Goal: Task Accomplishment & Management: Use online tool/utility

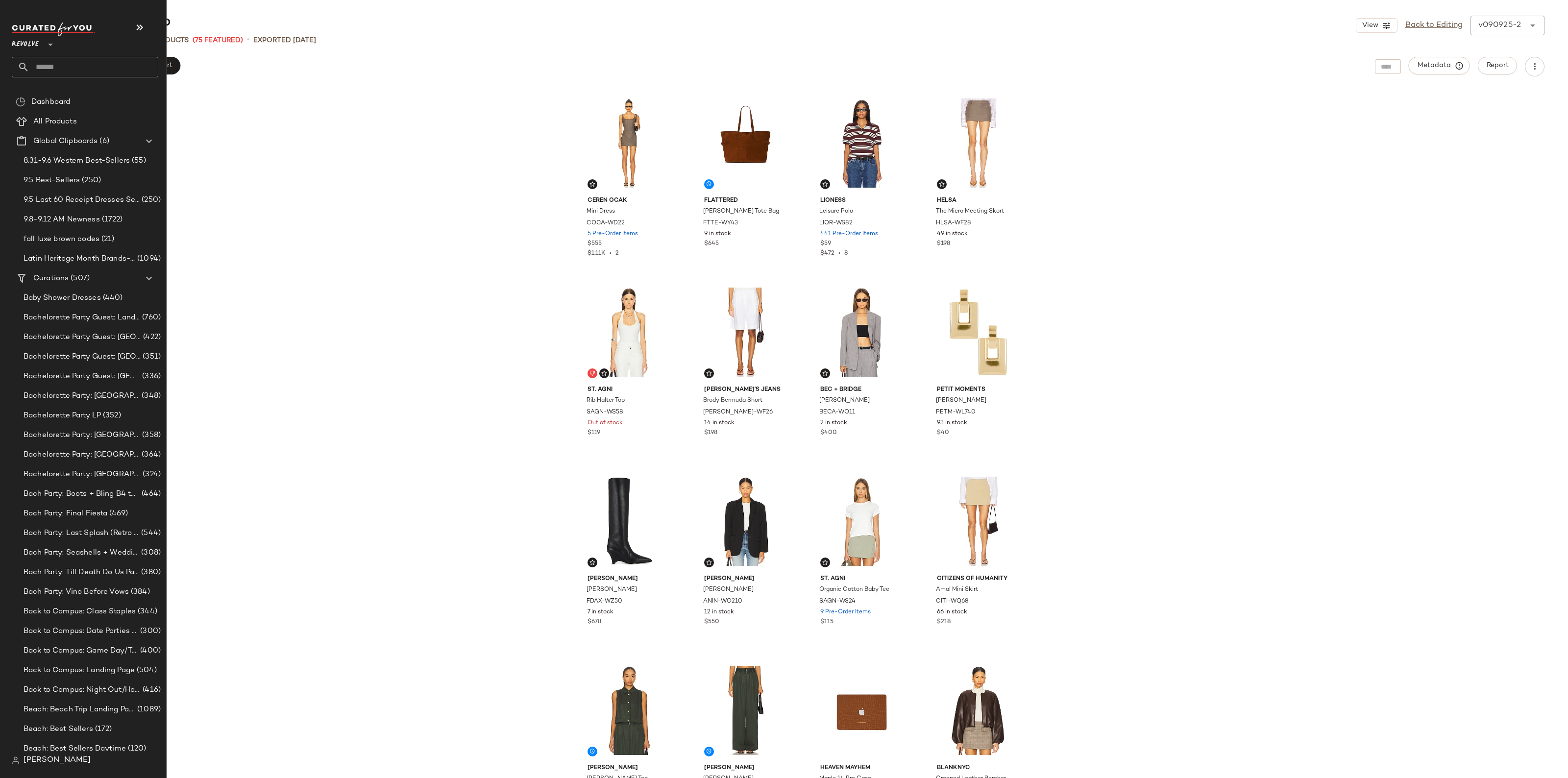
click at [72, 74] on input "text" at bounding box center [94, 67] width 129 height 21
type input "*"
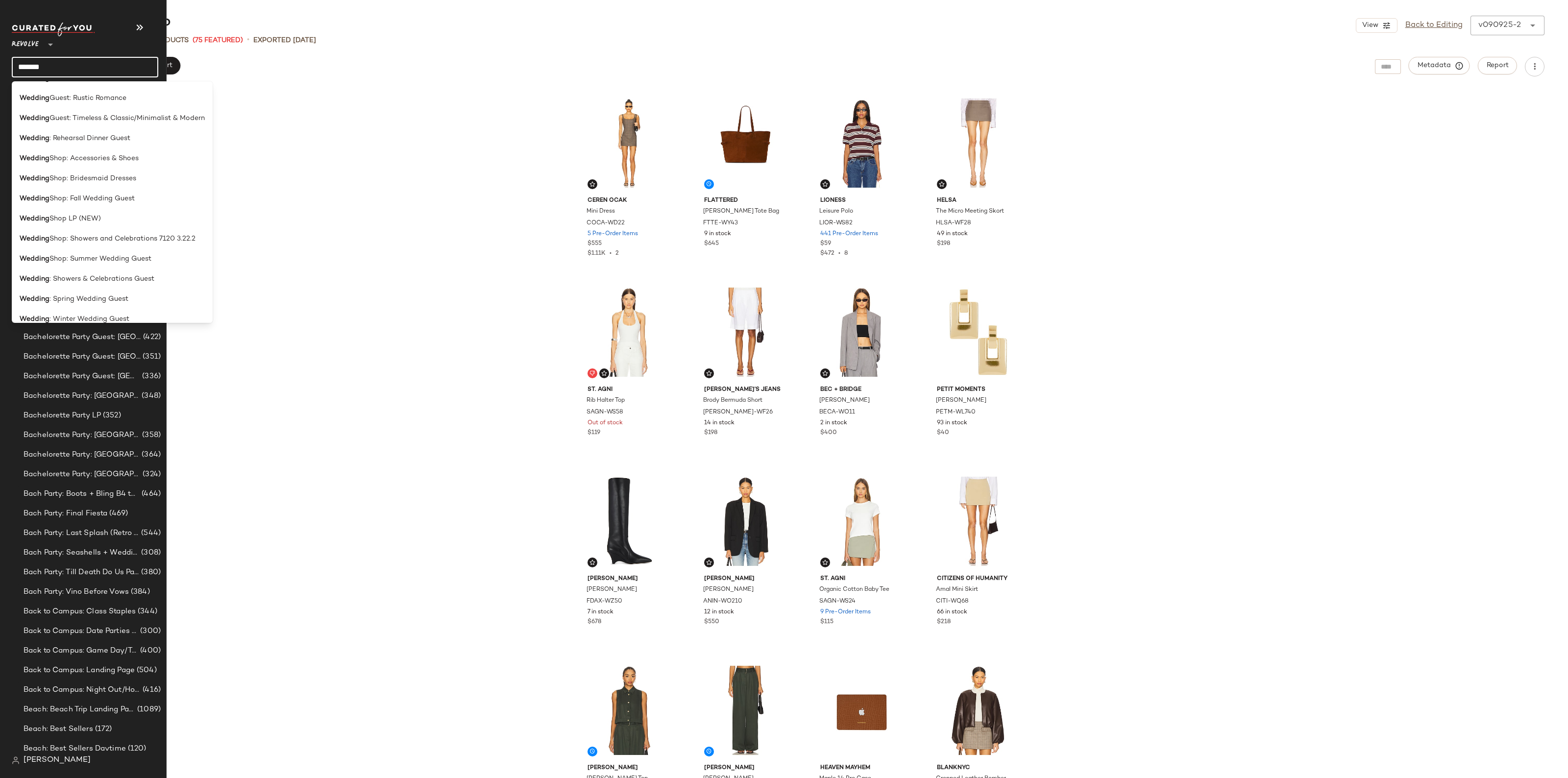
scroll to position [348, 0]
type input "*******"
click at [86, 207] on span "Shop LP (NEW)" at bounding box center [75, 209] width 52 height 10
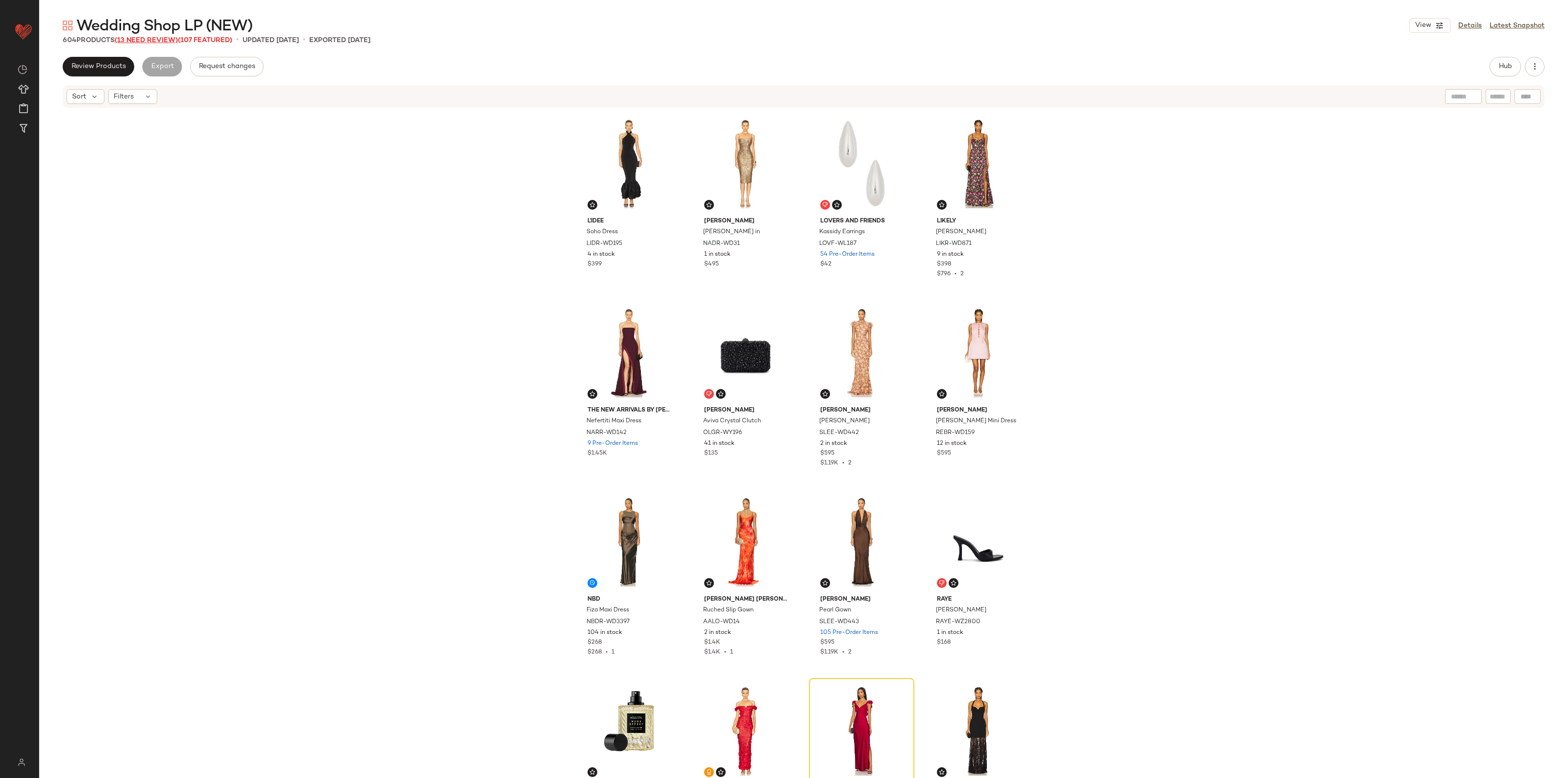
click at [141, 37] on span "(13 Need Review)" at bounding box center [146, 40] width 63 height 7
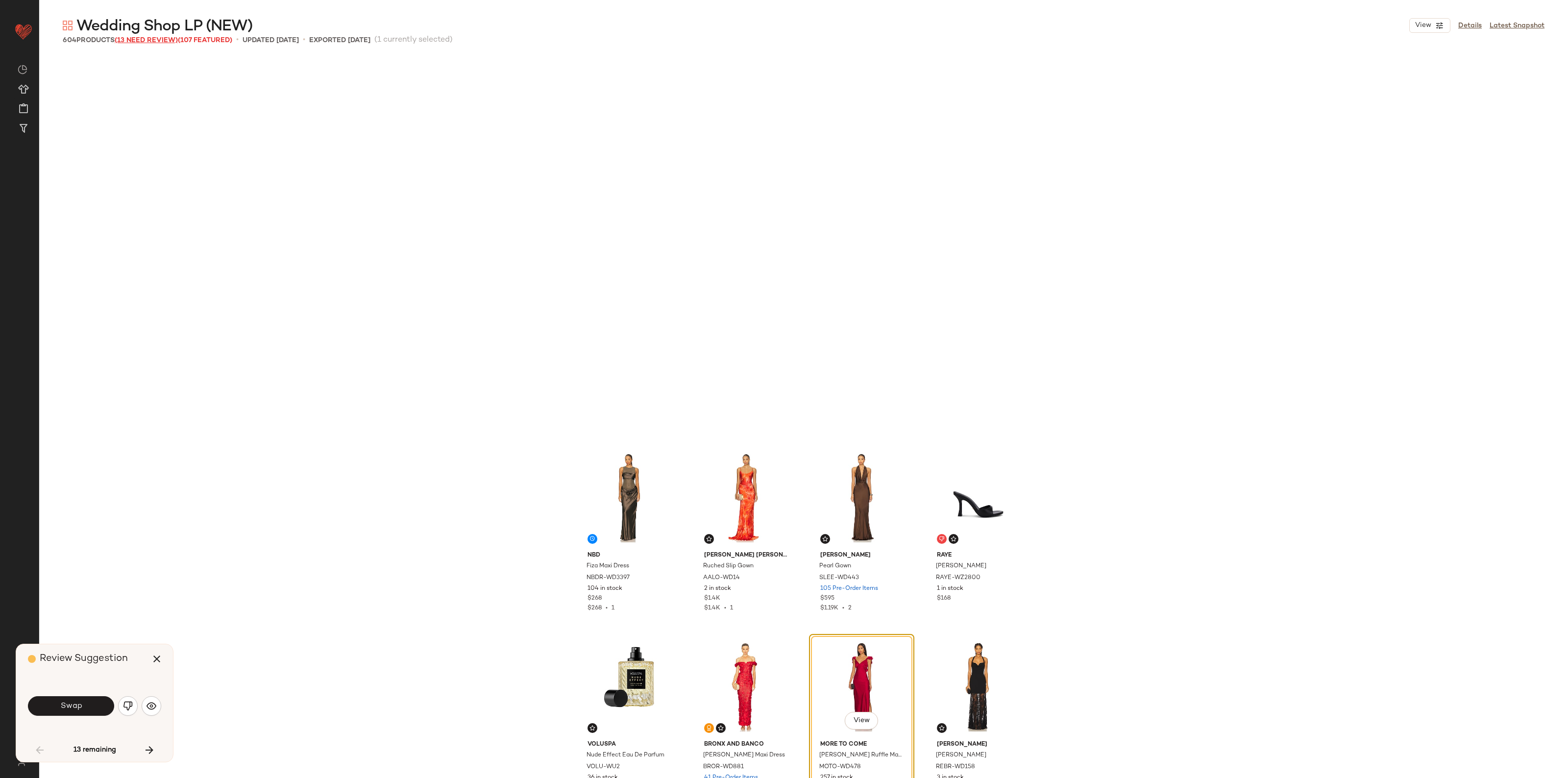
scroll to position [386, 0]
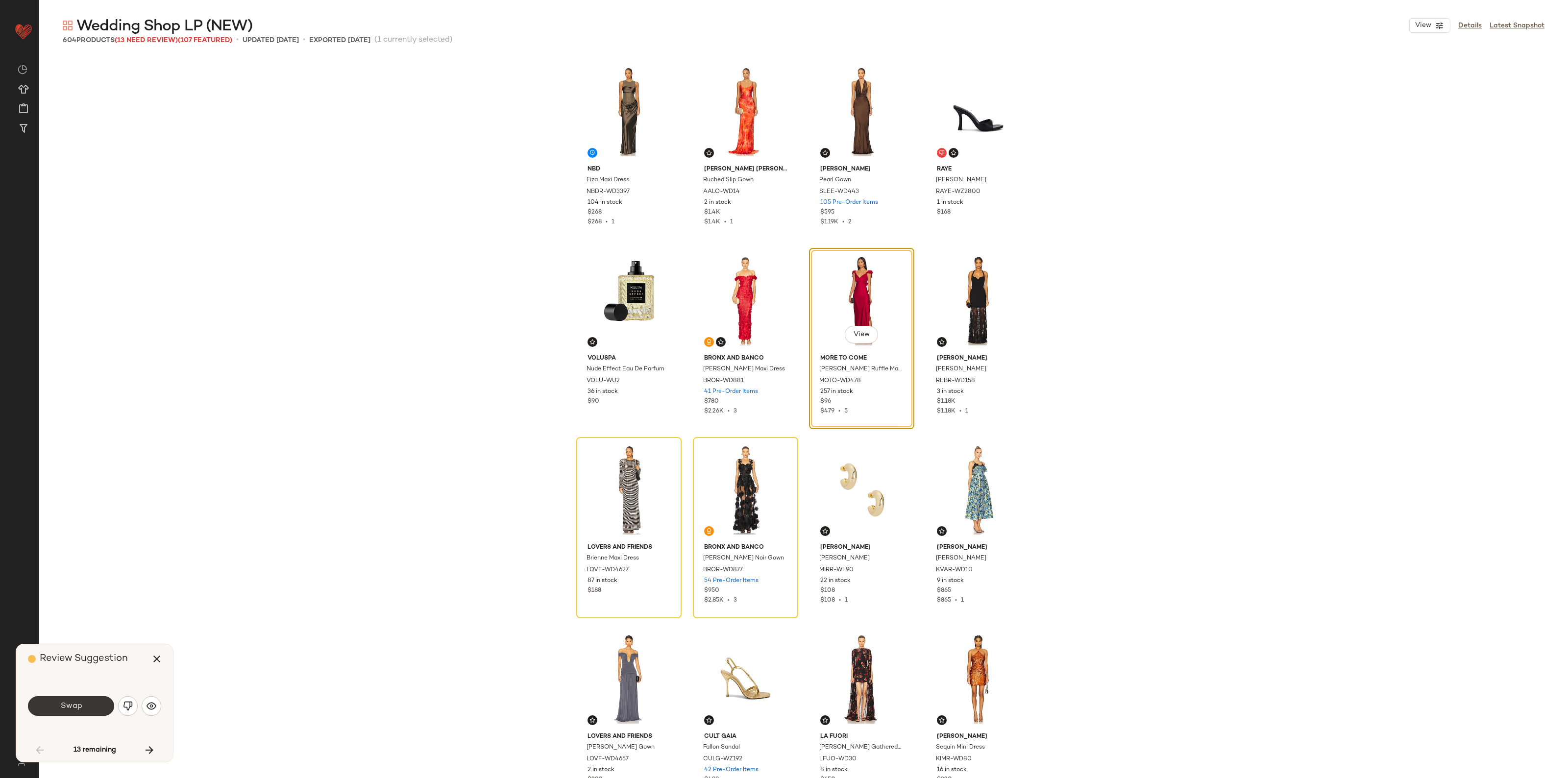
click at [77, 702] on span "Swap" at bounding box center [71, 706] width 22 height 9
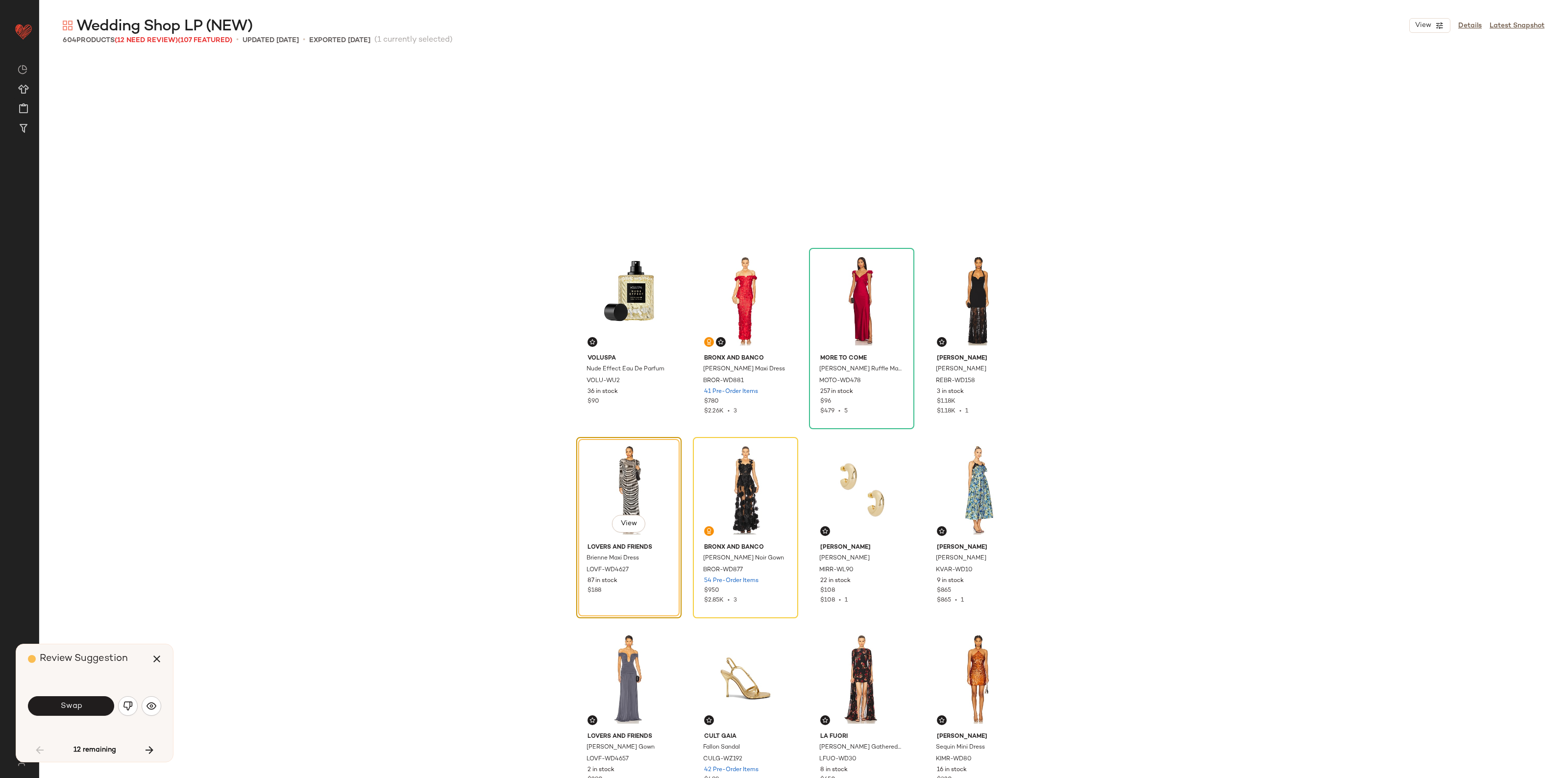
scroll to position [567, 0]
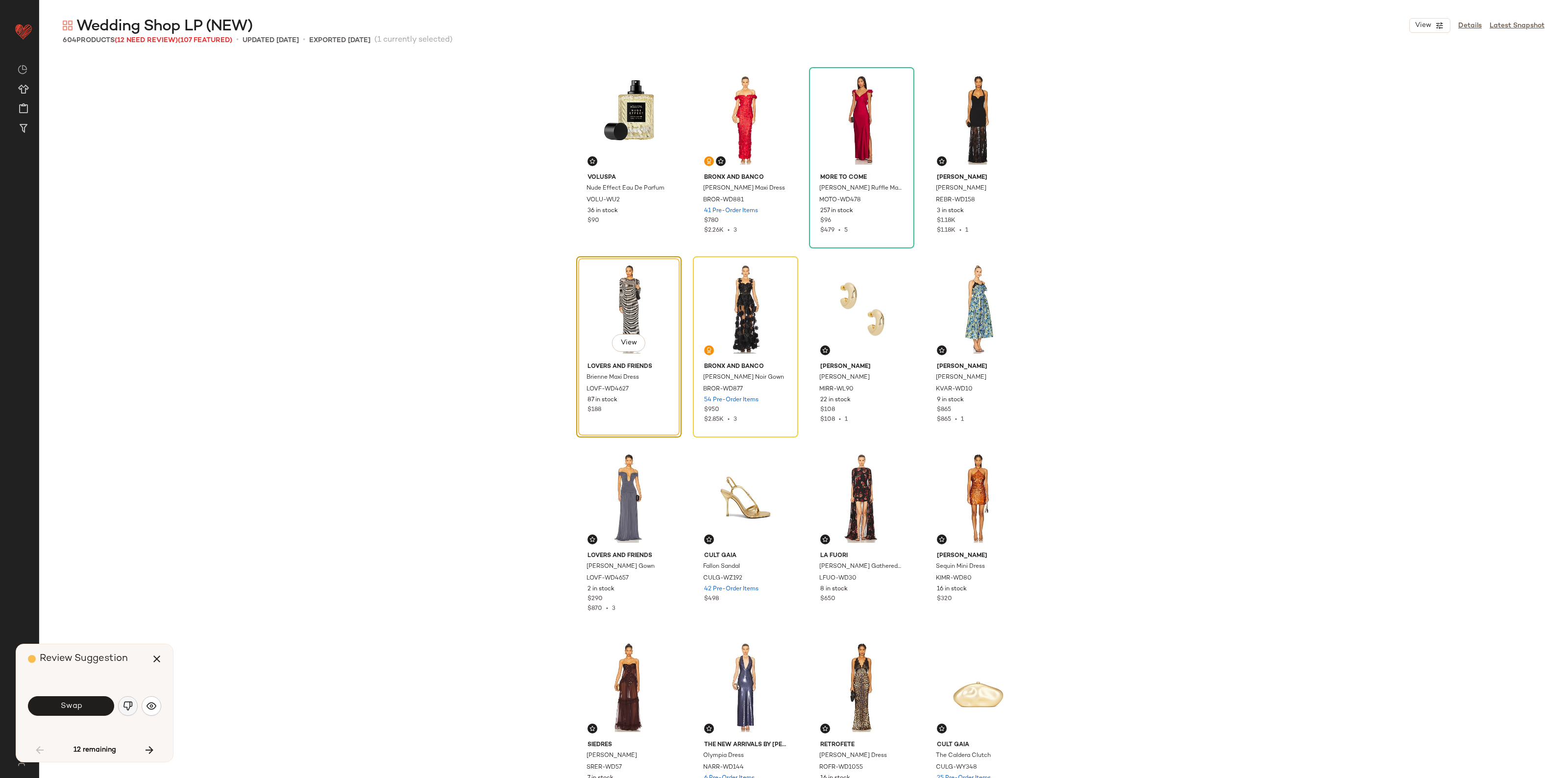
click at [125, 715] on button "button" at bounding box center [128, 706] width 19 height 19
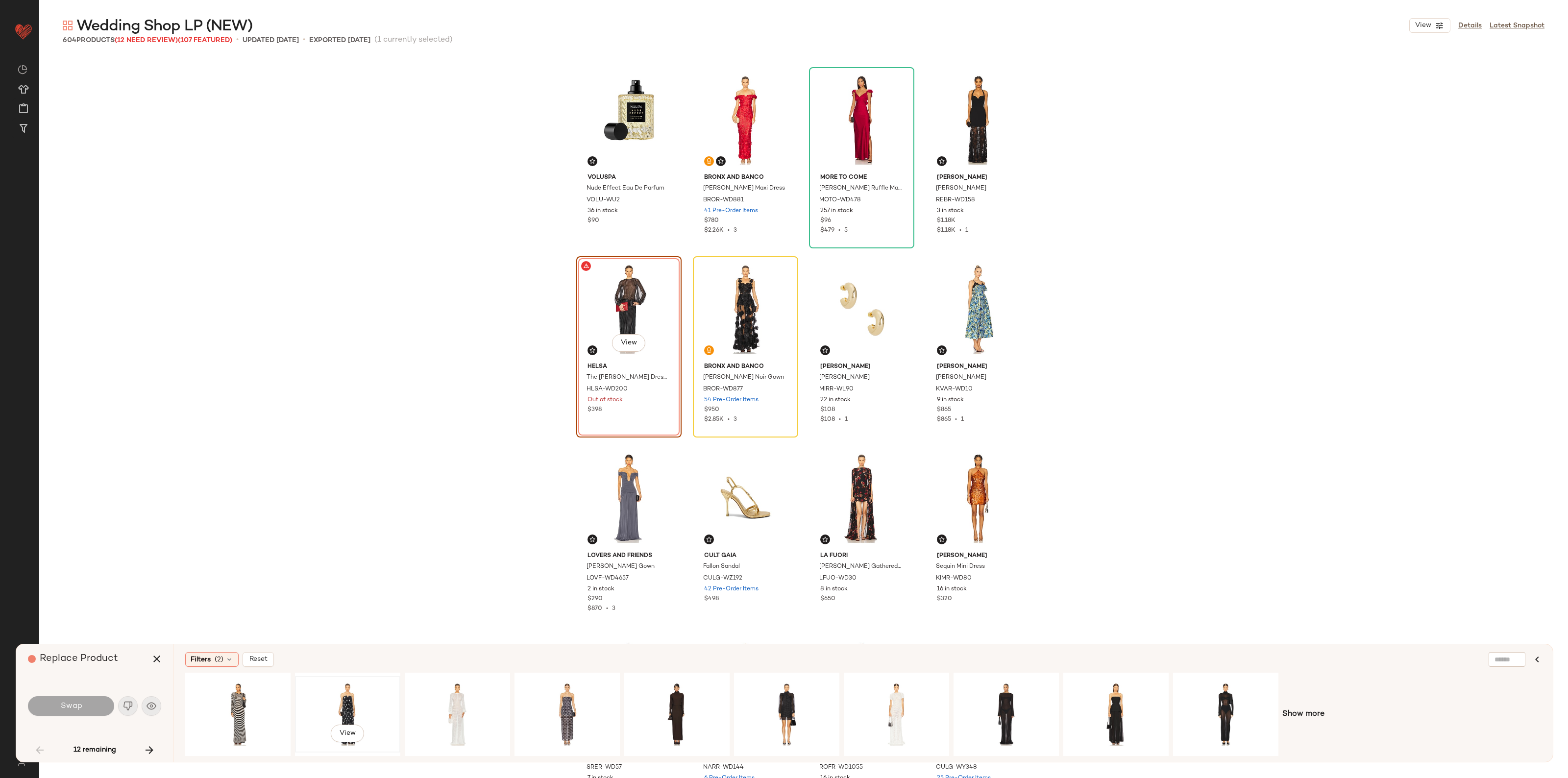
click at [351, 706] on div "View" at bounding box center [348, 715] width 99 height 69
click at [69, 702] on span "Swap" at bounding box center [71, 706] width 22 height 9
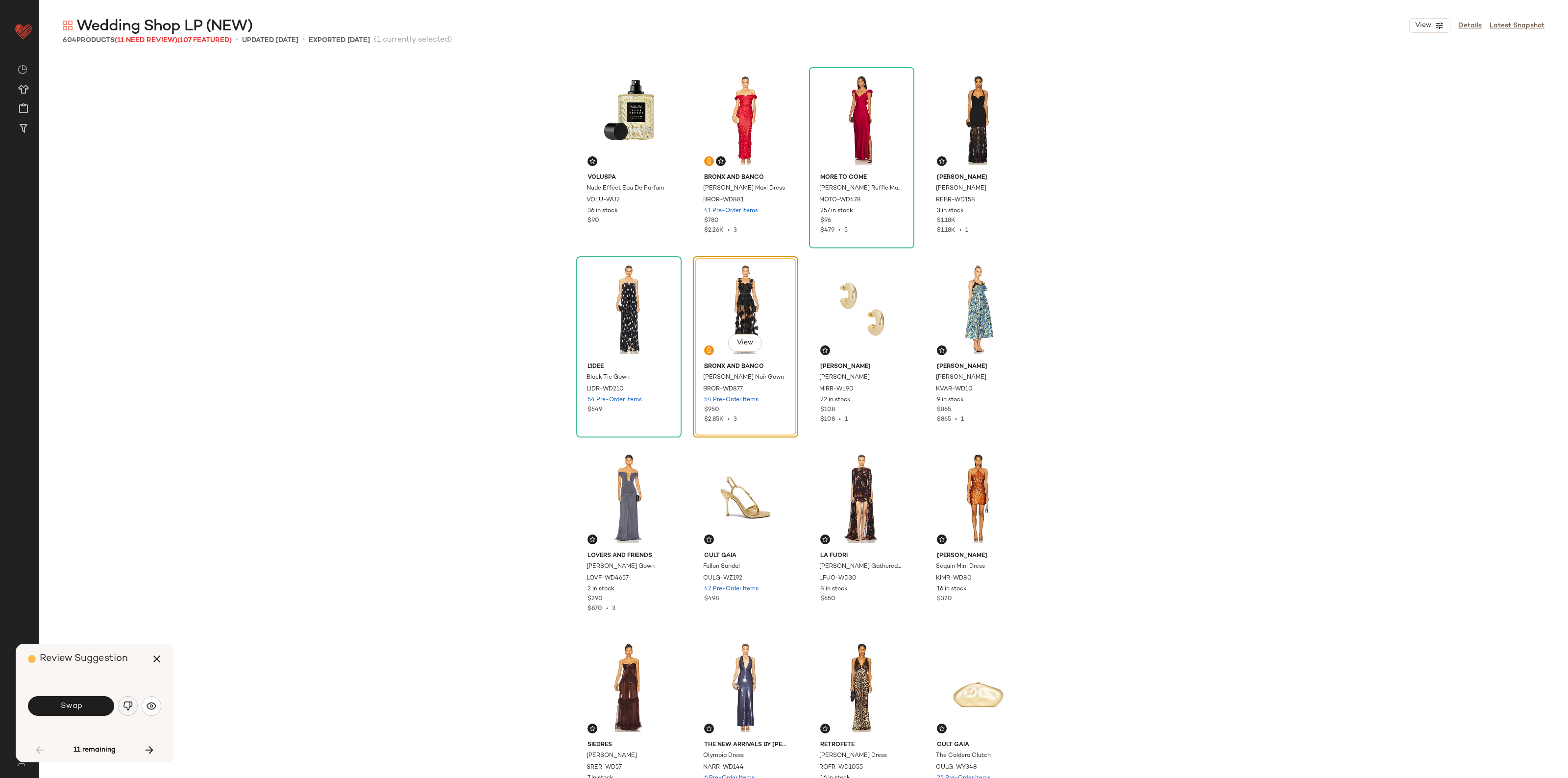
click at [124, 714] on button "button" at bounding box center [128, 706] width 19 height 19
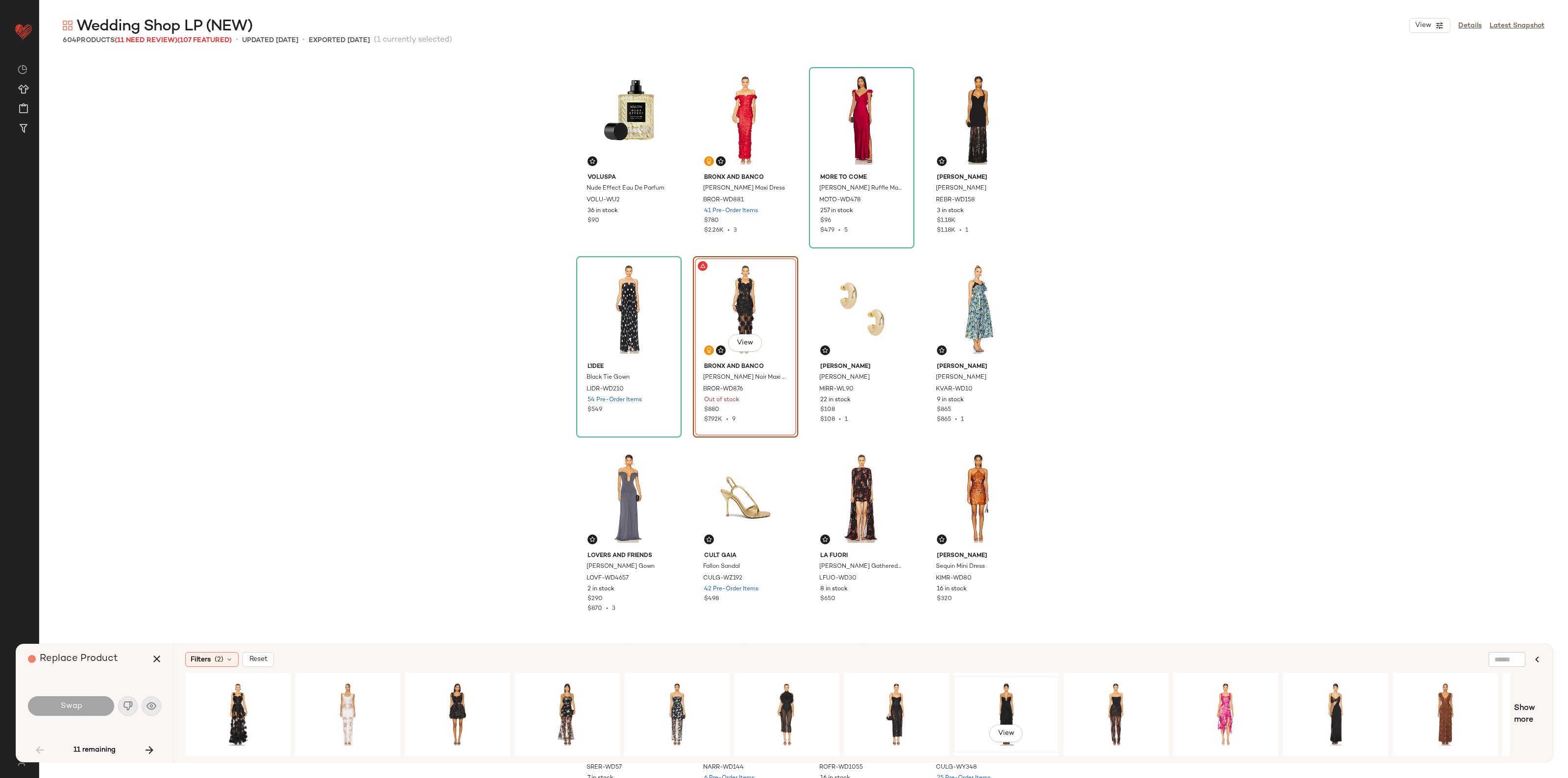
click at [520, 703] on div "View" at bounding box center [1006, 715] width 99 height 69
click at [66, 717] on div "Swap" at bounding box center [94, 706] width 133 height 24
click at [69, 710] on span "Swap" at bounding box center [71, 706] width 22 height 9
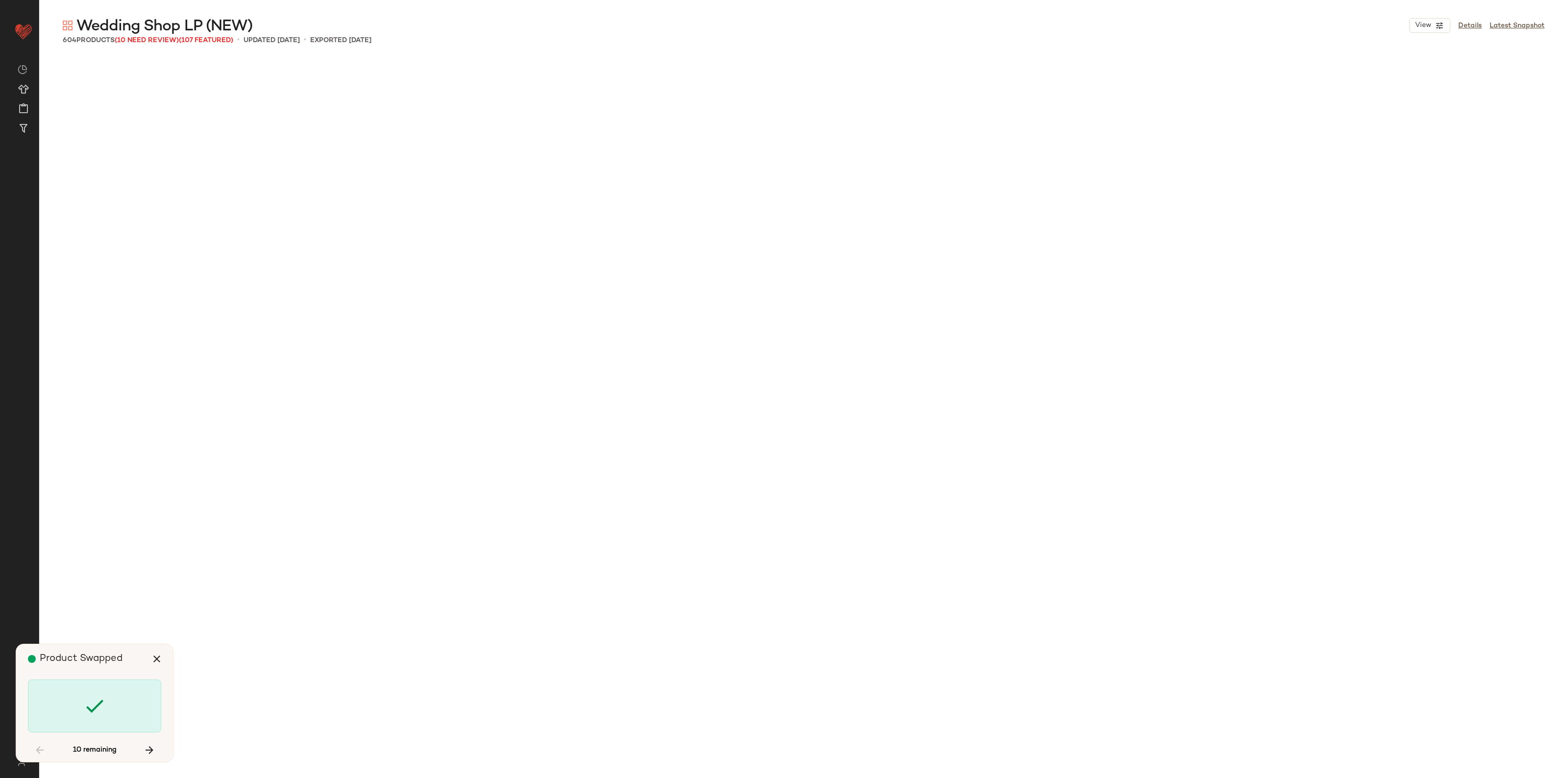
scroll to position [2270, 0]
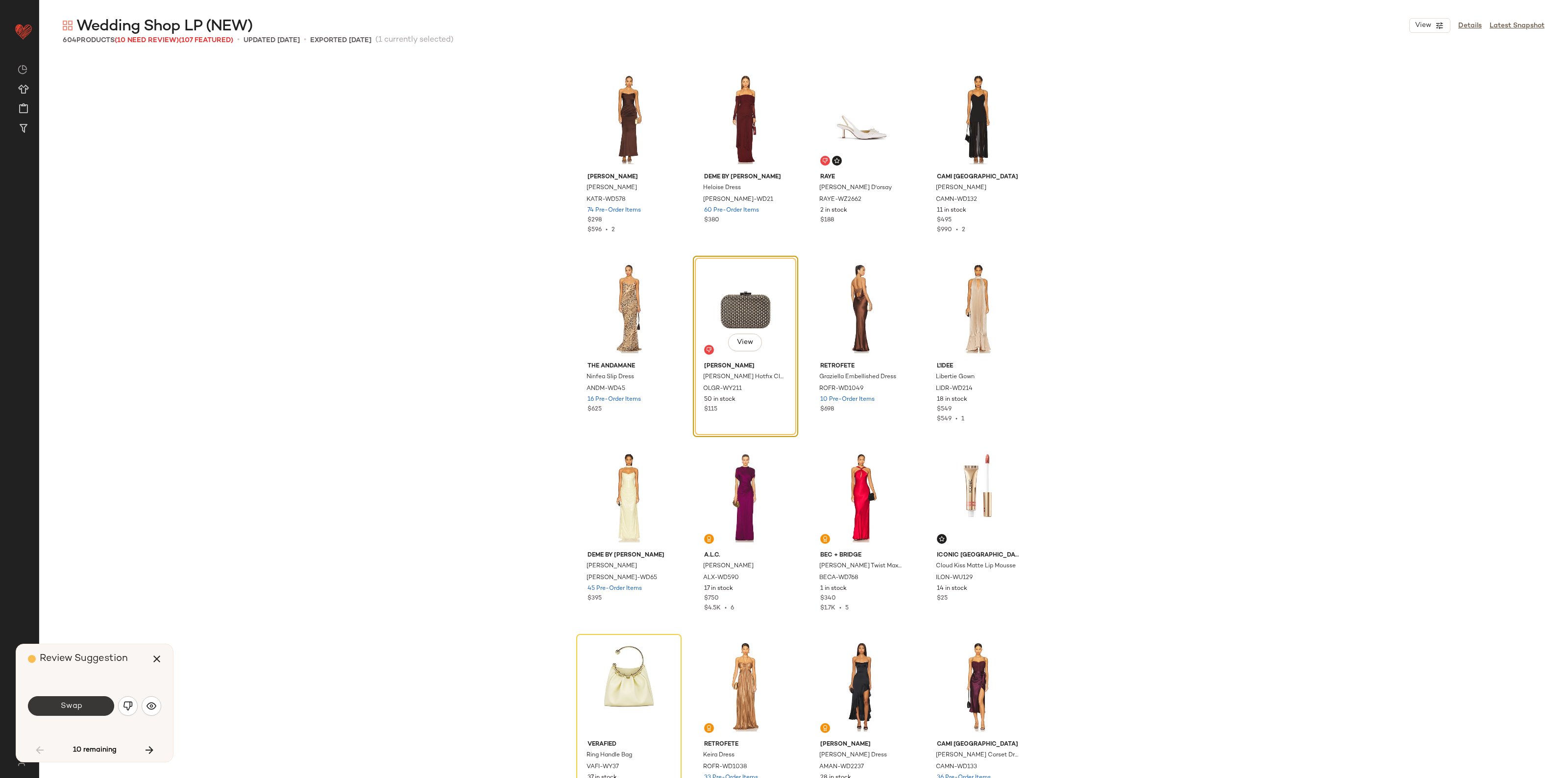
click at [79, 699] on button "Swap" at bounding box center [71, 706] width 86 height 19
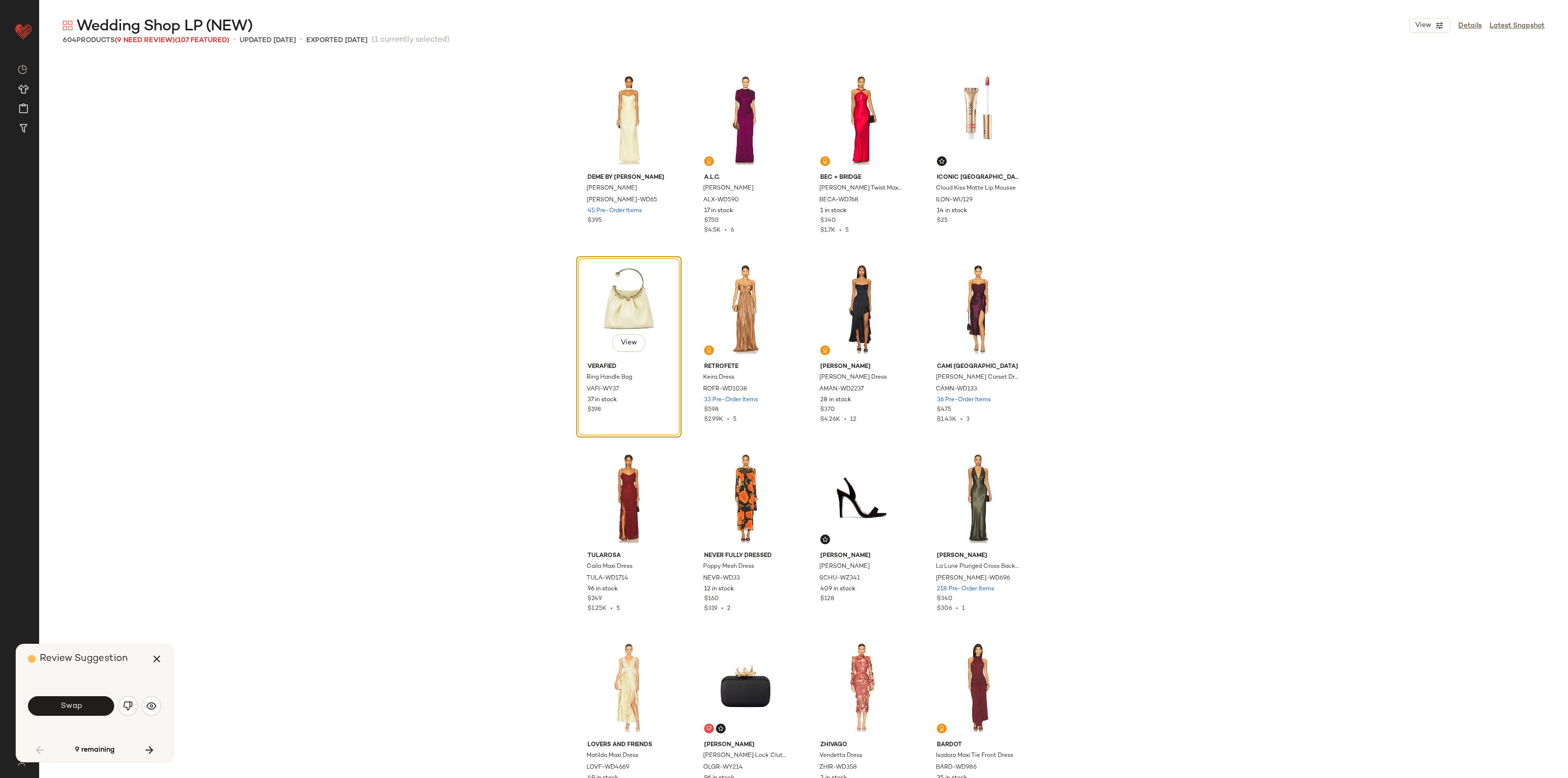
click at [79, 699] on button "Swap" at bounding box center [71, 706] width 86 height 19
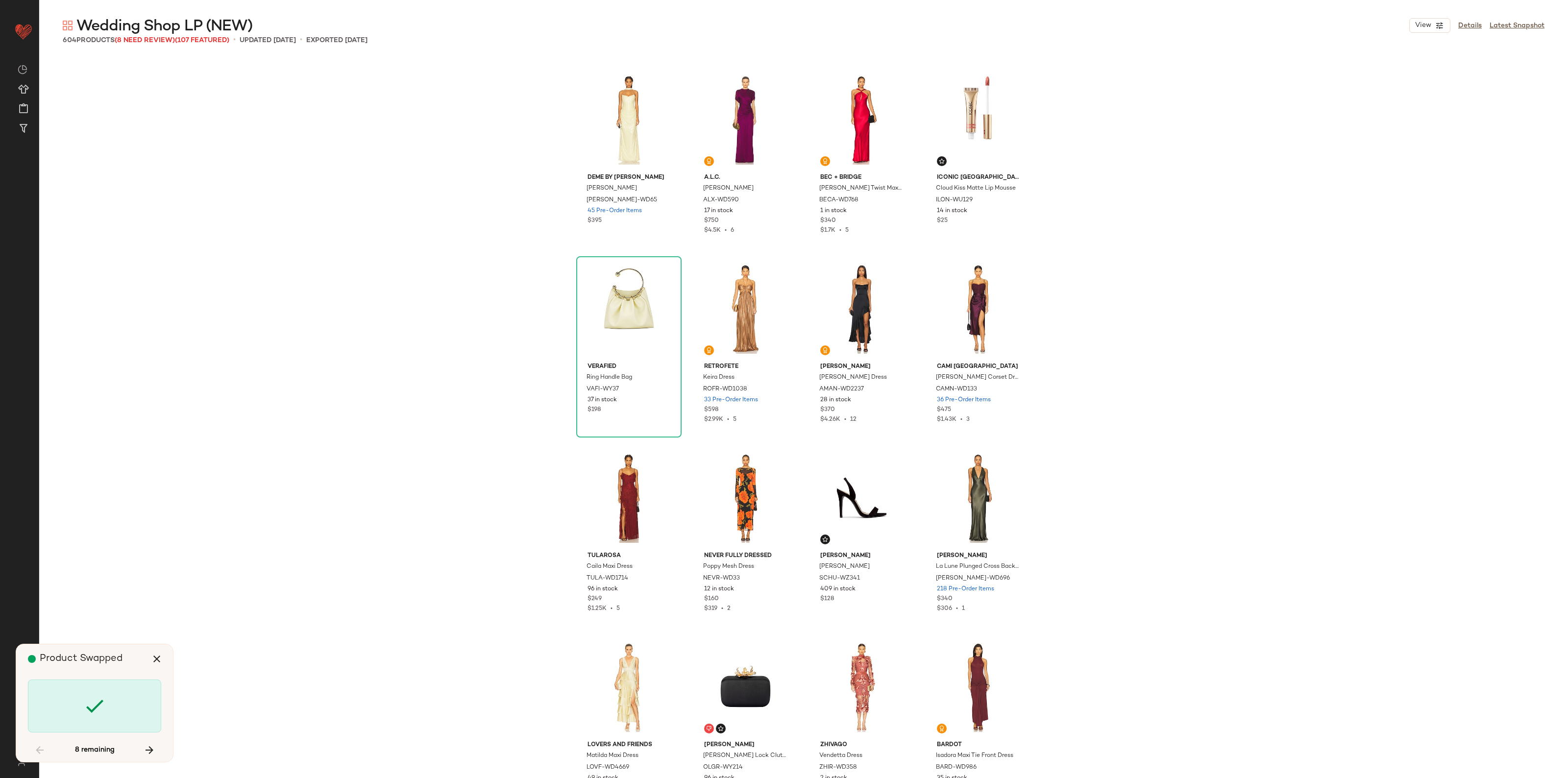
scroll to position [10404, 0]
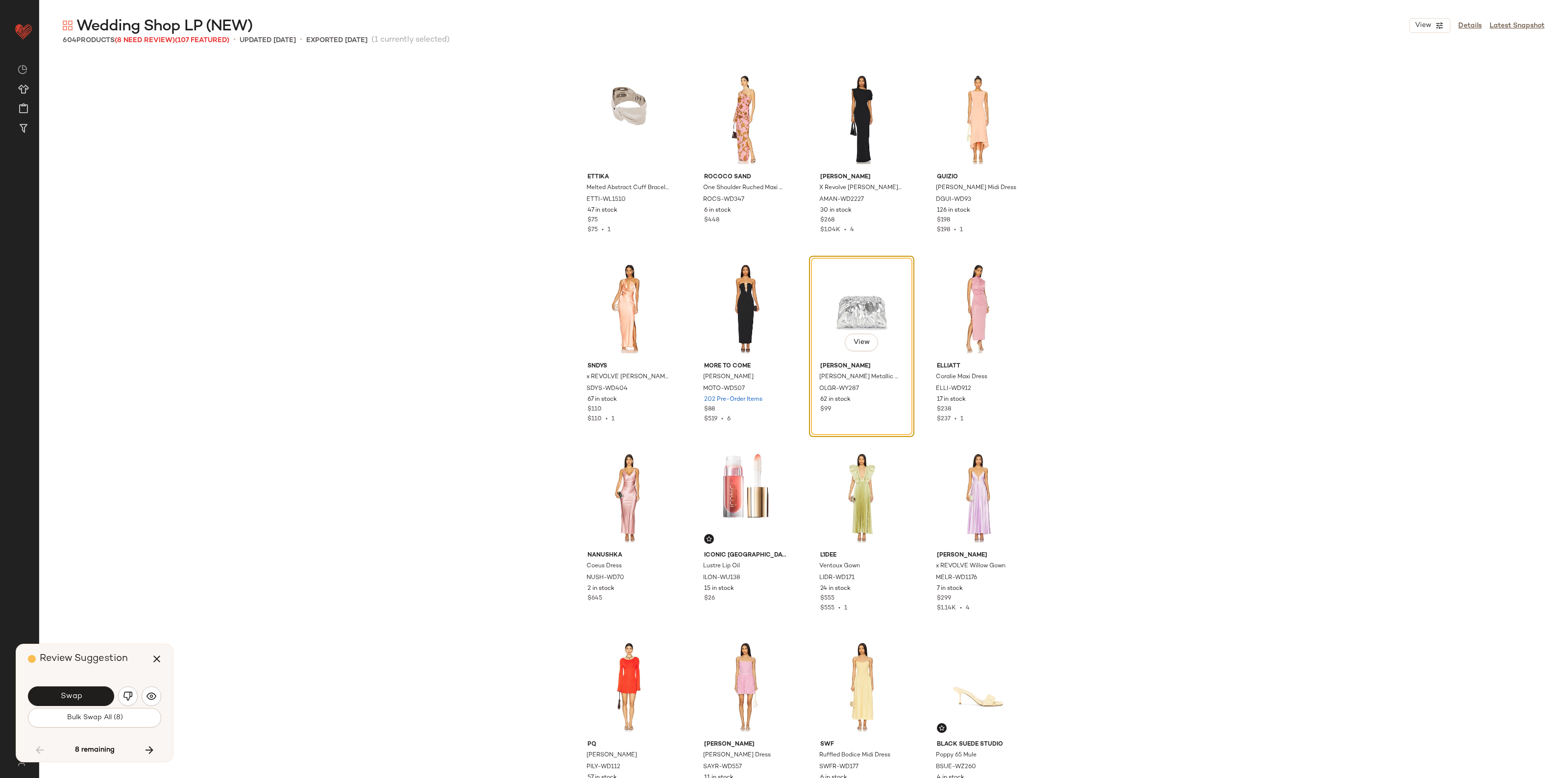
click at [79, 699] on span "Swap" at bounding box center [71, 696] width 22 height 9
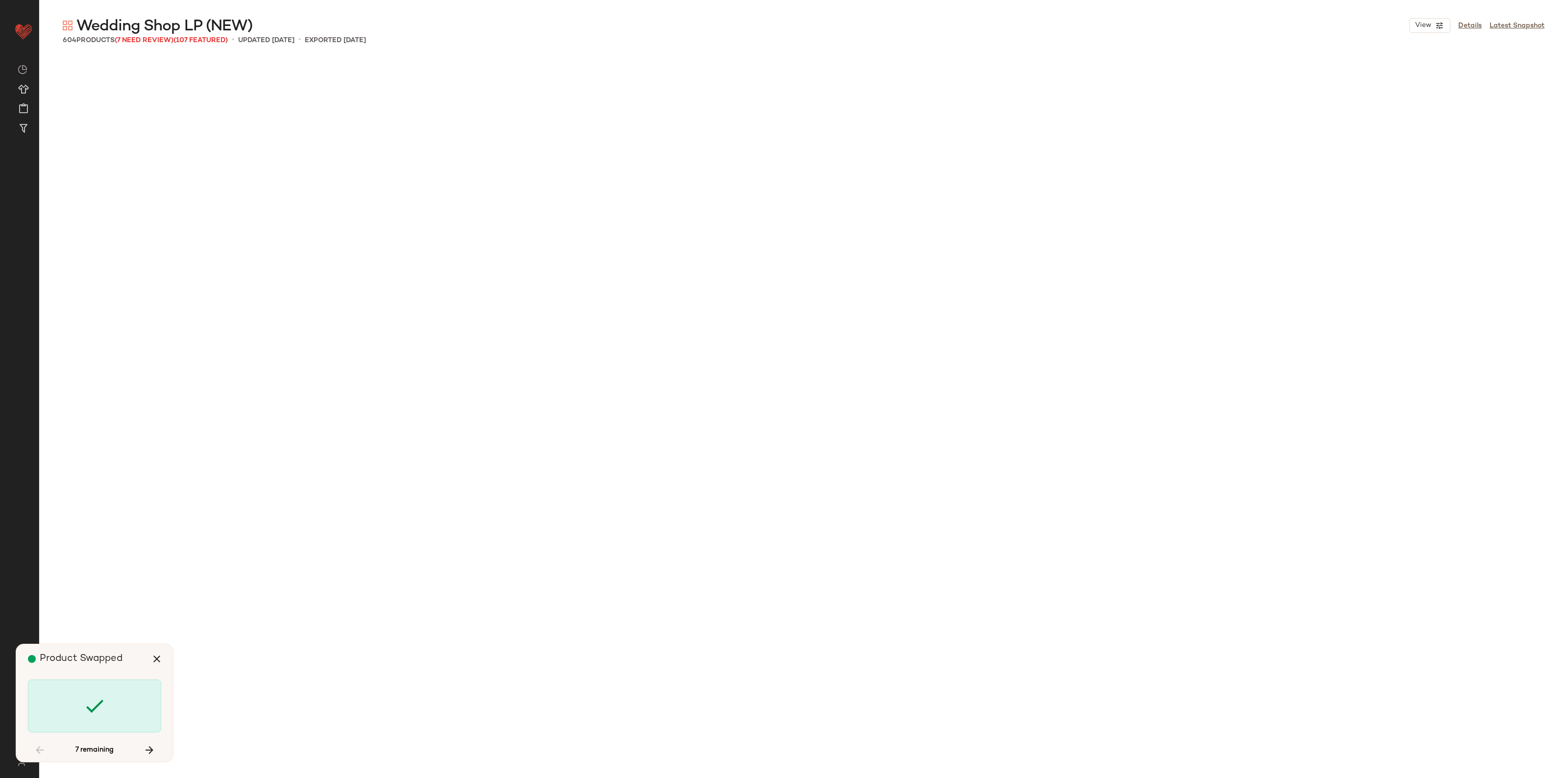
scroll to position [12295, 0]
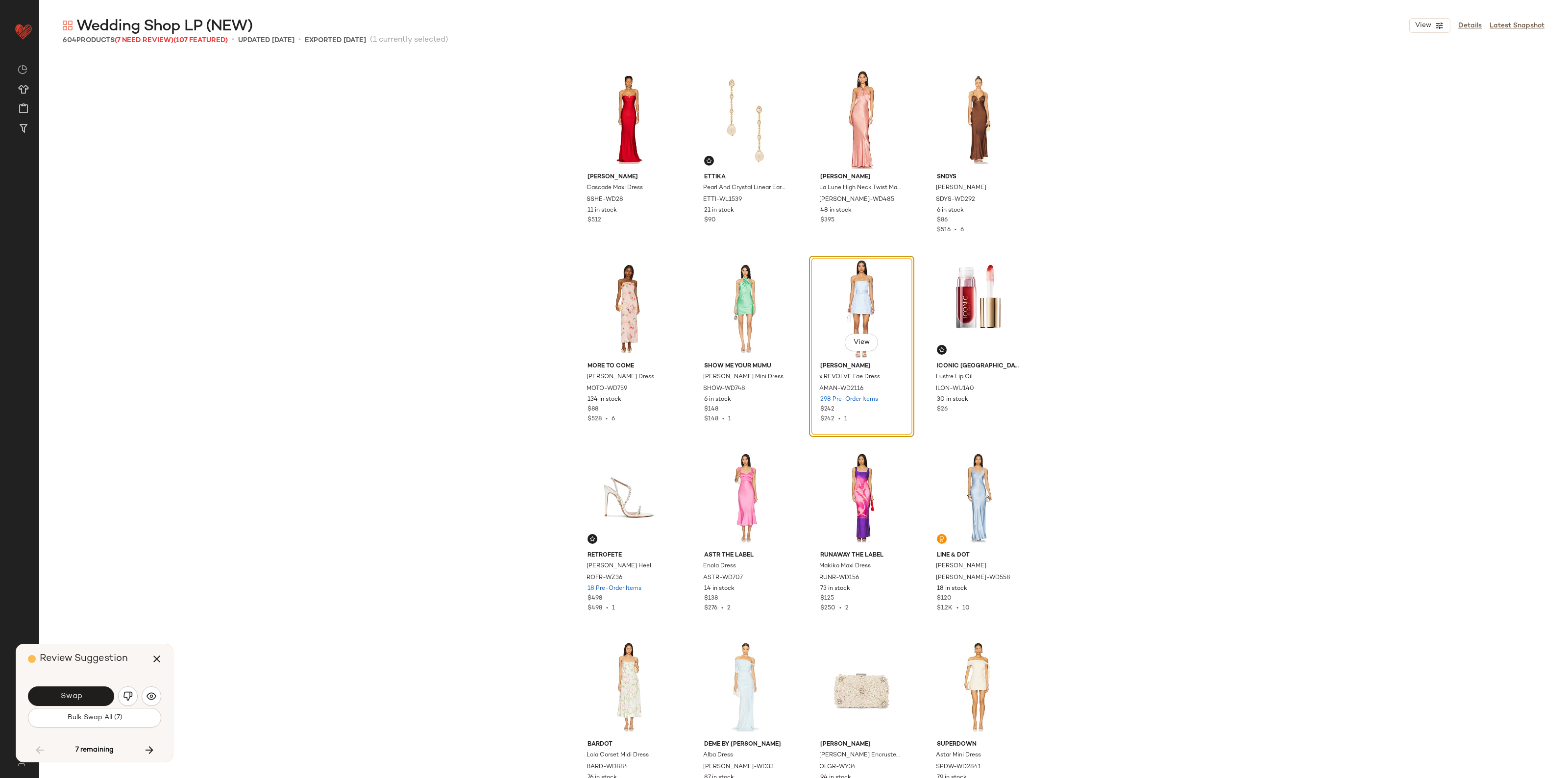
click at [79, 699] on span "Swap" at bounding box center [71, 696] width 22 height 9
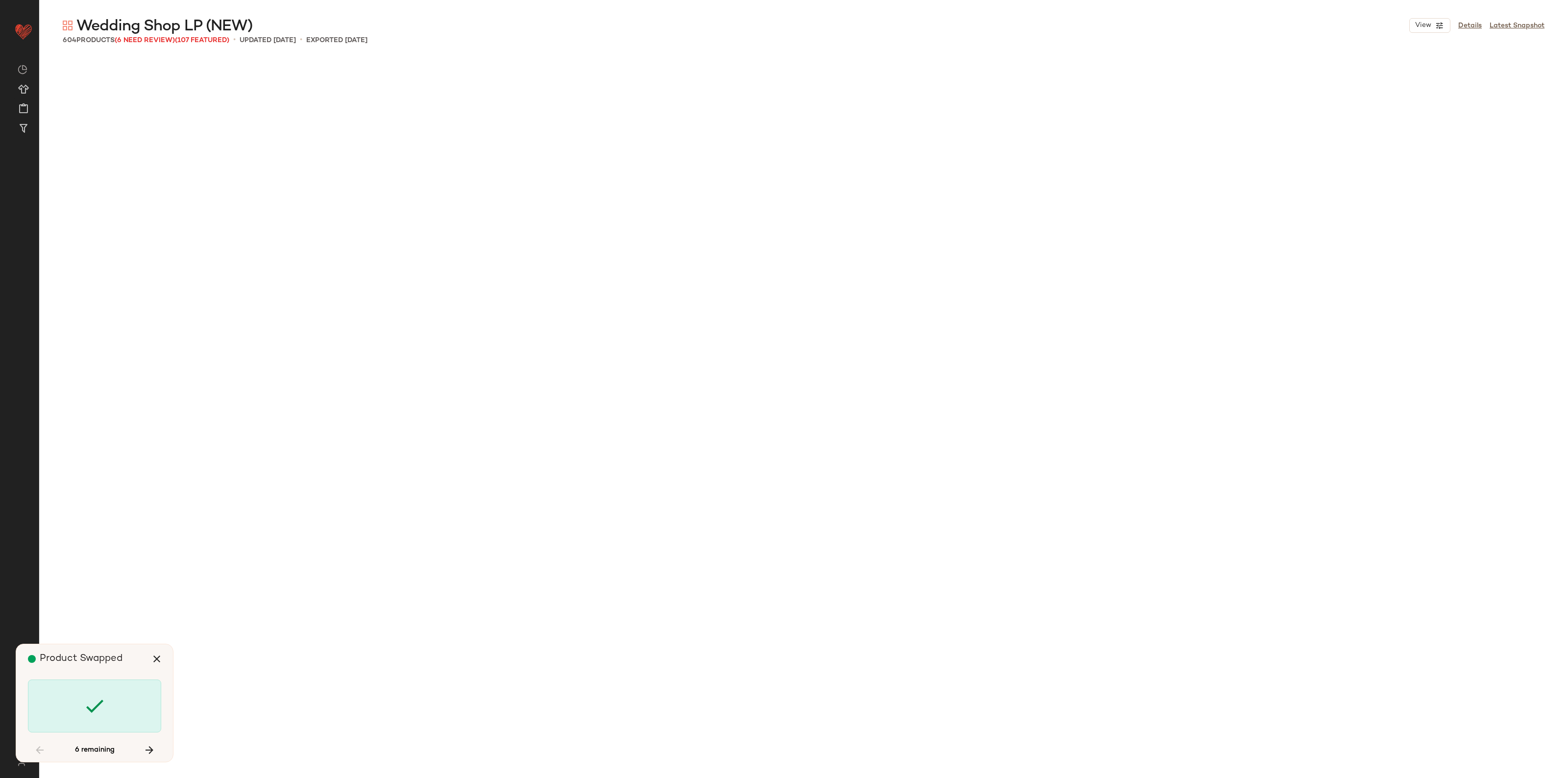
scroll to position [13997, 0]
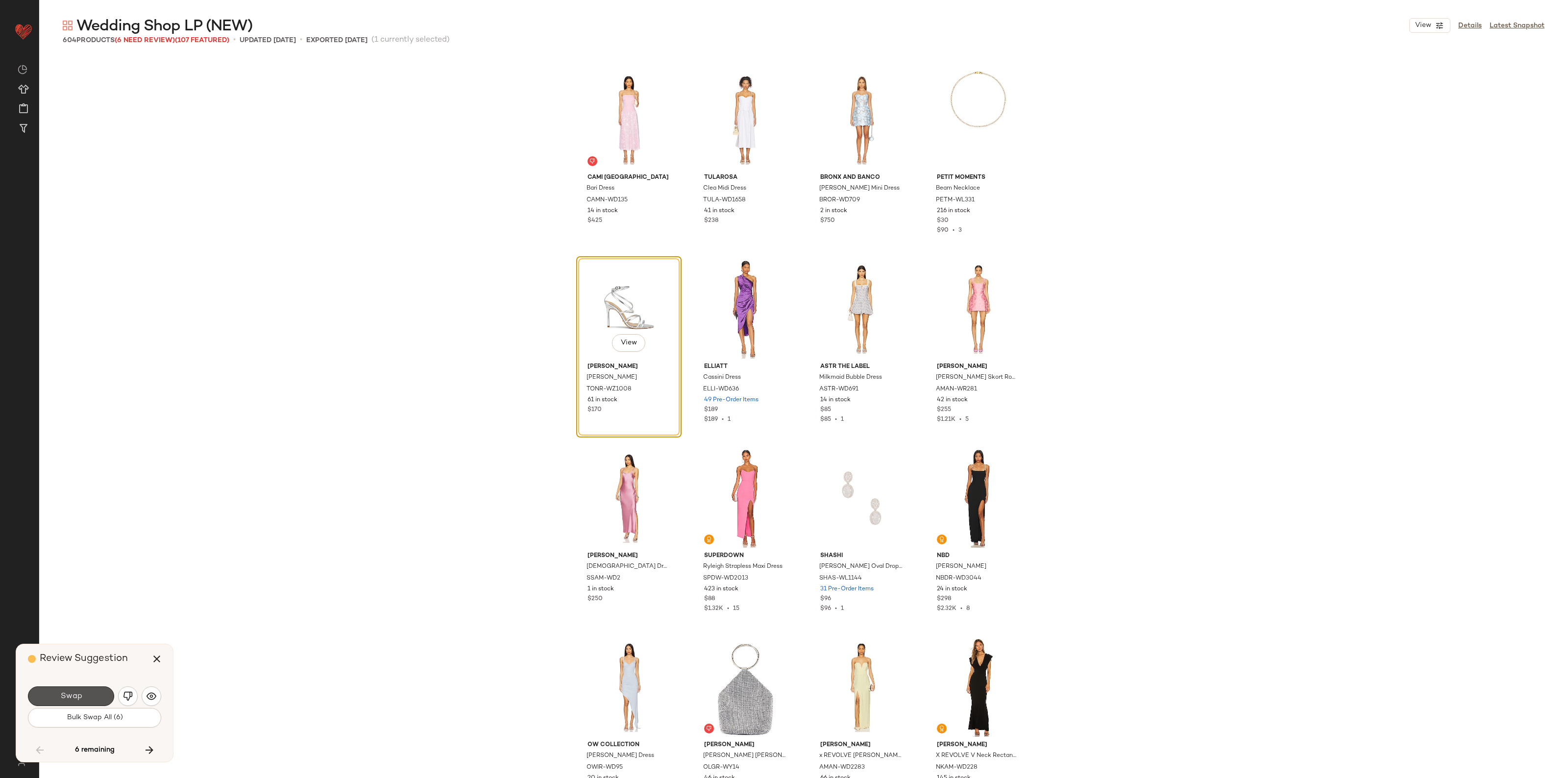
click at [79, 695] on span "Swap" at bounding box center [71, 696] width 22 height 9
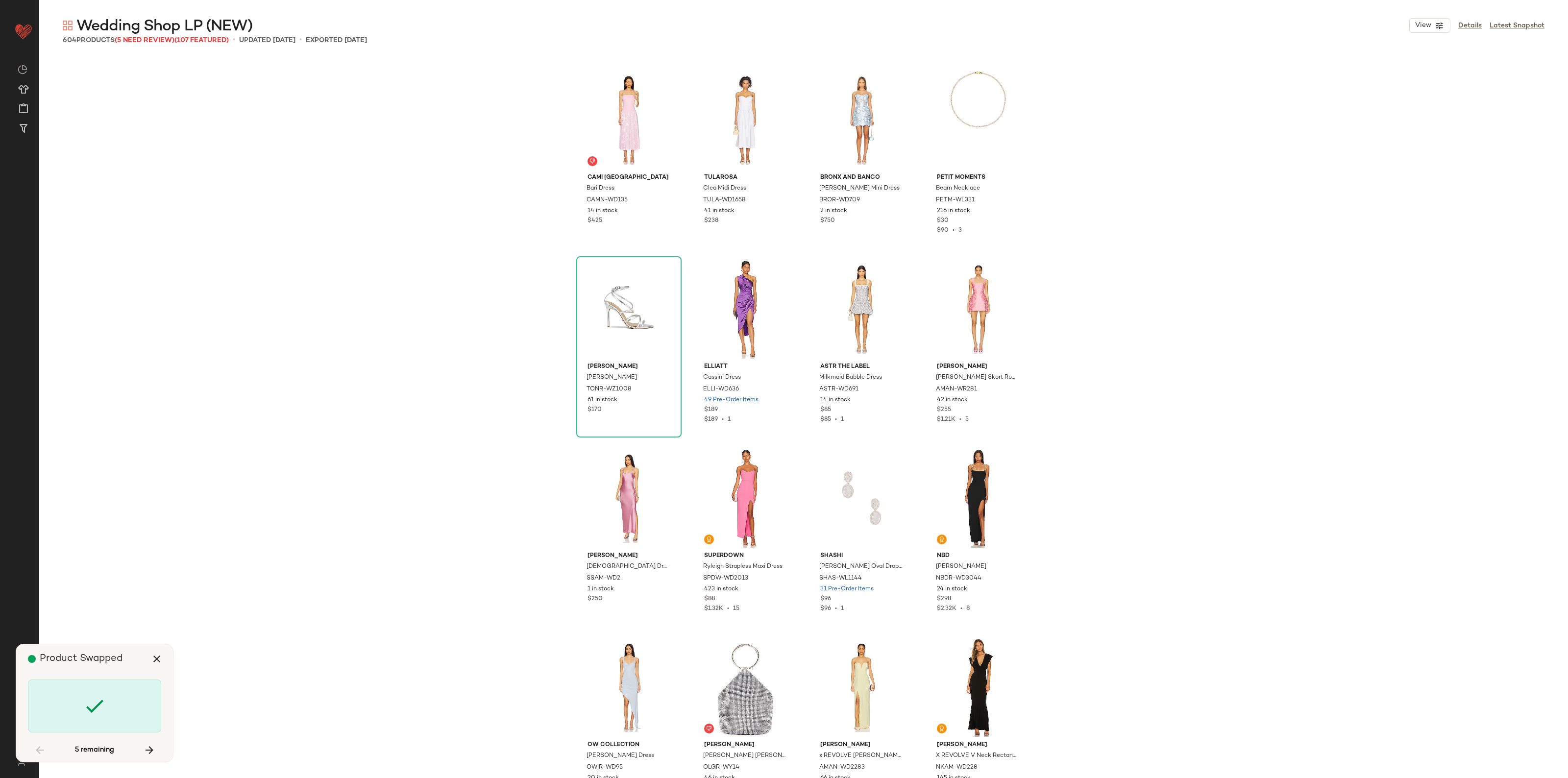
scroll to position [15889, 0]
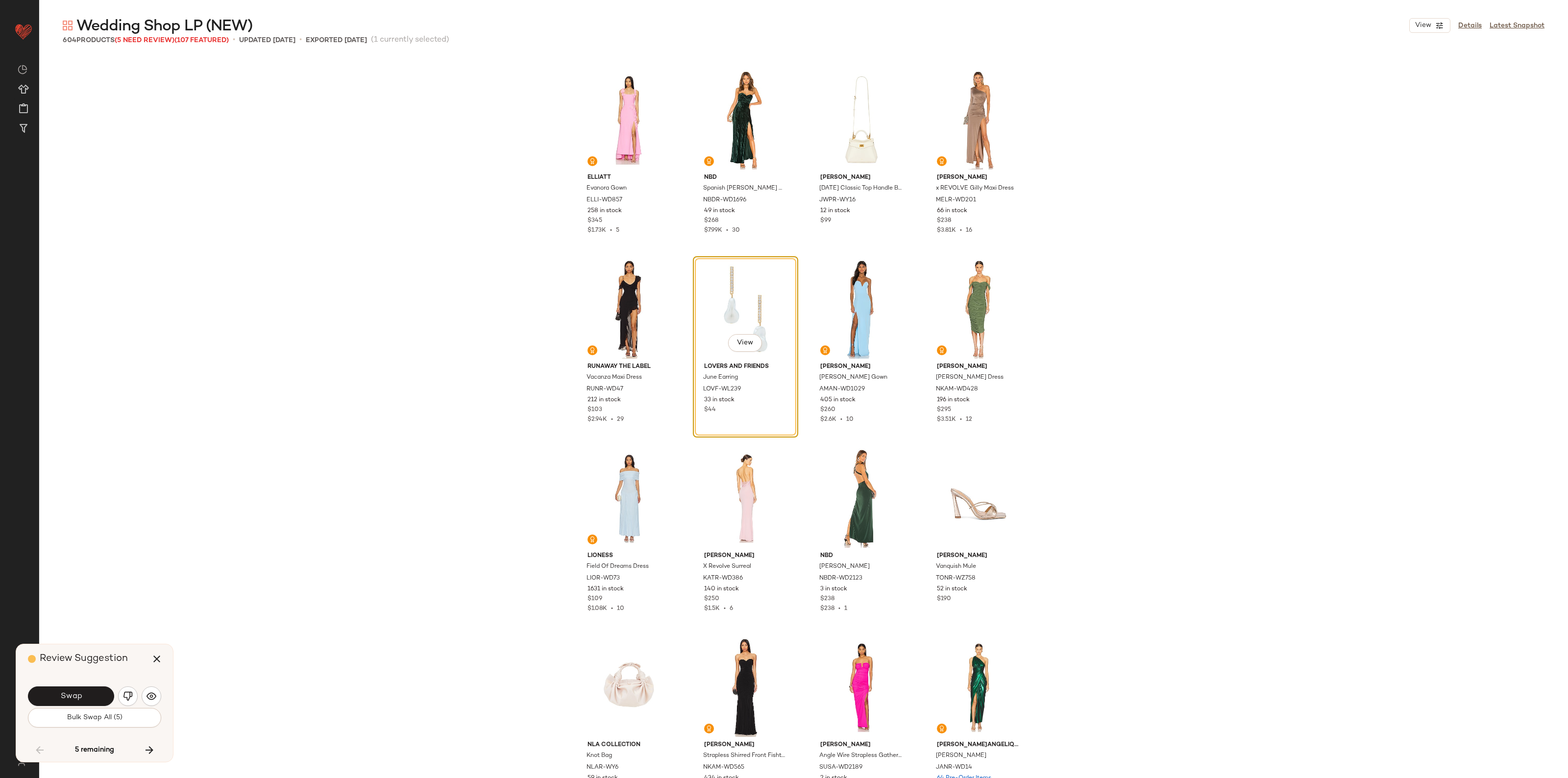
click at [79, 695] on span "Swap" at bounding box center [71, 696] width 22 height 9
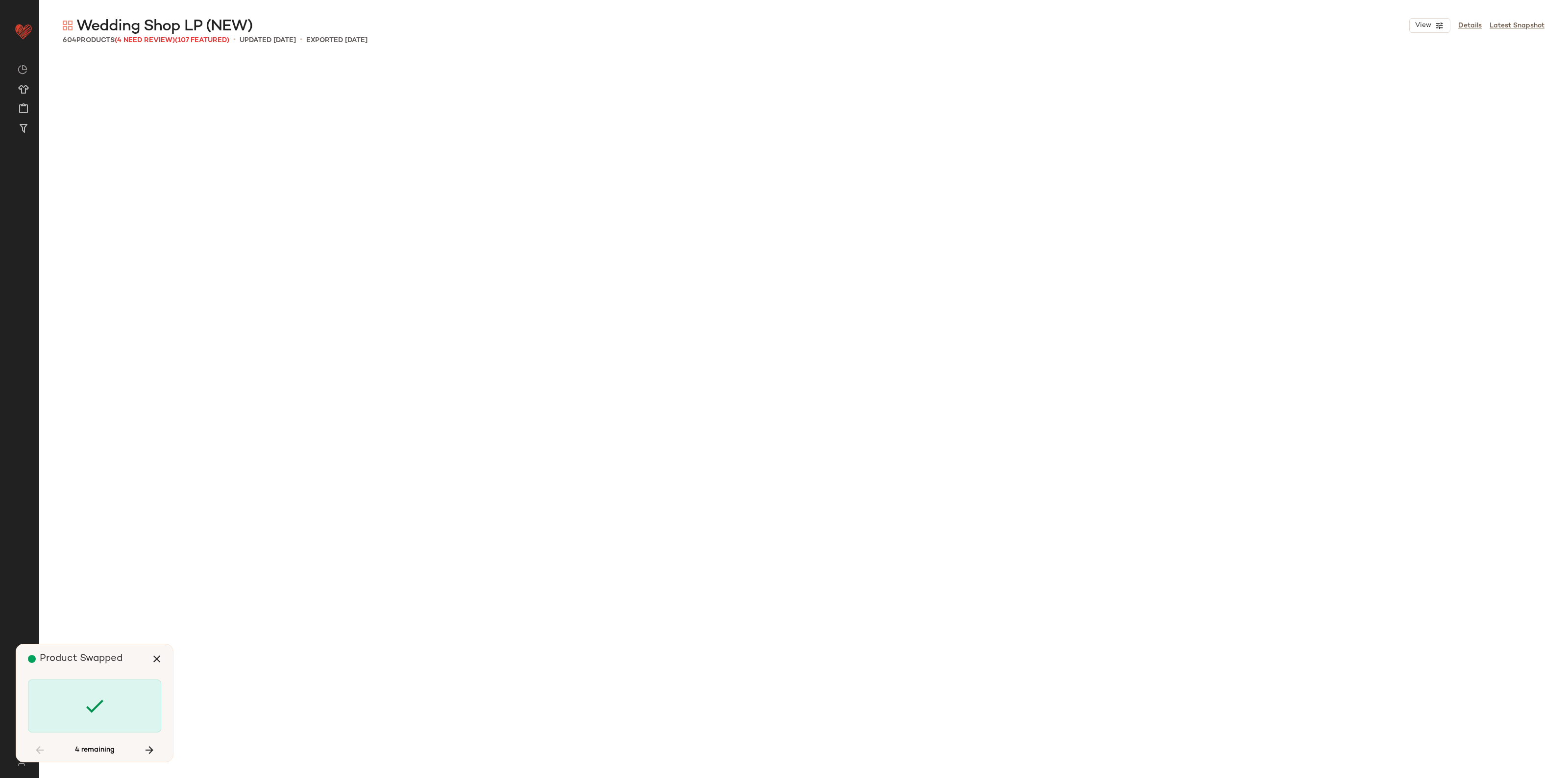
scroll to position [17970, 0]
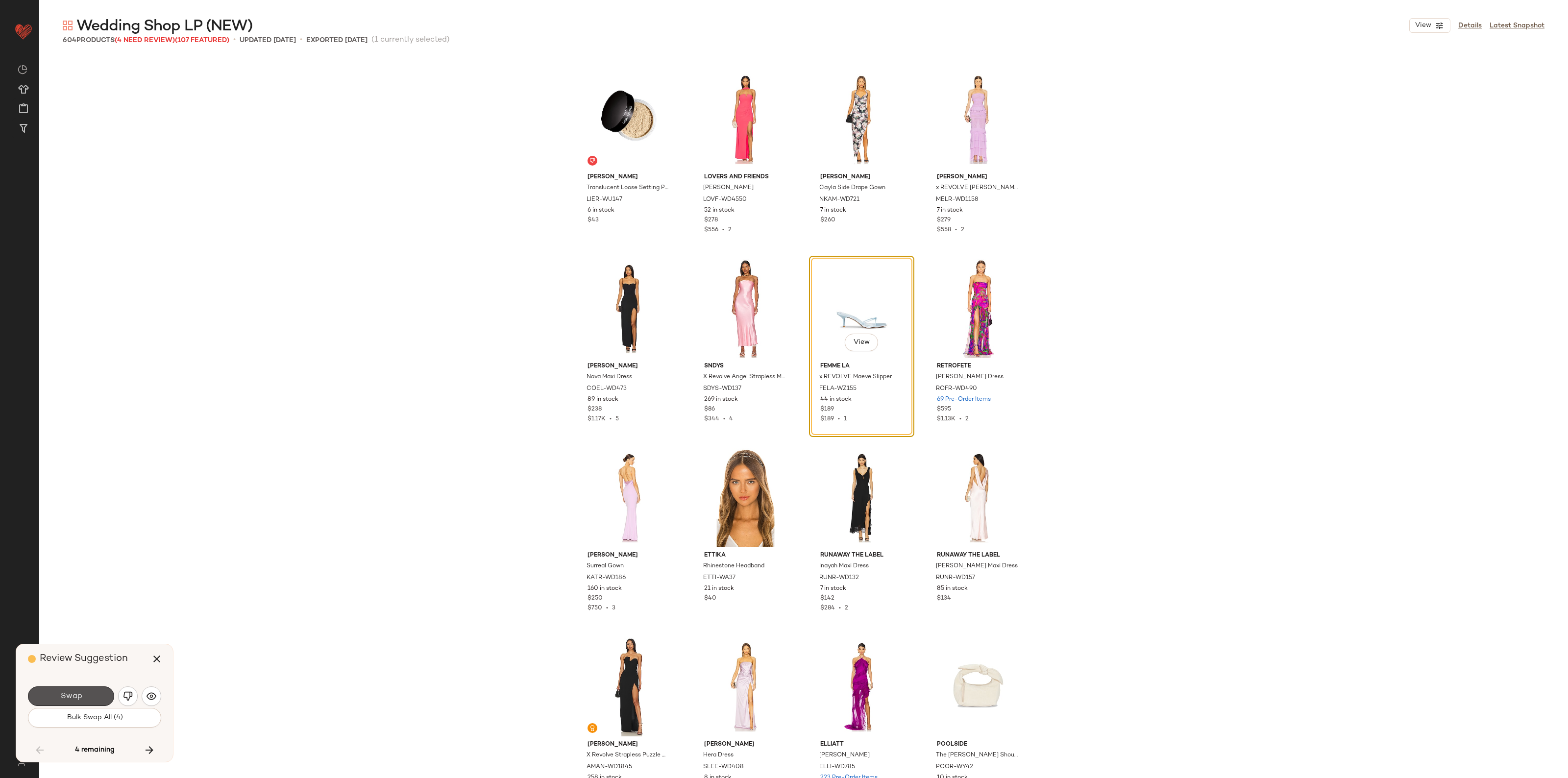
click at [79, 695] on span "Swap" at bounding box center [71, 696] width 22 height 9
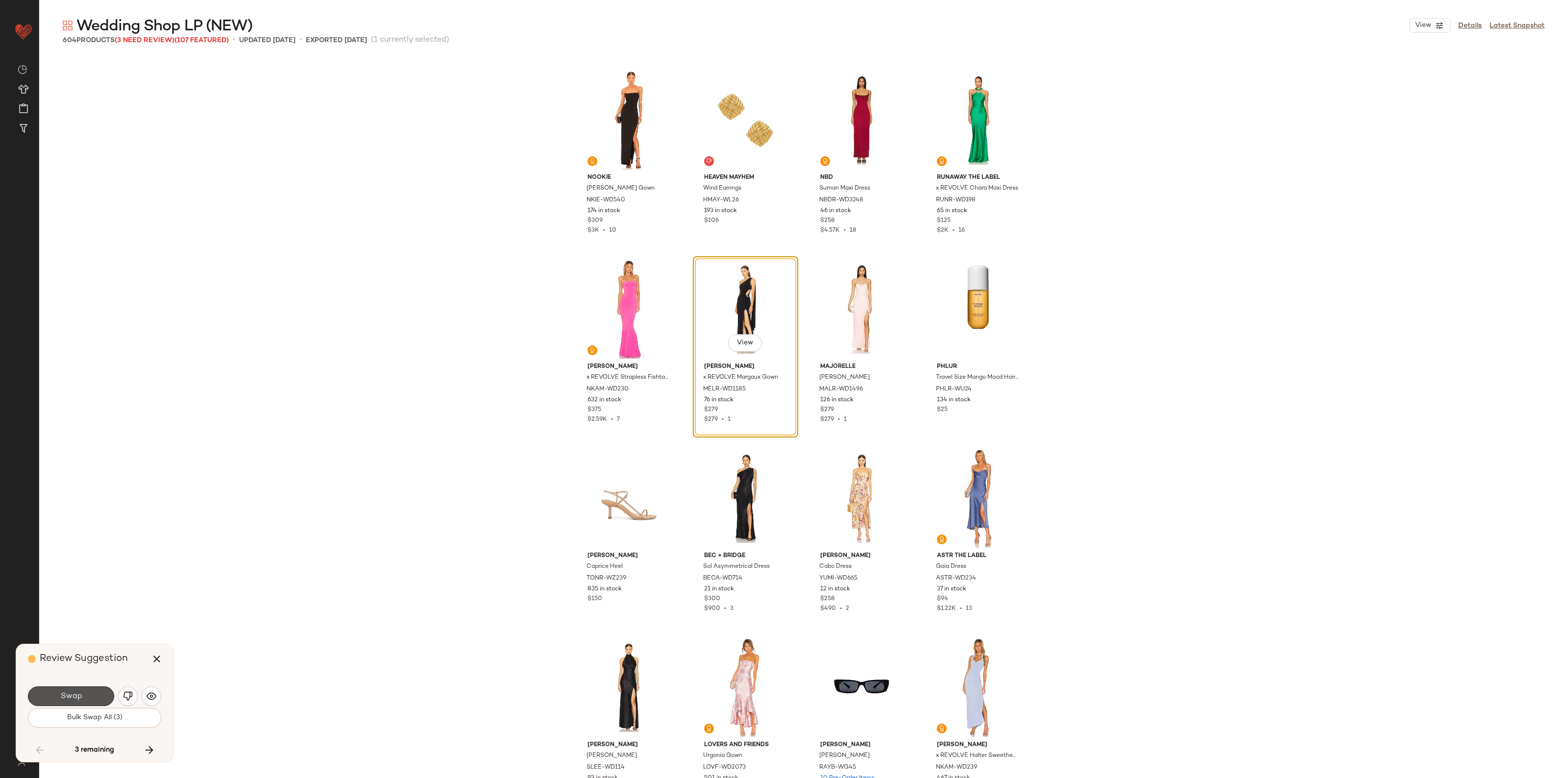
click at [79, 695] on span "Swap" at bounding box center [71, 696] width 22 height 9
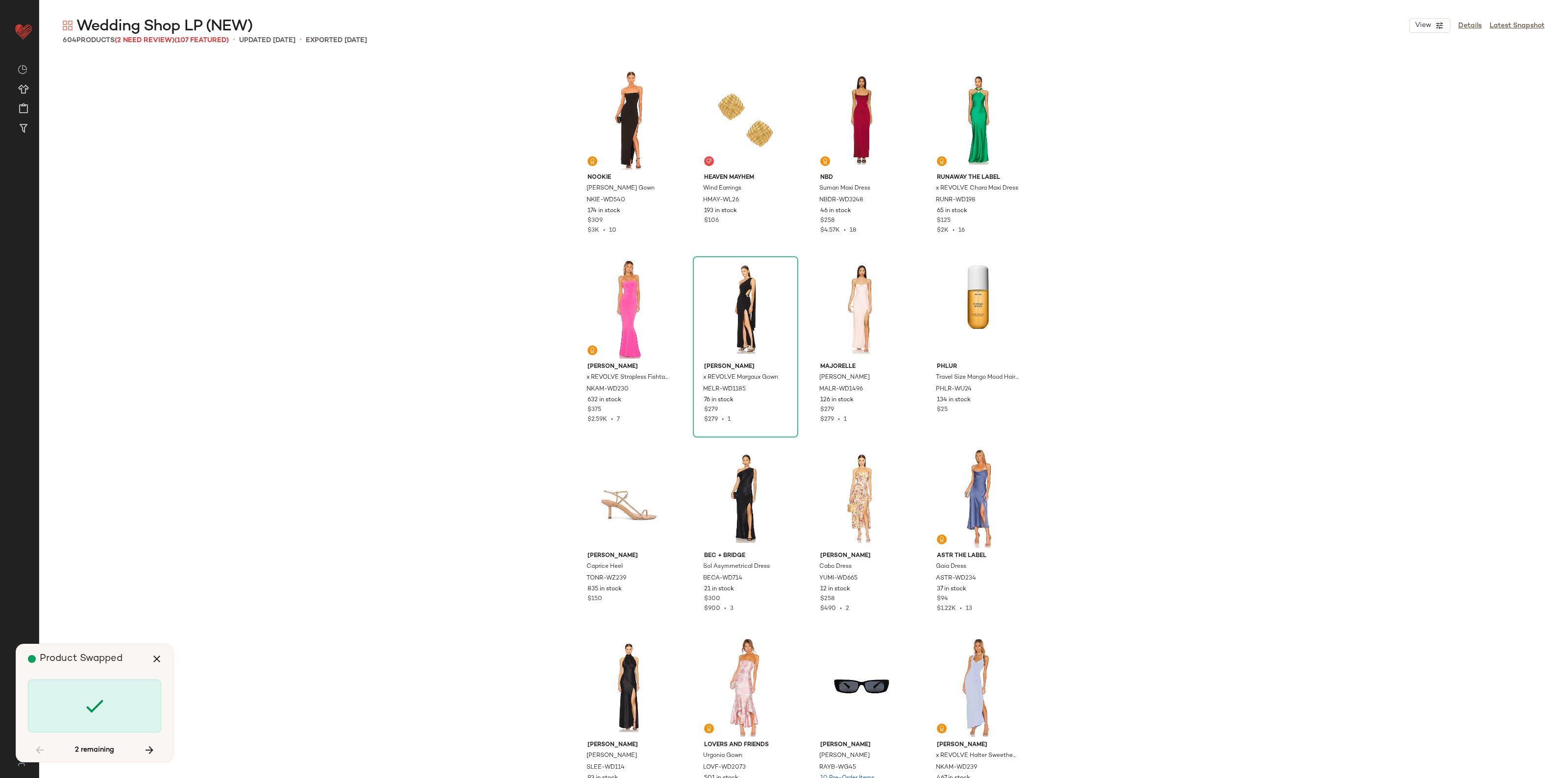
scroll to position [25915, 0]
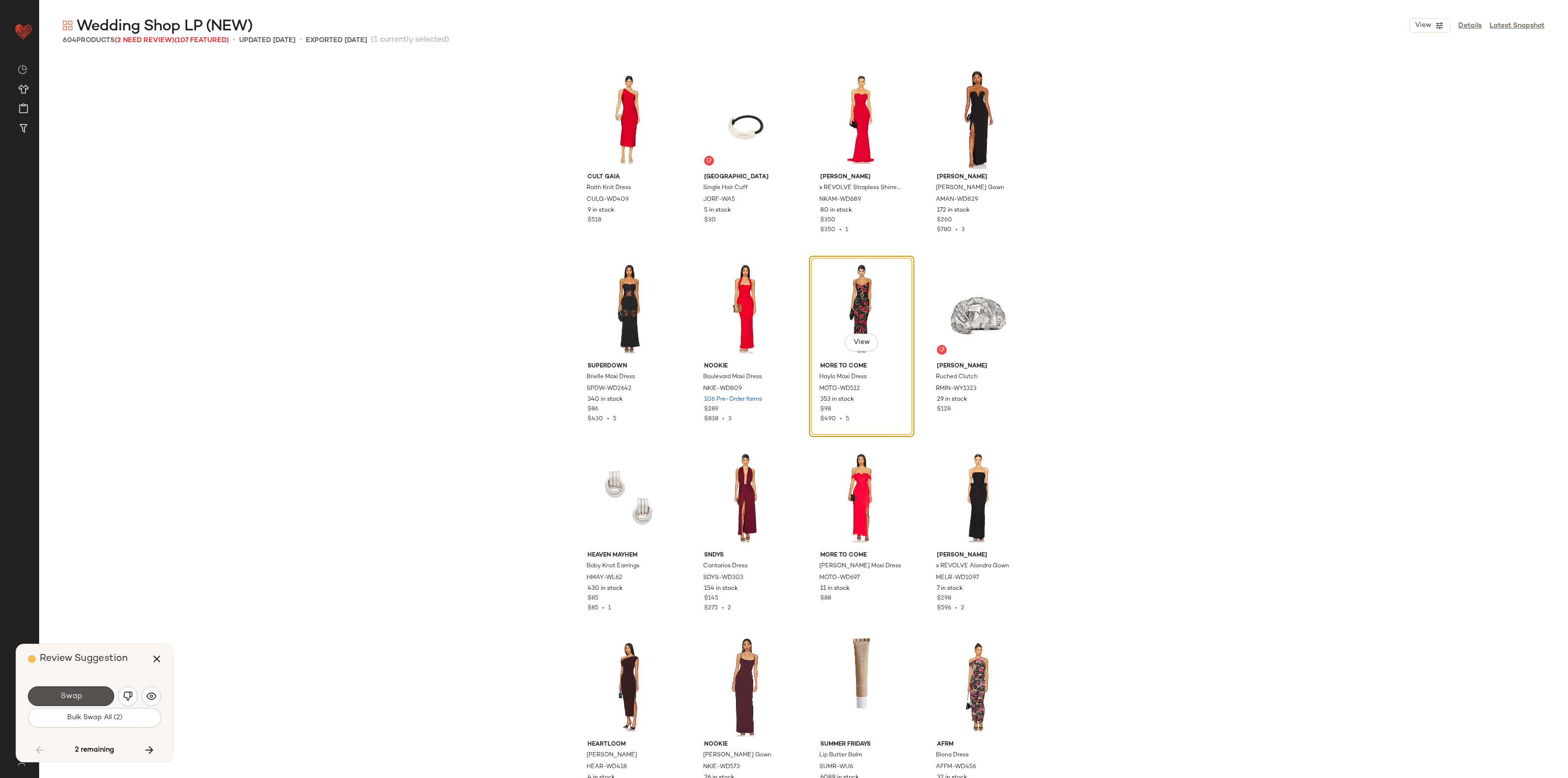
click at [79, 695] on span "Swap" at bounding box center [71, 696] width 22 height 9
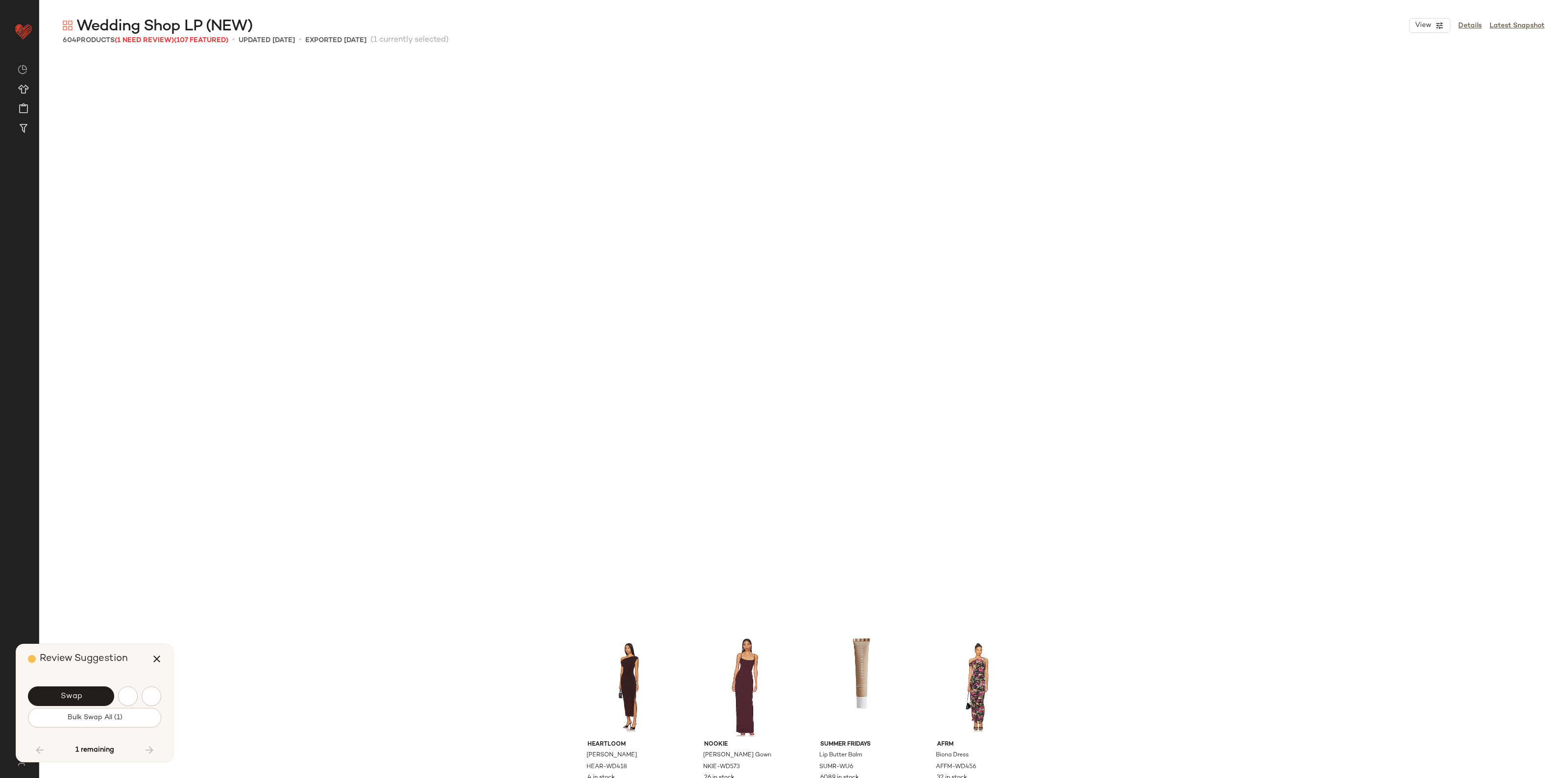
scroll to position [26482, 0]
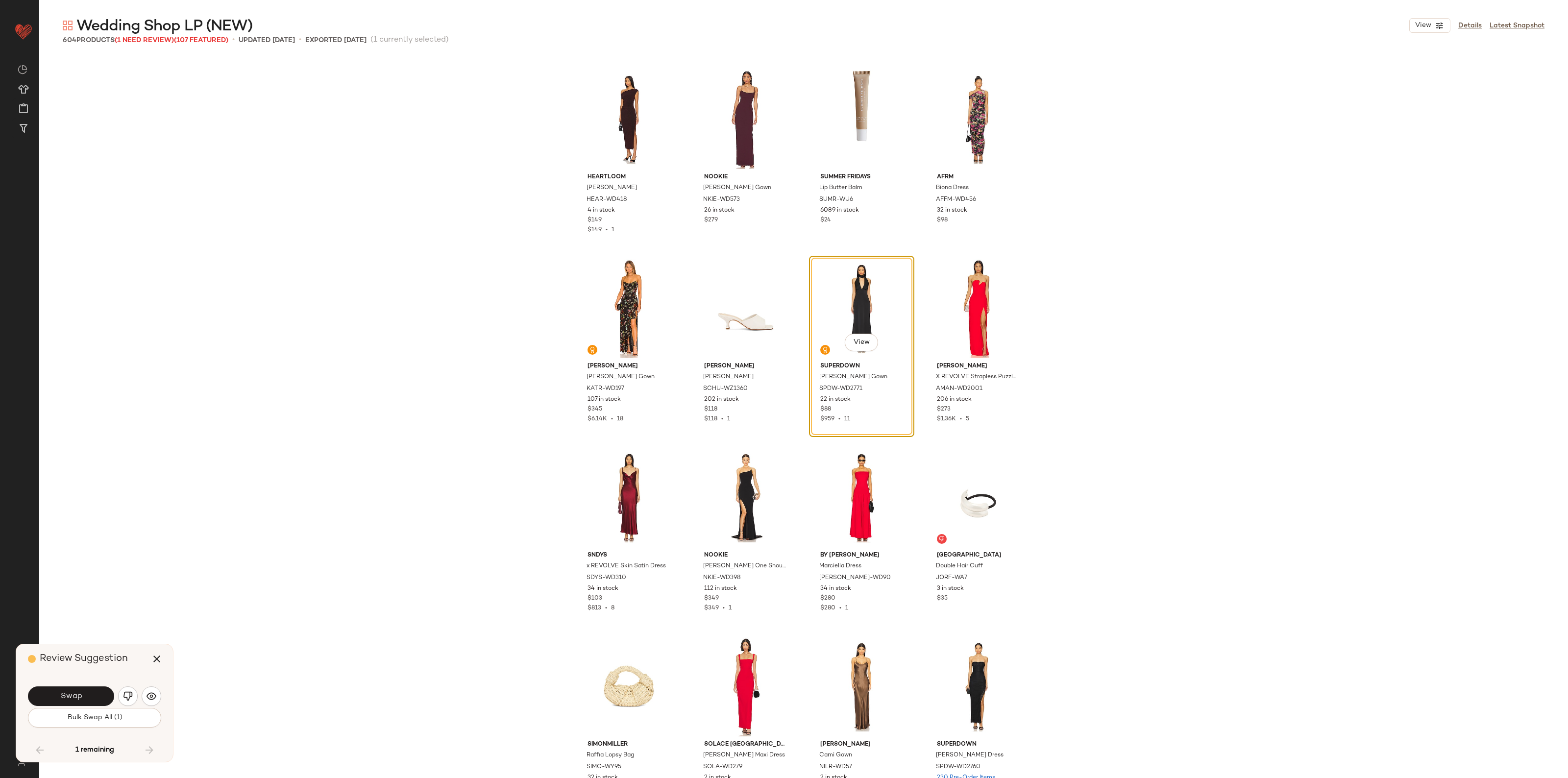
click at [79, 695] on span "Swap" at bounding box center [71, 696] width 22 height 9
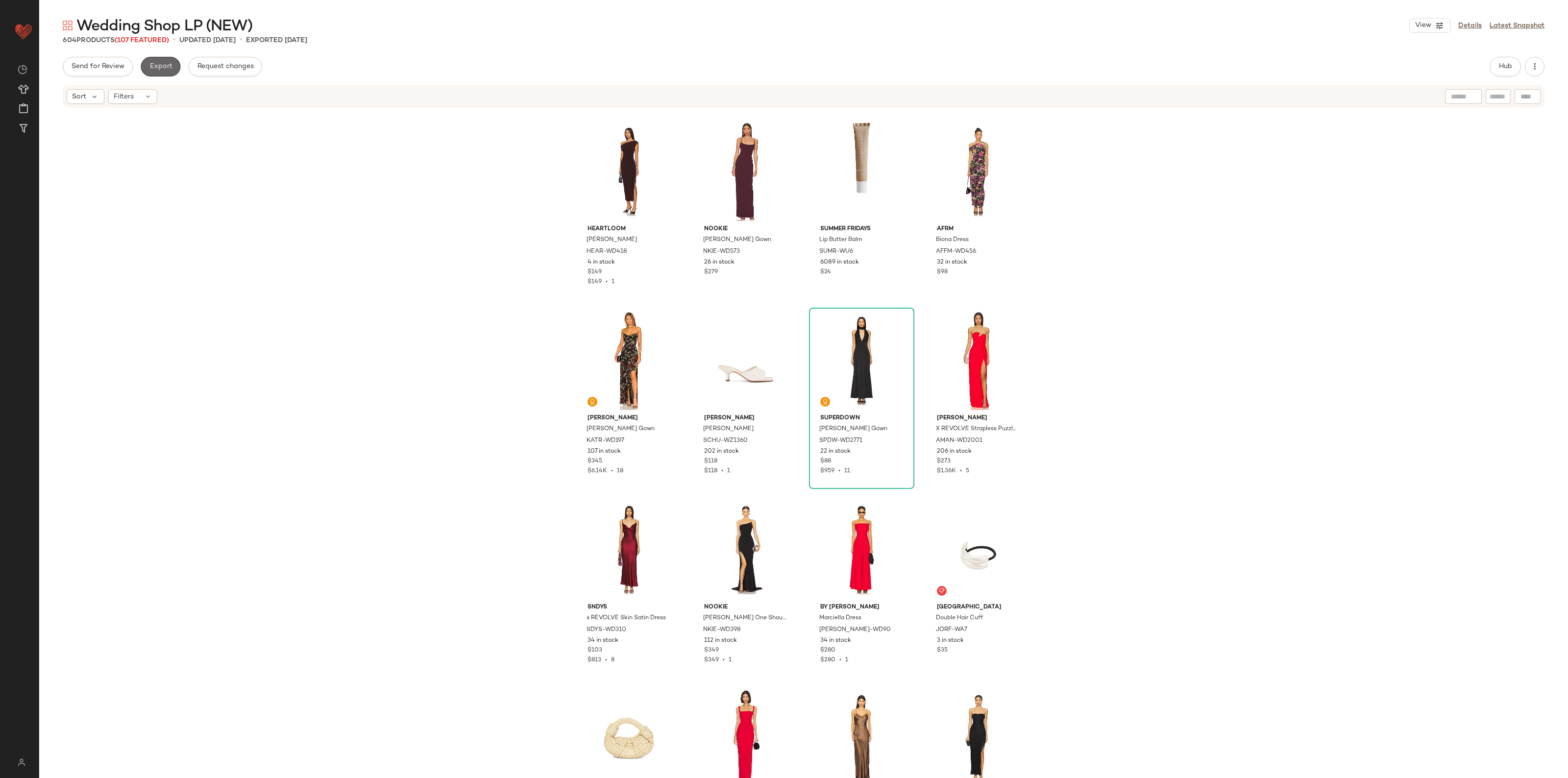
click at [150, 72] on button "Export" at bounding box center [160, 66] width 40 height 19
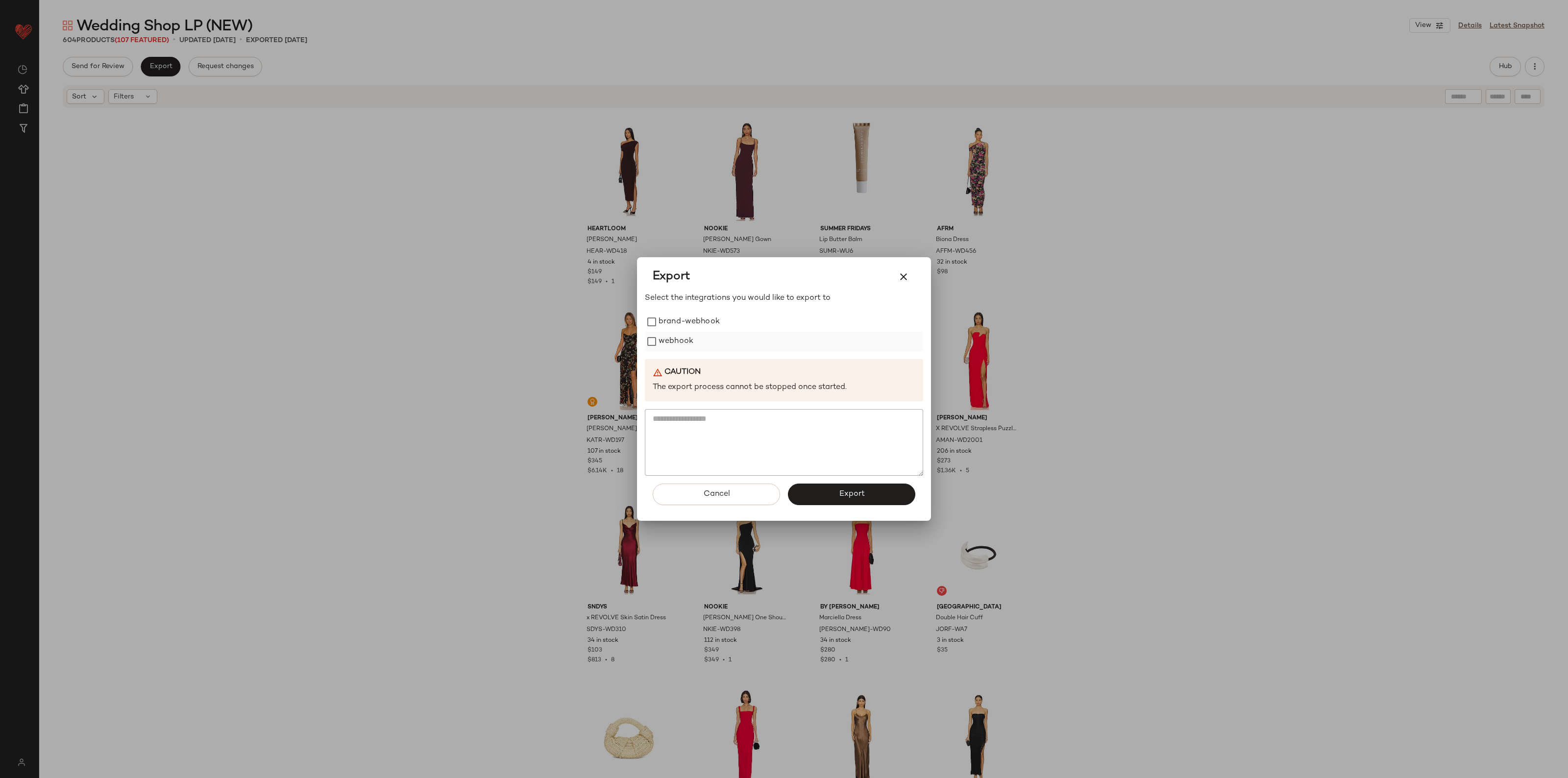
click at [520, 343] on label "webhook" at bounding box center [676, 342] width 35 height 19
click at [520, 501] on button "Export" at bounding box center [851, 494] width 127 height 21
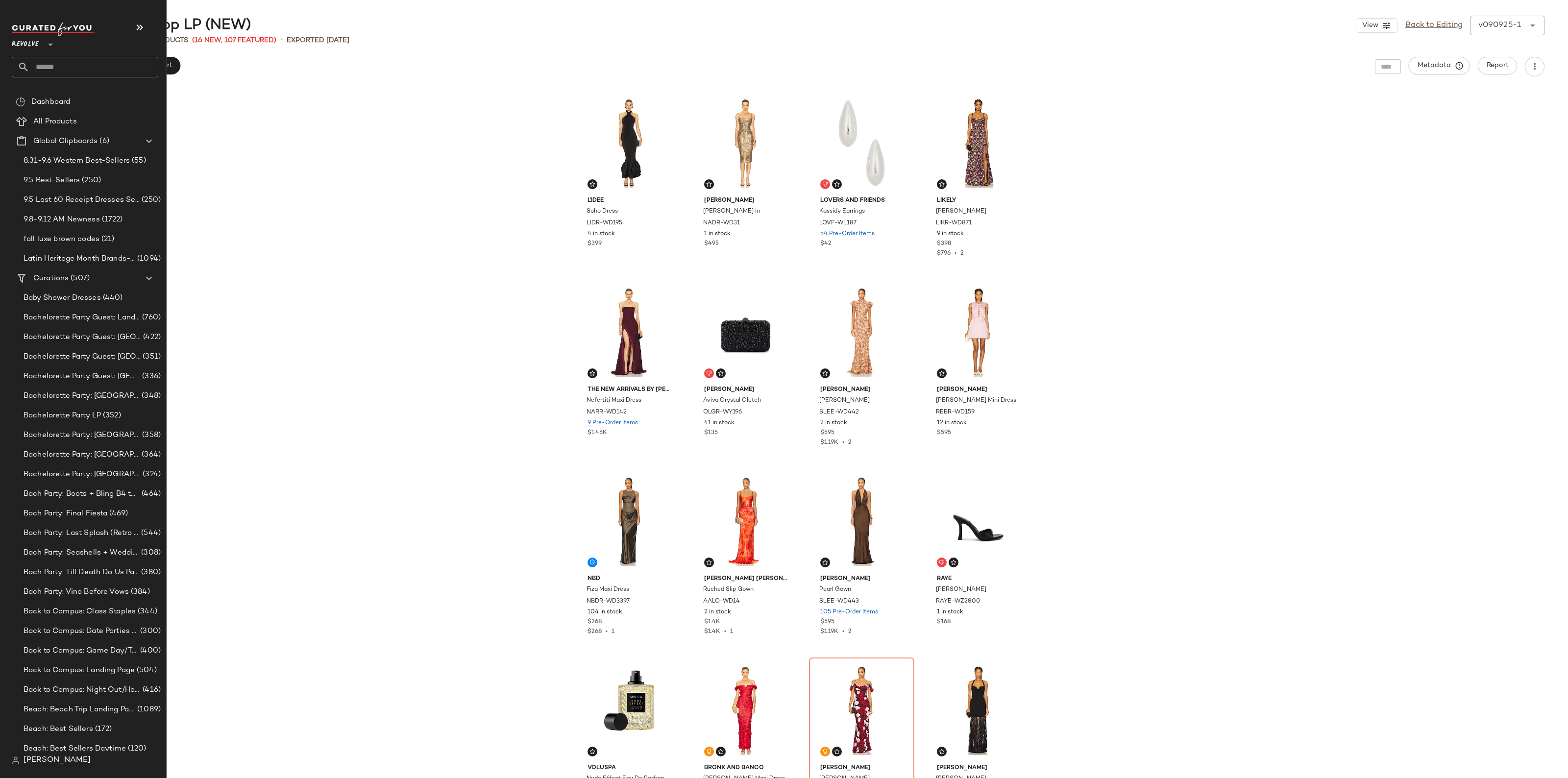
click at [72, 69] on input "text" at bounding box center [94, 67] width 129 height 21
type input "******"
click at [45, 68] on input "text" at bounding box center [94, 67] width 129 height 21
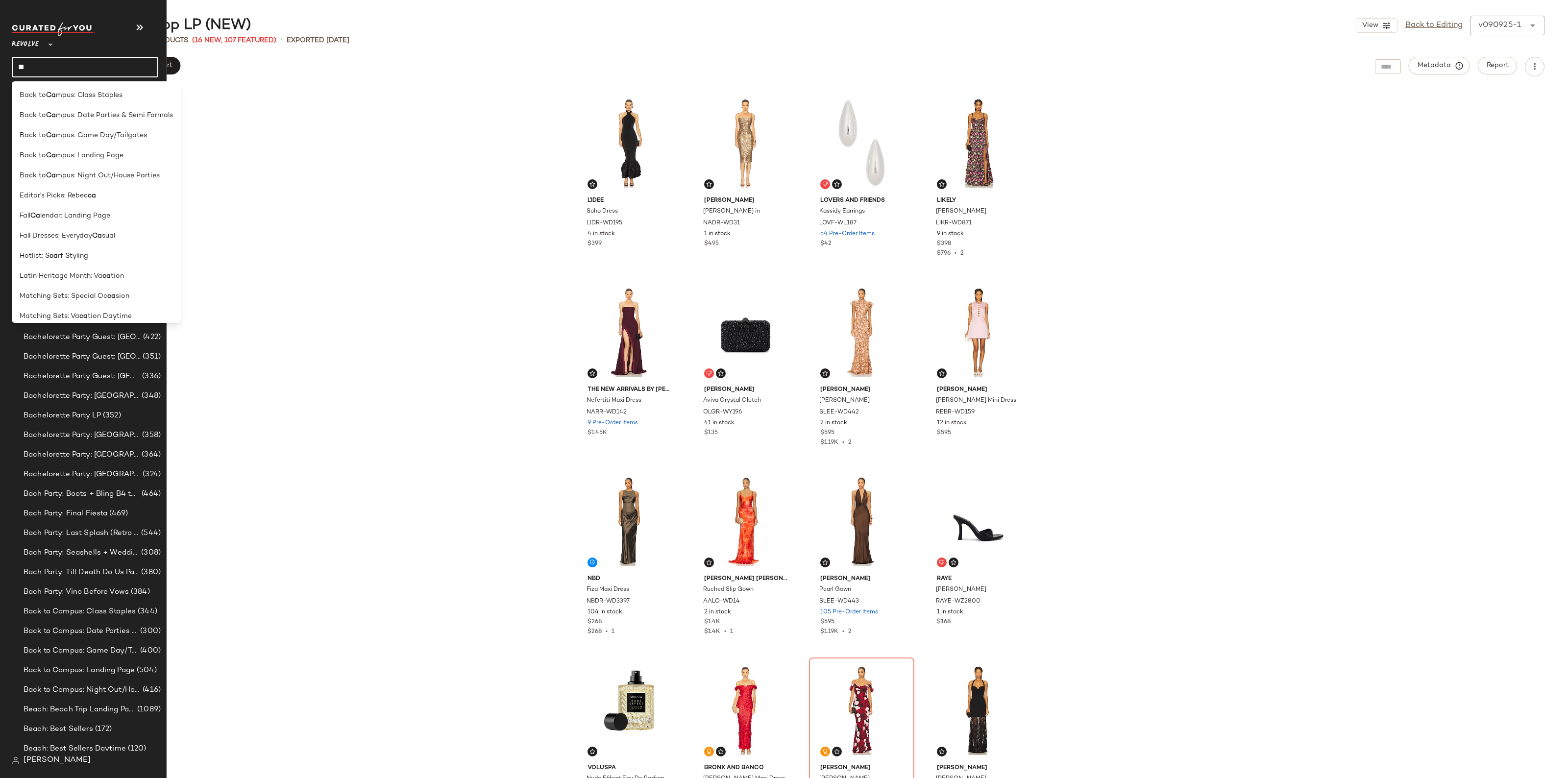
type input "*"
type input "********"
click at [52, 114] on span "Matching Sets:" at bounding box center [44, 115] width 49 height 10
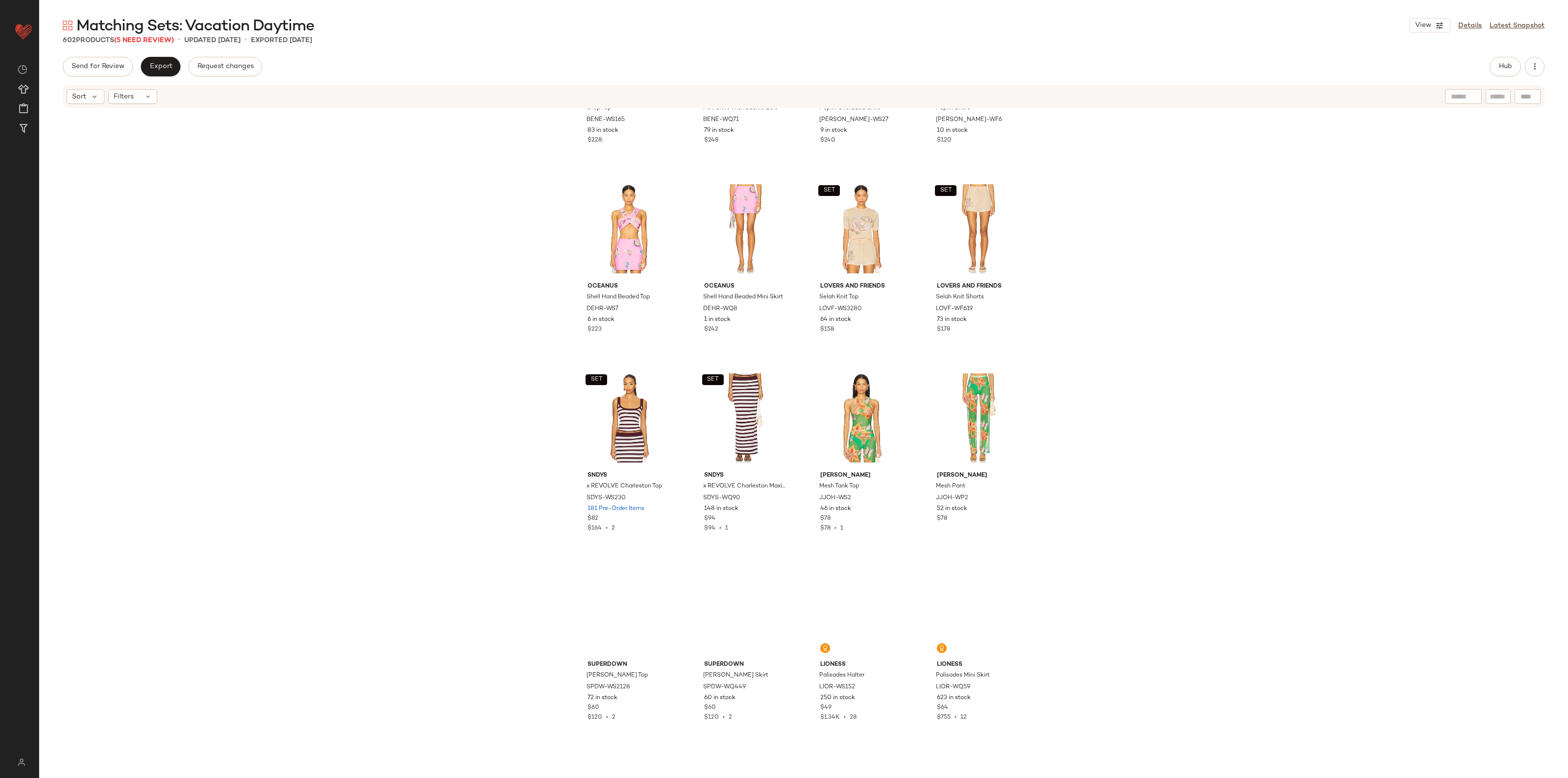
scroll to position [2213, 0]
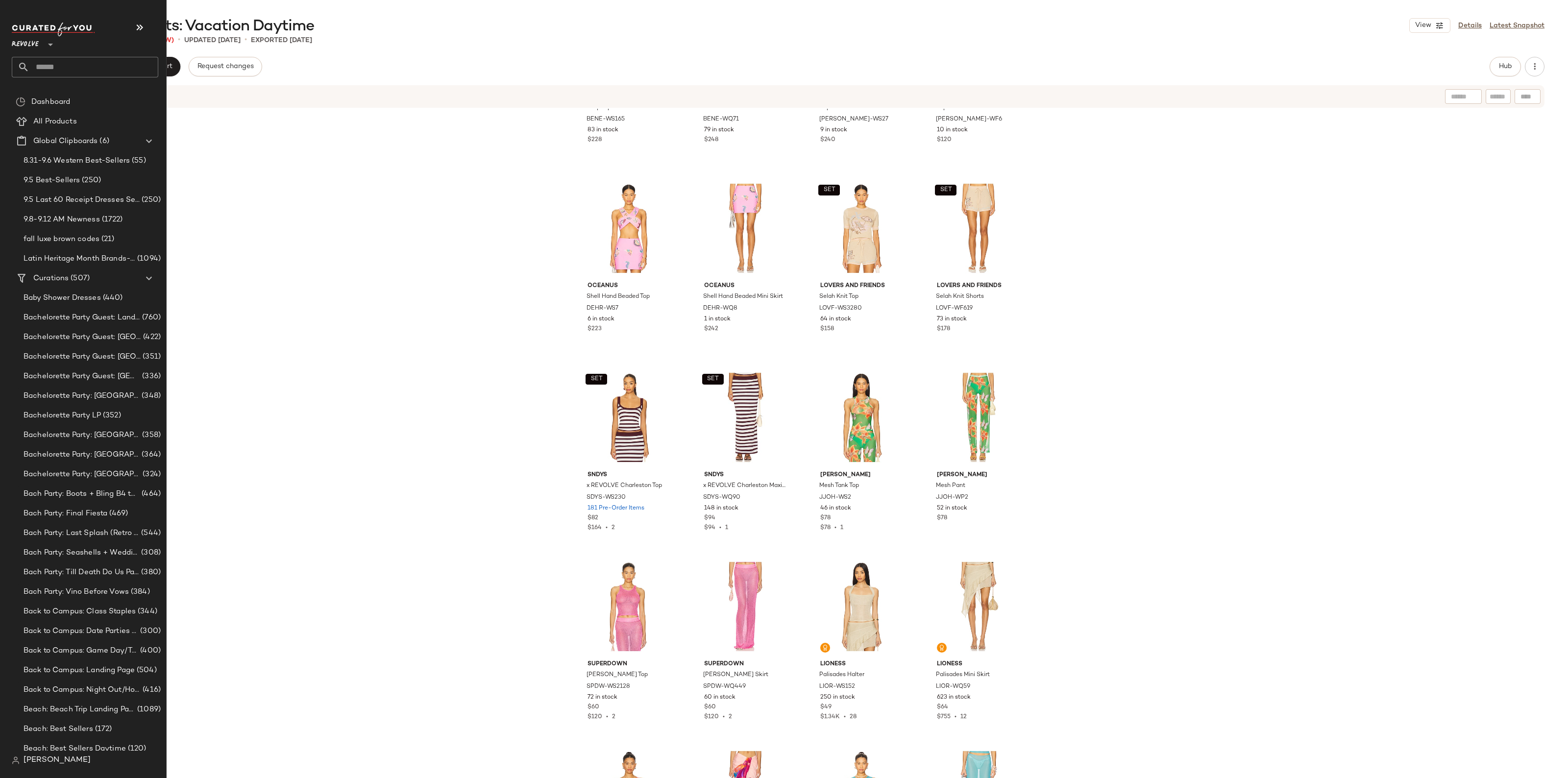
click at [52, 68] on input "text" at bounding box center [94, 67] width 129 height 21
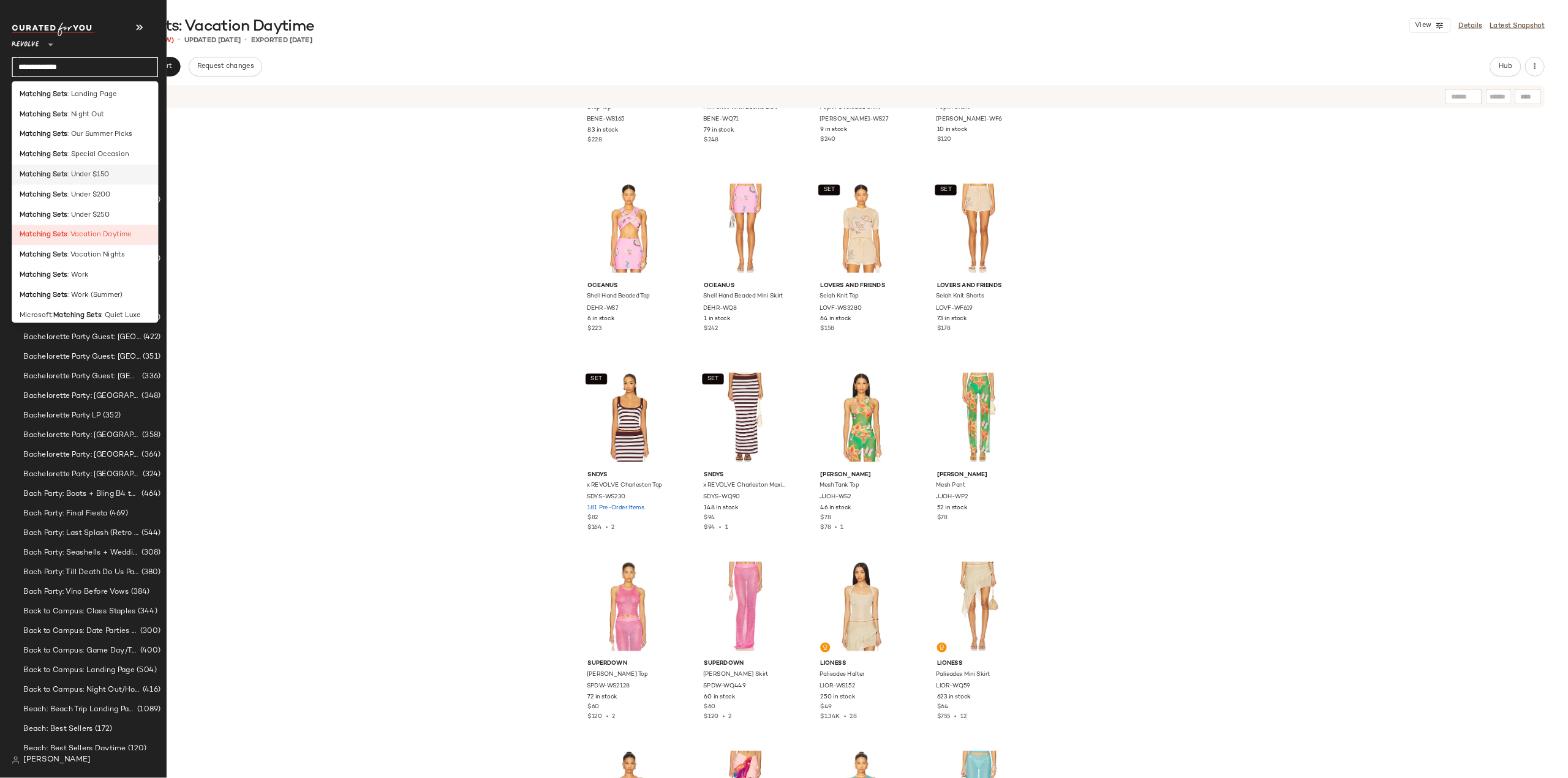
scroll to position [230, 0]
type input "**********"
click at [74, 334] on div "Matching Sets : Work" at bounding box center [106, 341] width 183 height 25
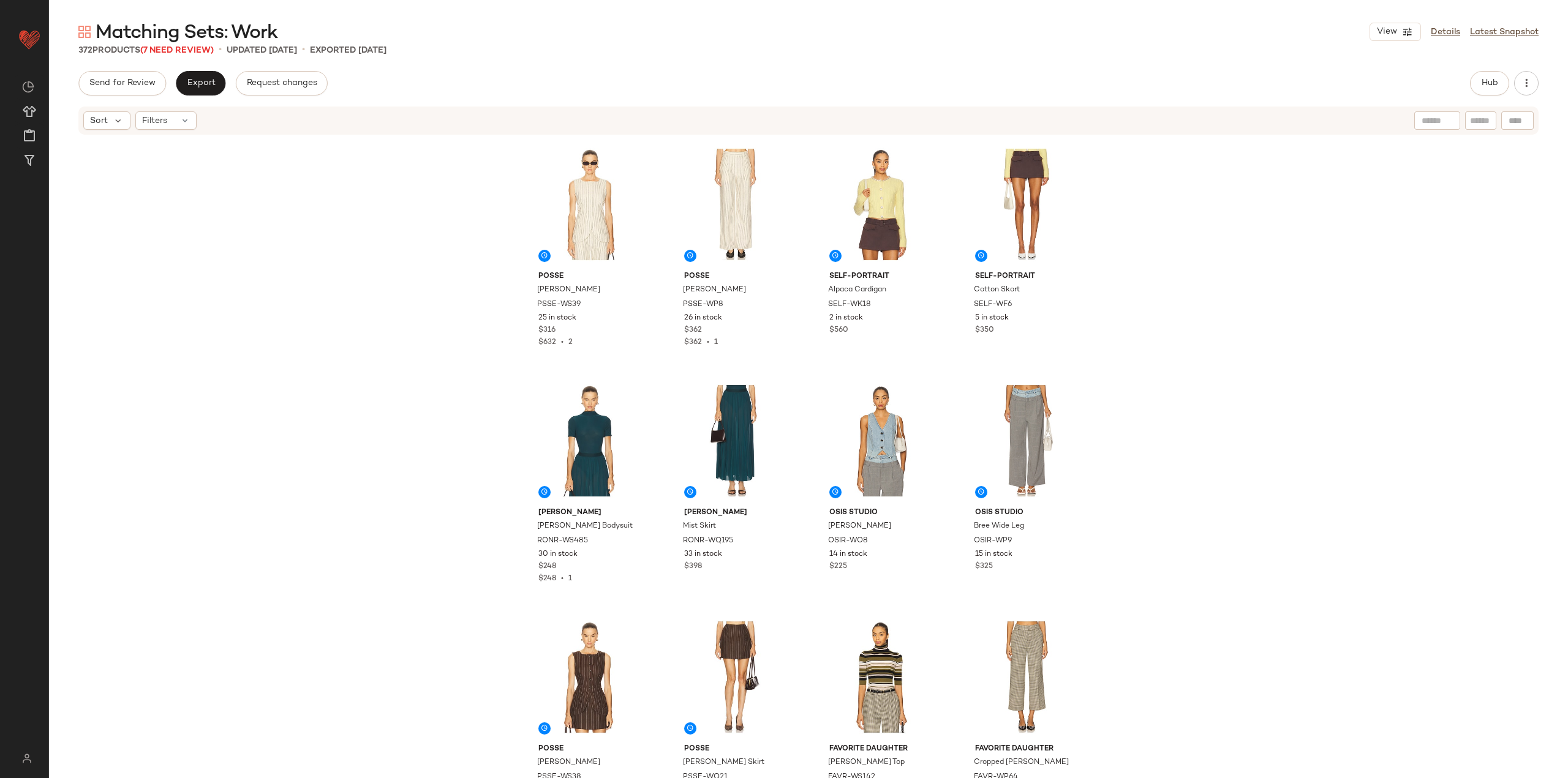
drag, startPoint x: 1827, startPoint y: 1, endPoint x: 1239, endPoint y: 303, distance: 661.0
click at [650, 303] on div "Posse Emma Vest PSSE-WS39 25 in stock $316 $632 • 2 Posse Mackenzie Trouser PSS…" at bounding box center [808, 475] width 1519 height 679
click at [650, 116] on div at bounding box center [1517, 121] width 33 height 18
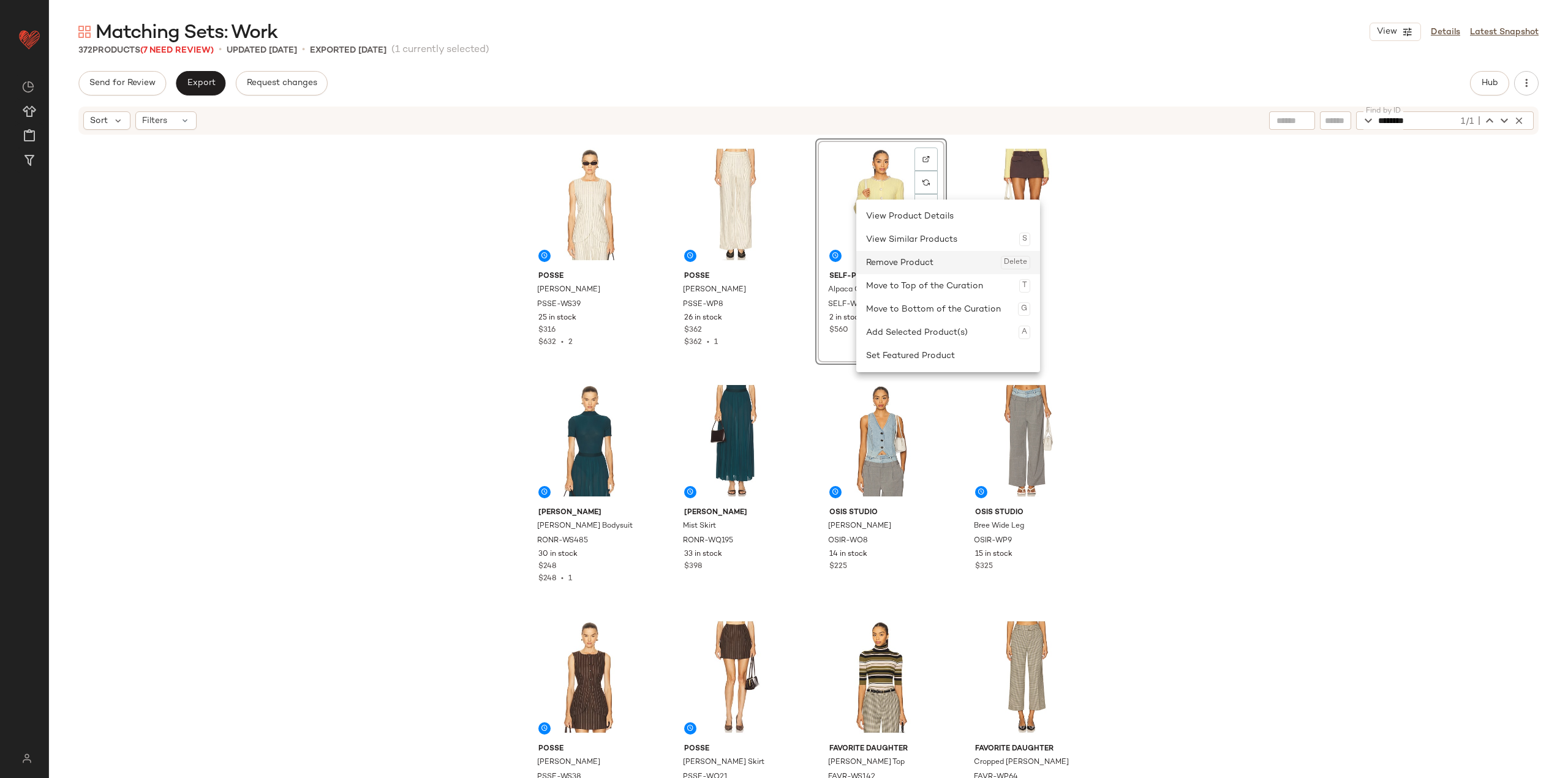
click at [650, 272] on div "Remove Product Delete" at bounding box center [948, 262] width 164 height 24
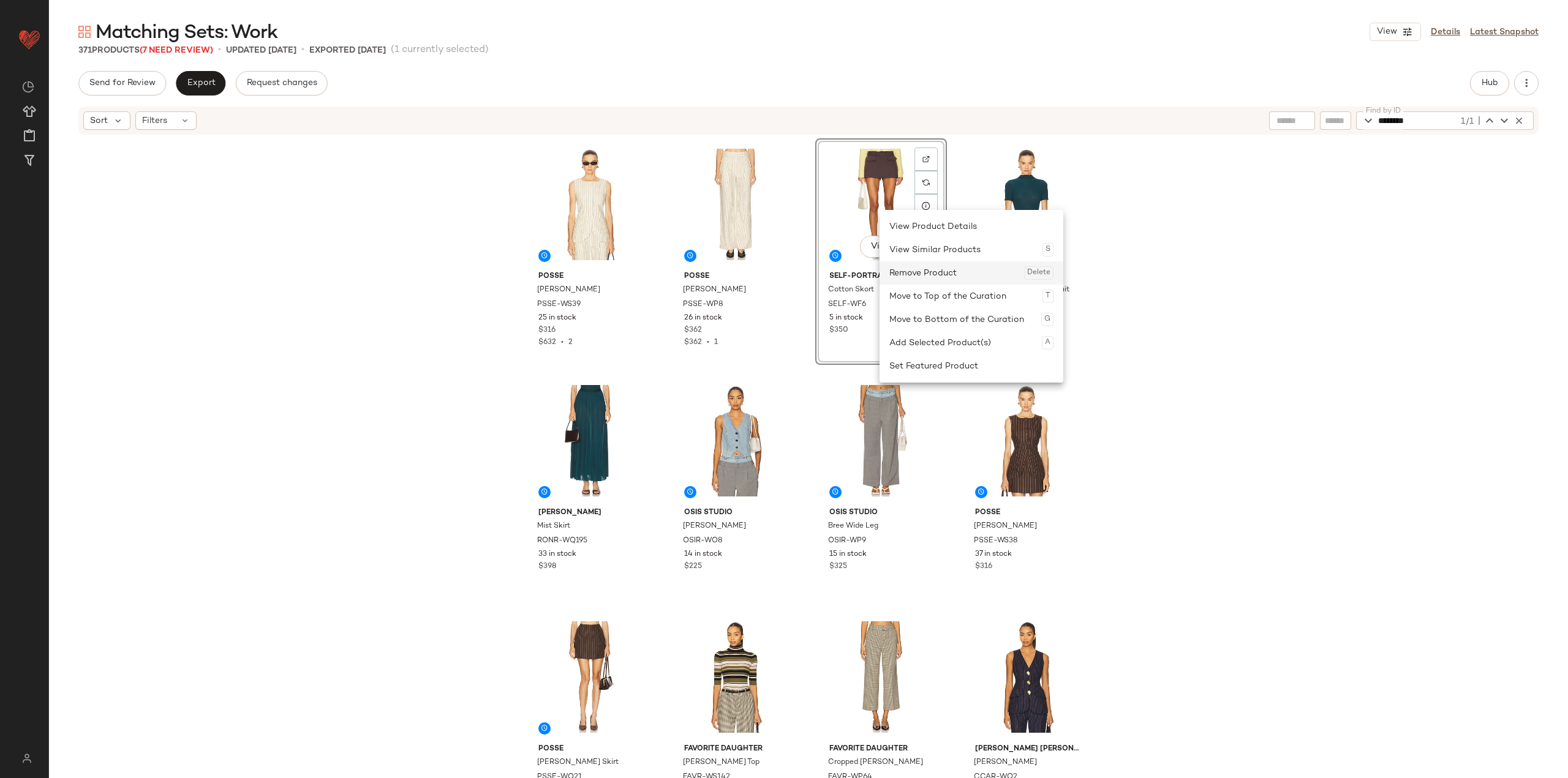
click at [650, 265] on div "Remove Product Delete" at bounding box center [972, 273] width 164 height 24
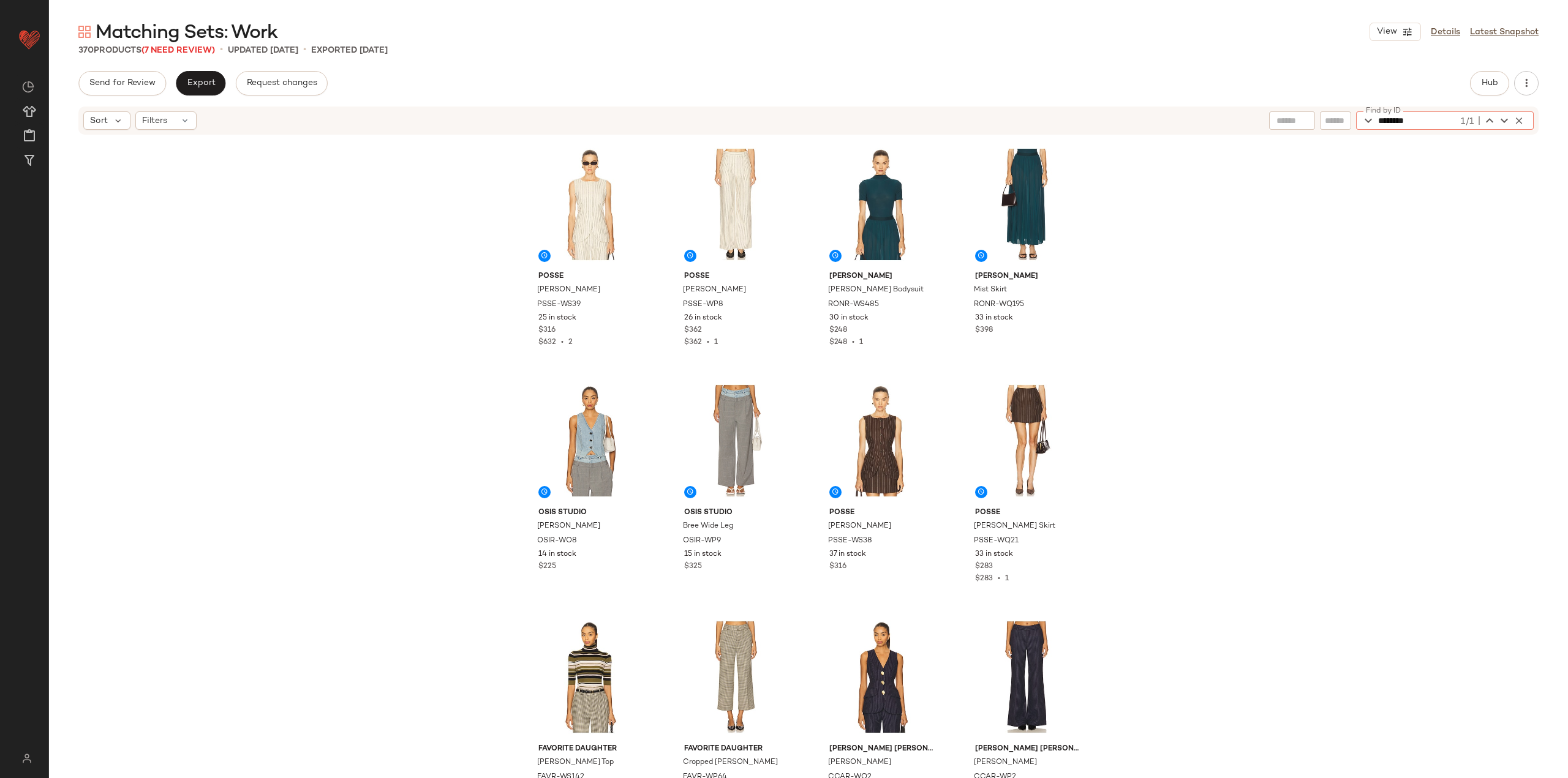
drag, startPoint x: 1425, startPoint y: 124, endPoint x: 1293, endPoint y: 127, distance: 132.0
click at [650, 127] on div "Find by ID ******** 1/1 Find by ID" at bounding box center [1401, 121] width 265 height 18
paste input "**"
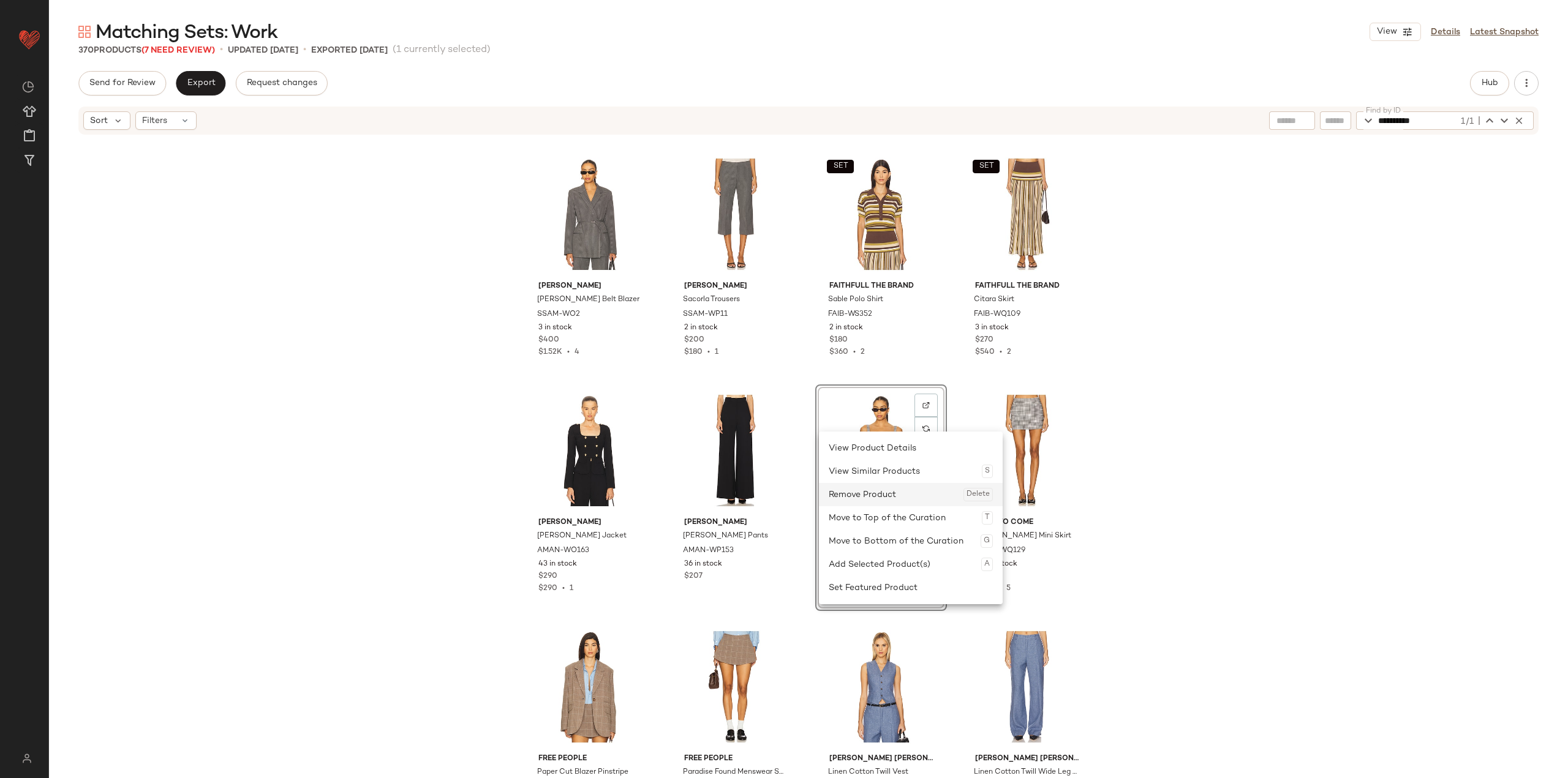
click at [650, 485] on div "Remove Product Delete" at bounding box center [911, 494] width 164 height 24
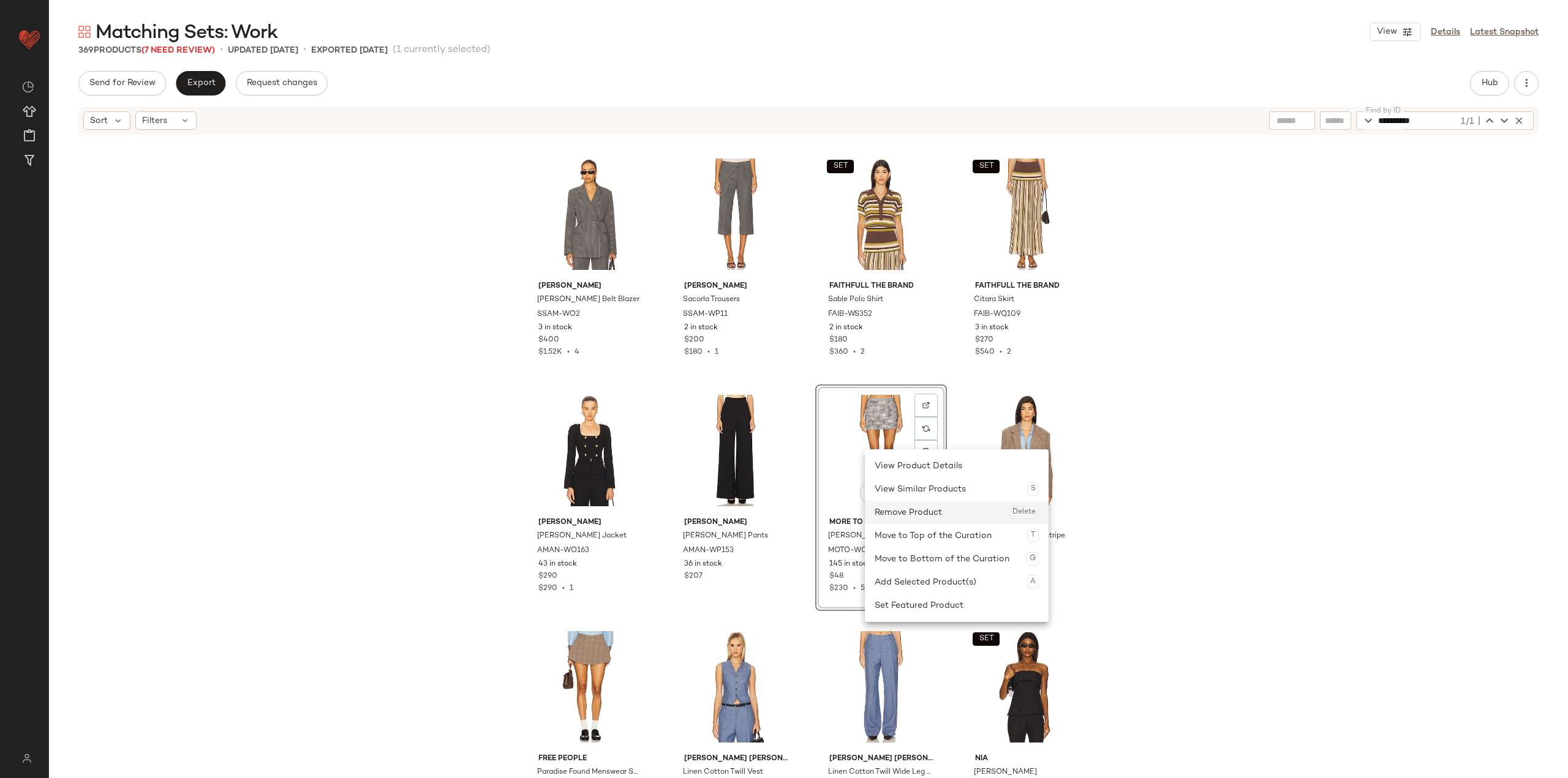
click at [650, 510] on div "Remove Product Delete" at bounding box center [957, 512] width 164 height 24
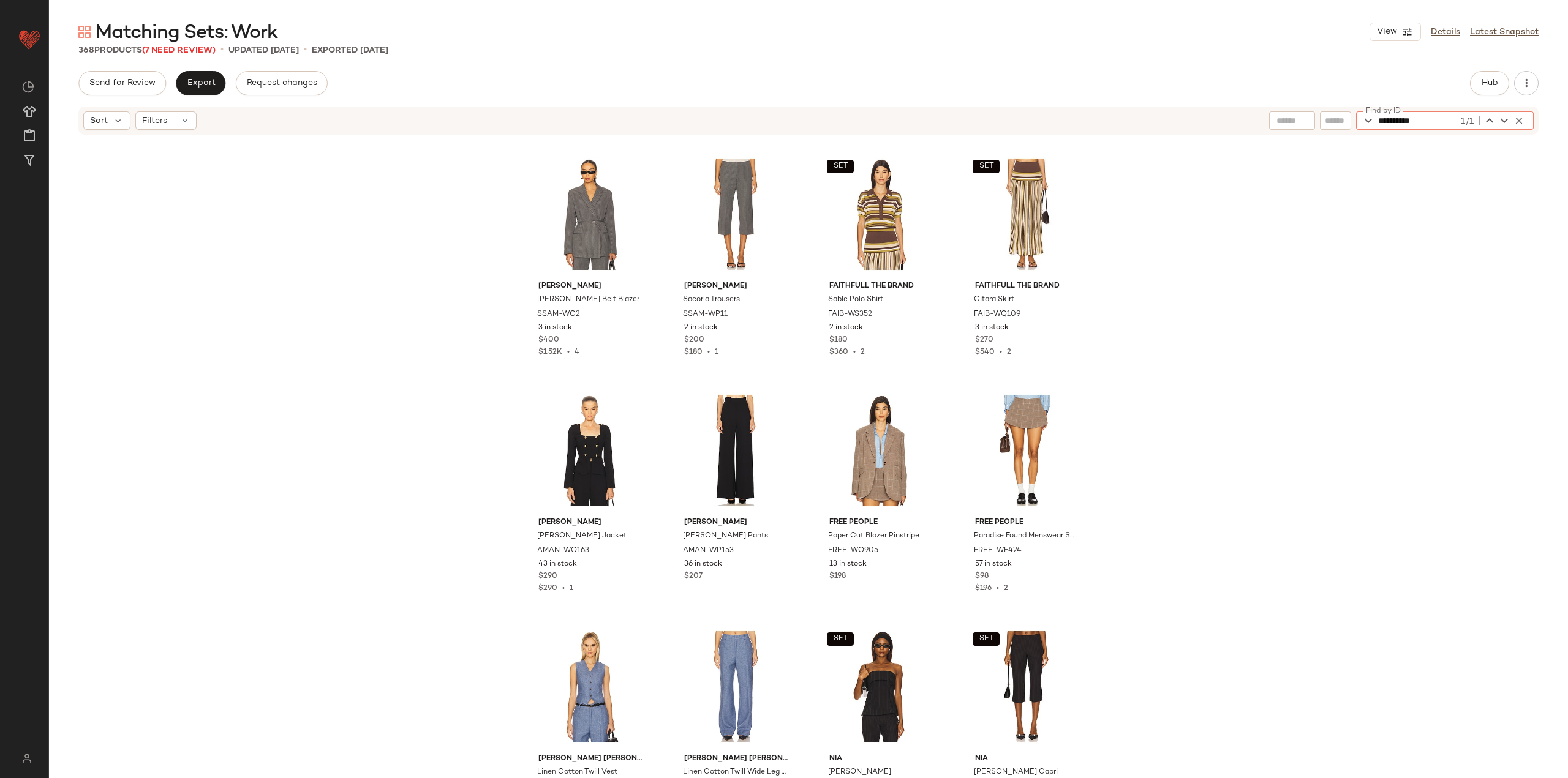
drag, startPoint x: 1449, startPoint y: 114, endPoint x: 1328, endPoint y: 124, distance: 121.4
click at [650, 125] on div "**********" at bounding box center [1401, 121] width 265 height 18
paste input "text"
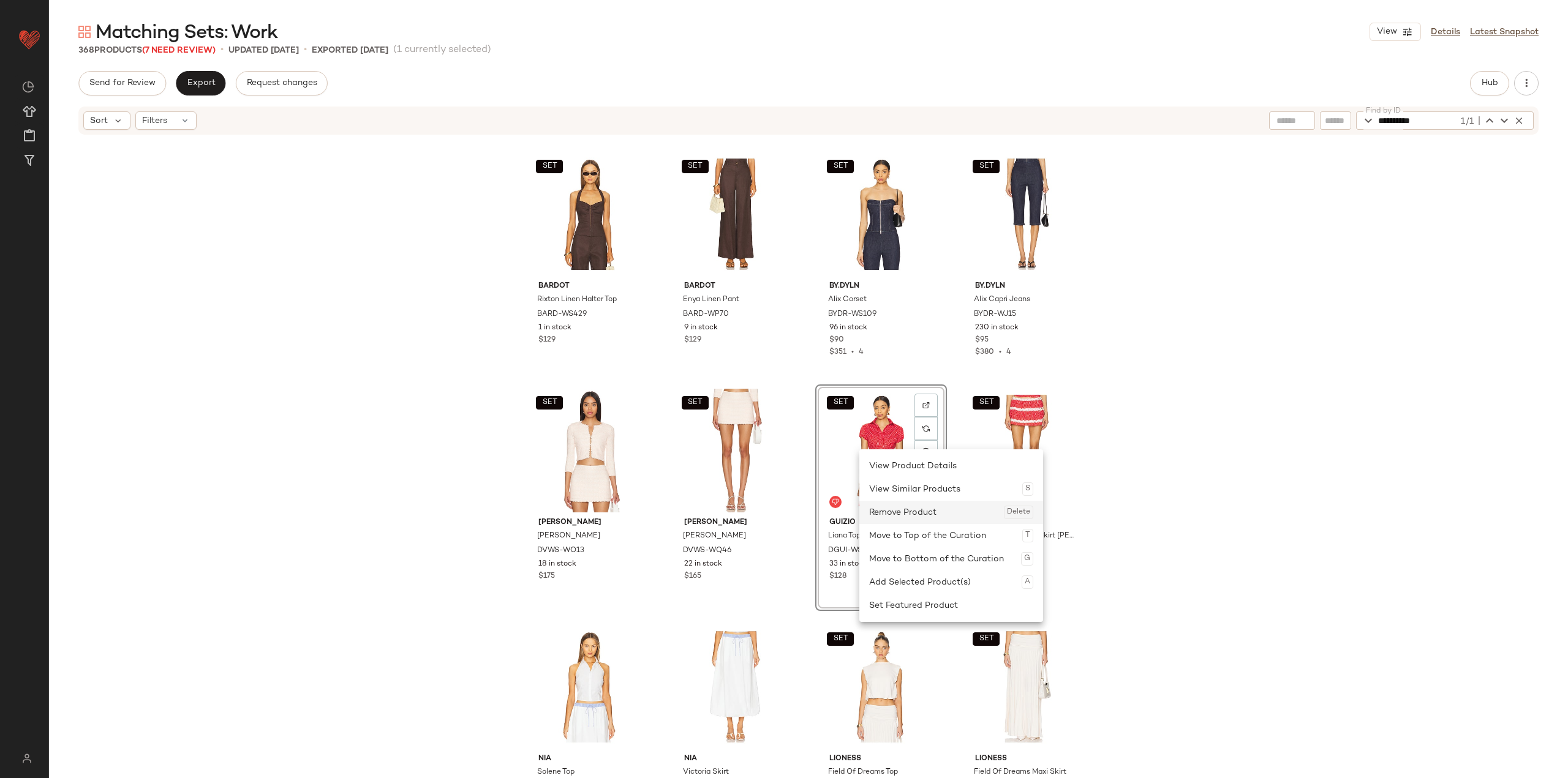
click at [650, 522] on div "Remove Product Delete" at bounding box center [951, 512] width 164 height 24
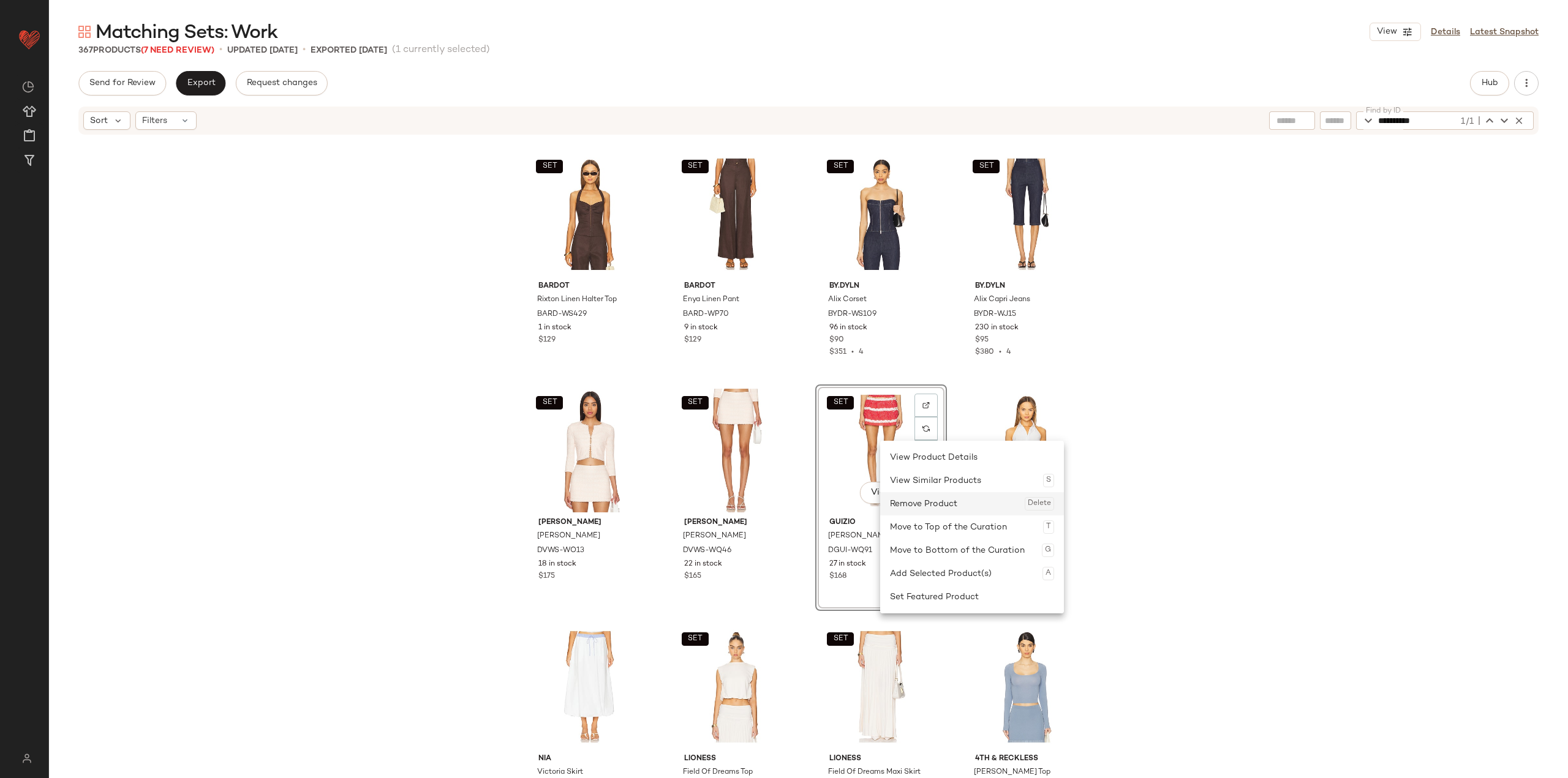
click at [650, 506] on div "Remove Product Delete" at bounding box center [972, 503] width 164 height 24
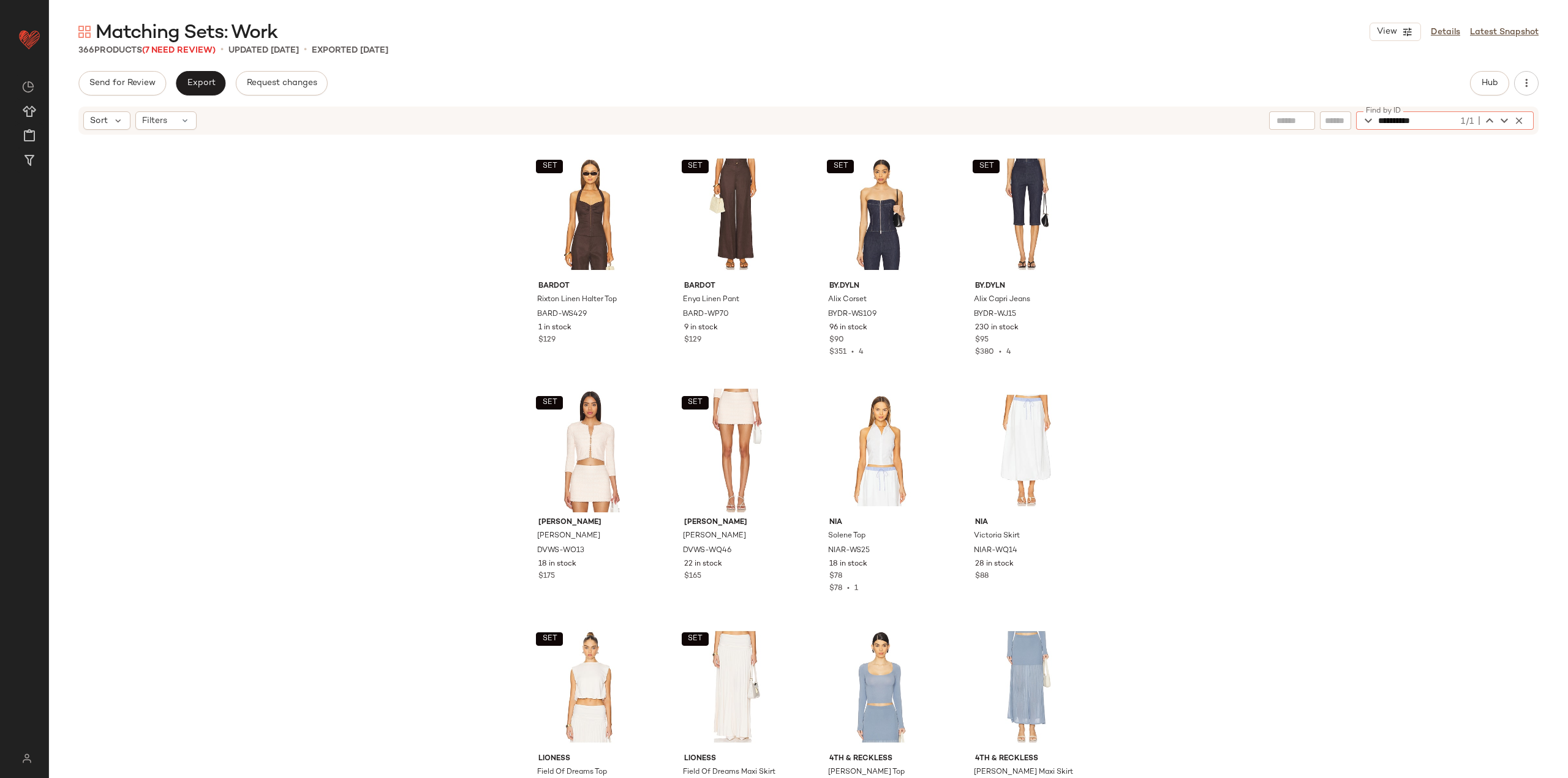
drag, startPoint x: 1406, startPoint y: 124, endPoint x: 1338, endPoint y: 133, distance: 68.6
click at [650, 133] on div "**********" at bounding box center [808, 120] width 1460 height 28
paste input "text"
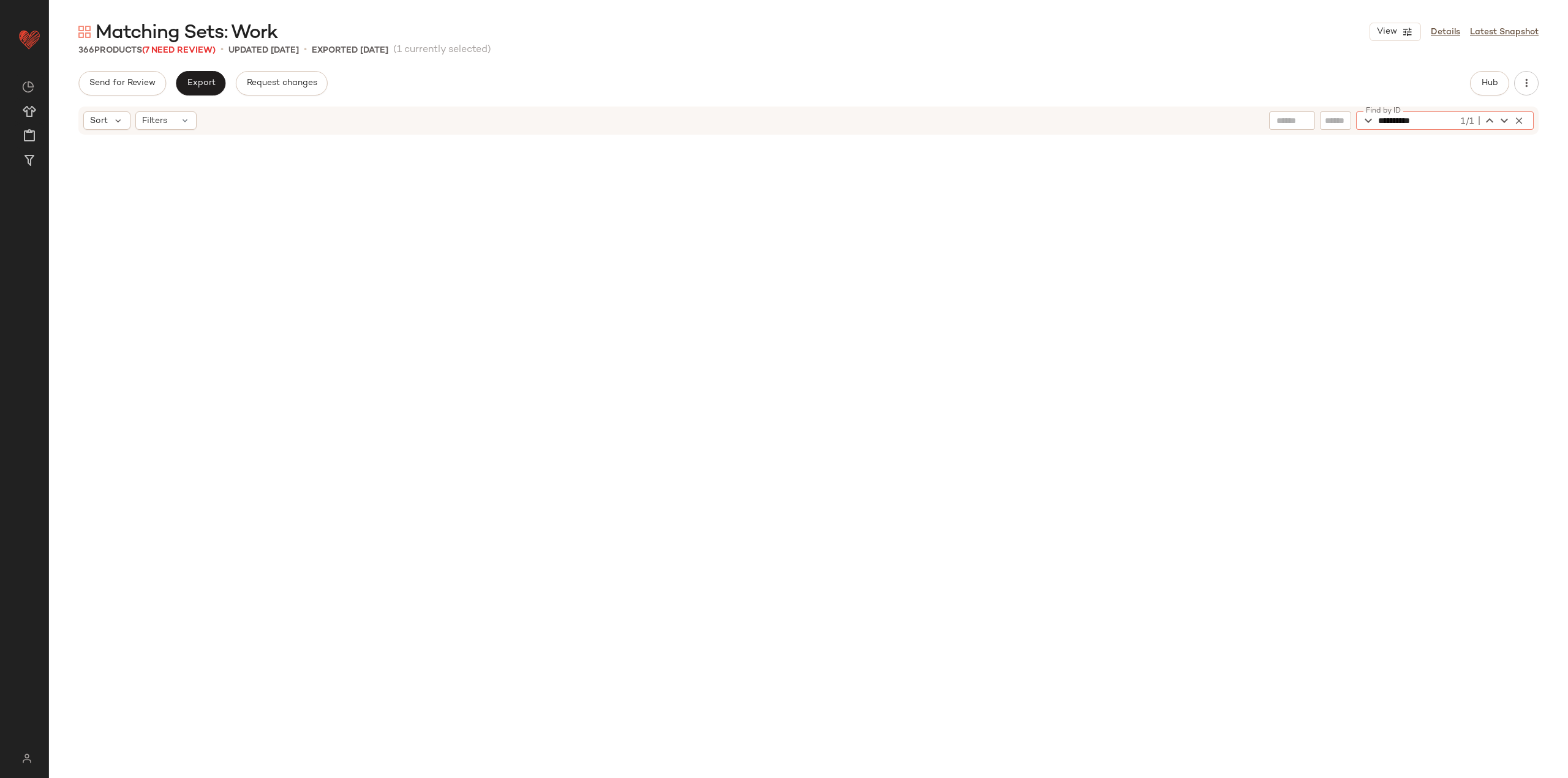
scroll to position [8744, 0]
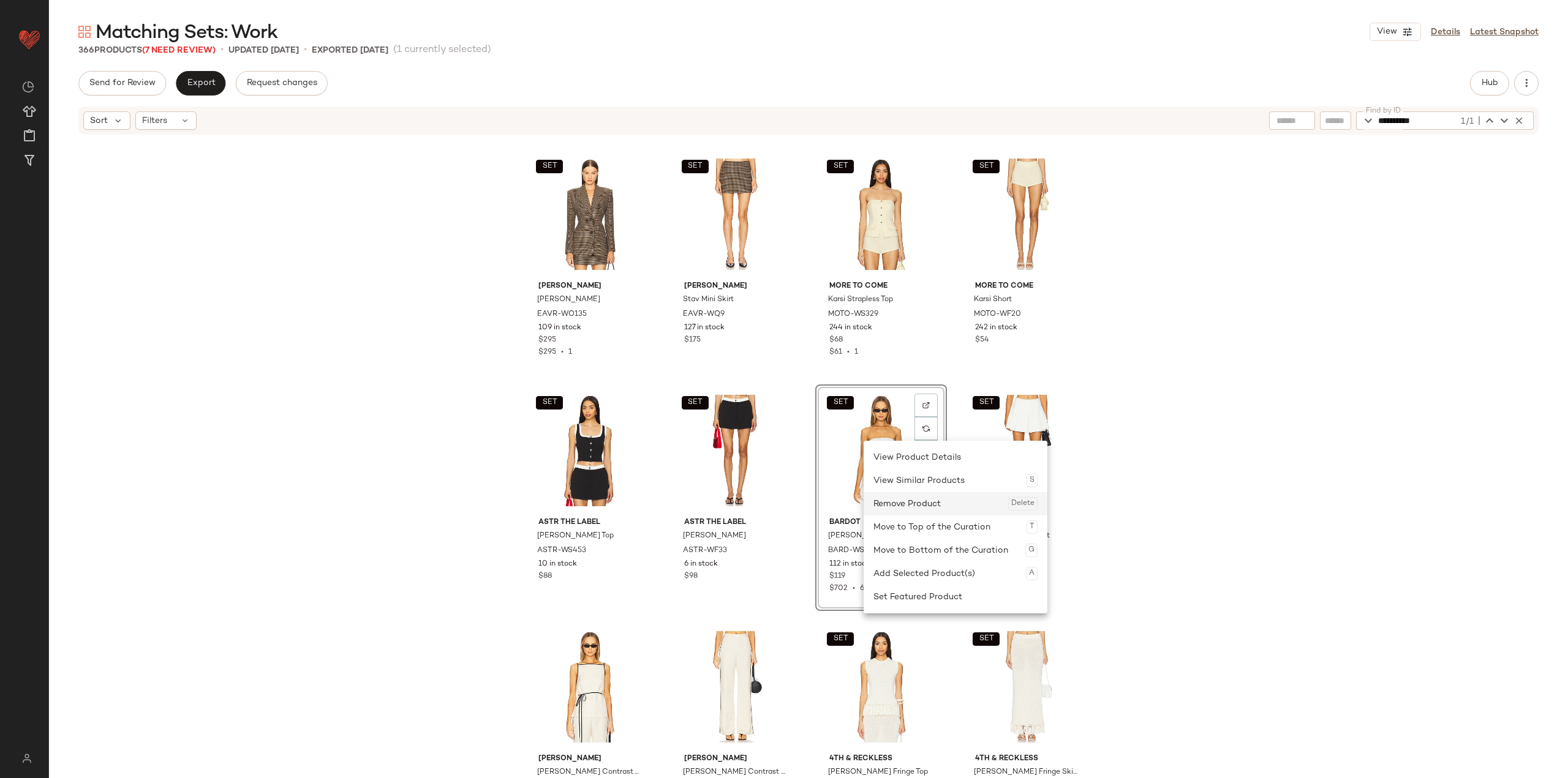
click at [650, 513] on div "Remove Product Delete" at bounding box center [956, 503] width 164 height 24
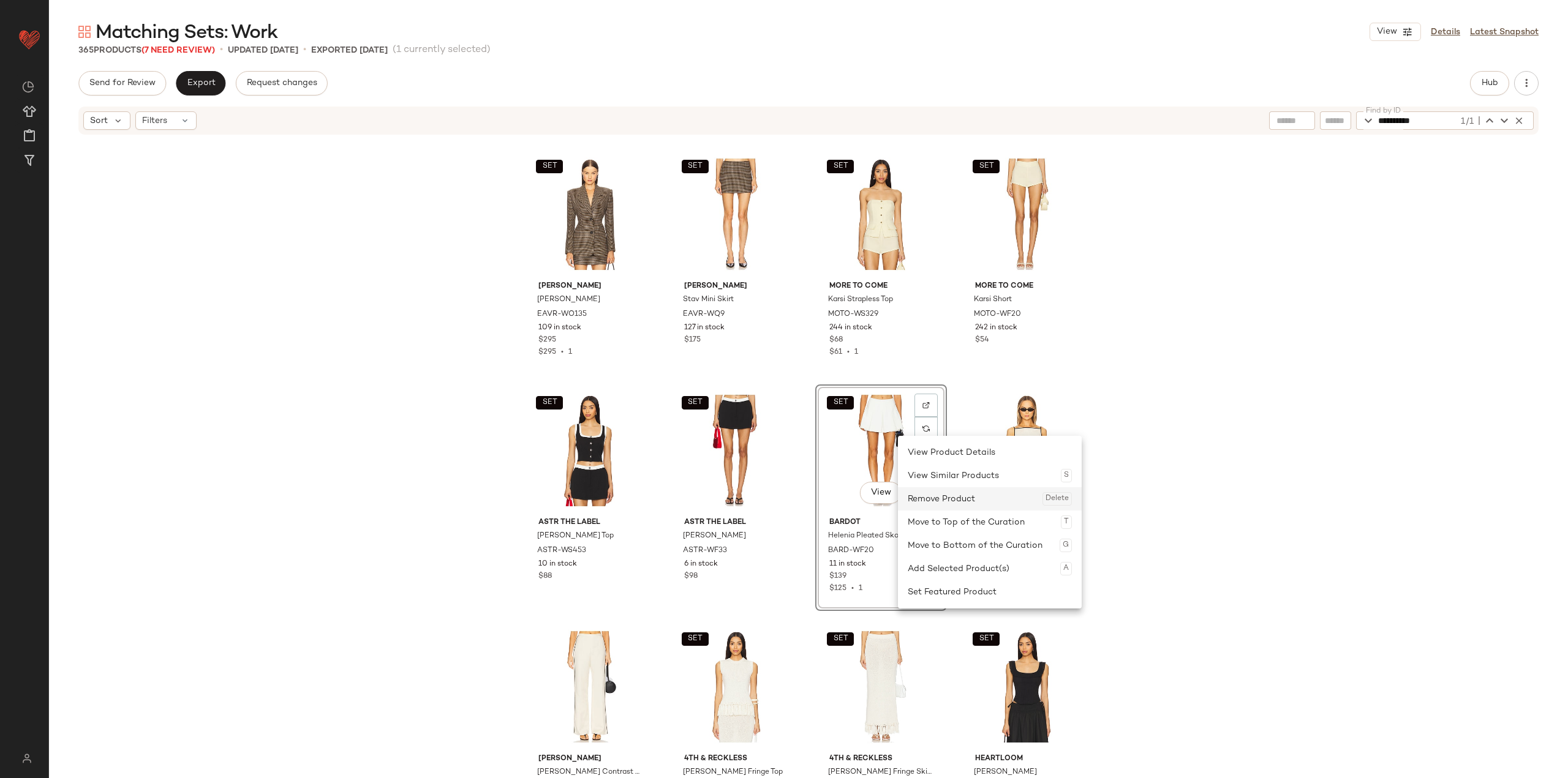
click at [650, 503] on div "Remove Product Delete" at bounding box center [990, 499] width 164 height 24
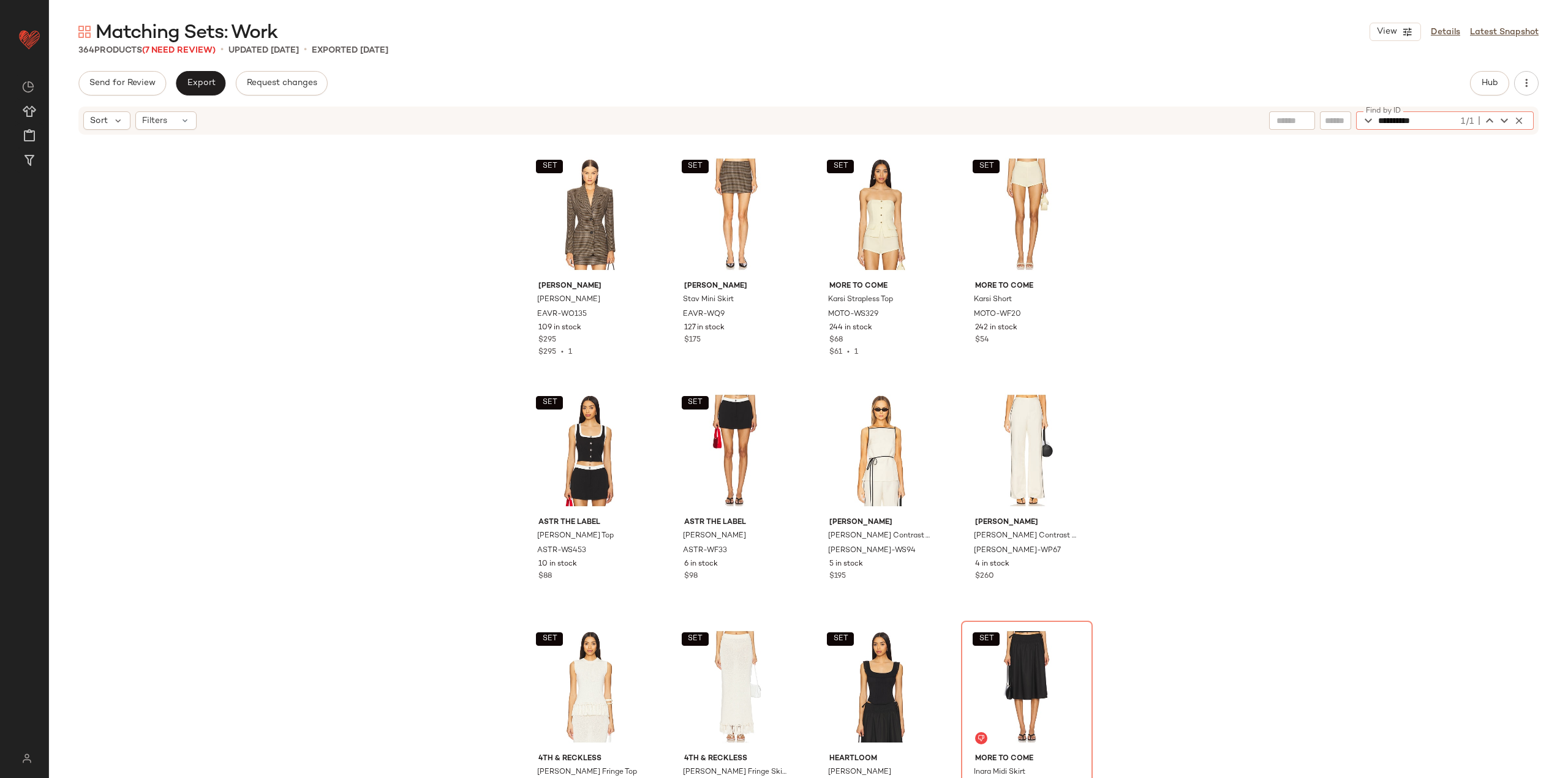
drag, startPoint x: 1443, startPoint y: 115, endPoint x: 1324, endPoint y: 117, distance: 119.0
click at [650, 117] on div "**********" at bounding box center [1401, 121] width 265 height 18
paste input "*"
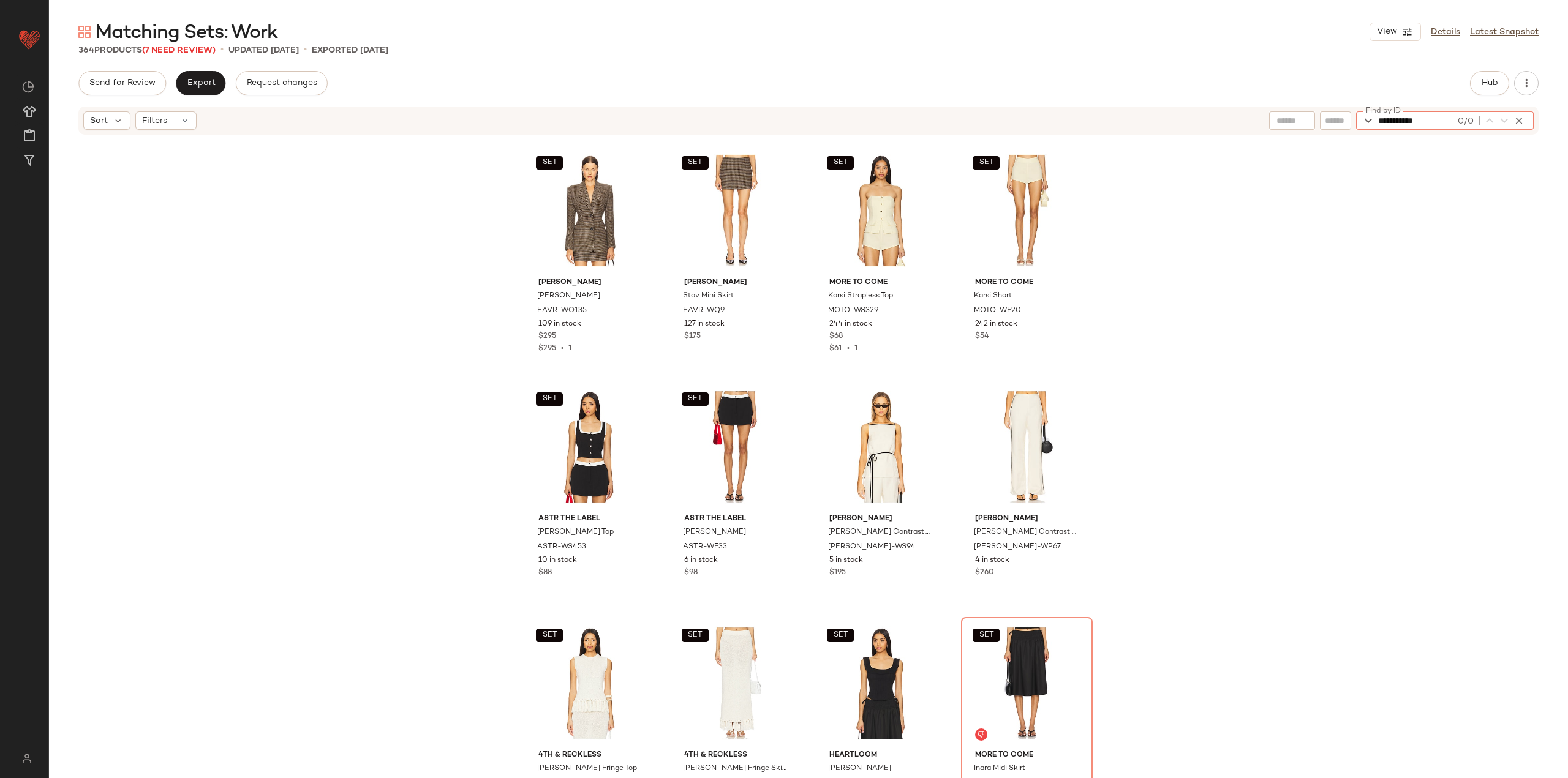
scroll to position [8744, 0]
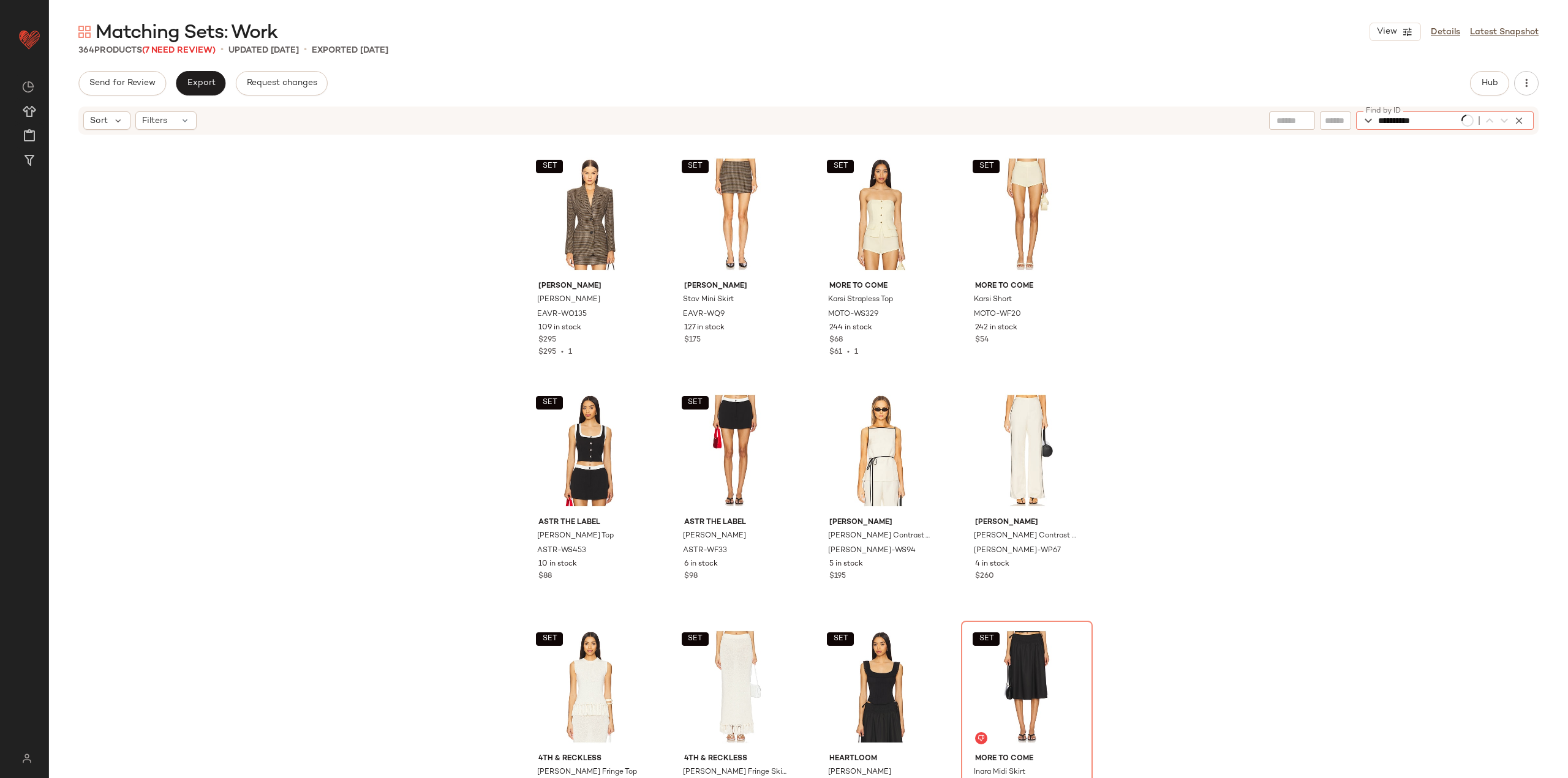
scroll to position [10398, 0]
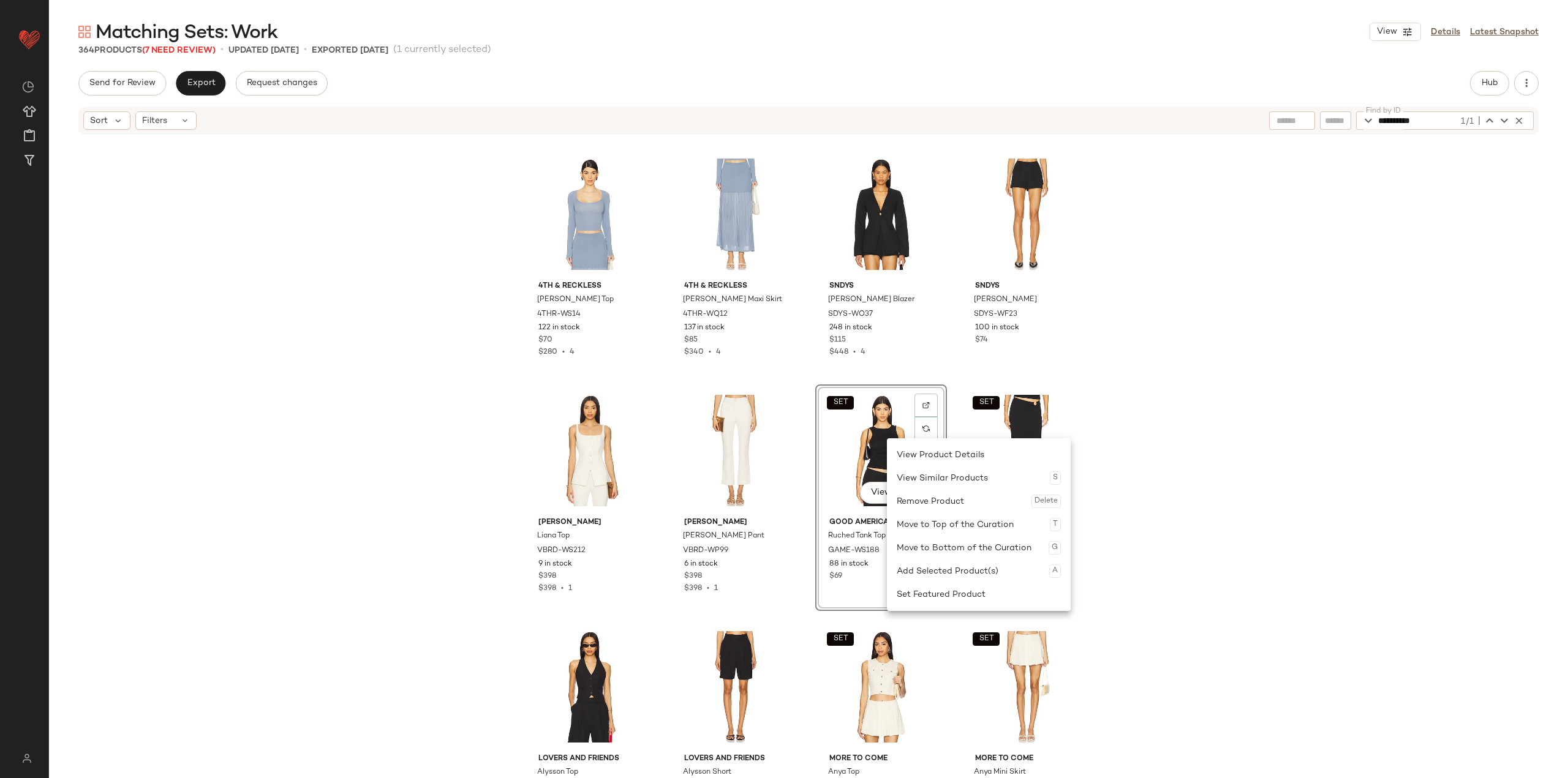
drag, startPoint x: 956, startPoint y: 504, endPoint x: 946, endPoint y: 495, distance: 13.5
click at [650, 504] on div "Remove Product Delete" at bounding box center [979, 501] width 164 height 24
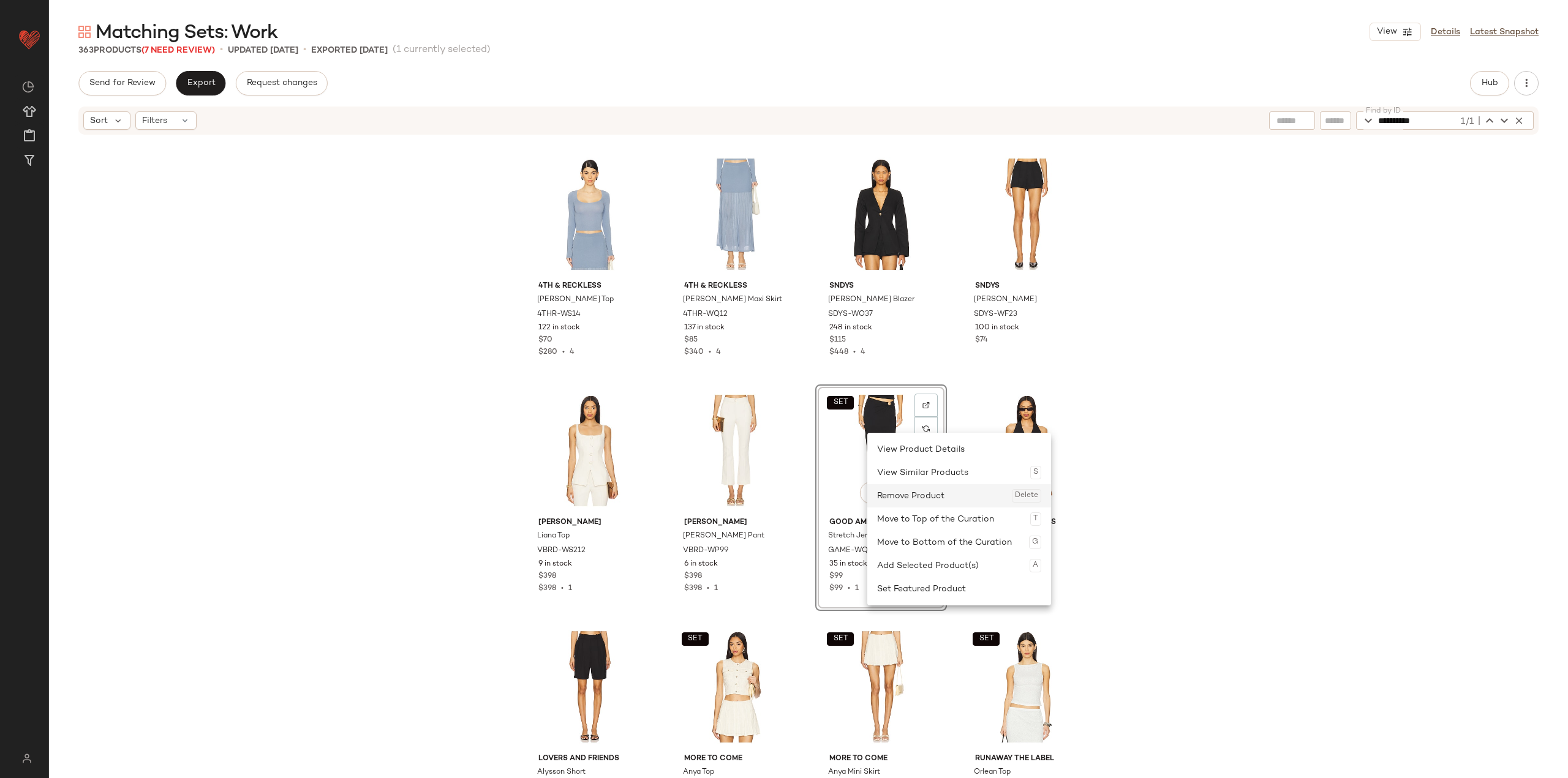
click at [650, 494] on div "Remove Product Delete" at bounding box center [959, 496] width 164 height 24
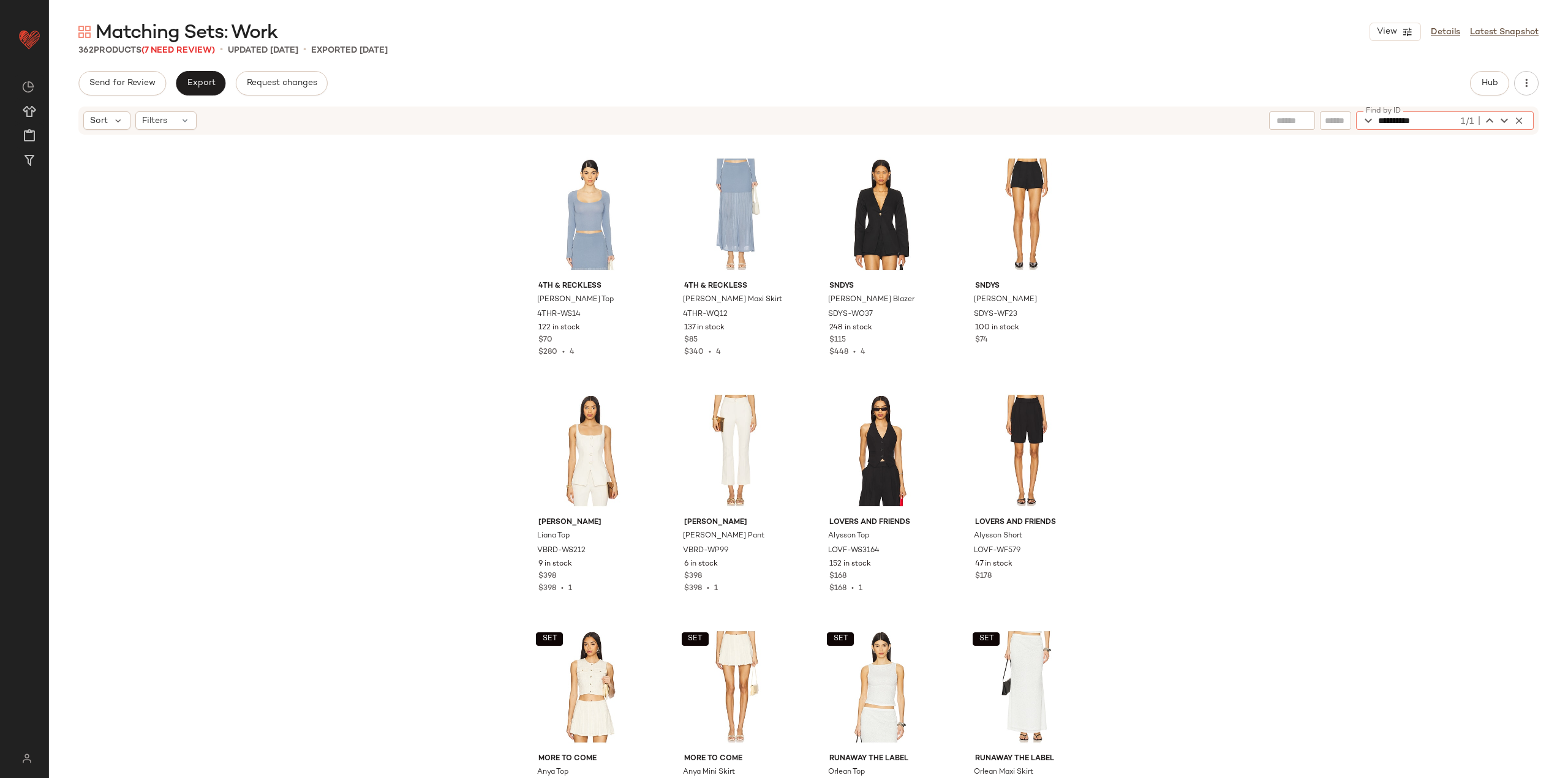
drag, startPoint x: 1446, startPoint y: 119, endPoint x: 1337, endPoint y: 130, distance: 109.6
click at [650, 130] on div "**********" at bounding box center [808, 120] width 1460 height 28
paste input "*"
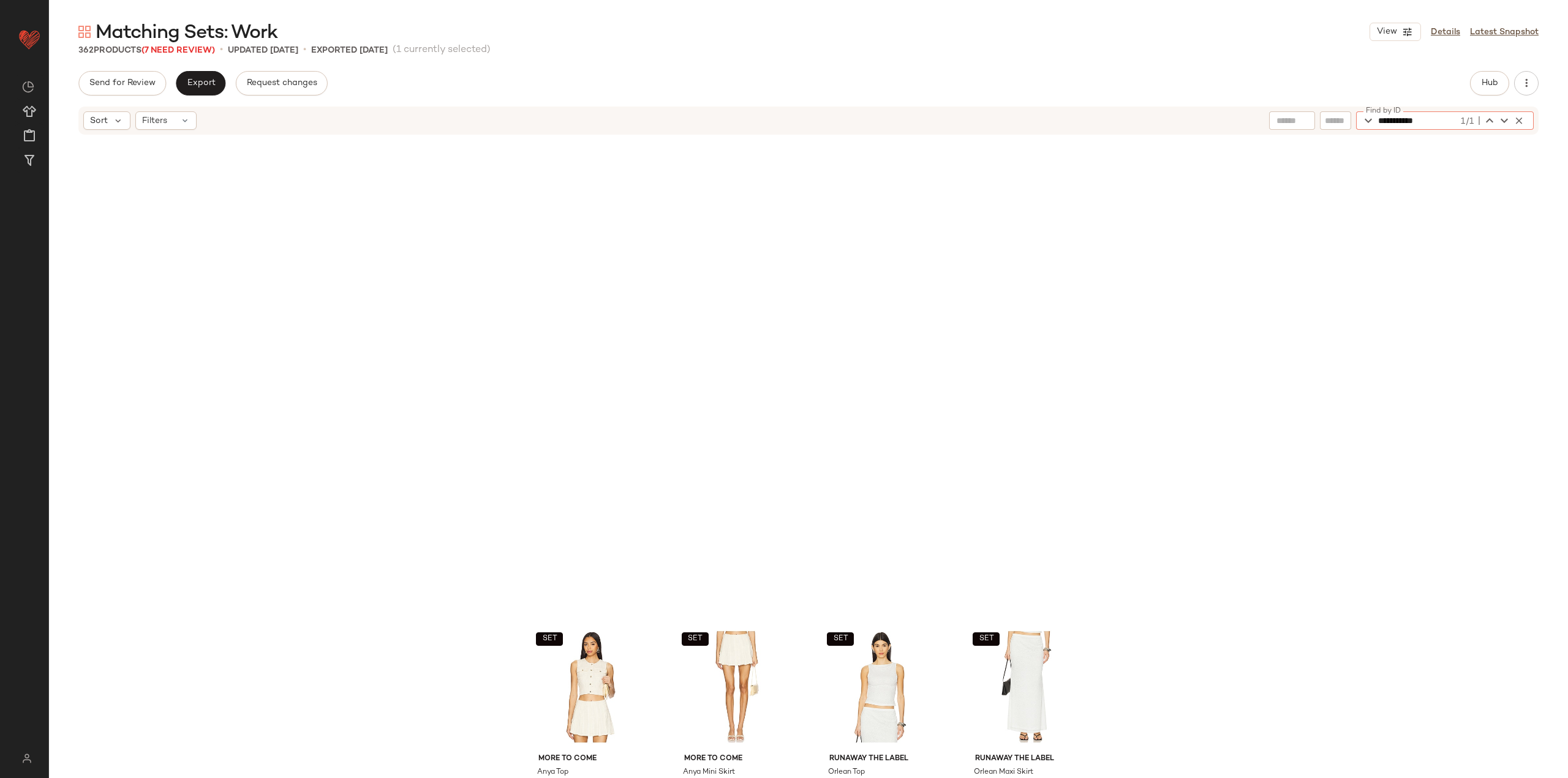
scroll to position [10871, 0]
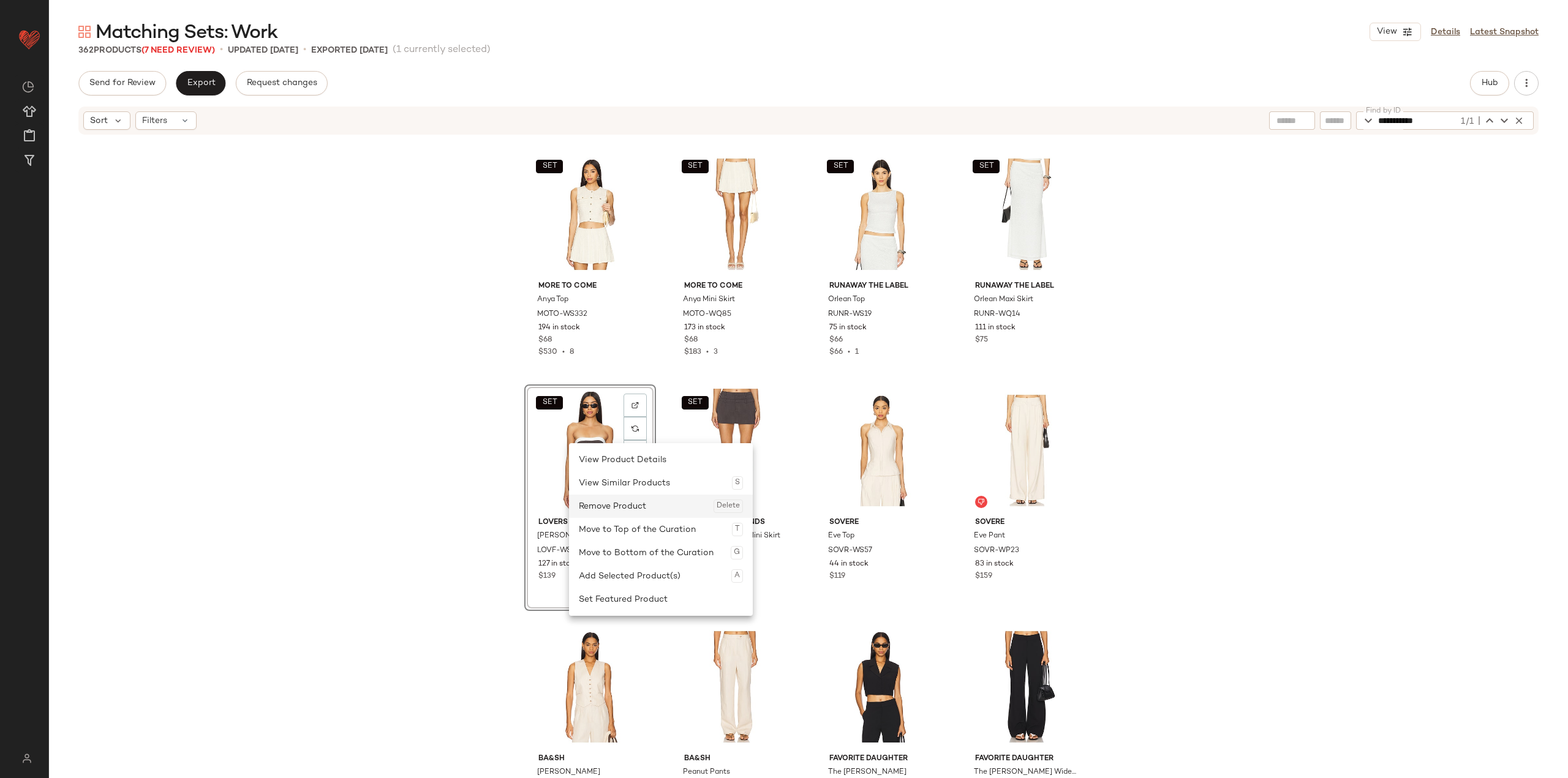
drag, startPoint x: 631, startPoint y: 509, endPoint x: 624, endPoint y: 489, distance: 21.2
click at [630, 506] on div "Remove Product Delete" at bounding box center [661, 506] width 164 height 24
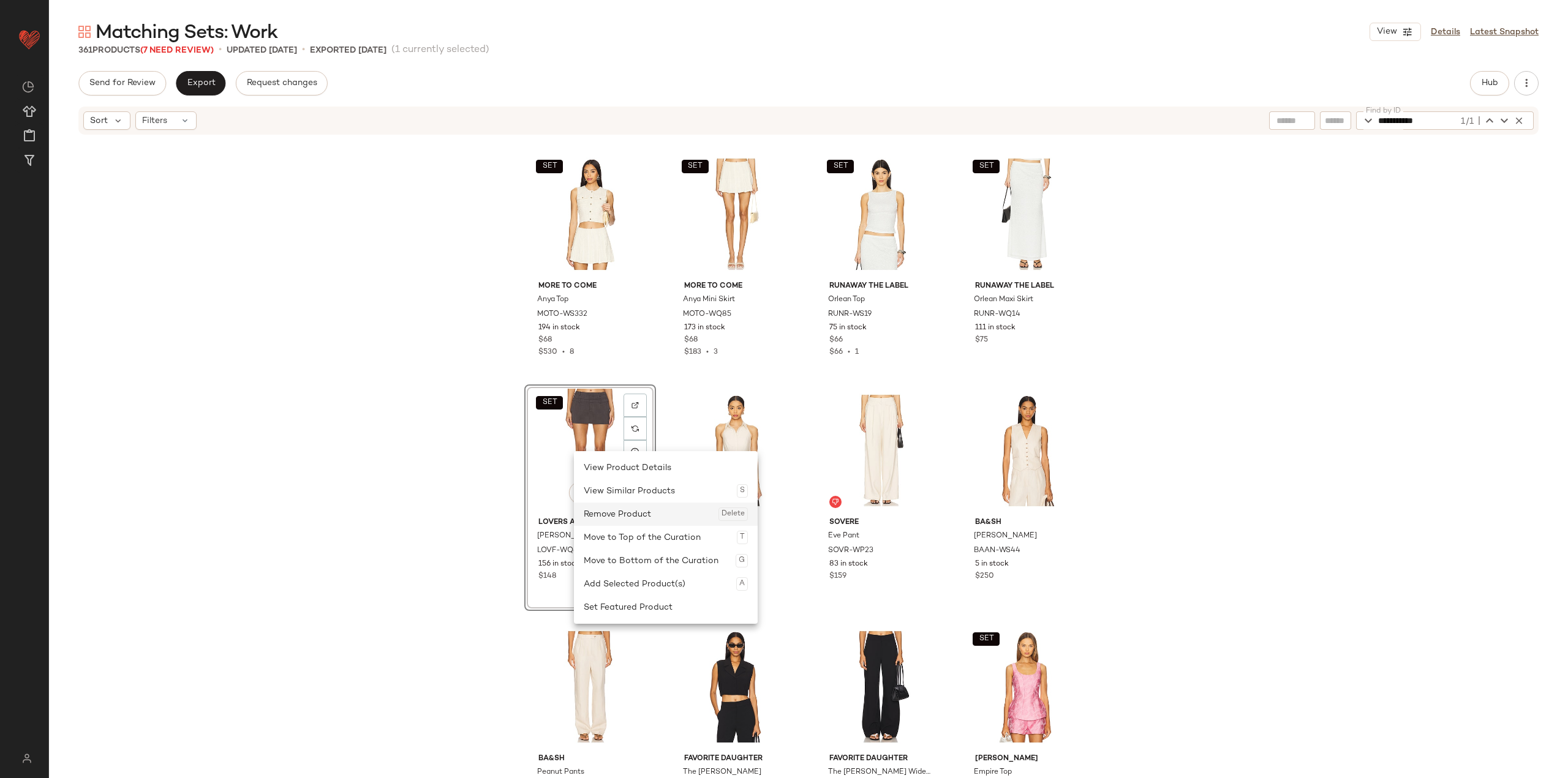
click at [619, 511] on div "Remove Product Delete" at bounding box center [666, 514] width 164 height 24
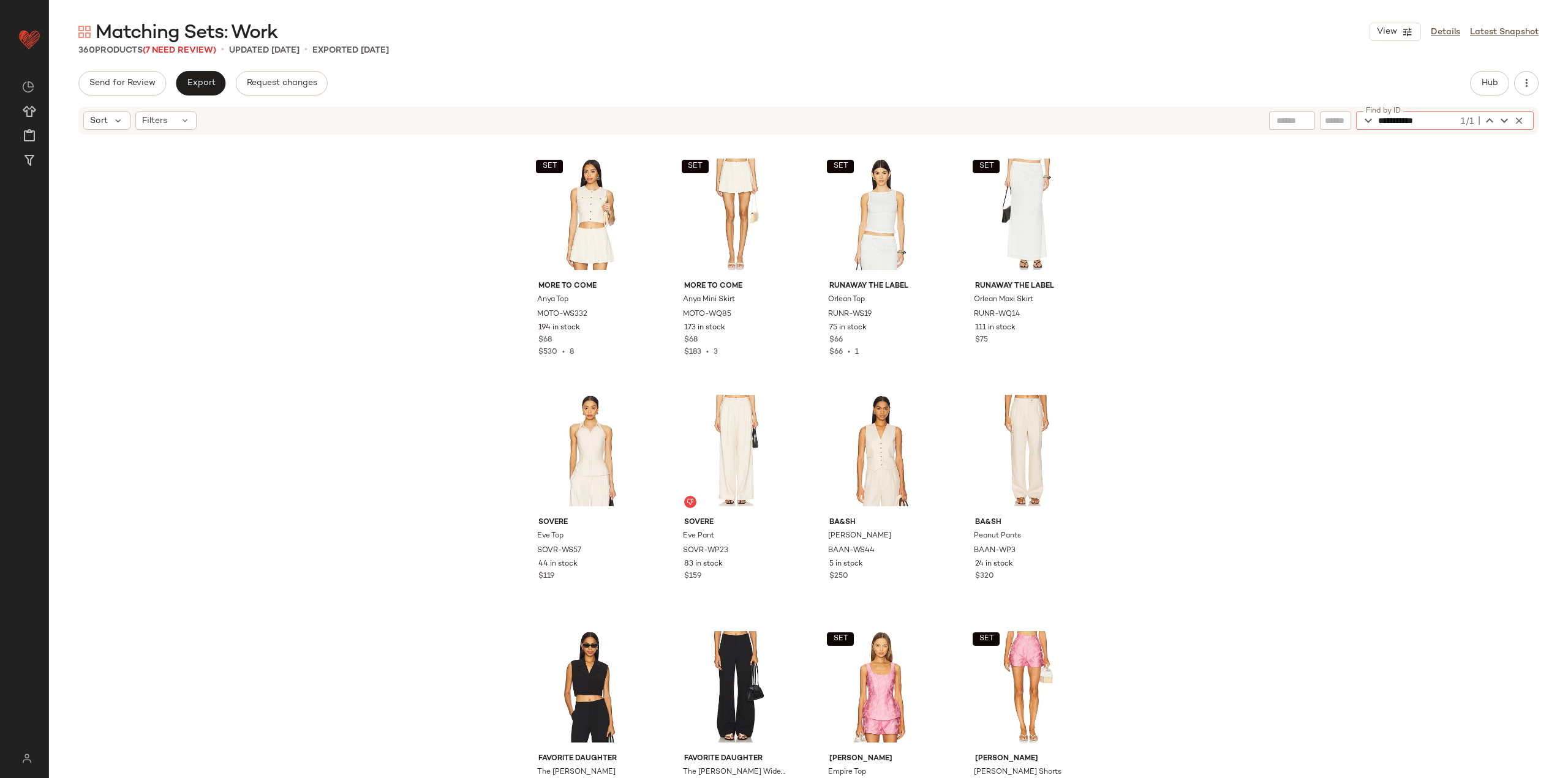
drag, startPoint x: 1398, startPoint y: 135, endPoint x: 1348, endPoint y: 138, distance: 50.1
click at [650, 138] on div "**********" at bounding box center [808, 467] width 1519 height 724
paste input "text"
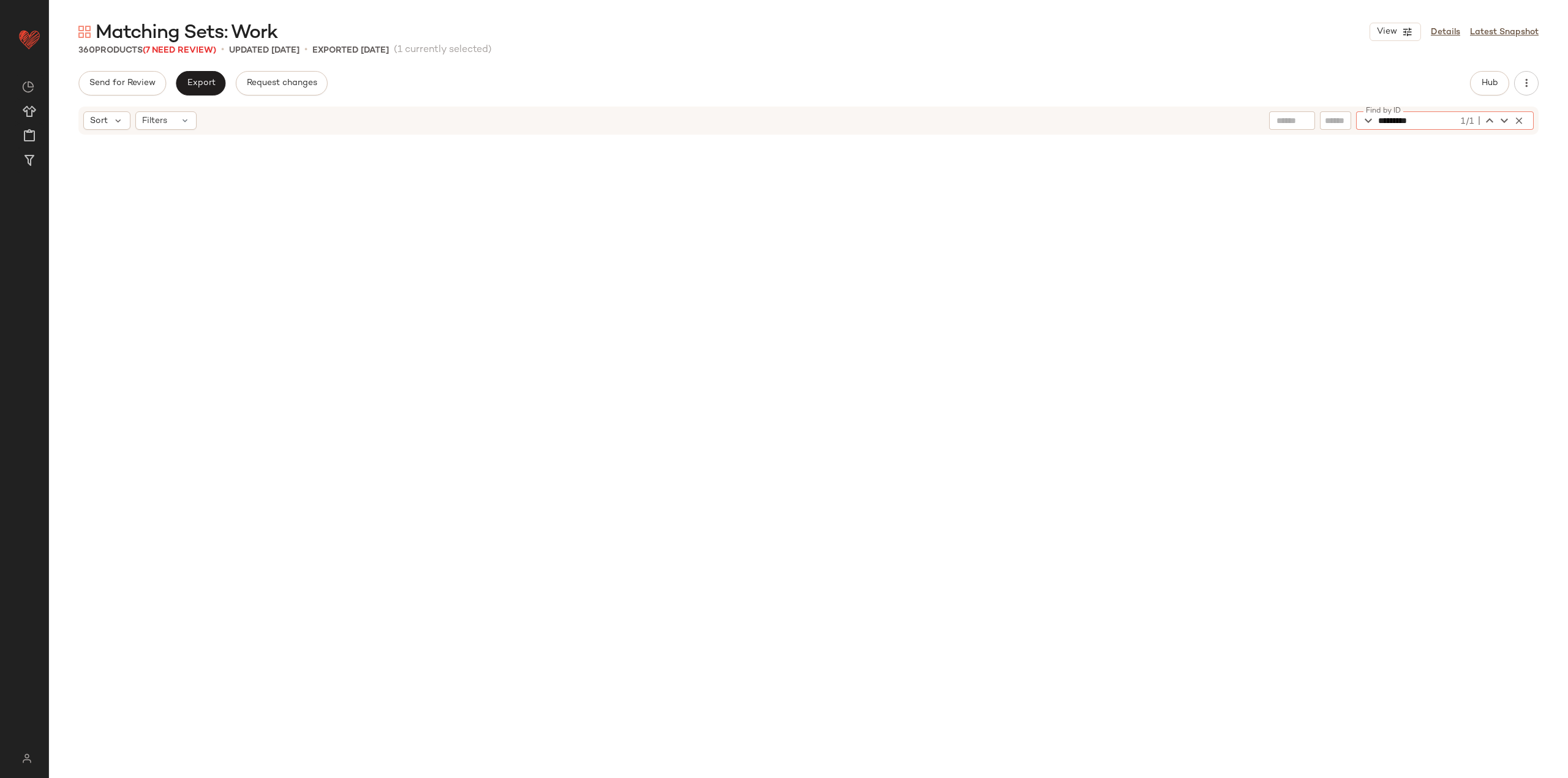
scroll to position [17959, 0]
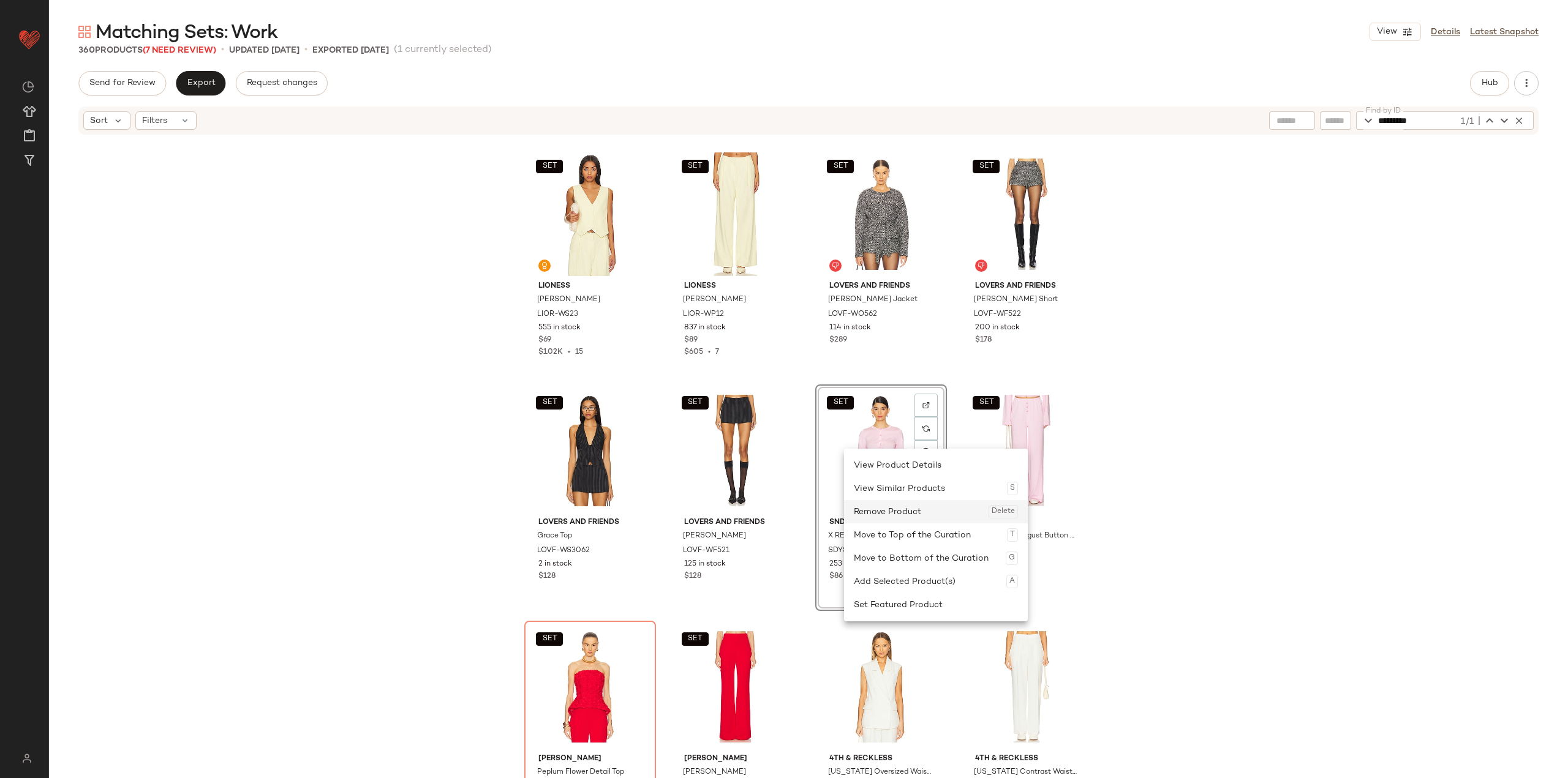
click at [650, 505] on div "Remove Product Delete" at bounding box center [936, 512] width 164 height 24
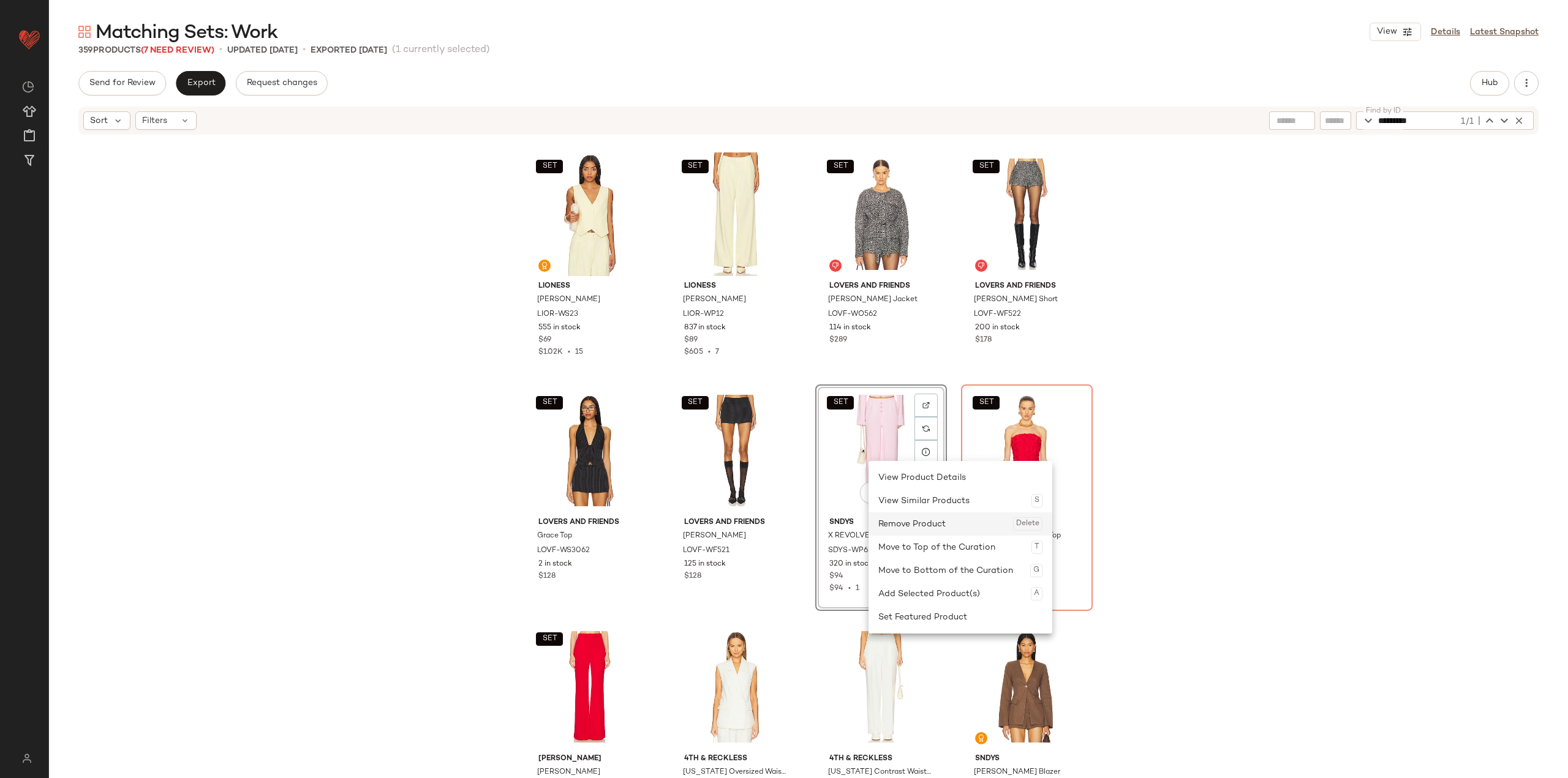
click at [650, 522] on div "Remove Product Delete" at bounding box center [960, 524] width 164 height 24
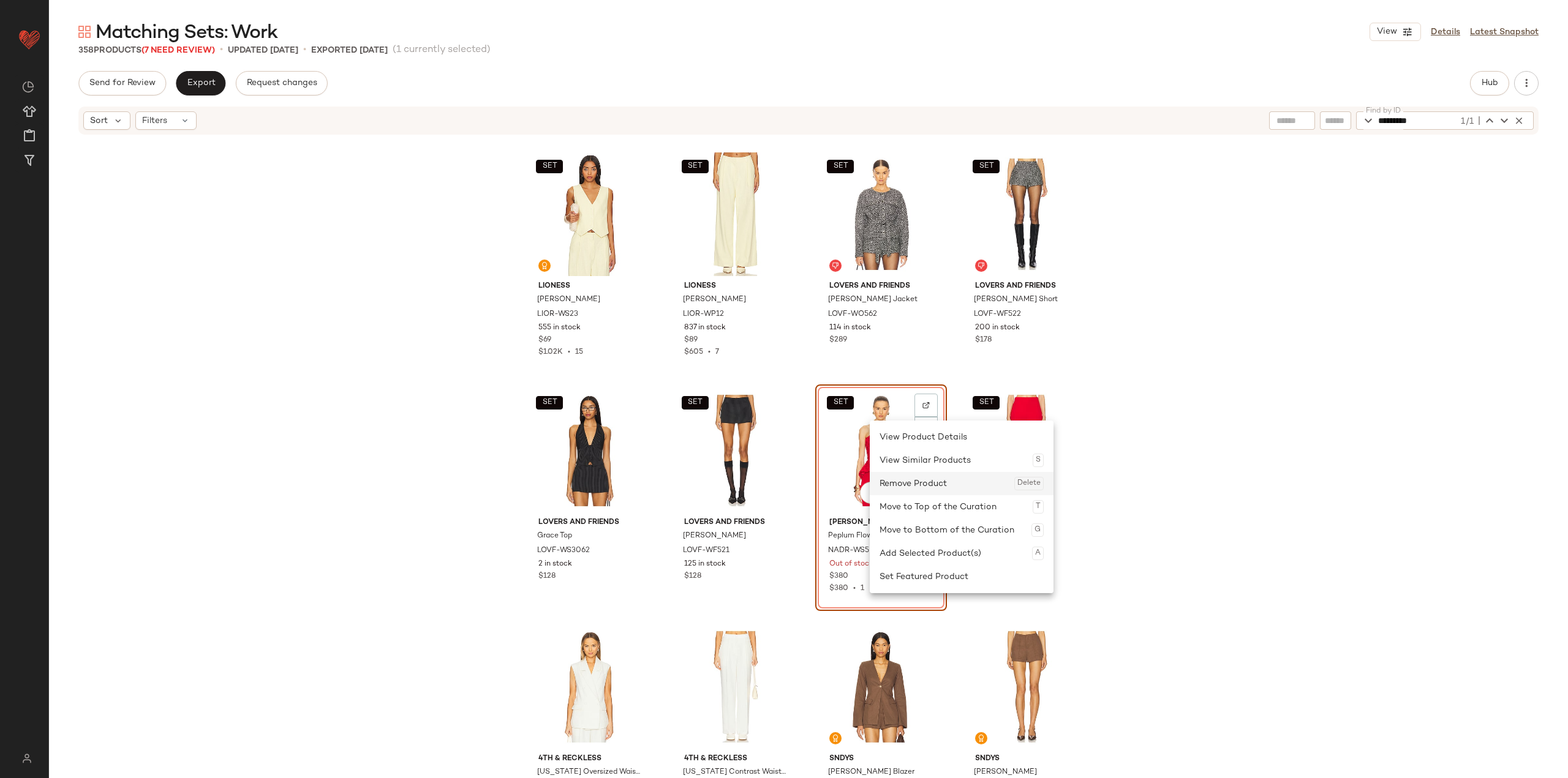
click at [650, 491] on div "Remove Product Delete" at bounding box center [962, 484] width 164 height 24
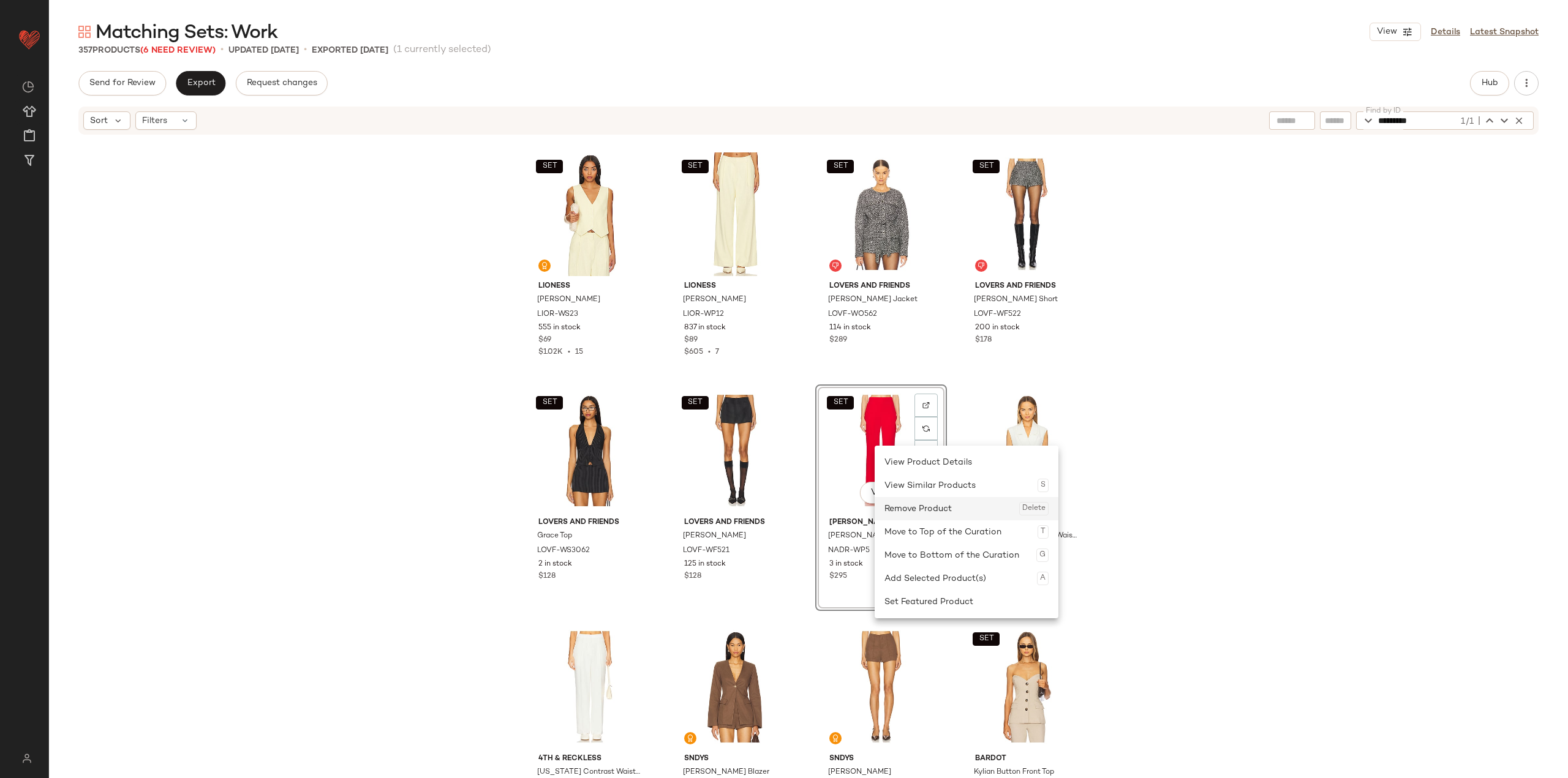
click at [650, 503] on div "Remove Product Delete" at bounding box center [966, 509] width 164 height 24
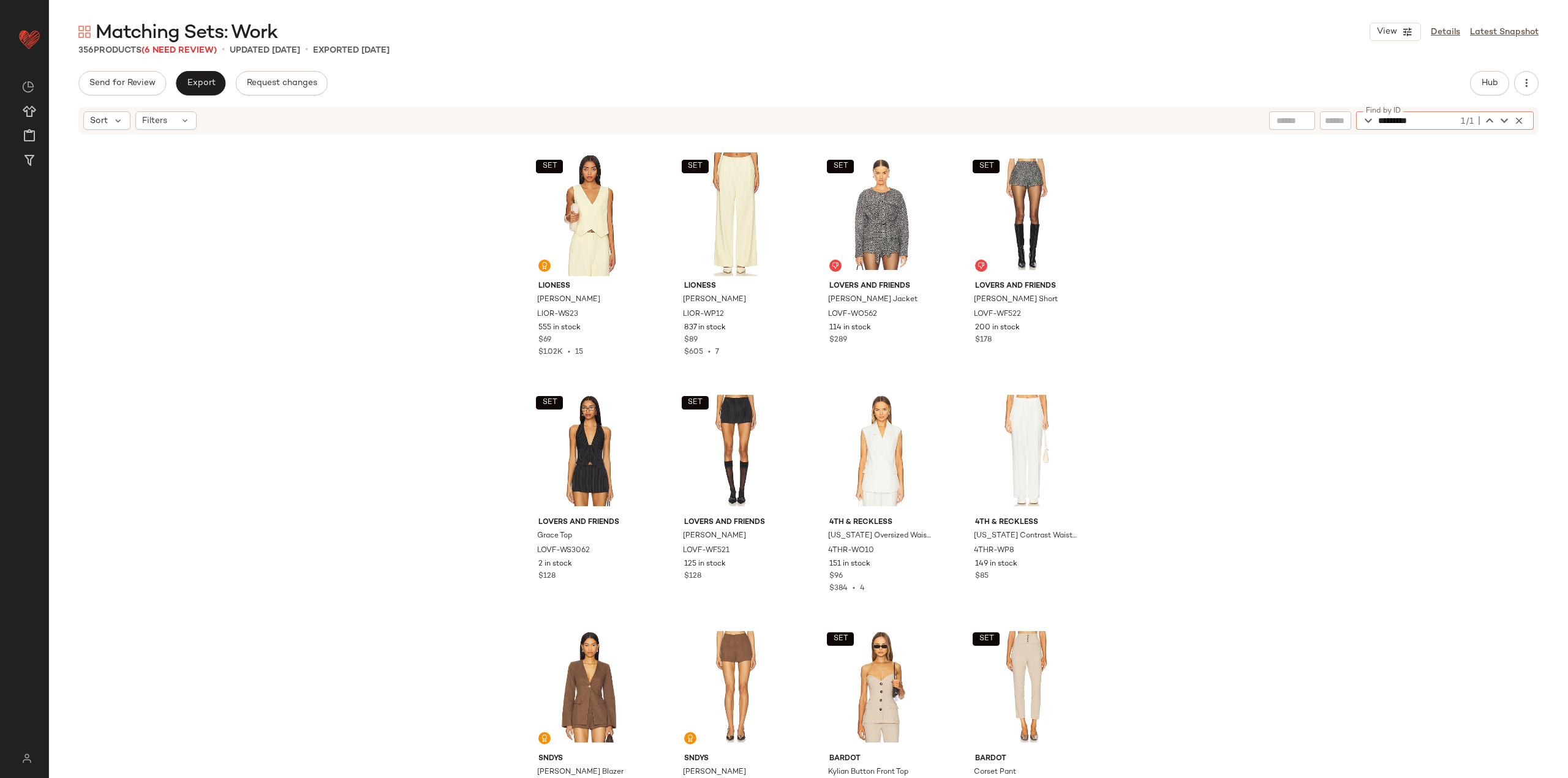
drag, startPoint x: 1328, startPoint y: 136, endPoint x: 1290, endPoint y: 143, distance: 38.6
click at [650, 143] on div "Sort Filters Find by ID ********* 1/1 Find by ID SET LIONESS Leo Vest LIOR-WS23…" at bounding box center [808, 467] width 1519 height 724
paste input "**"
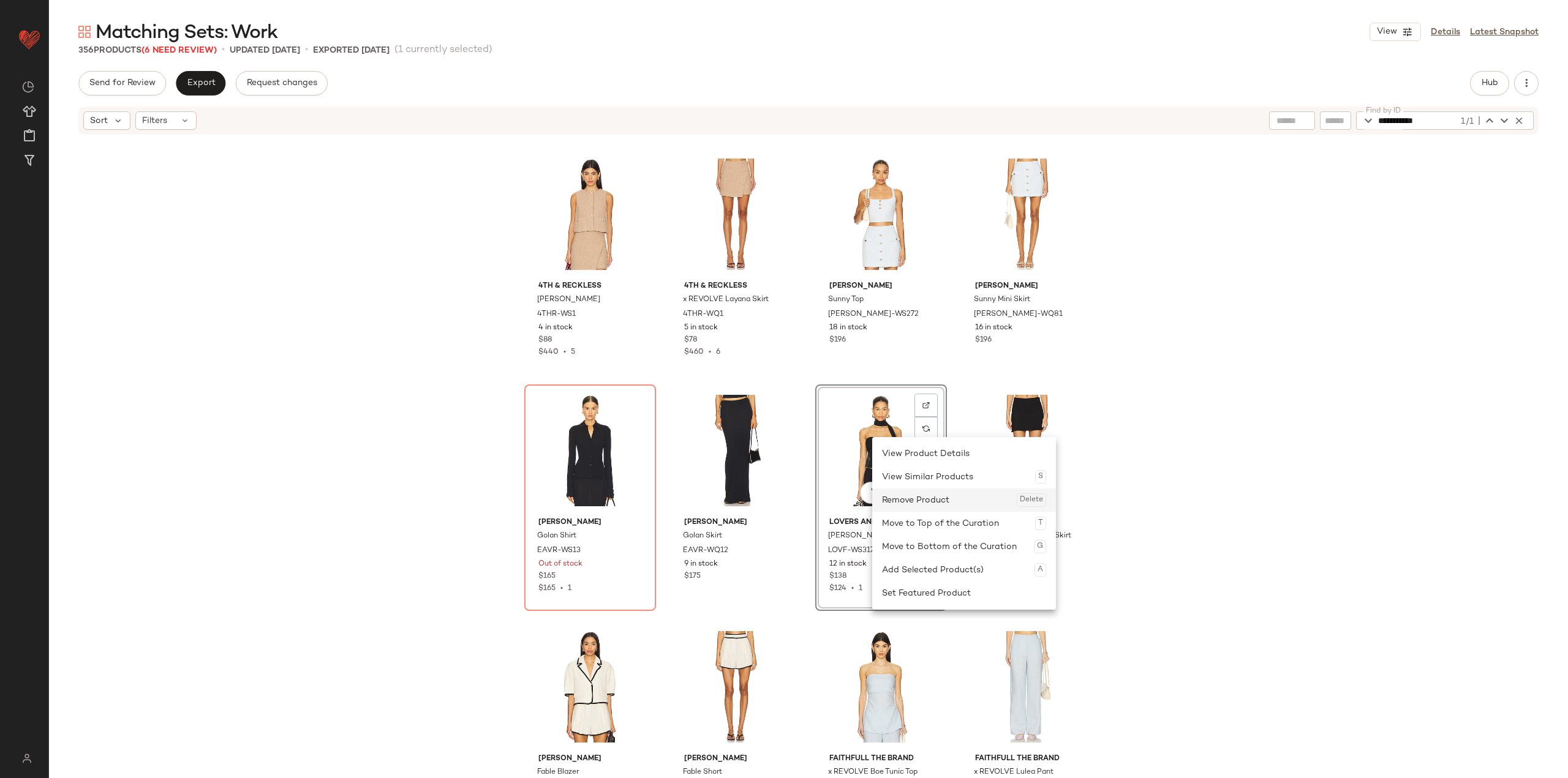
click at [650, 507] on div "Remove Product Delete" at bounding box center [964, 500] width 164 height 24
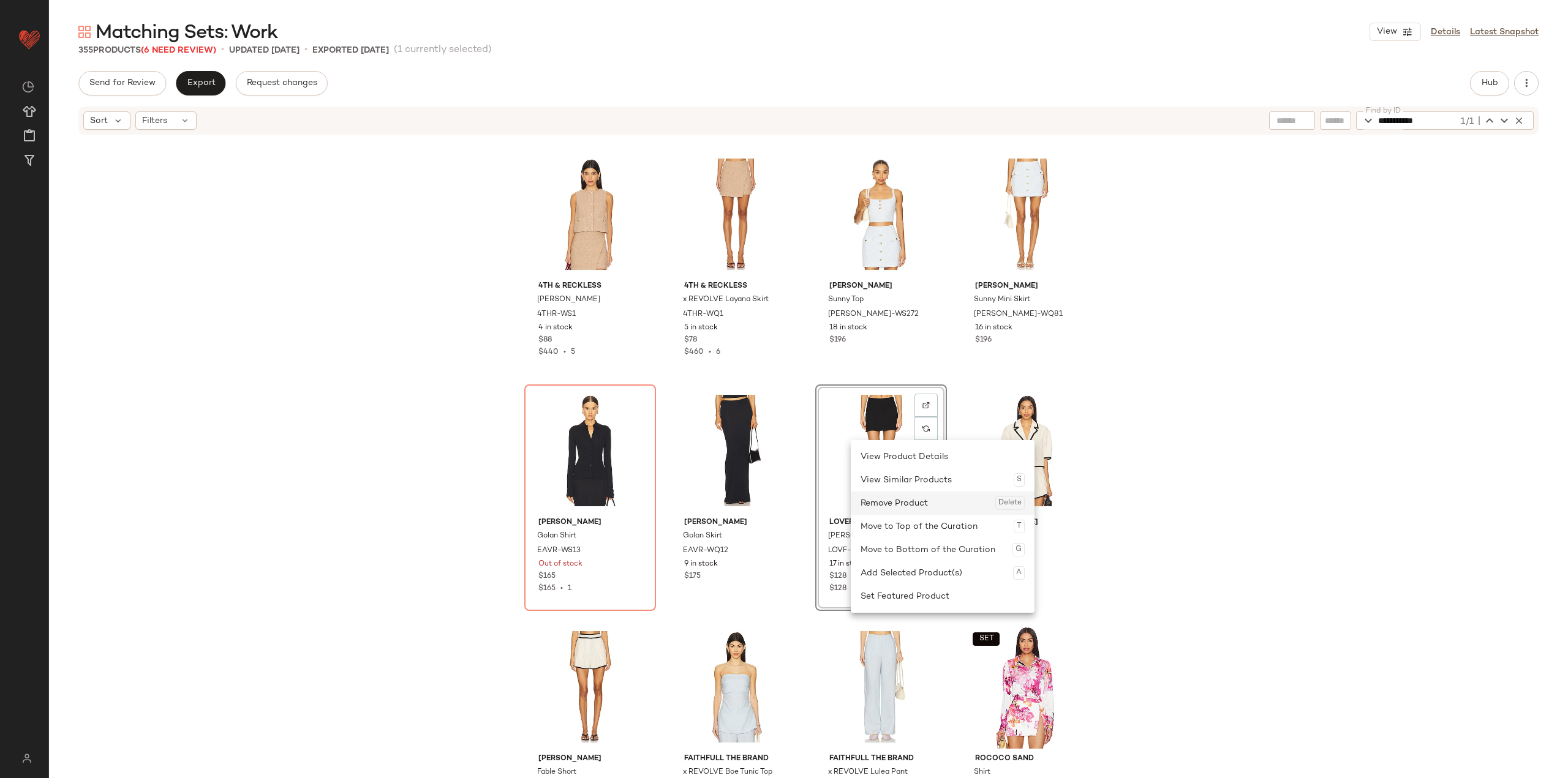
click at [650, 503] on div "Remove Product Delete" at bounding box center [943, 503] width 164 height 24
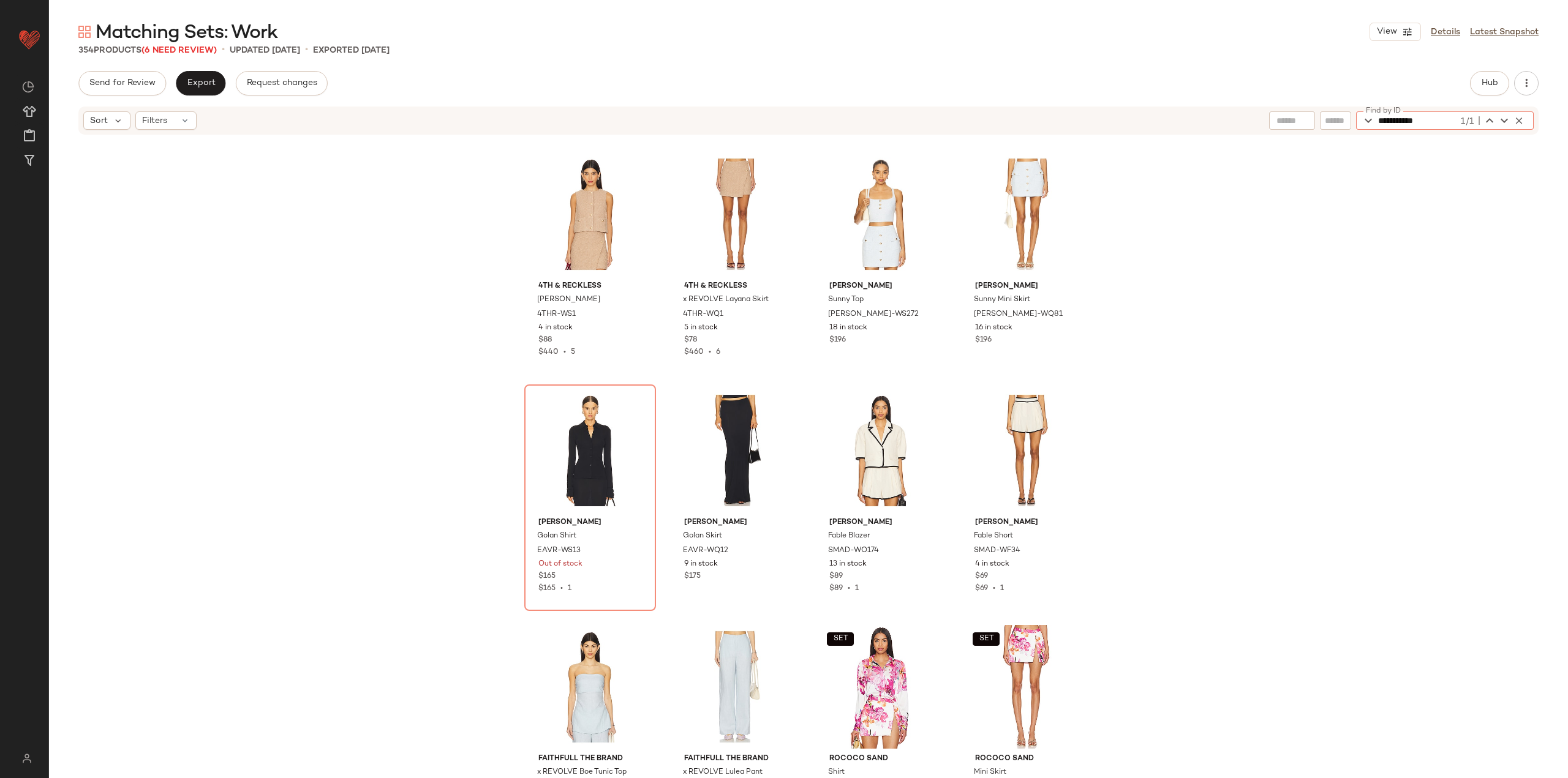
drag, startPoint x: 1446, startPoint y: 124, endPoint x: 1334, endPoint y: 123, distance: 112.0
click at [650, 125] on div "**********" at bounding box center [1401, 121] width 265 height 18
paste input "text"
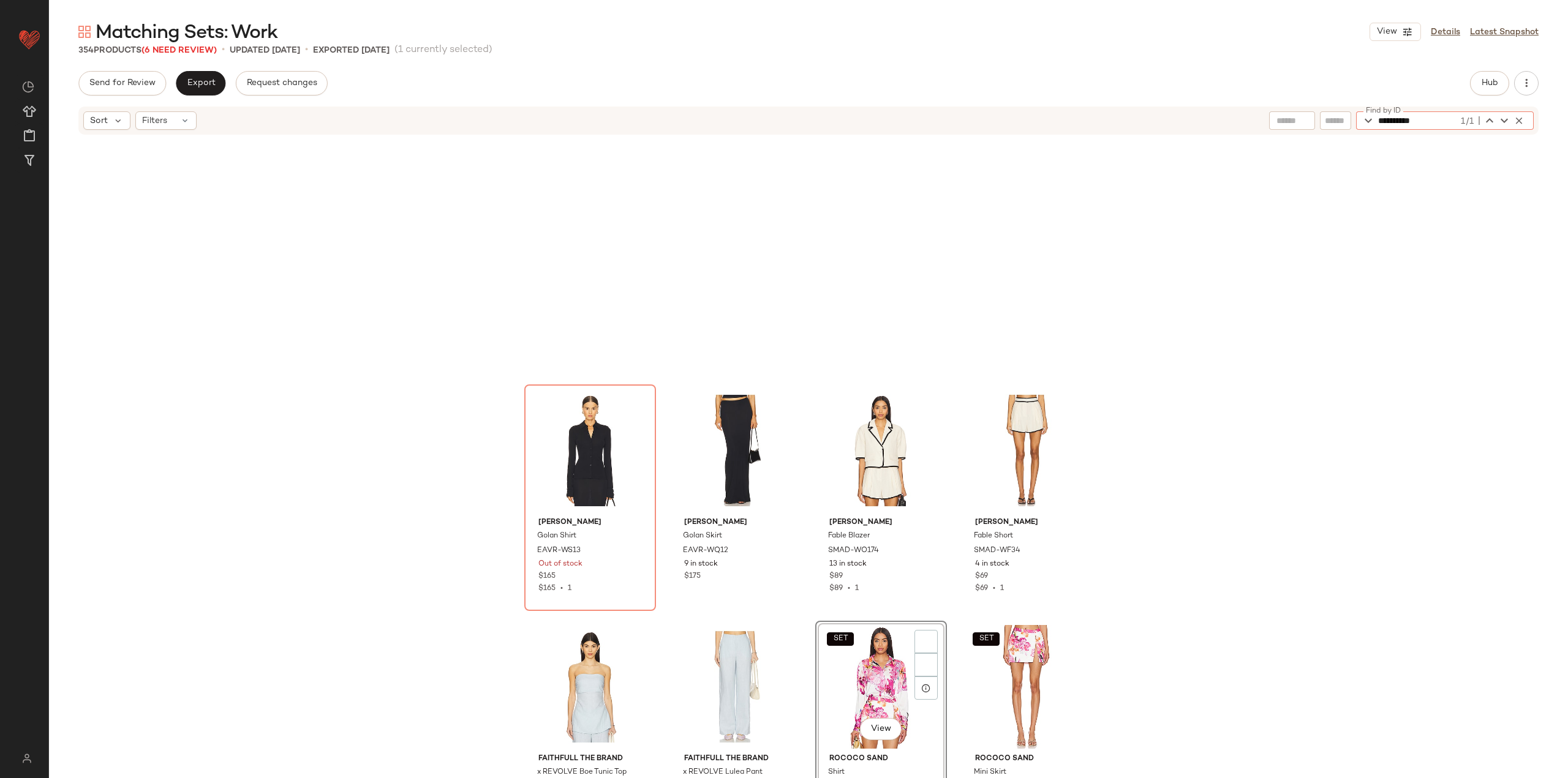
scroll to position [13470, 0]
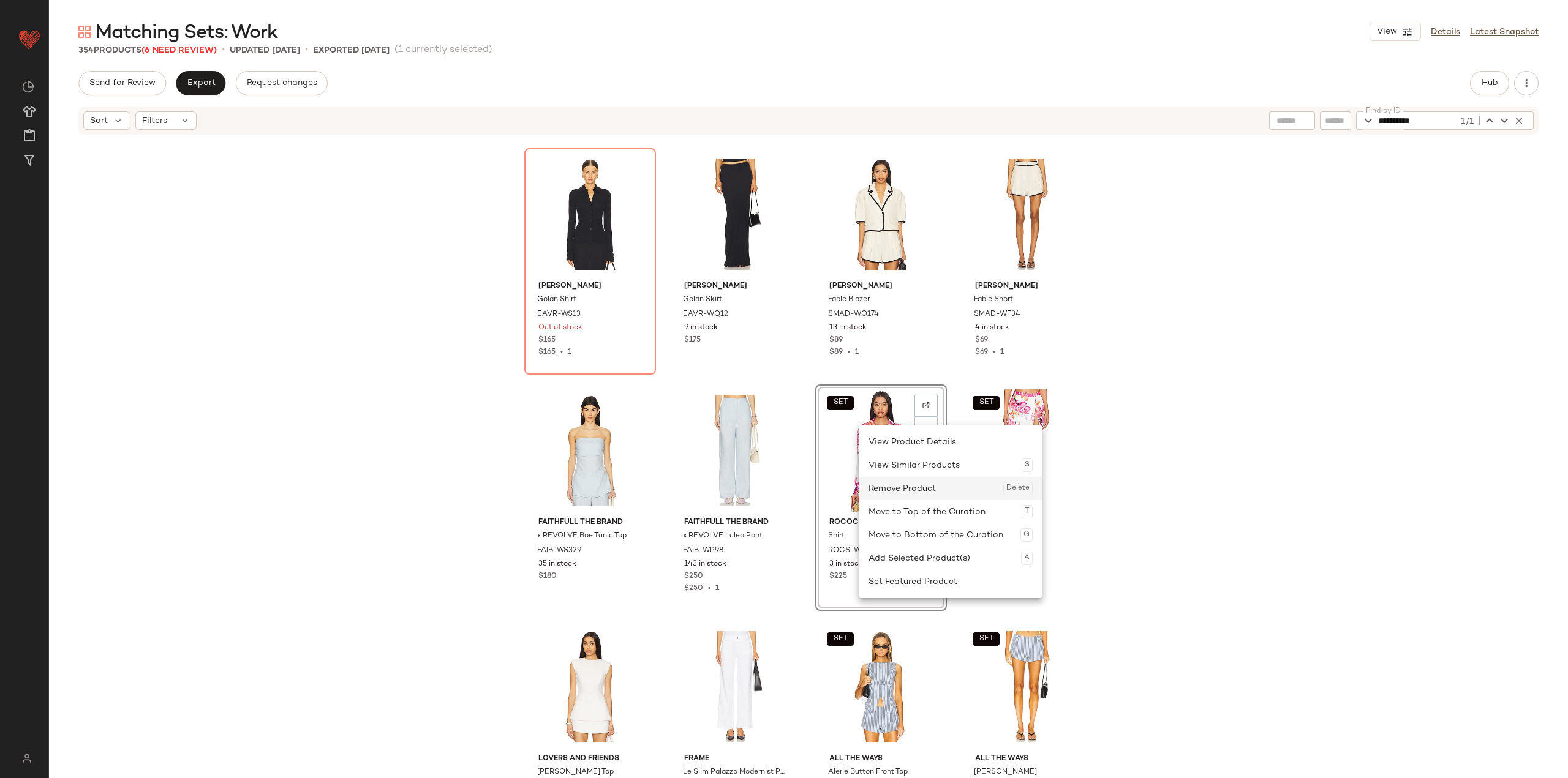
click at [650, 489] on div "Remove Product Delete" at bounding box center [950, 488] width 164 height 24
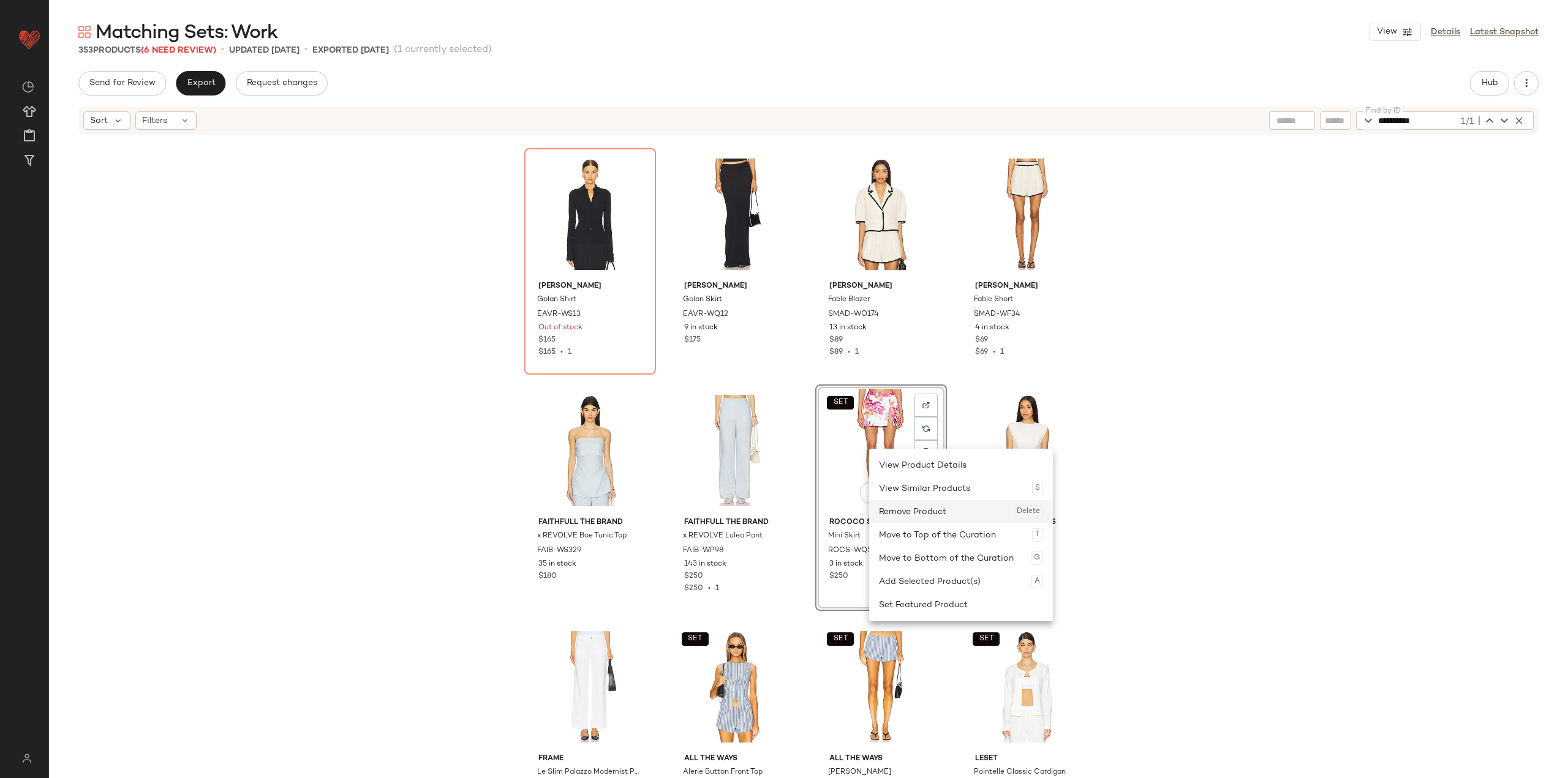
click at [650, 513] on div "Remove Product Delete" at bounding box center [961, 512] width 164 height 24
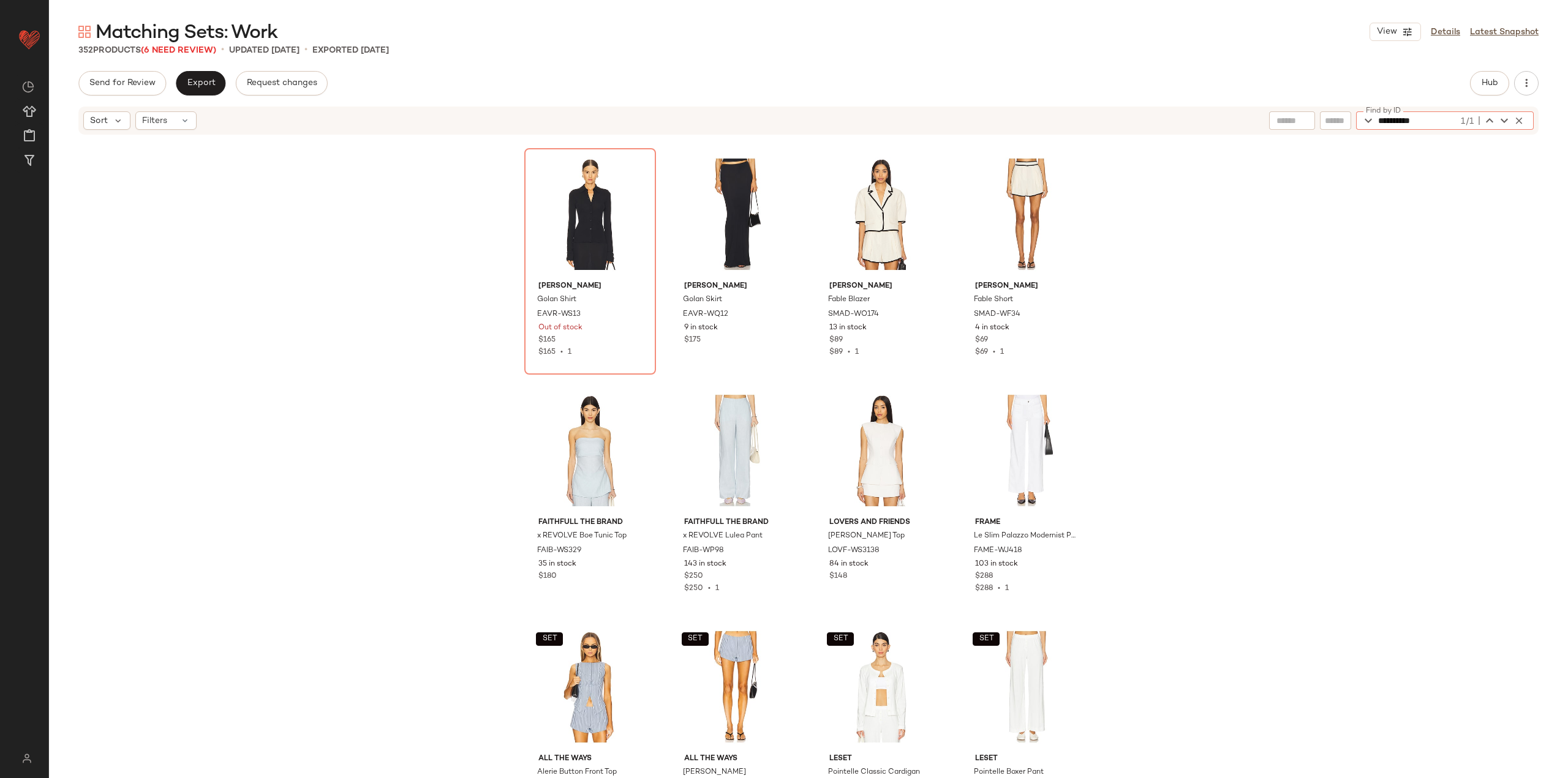
drag, startPoint x: 1446, startPoint y: 121, endPoint x: 1335, endPoint y: 124, distance: 111.0
click at [650, 124] on div "**********" at bounding box center [1401, 121] width 265 height 18
paste input "*"
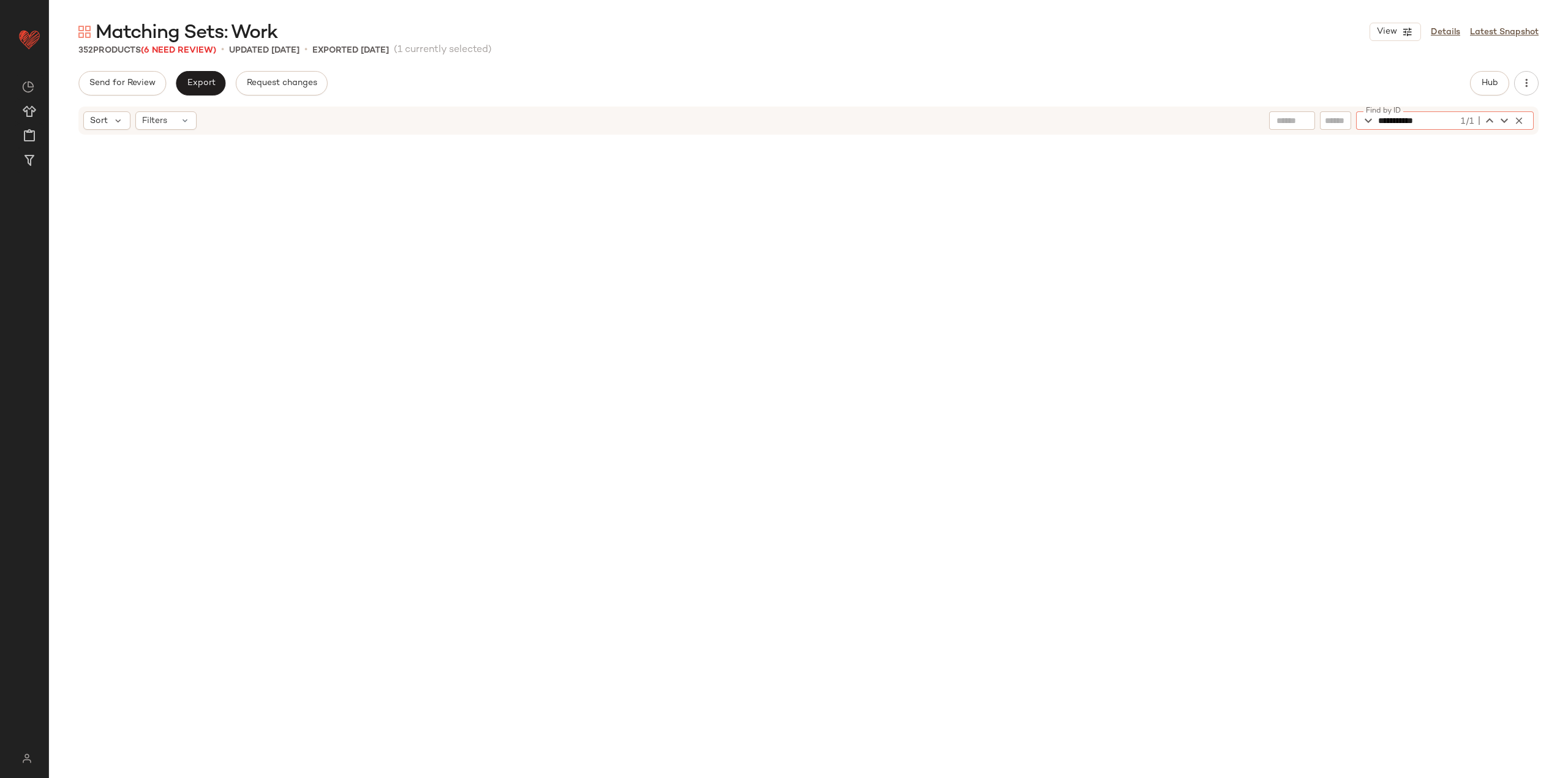
scroll to position [11106, 0]
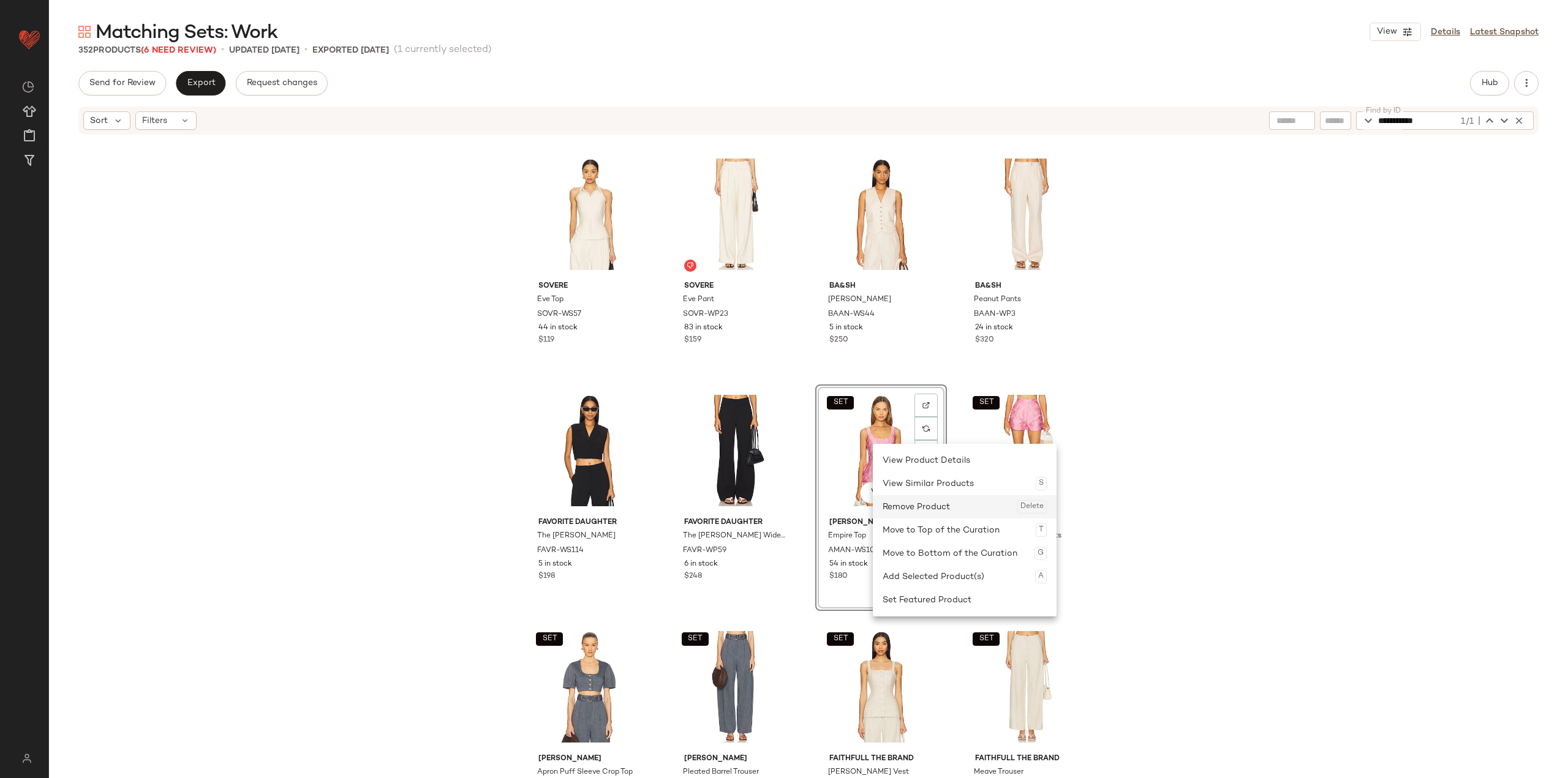
click at [650, 514] on div "Remove Product Delete" at bounding box center [965, 506] width 164 height 24
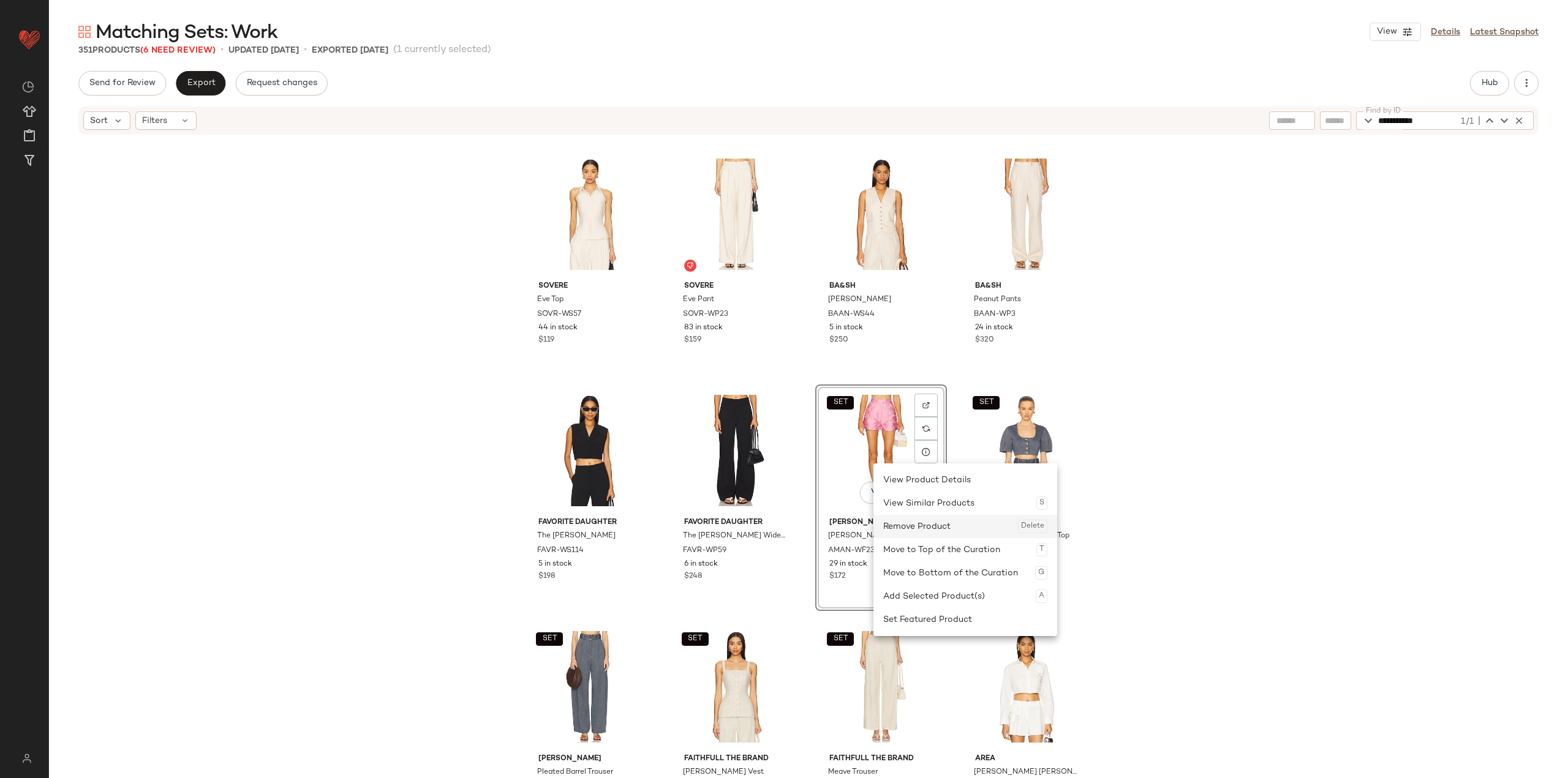
click at [650, 533] on div "Remove Product Delete" at bounding box center [965, 526] width 164 height 24
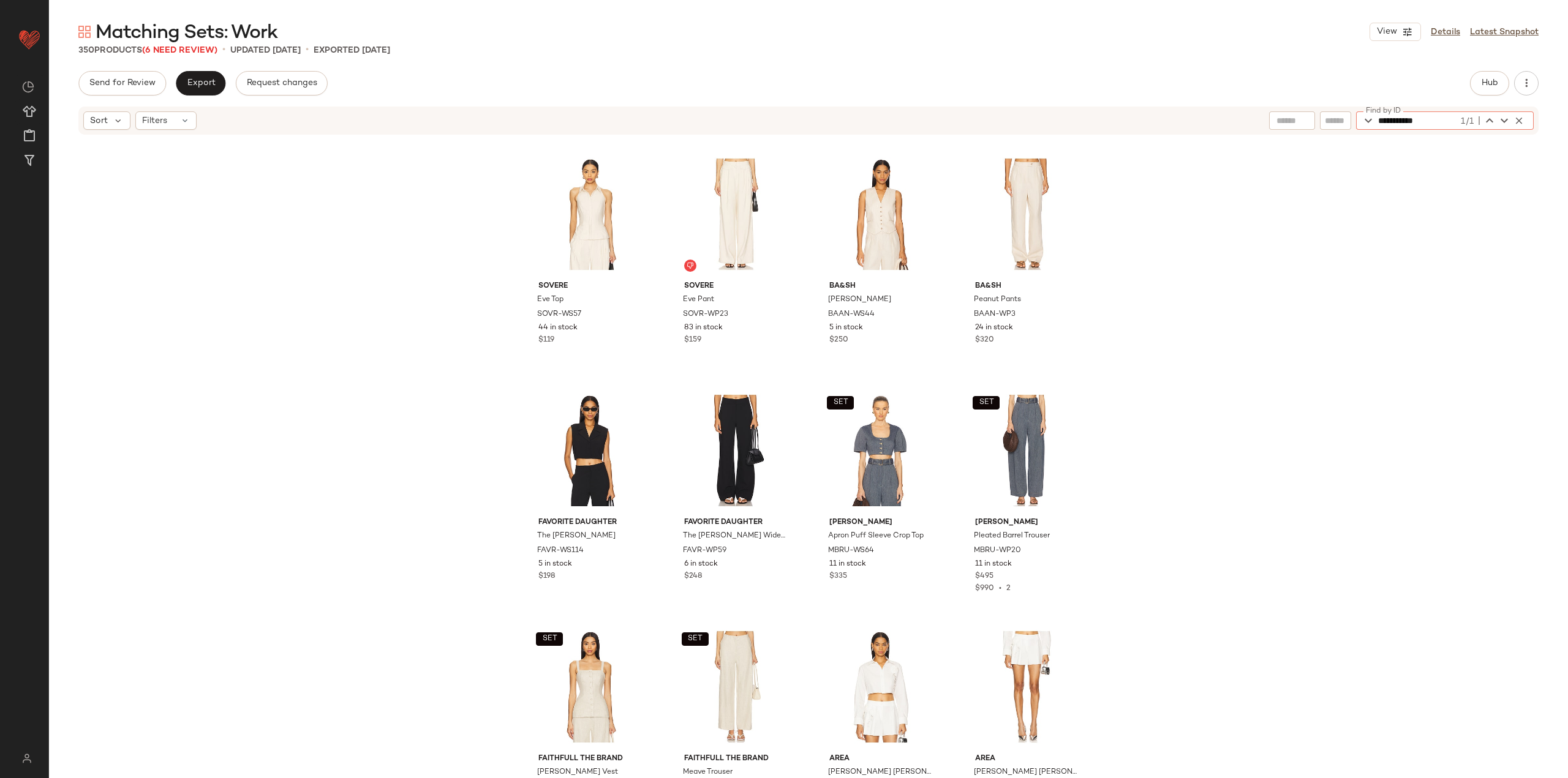
drag, startPoint x: 1446, startPoint y: 114, endPoint x: 1309, endPoint y: 117, distance: 137.0
click at [650, 116] on div "**********" at bounding box center [1401, 121] width 265 height 18
paste input "text"
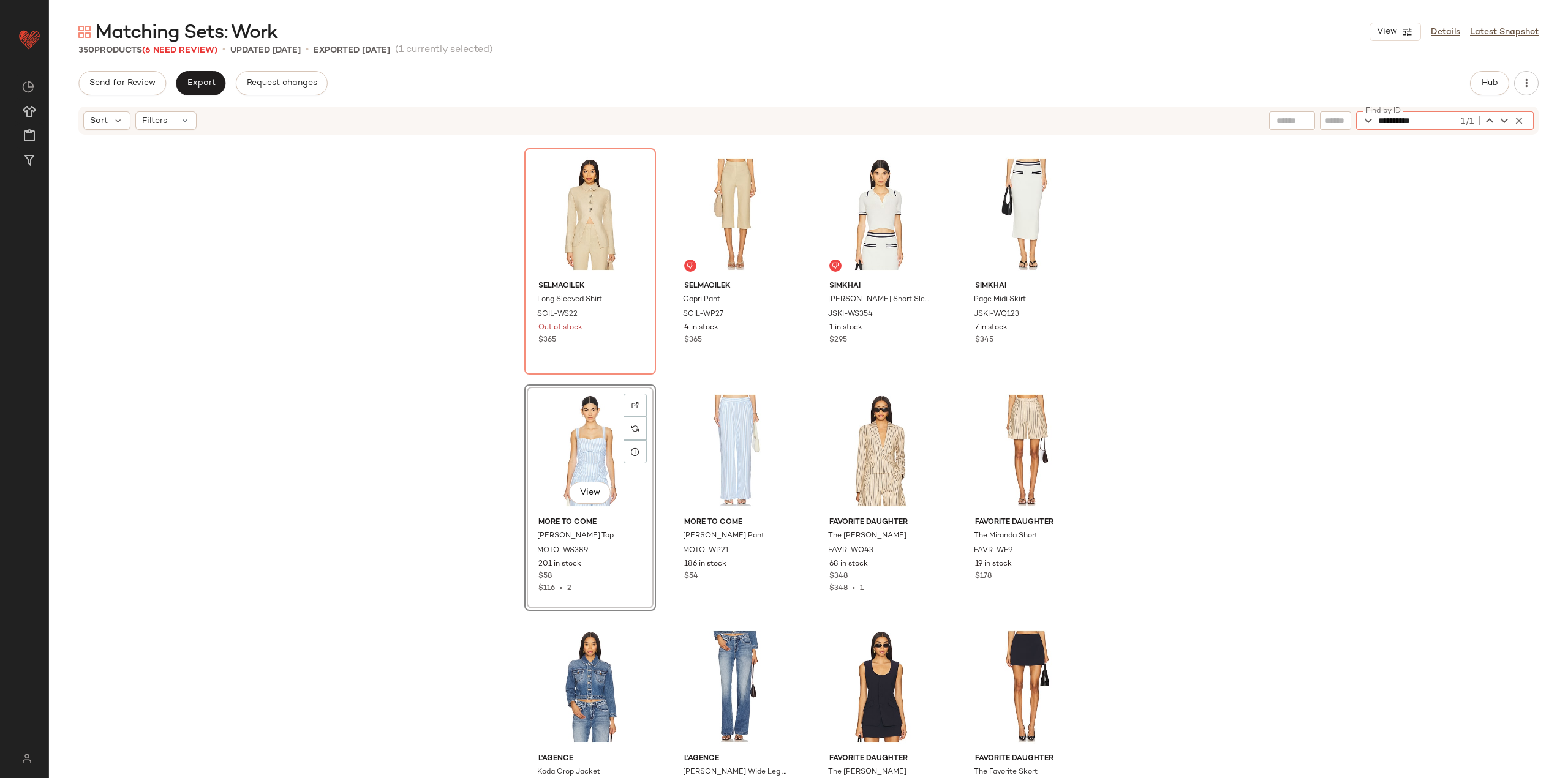
type input "**********"
click at [636, 496] on div "Remove Product Delete" at bounding box center [657, 501] width 164 height 24
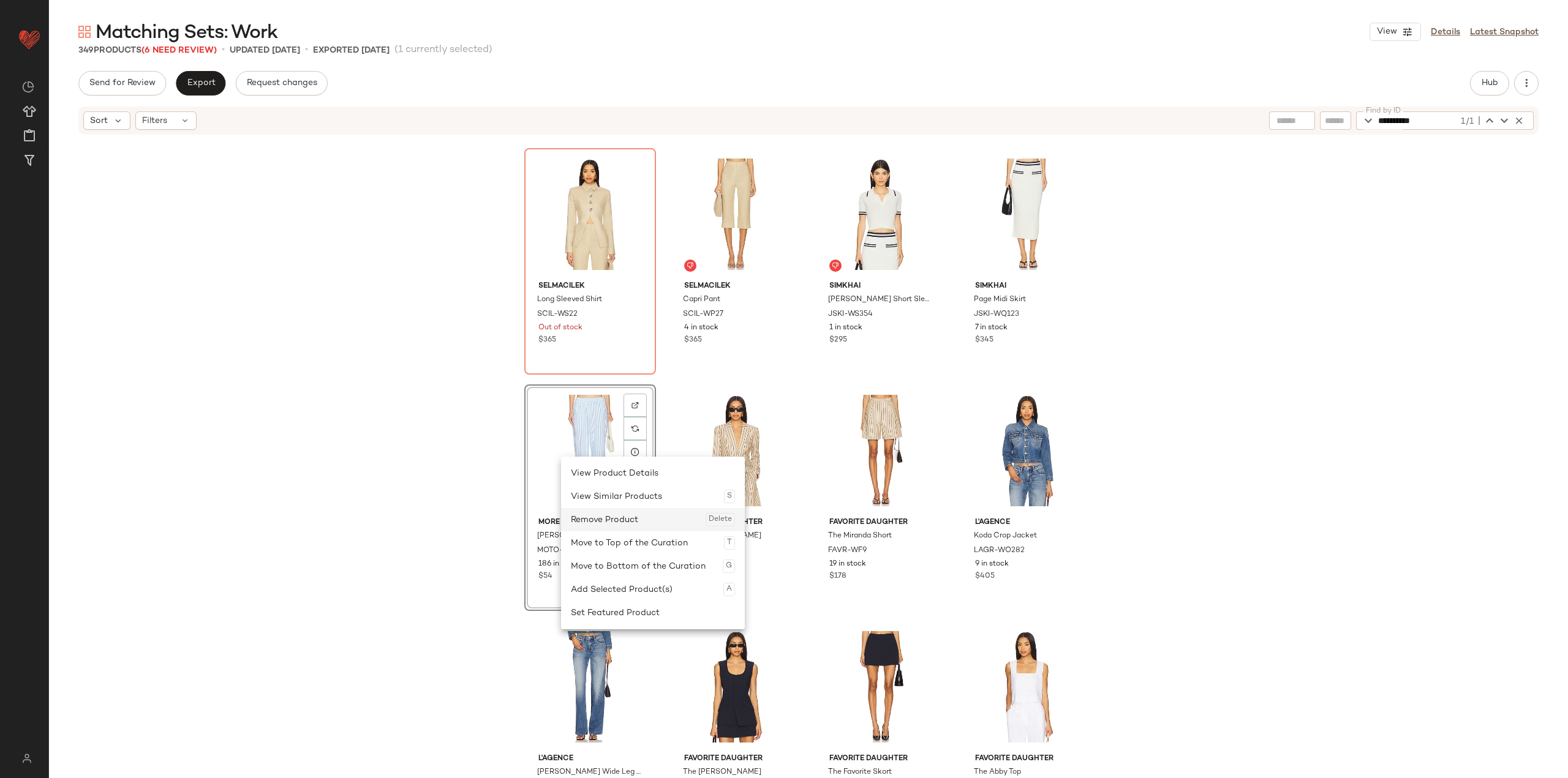
click at [611, 517] on div "Remove Product Delete" at bounding box center [653, 519] width 164 height 24
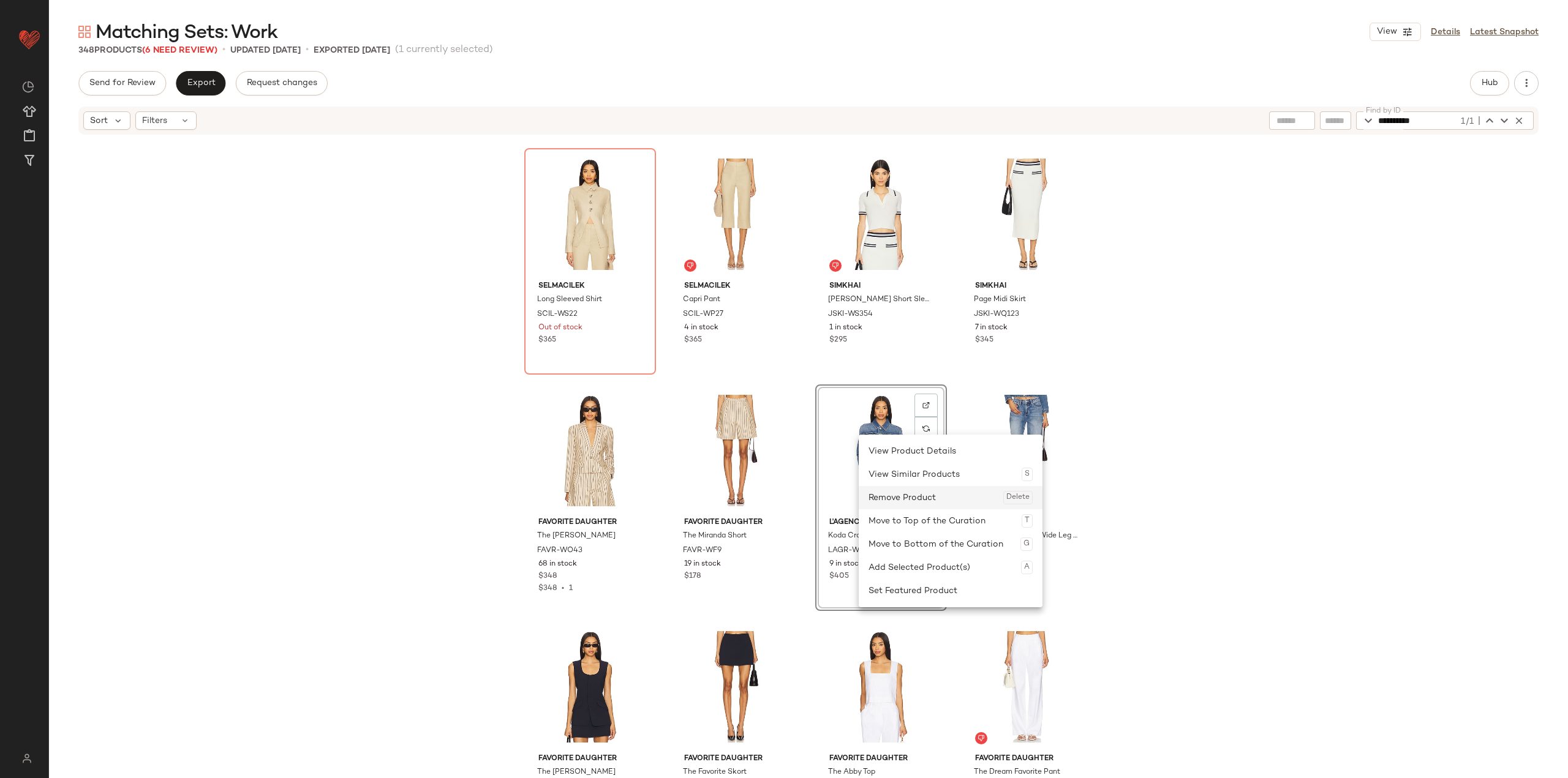
click at [650, 499] on div "Remove Product Delete" at bounding box center [950, 497] width 164 height 24
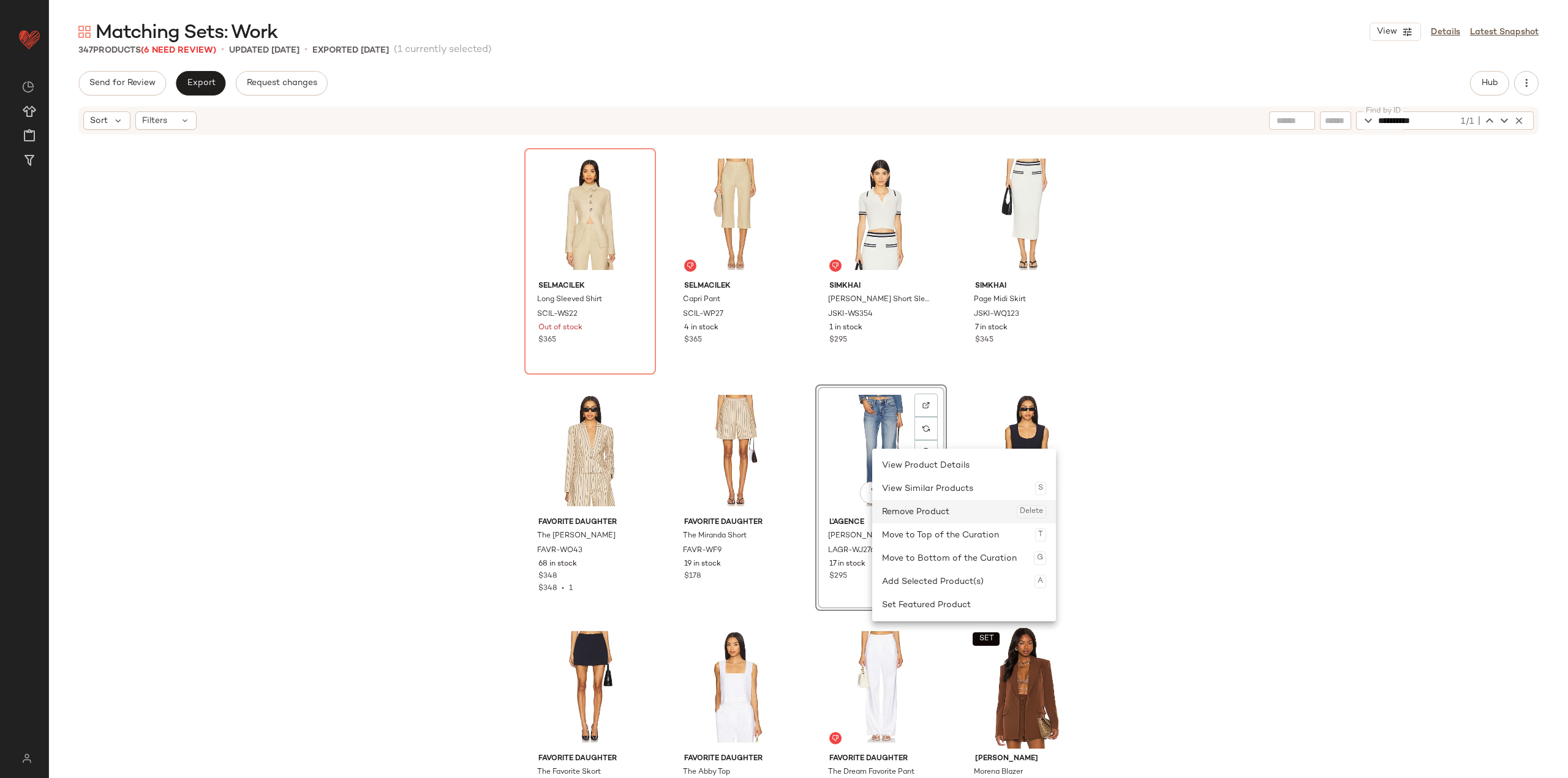
click at [650, 508] on div "Remove Product Delete" at bounding box center [964, 512] width 164 height 24
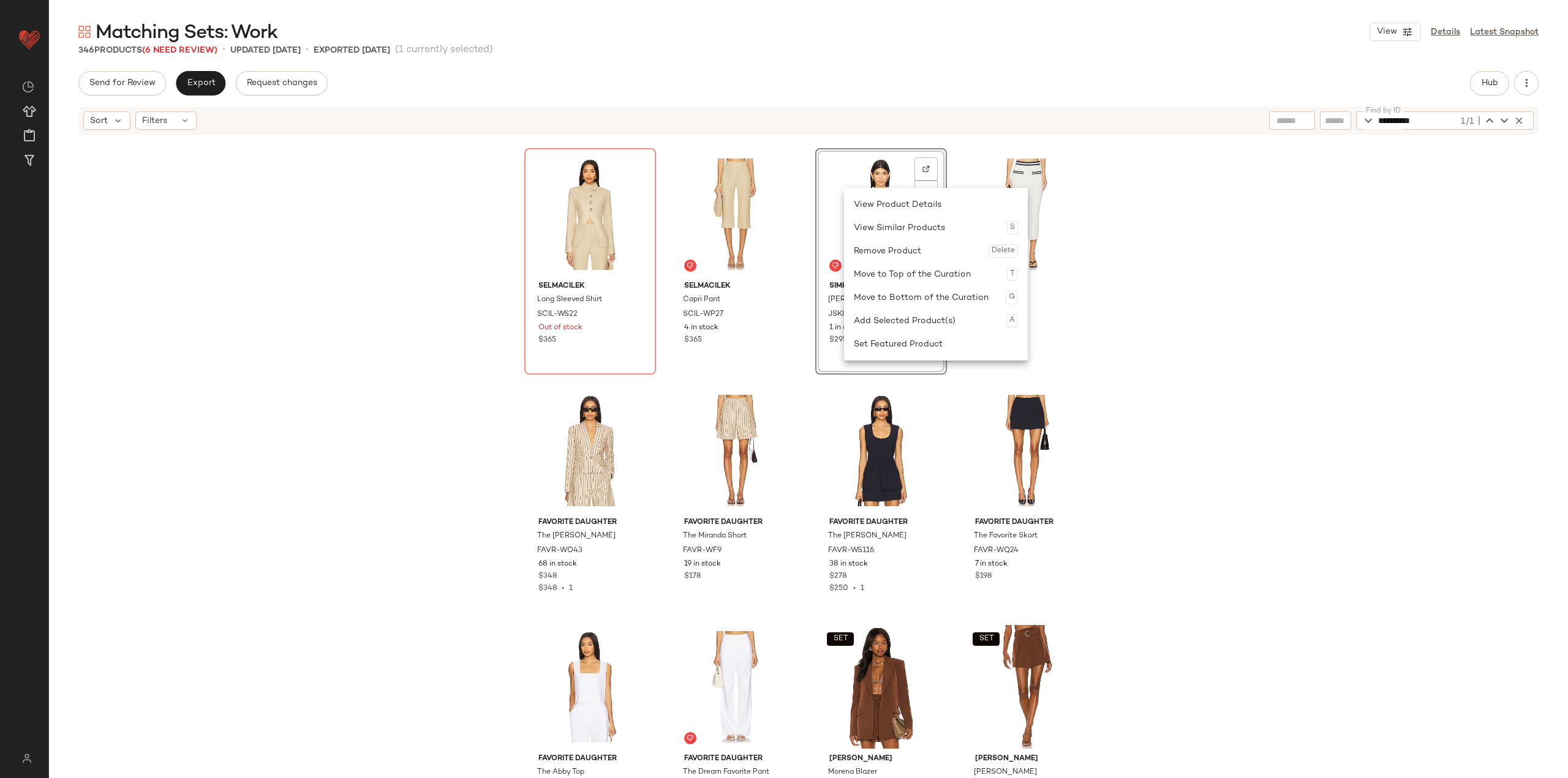
click at [650, 275] on div "SELMACILEK Long Sleeved Shirt SCIL-WS22 Out of stock $365 SELMACILEK Capri Pant…" at bounding box center [808, 475] width 1519 height 679
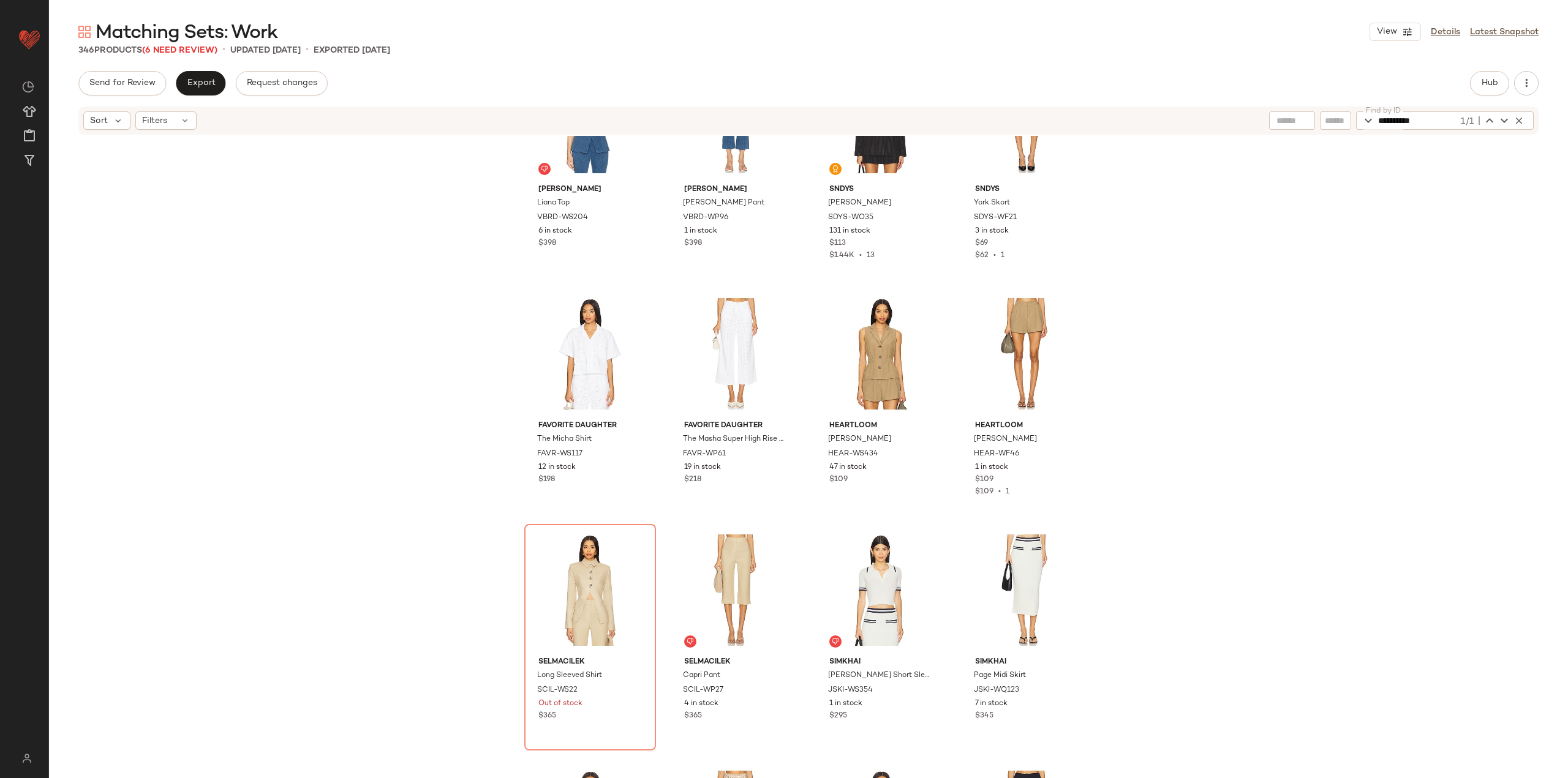
scroll to position [6372, 0]
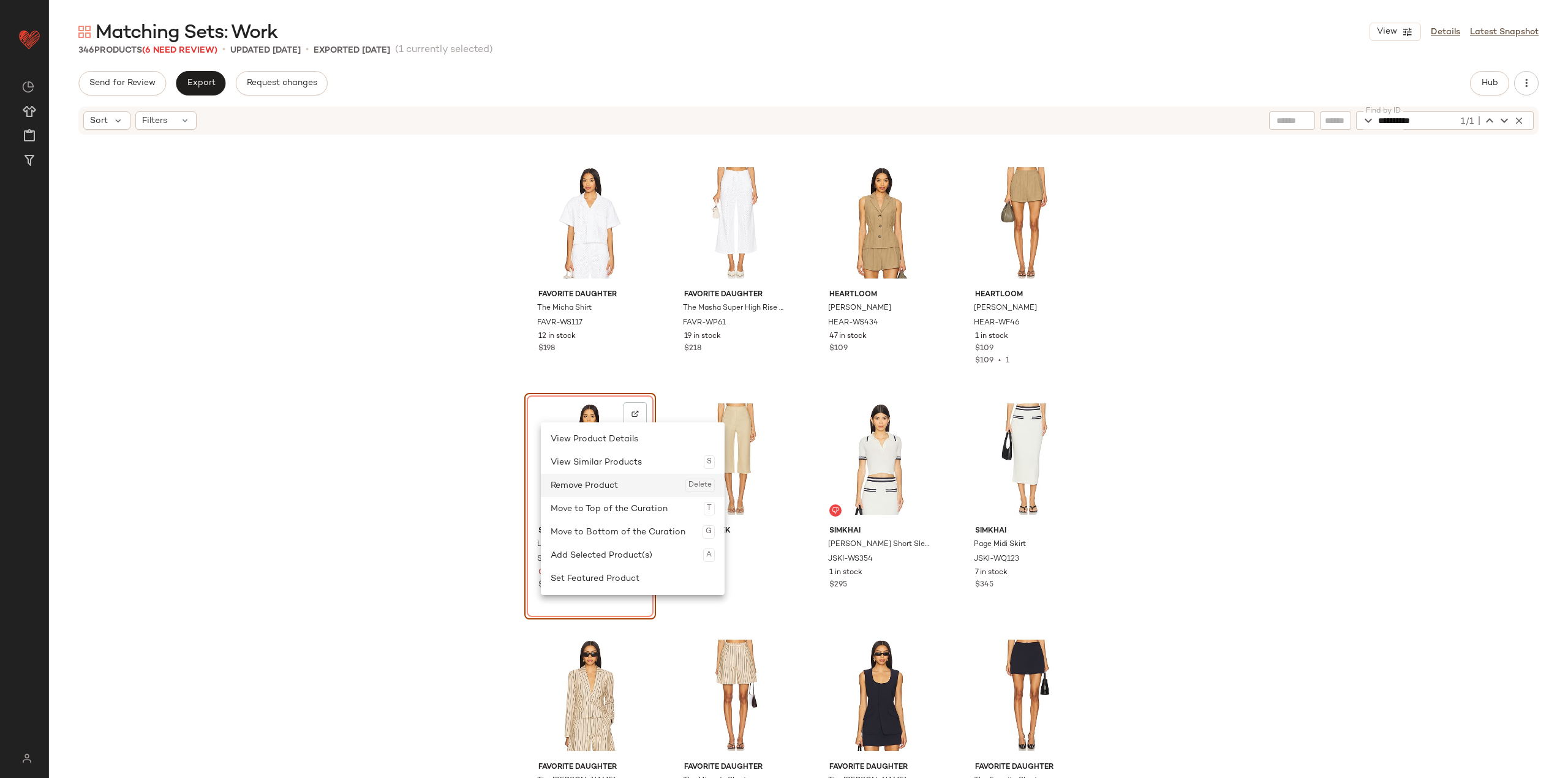
click at [589, 491] on div "Remove Product Delete" at bounding box center [633, 485] width 164 height 24
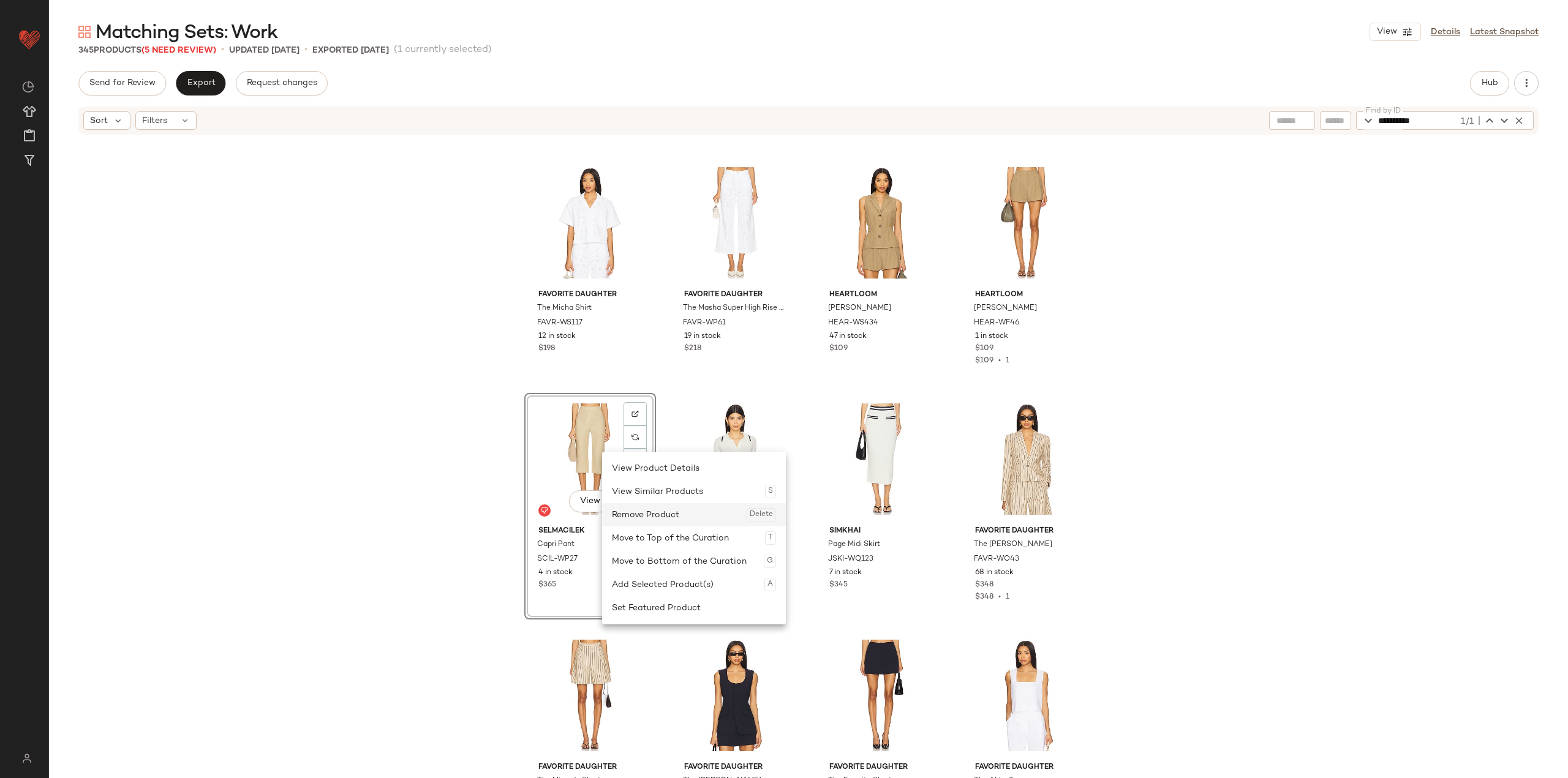
click at [623, 508] on div "Remove Product Delete" at bounding box center [694, 515] width 164 height 24
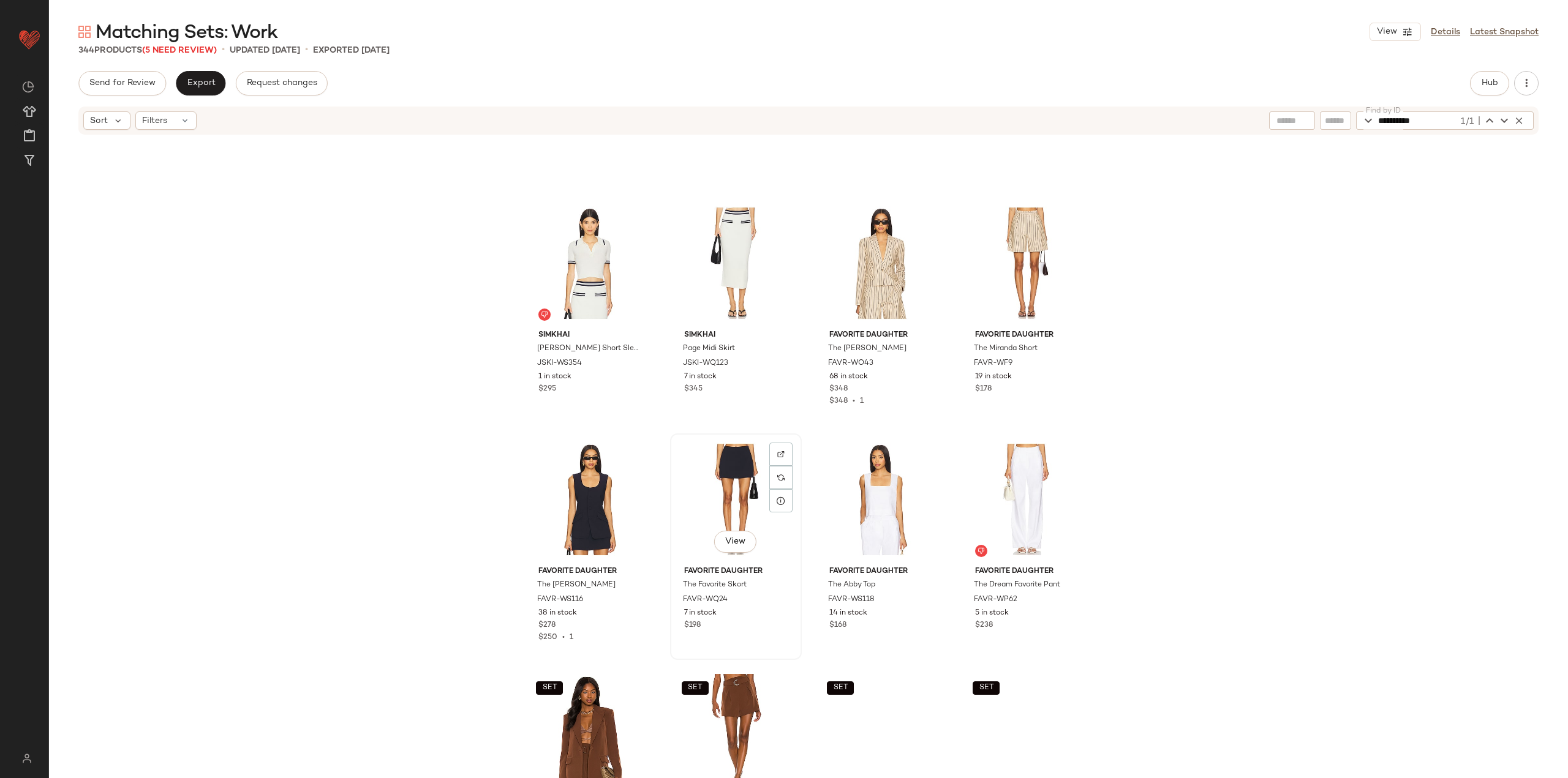
scroll to position [6739, 0]
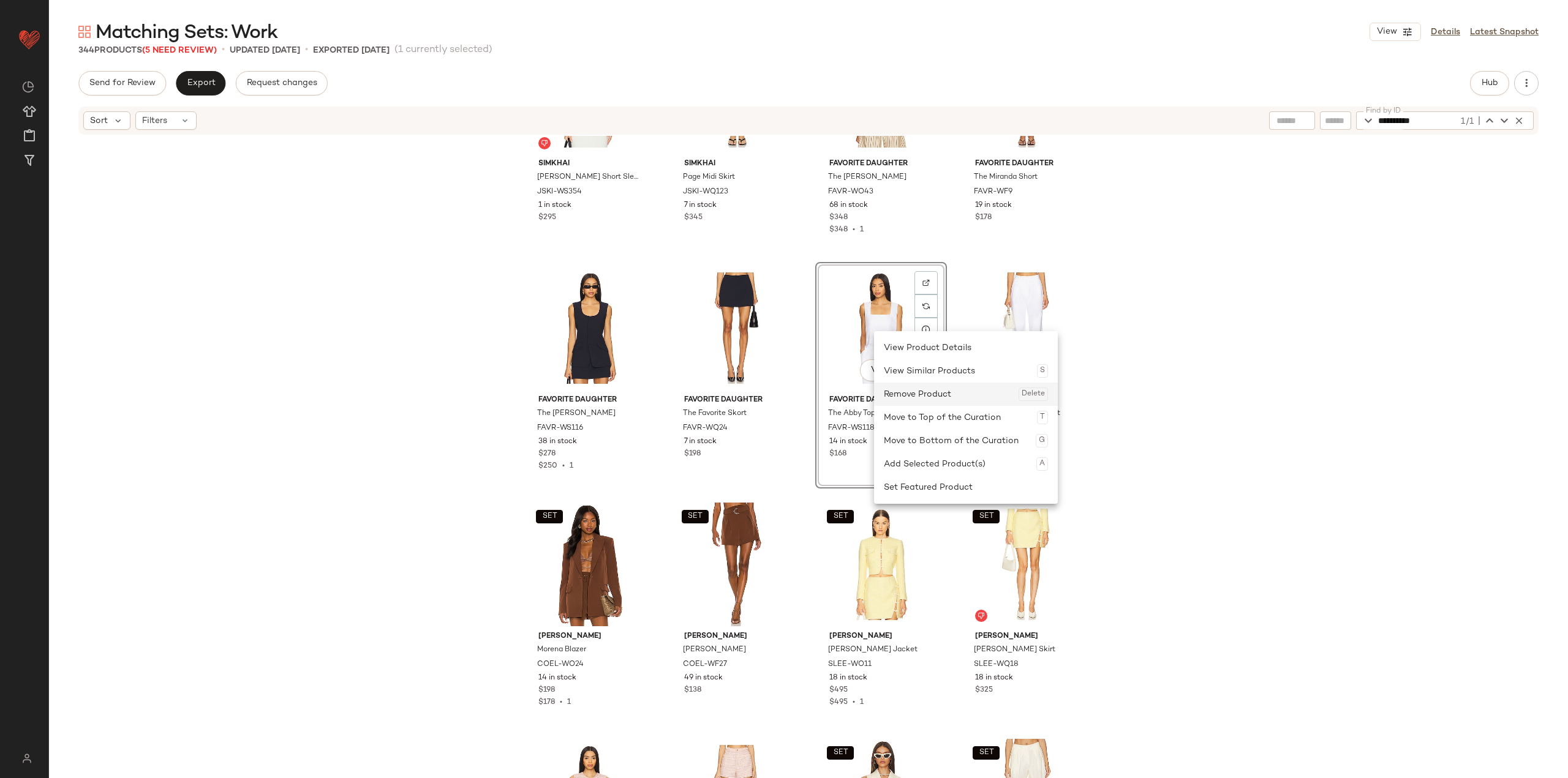
click at [650, 395] on div "Remove Product Delete" at bounding box center [966, 394] width 164 height 24
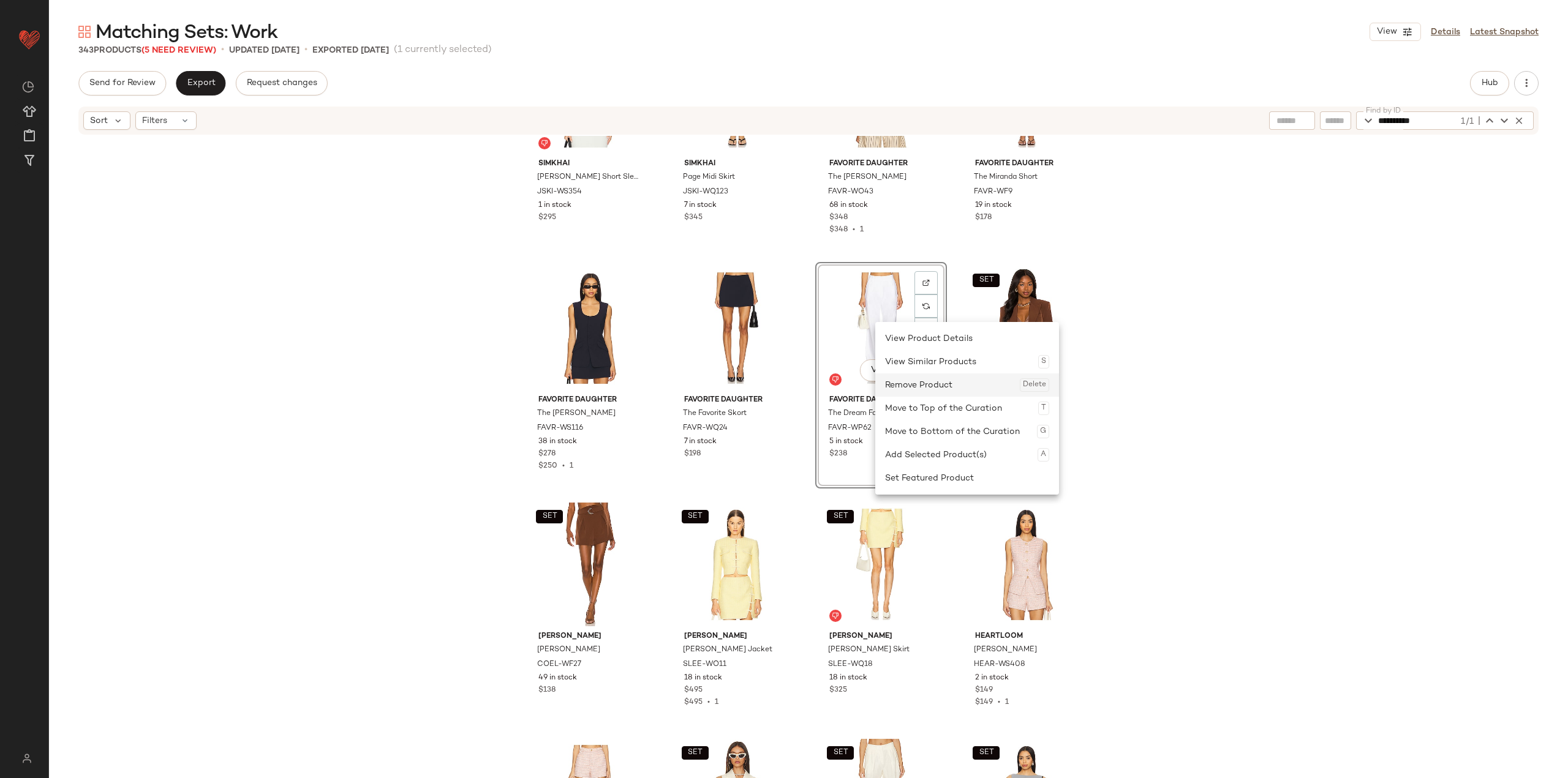
click at [650, 383] on div "Remove Product Delete" at bounding box center [967, 385] width 164 height 24
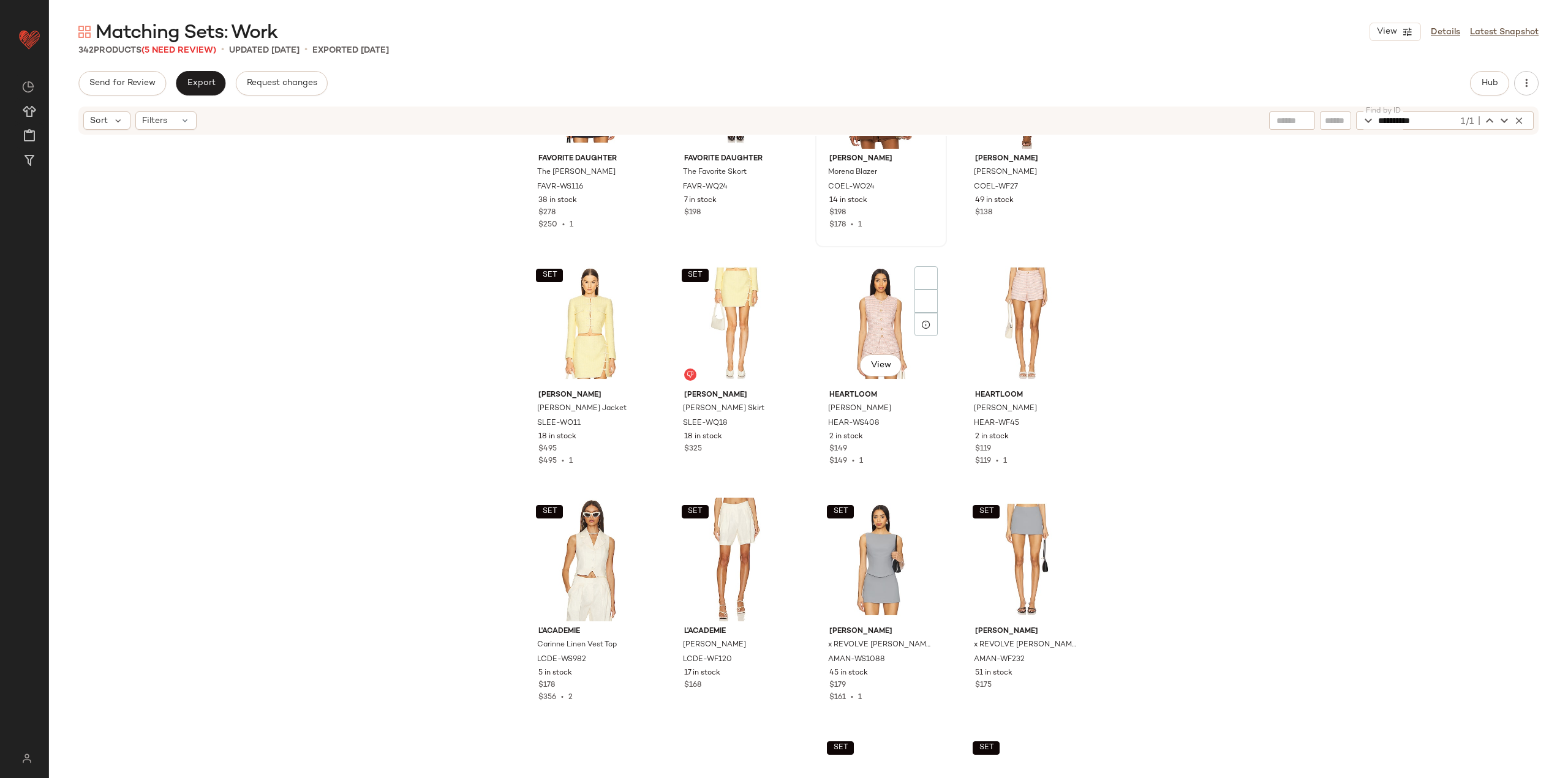
scroll to position [6984, 0]
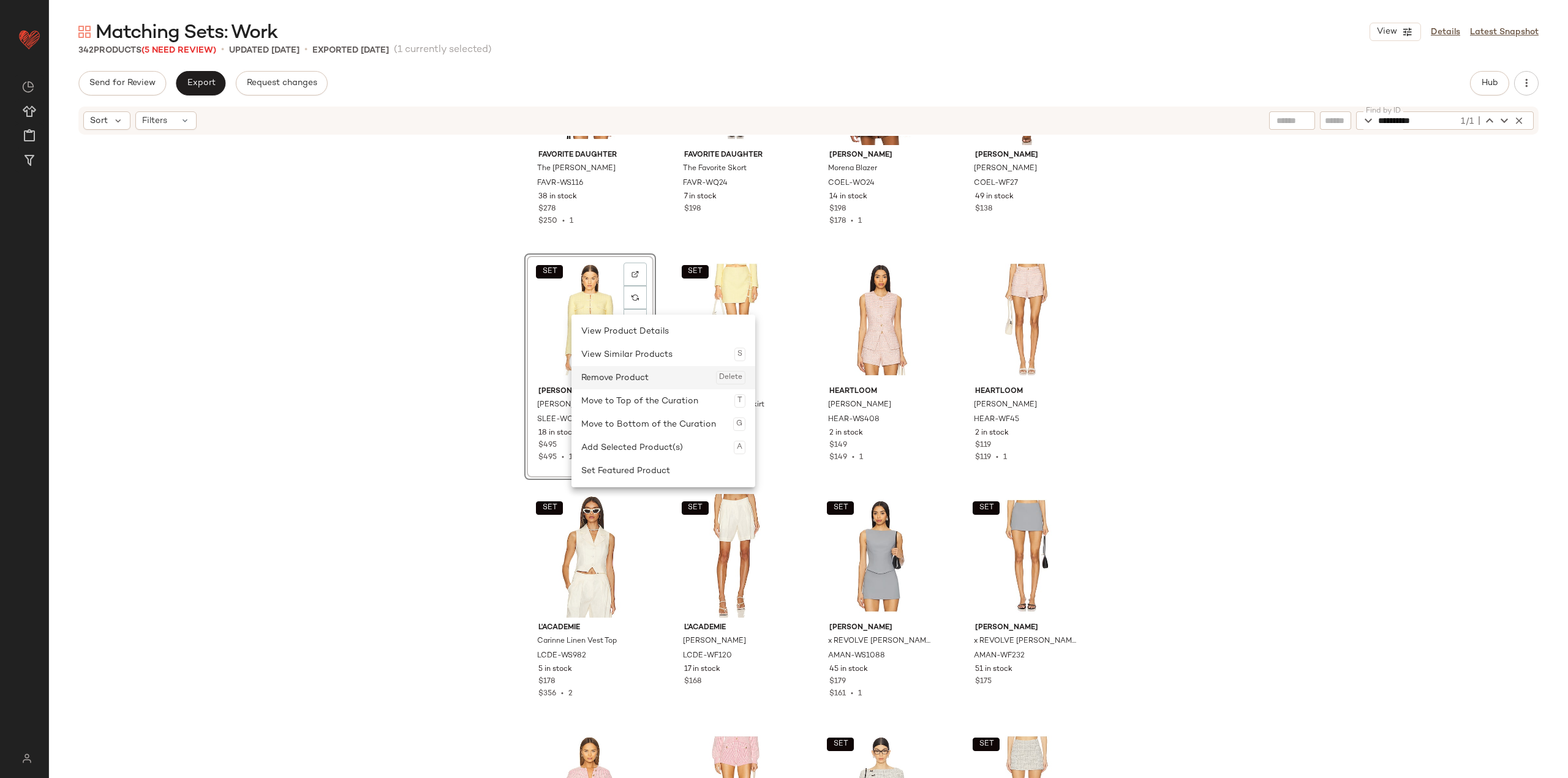
click at [641, 375] on div "Remove Product Delete" at bounding box center [663, 377] width 164 height 24
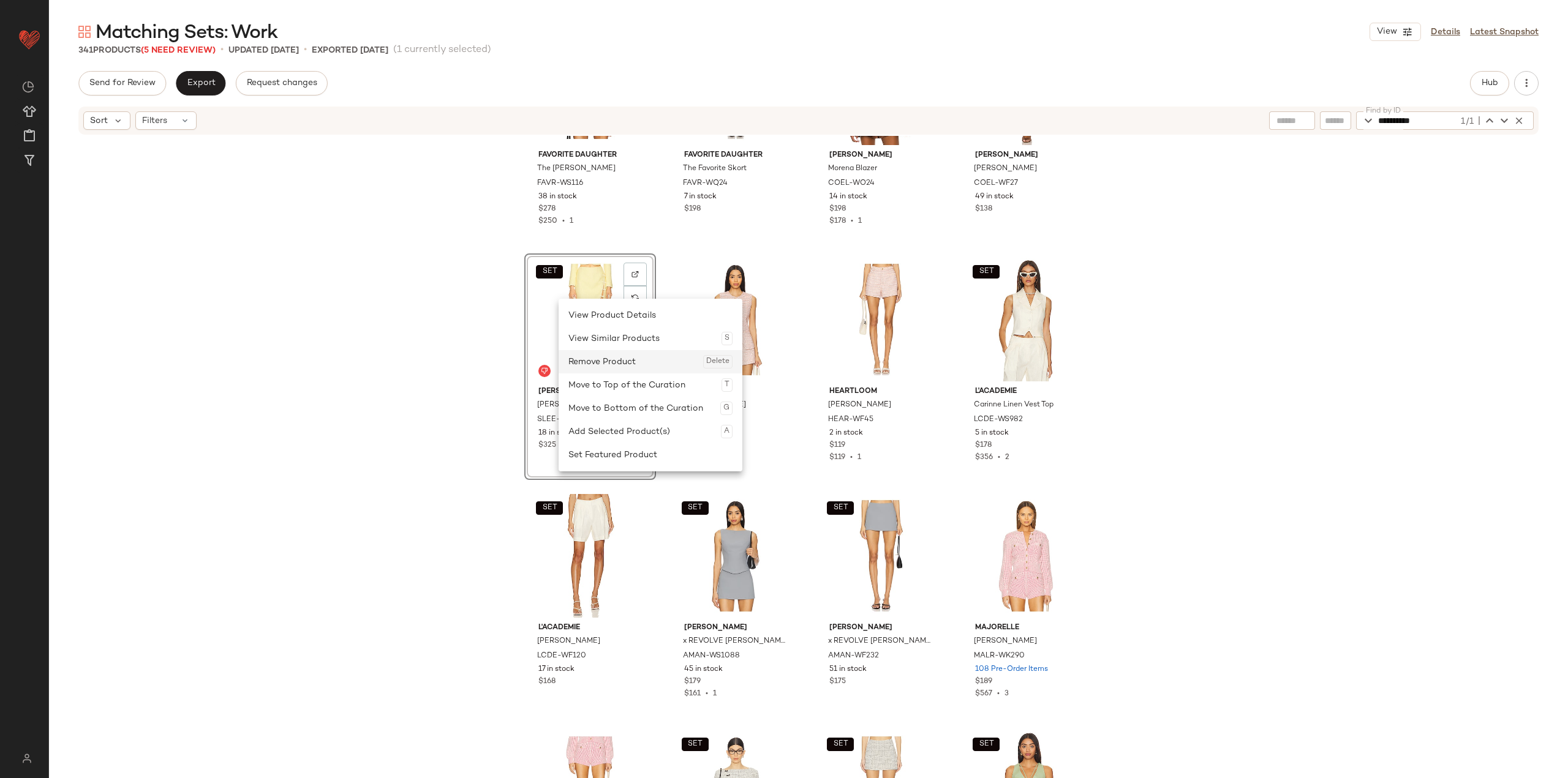
click at [599, 360] on div "Remove Product Delete" at bounding box center [650, 361] width 164 height 24
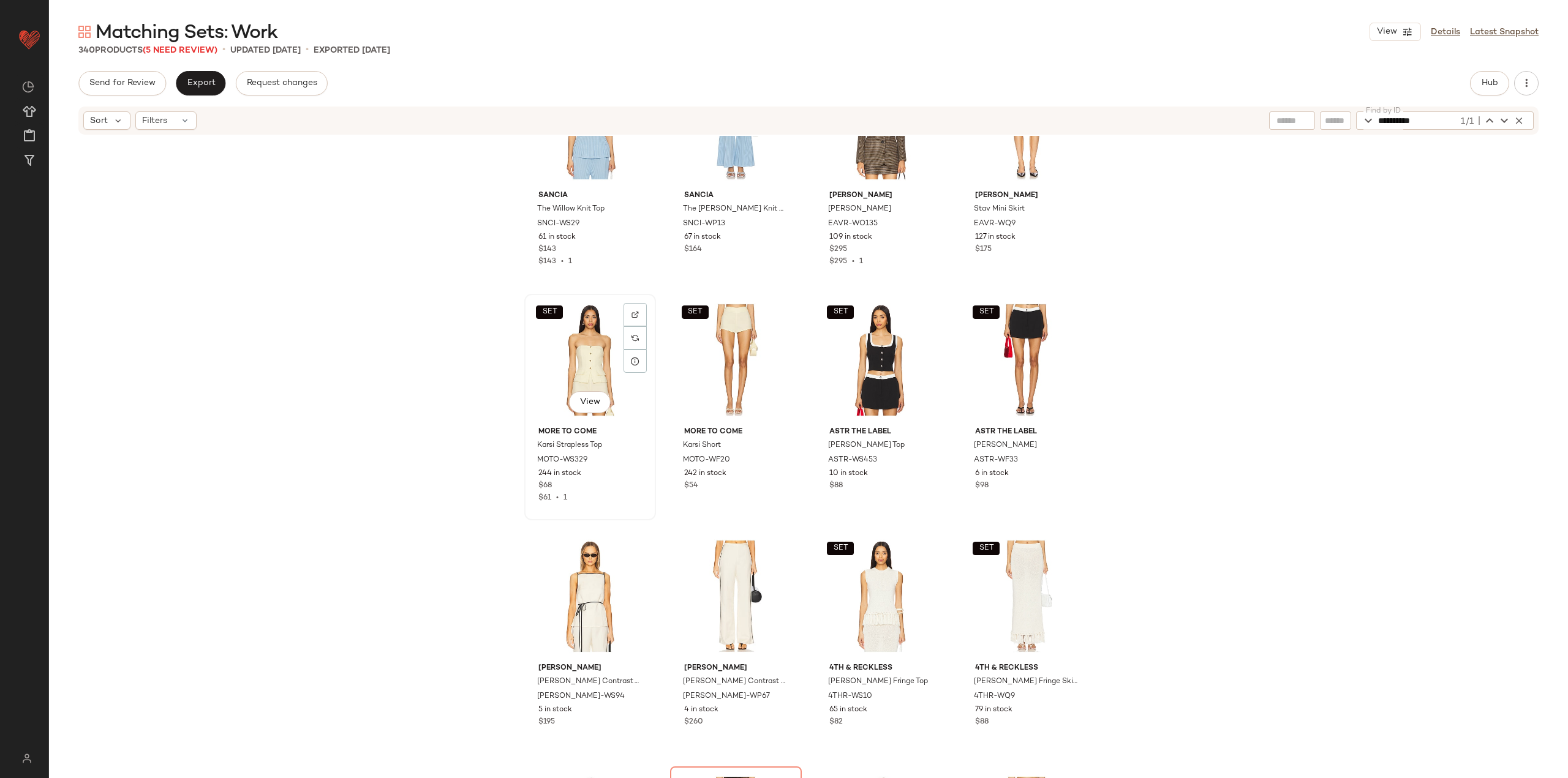
scroll to position [8147, 0]
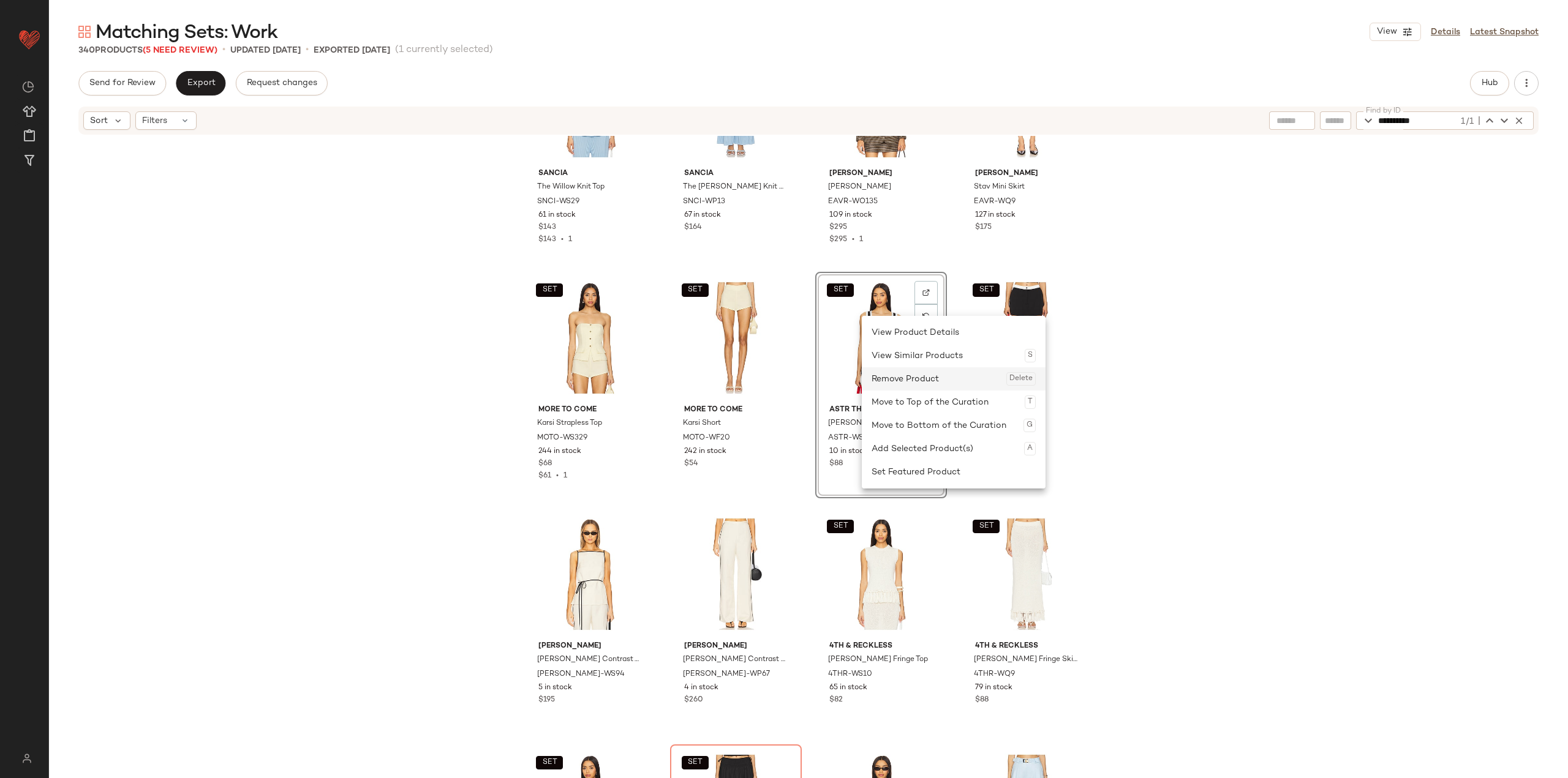
click at [650, 379] on div "Remove Product Delete" at bounding box center [954, 379] width 164 height 24
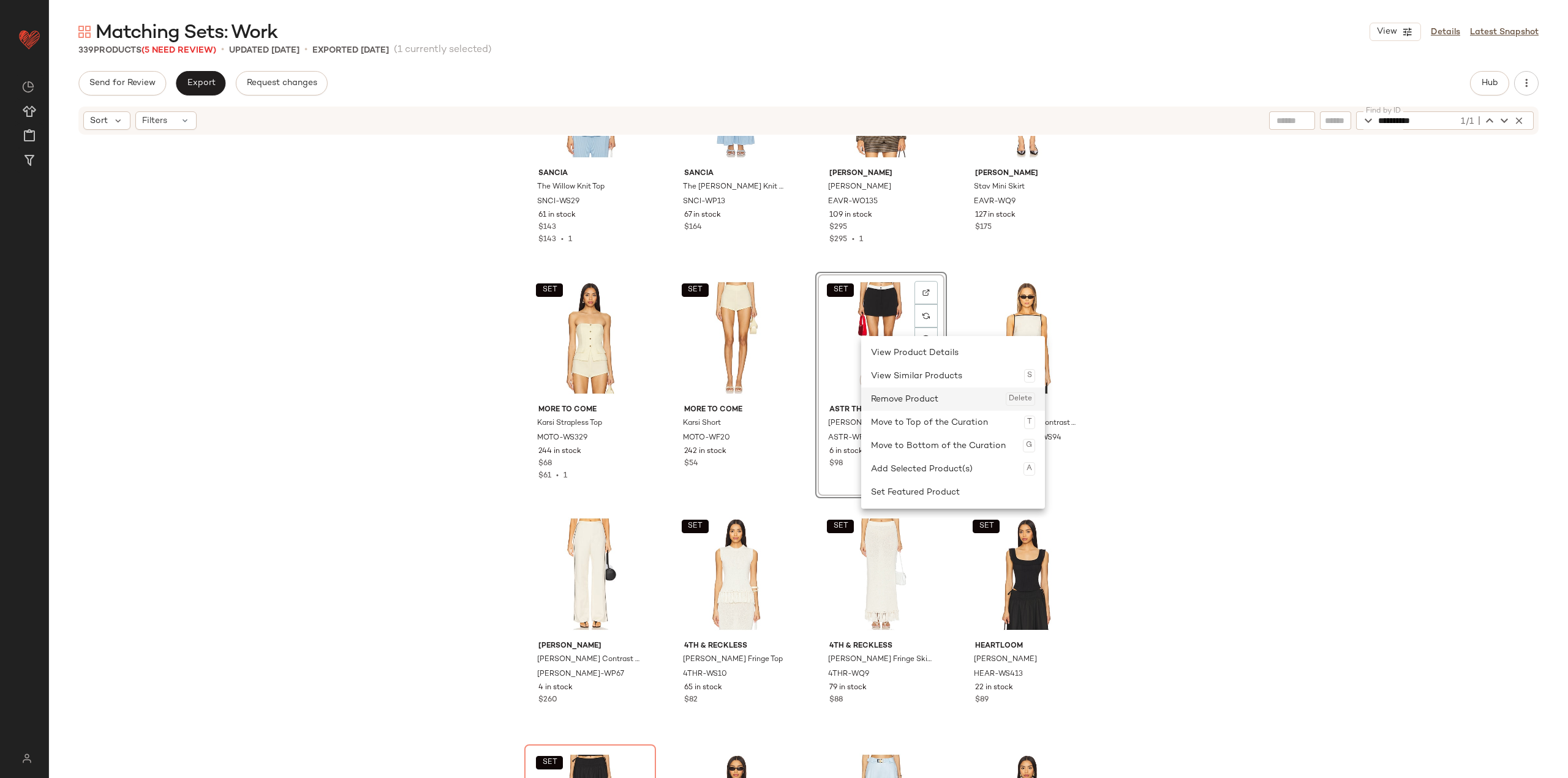
click at [650, 397] on div "Remove Product Delete" at bounding box center [953, 399] width 164 height 24
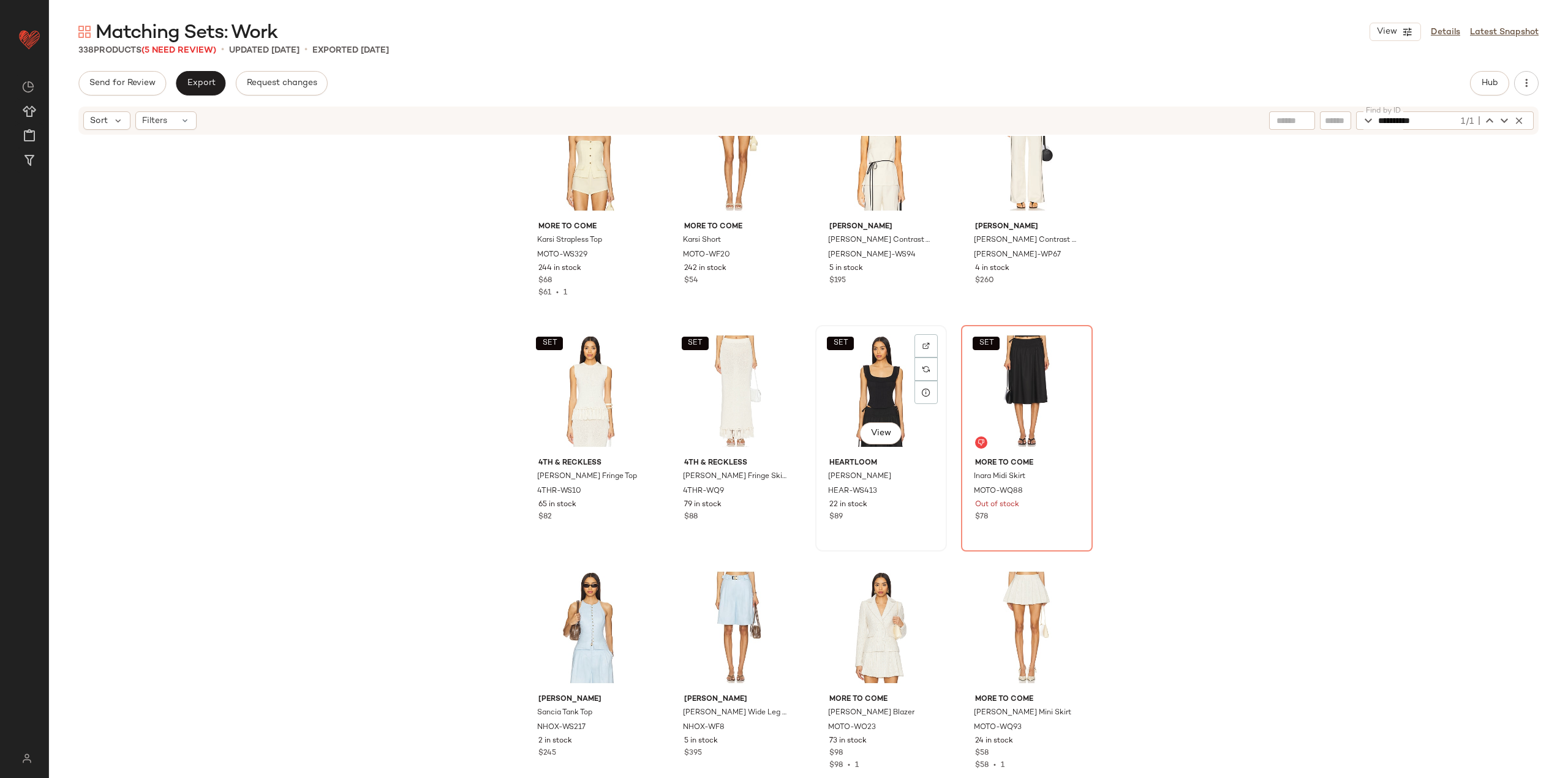
scroll to position [8331, 0]
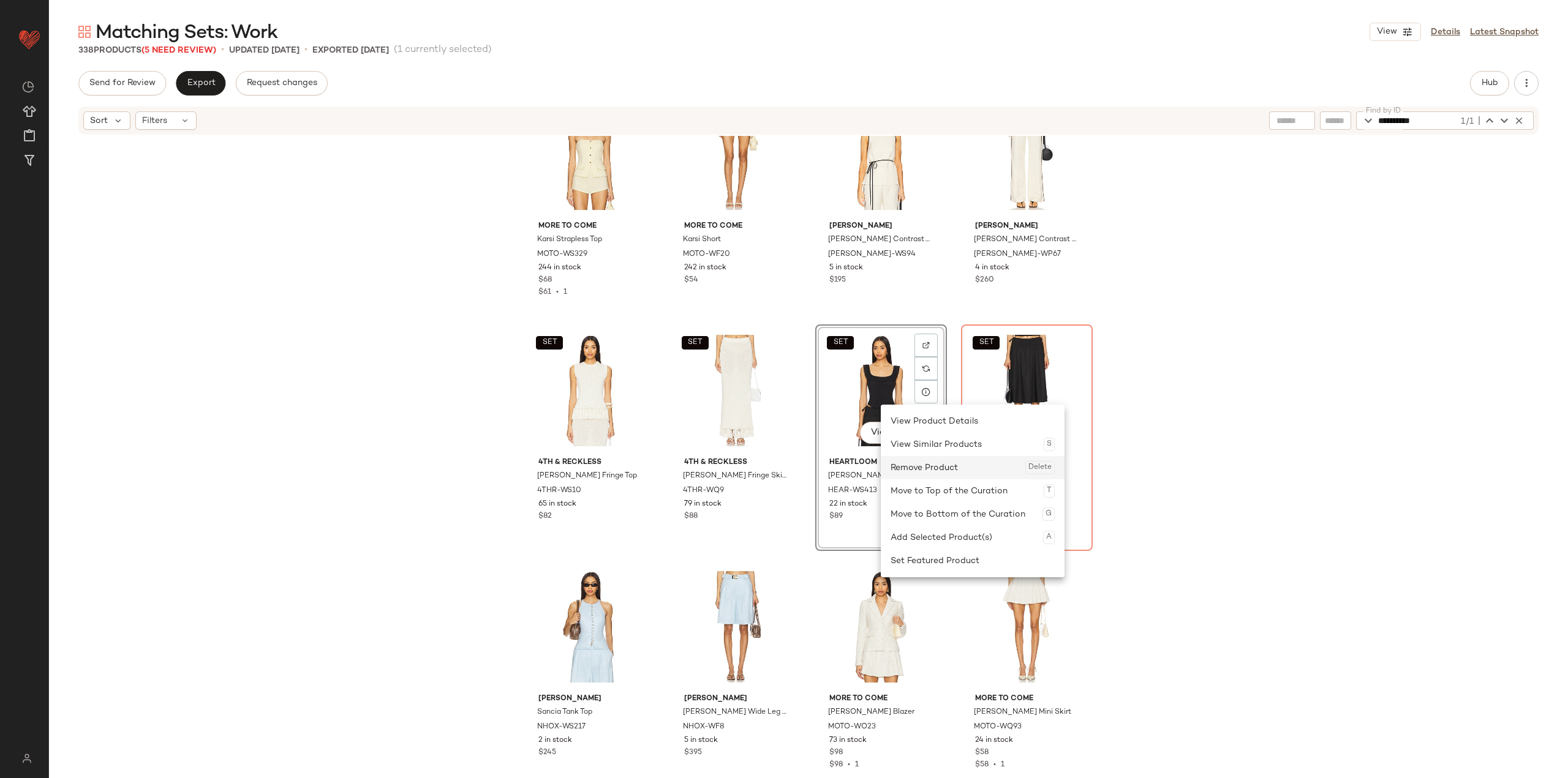
click at [650, 462] on div "Remove Product Delete" at bounding box center [972, 468] width 164 height 24
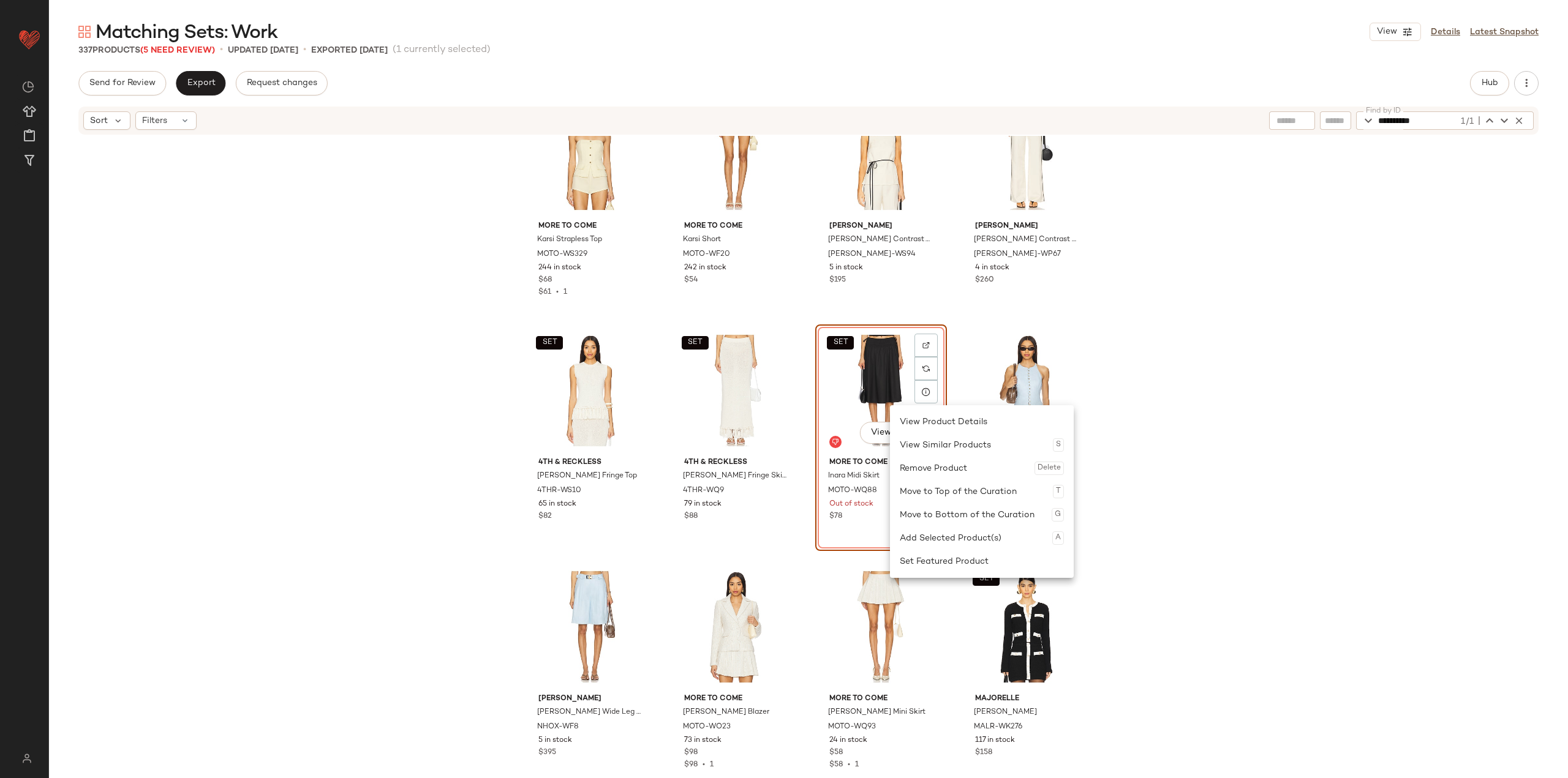
click at [650, 472] on div "Remove Product Delete" at bounding box center [982, 468] width 164 height 24
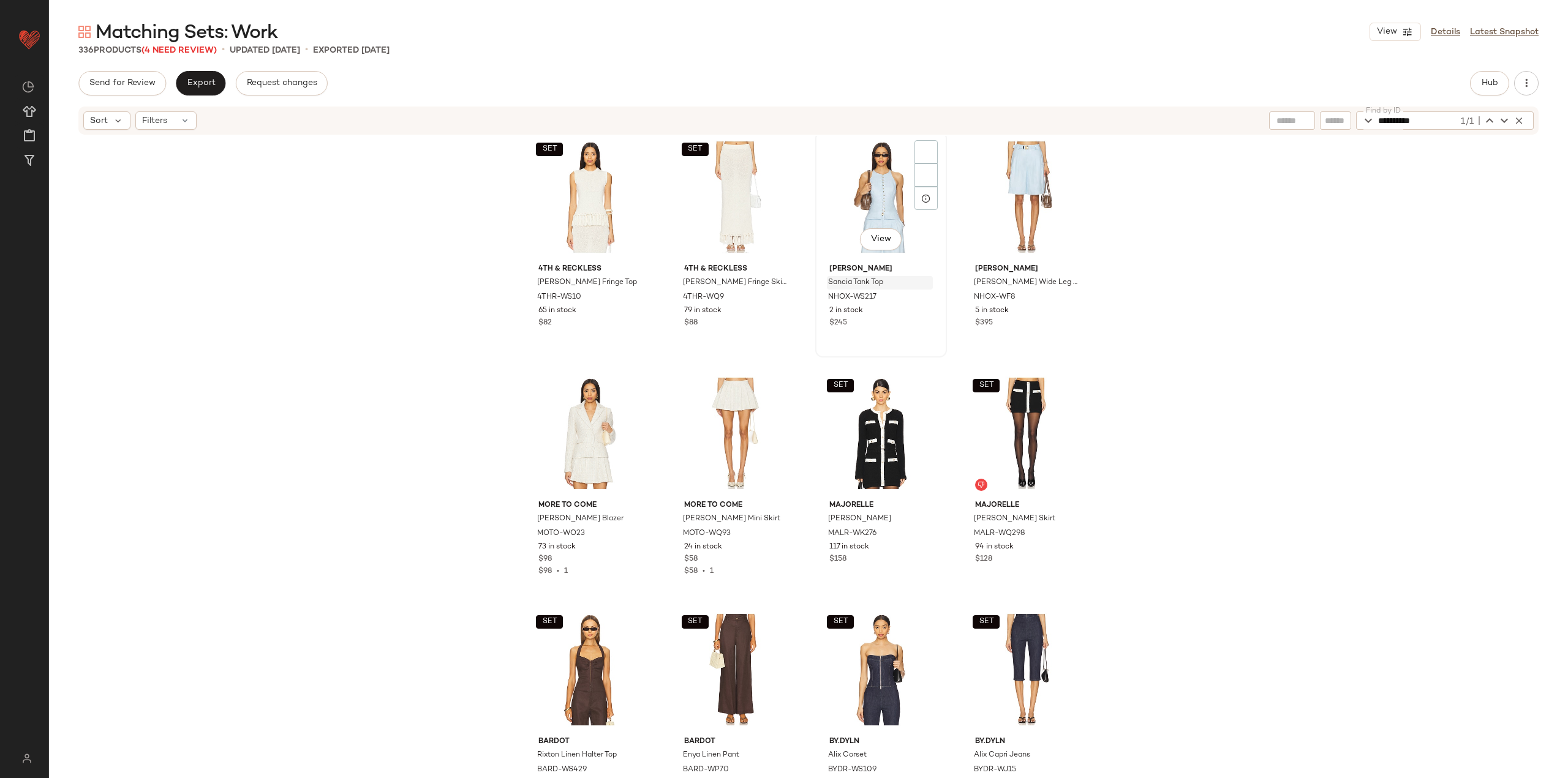
scroll to position [8392, 0]
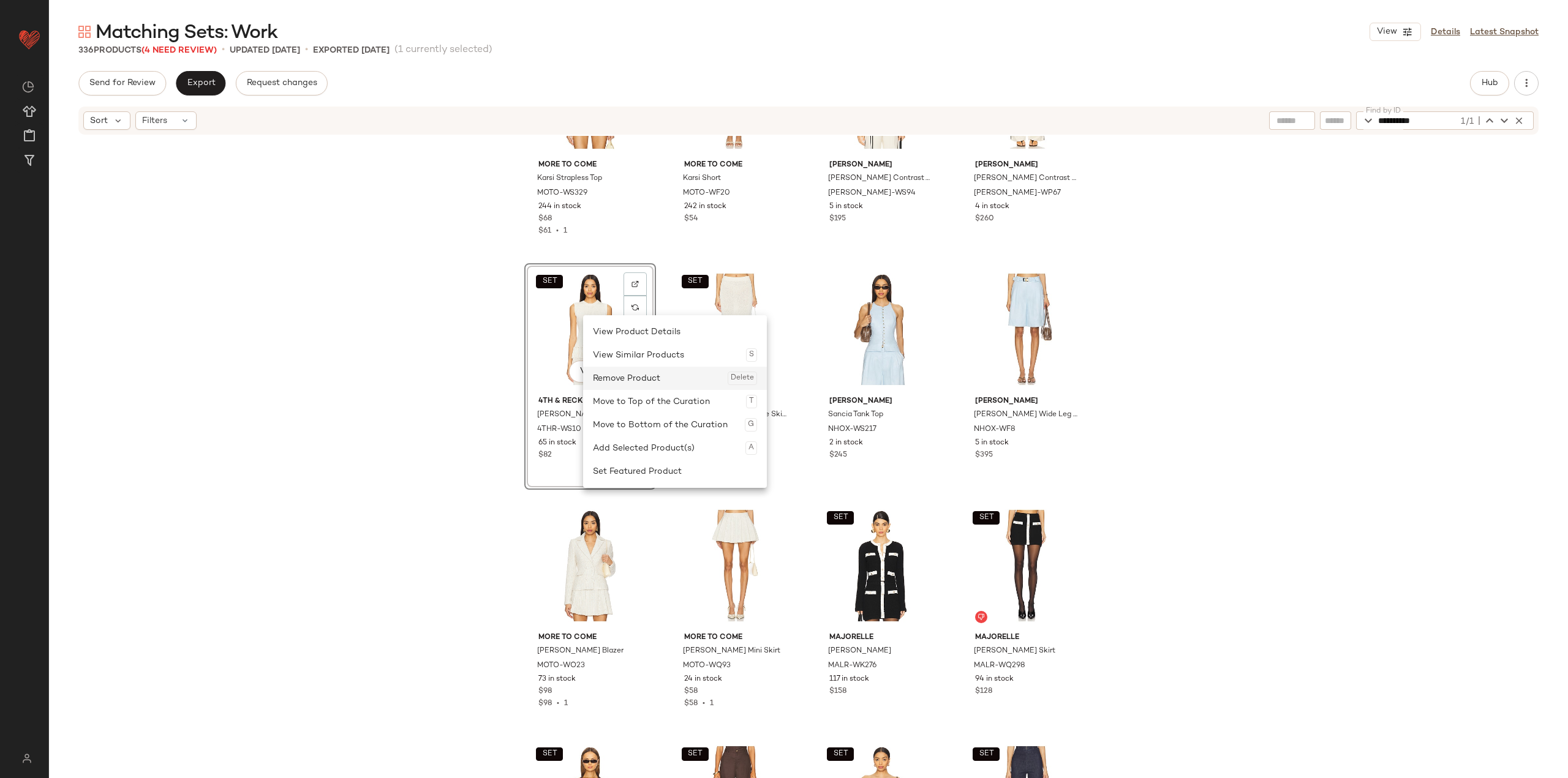
click at [629, 375] on div "Remove Product Delete" at bounding box center [675, 378] width 164 height 24
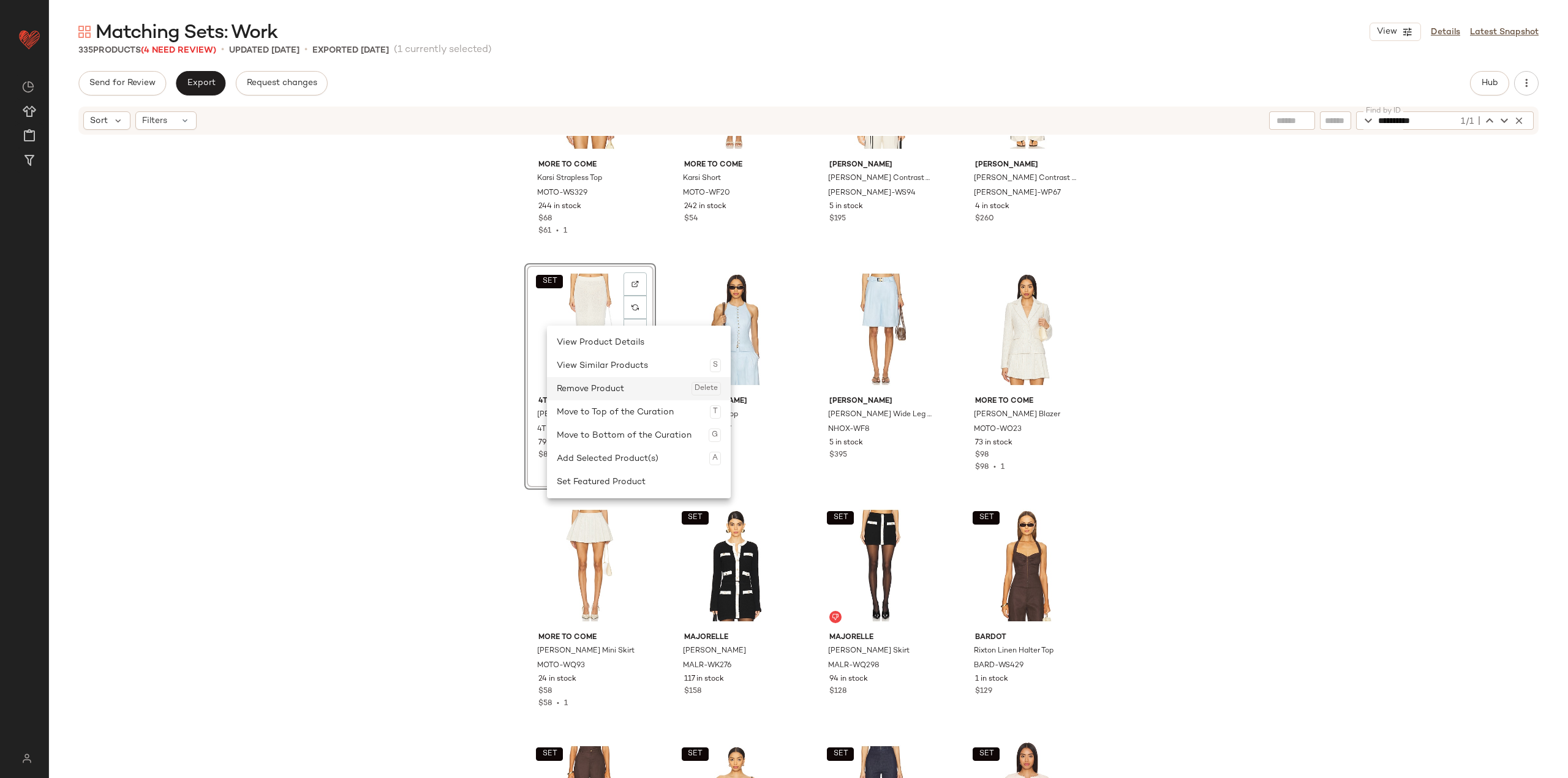
click at [612, 395] on div "Remove Product Delete" at bounding box center [639, 389] width 164 height 24
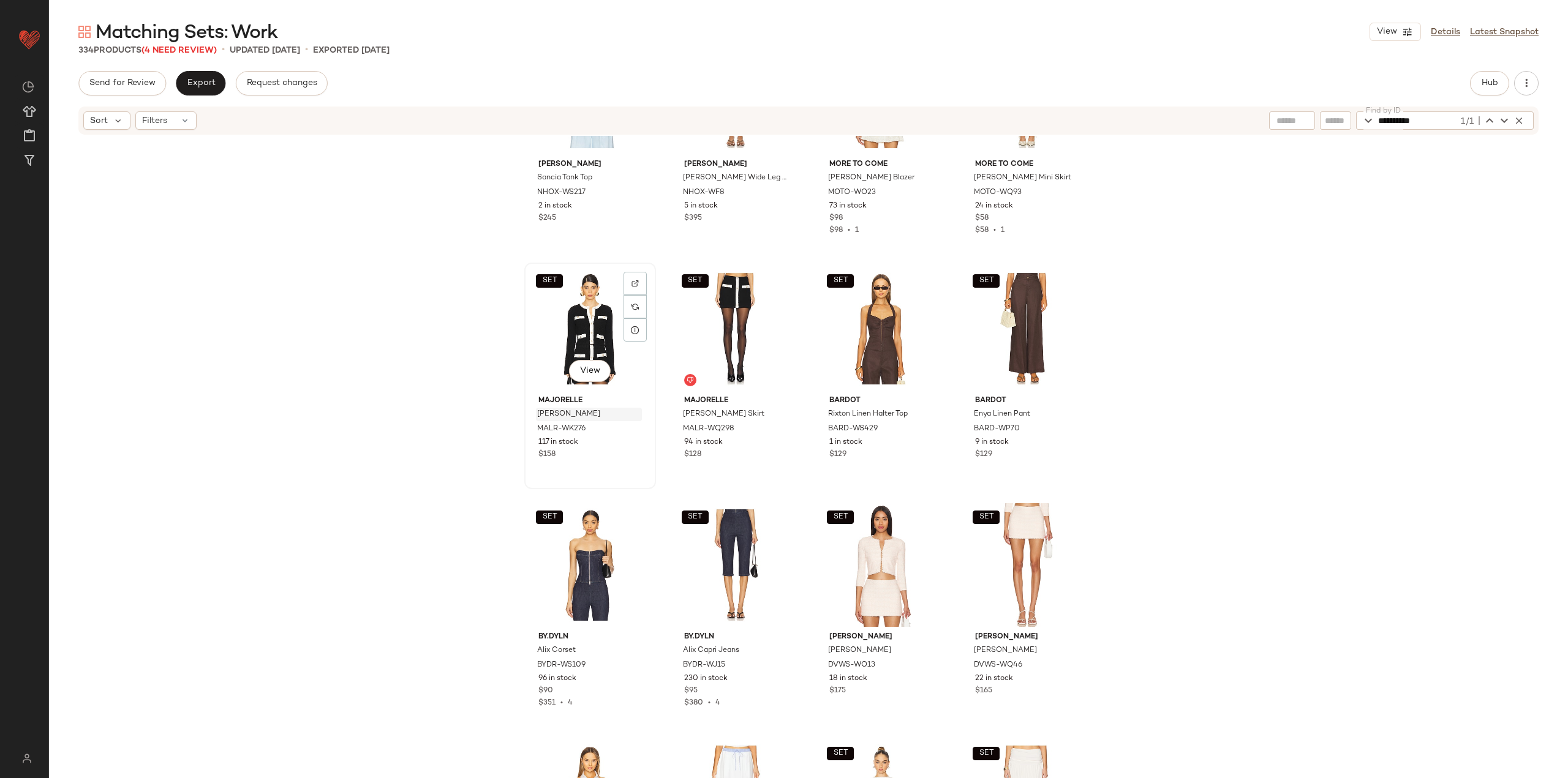
scroll to position [8698, 0]
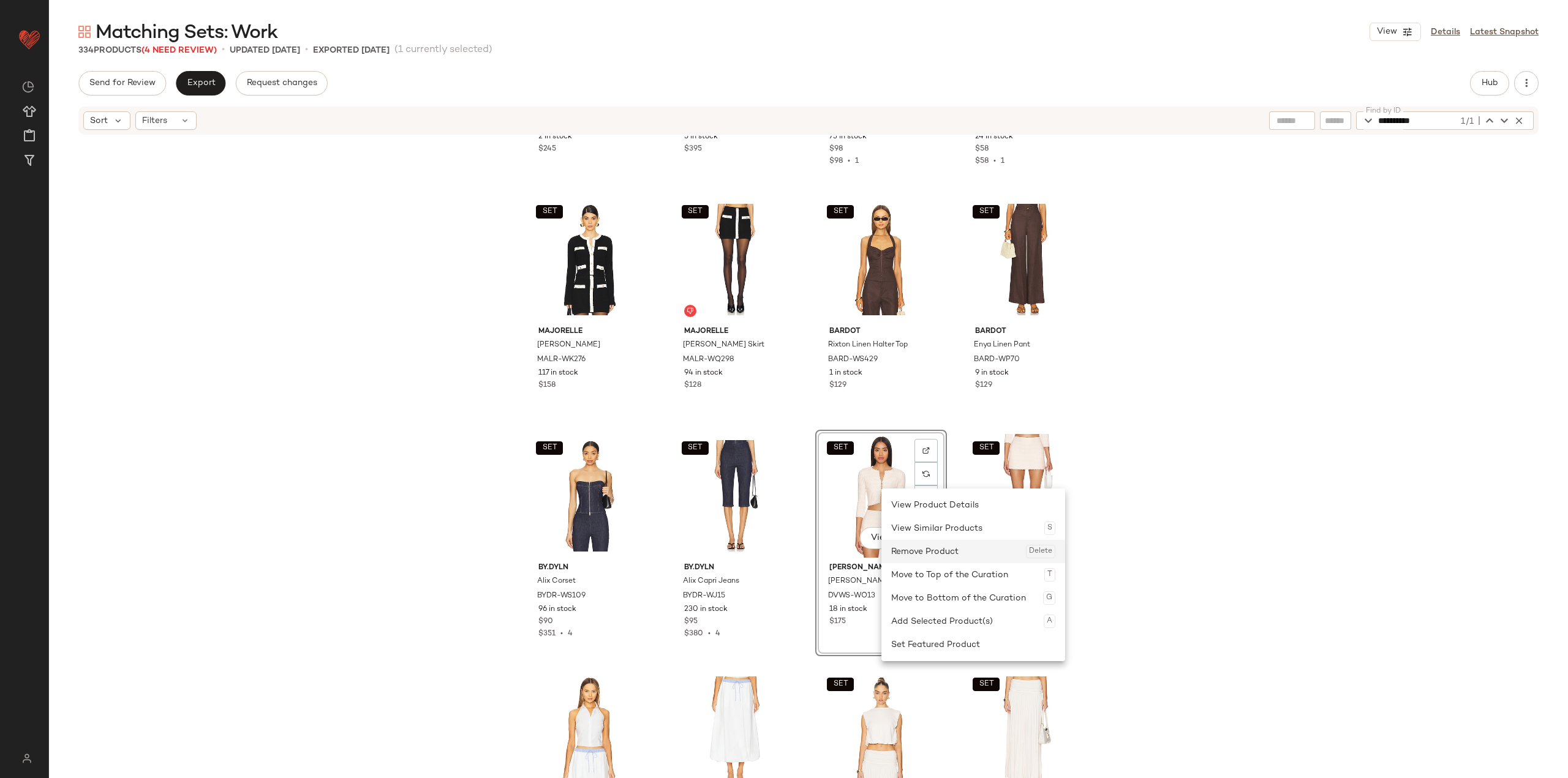
click at [650, 548] on div "Remove Product Delete" at bounding box center [973, 551] width 164 height 24
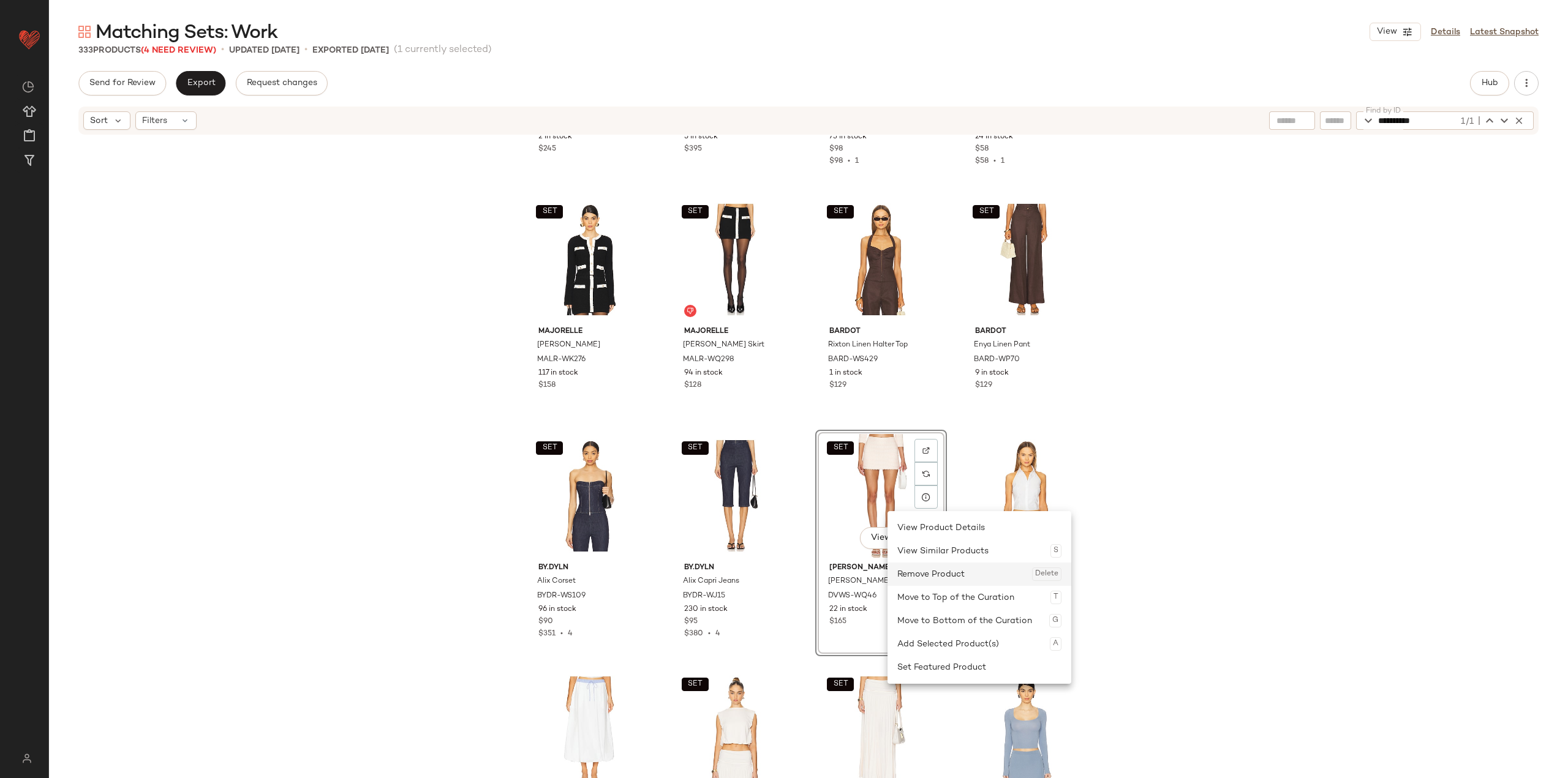
click at [650, 573] on div "Remove Product Delete" at bounding box center [979, 574] width 164 height 24
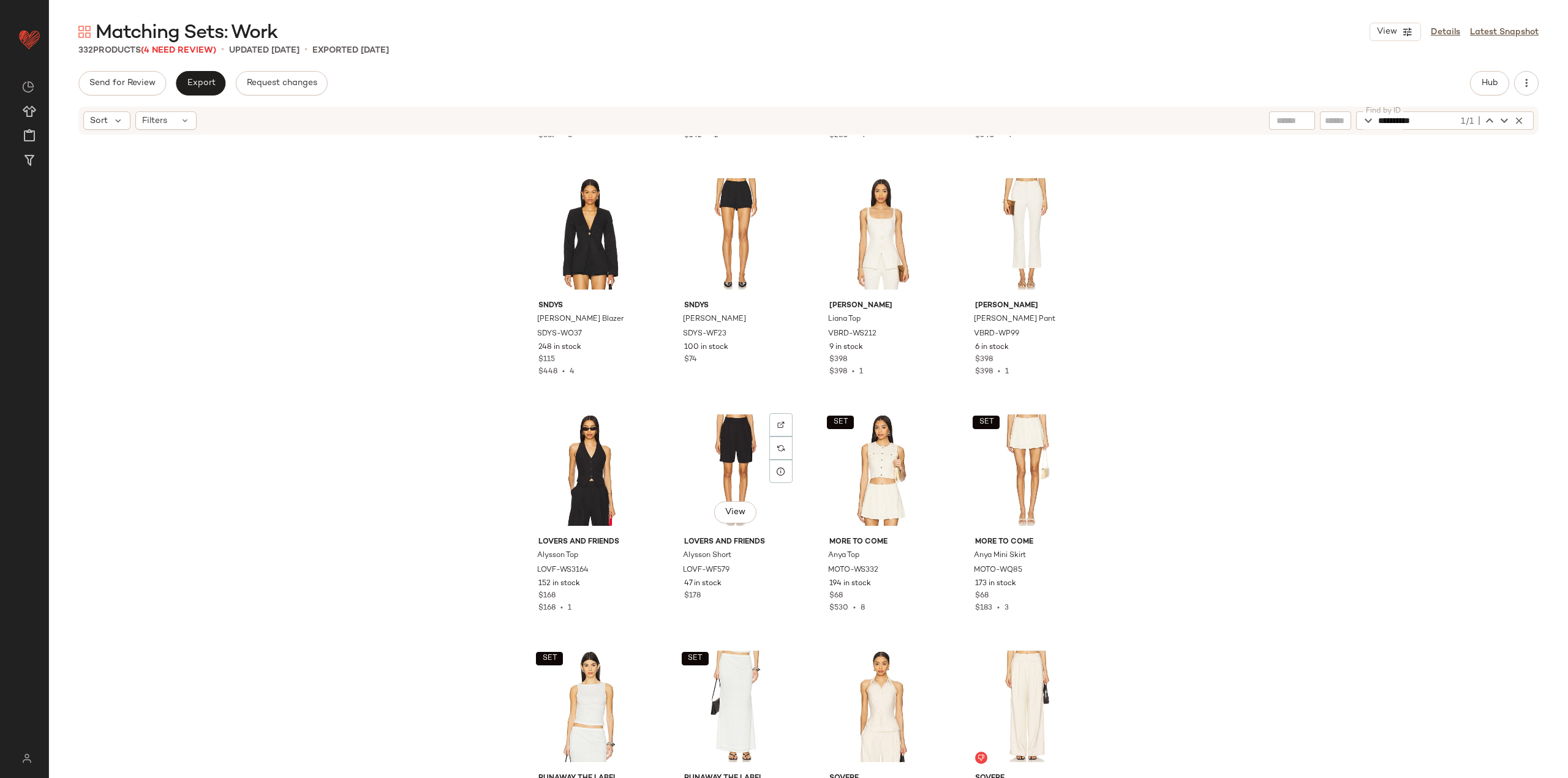
scroll to position [9494, 0]
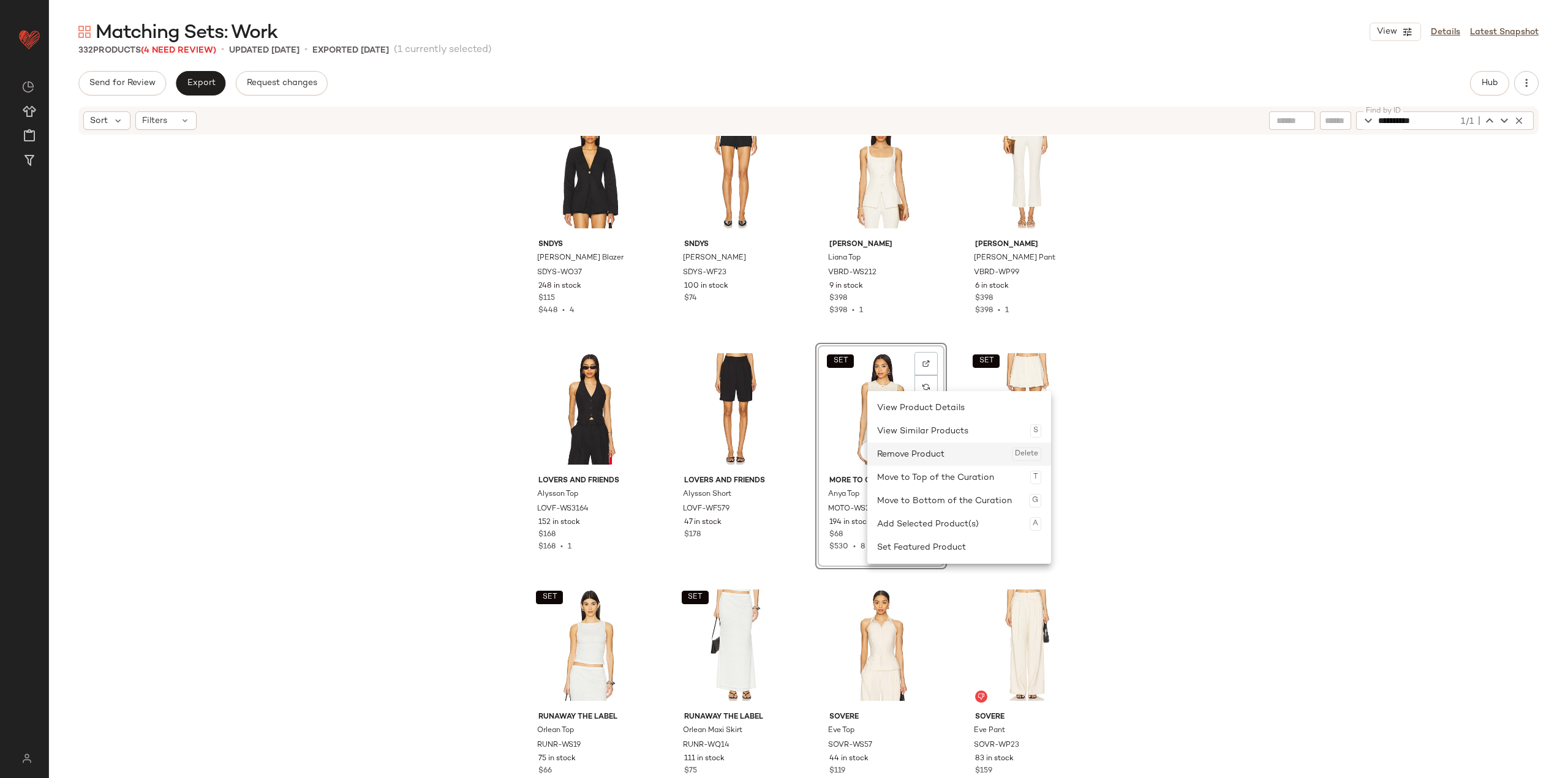
click at [650, 453] on div "Remove Product Delete" at bounding box center [959, 454] width 164 height 24
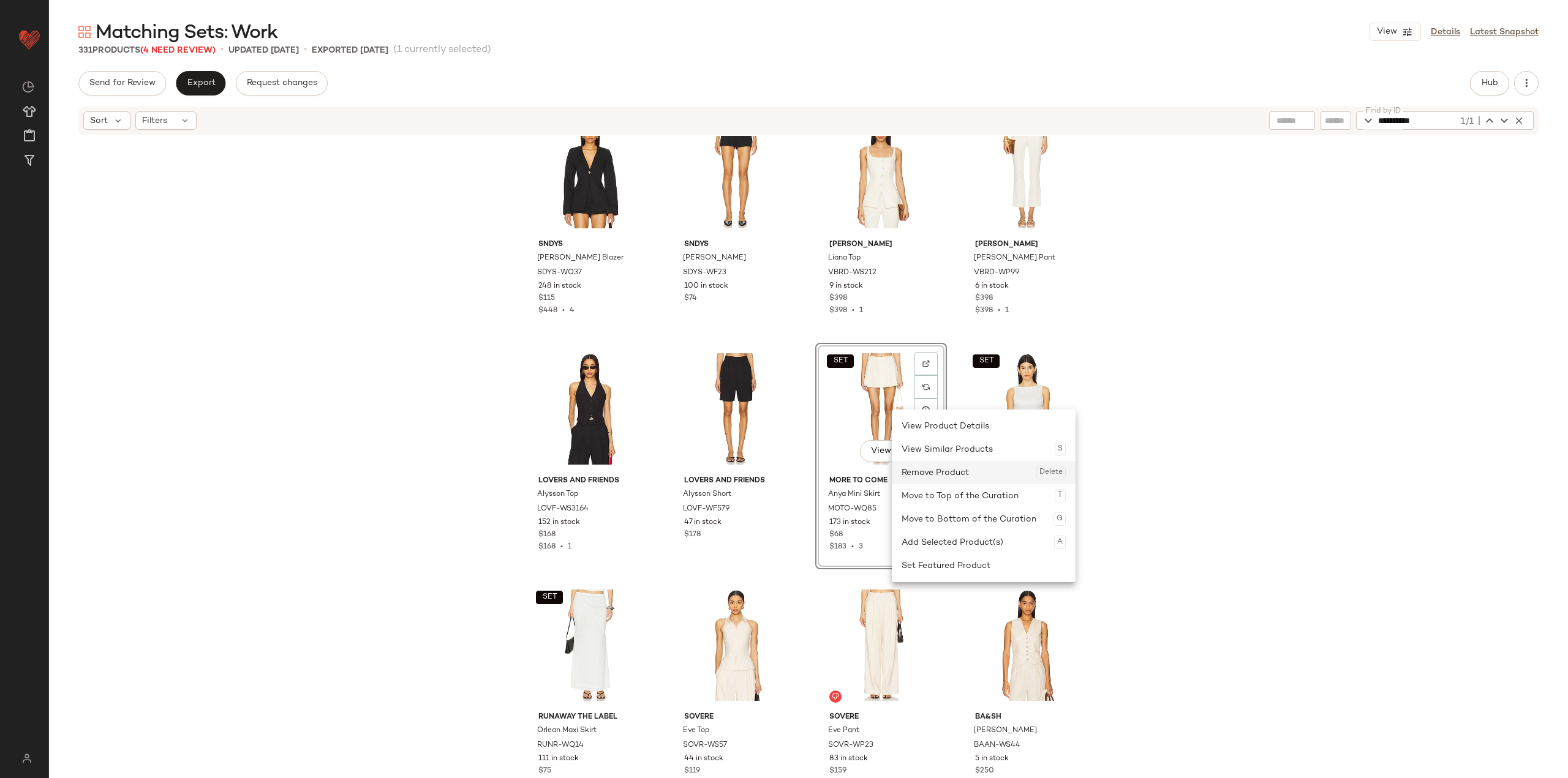
click at [650, 476] on div "Remove Product Delete" at bounding box center [984, 472] width 164 height 24
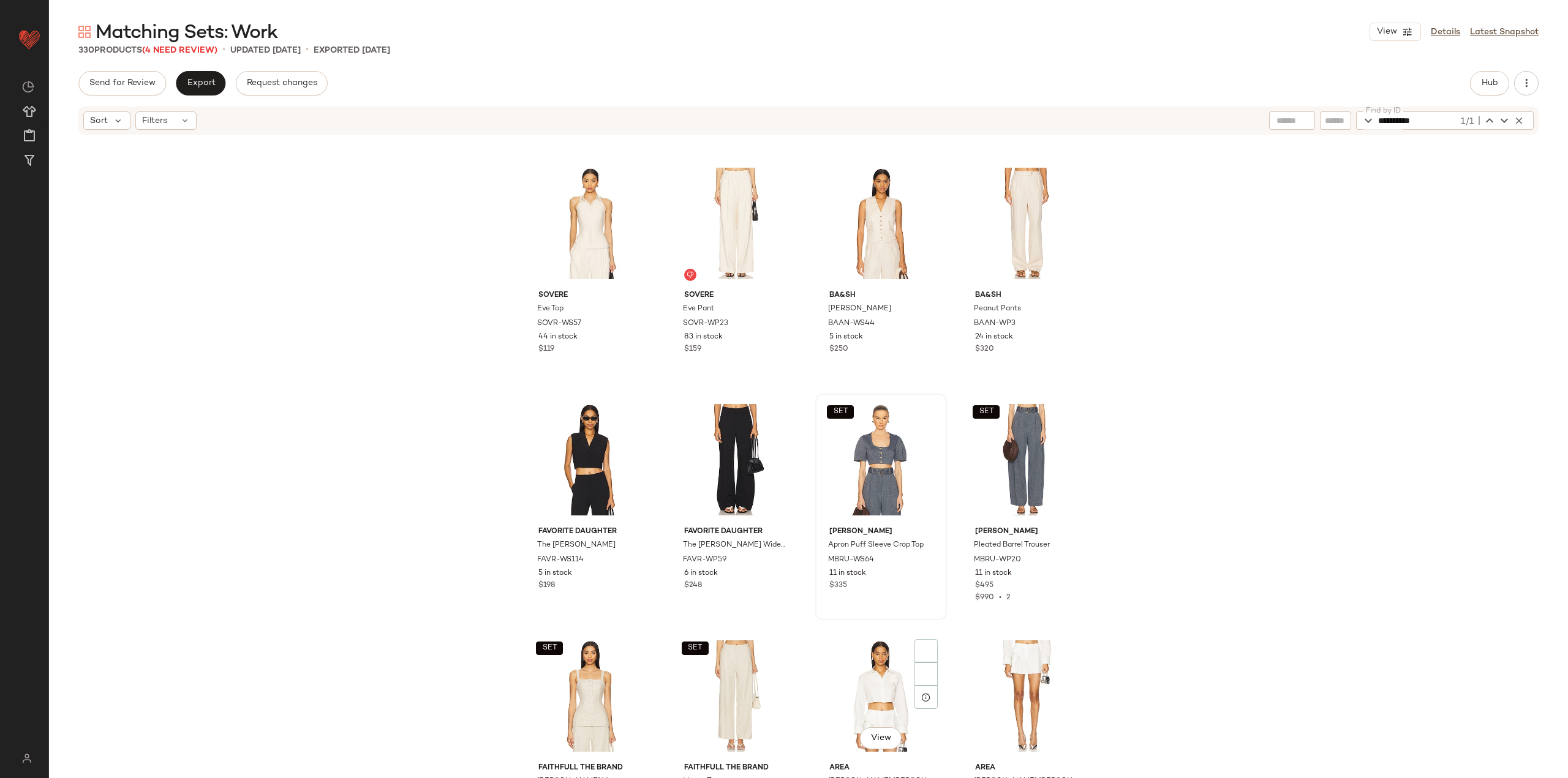
scroll to position [10106, 0]
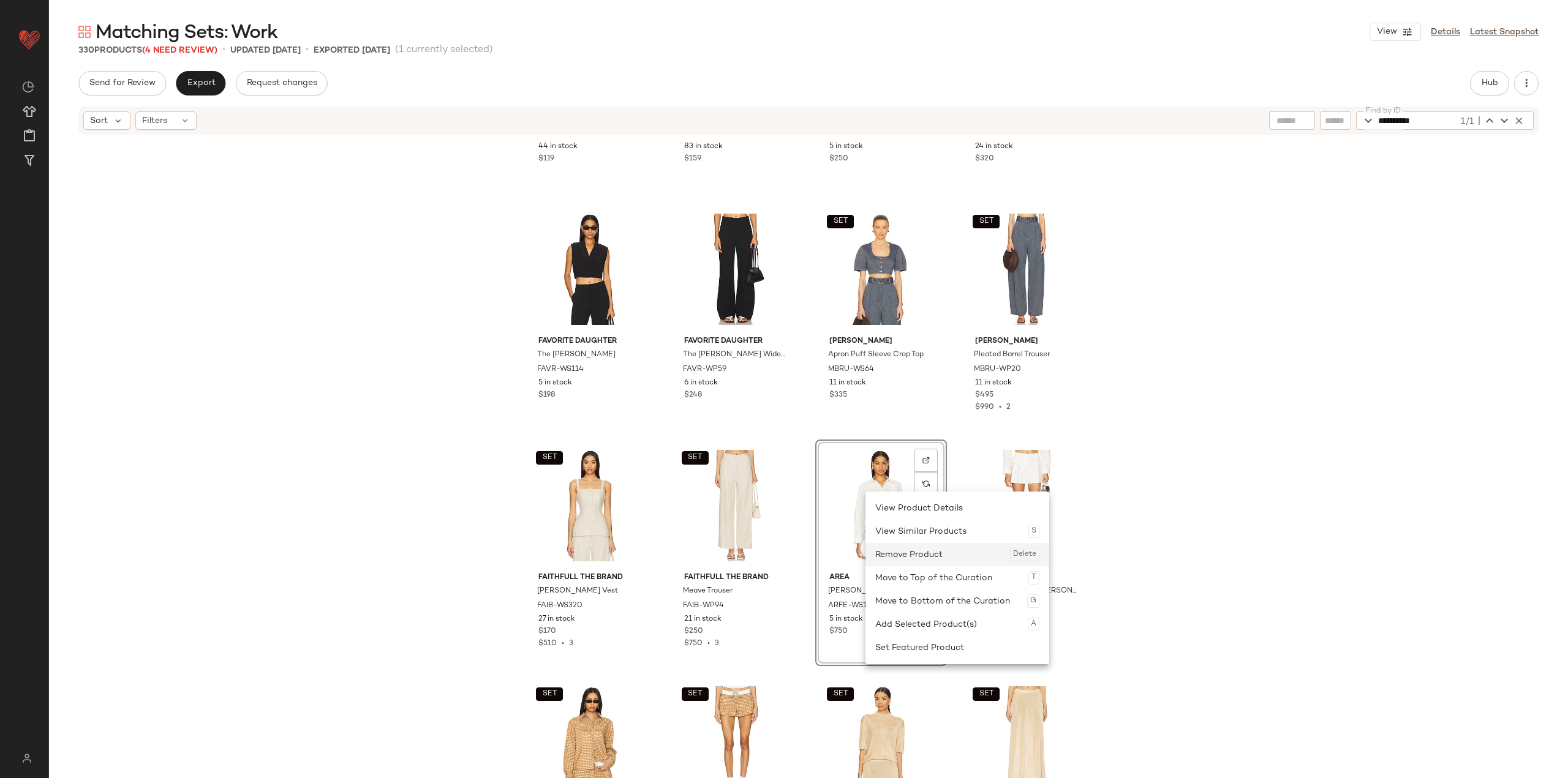
click at [650, 554] on div "Remove Product Delete" at bounding box center [957, 554] width 164 height 24
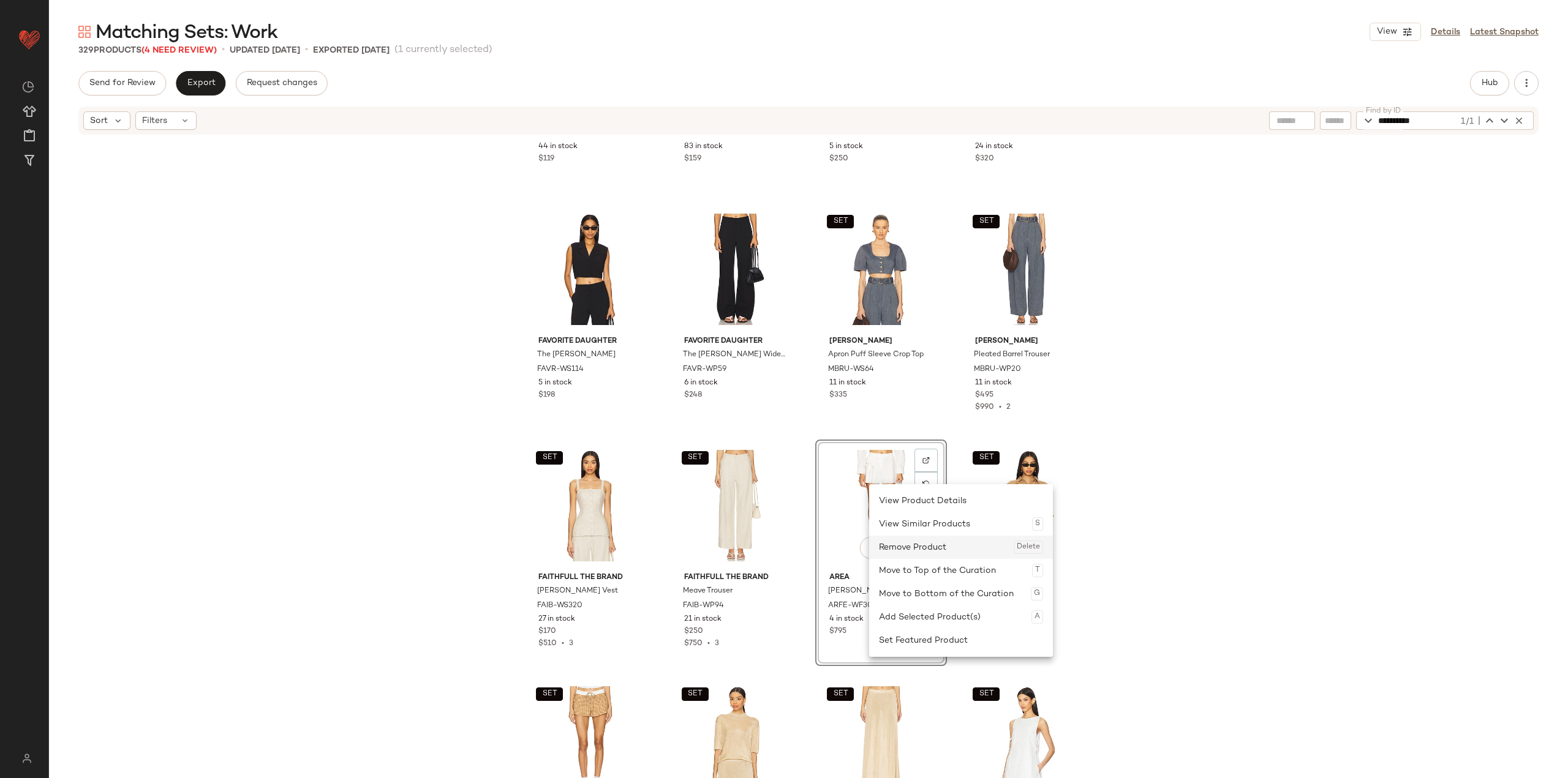
click at [650, 548] on div "Remove Product Delete" at bounding box center [961, 547] width 164 height 24
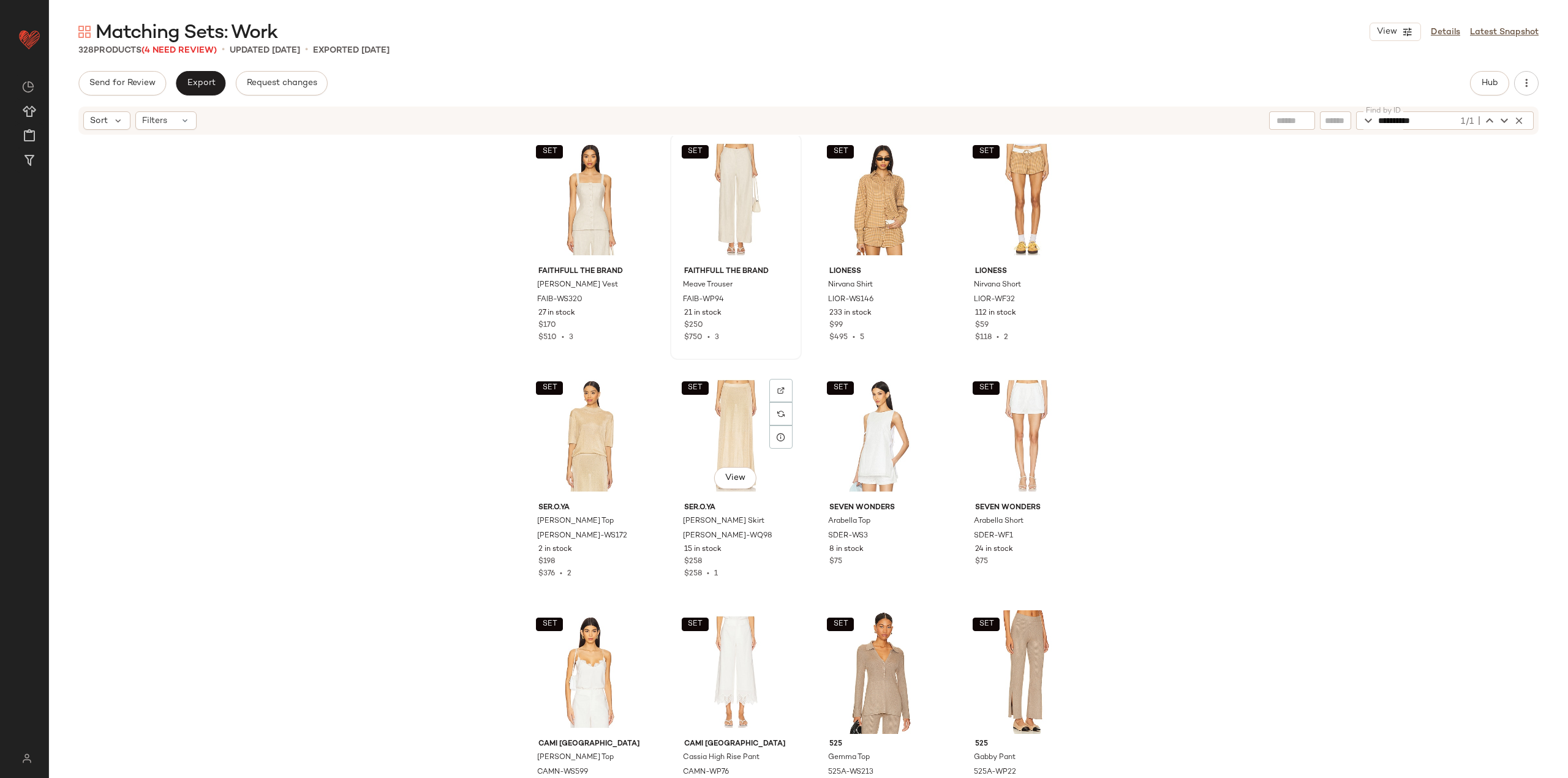
scroll to position [10474, 0]
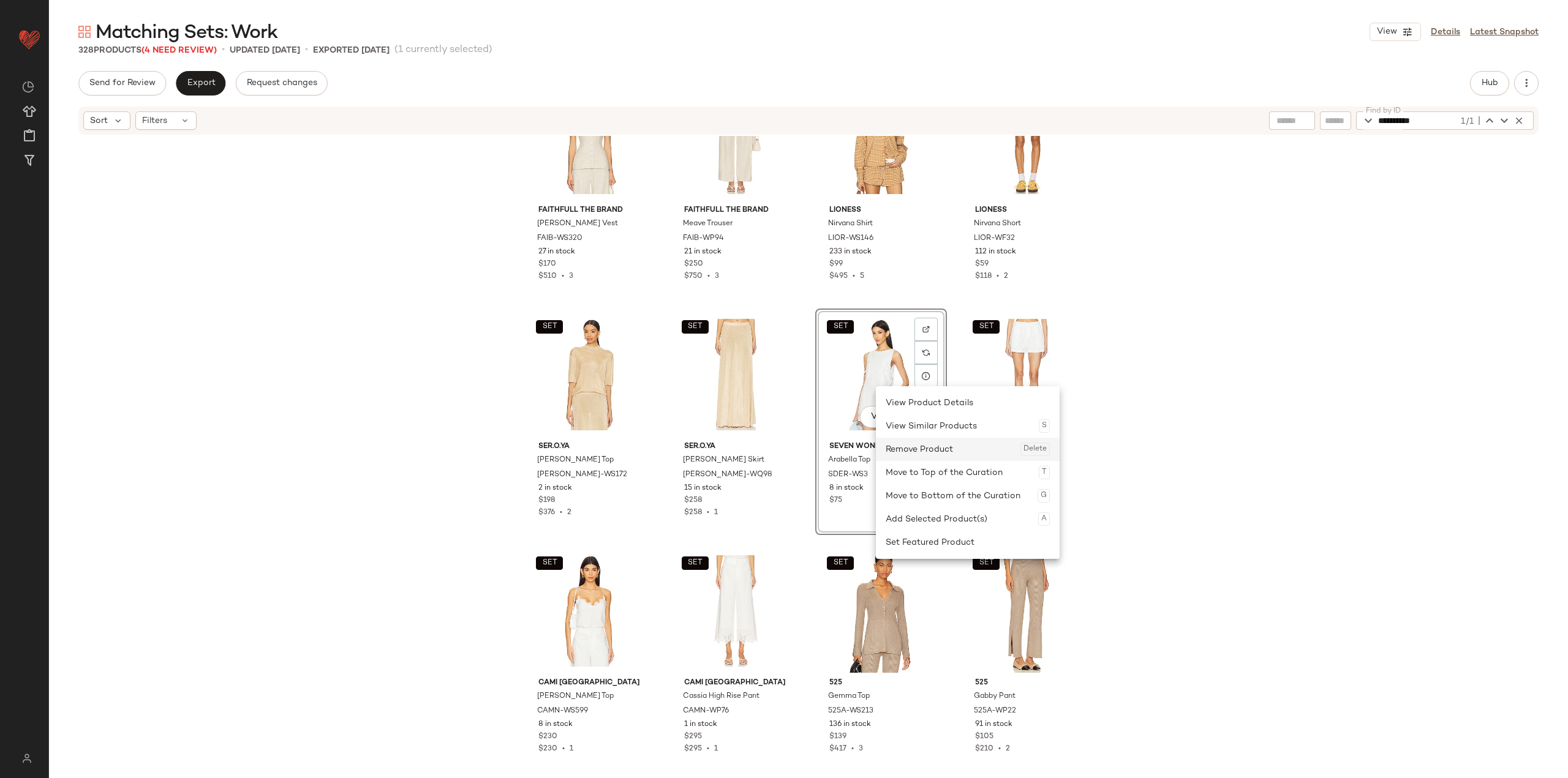
click at [650, 450] on div "Remove Product Delete" at bounding box center [968, 449] width 164 height 24
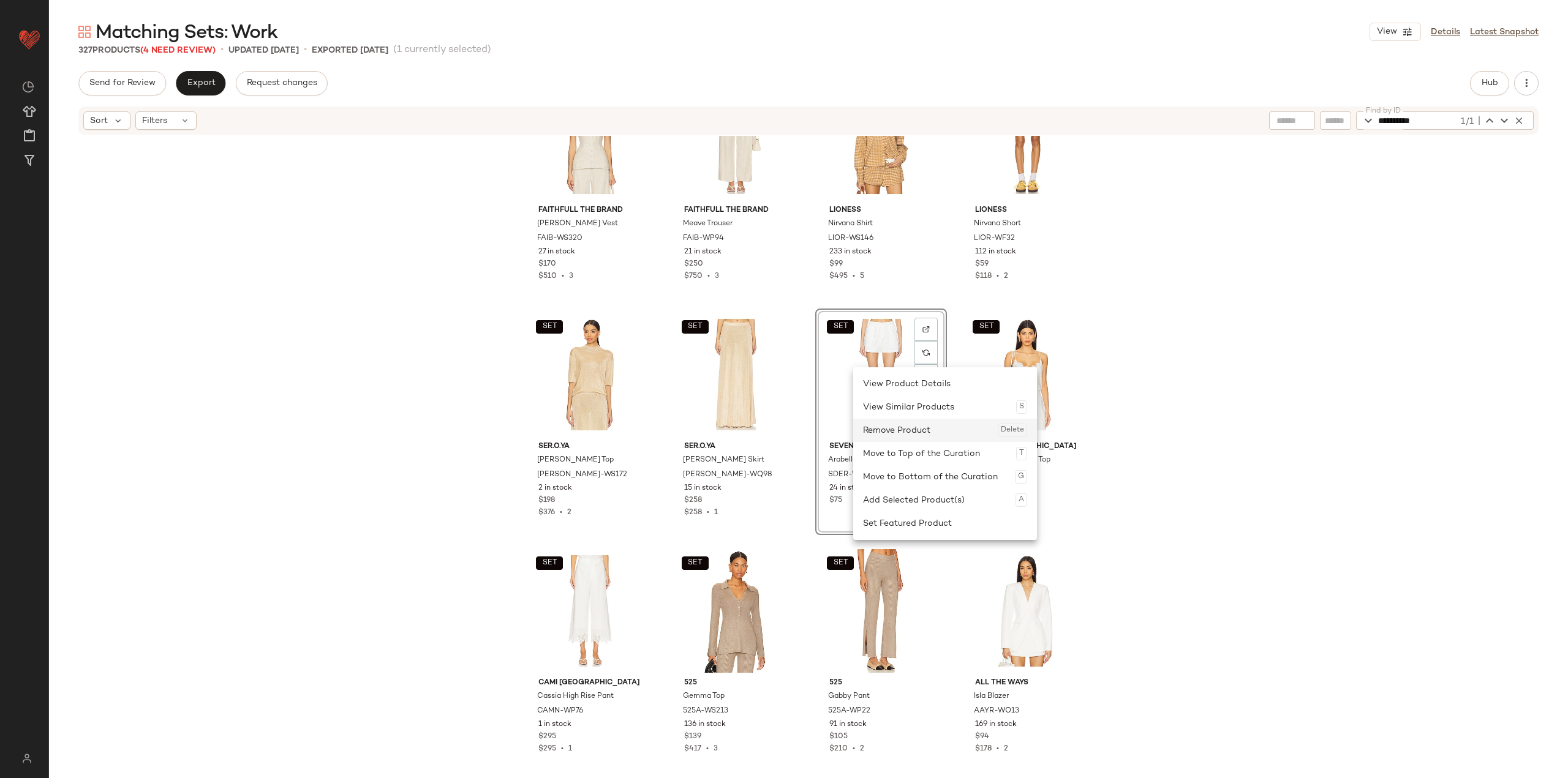
click at [650, 422] on div "Remove Product Delete" at bounding box center [945, 430] width 164 height 24
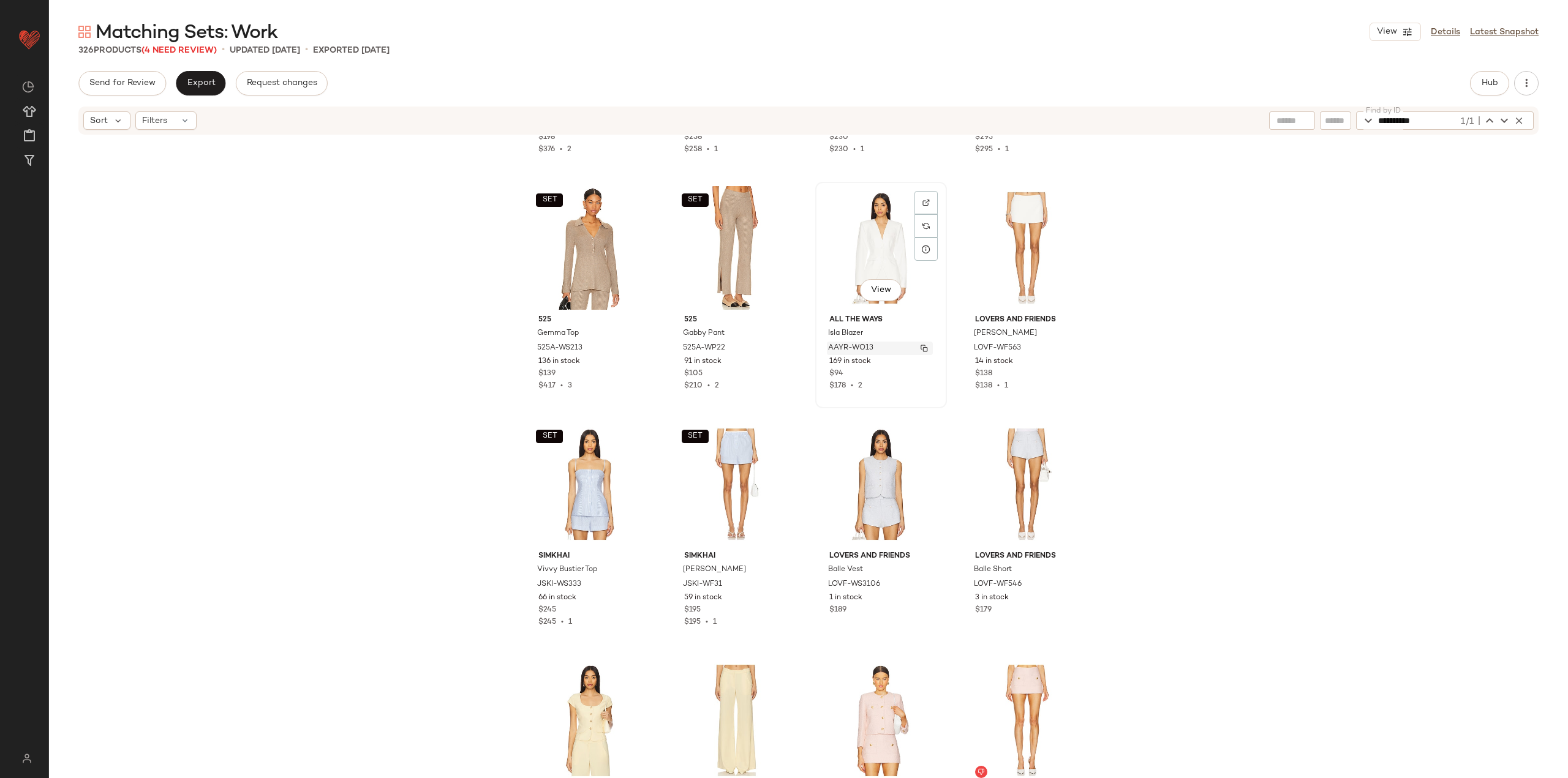
scroll to position [10841, 0]
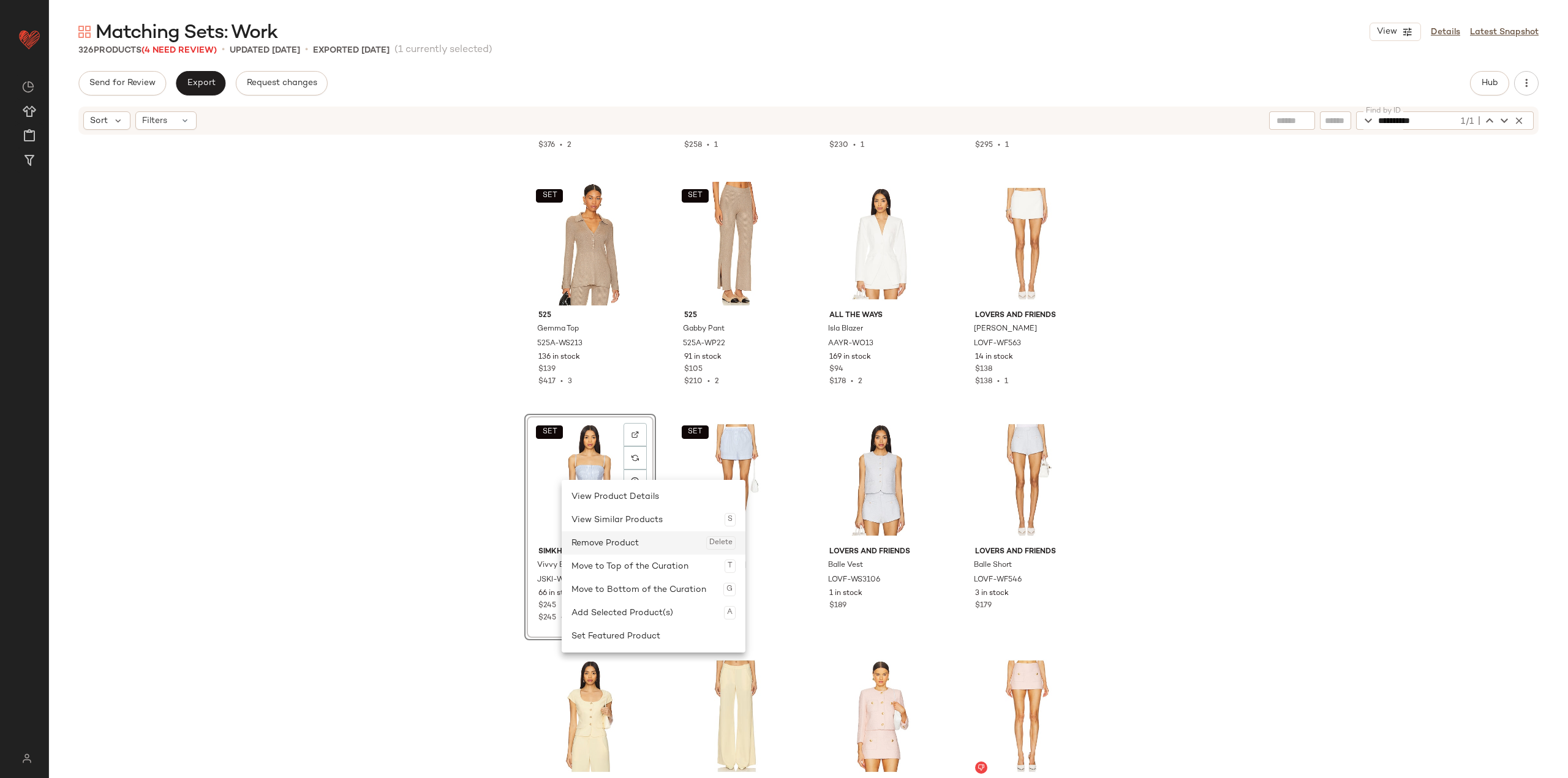
click at [609, 547] on div "Remove Product Delete" at bounding box center [654, 543] width 164 height 24
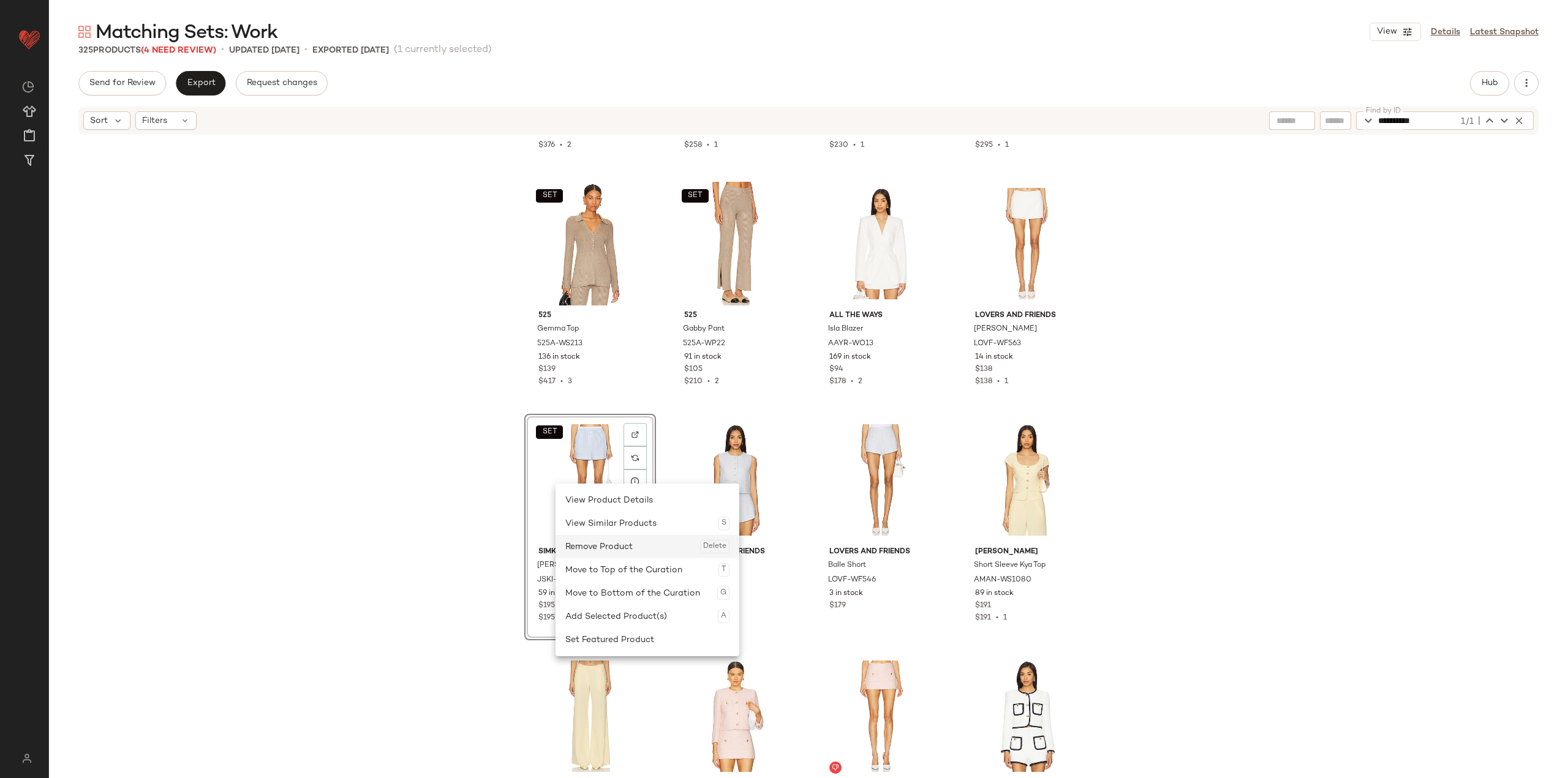
click at [595, 545] on div "Remove Product Delete" at bounding box center [647, 547] width 164 height 24
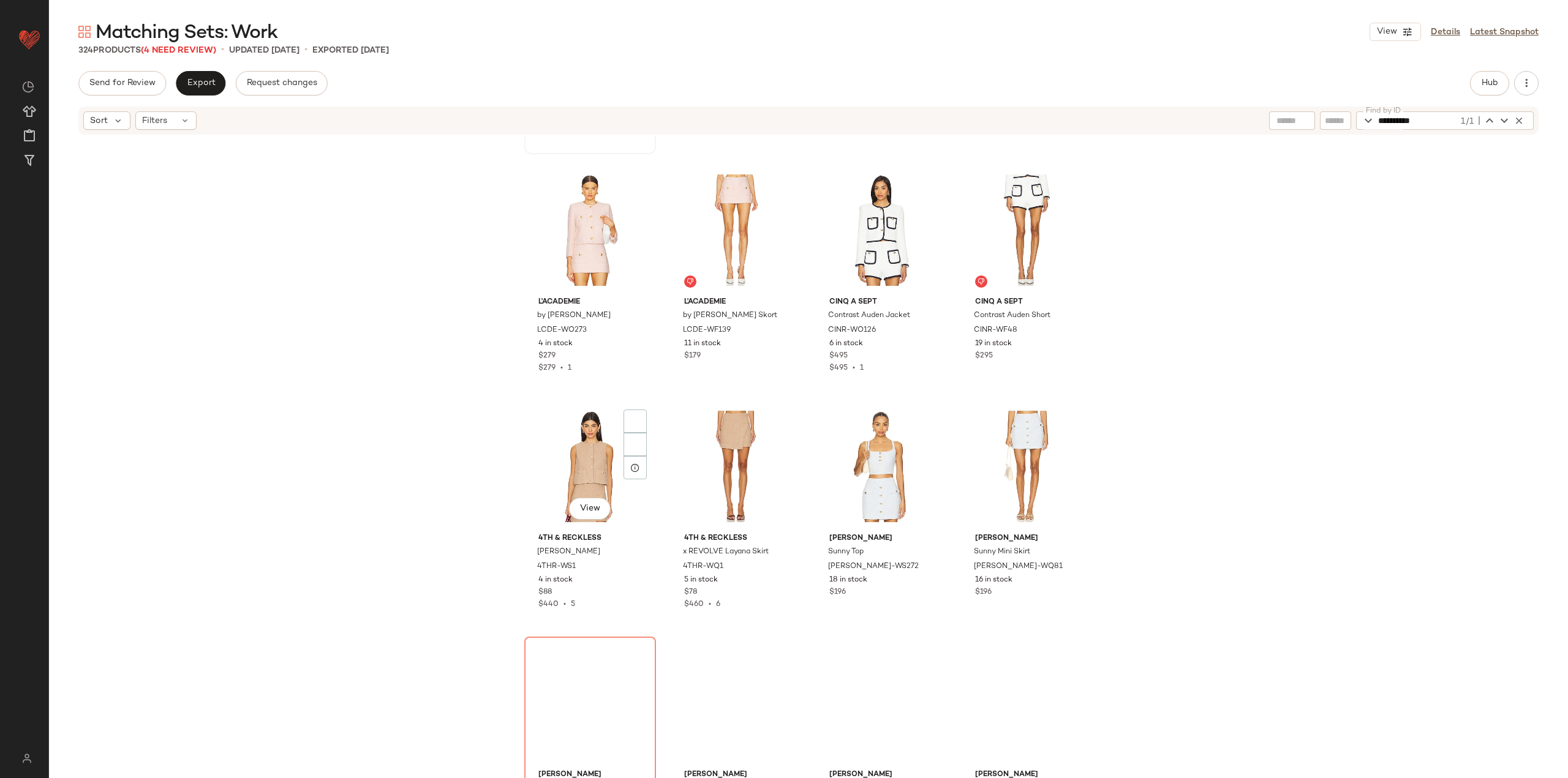
scroll to position [11392, 0]
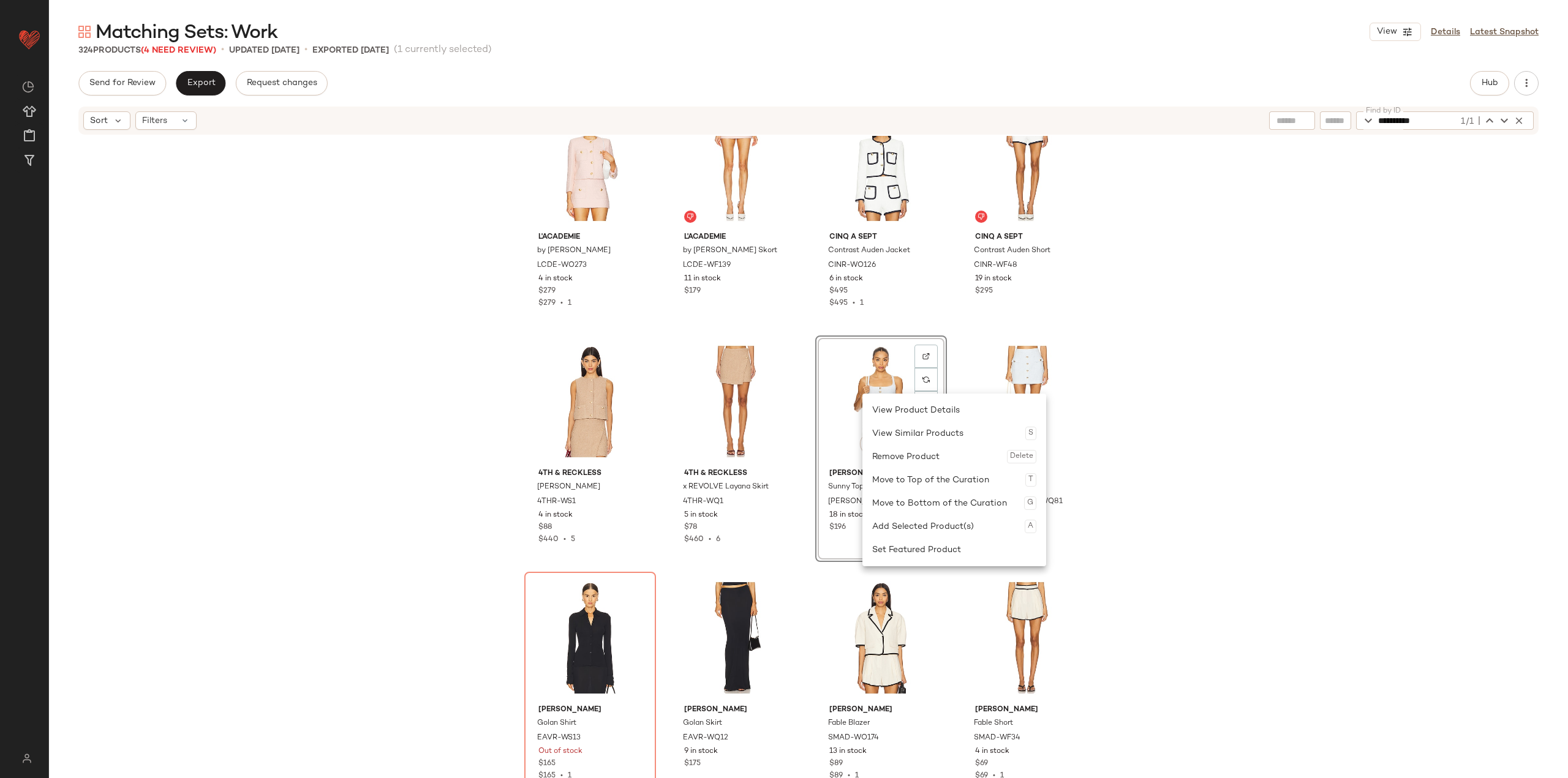
click at [650, 460] on div "Remove Product Delete" at bounding box center [954, 456] width 164 height 24
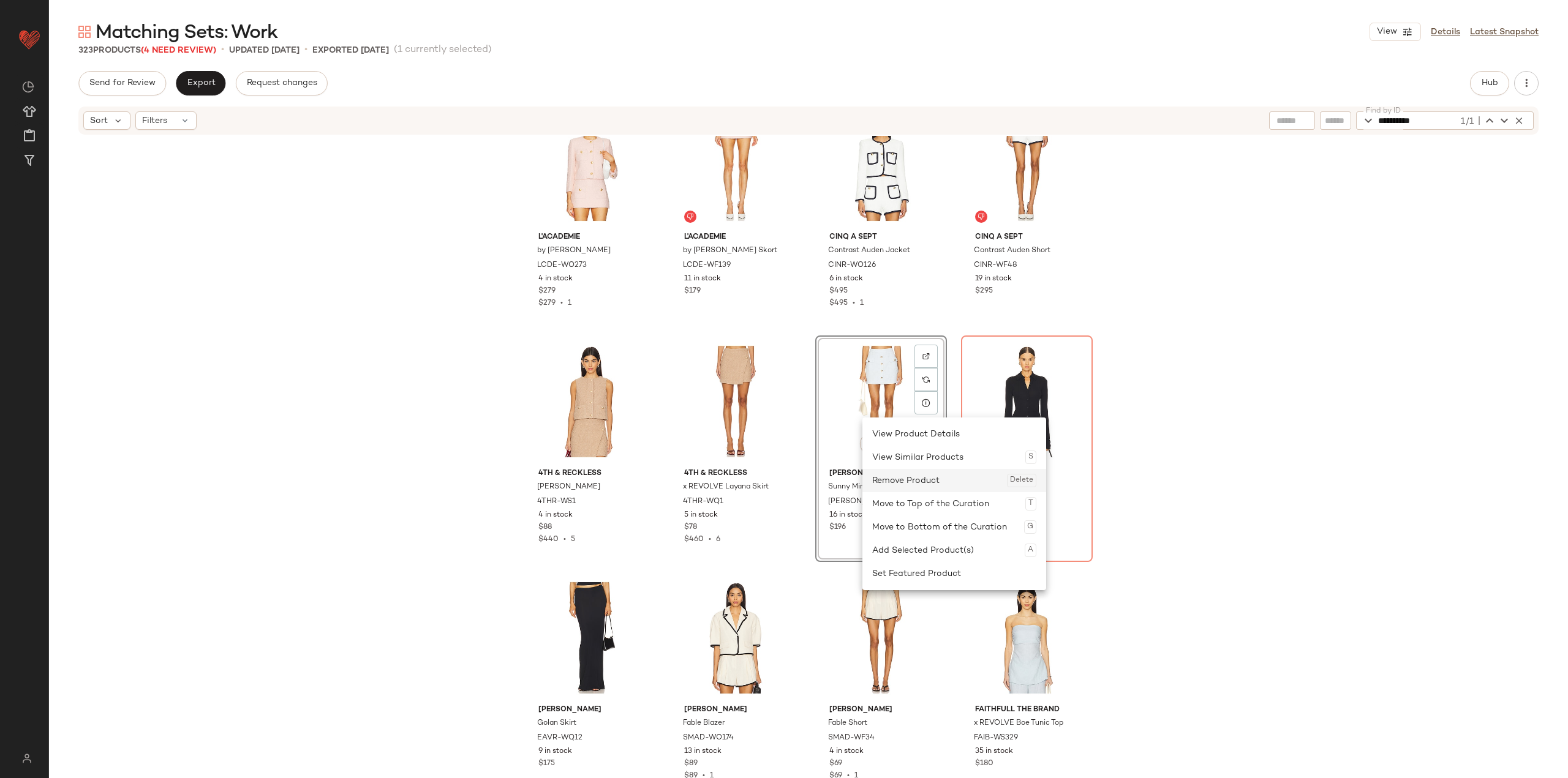
click at [650, 491] on div "Remove Product Delete" at bounding box center [954, 481] width 164 height 24
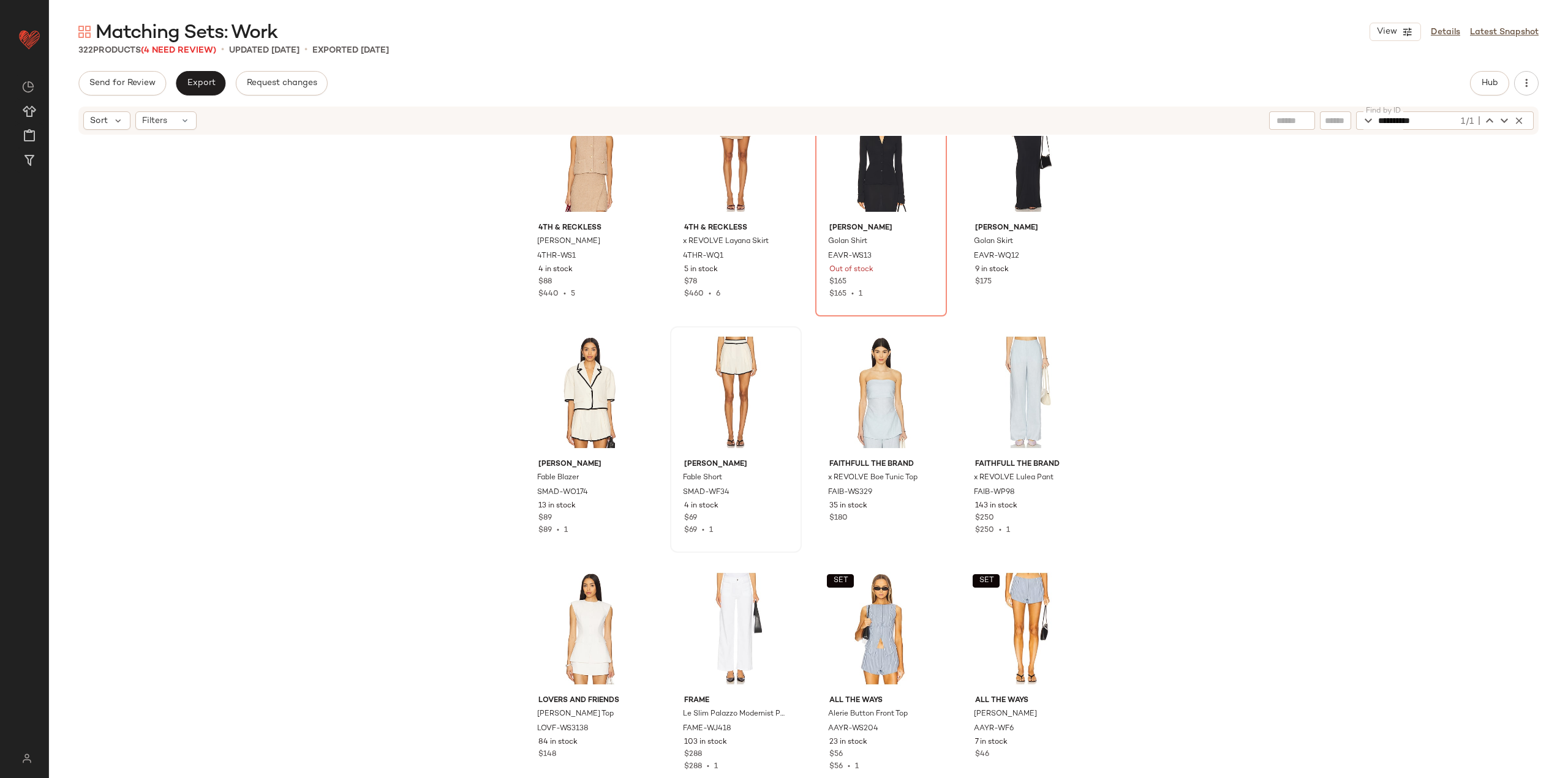
scroll to position [11698, 0]
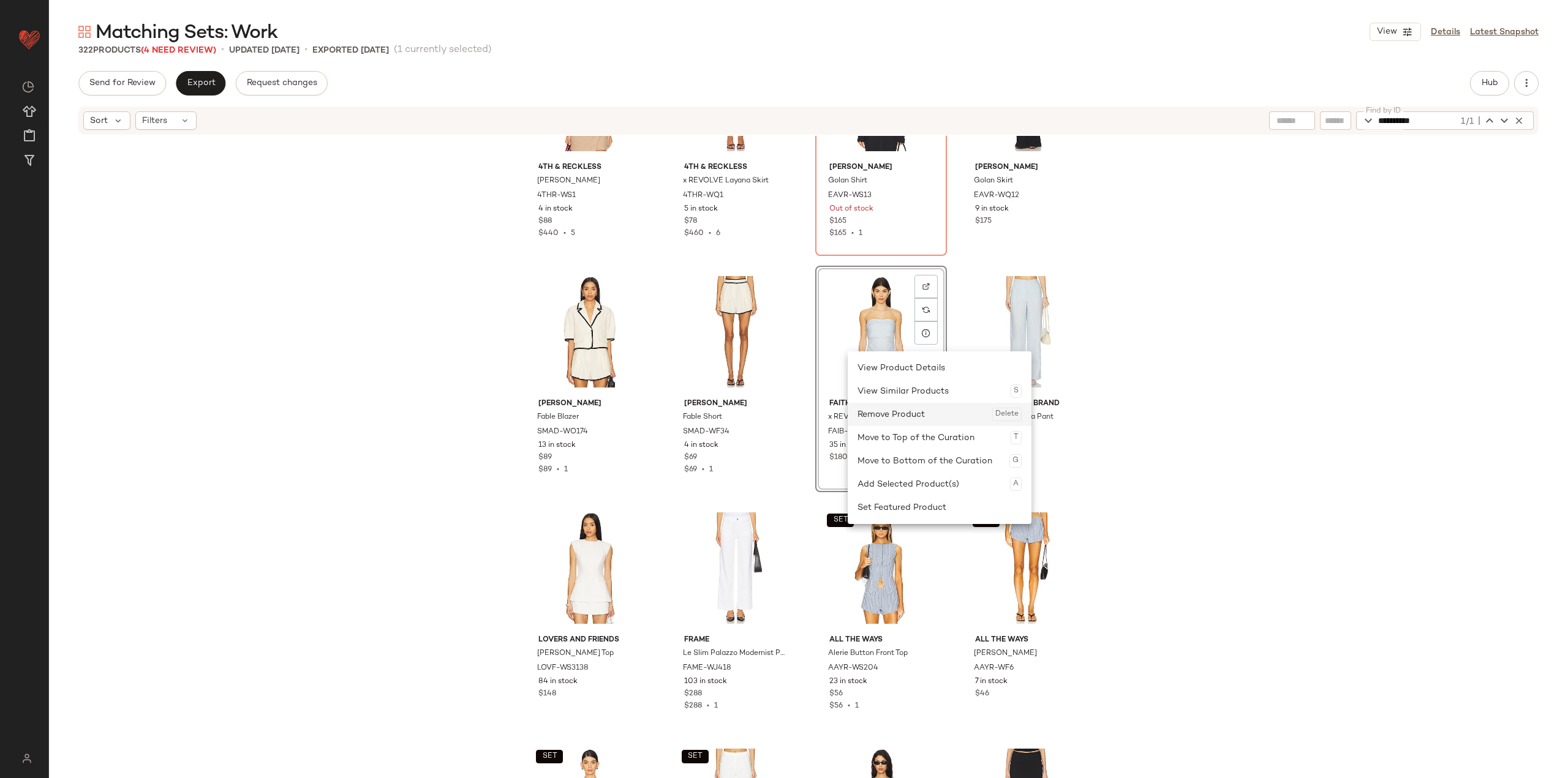
click at [650, 414] on div "Remove Product Delete" at bounding box center [940, 414] width 164 height 24
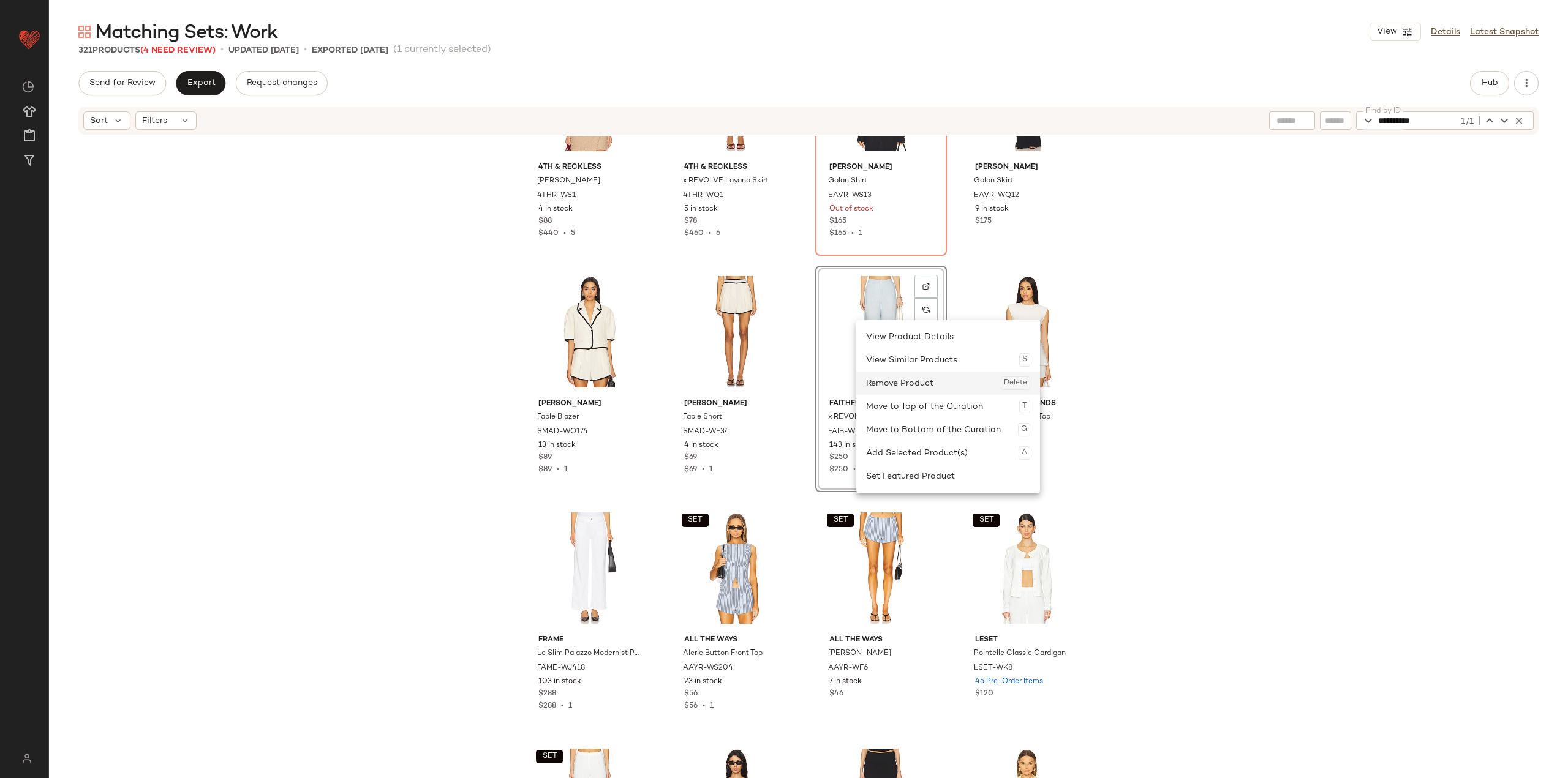
click at [650, 386] on div "Remove Product Delete" at bounding box center [948, 383] width 164 height 24
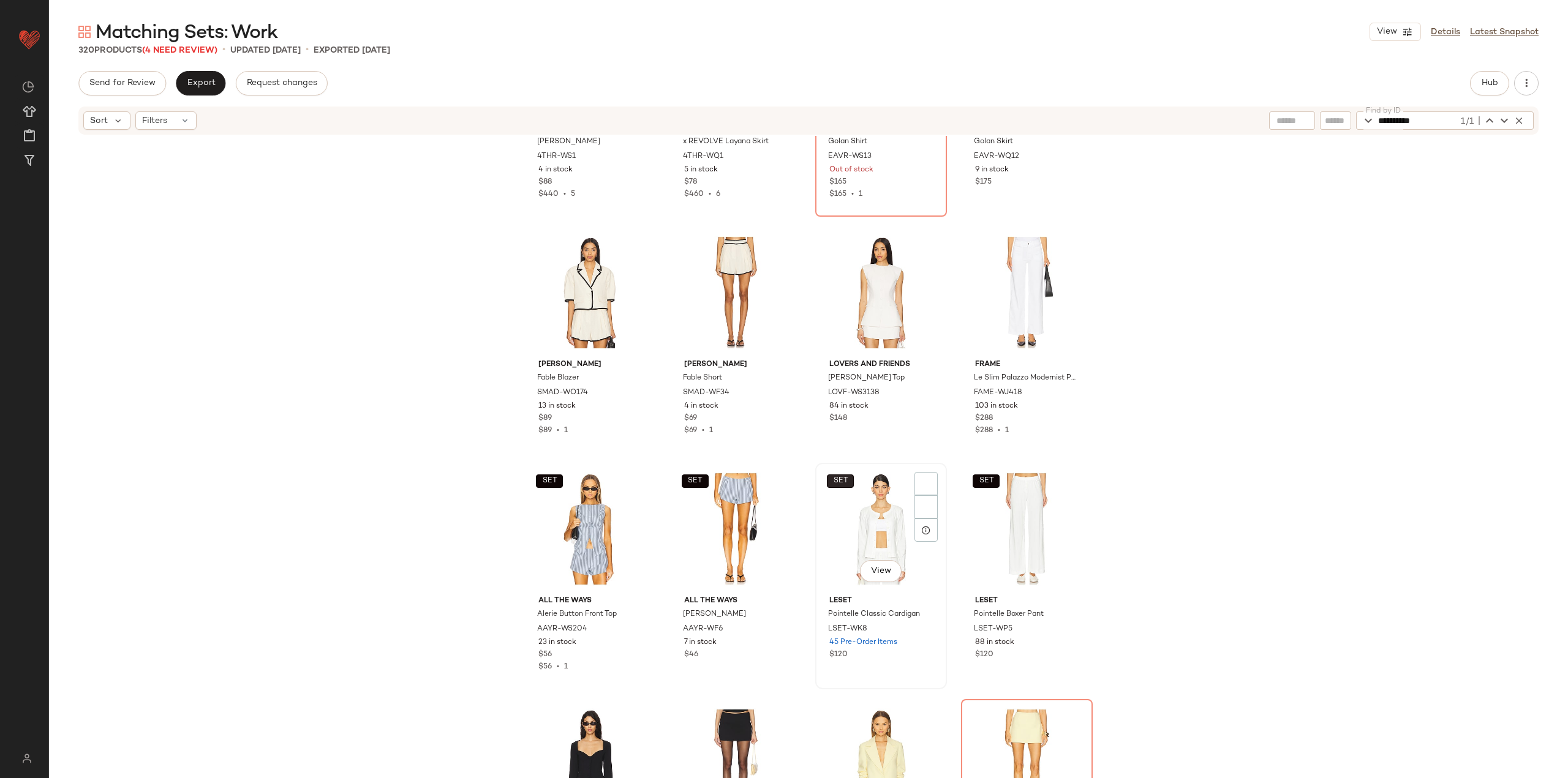
scroll to position [11821, 0]
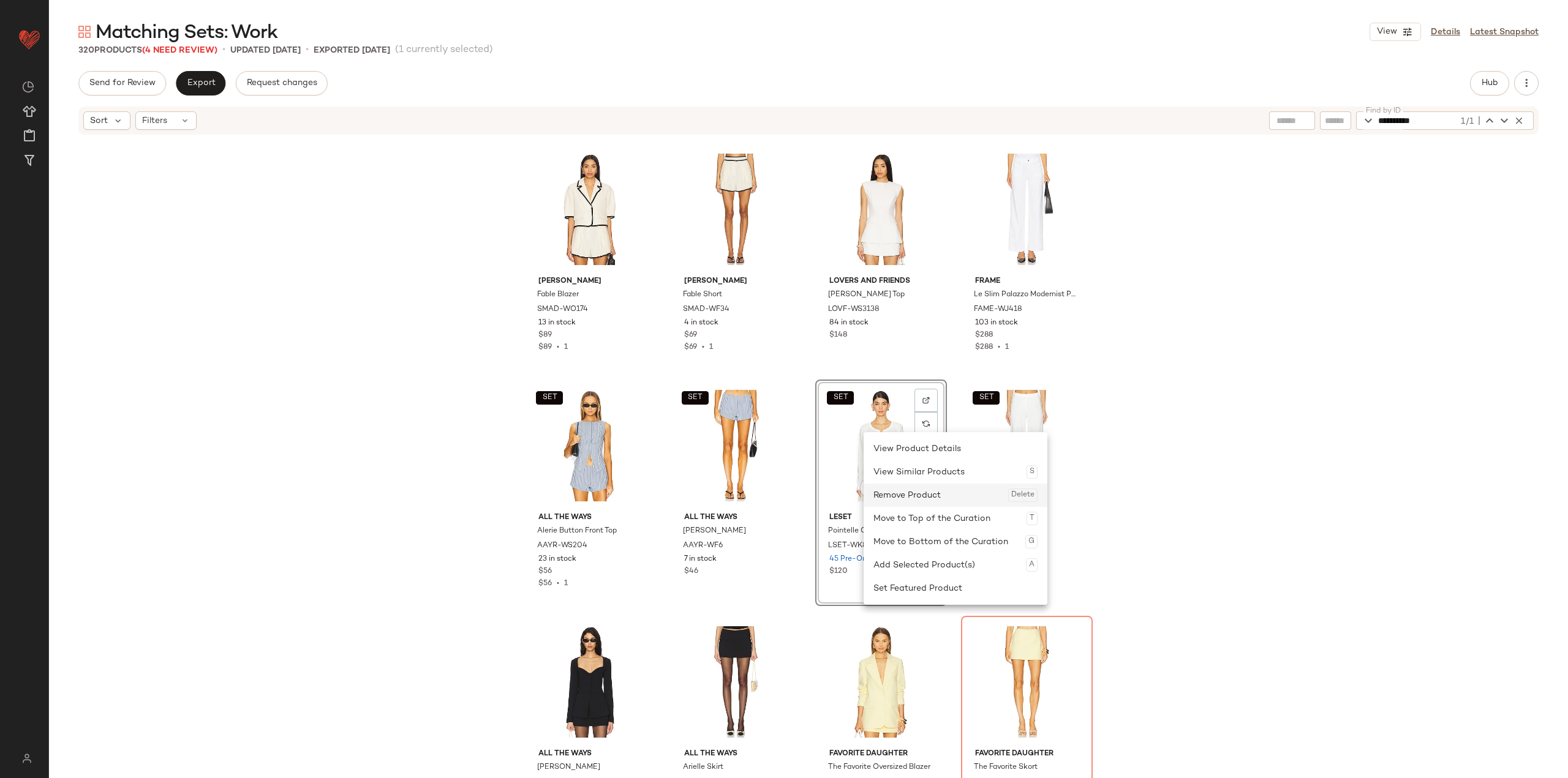
click at [650, 501] on div "Remove Product Delete" at bounding box center [956, 495] width 164 height 24
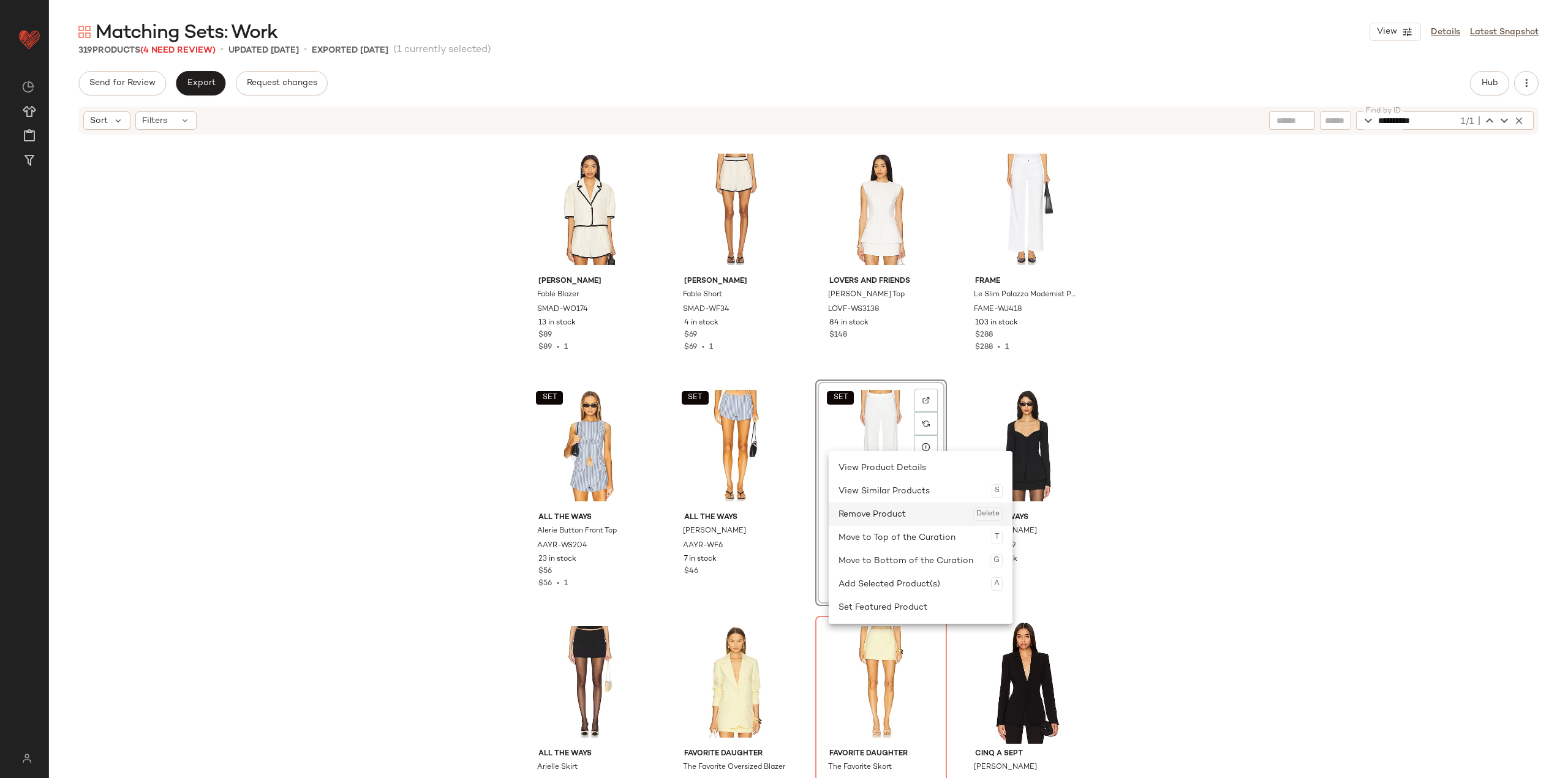
click at [650, 507] on div "Remove Product Delete" at bounding box center [921, 514] width 164 height 24
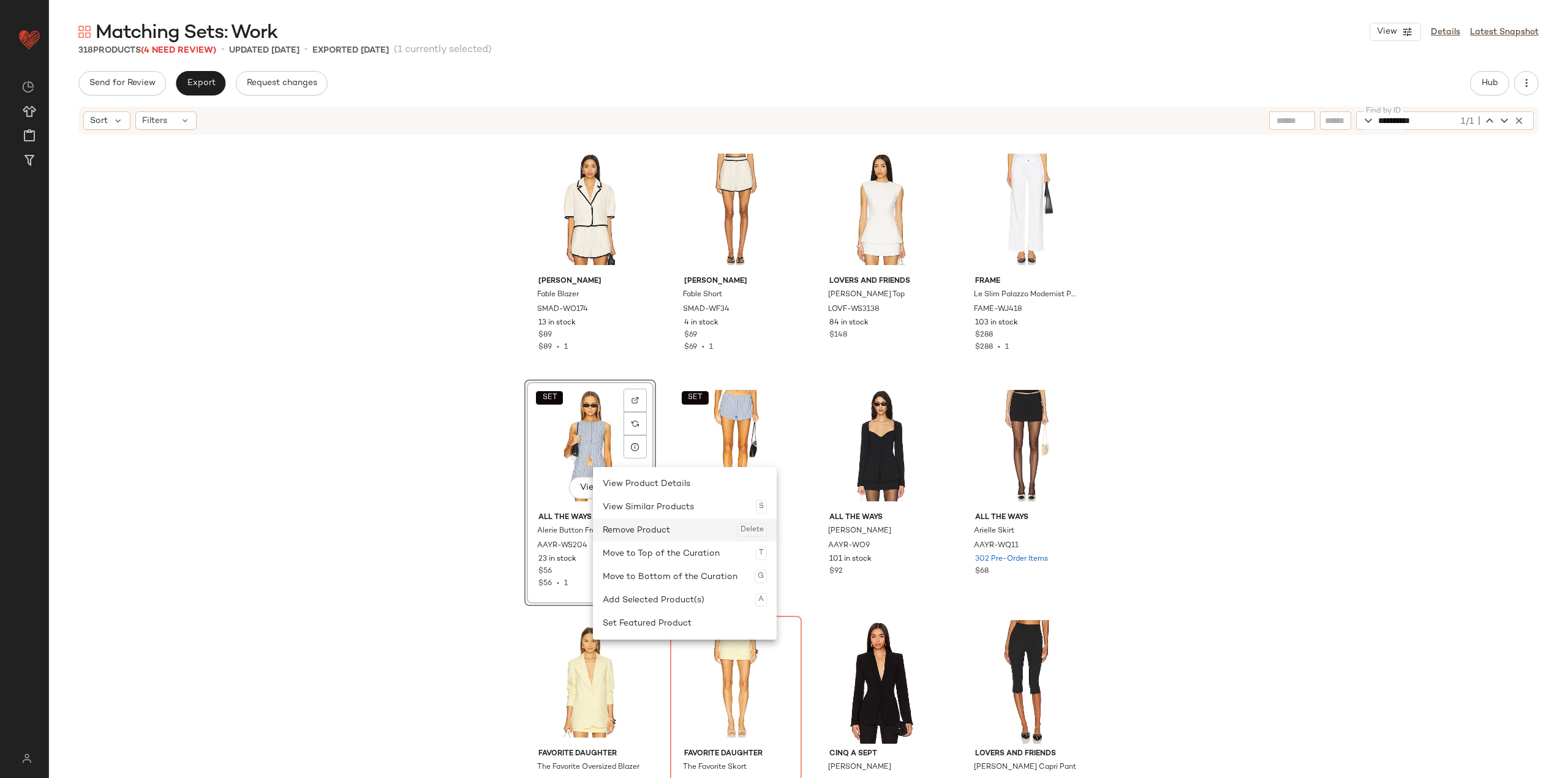
click at [640, 524] on div "Remove Product Delete" at bounding box center [685, 530] width 164 height 24
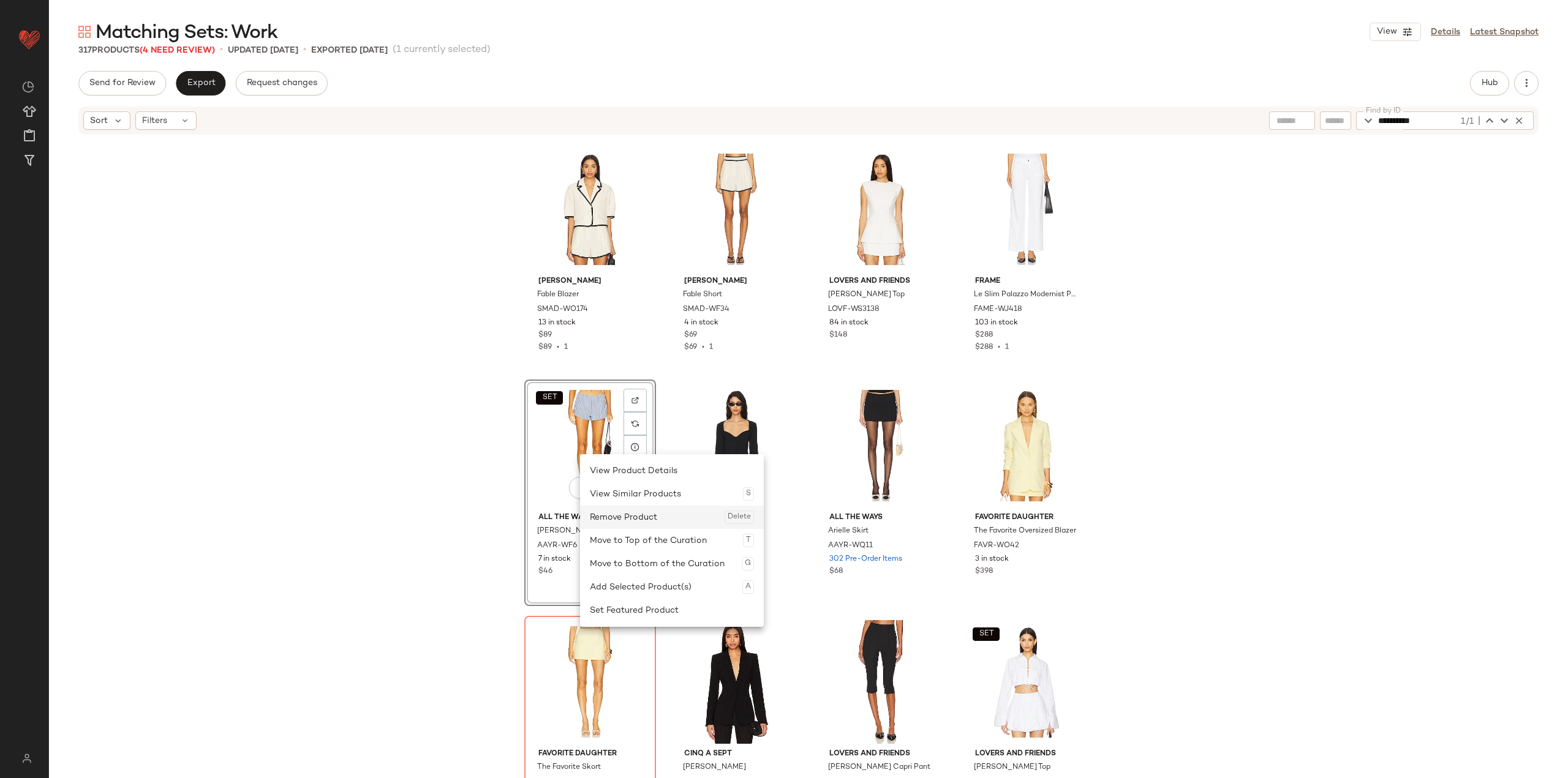
click at [627, 509] on div "Remove Product Delete" at bounding box center [672, 517] width 164 height 24
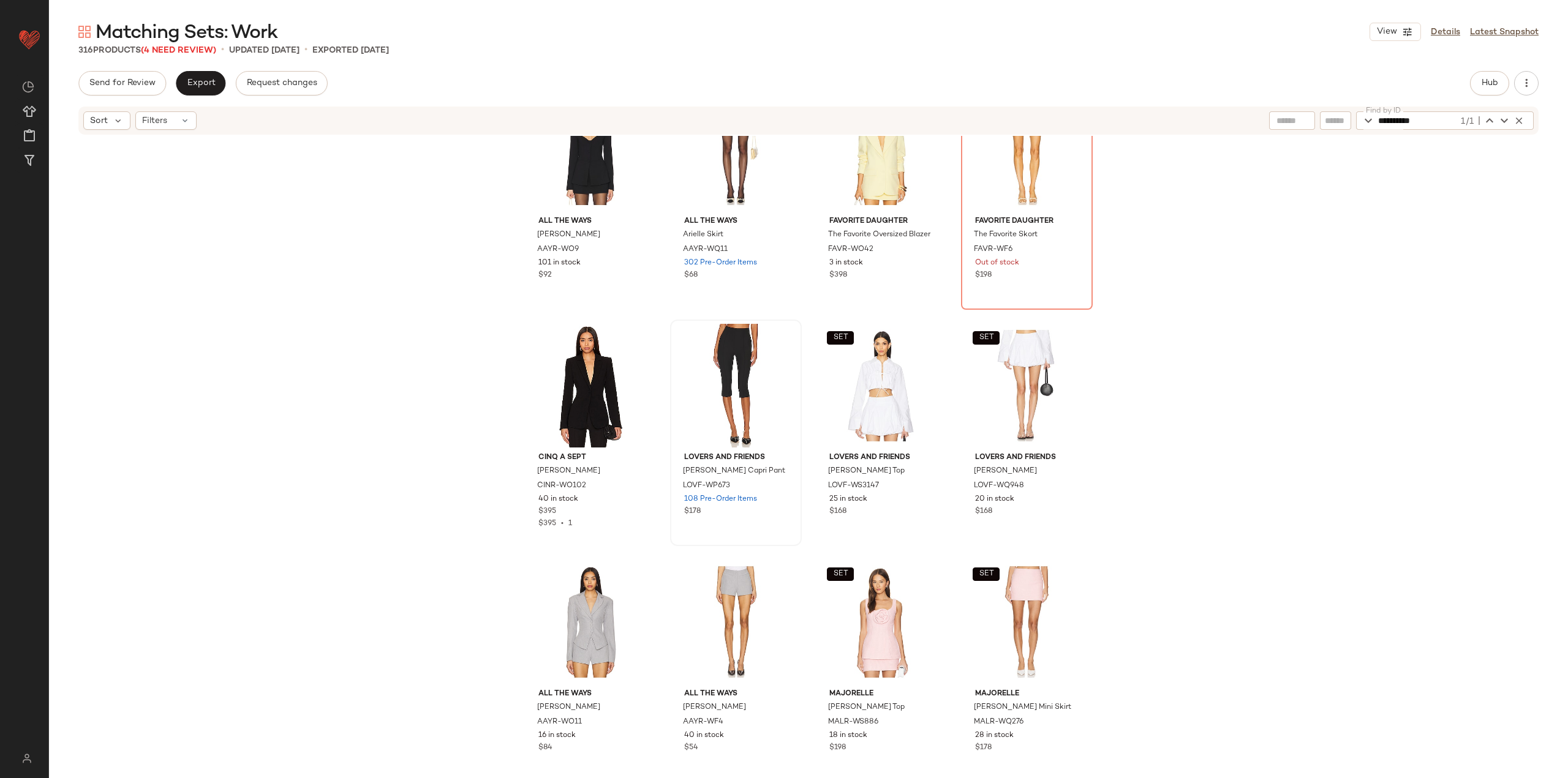
scroll to position [12126, 0]
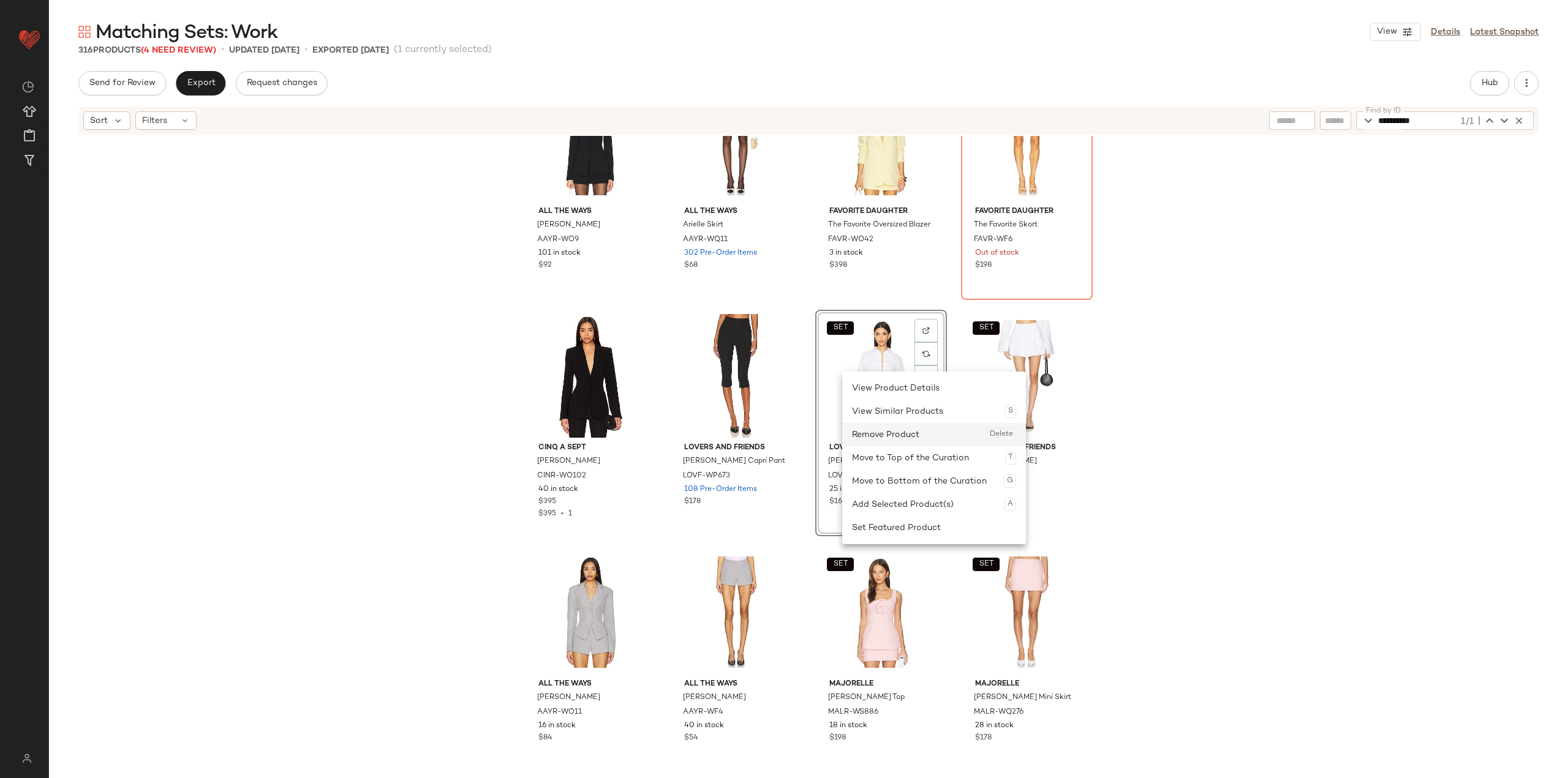
click at [650, 443] on div "Remove Product Delete" at bounding box center [934, 434] width 164 height 24
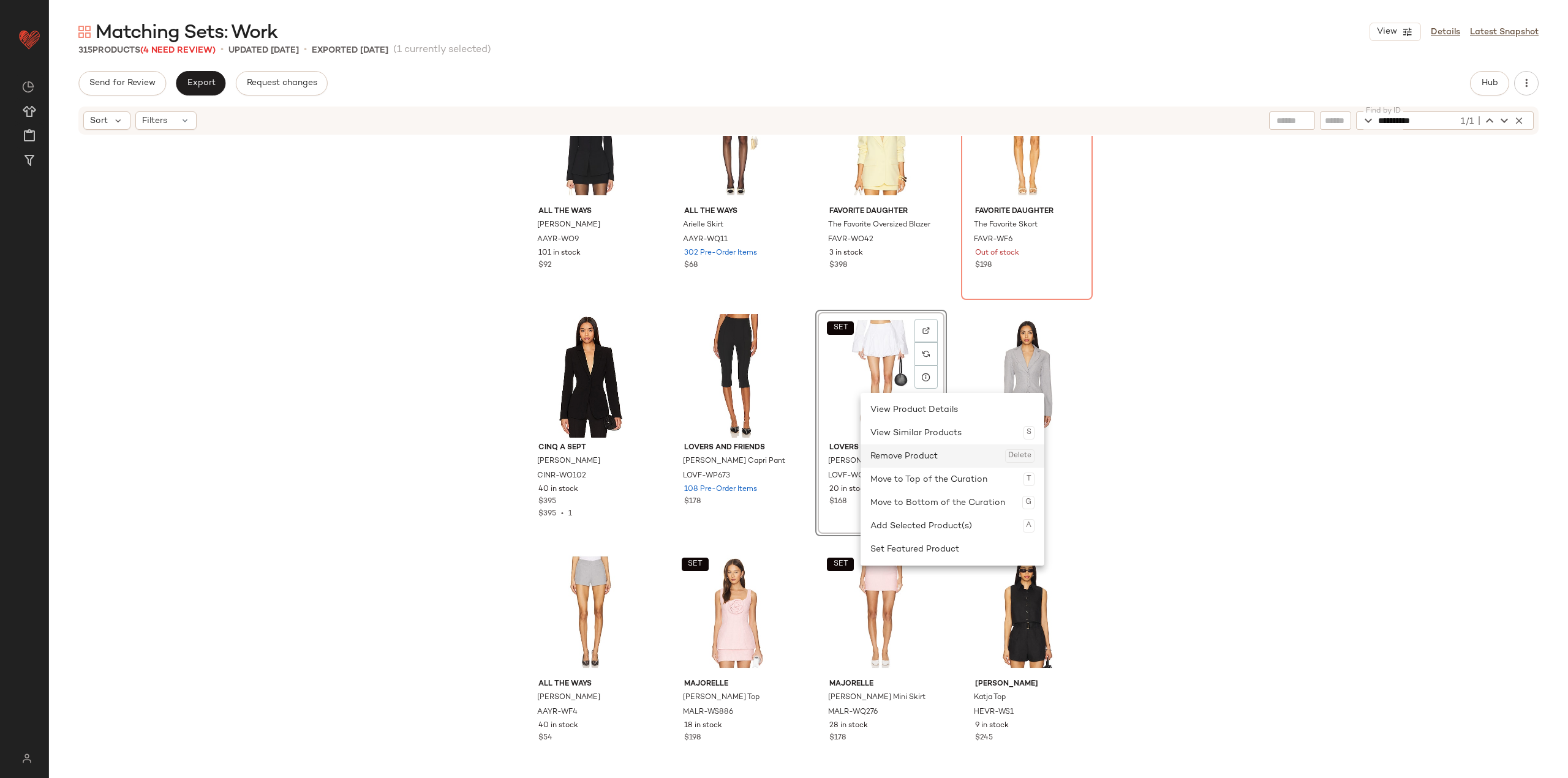
click at [650, 451] on div "Remove Product Delete" at bounding box center [953, 456] width 164 height 24
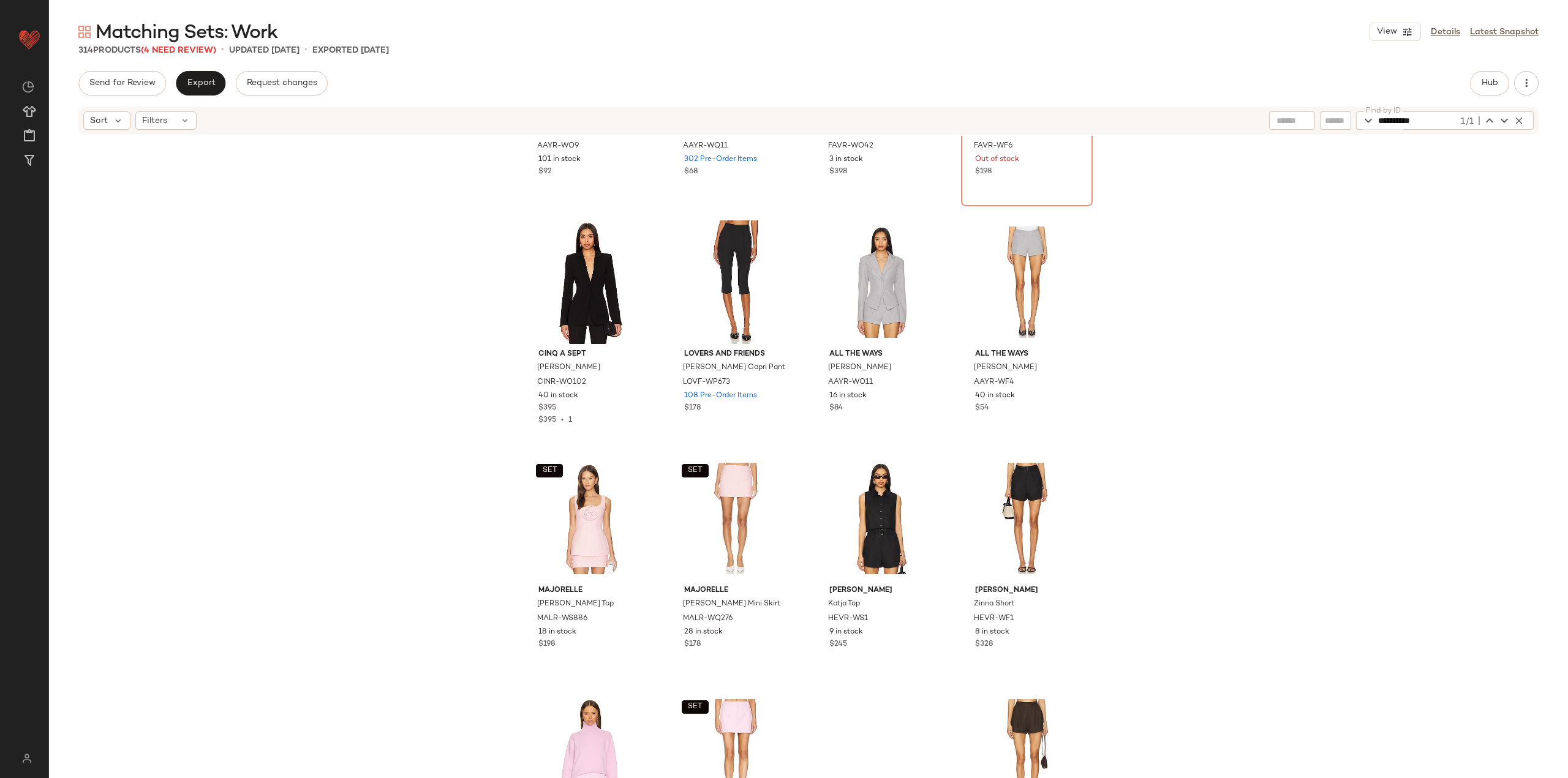
scroll to position [12249, 0]
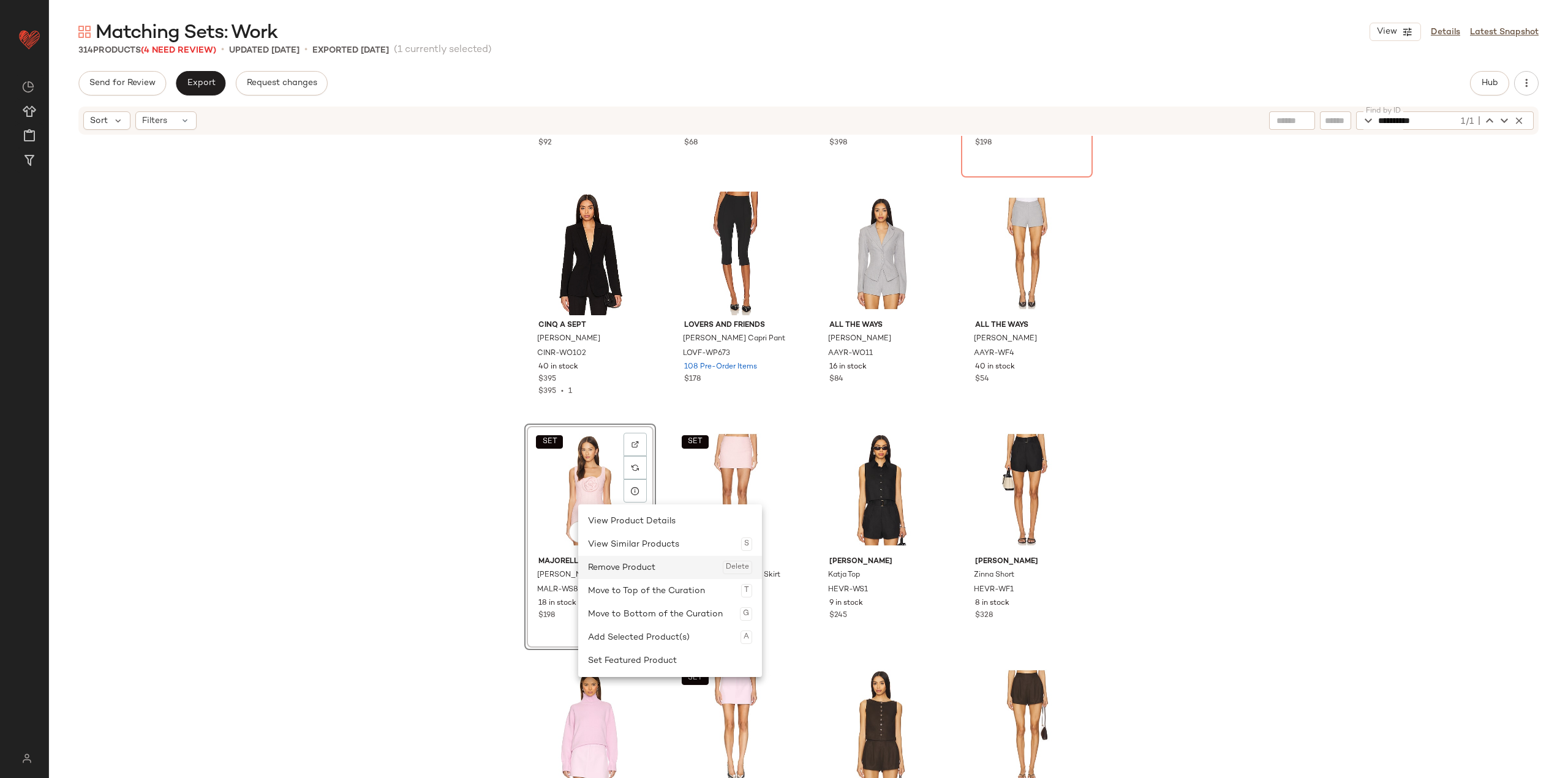
click at [623, 569] on div "Remove Product Delete" at bounding box center [670, 567] width 164 height 24
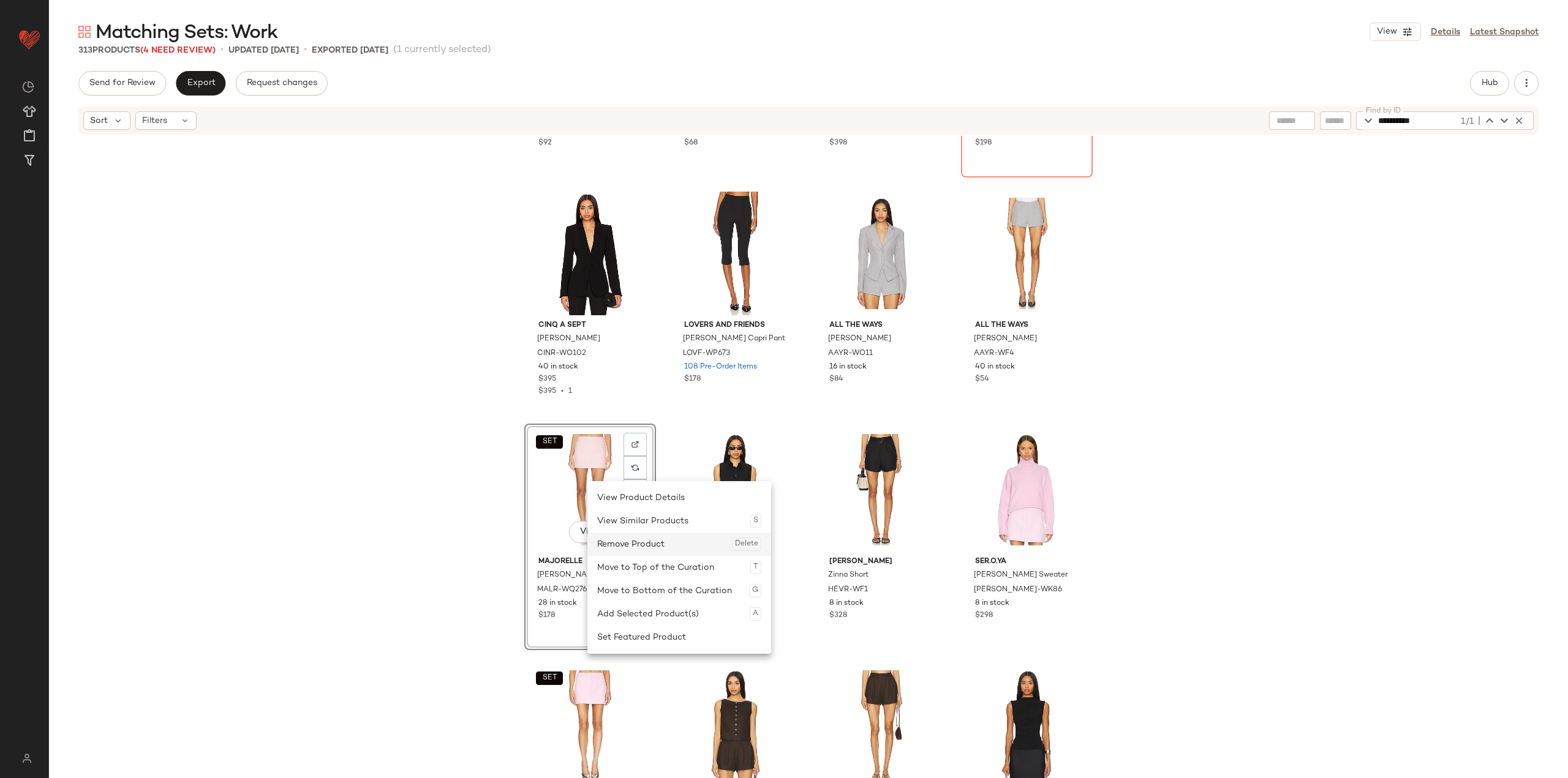
click at [610, 552] on div "Remove Product Delete" at bounding box center [679, 544] width 164 height 24
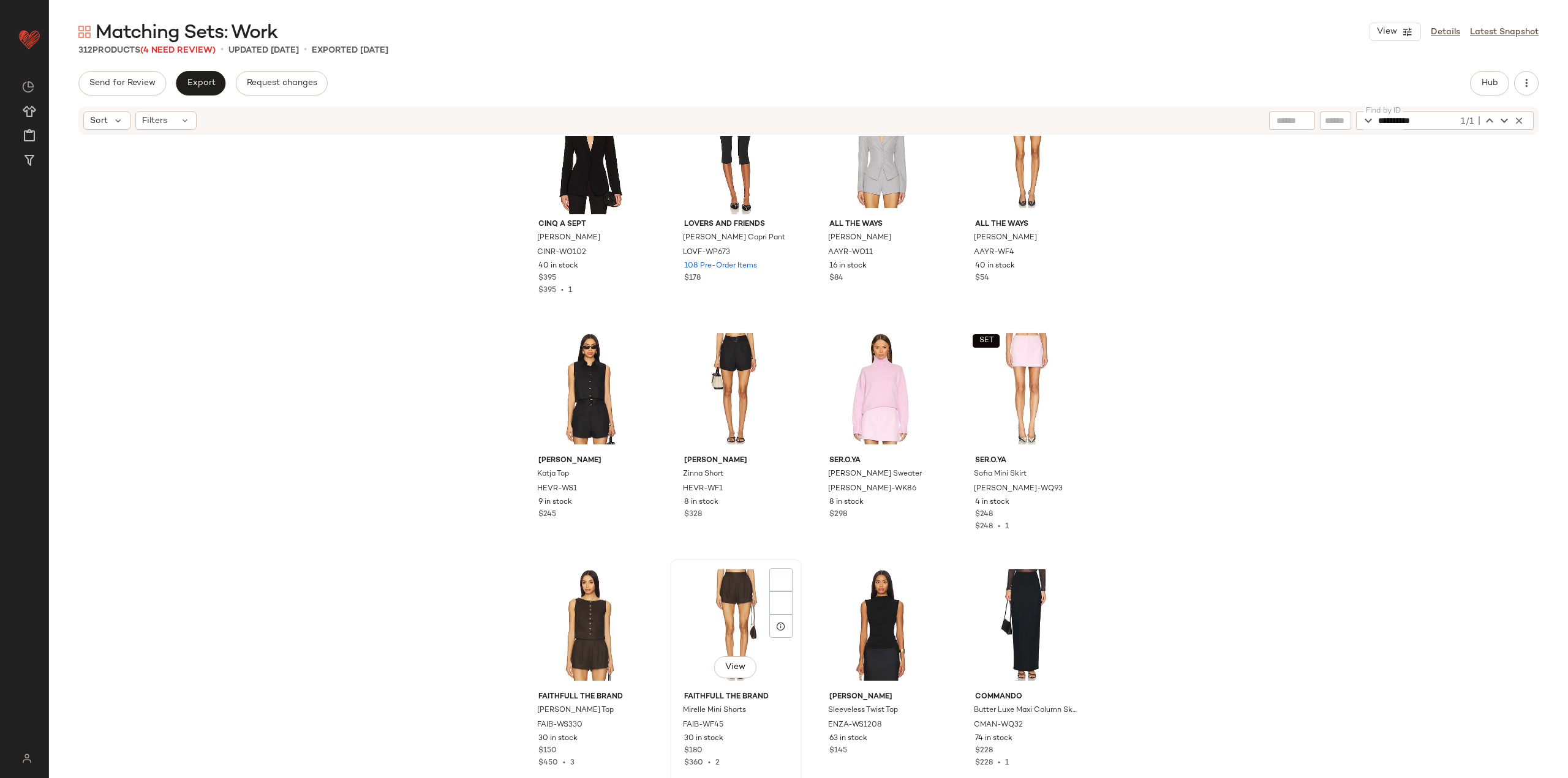
scroll to position [12371, 0]
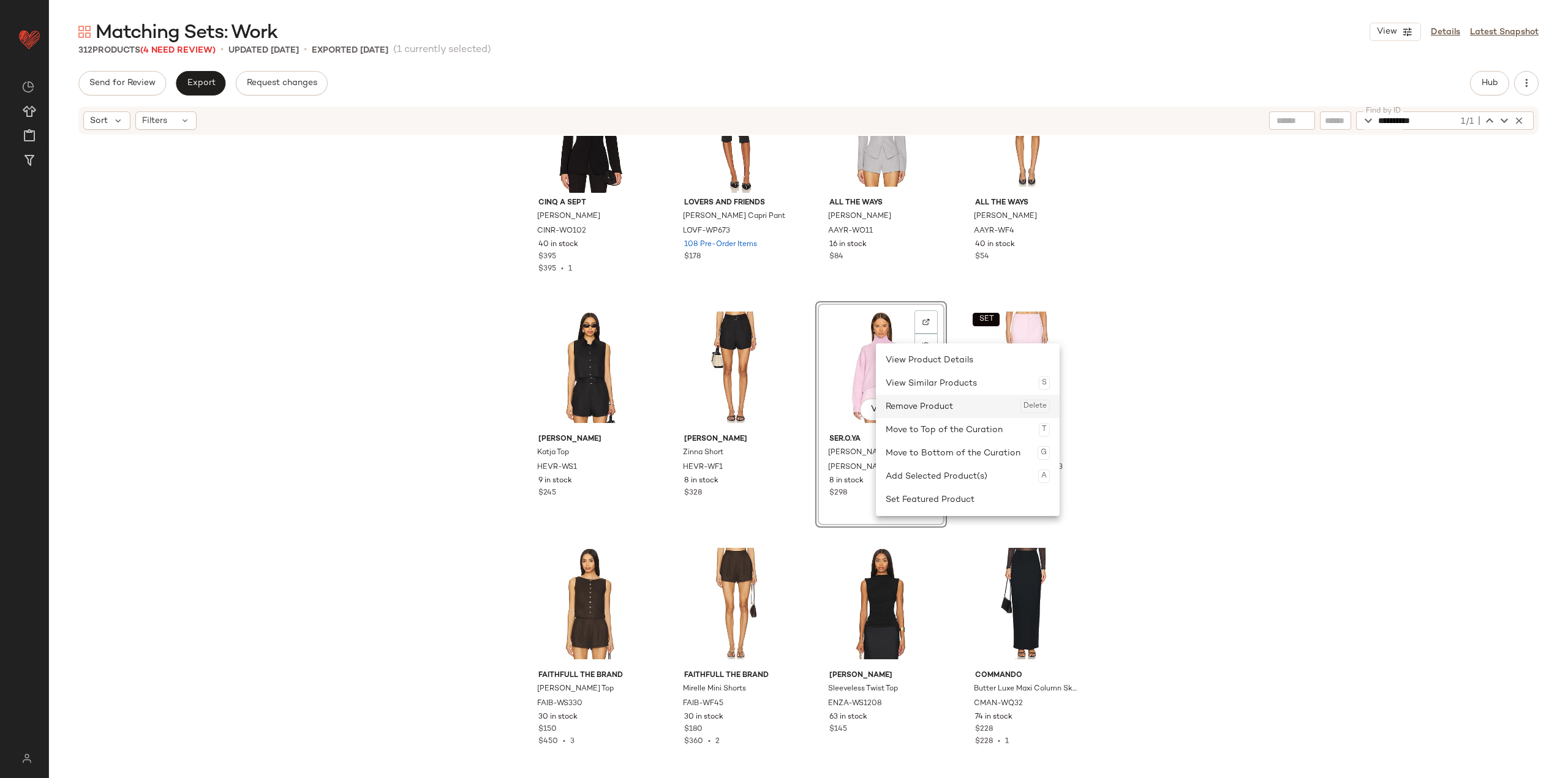
click at [650, 413] on div "Remove Product Delete" at bounding box center [968, 406] width 164 height 24
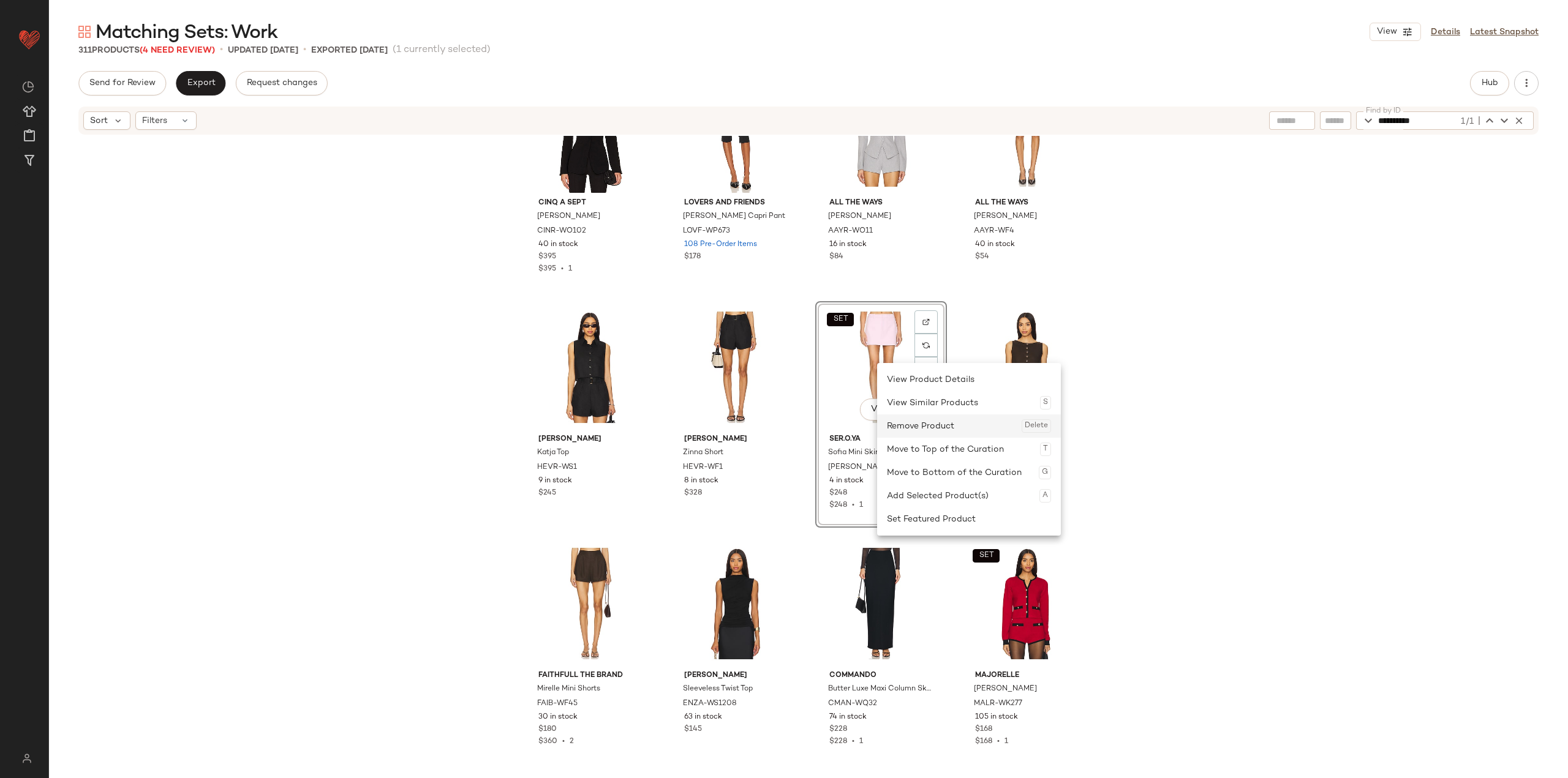
click at [650, 421] on div "Remove Product Delete" at bounding box center [969, 426] width 164 height 24
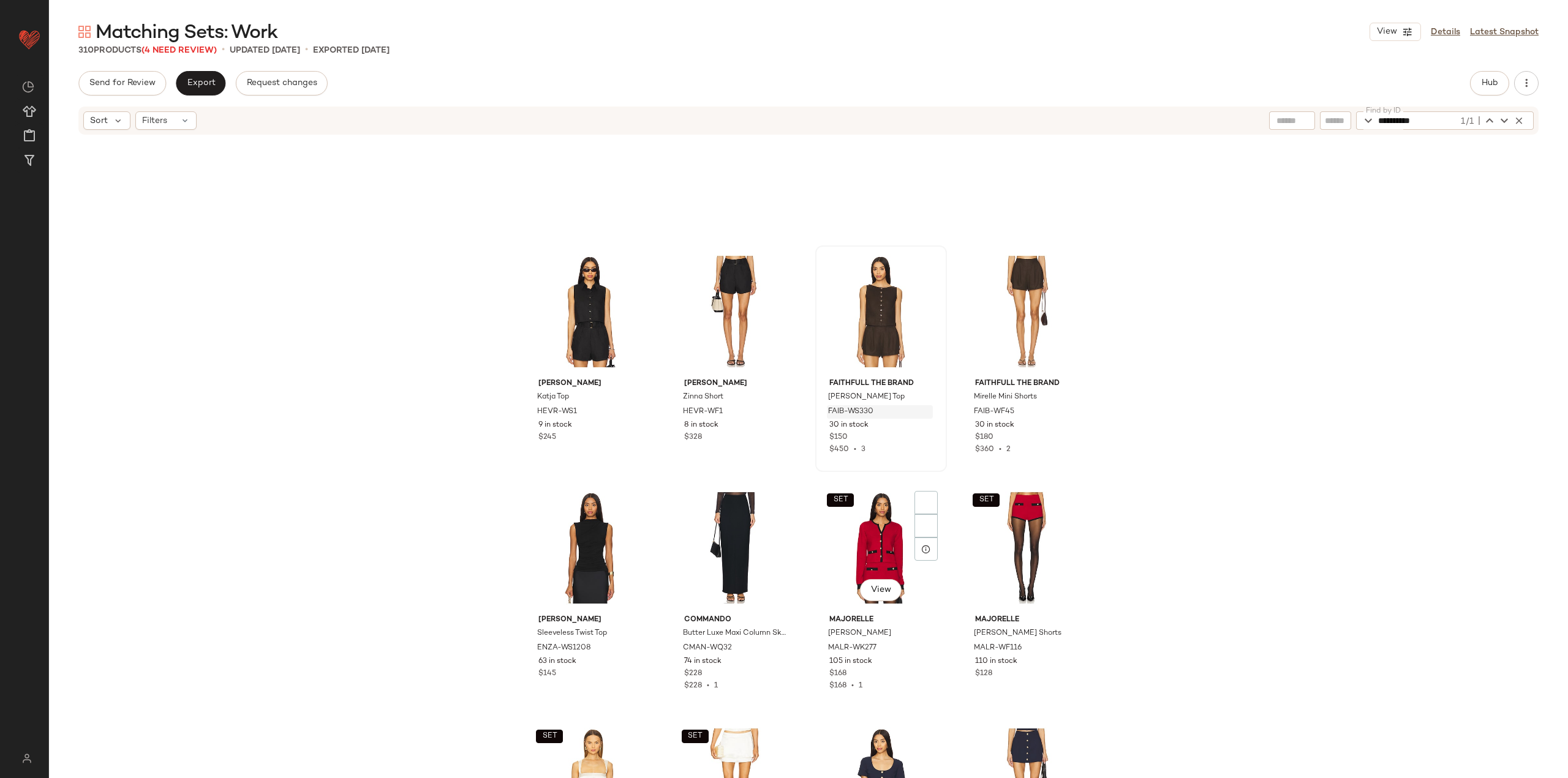
scroll to position [12678, 0]
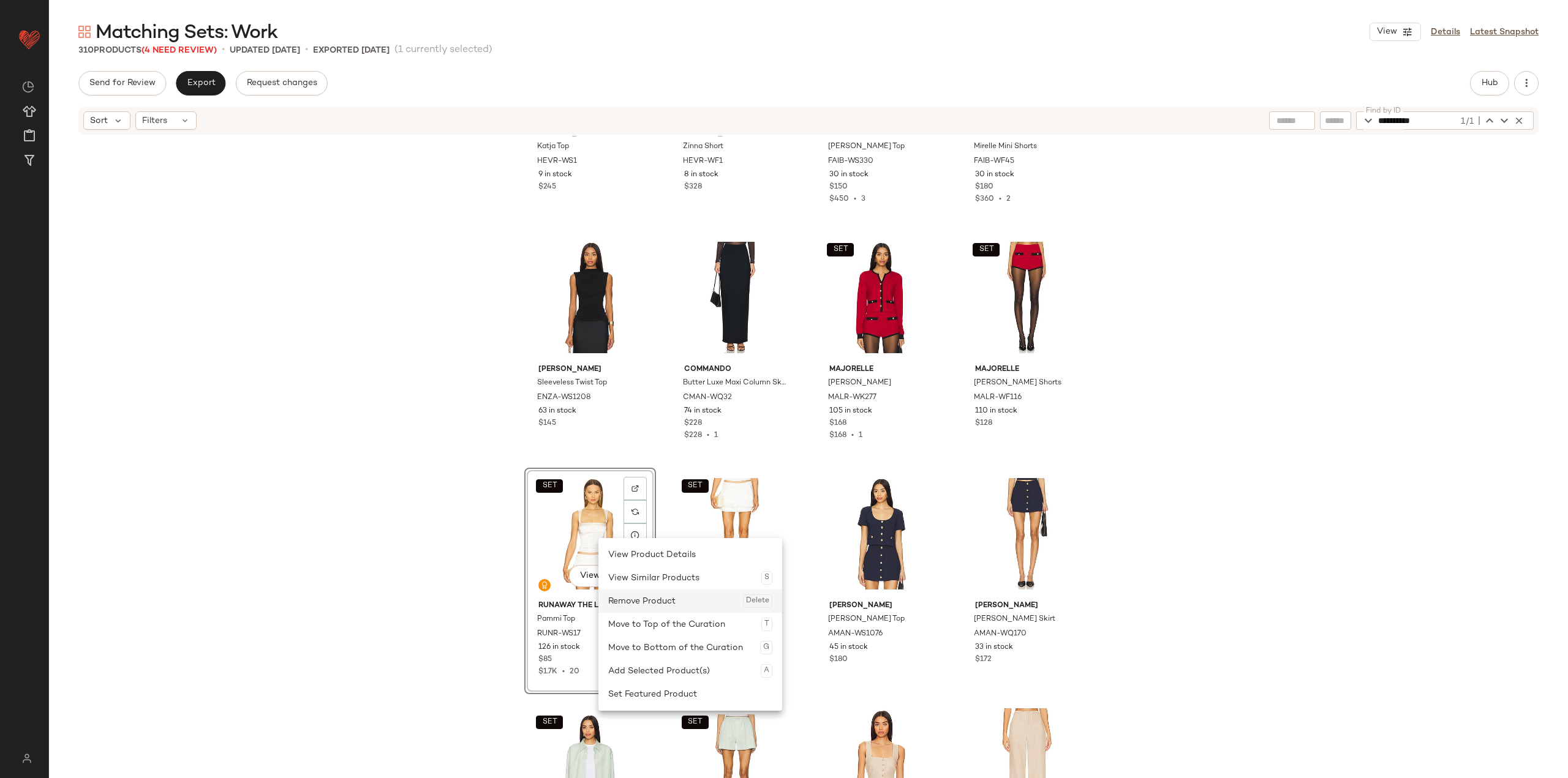
click at [644, 595] on div "Remove Product Delete" at bounding box center [690, 601] width 164 height 24
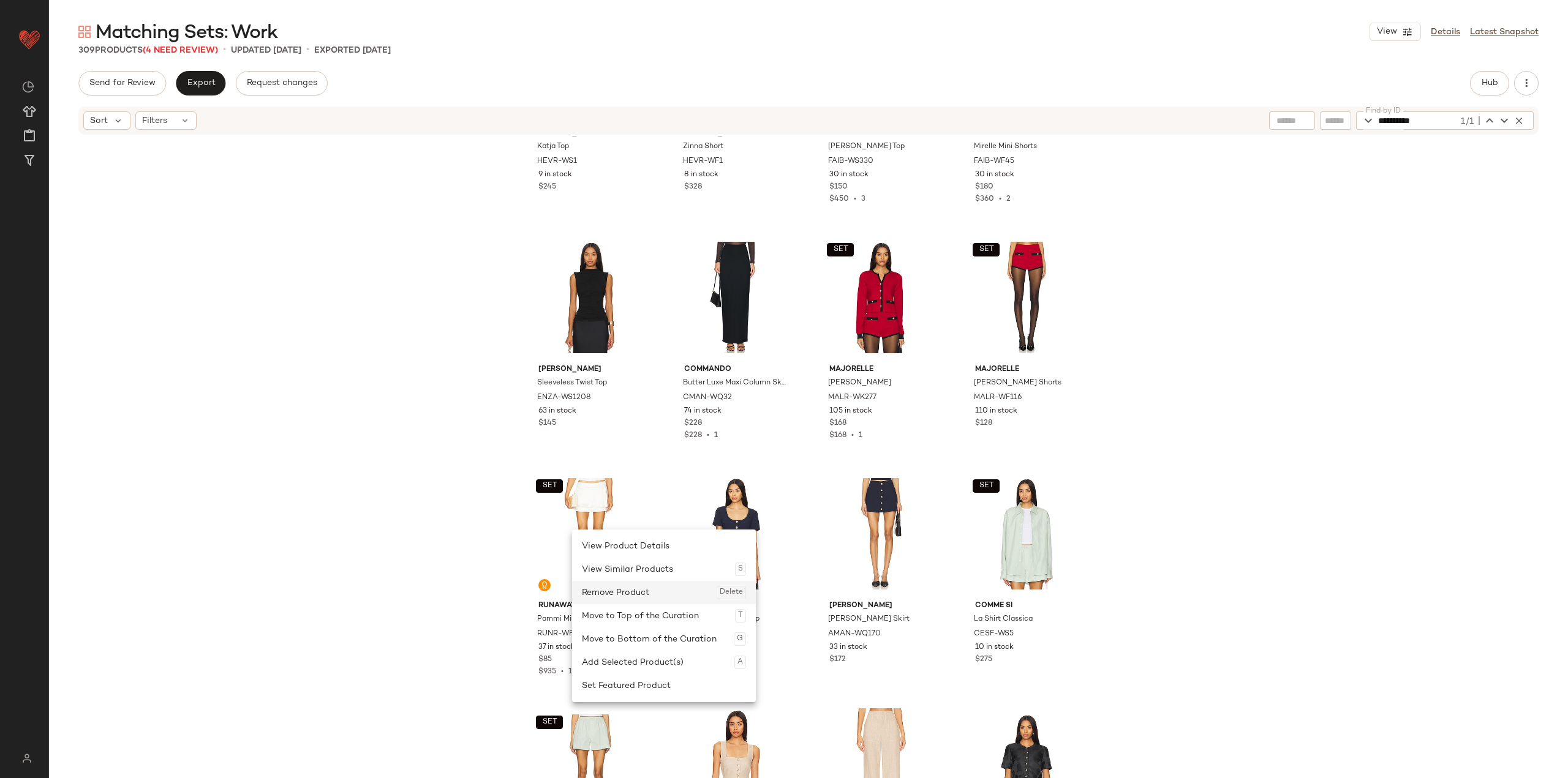
click at [603, 587] on div "Remove Product Delete" at bounding box center [664, 592] width 164 height 24
click at [600, 583] on div "Remove Product Delete" at bounding box center [652, 586] width 164 height 24
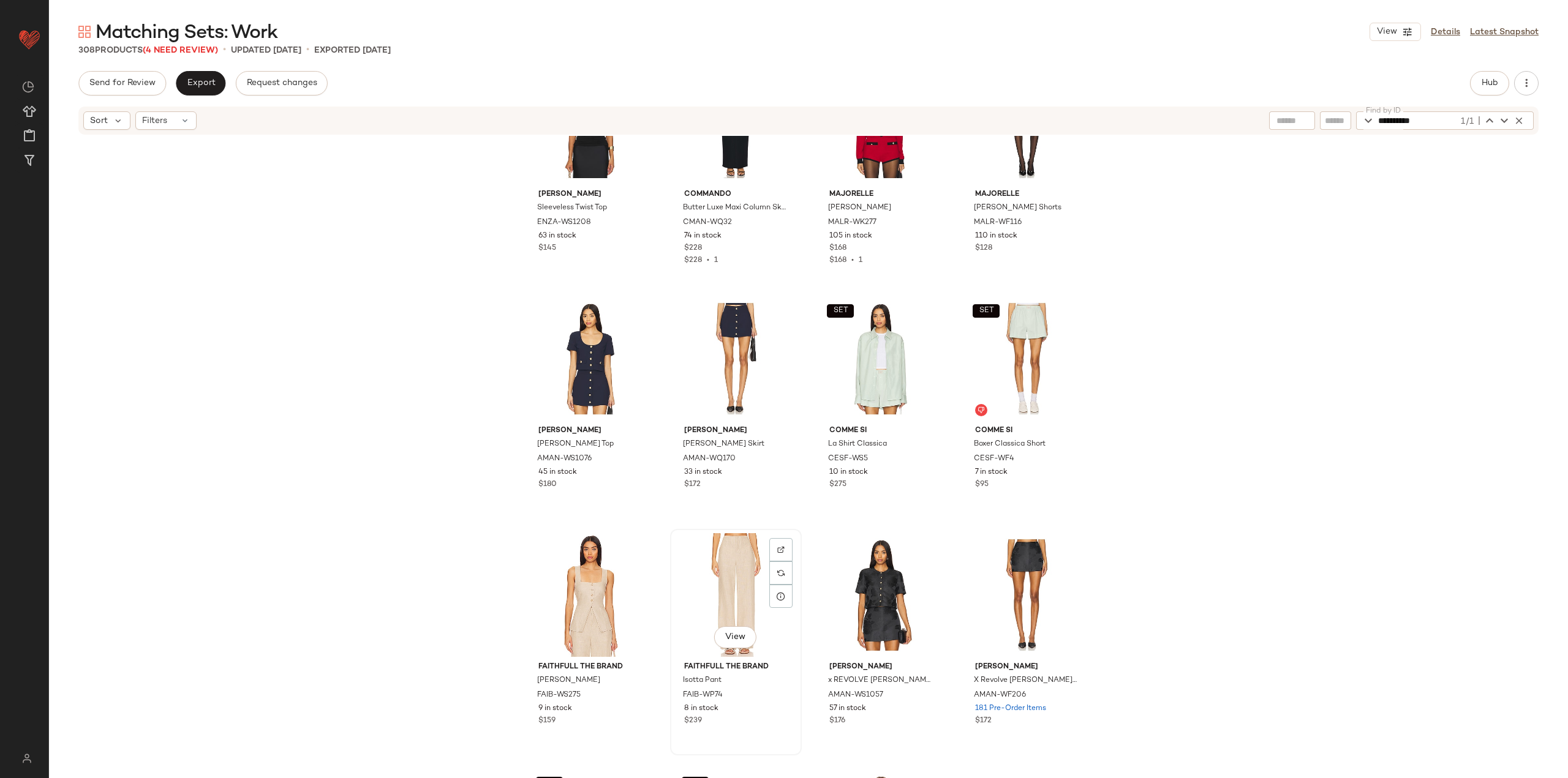
scroll to position [12861, 0]
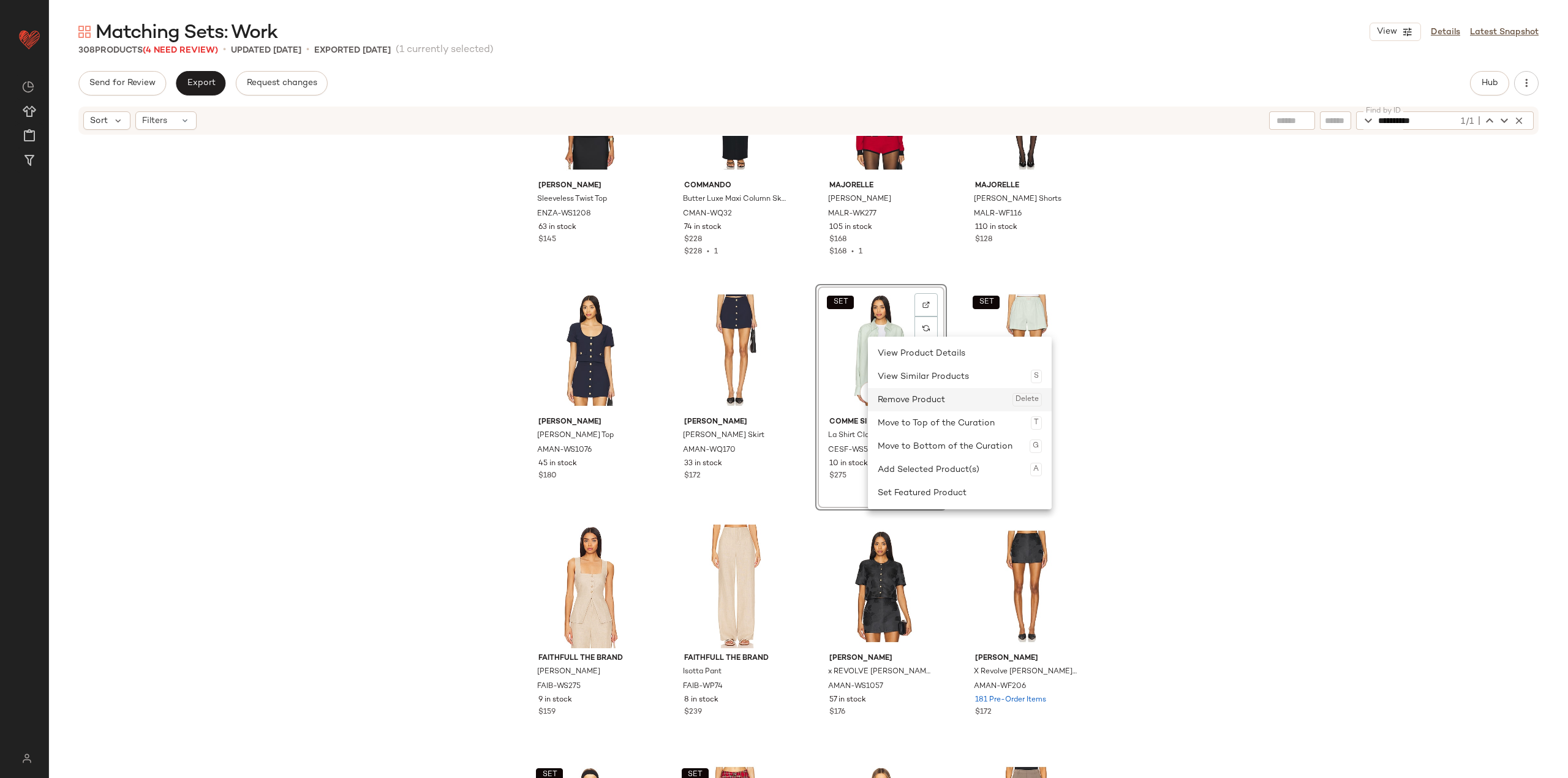
click at [650, 402] on div "Remove Product Delete" at bounding box center [960, 399] width 164 height 24
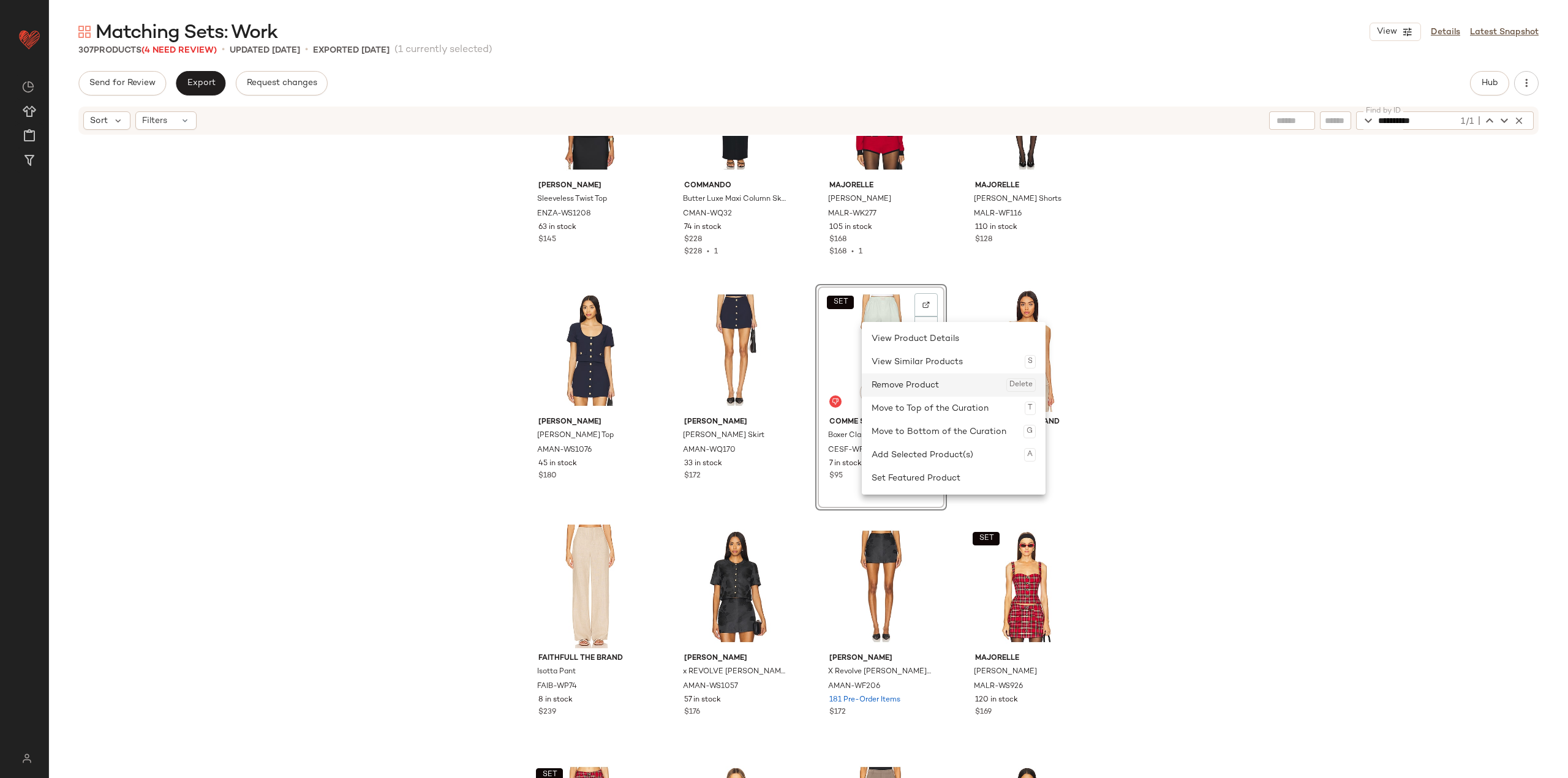
click at [650, 394] on div "Remove Product Delete" at bounding box center [954, 385] width 164 height 24
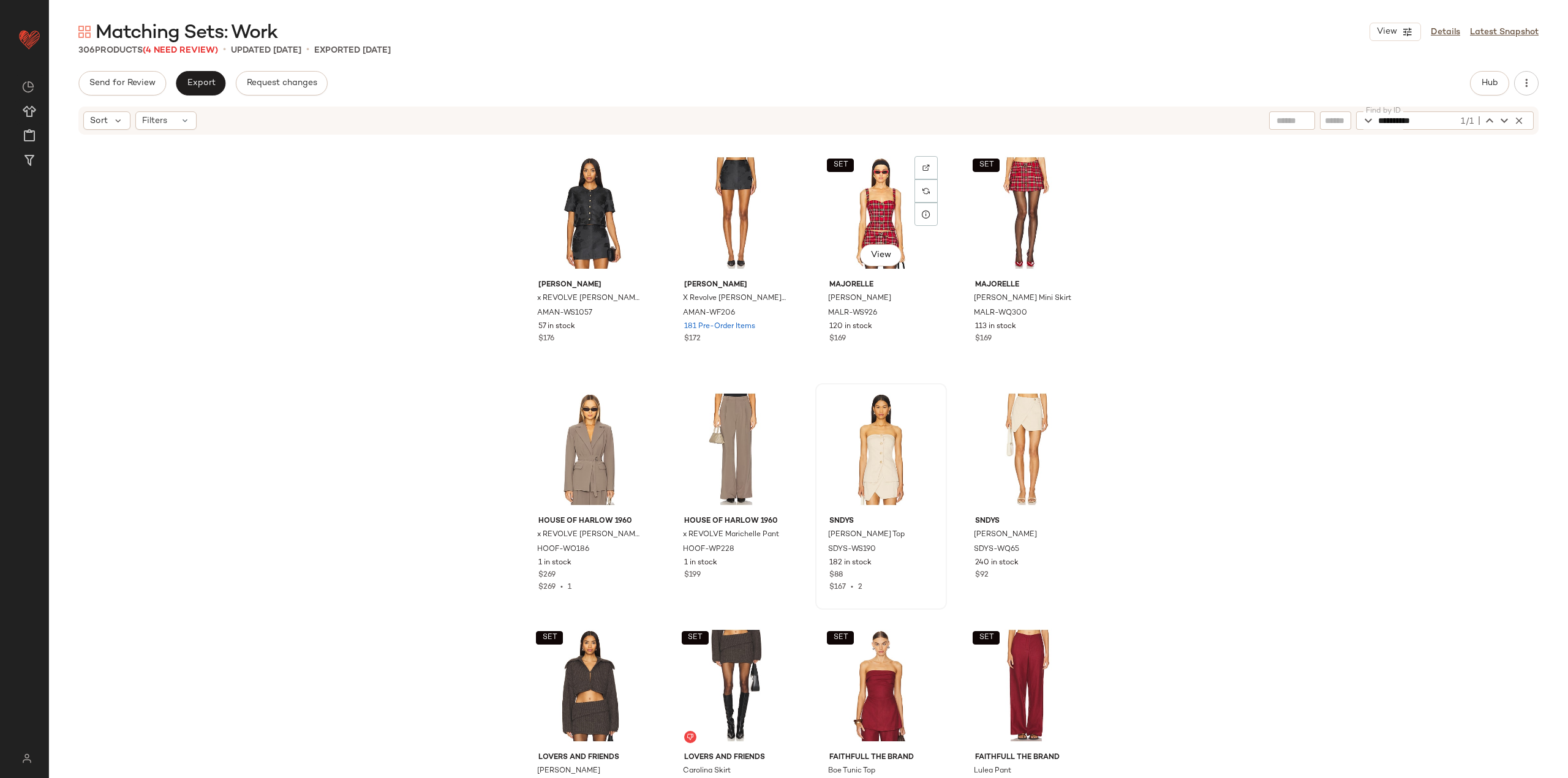
scroll to position [13290, 0]
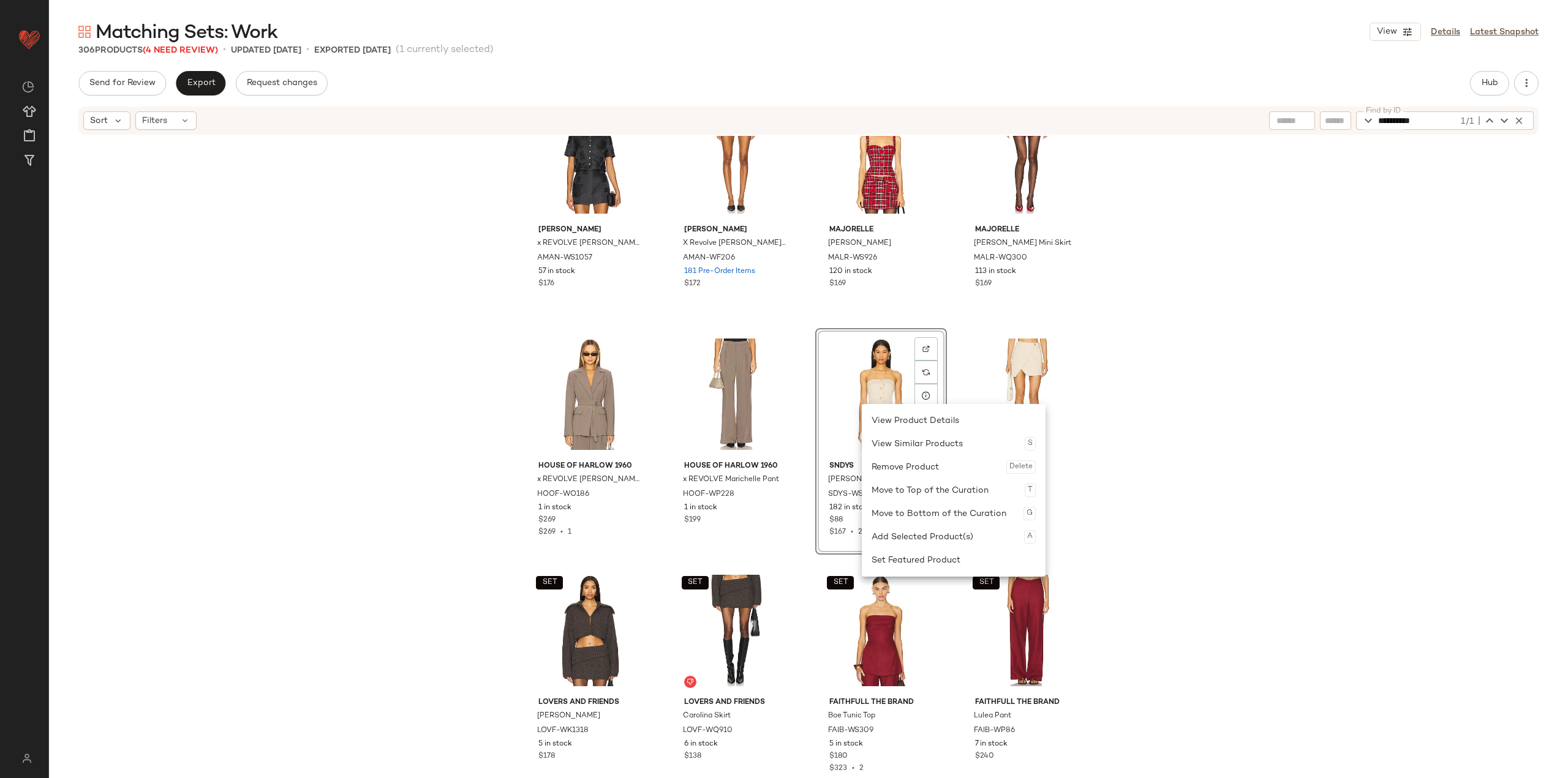
click at [650, 471] on div "Remove Product Delete" at bounding box center [954, 467] width 164 height 24
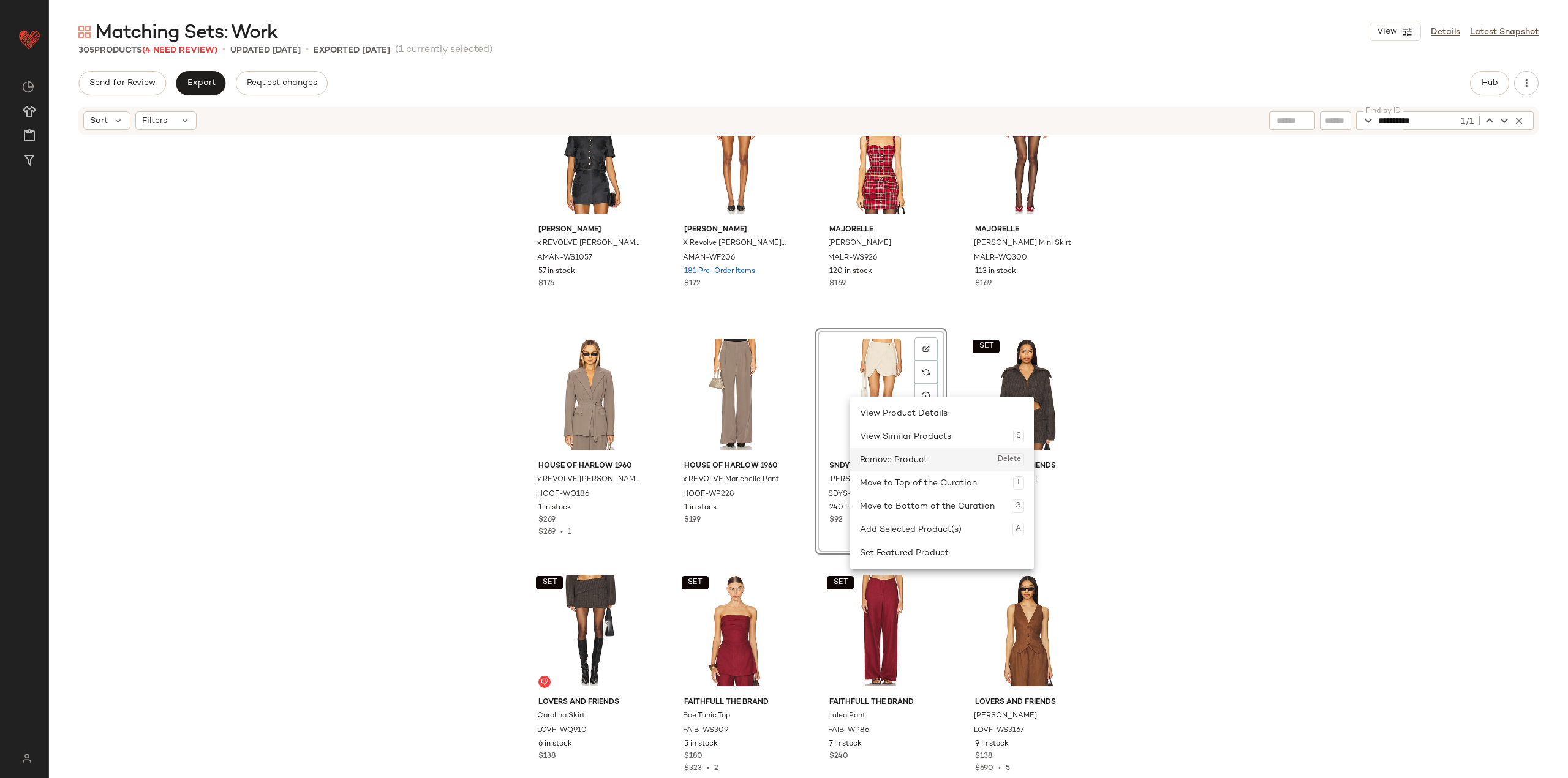
click at [650, 467] on div "Remove Product Delete" at bounding box center [942, 459] width 164 height 24
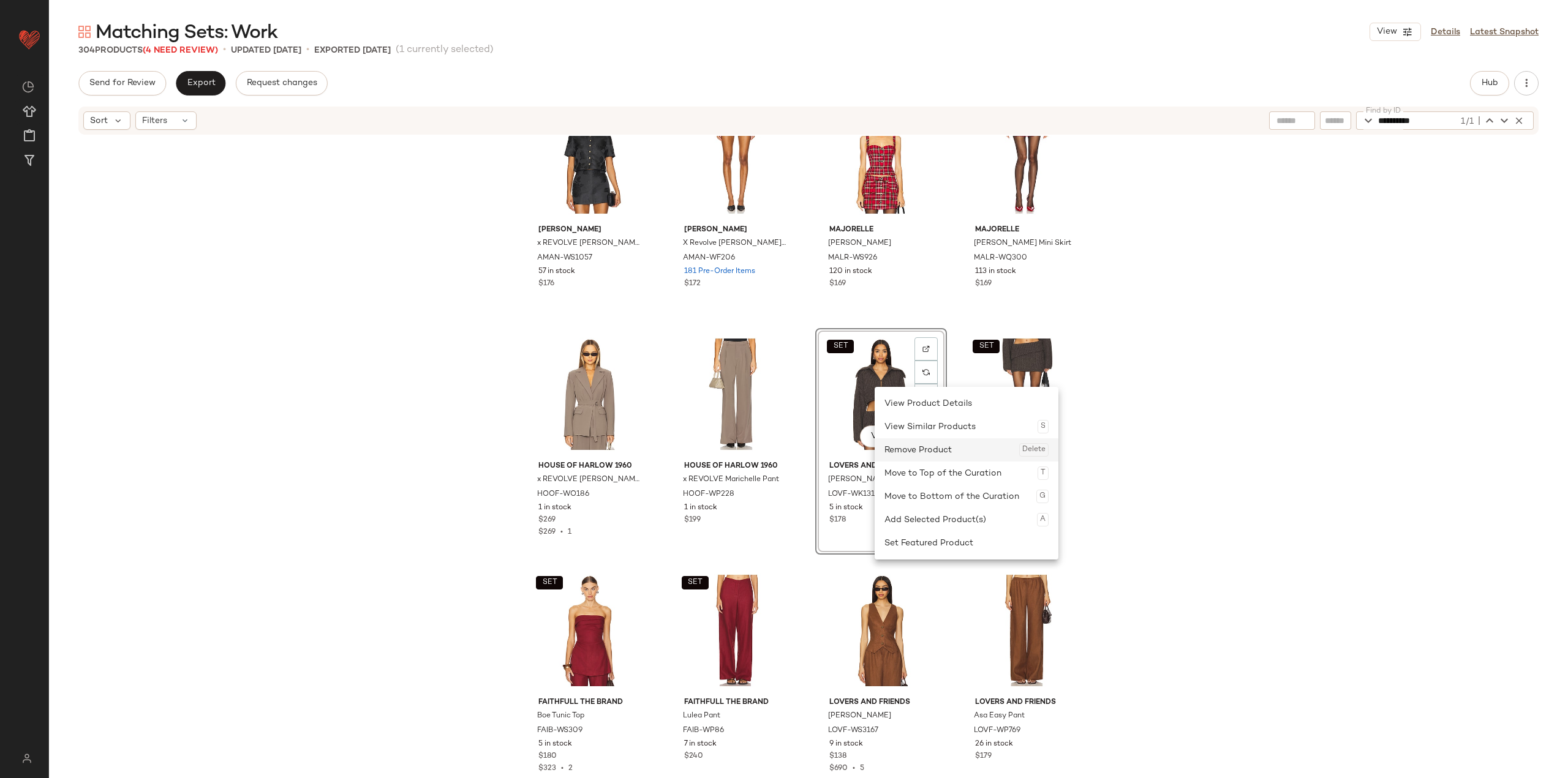
click at [650, 447] on div "Remove Product Delete" at bounding box center [966, 449] width 164 height 24
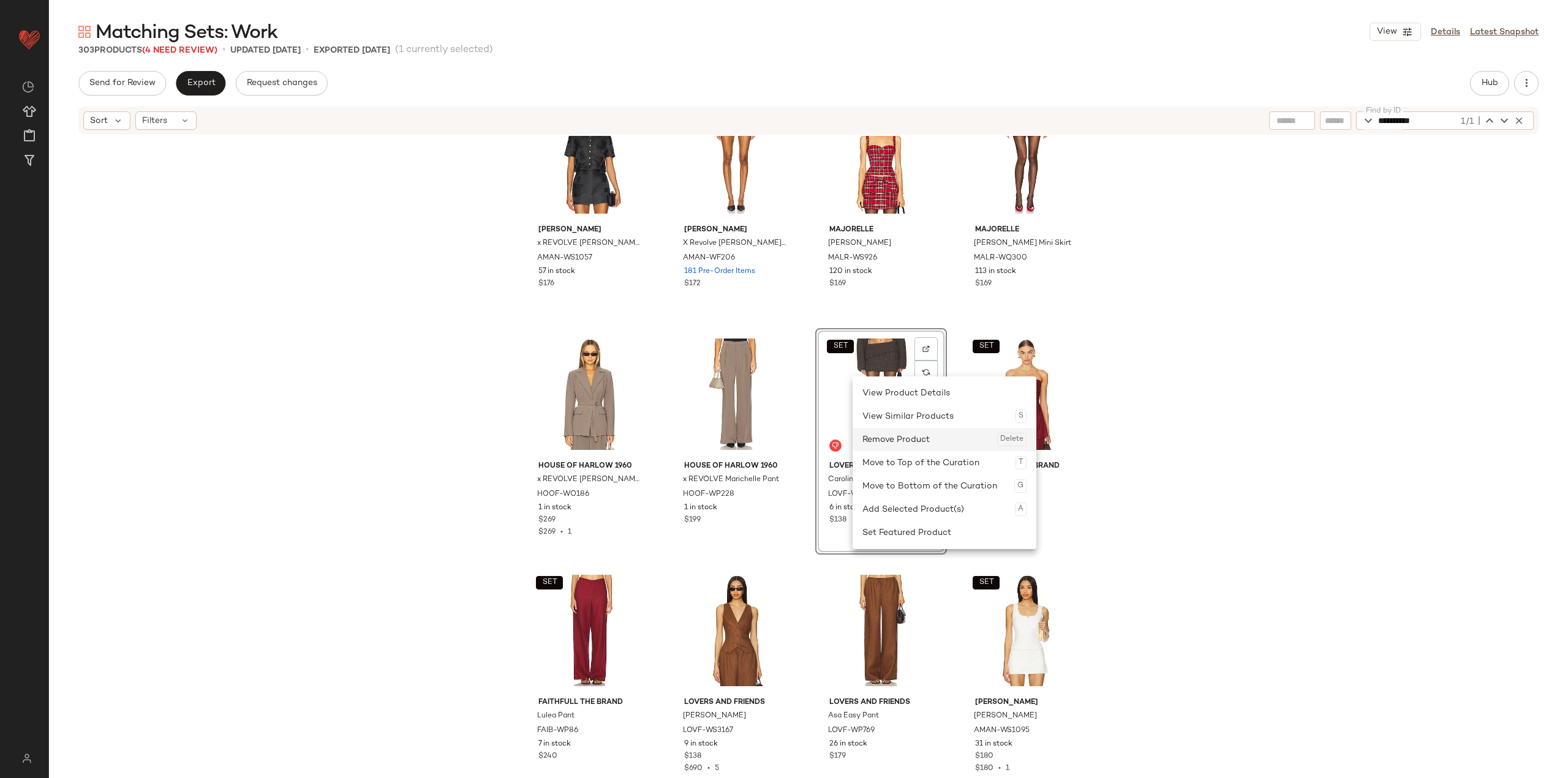
click at [650, 440] on div "Remove Product Delete" at bounding box center [944, 440] width 164 height 24
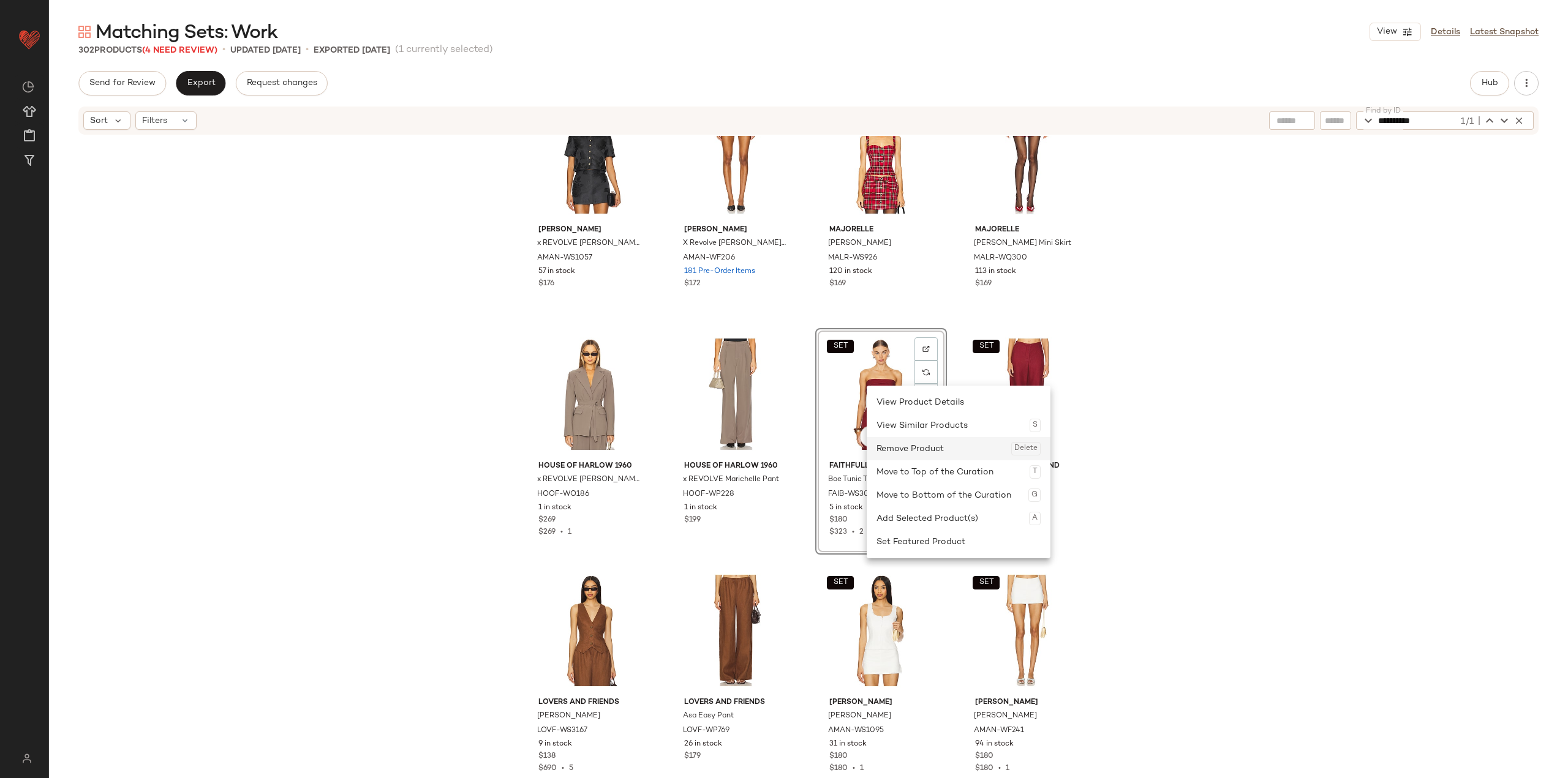
click at [650, 450] on div "Remove Product Delete" at bounding box center [959, 449] width 164 height 24
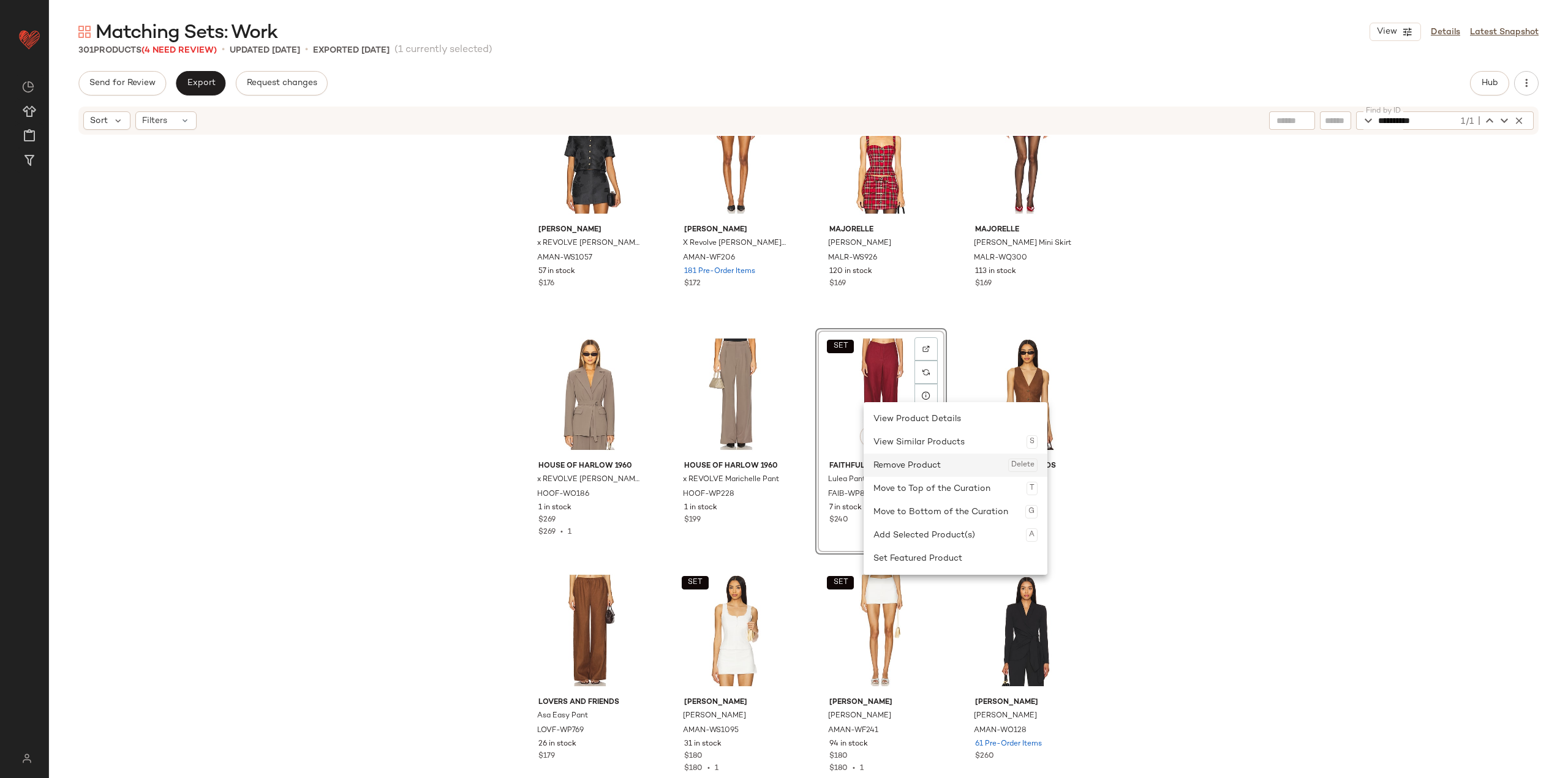
click at [650, 465] on div "Remove Product Delete" at bounding box center [956, 465] width 164 height 24
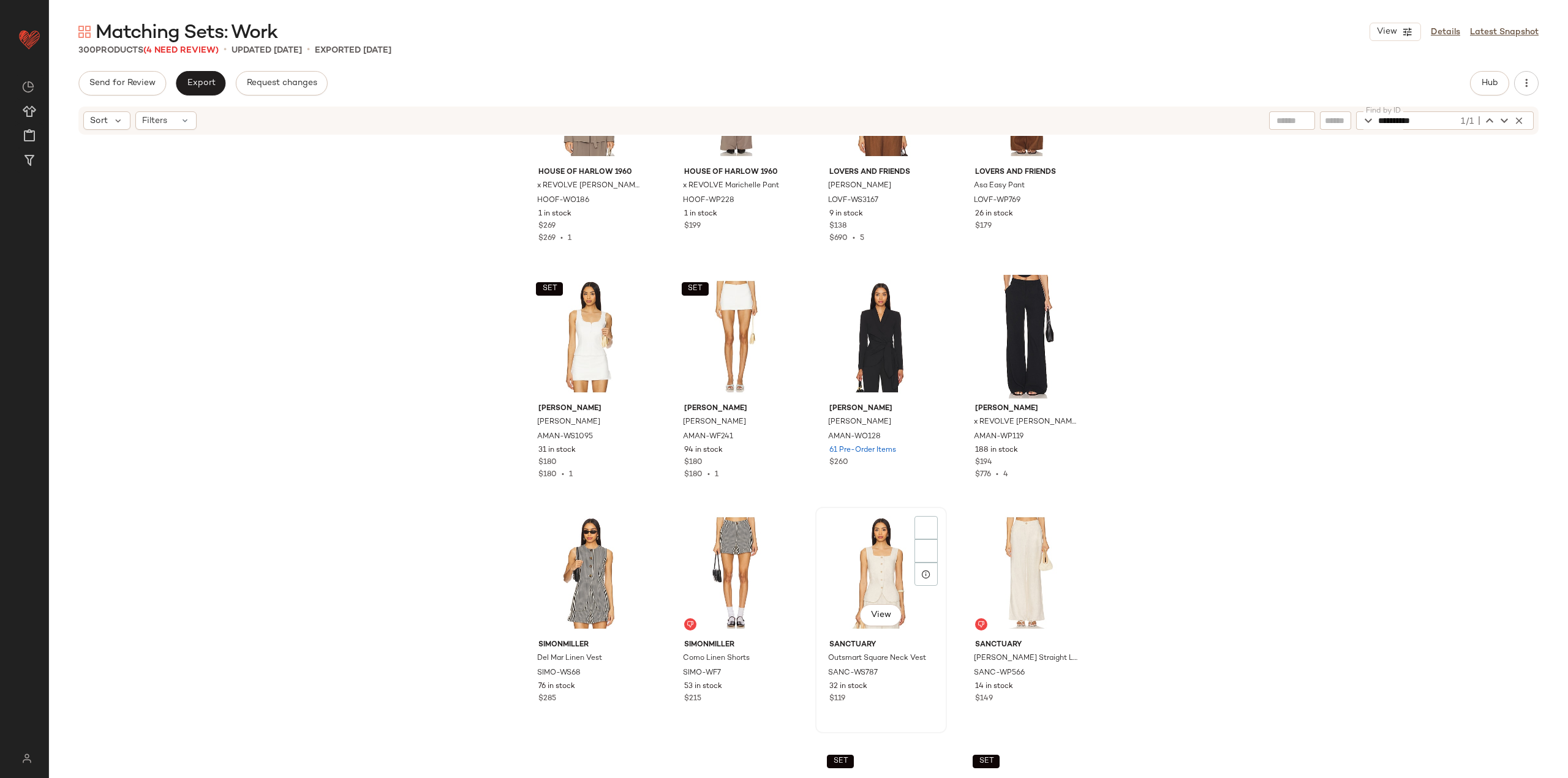
scroll to position [13596, 0]
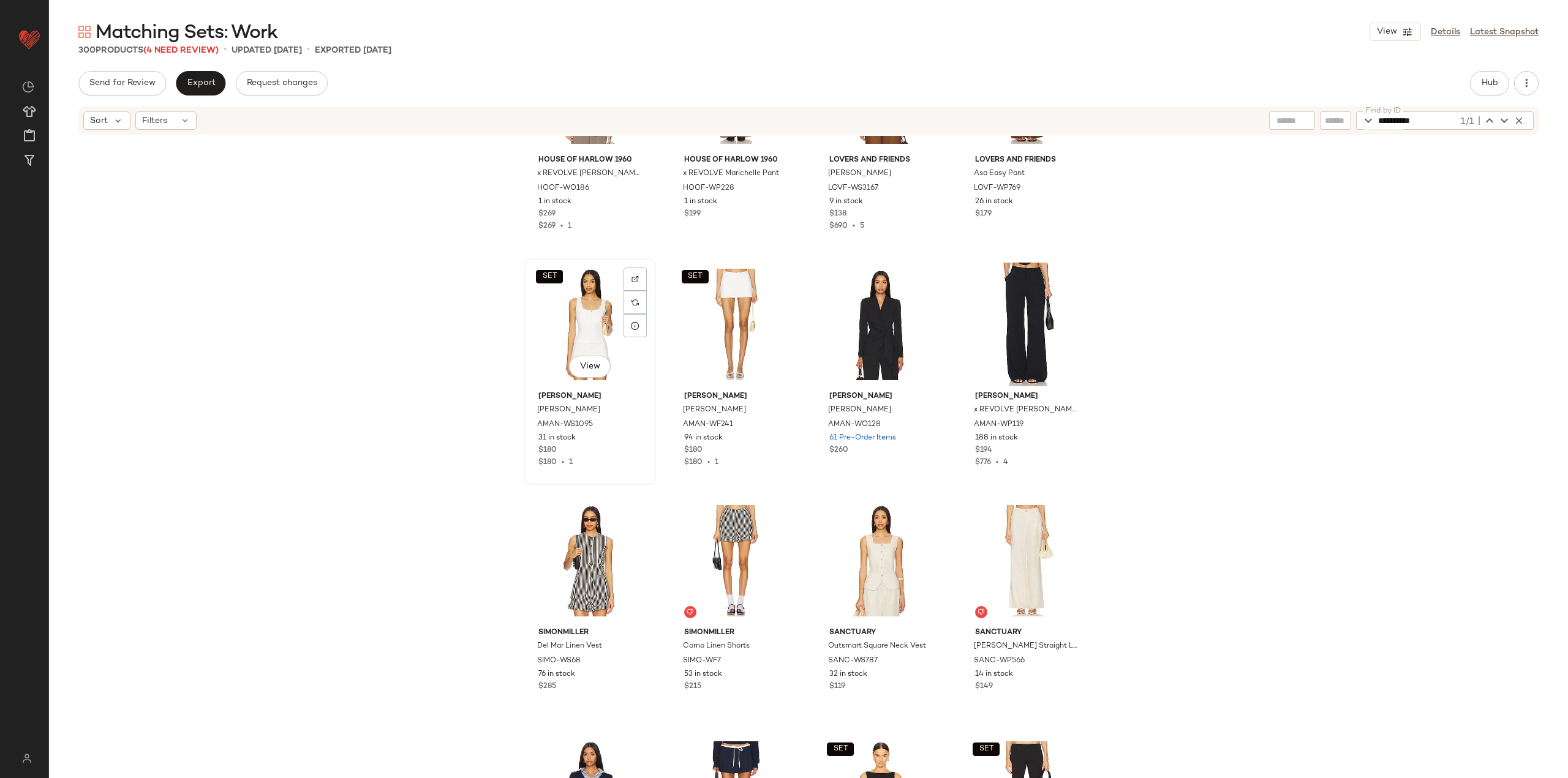
drag, startPoint x: 588, startPoint y: 322, endPoint x: 605, endPoint y: 334, distance: 20.8
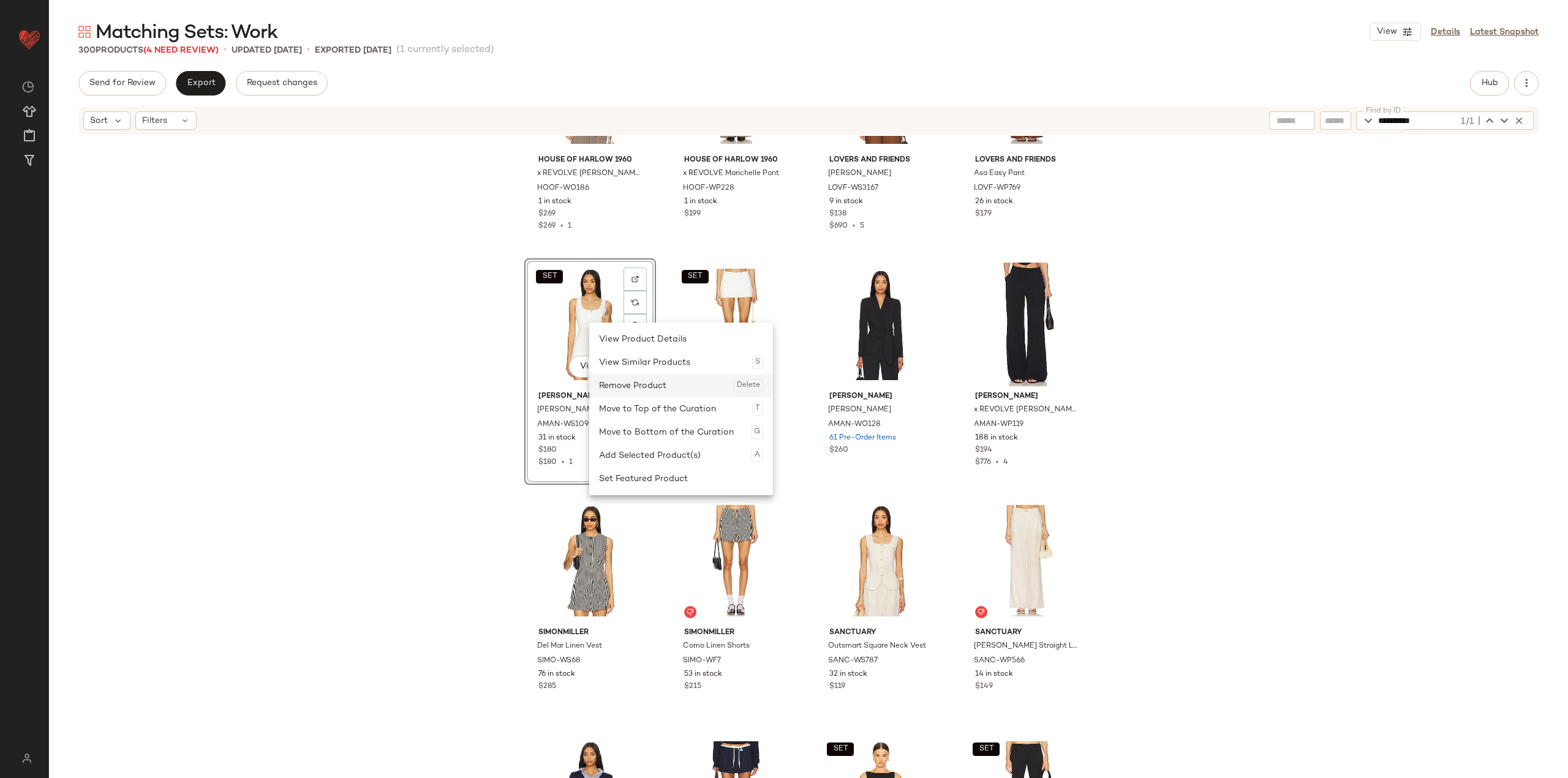
click at [643, 379] on div "Remove Product Delete" at bounding box center [681, 386] width 164 height 24
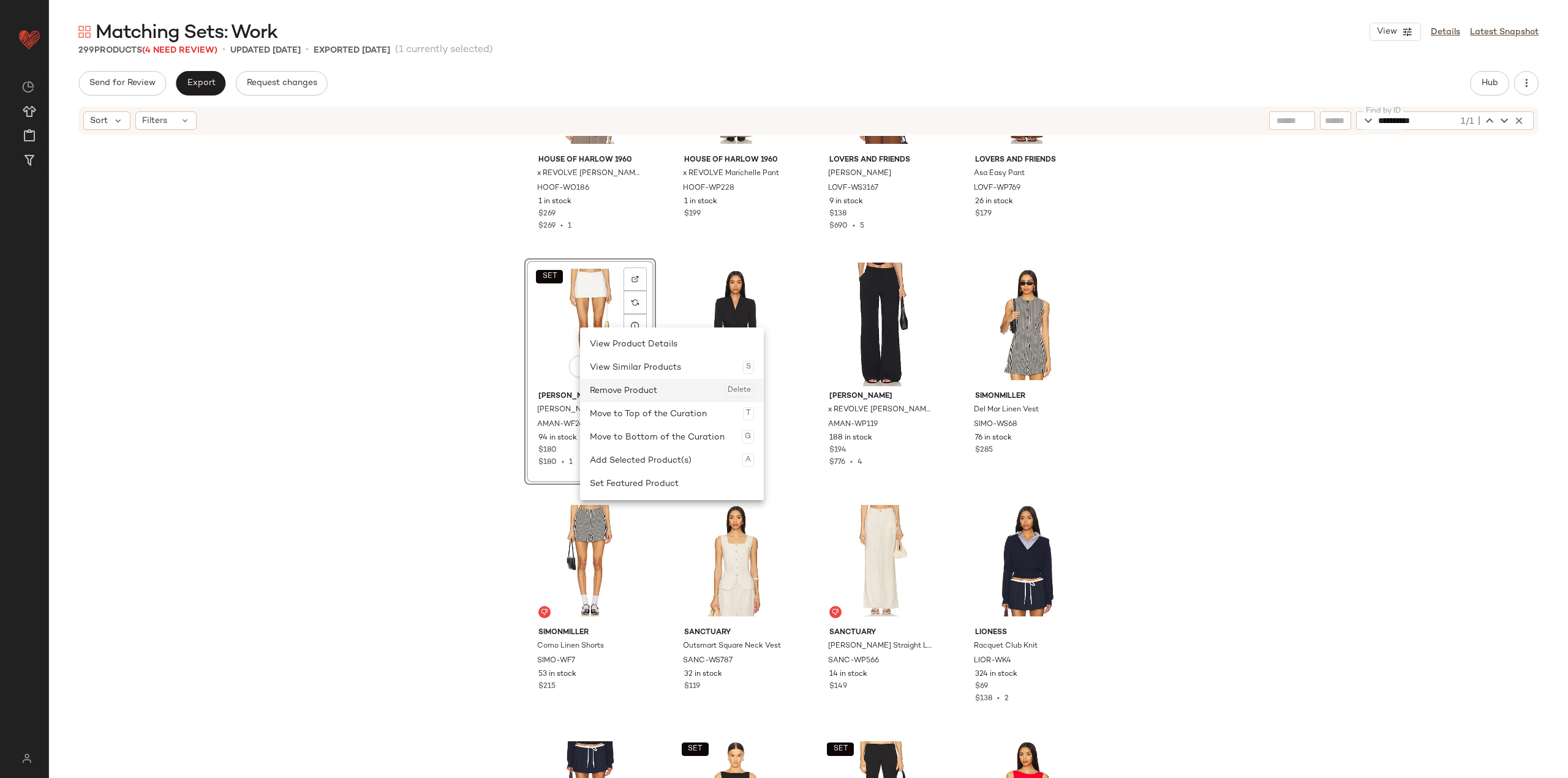
click at [628, 393] on div "Remove Product Delete" at bounding box center [672, 390] width 164 height 24
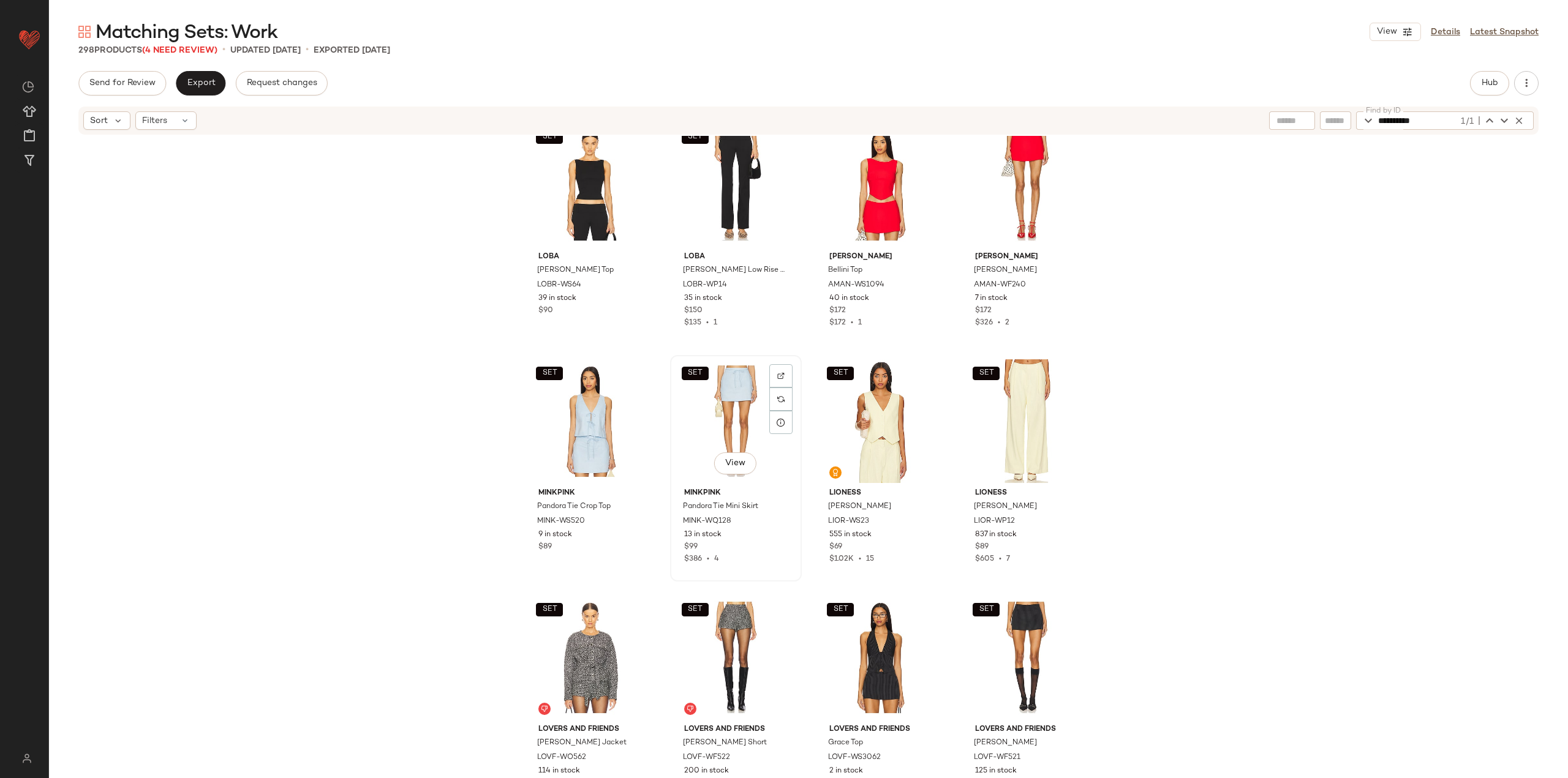
scroll to position [14269, 0]
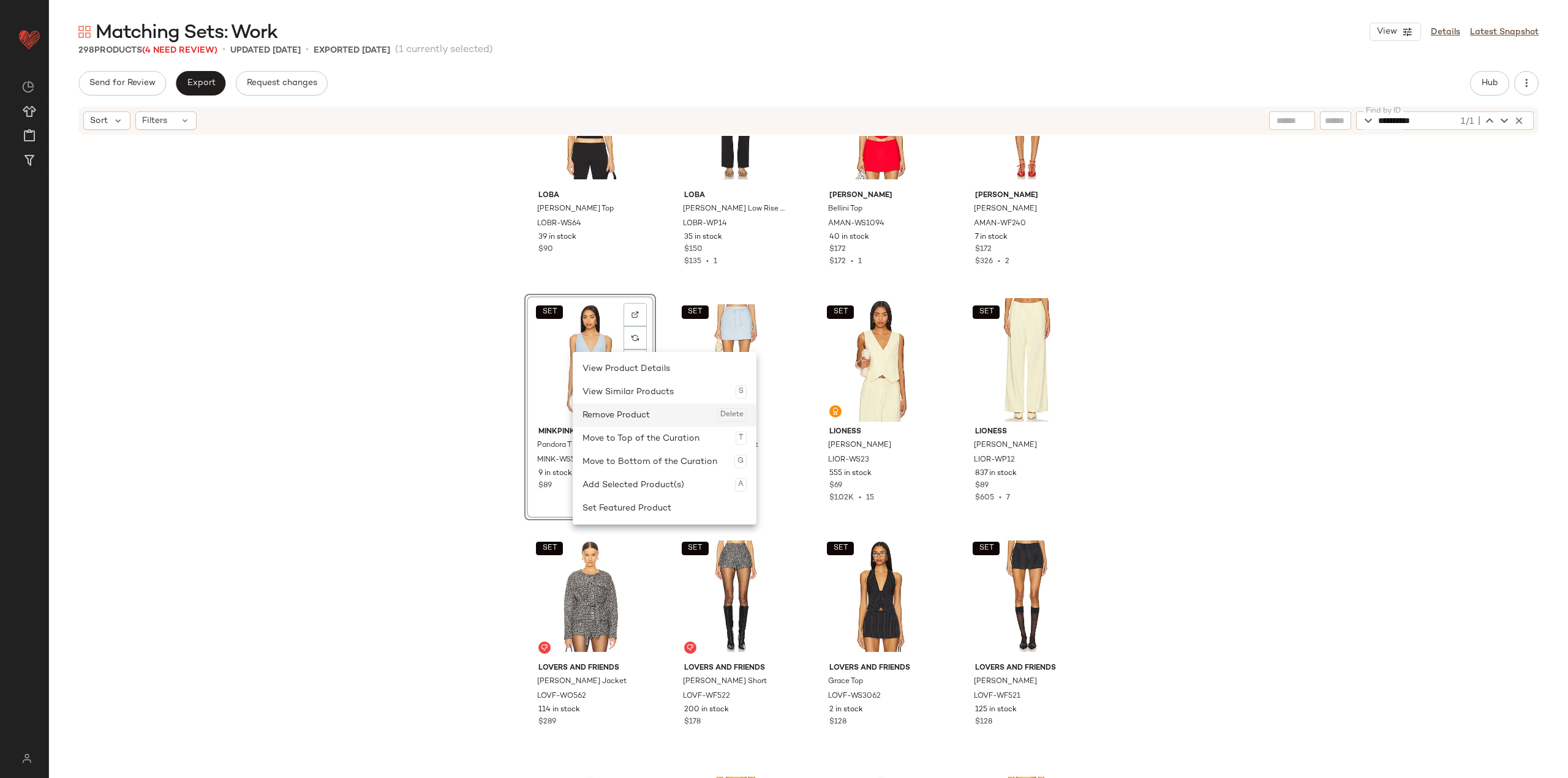
click at [624, 408] on div "Remove Product Delete" at bounding box center [665, 414] width 164 height 24
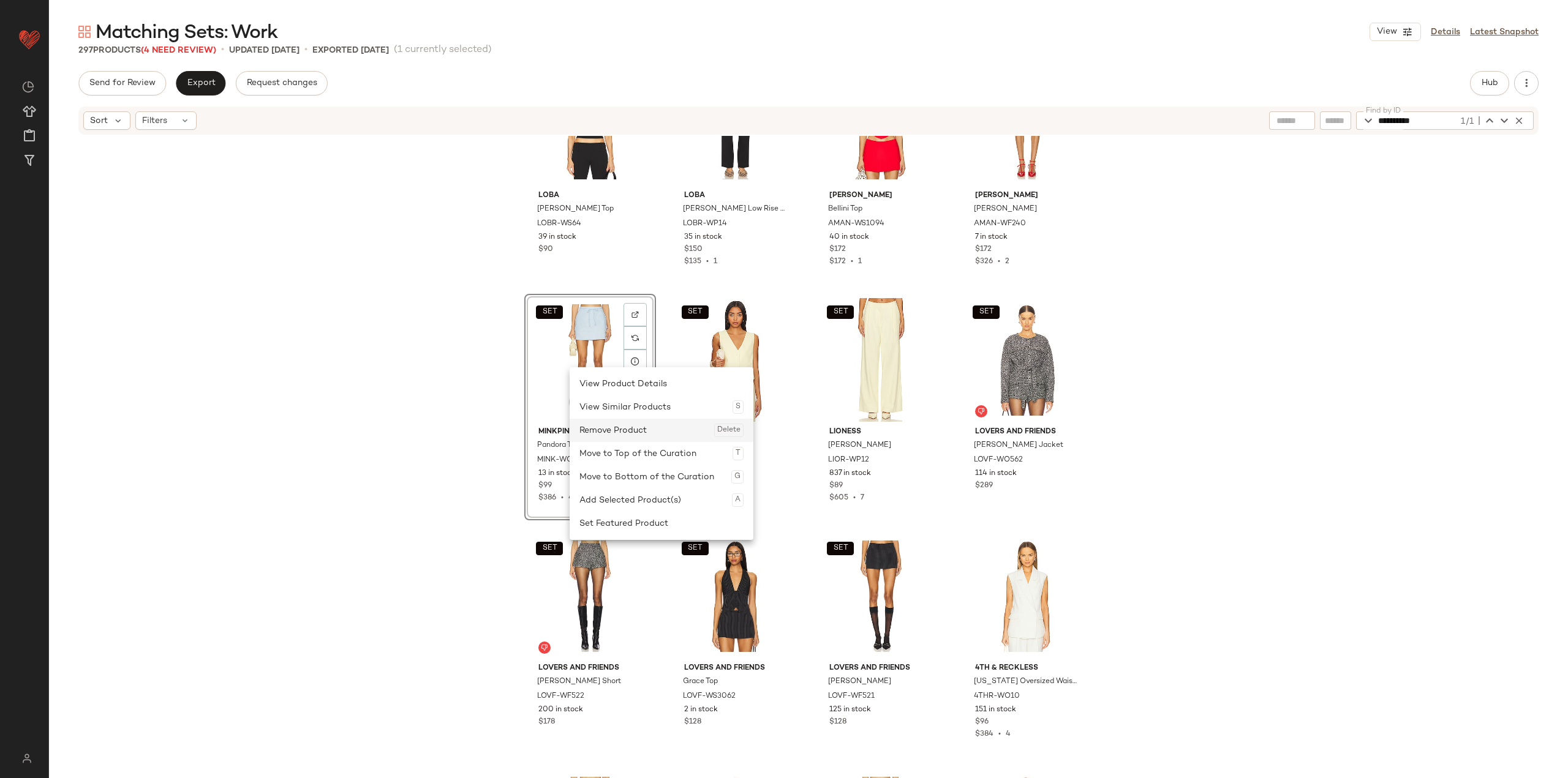
click at [615, 432] on div "Remove Product Delete" at bounding box center [662, 430] width 164 height 24
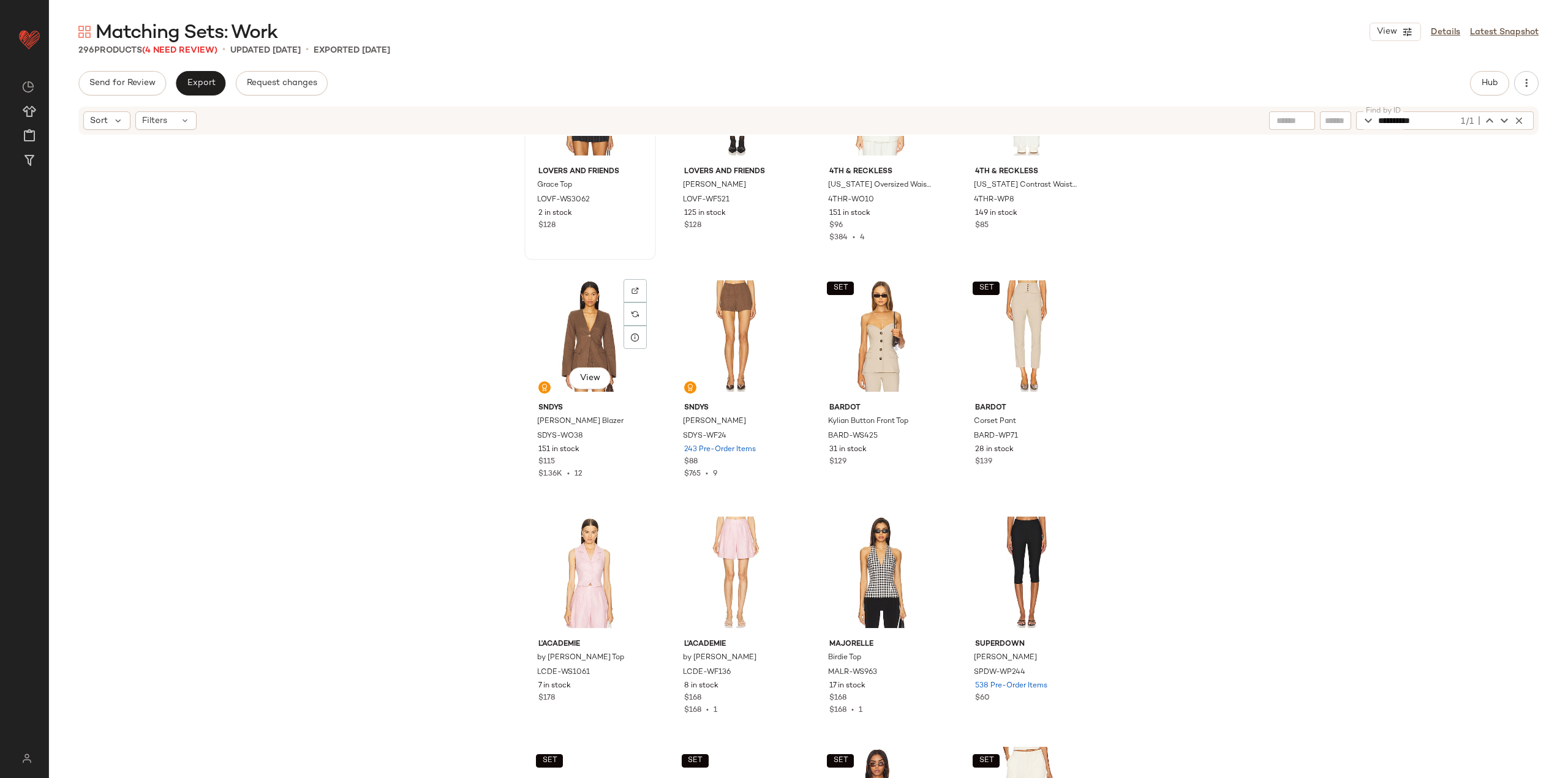
scroll to position [14820, 0]
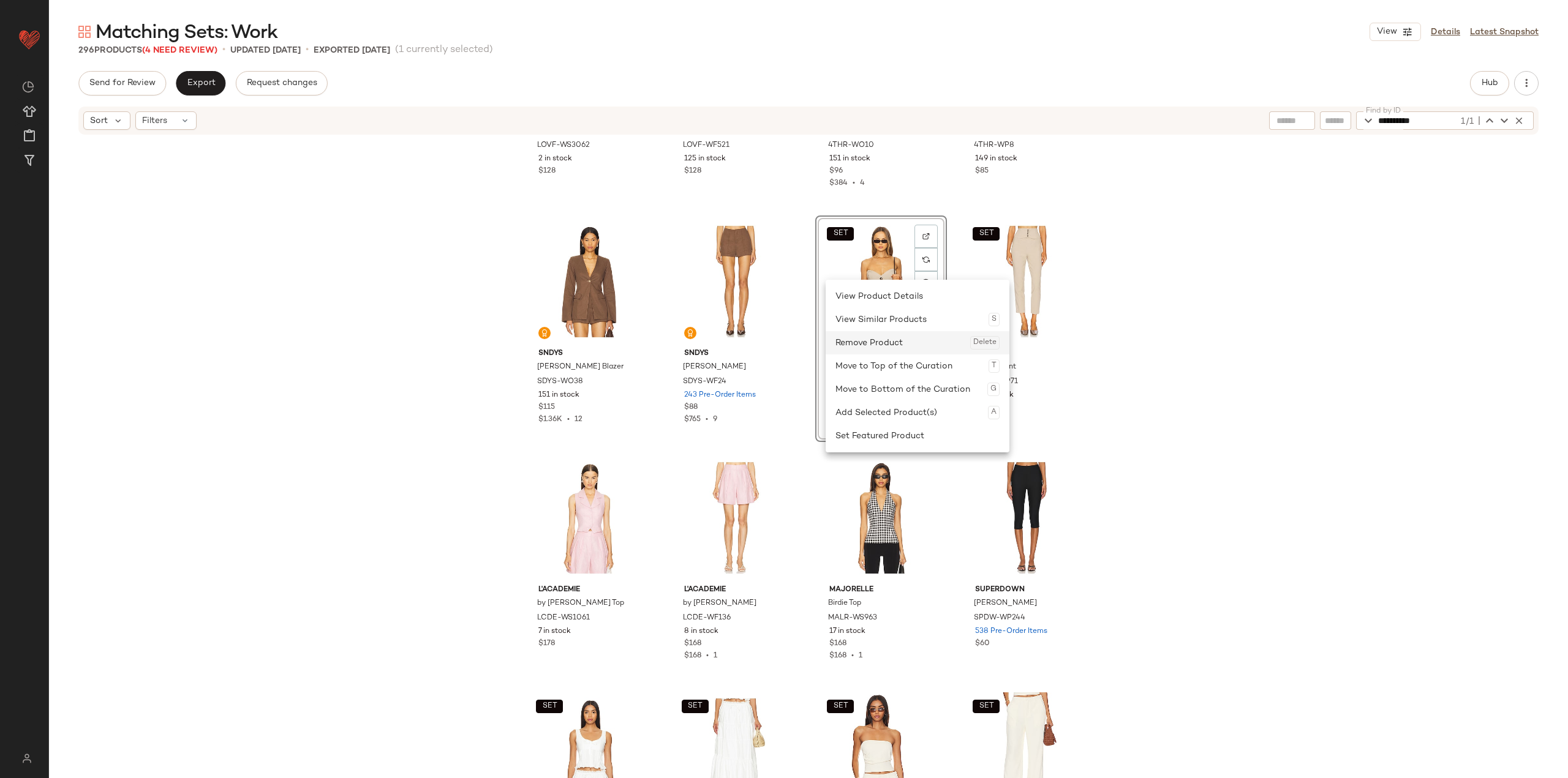
click at [650, 350] on div "Remove Product Delete" at bounding box center [918, 343] width 164 height 24
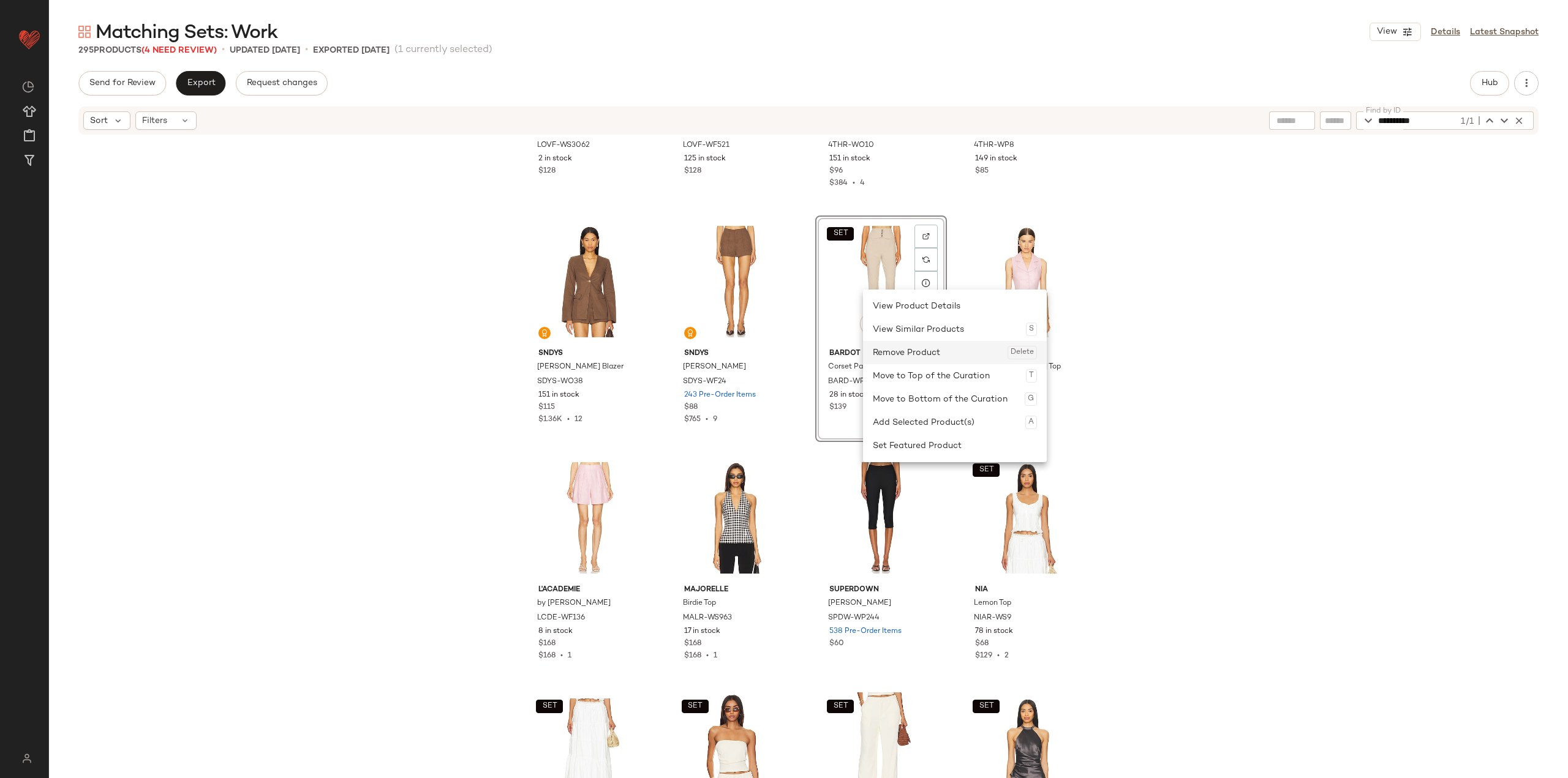
click at [650, 357] on div "Remove Product Delete" at bounding box center [955, 352] width 164 height 24
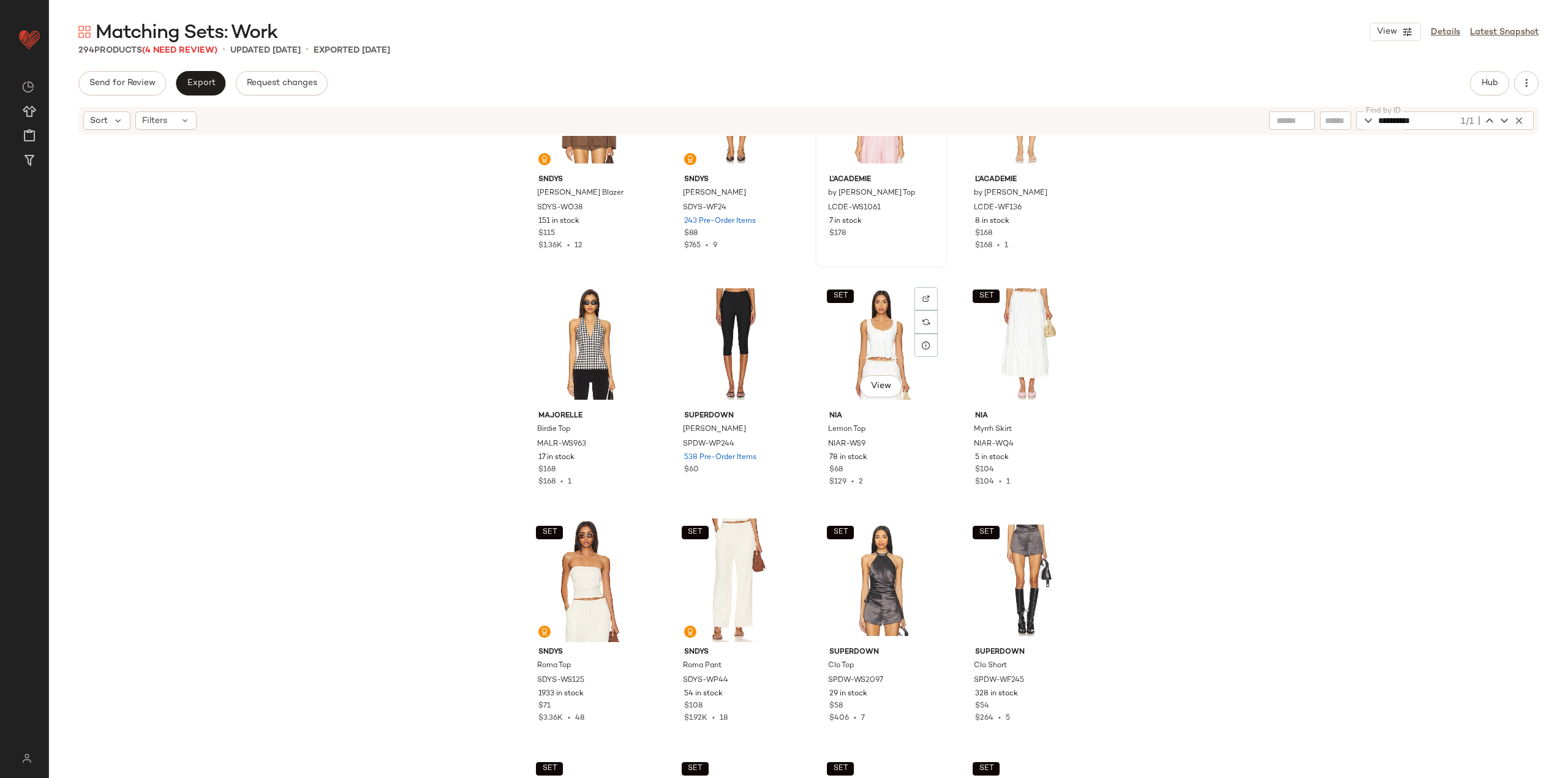
scroll to position [15004, 0]
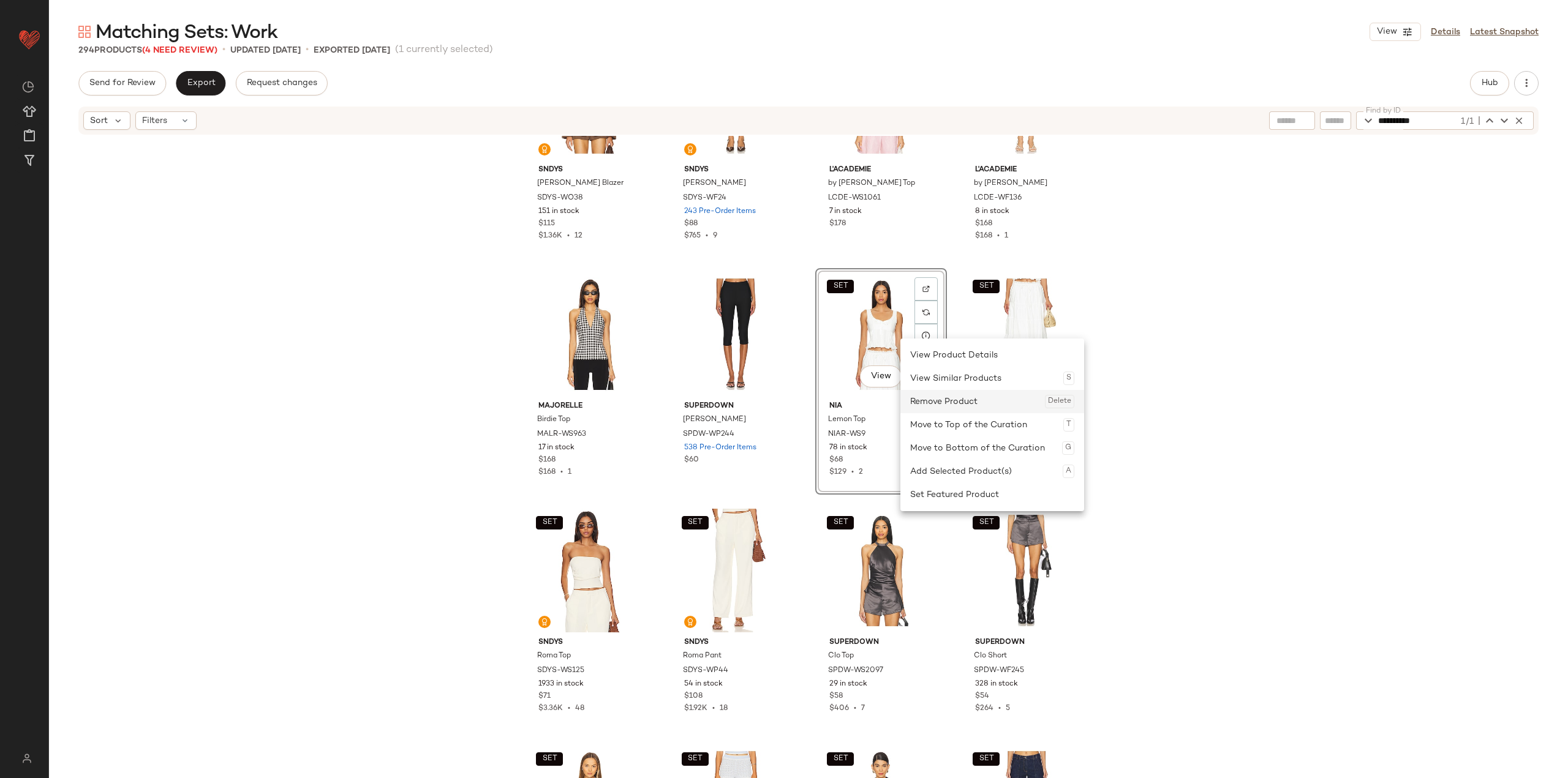
click at [650, 399] on div "Remove Product Delete" at bounding box center [992, 402] width 164 height 24
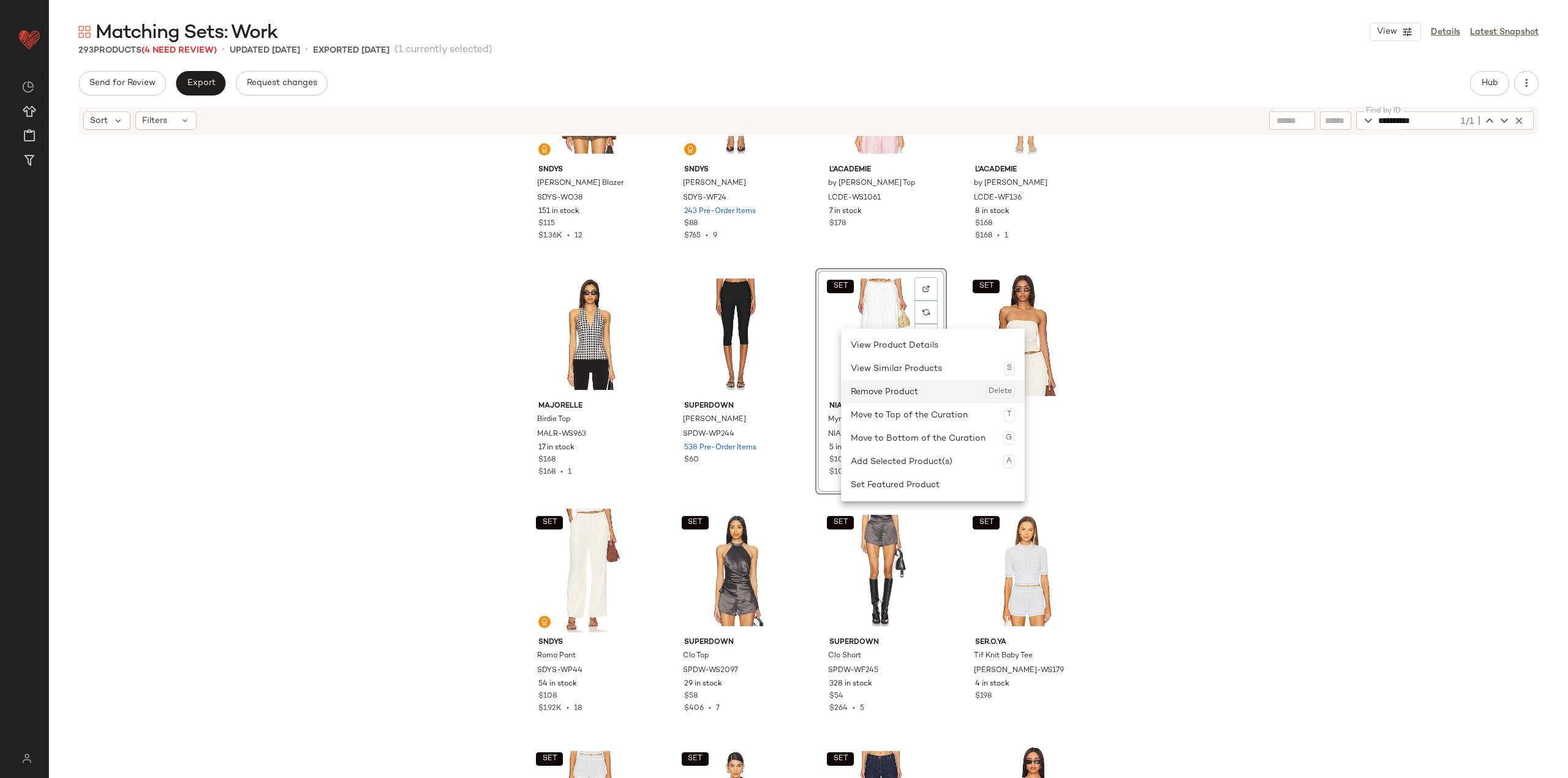
click at [650, 389] on div "Remove Product Delete" at bounding box center [933, 392] width 164 height 24
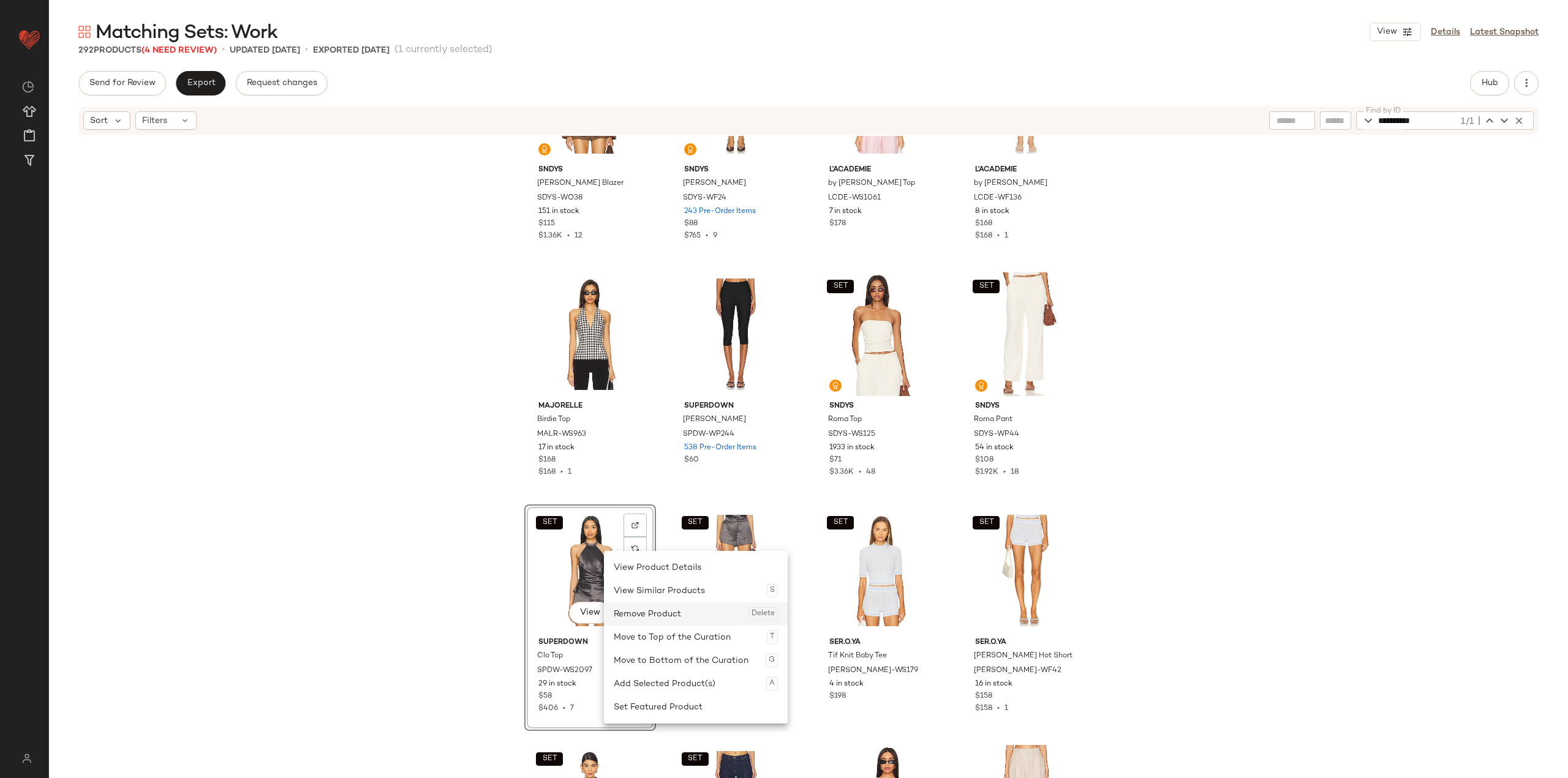
click at [648, 608] on div "Remove Product Delete" at bounding box center [696, 614] width 164 height 24
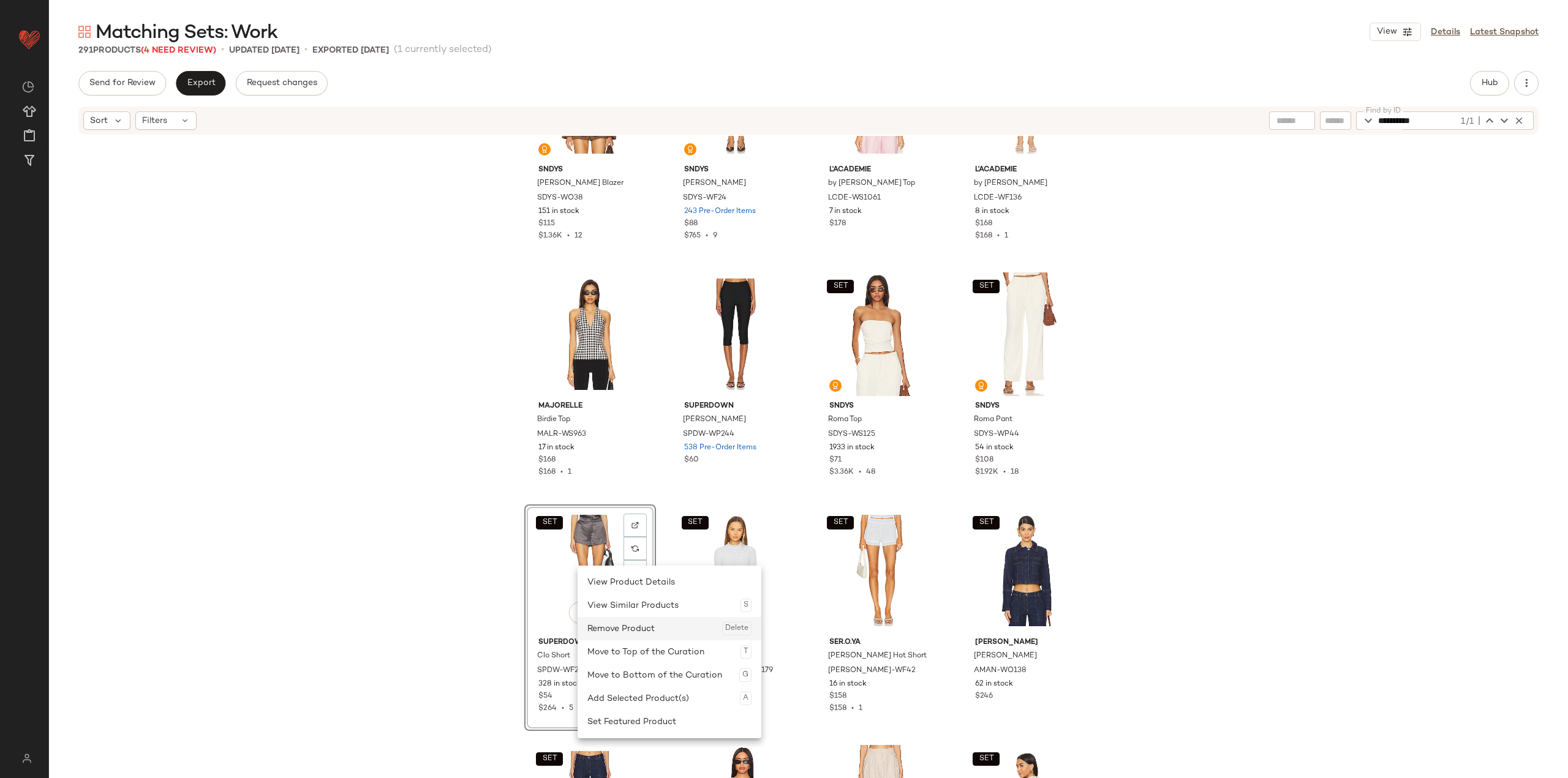
click at [617, 621] on div "Remove Product Delete" at bounding box center [670, 628] width 164 height 24
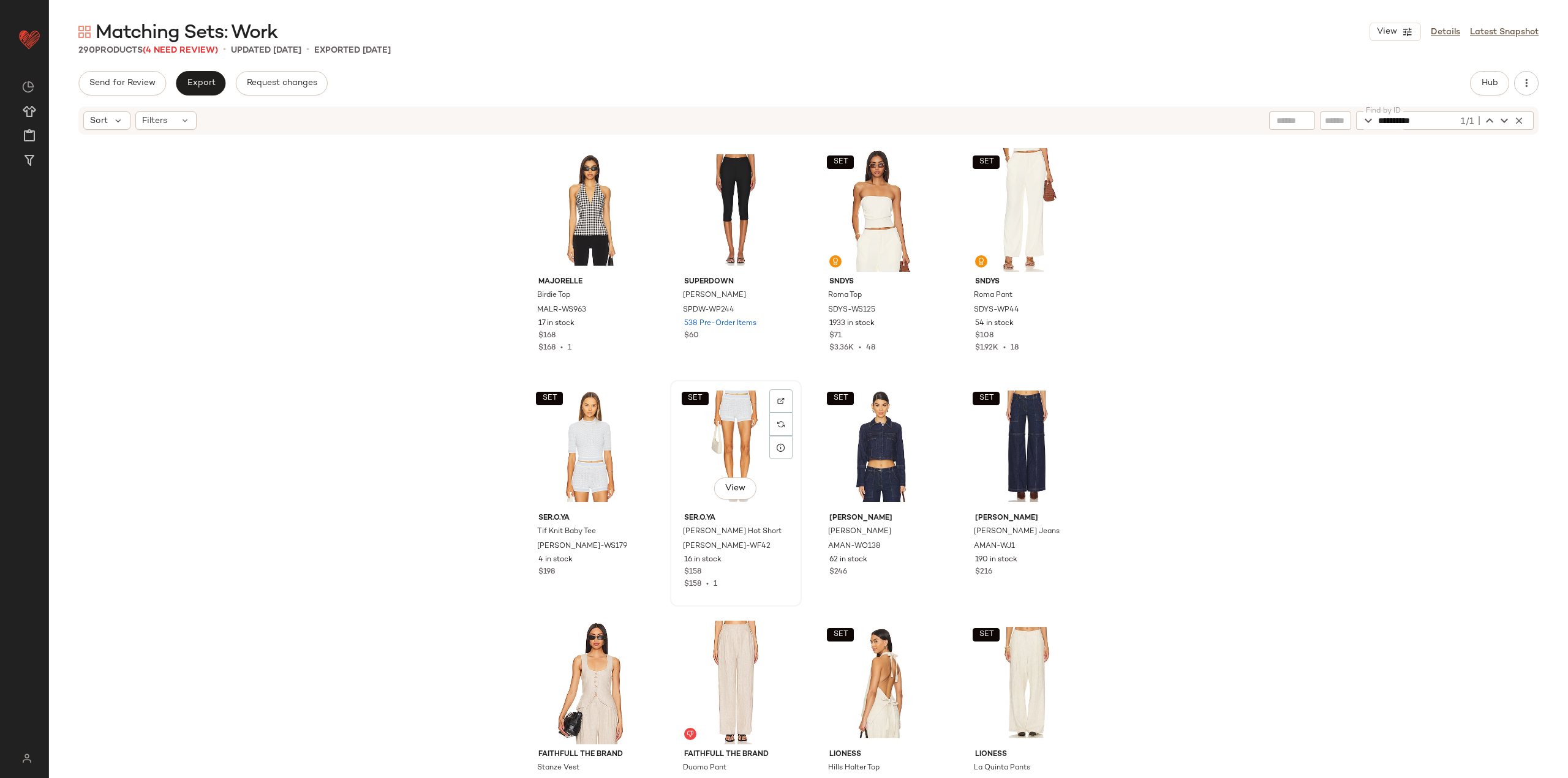
scroll to position [15187, 0]
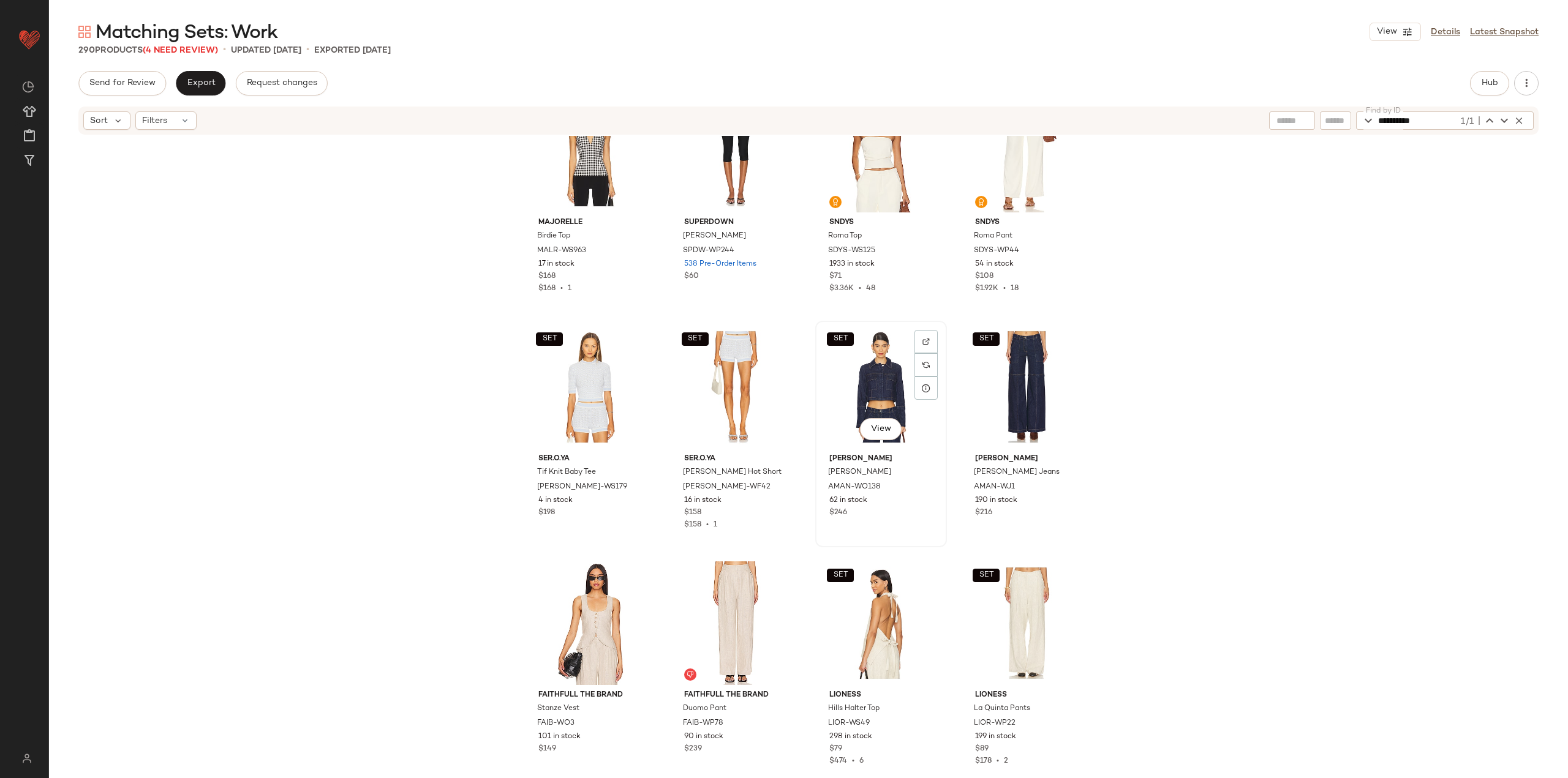
drag, startPoint x: 856, startPoint y: 376, endPoint x: 863, endPoint y: 447, distance: 71.3
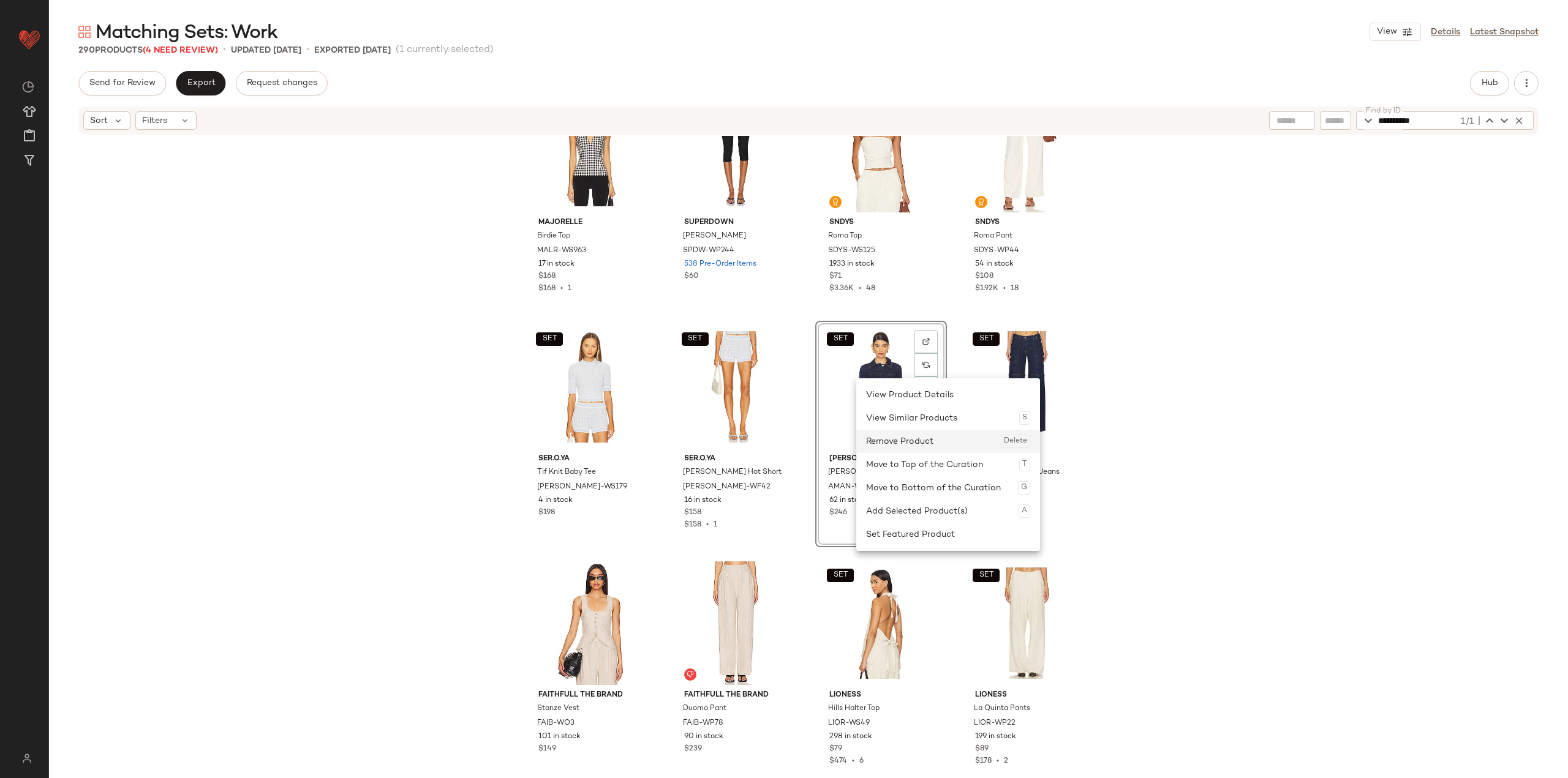
click at [650, 449] on div "Remove Product Delete" at bounding box center [948, 441] width 164 height 24
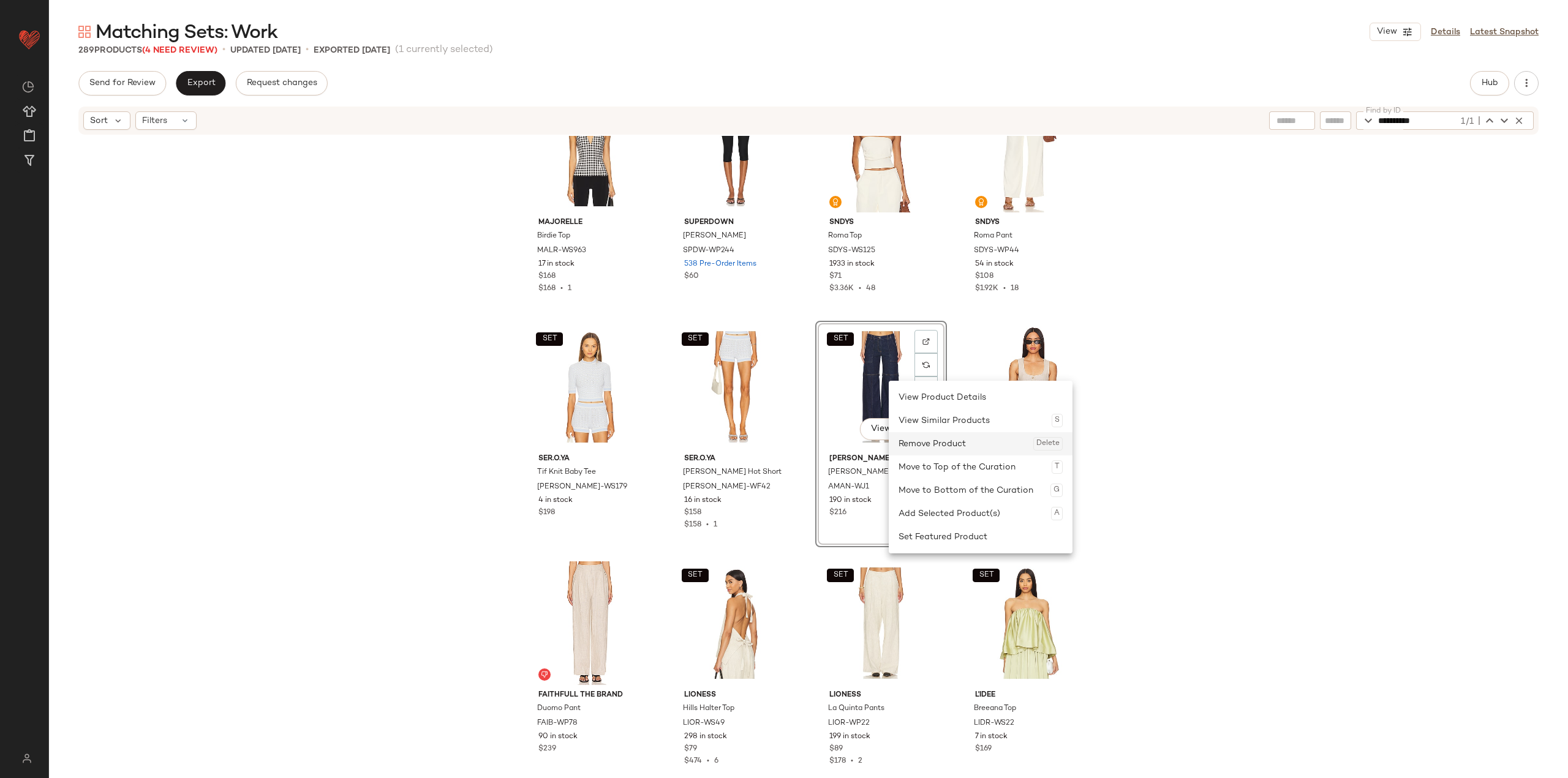
click at [650, 443] on div "Remove Product Delete" at bounding box center [981, 443] width 164 height 24
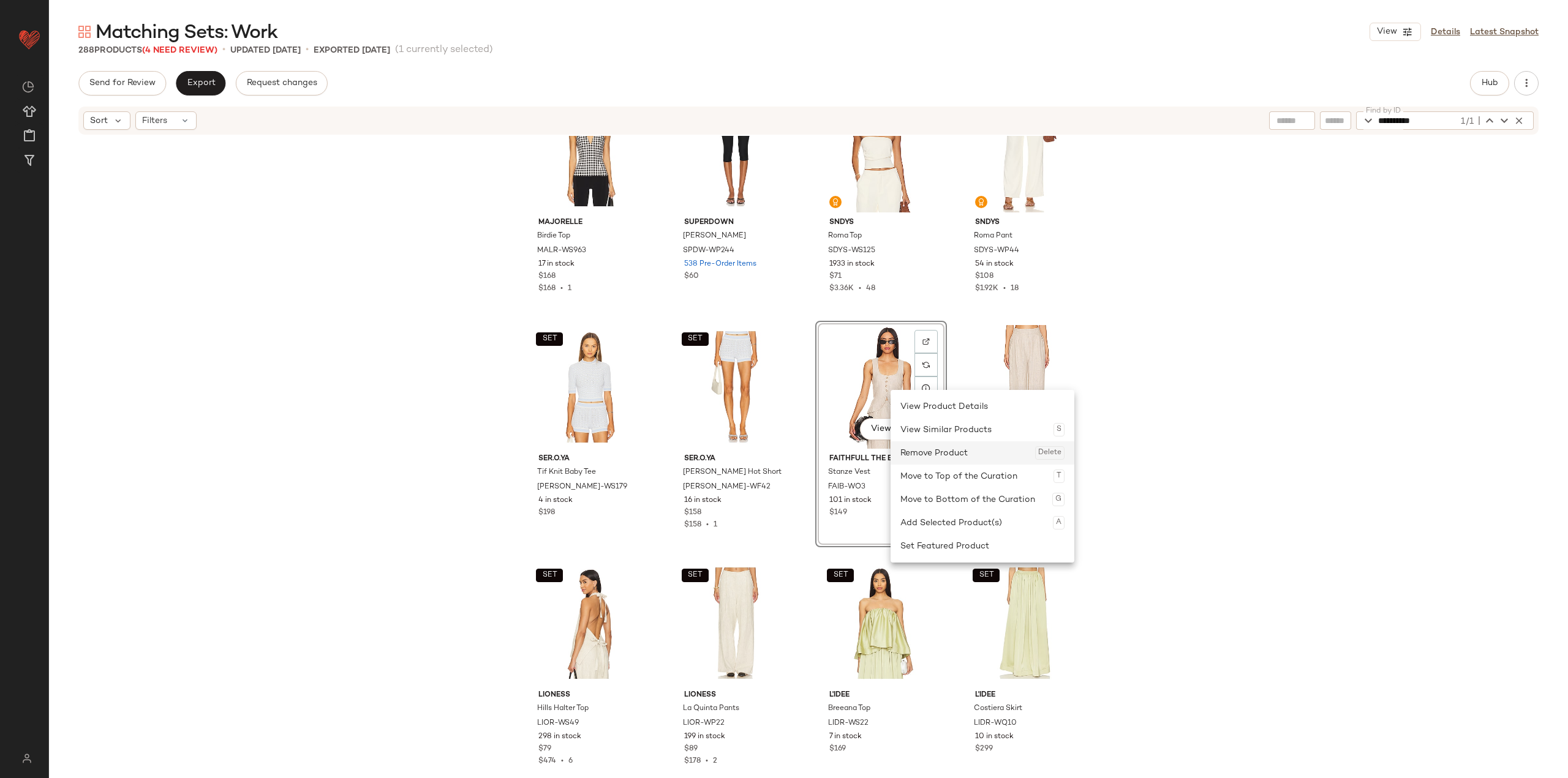
click at [650, 449] on div "Remove Product Delete" at bounding box center [982, 453] width 164 height 24
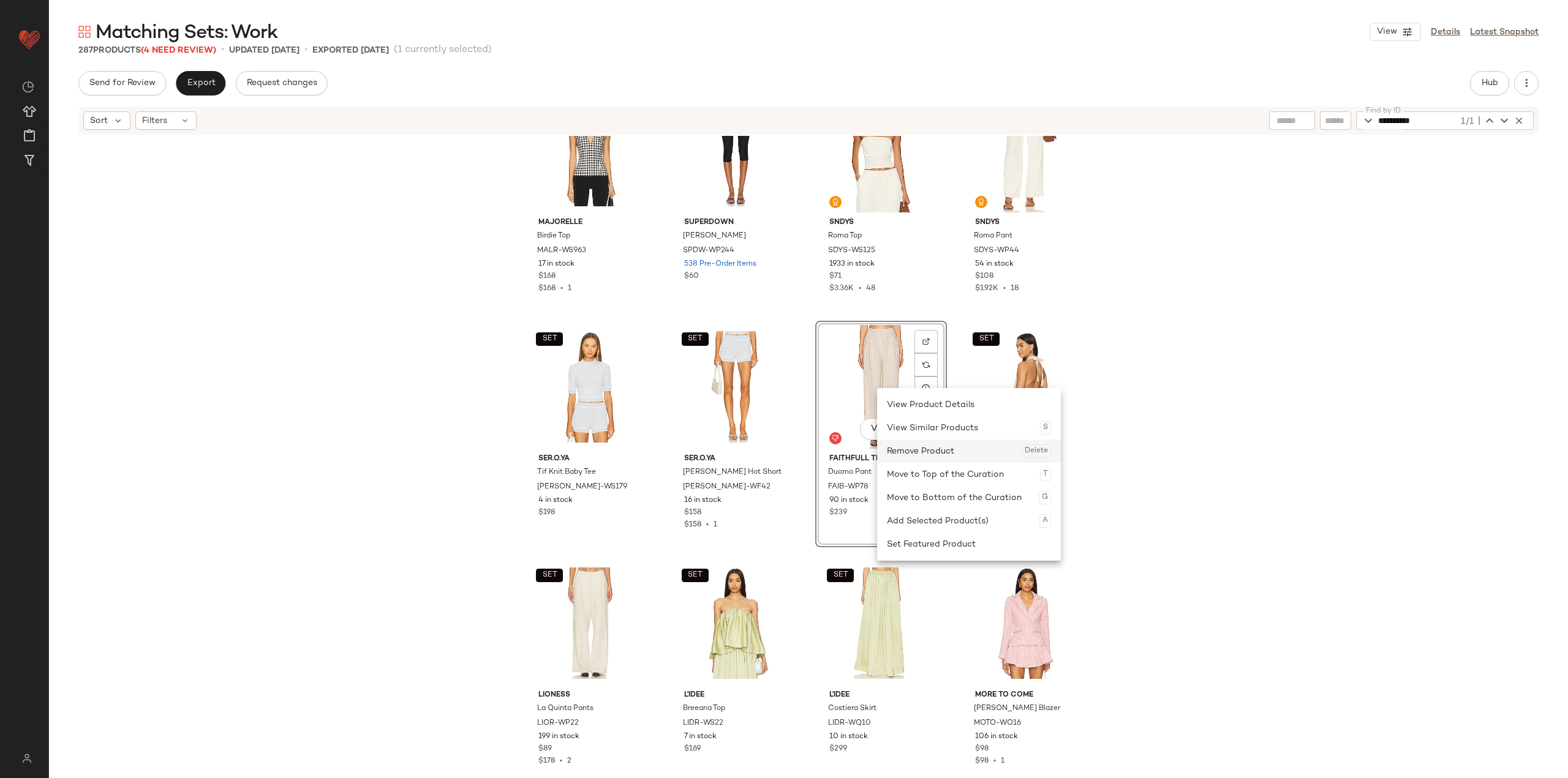
click at [650, 451] on div "Remove Product Delete" at bounding box center [969, 451] width 164 height 24
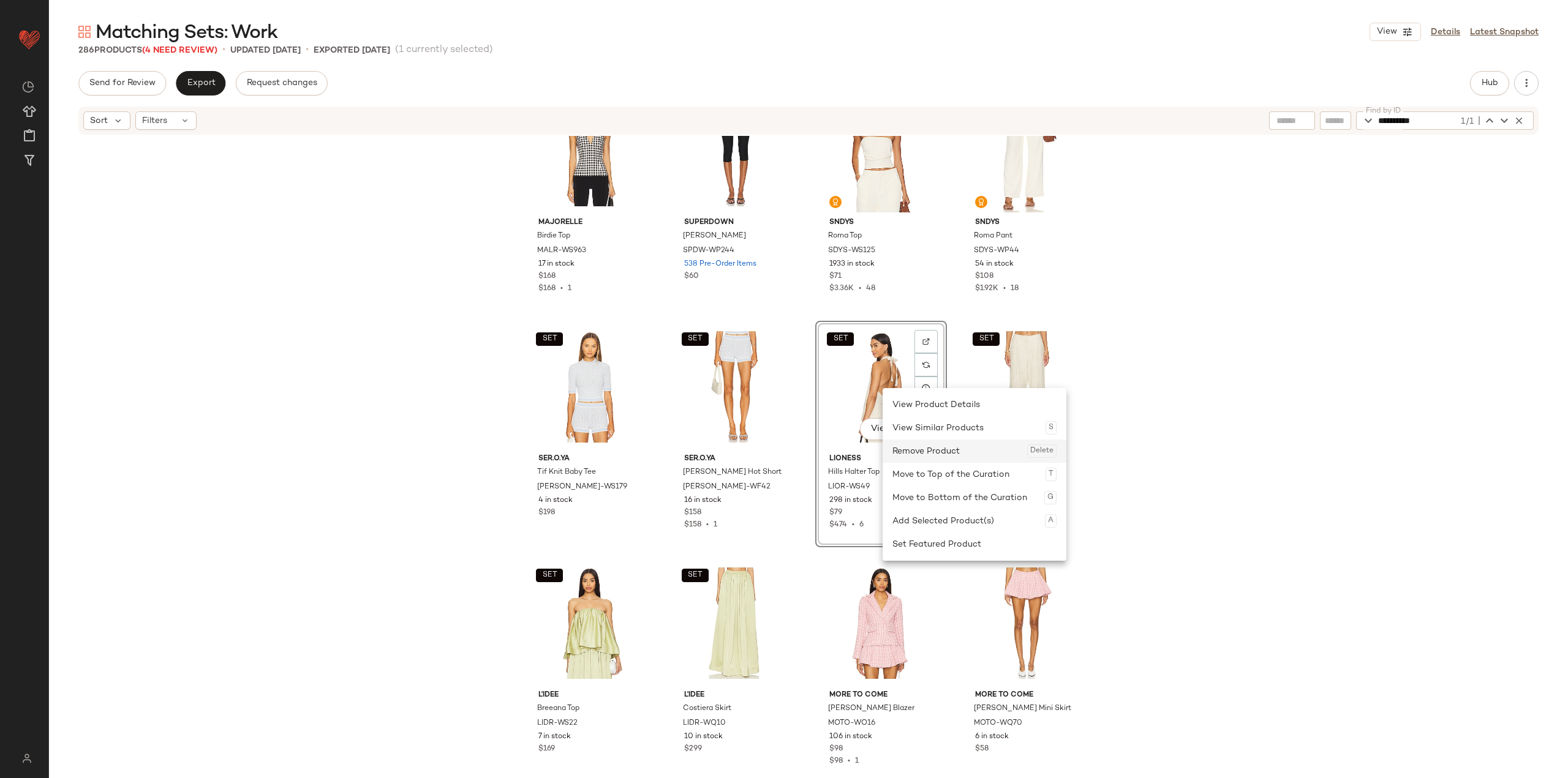
click at [650, 450] on div "Remove Product Delete" at bounding box center [975, 451] width 164 height 24
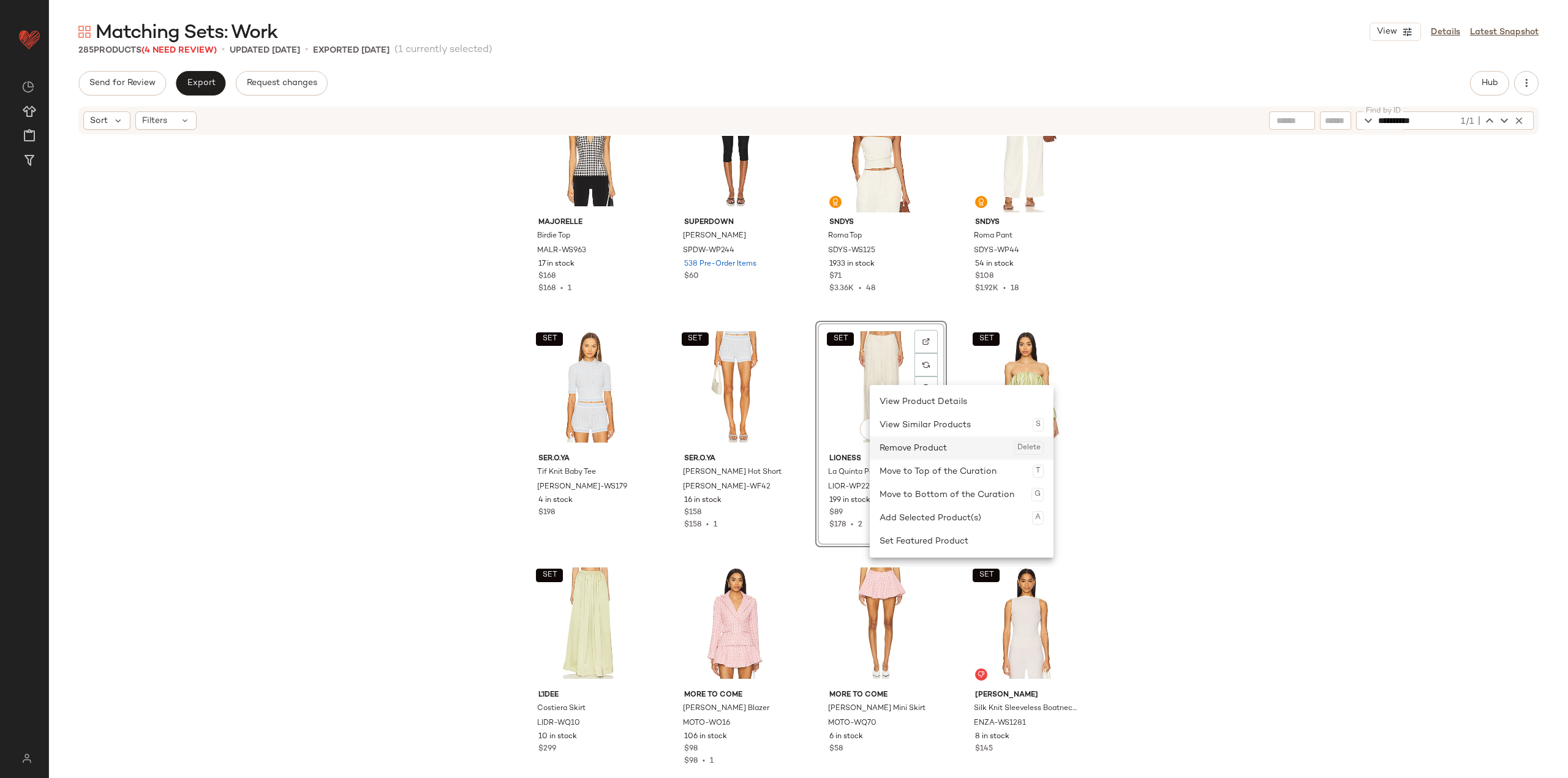
click at [650, 444] on div "Remove Product Delete" at bounding box center [962, 448] width 164 height 24
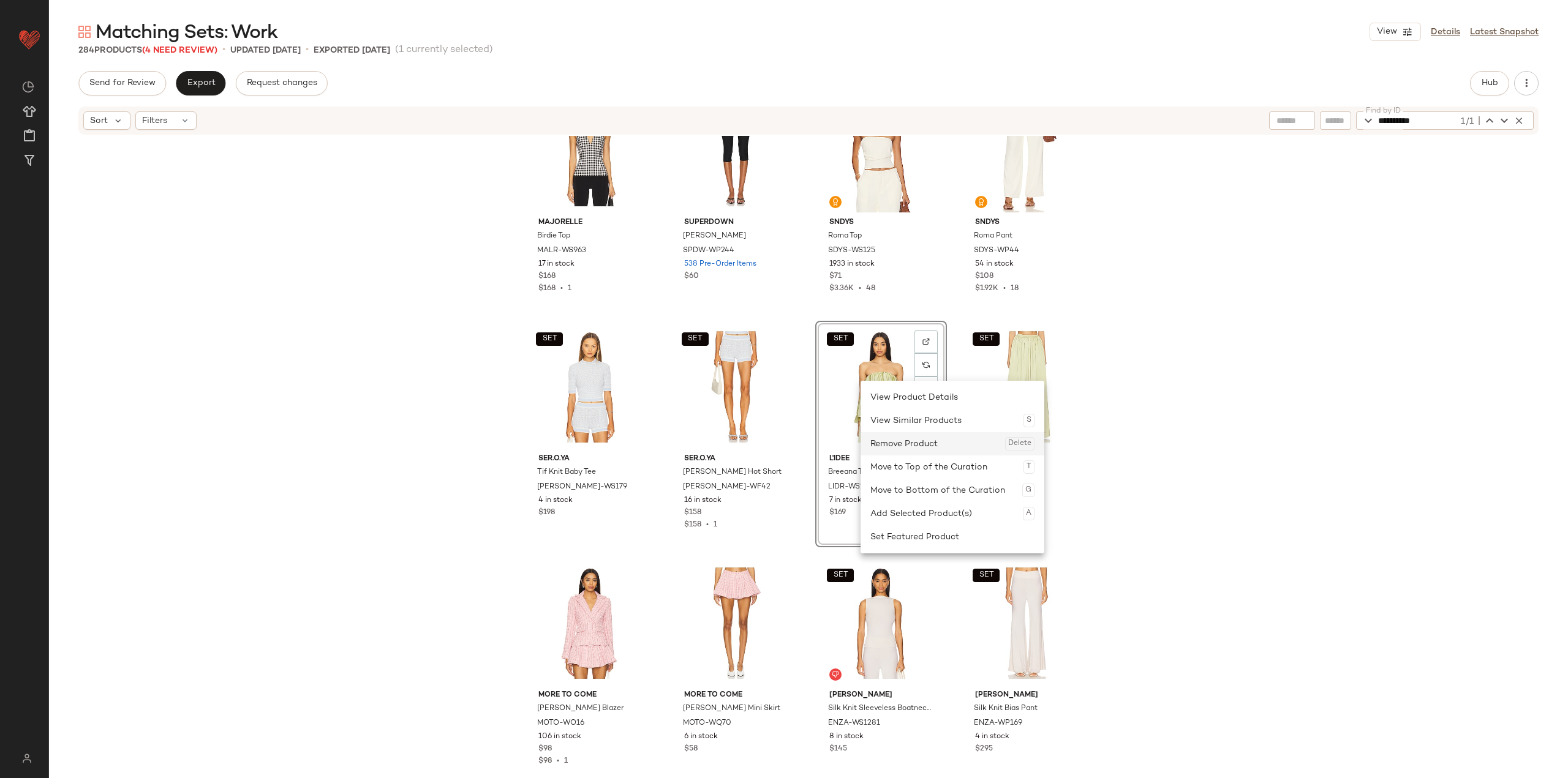
click at [650, 446] on div "Remove Product Delete" at bounding box center [953, 443] width 164 height 24
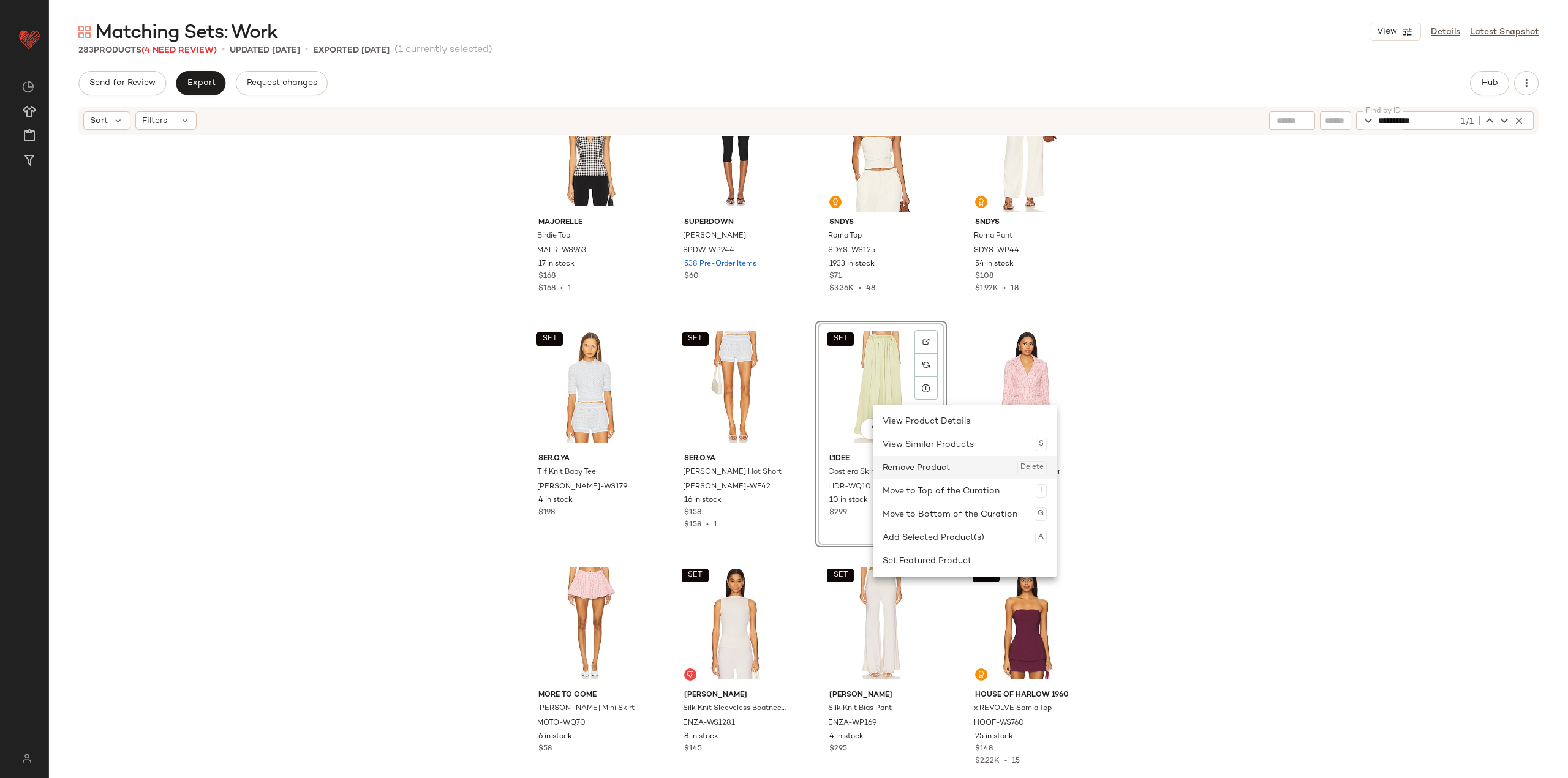
click at [650, 462] on div "Remove Product Delete" at bounding box center [965, 468] width 164 height 24
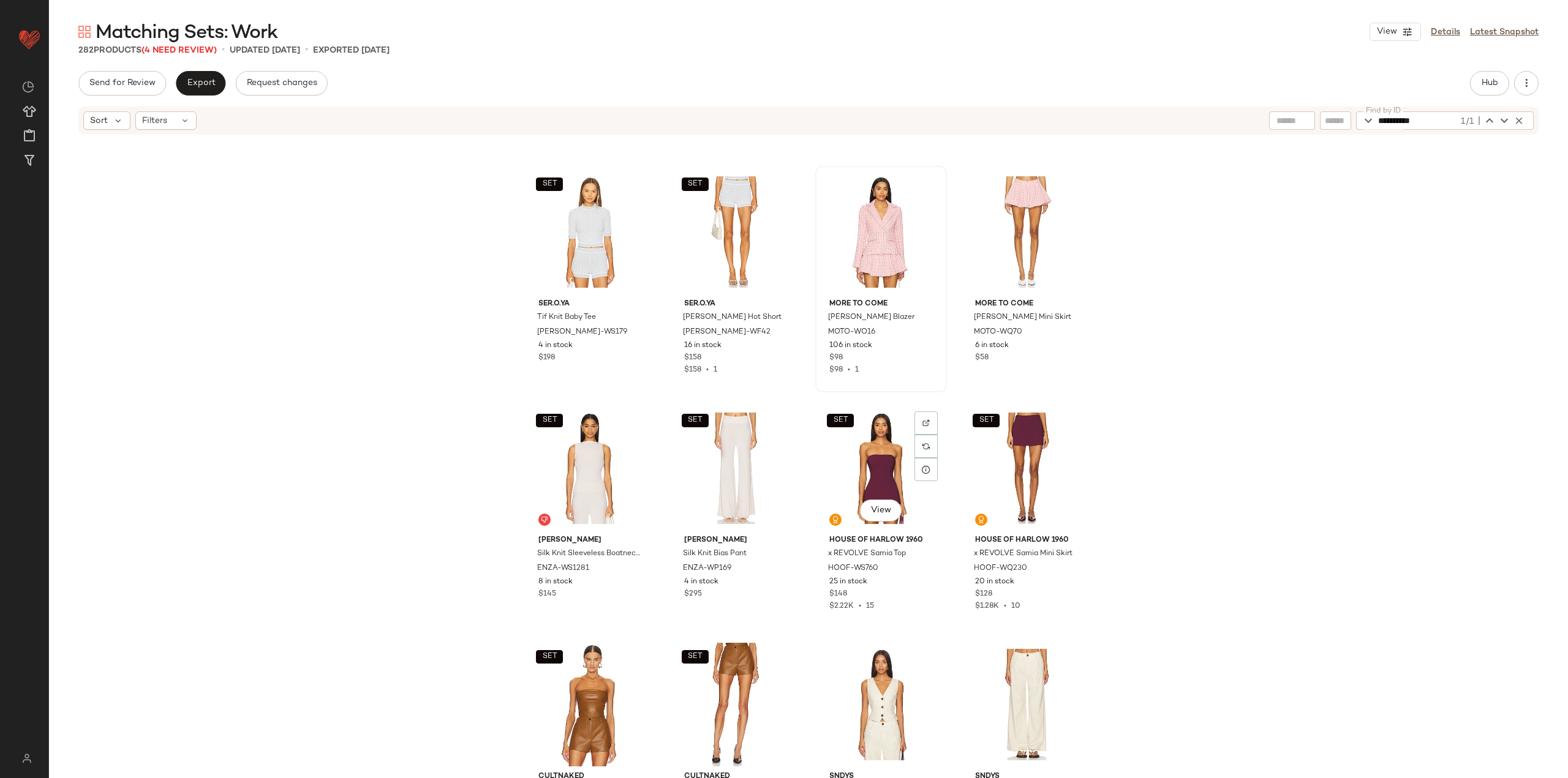
scroll to position [15432, 0]
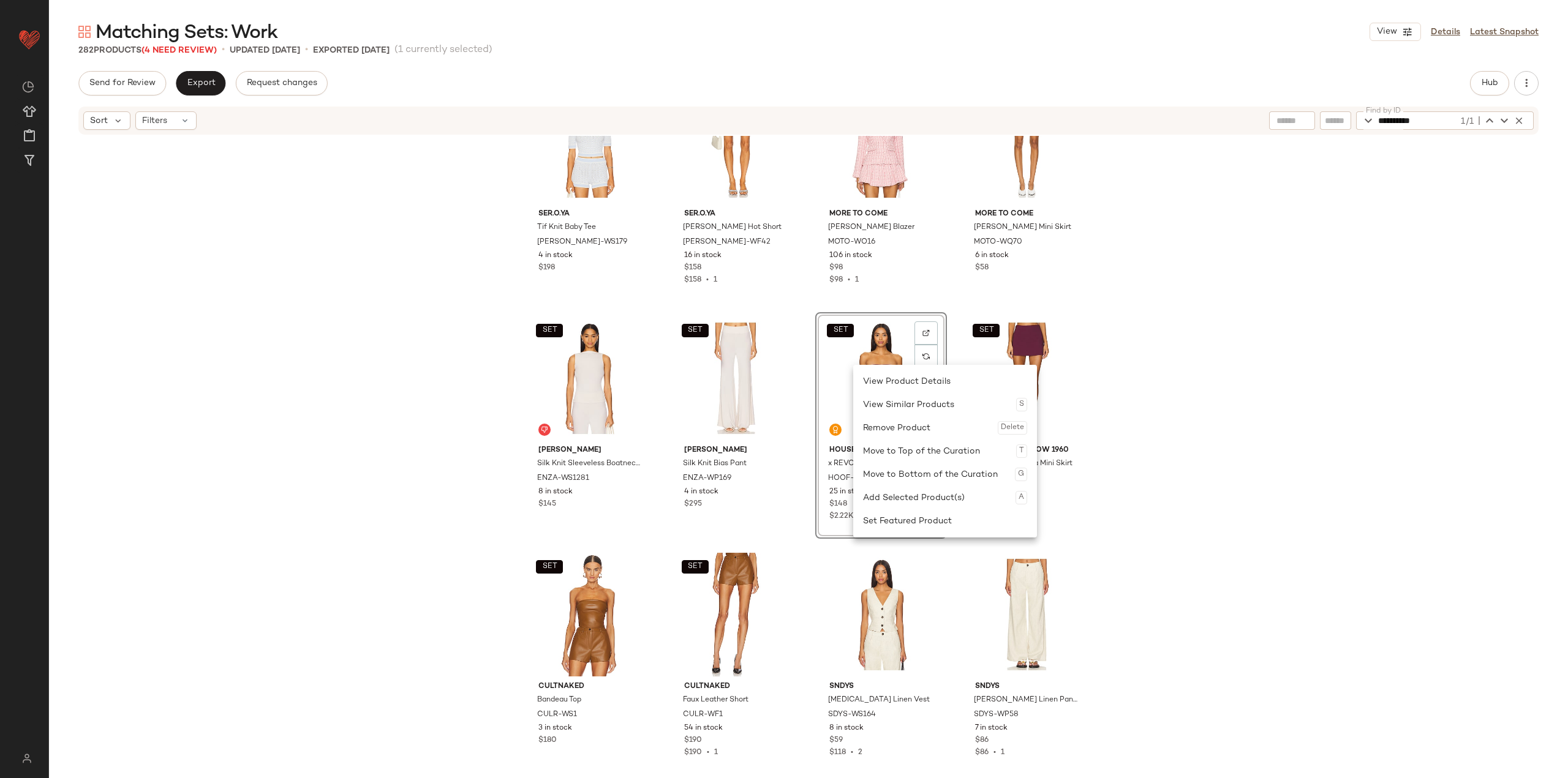
click at [650, 436] on div "Remove Product Delete" at bounding box center [945, 427] width 164 height 24
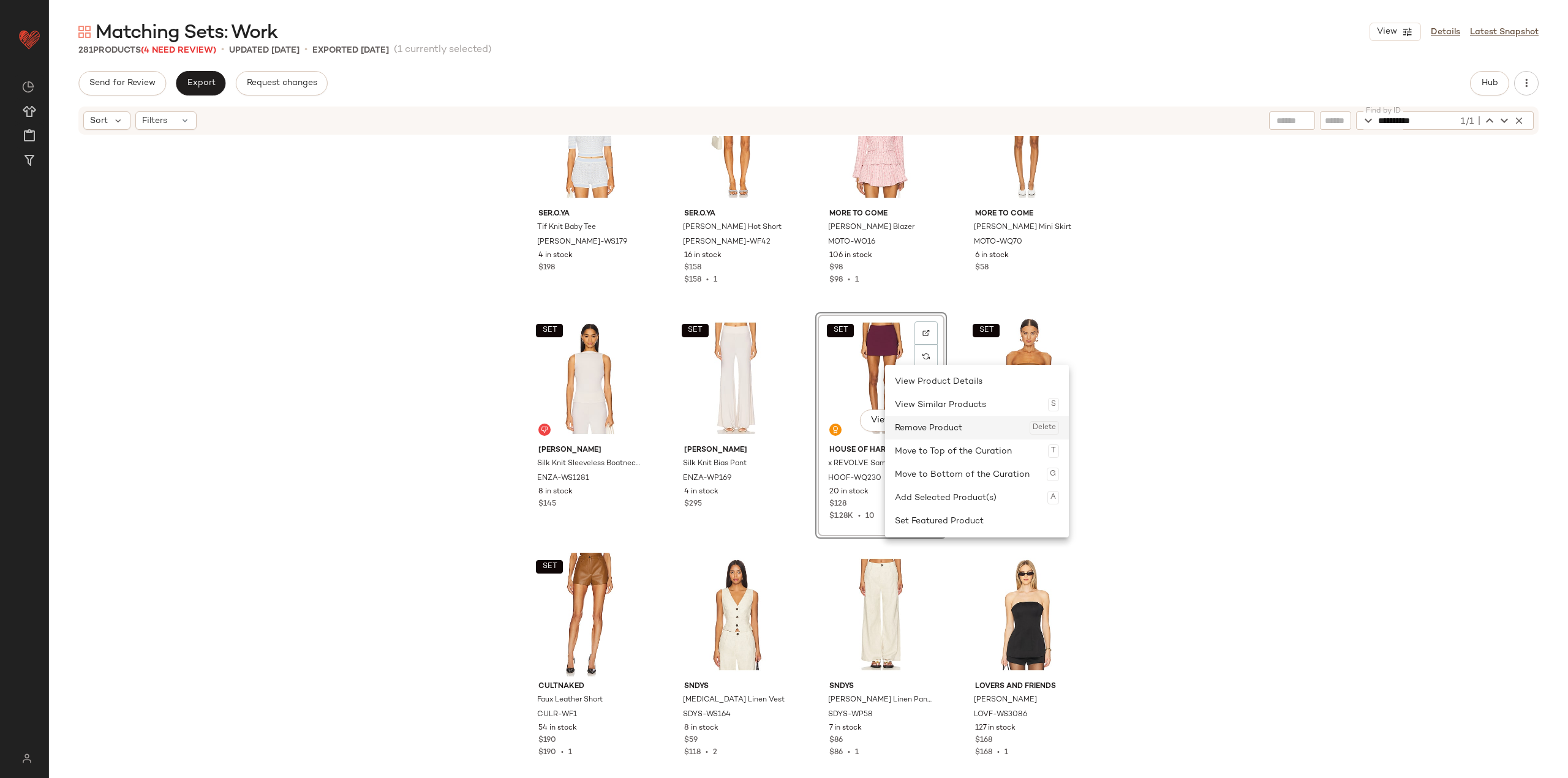
click at [650, 435] on div "Remove Product Delete" at bounding box center [977, 427] width 164 height 24
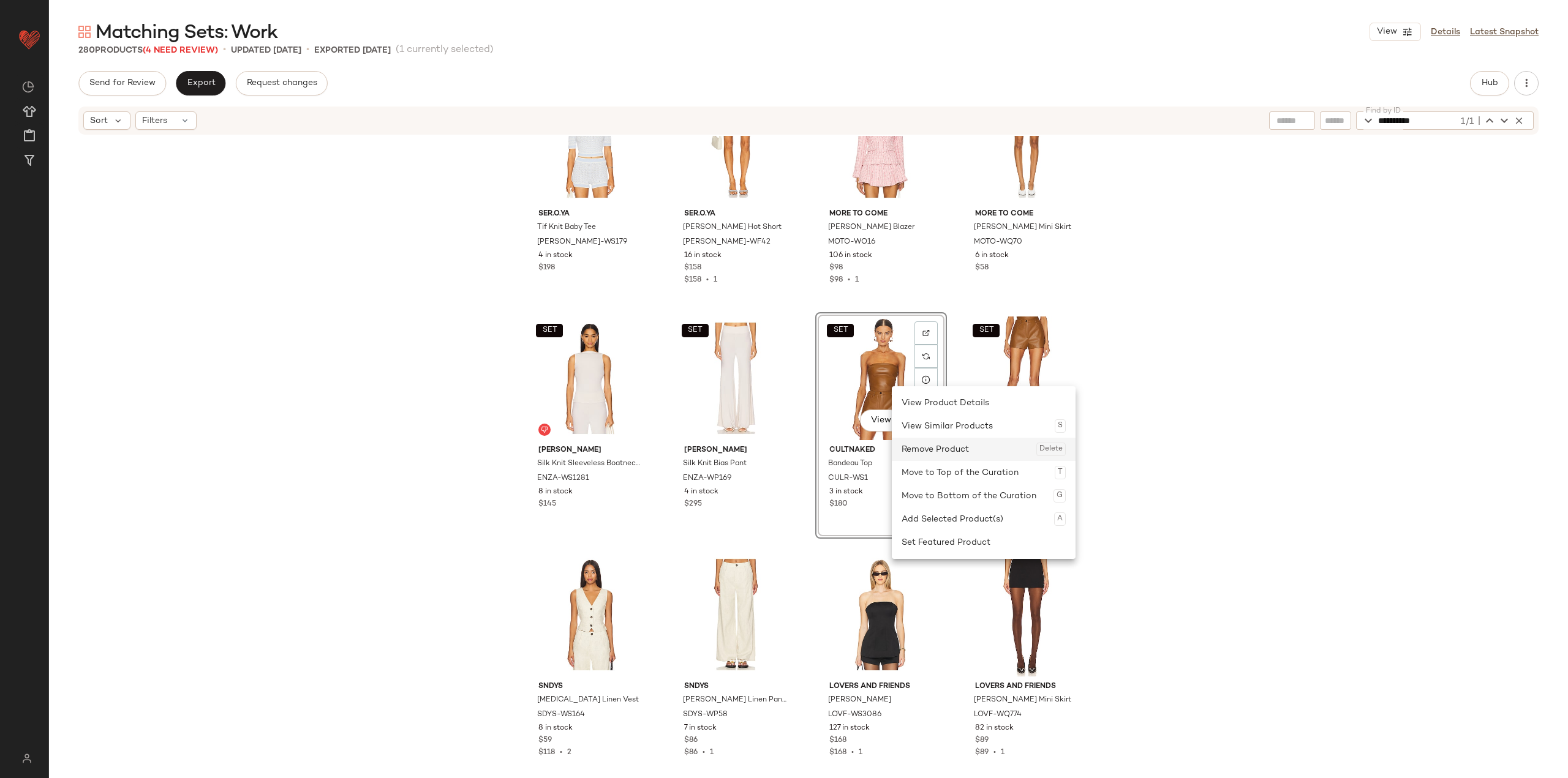
click at [650, 447] on div "Remove Product Delete" at bounding box center [984, 449] width 164 height 24
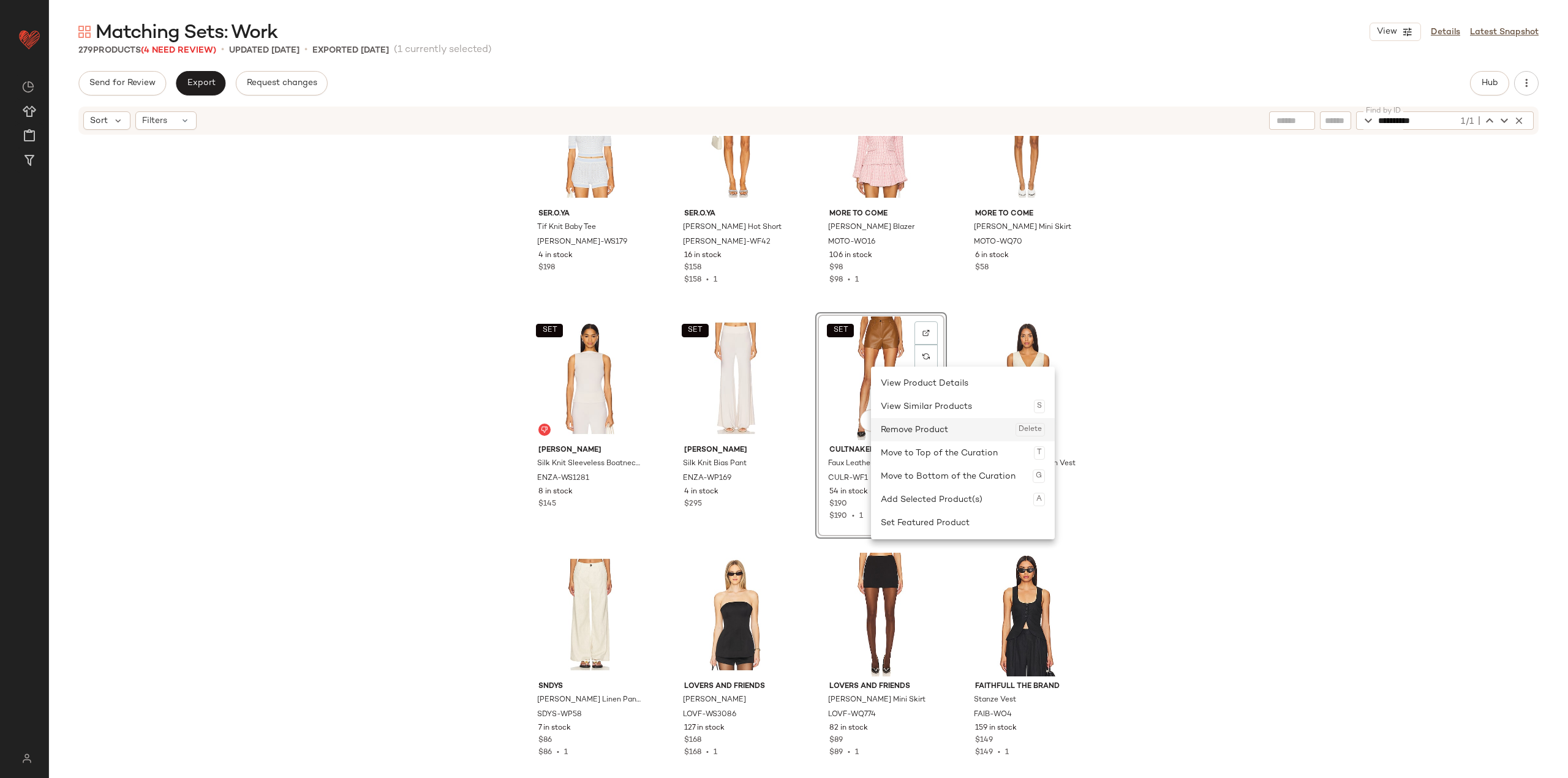
click at [650, 429] on div "Remove Product Delete" at bounding box center [963, 430] width 164 height 24
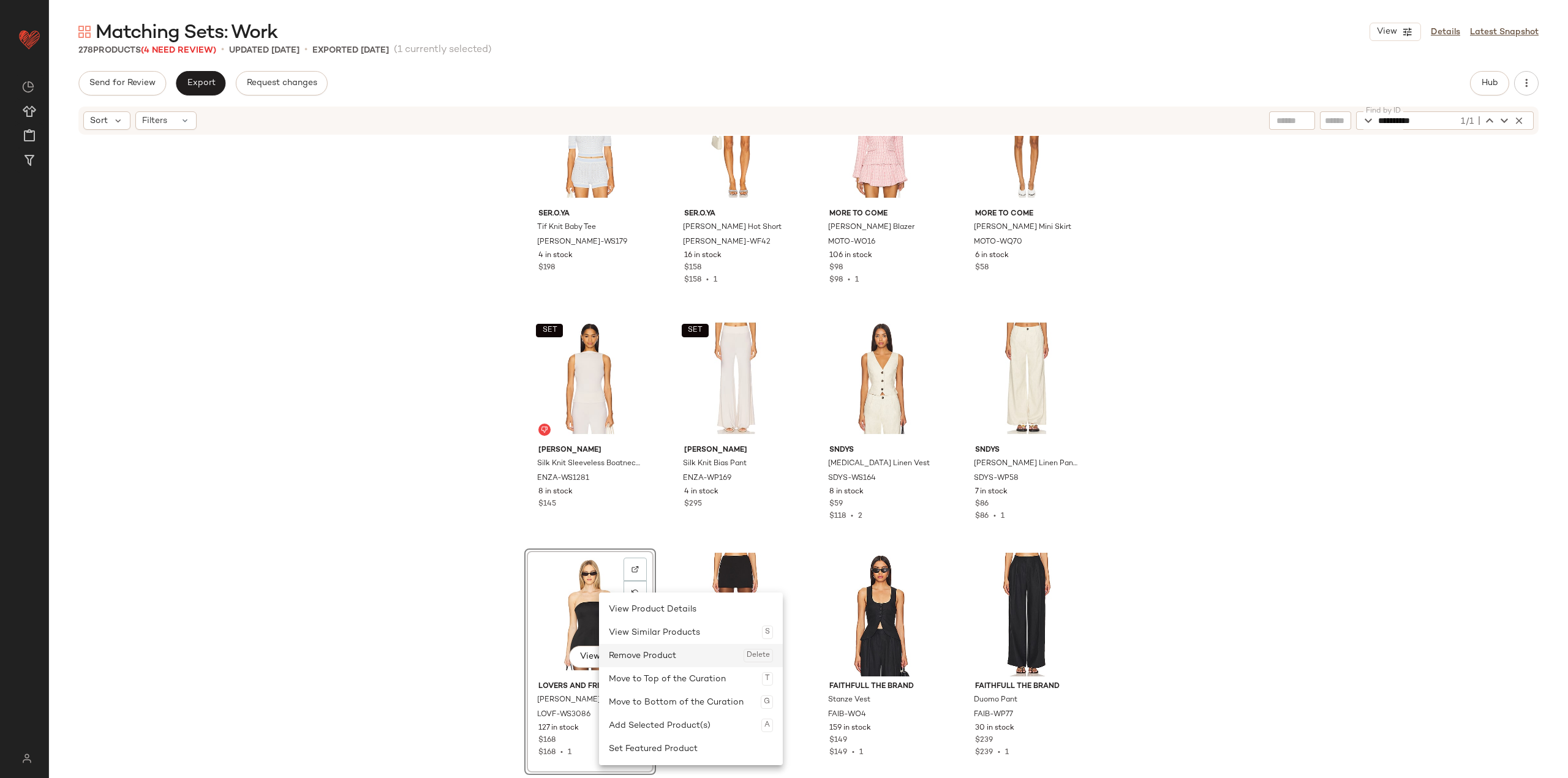
click at [647, 658] on div "Remove Product Delete" at bounding box center [691, 656] width 164 height 24
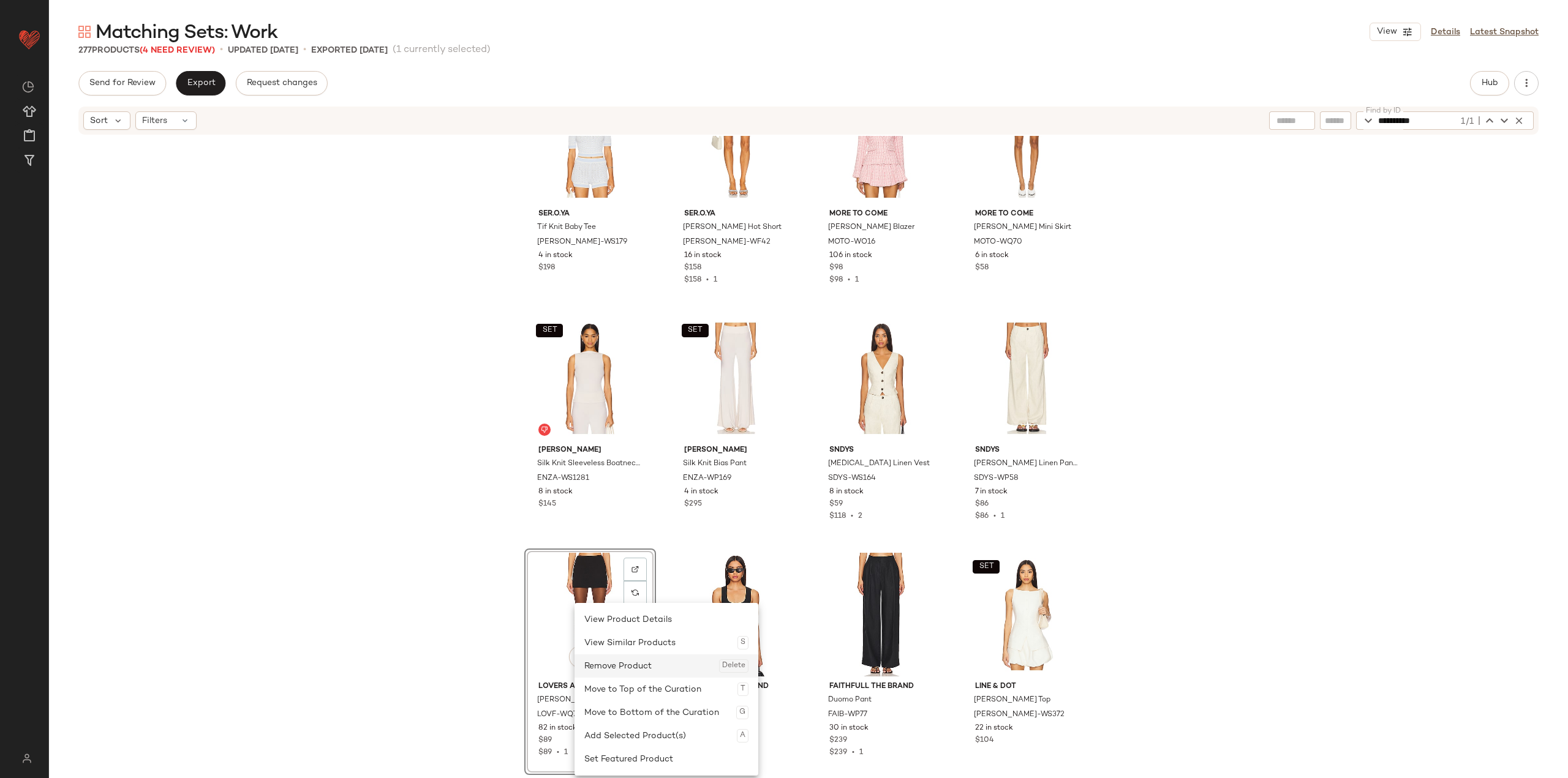
click at [610, 670] on div "Remove Product Delete" at bounding box center [666, 666] width 164 height 24
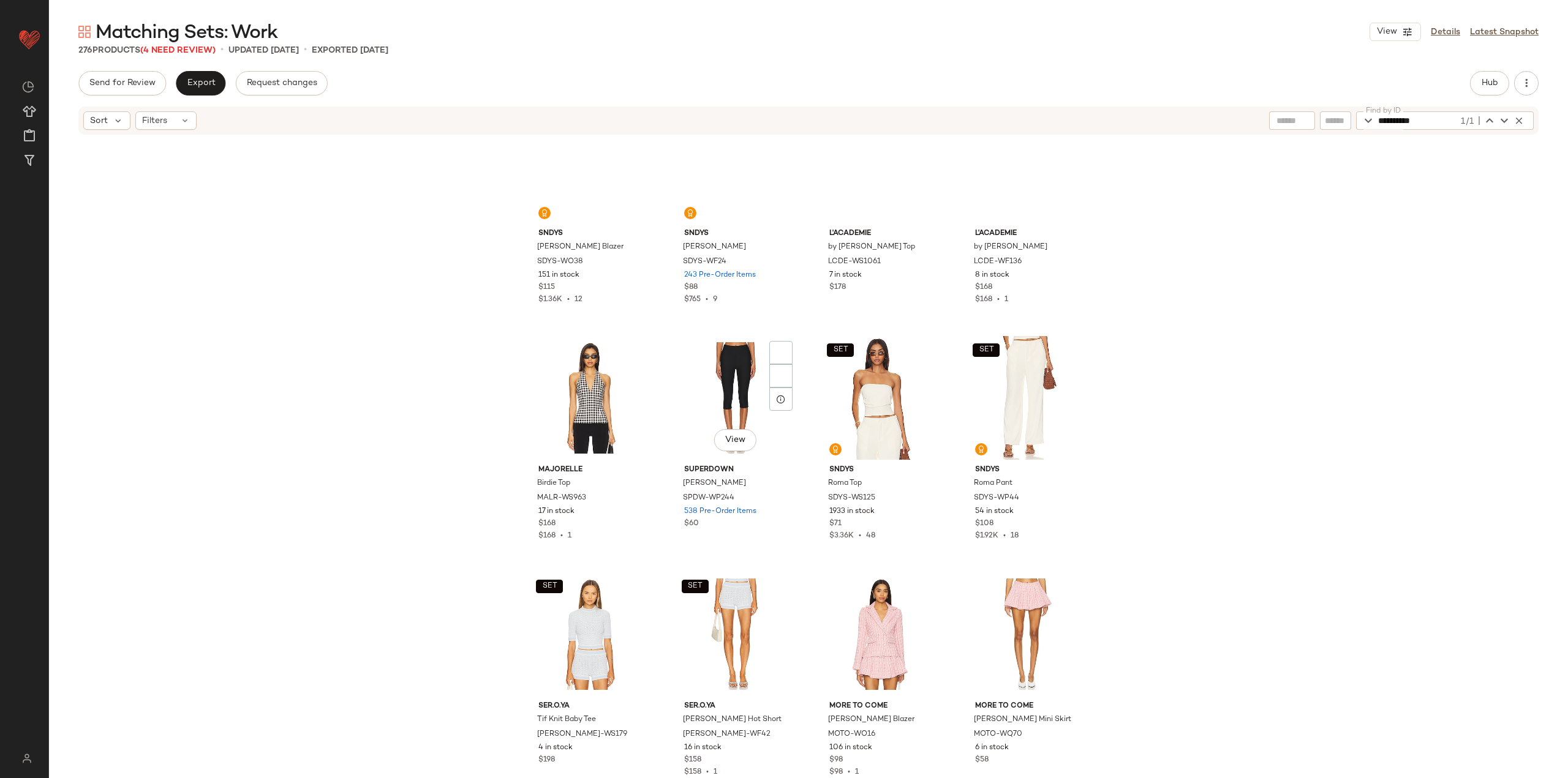
scroll to position [14895, 0]
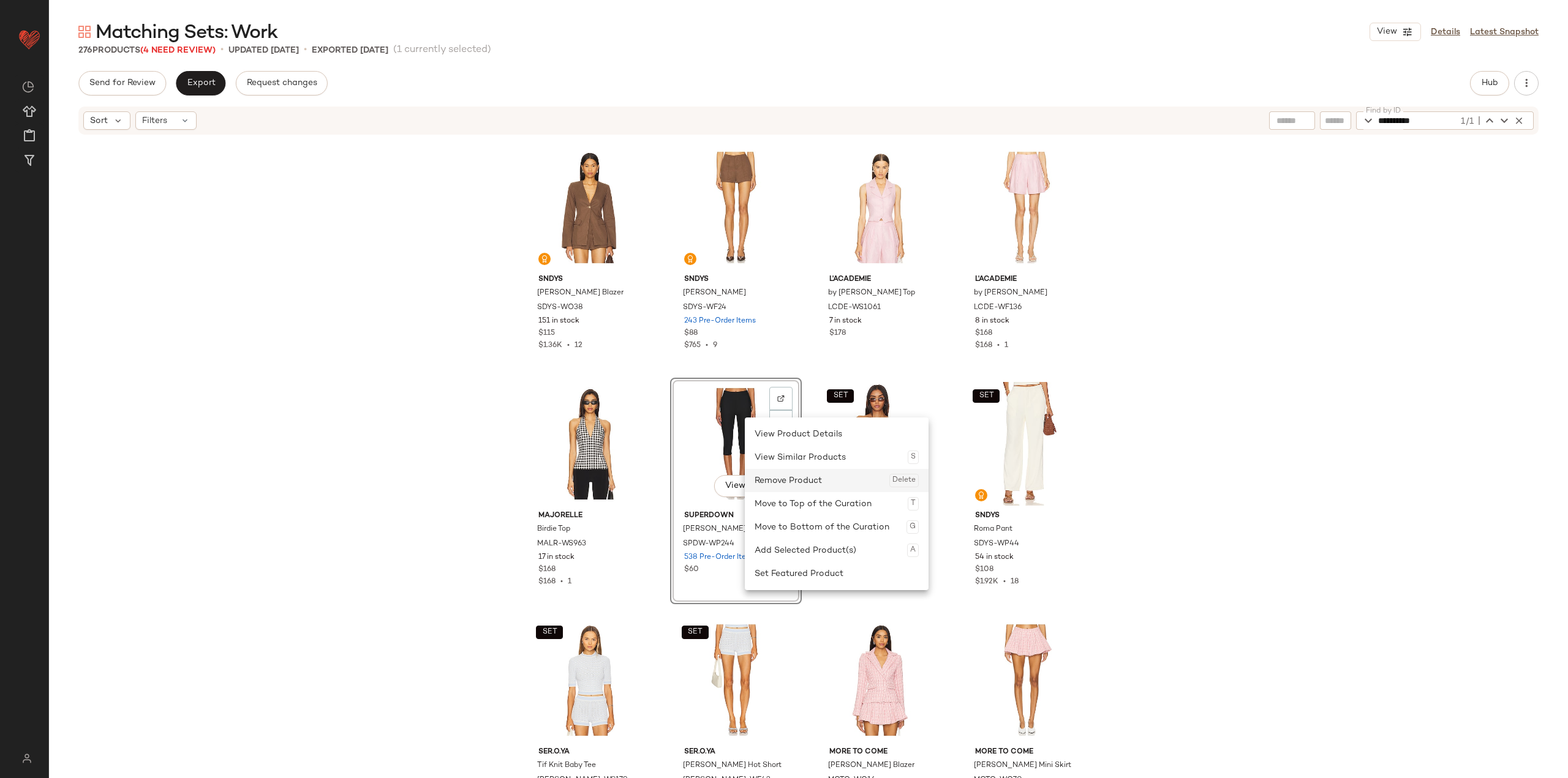
click at [650, 489] on div "Remove Product Delete" at bounding box center [837, 481] width 164 height 24
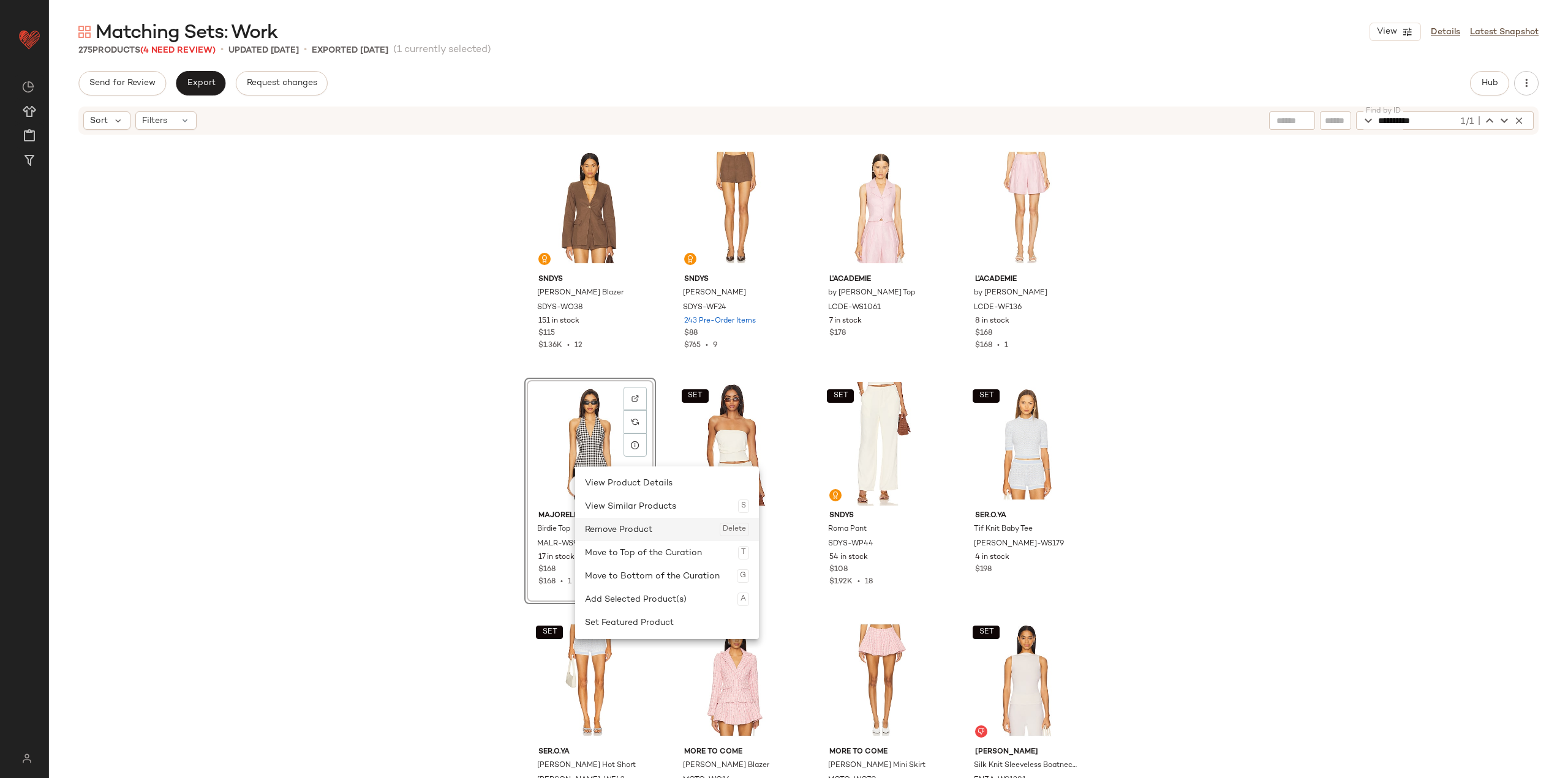
click at [622, 526] on div "Remove Product Delete" at bounding box center [667, 529] width 164 height 24
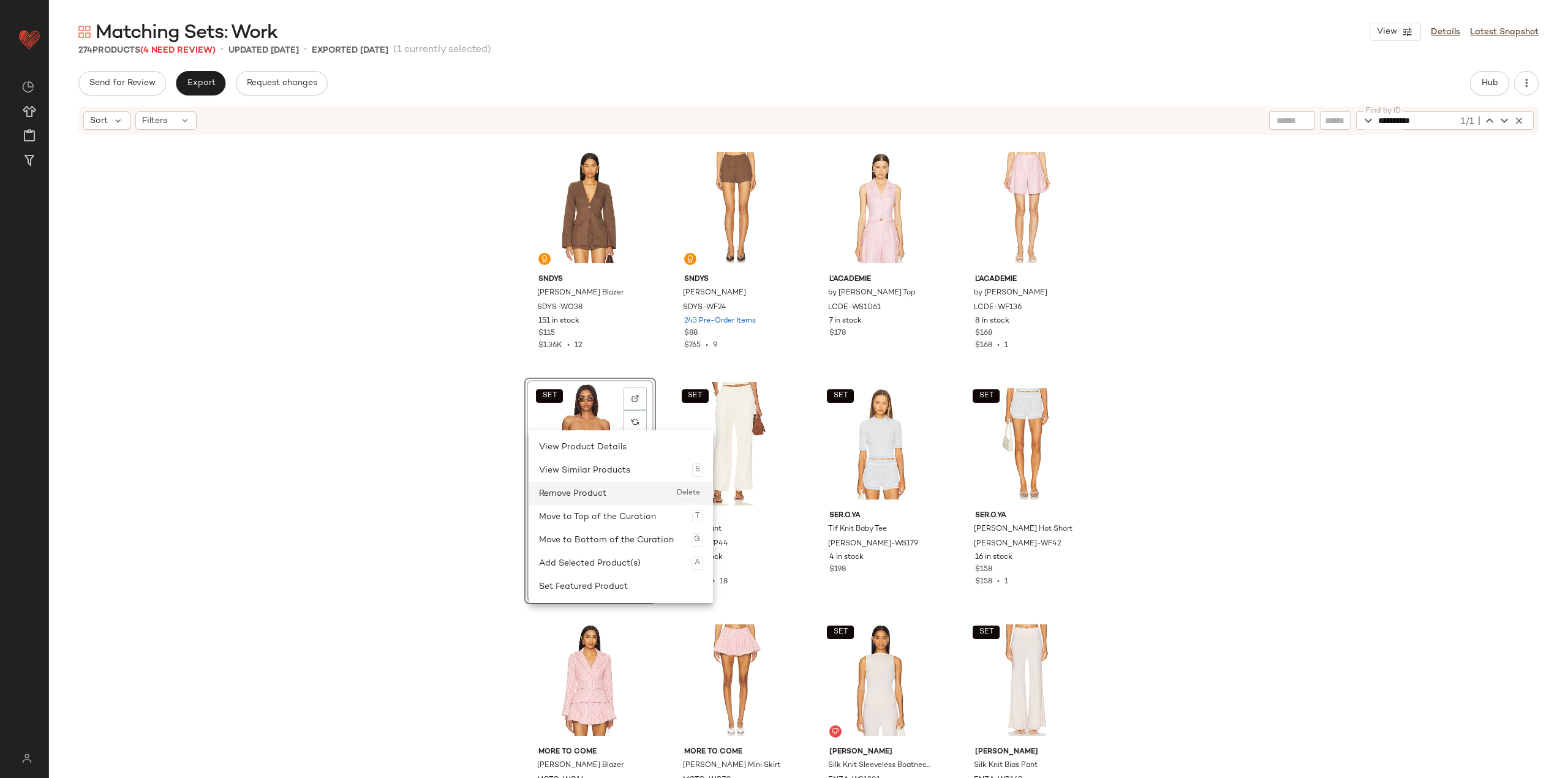
click at [602, 500] on div "Remove Product Delete" at bounding box center [621, 494] width 164 height 24
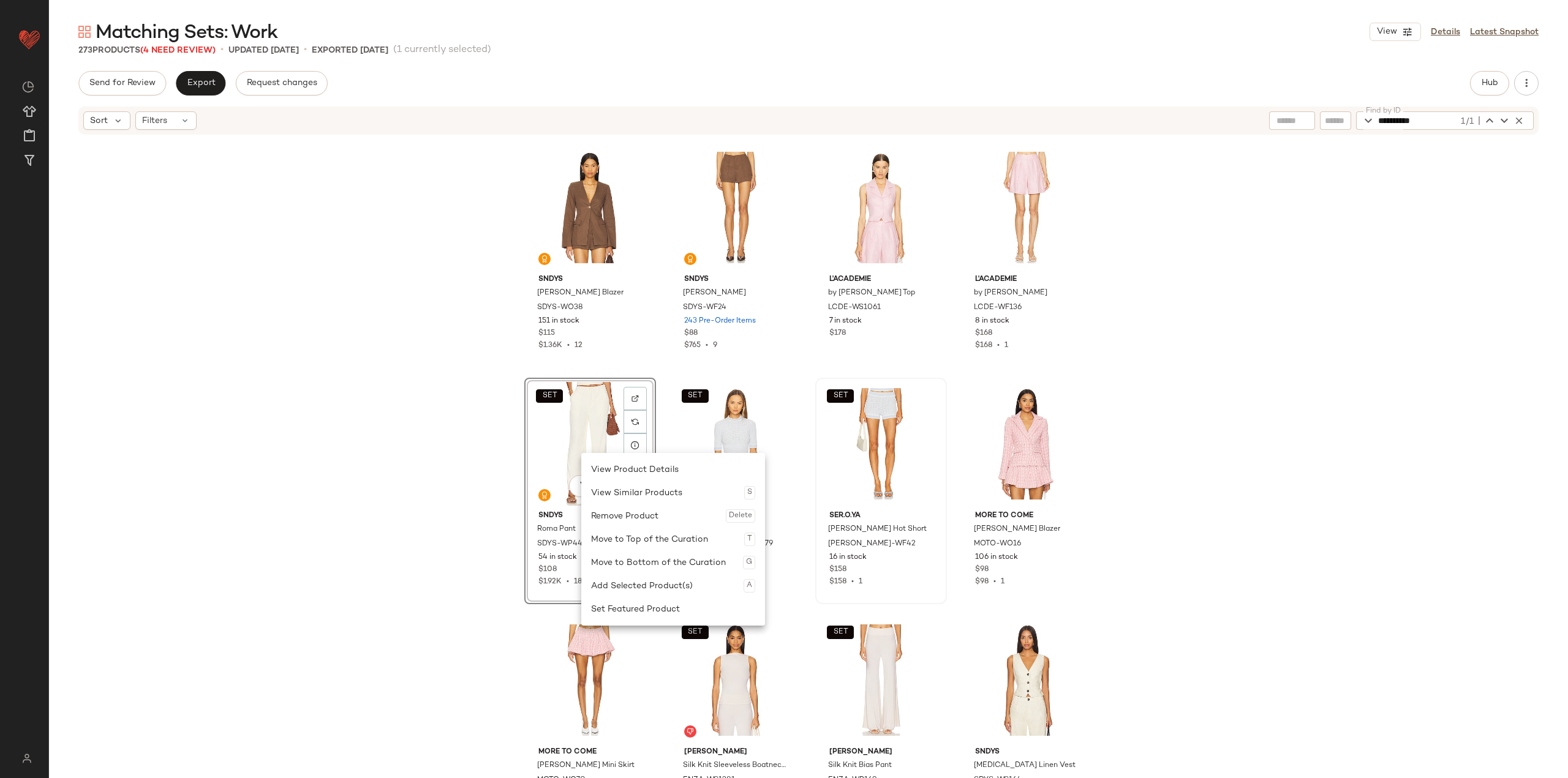
drag, startPoint x: 617, startPoint y: 511, endPoint x: 781, endPoint y: 484, distance: 166.2
click at [617, 510] on div "Remove Product Delete" at bounding box center [673, 516] width 164 height 24
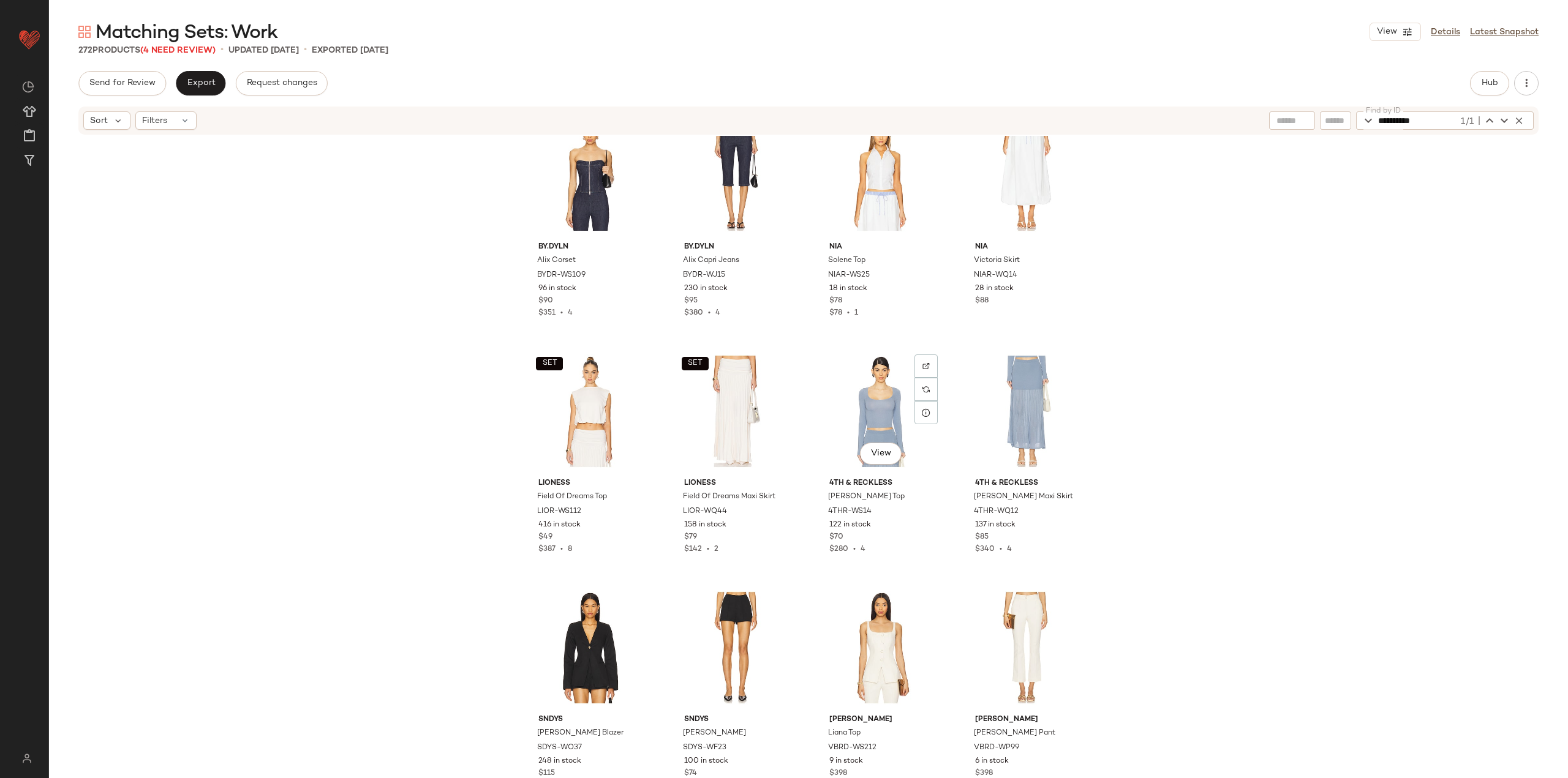
scroll to position [9017, 0]
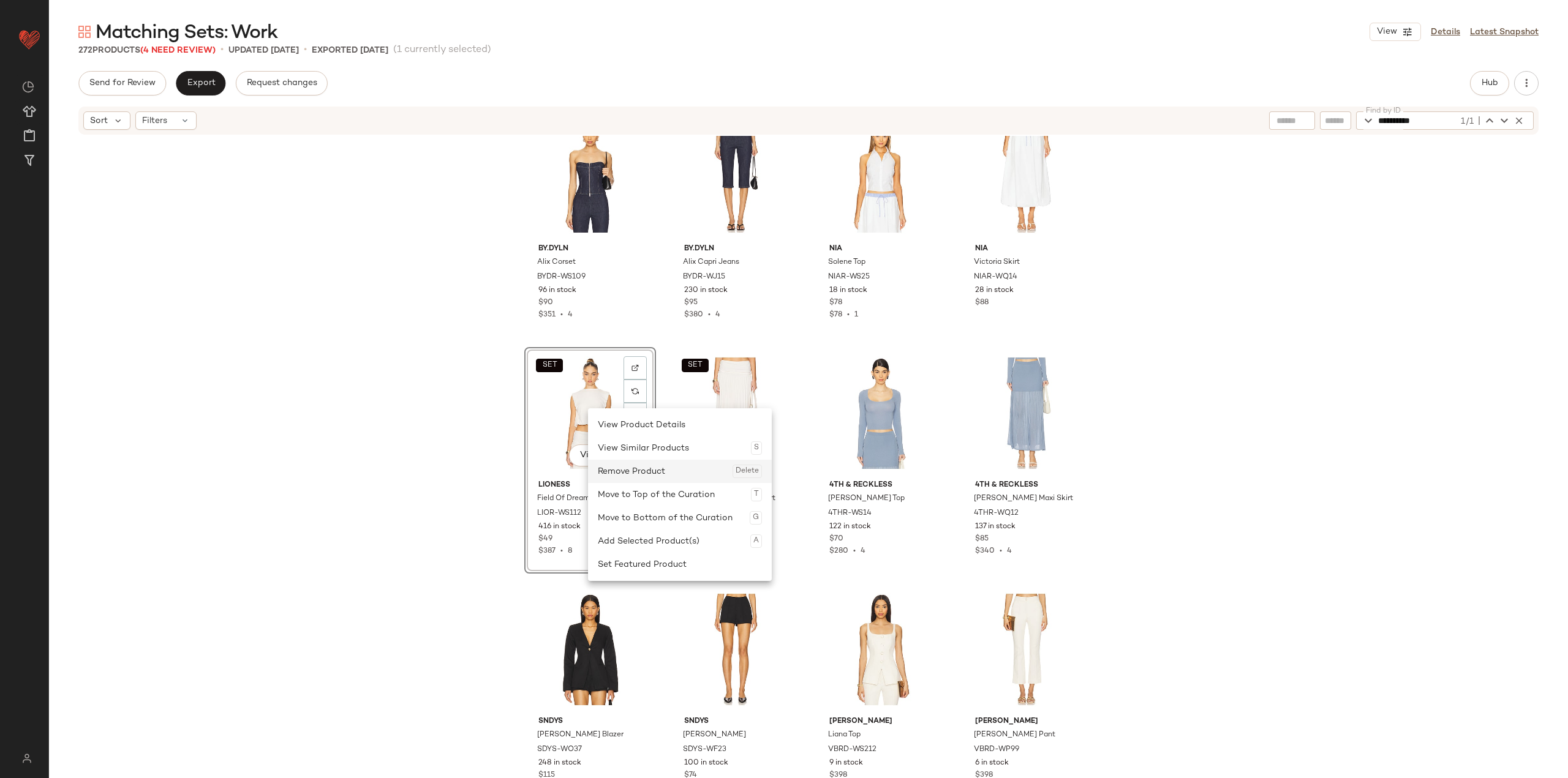
click at [647, 475] on div "Remove Product Delete" at bounding box center [680, 472] width 164 height 24
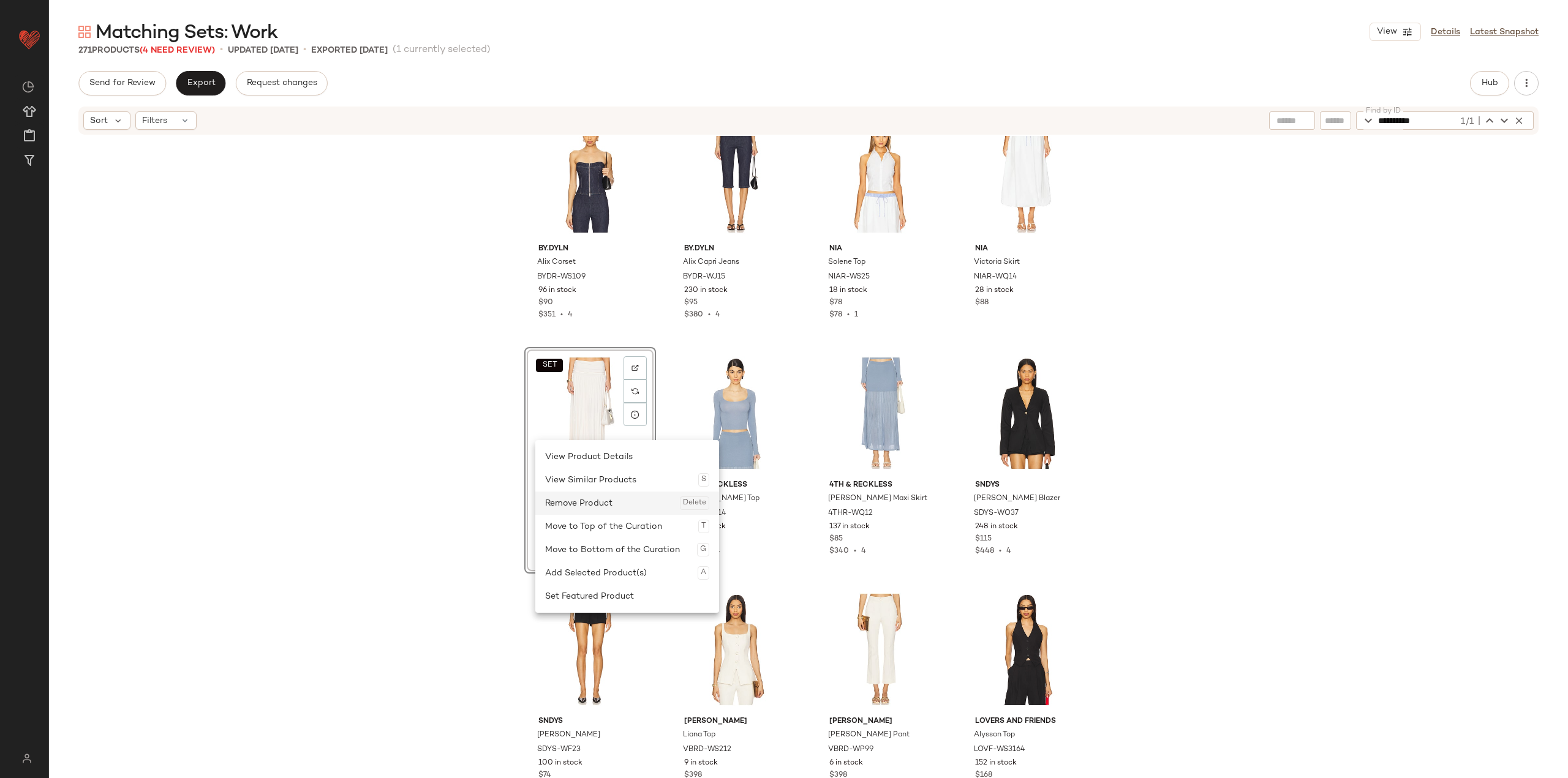
click at [603, 500] on div "Remove Product Delete" at bounding box center [627, 503] width 164 height 24
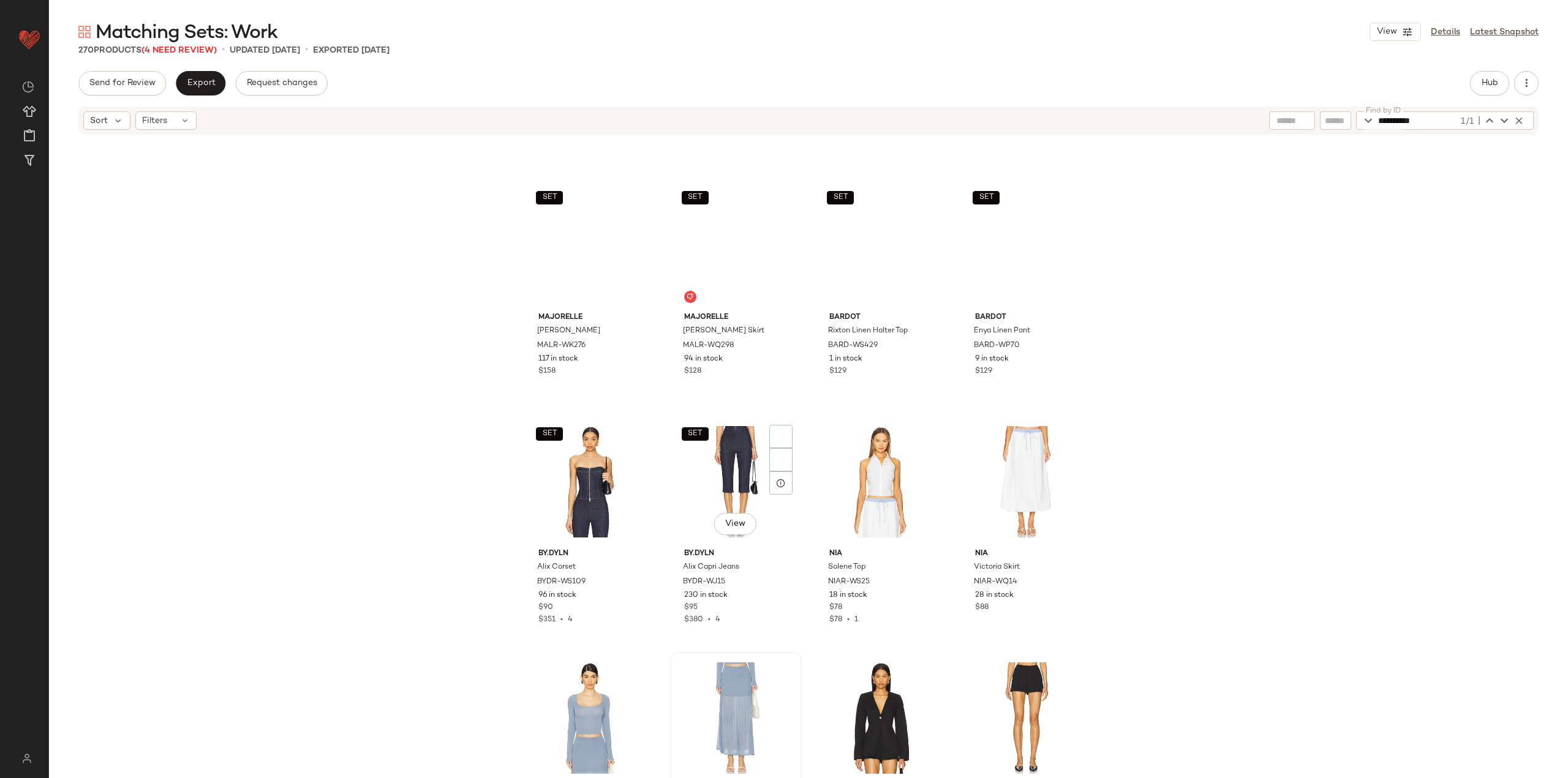
scroll to position [8711, 0]
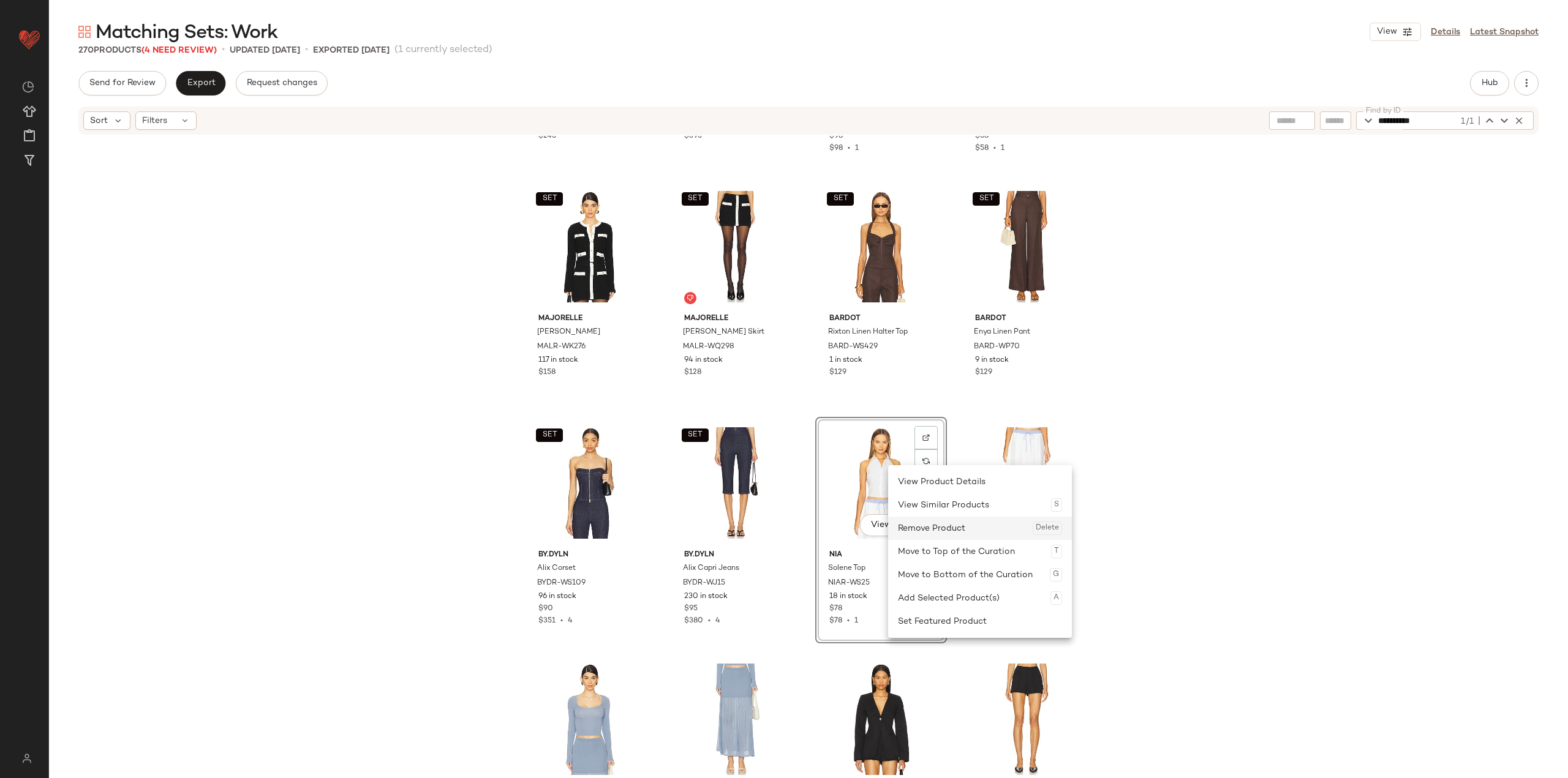
click at [650, 524] on div "Remove Product Delete" at bounding box center [980, 528] width 164 height 24
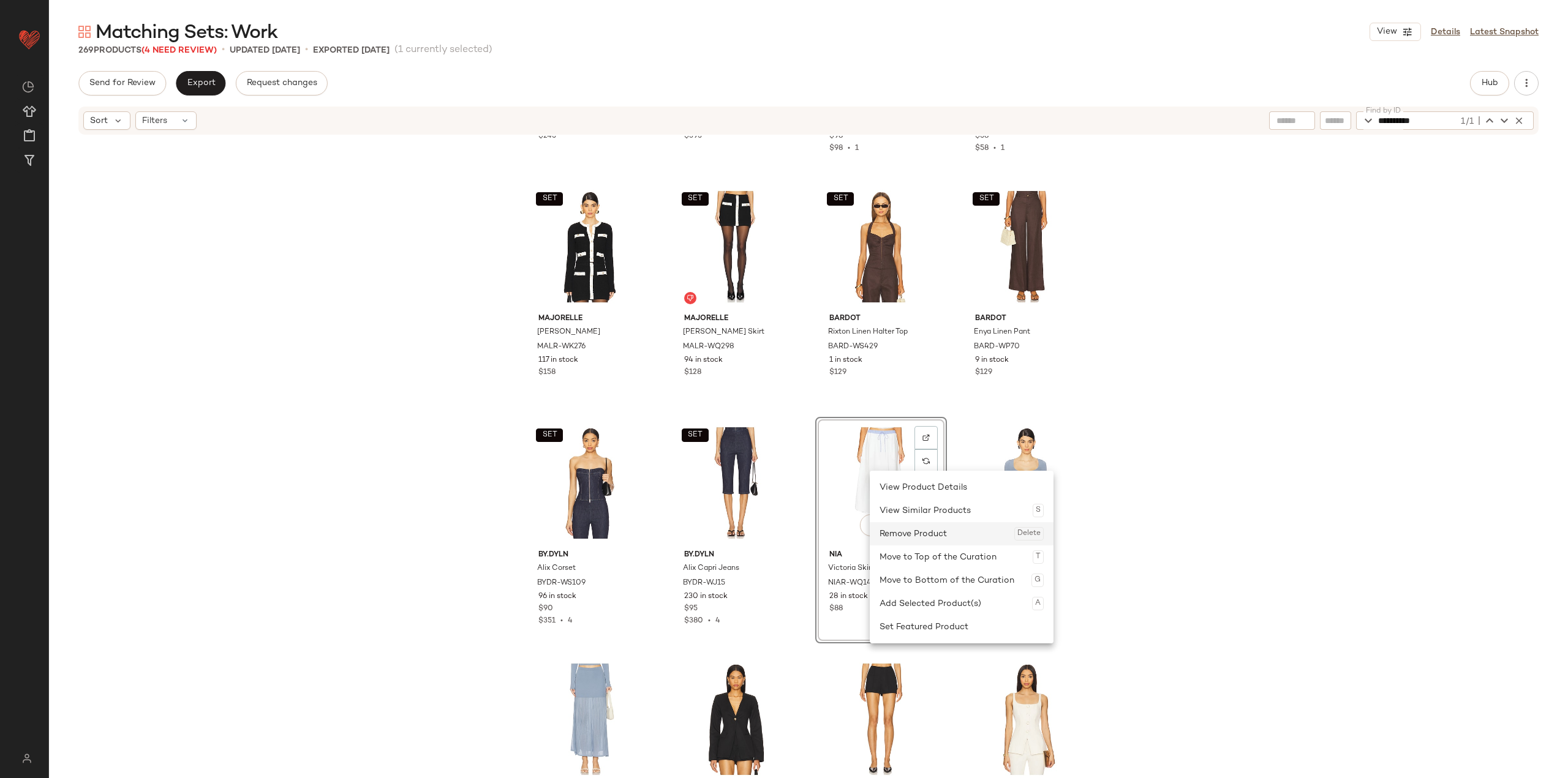
click at [650, 539] on div "Remove Product Delete" at bounding box center [962, 534] width 164 height 24
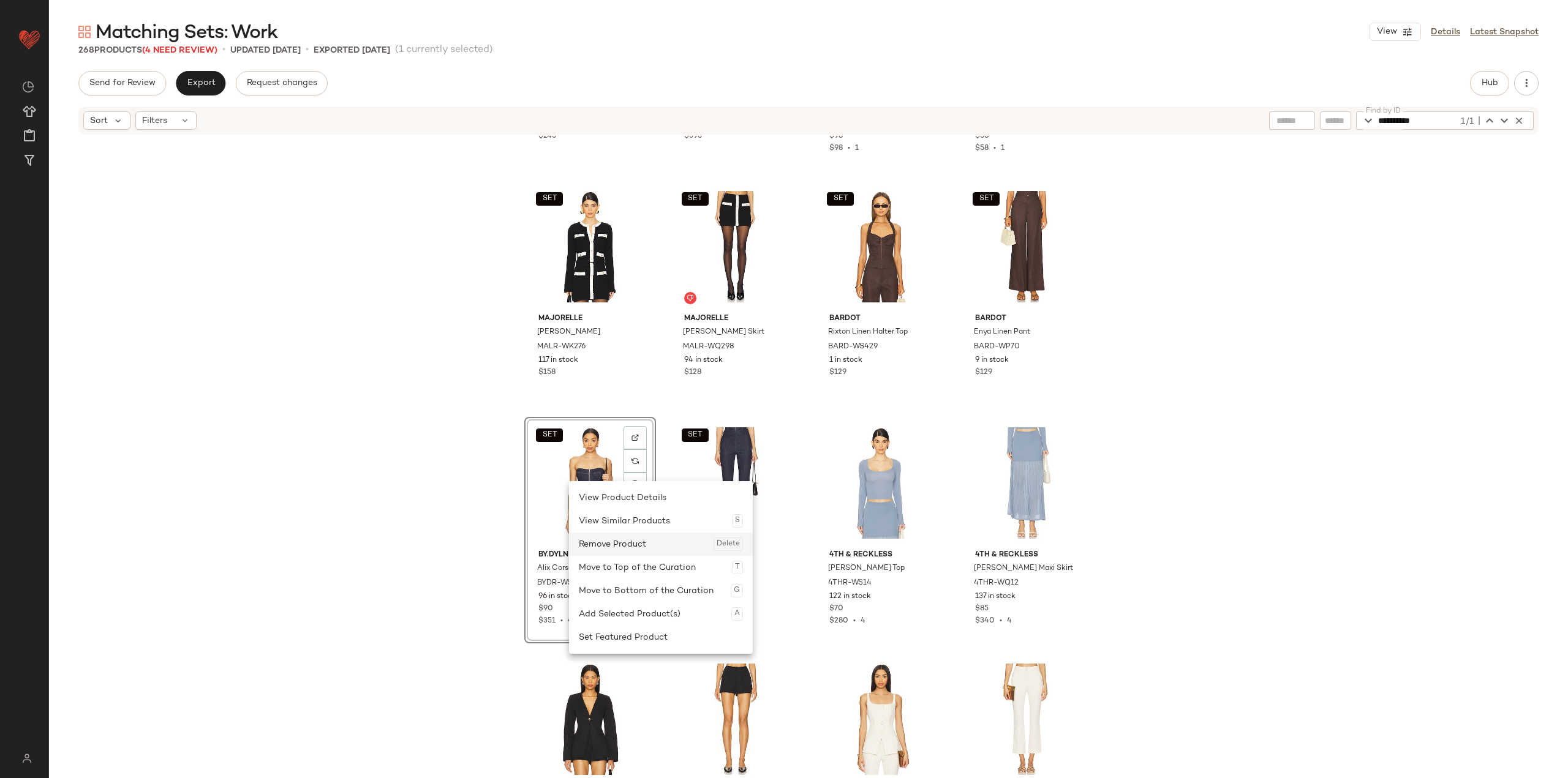
click at [619, 544] on div "Remove Product Delete" at bounding box center [661, 544] width 164 height 24
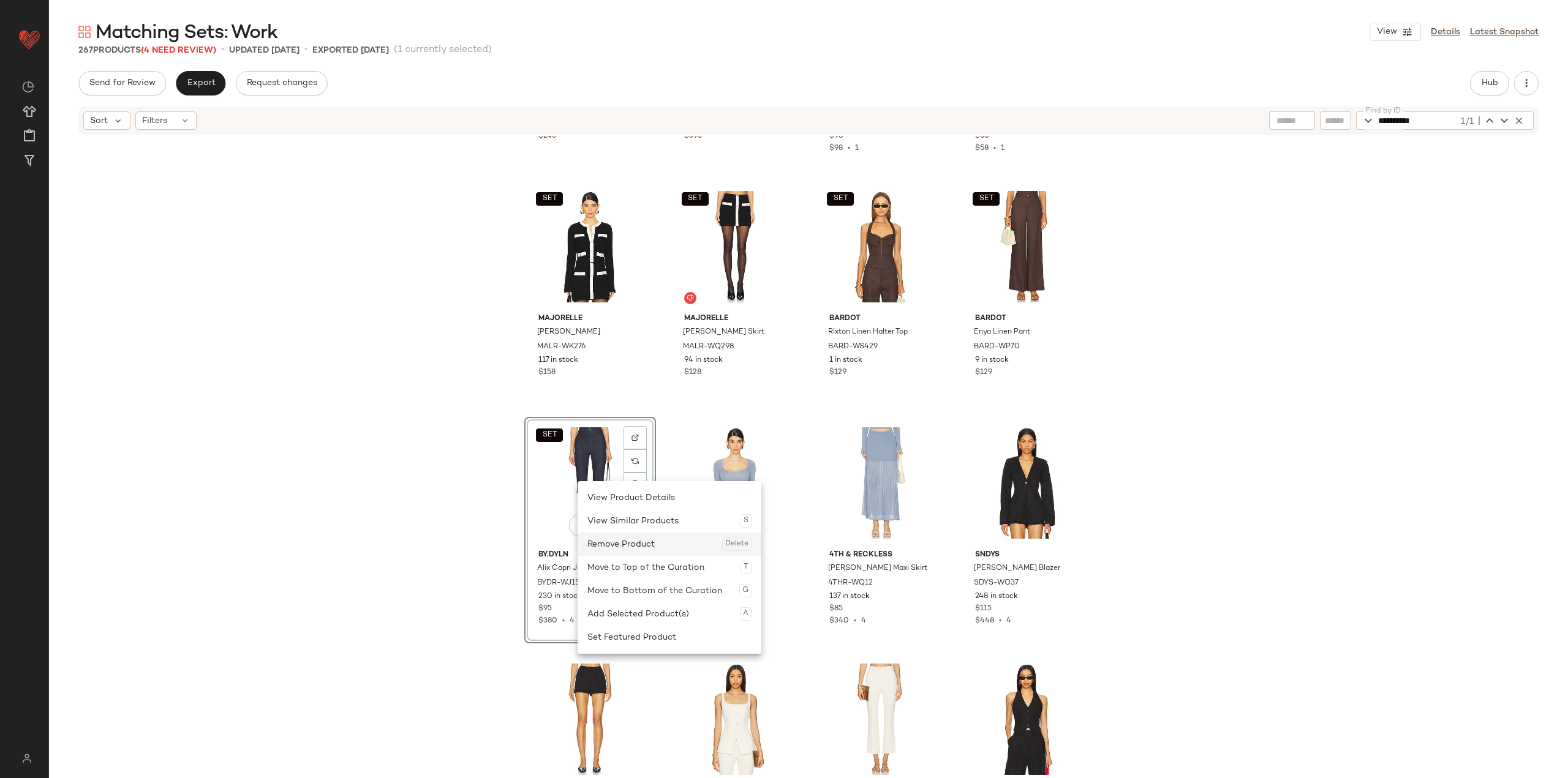
click at [609, 547] on div "Remove Product Delete" at bounding box center [670, 544] width 164 height 24
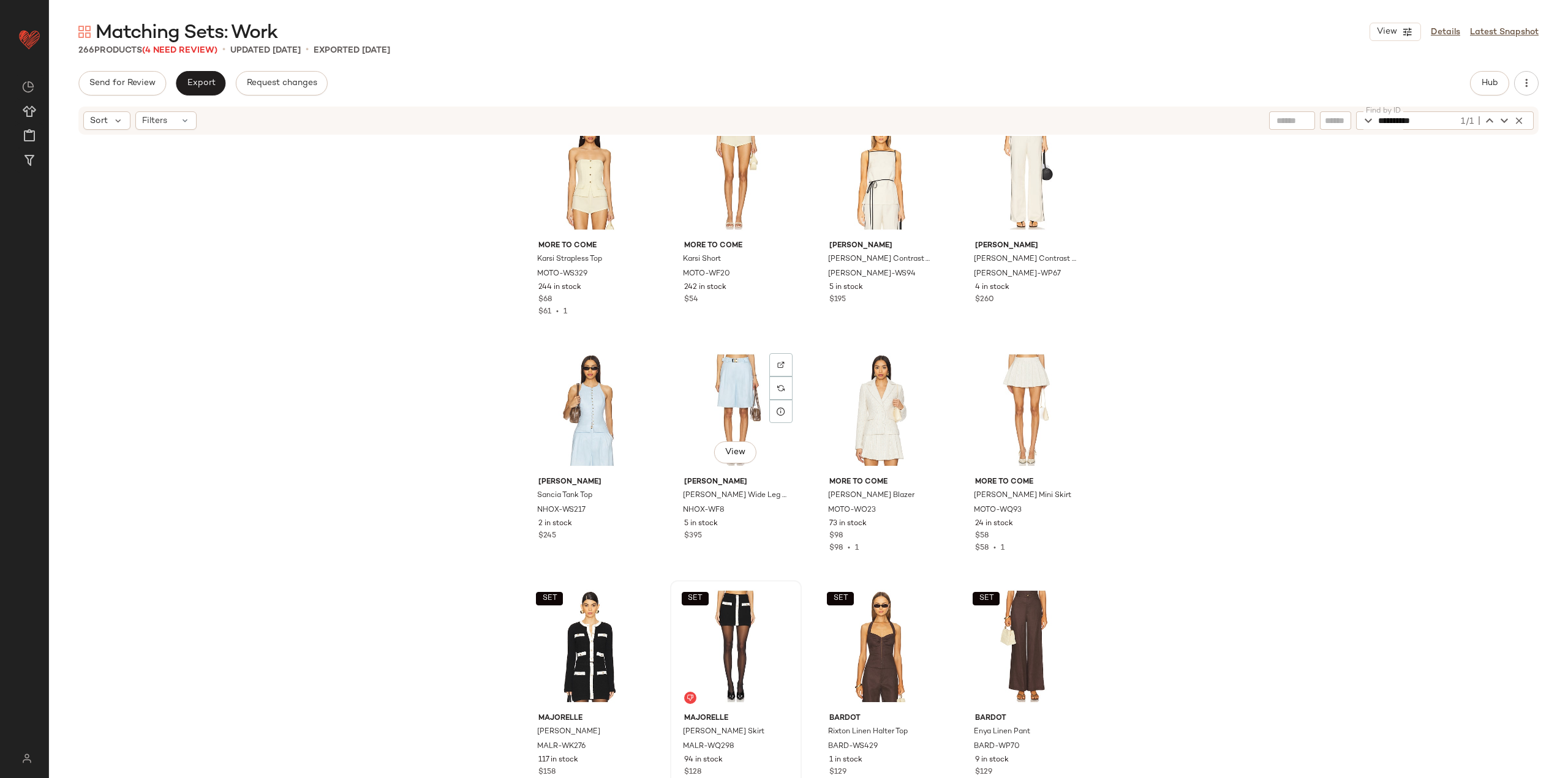
scroll to position [8283, 0]
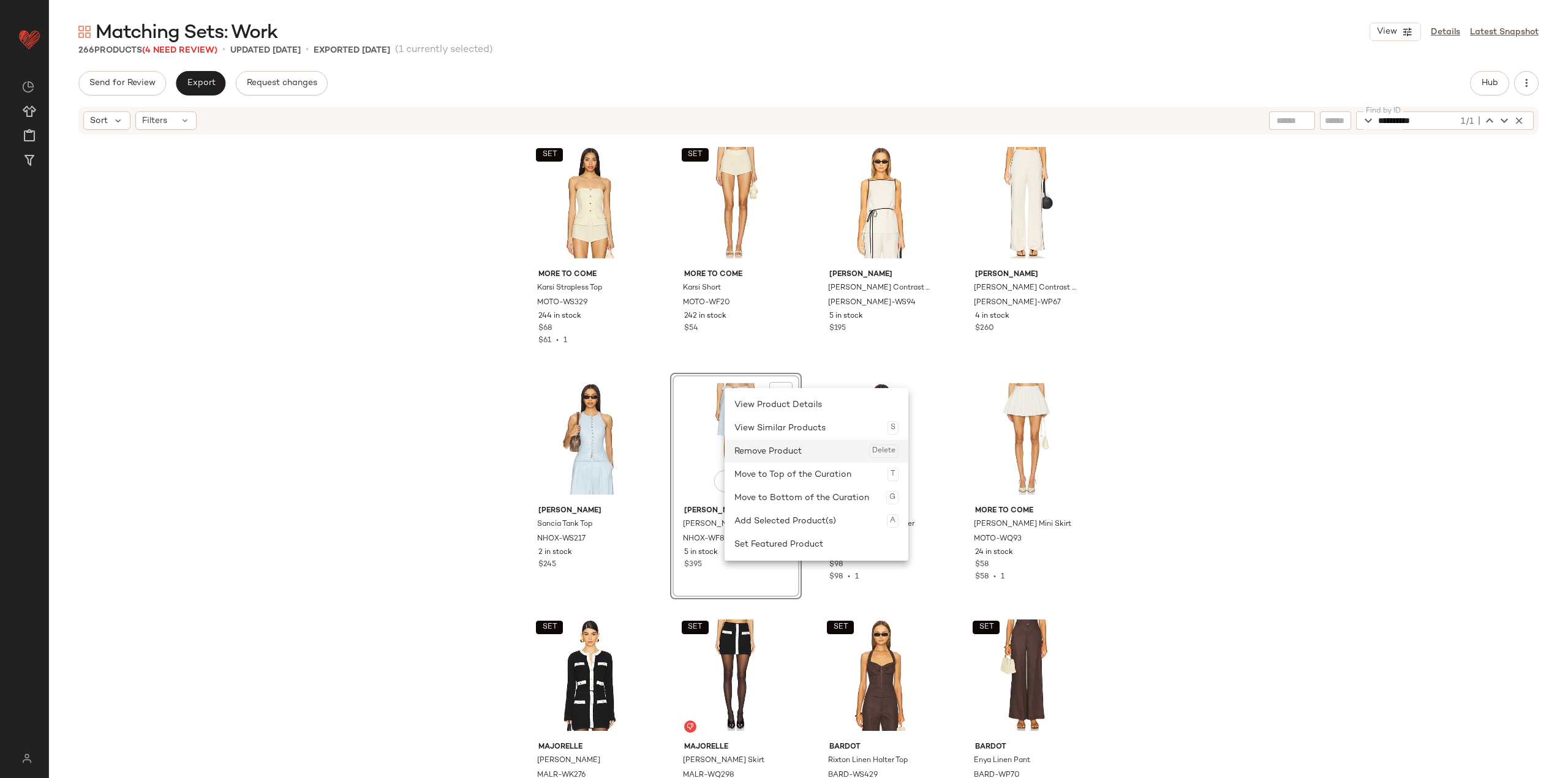
click at [650, 458] on div "Remove Product Delete" at bounding box center [816, 451] width 164 height 24
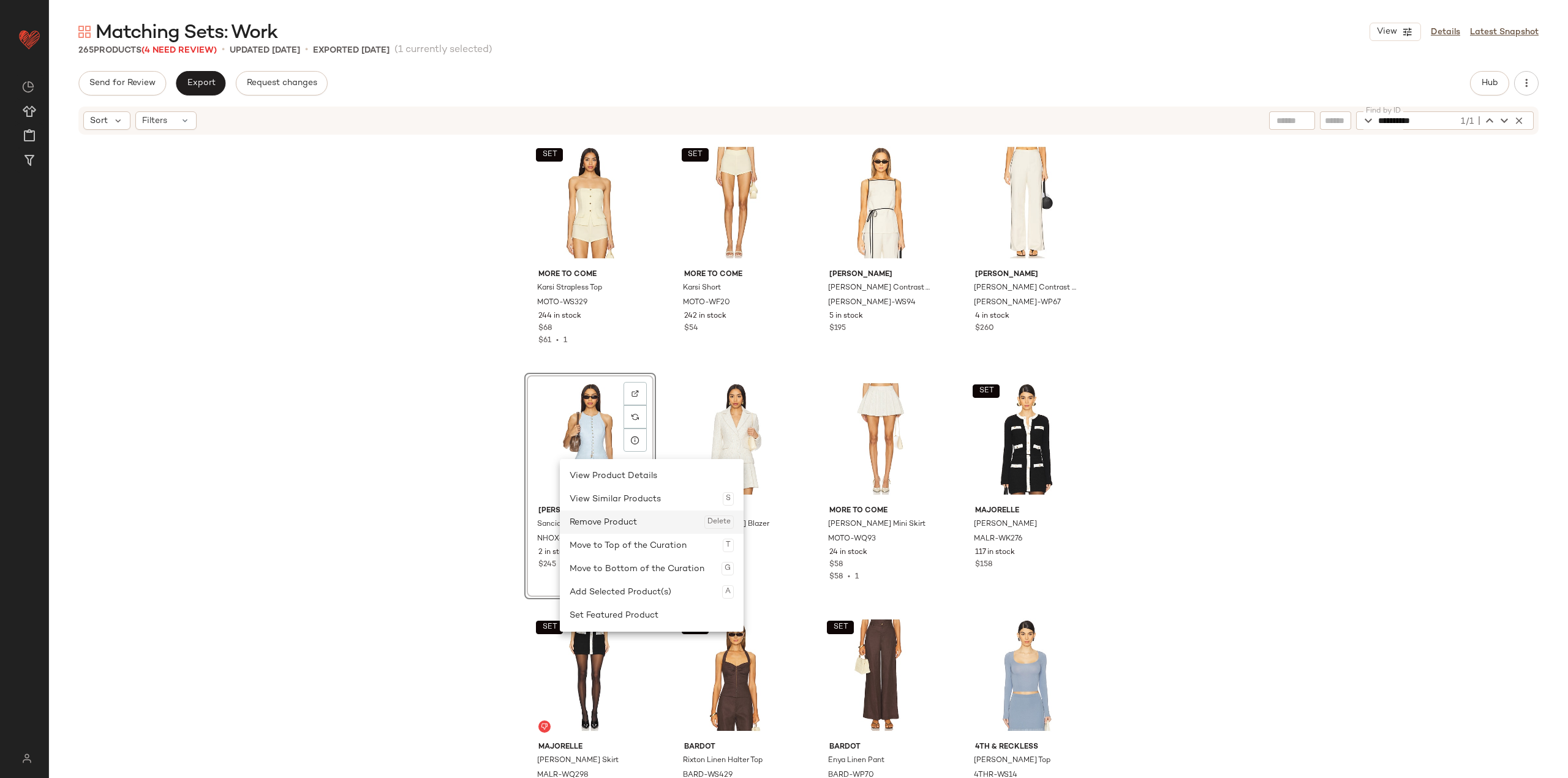
click at [613, 516] on div "Remove Product Delete" at bounding box center [652, 522] width 164 height 24
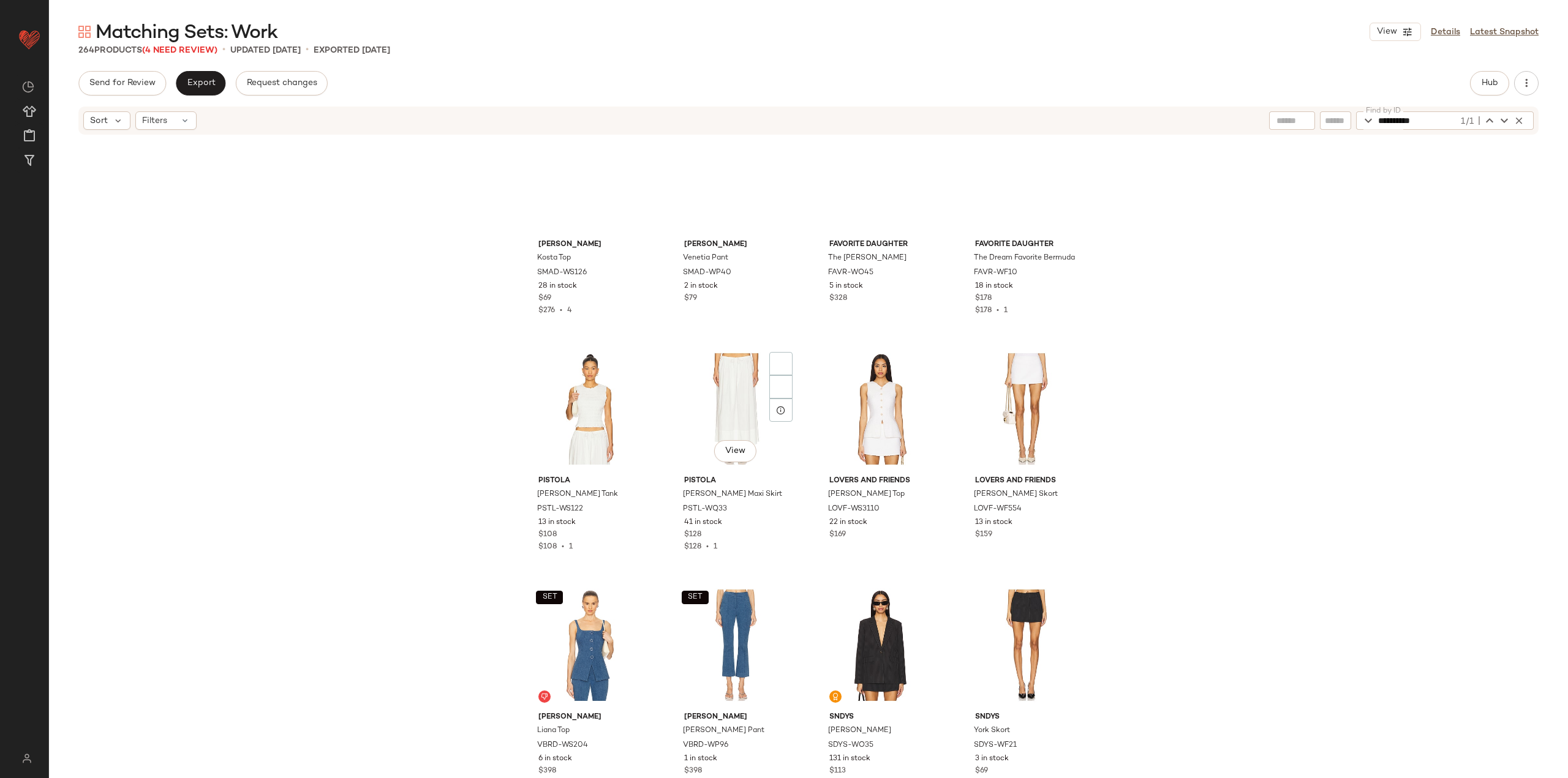
scroll to position [5711, 0]
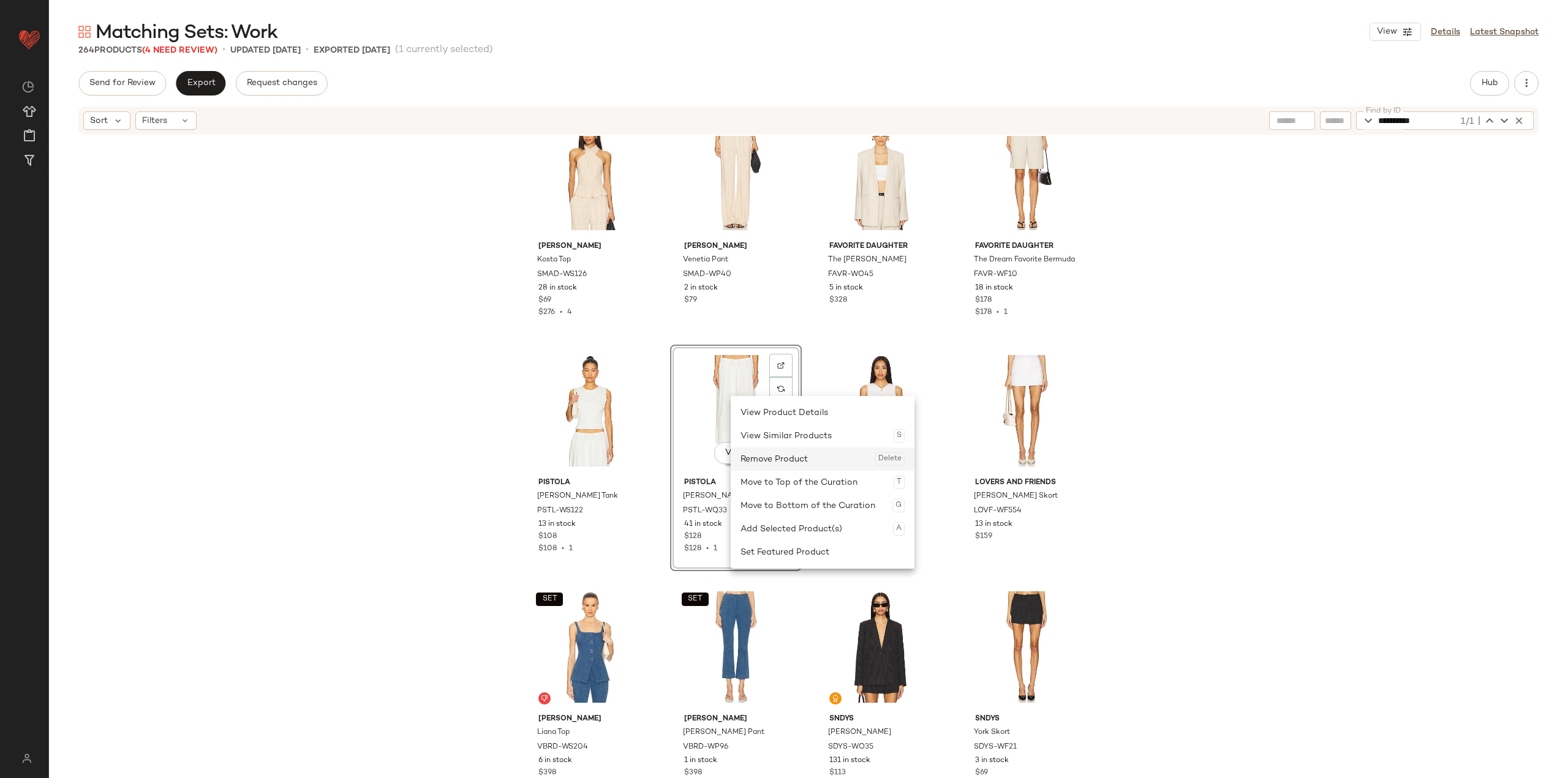
click at [650, 454] on div "Remove Product Delete" at bounding box center [822, 459] width 164 height 24
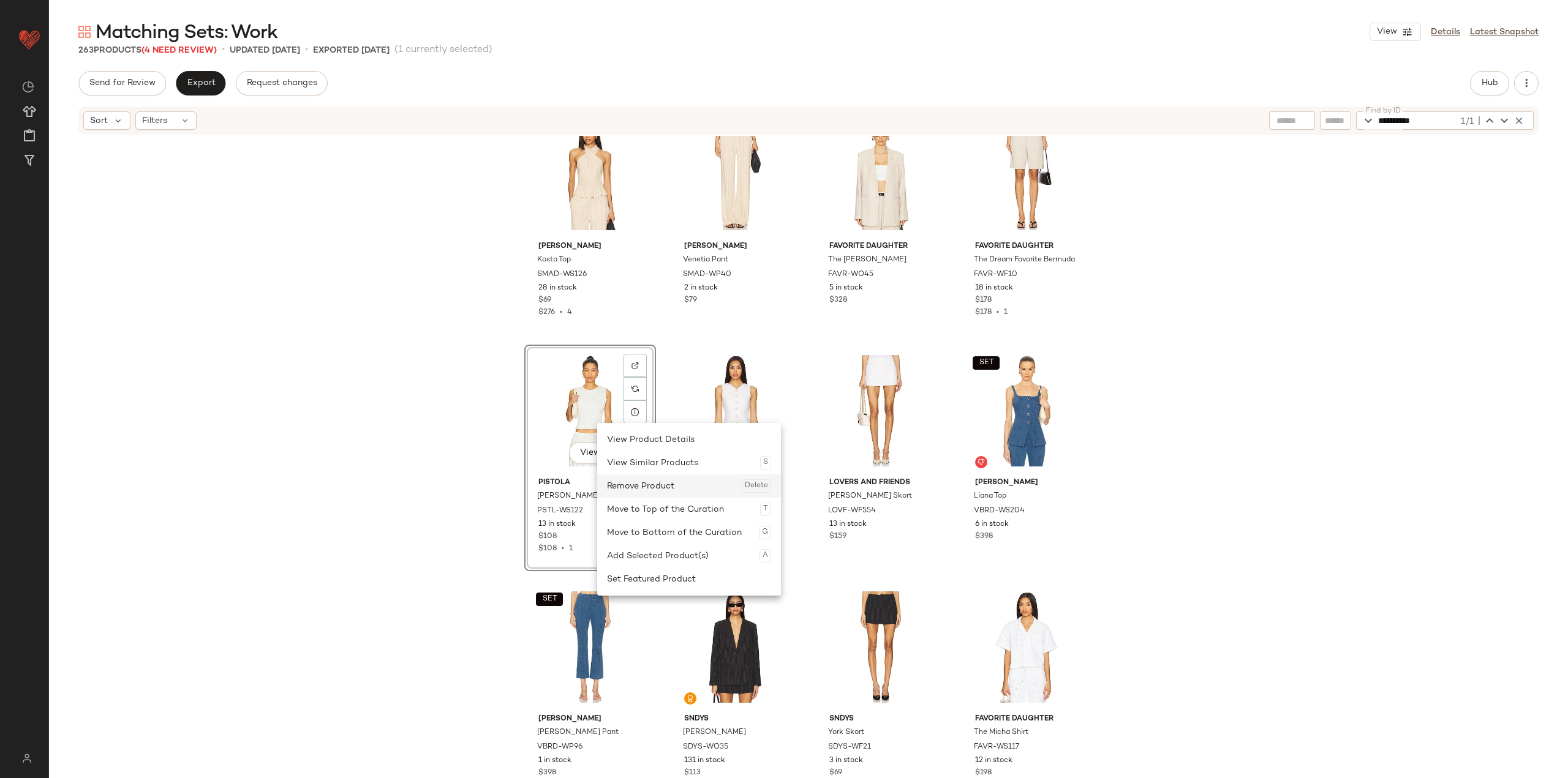
click at [650, 491] on div "Remove Product Delete" at bounding box center [689, 486] width 164 height 24
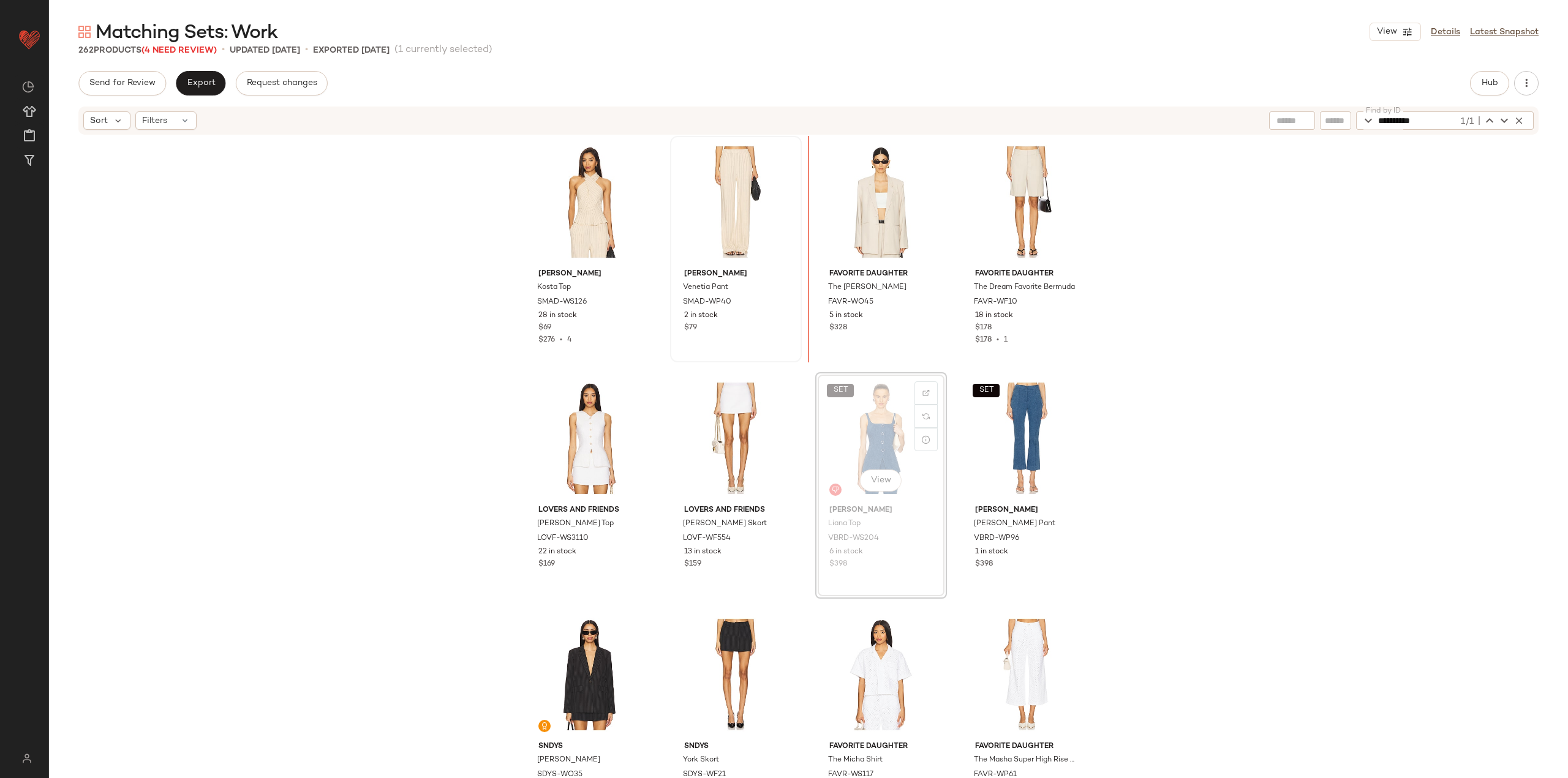
scroll to position [5672, 0]
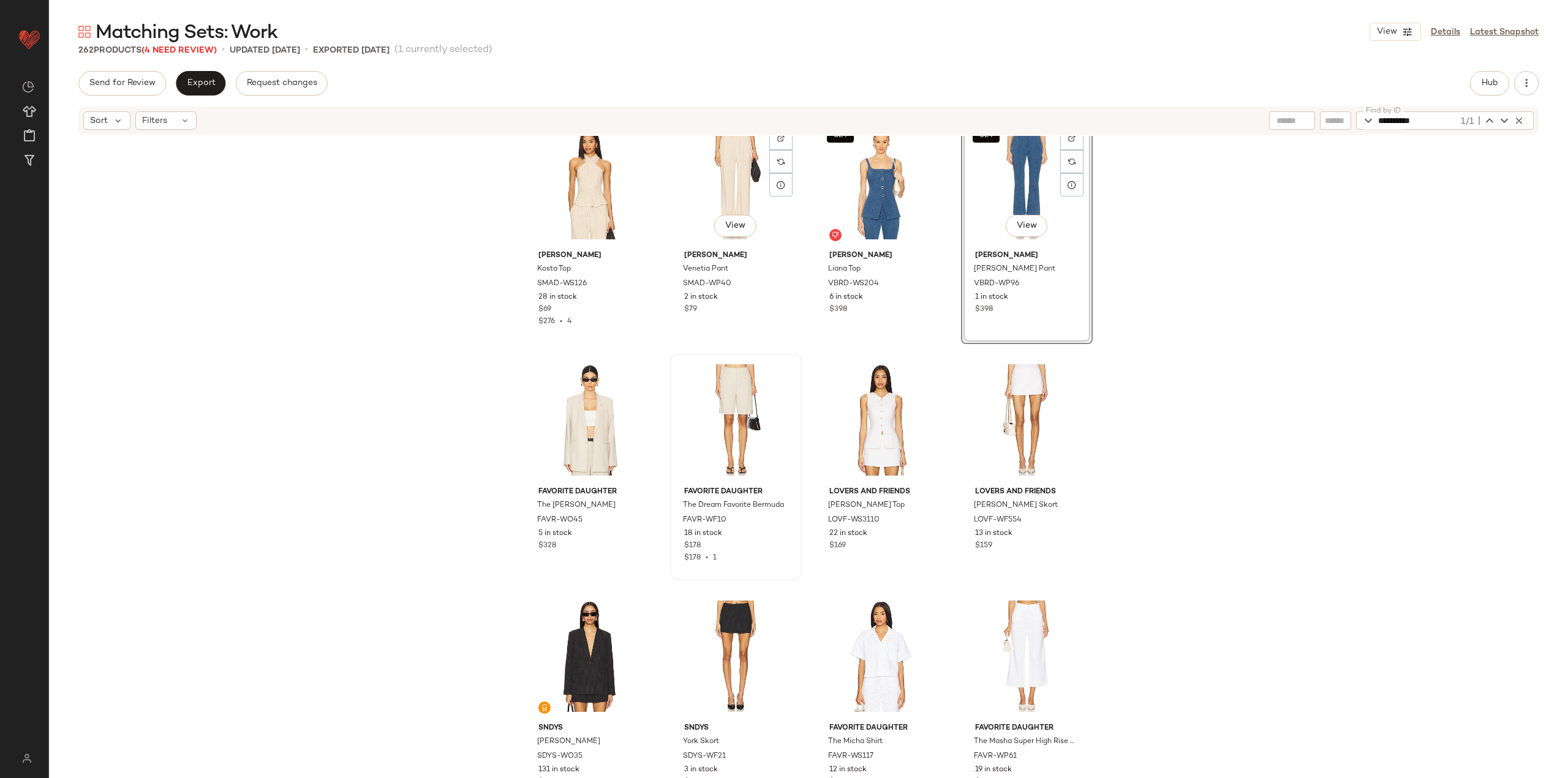
scroll to position [5733, 0]
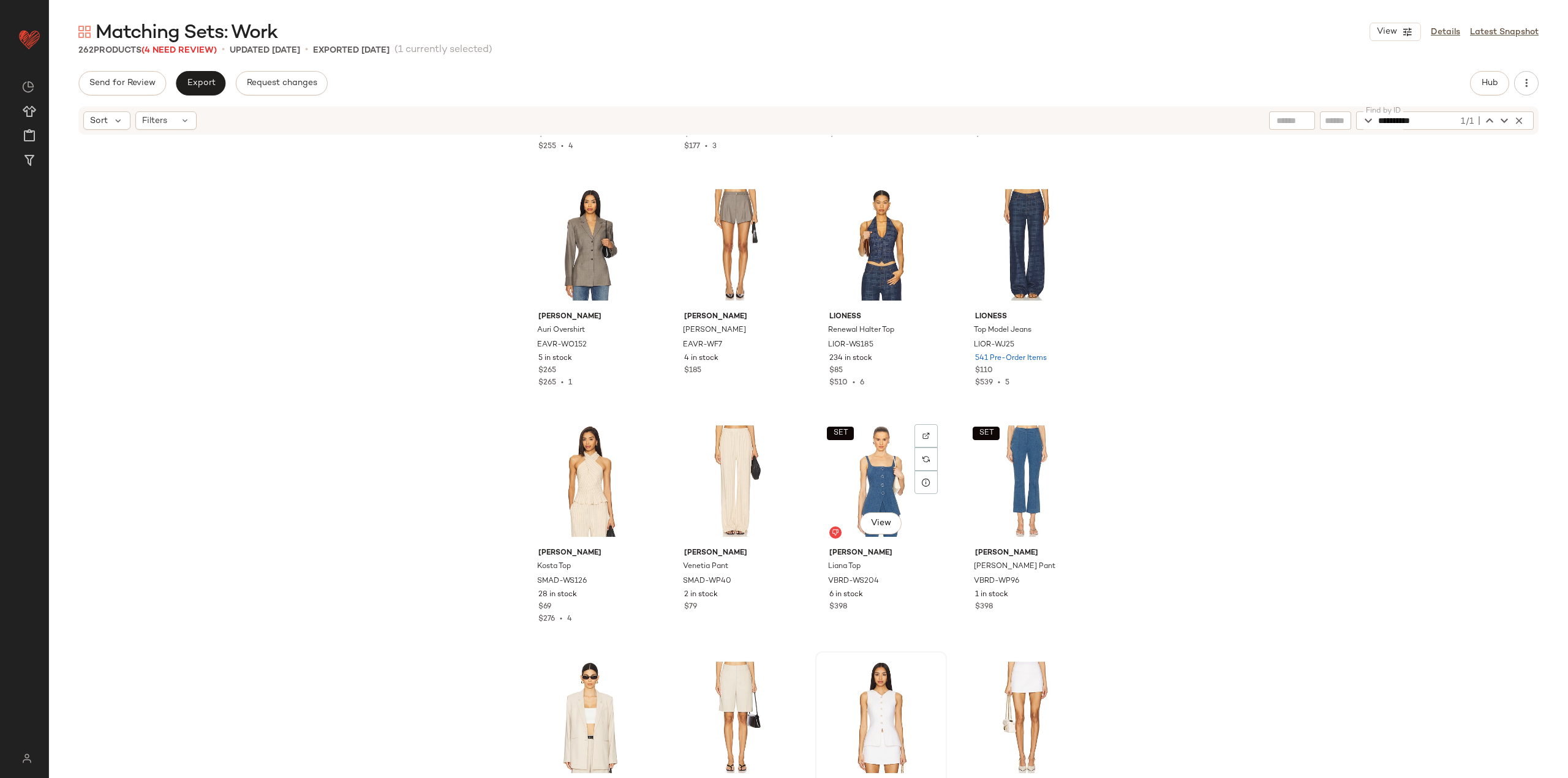
scroll to position [5365, 0]
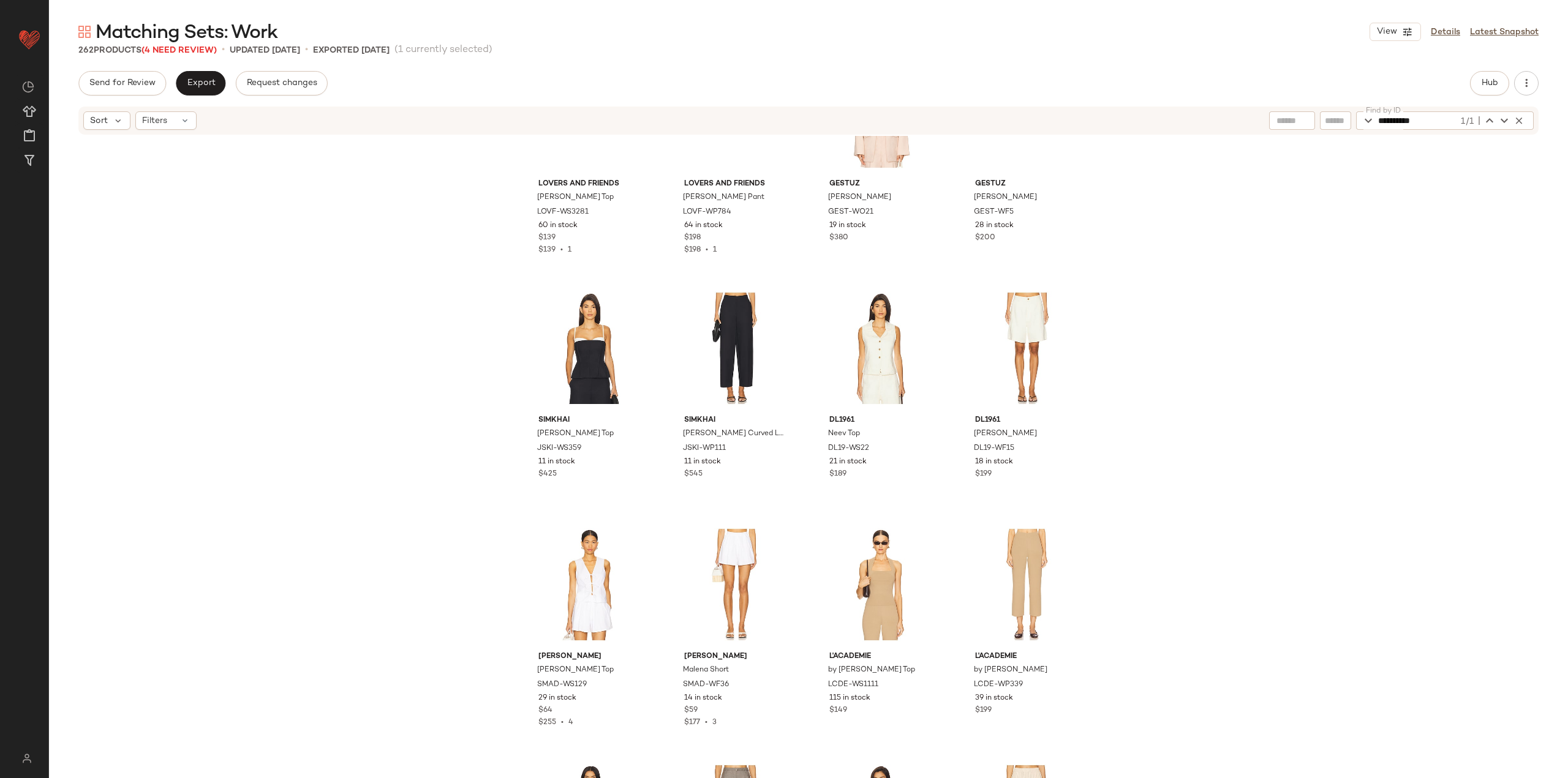
scroll to position [4815, 0]
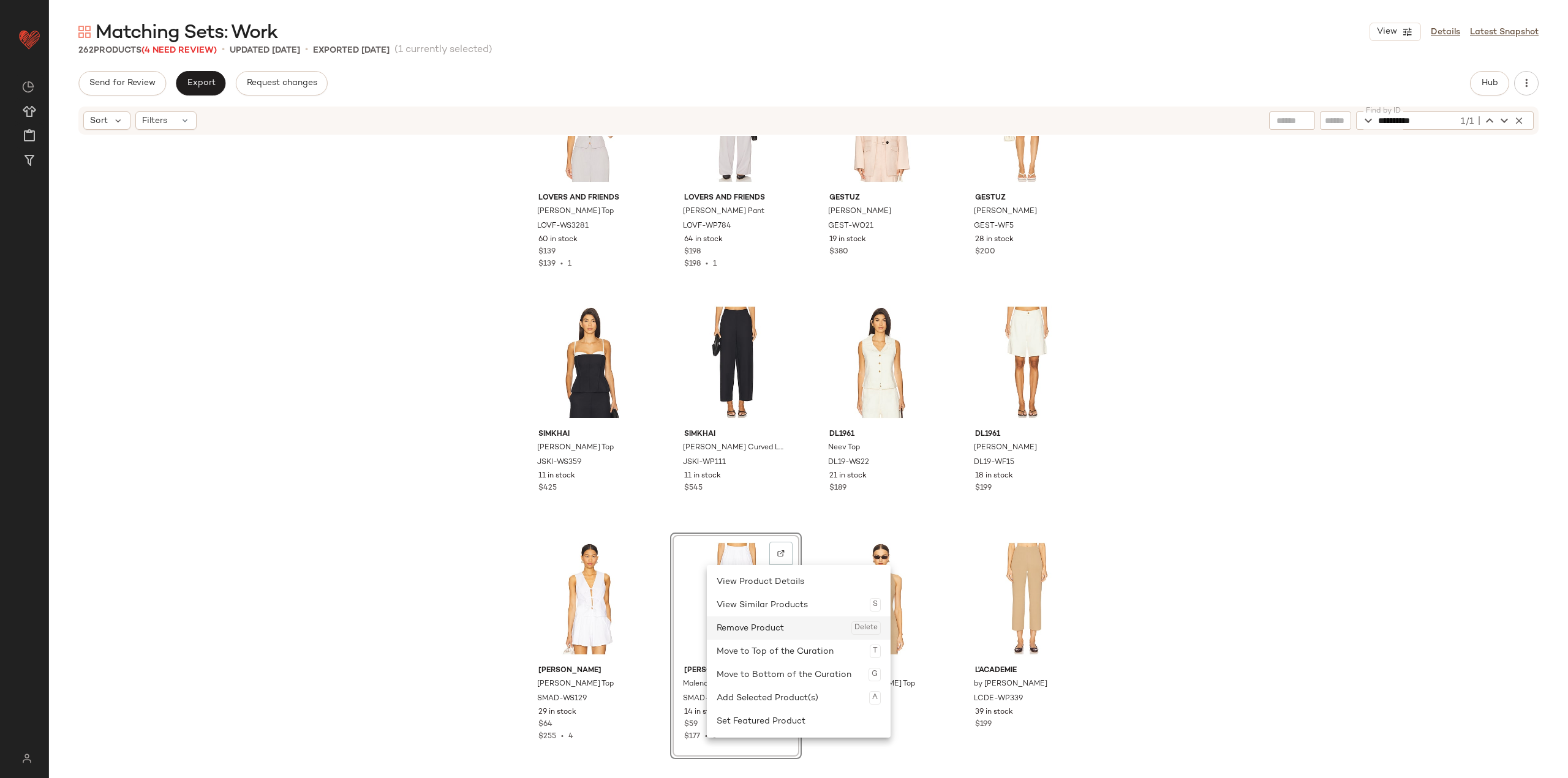
click at [650, 622] on div "Remove Product Delete" at bounding box center [799, 628] width 164 height 24
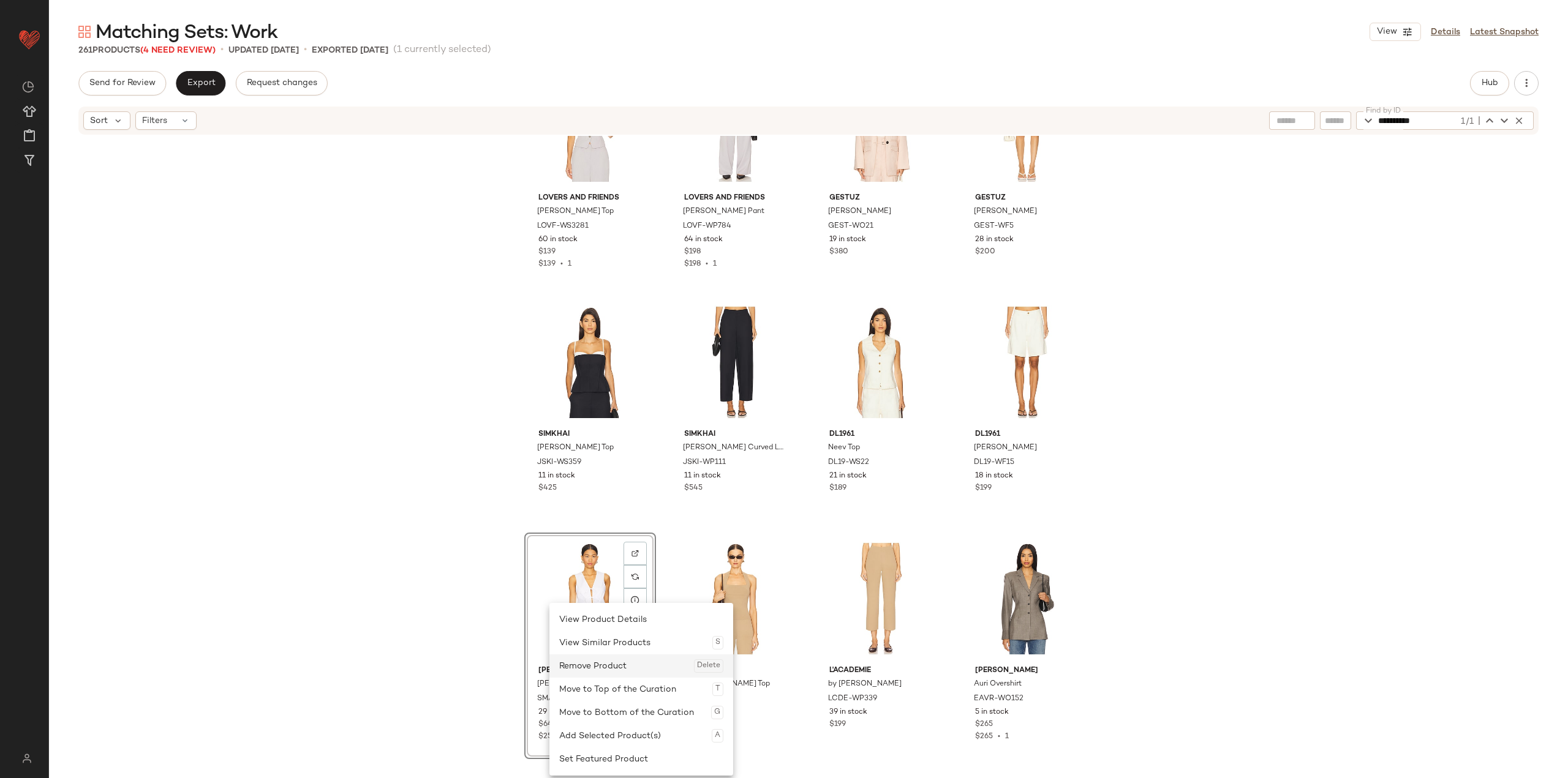
click at [628, 674] on div "Remove Product Delete" at bounding box center [641, 666] width 164 height 24
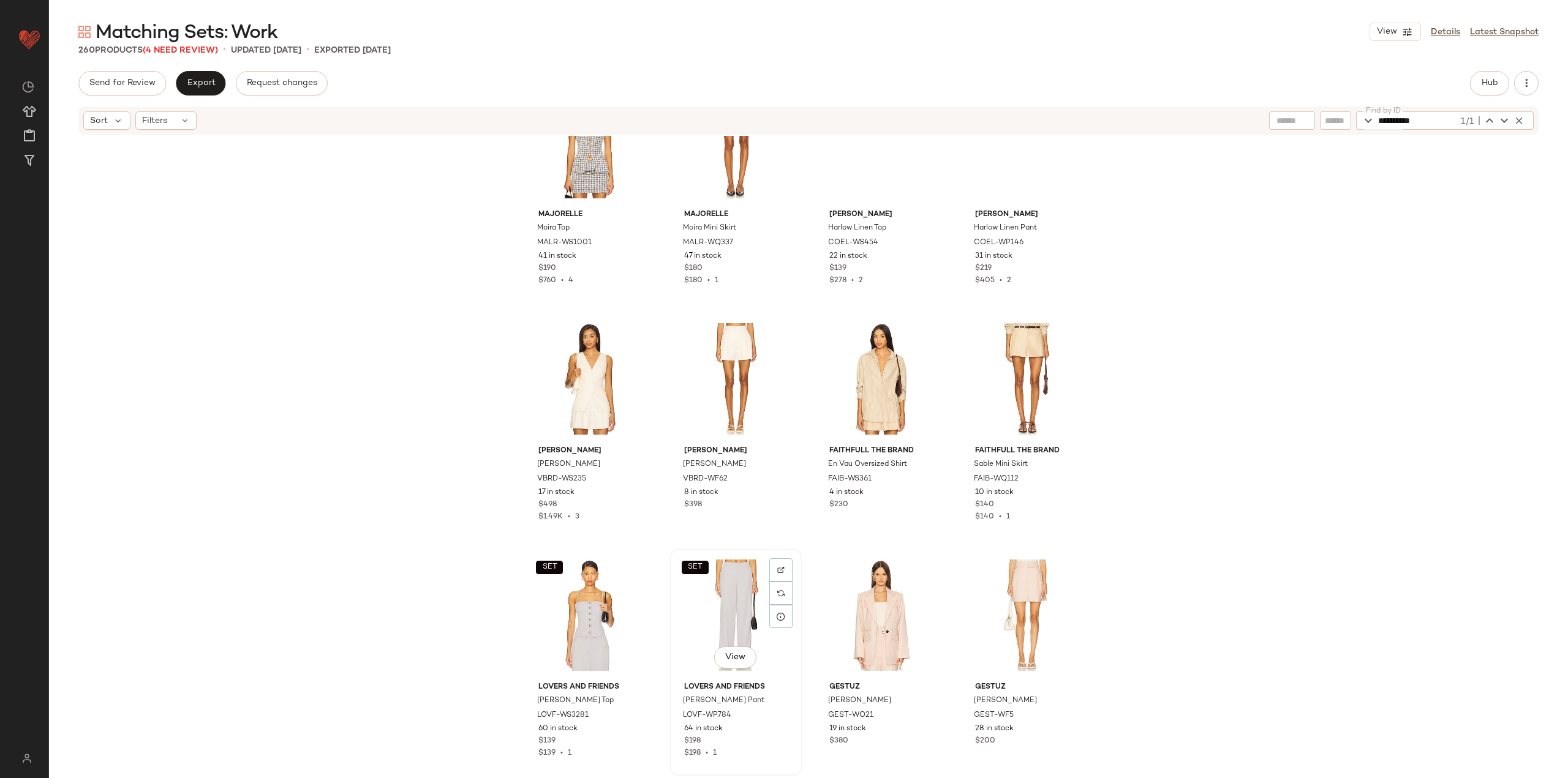
scroll to position [4325, 0]
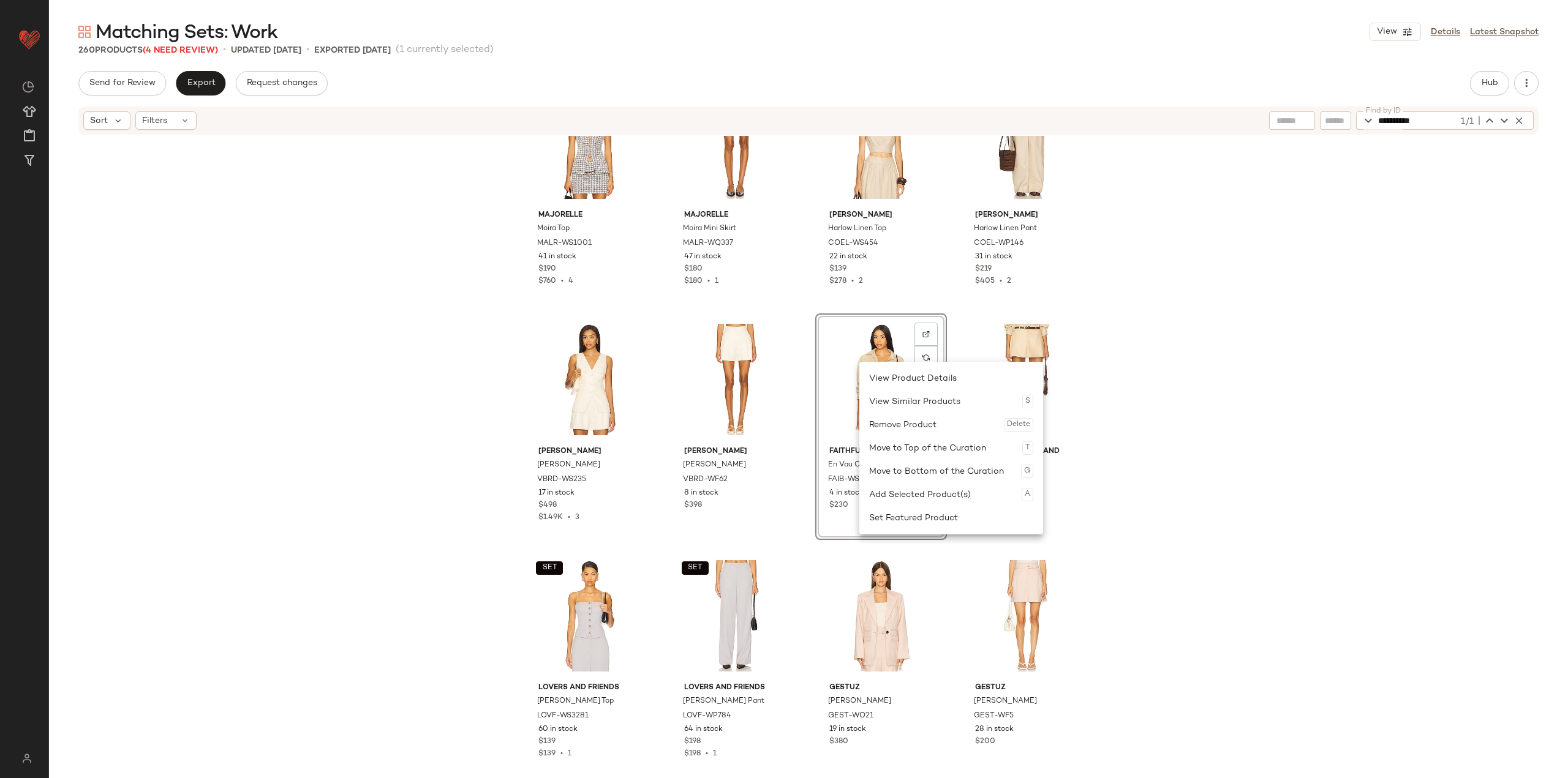
click at [650, 335] on div "SET MAJORELLE Moira Top MALR-WS1001 41 in stock $190 $760 • 4 SET MAJORELLE Moi…" at bounding box center [808, 475] width 1519 height 679
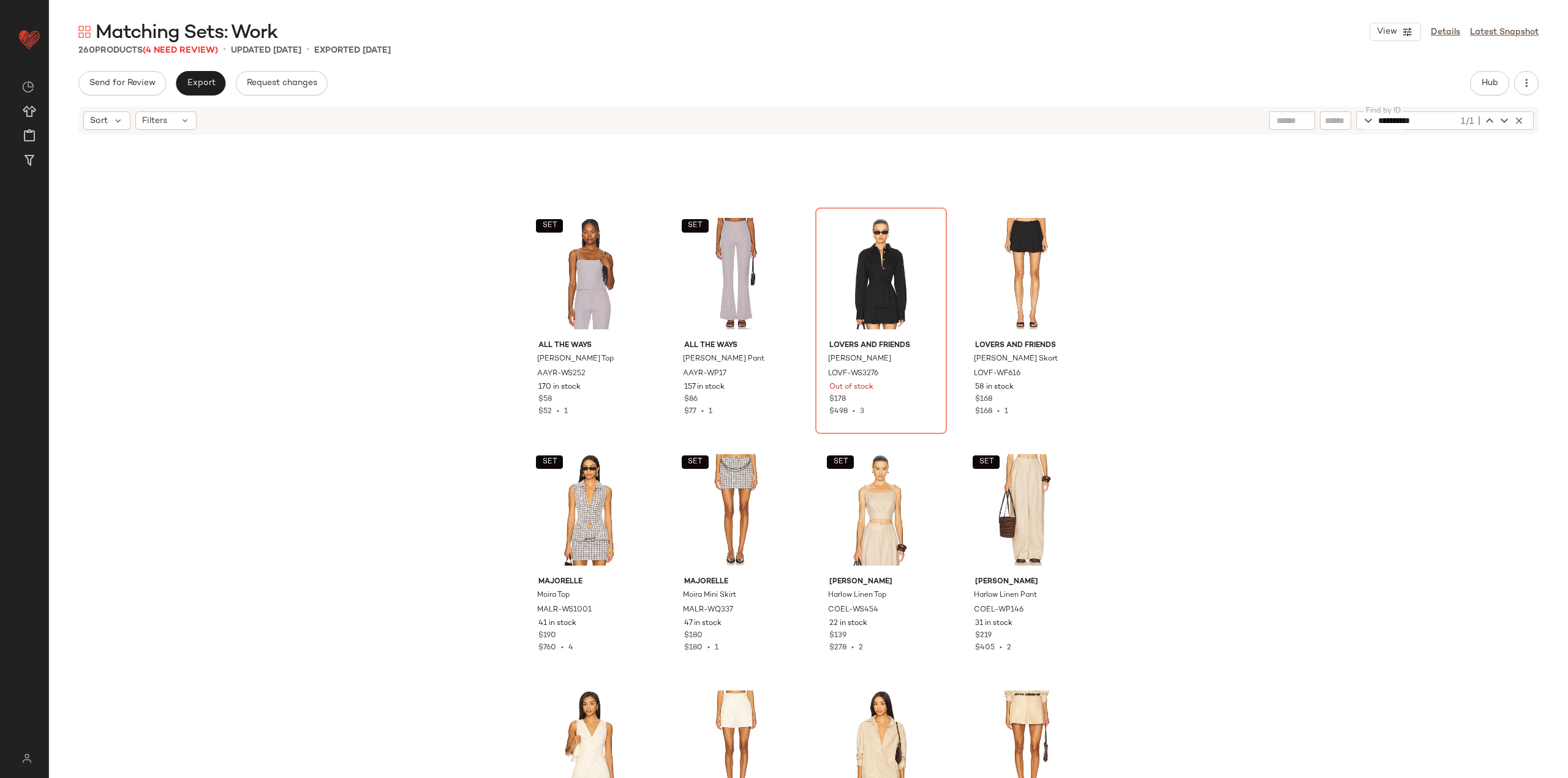
scroll to position [3958, 0]
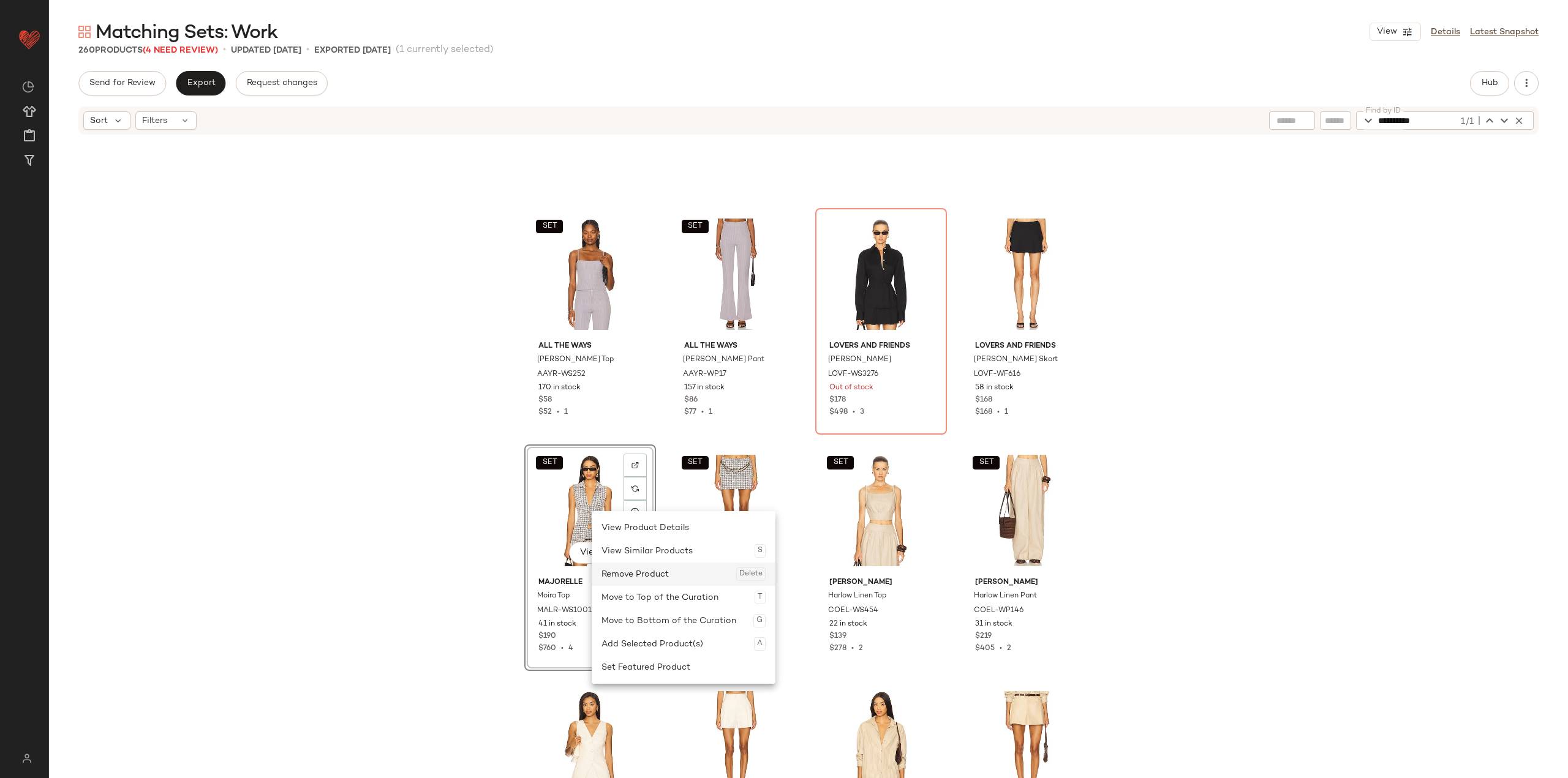
click at [647, 573] on div "Remove Product Delete" at bounding box center [684, 574] width 164 height 24
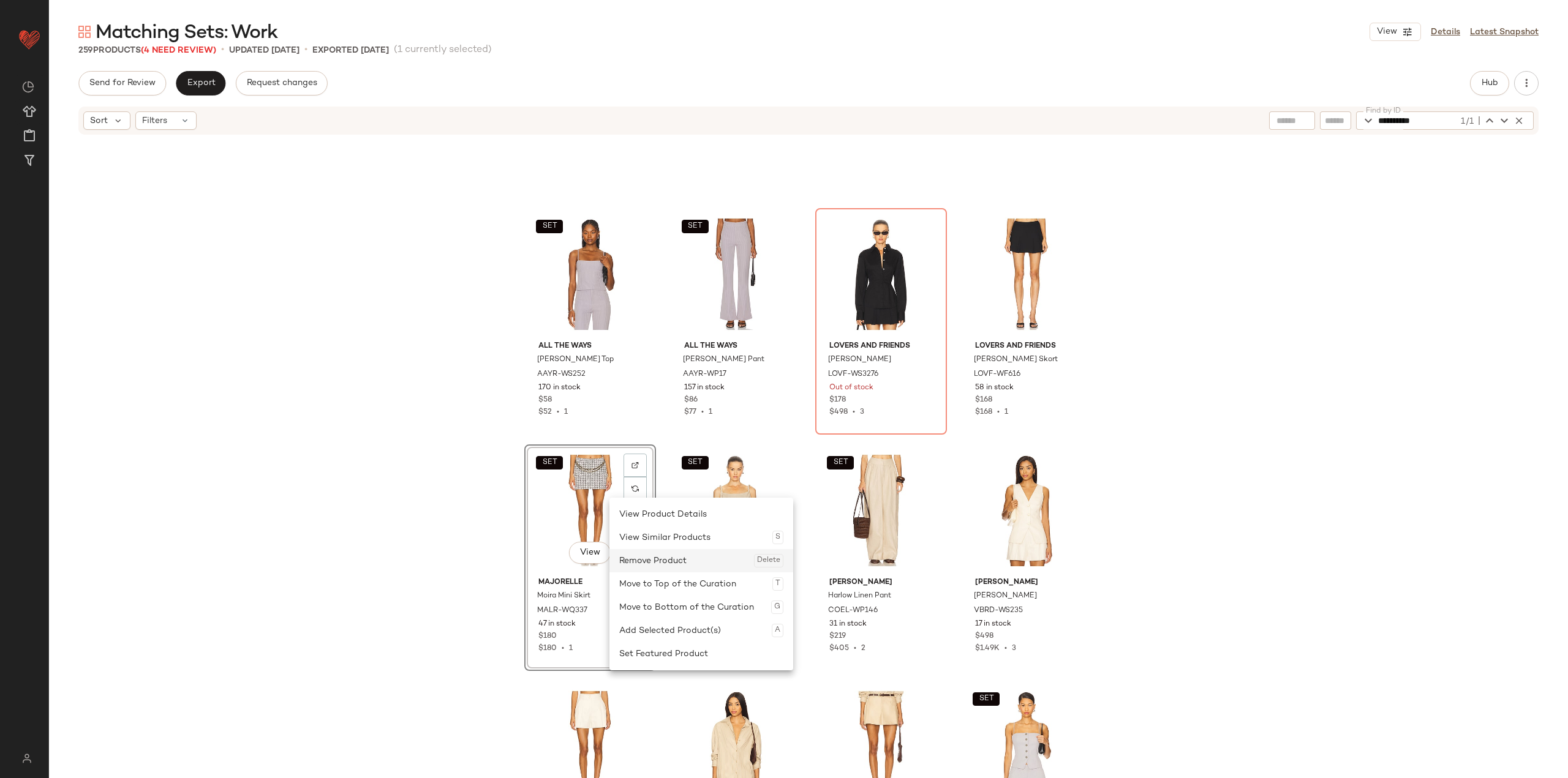
click at [650, 565] on div "Remove Product Delete" at bounding box center [701, 560] width 164 height 24
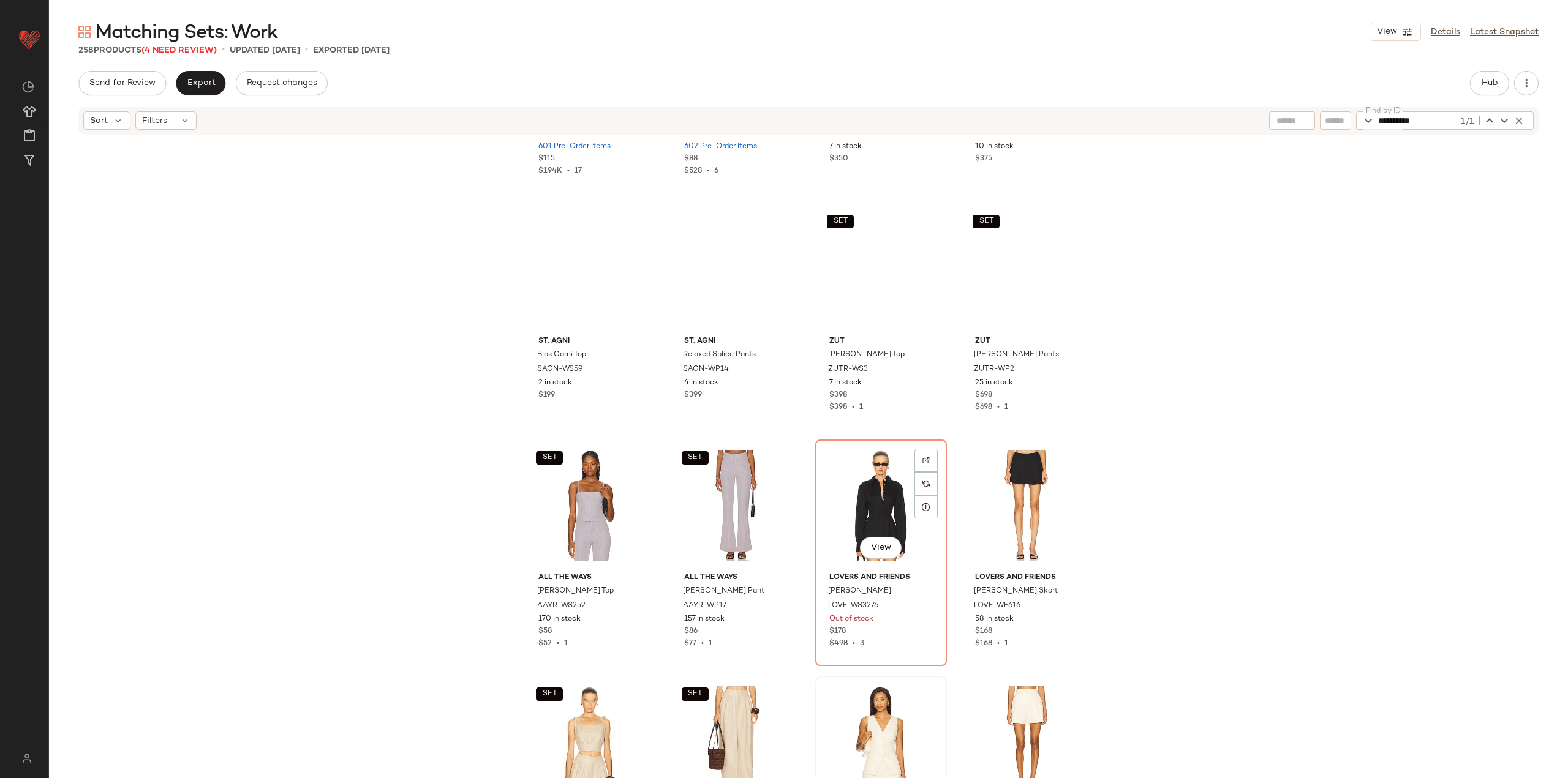
scroll to position [3713, 0]
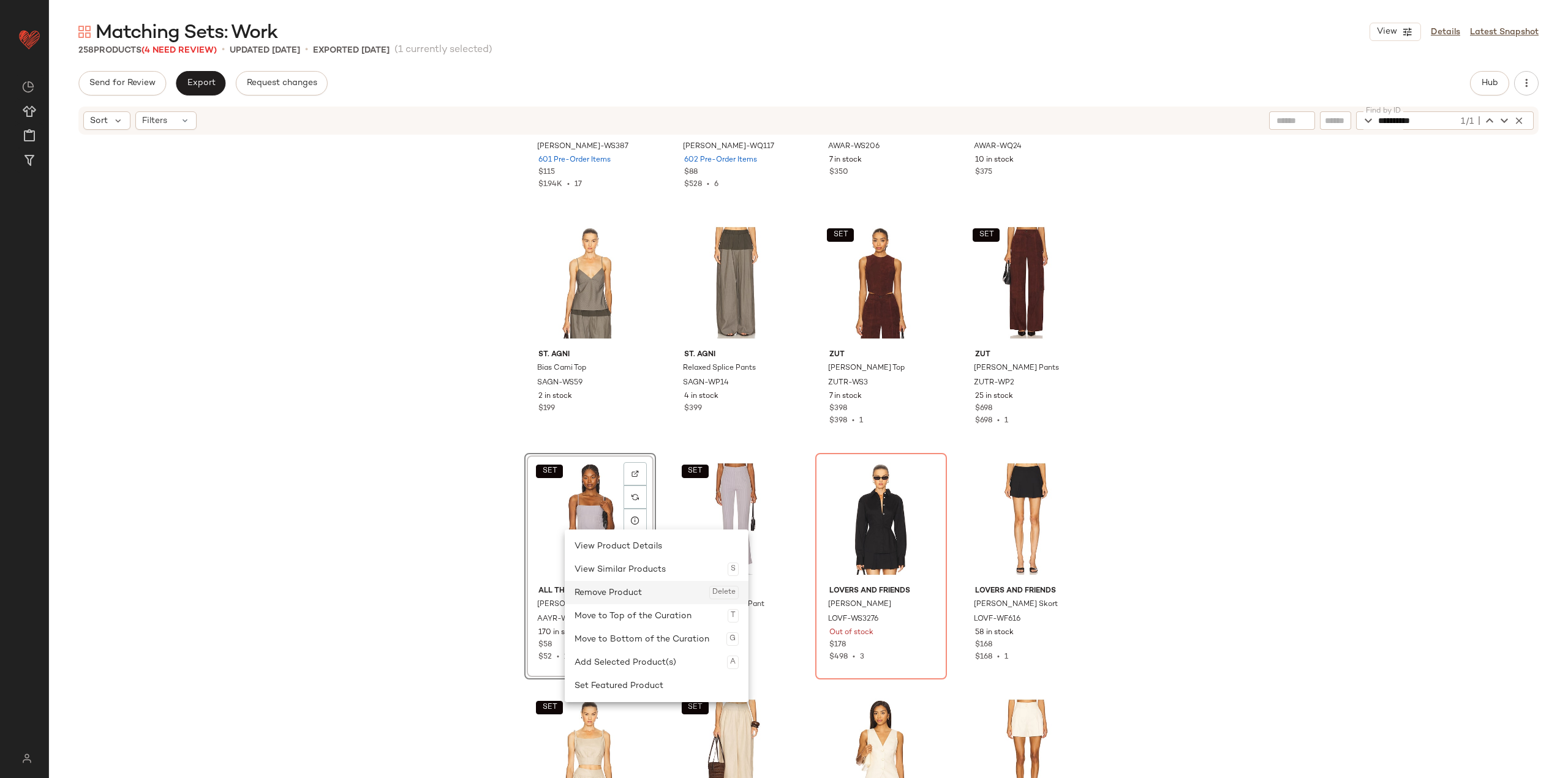
click at [625, 595] on div "Remove Product Delete" at bounding box center [657, 592] width 164 height 24
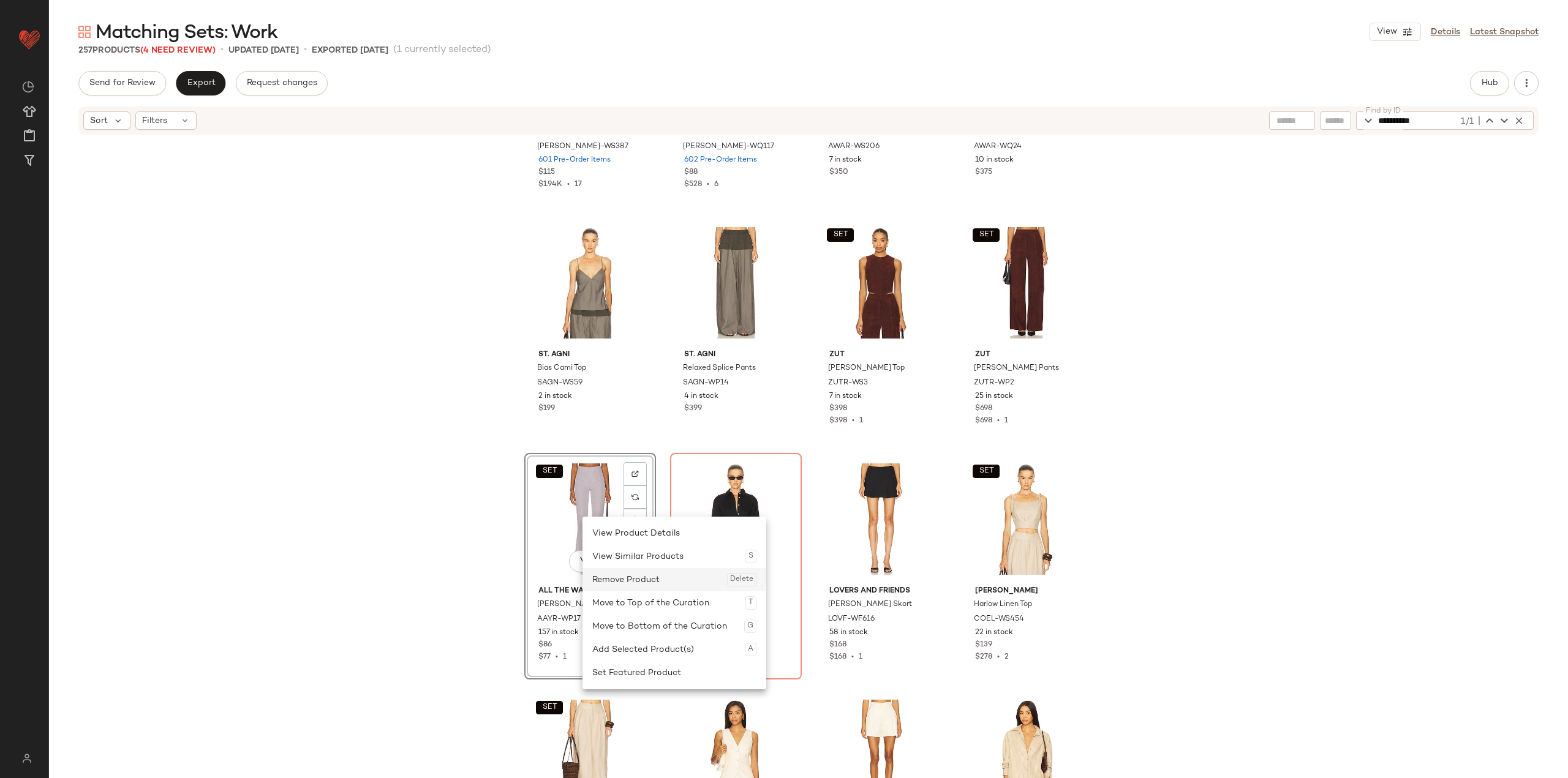
click at [636, 591] on div "Remove Product Delete" at bounding box center [674, 580] width 164 height 24
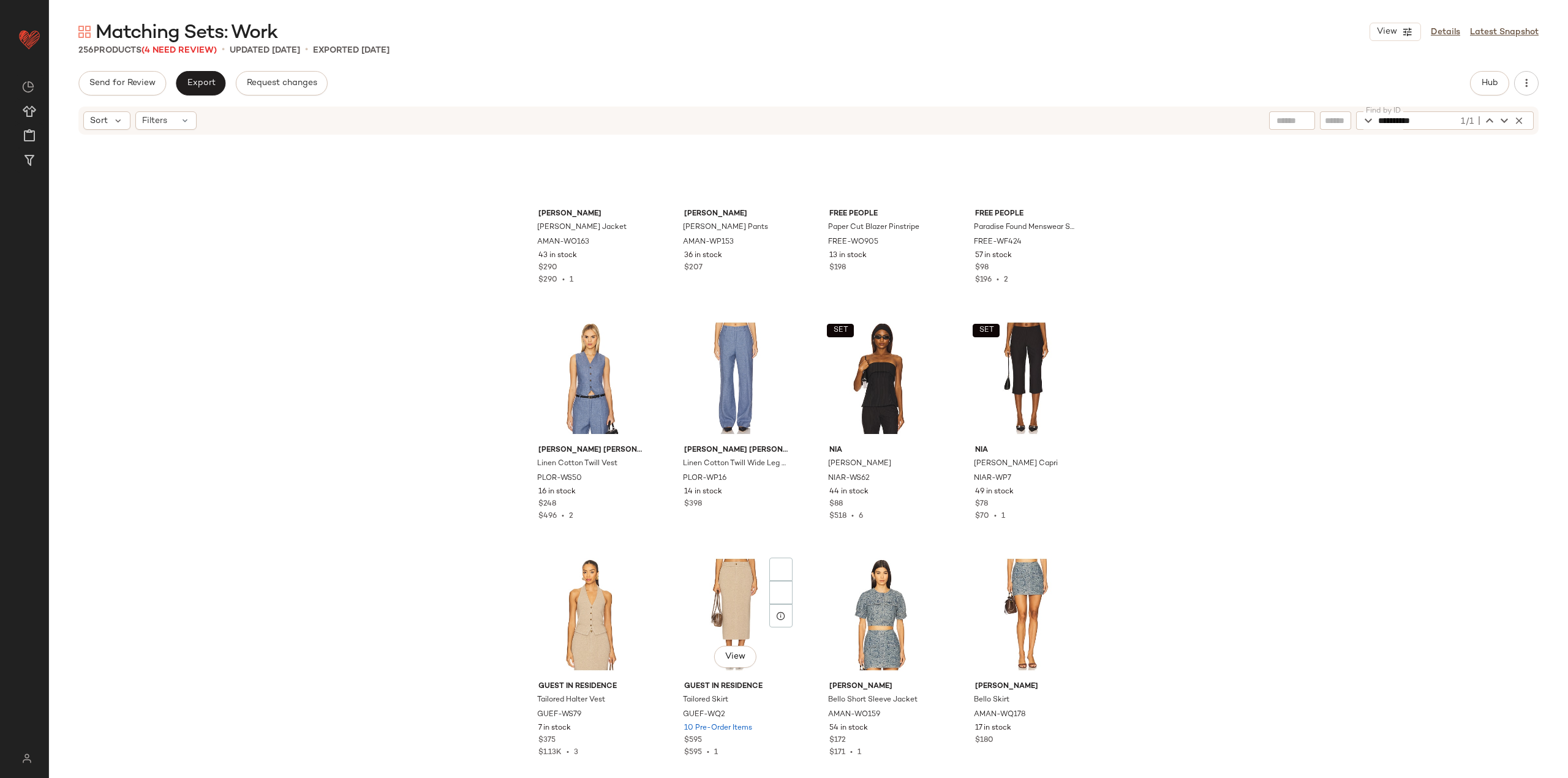
scroll to position [2427, 0]
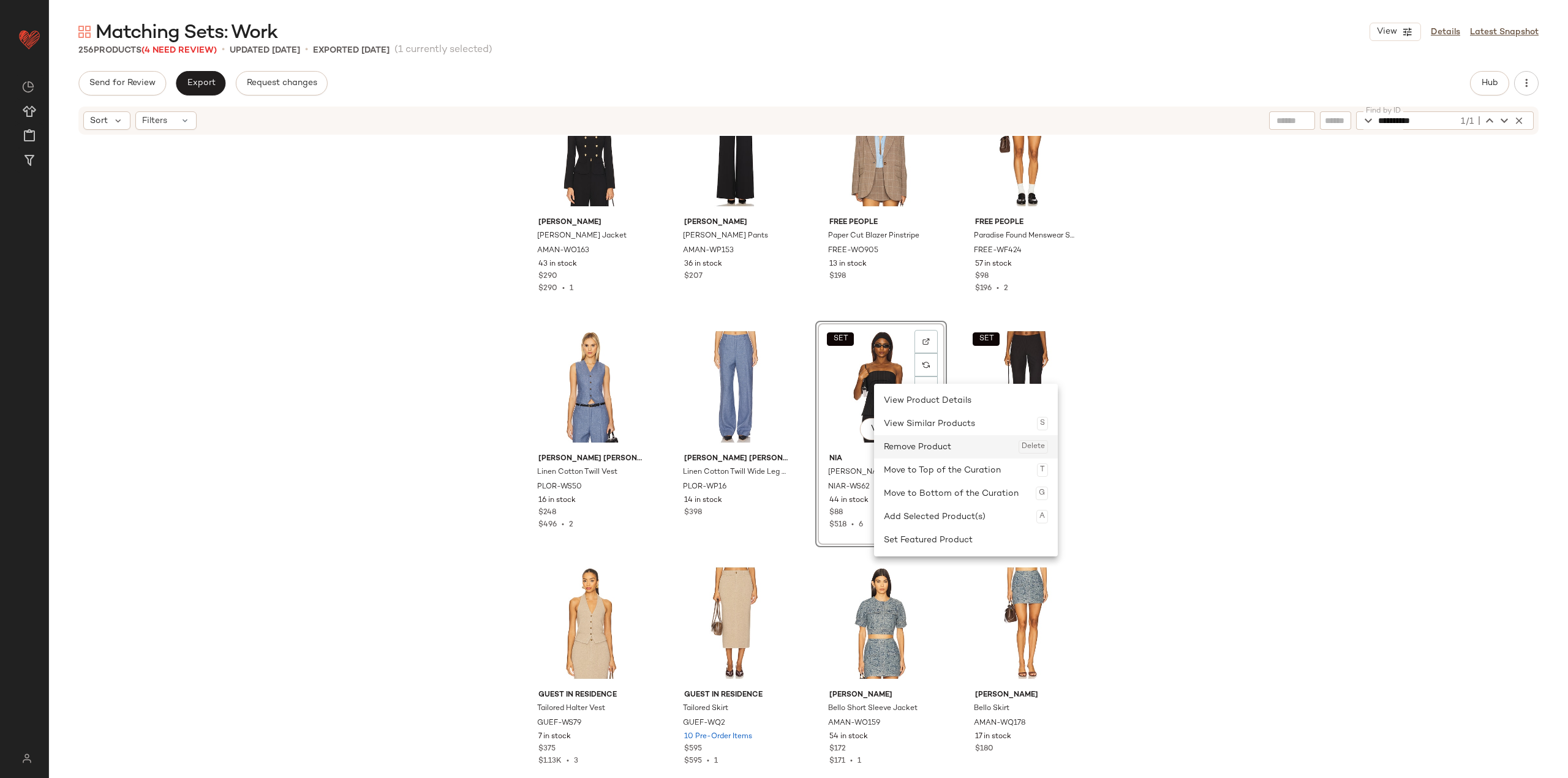
click at [650, 445] on div "Remove Product Delete" at bounding box center [966, 446] width 164 height 24
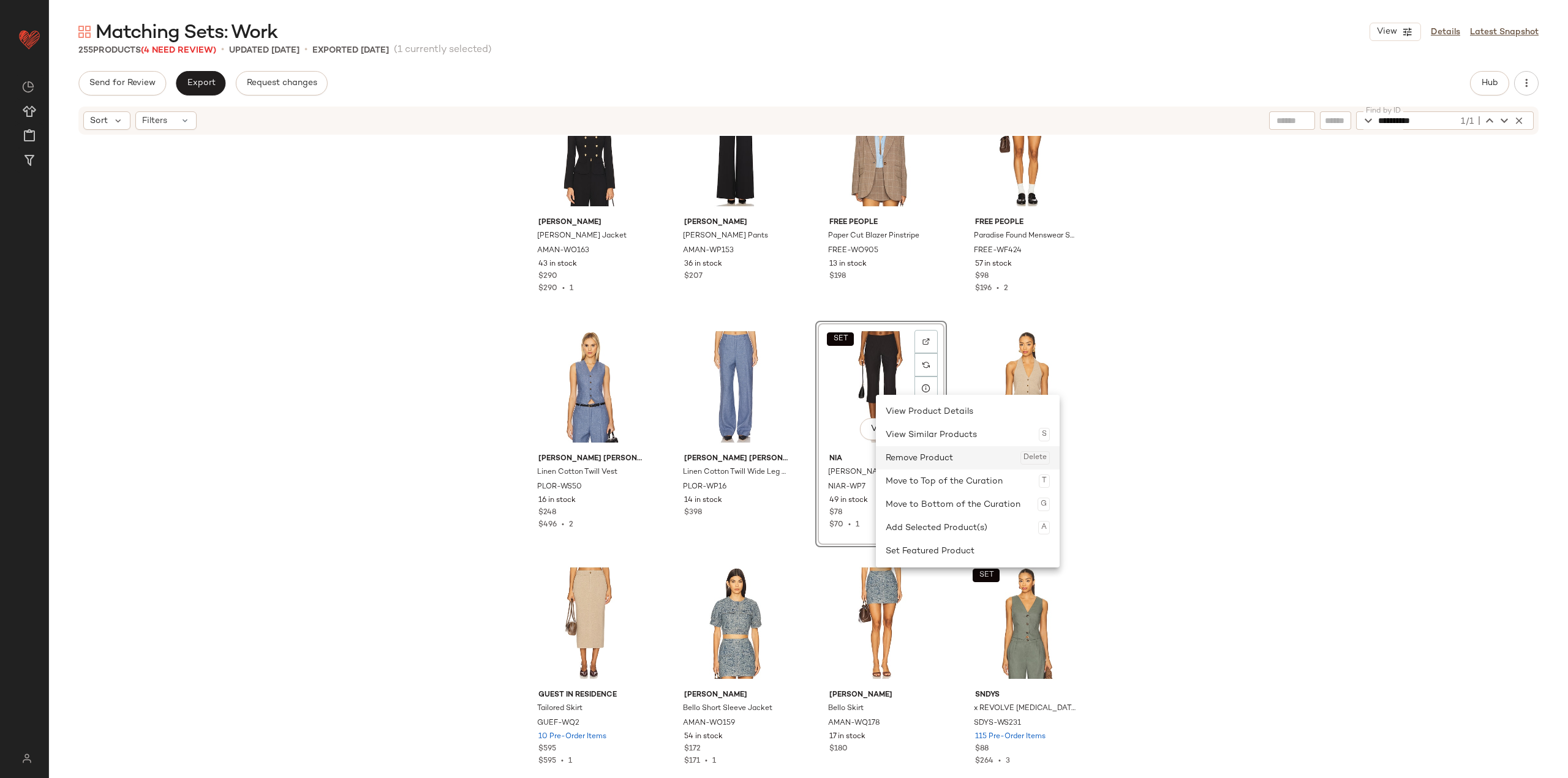
click at [650, 453] on div "Remove Product Delete" at bounding box center [968, 458] width 164 height 24
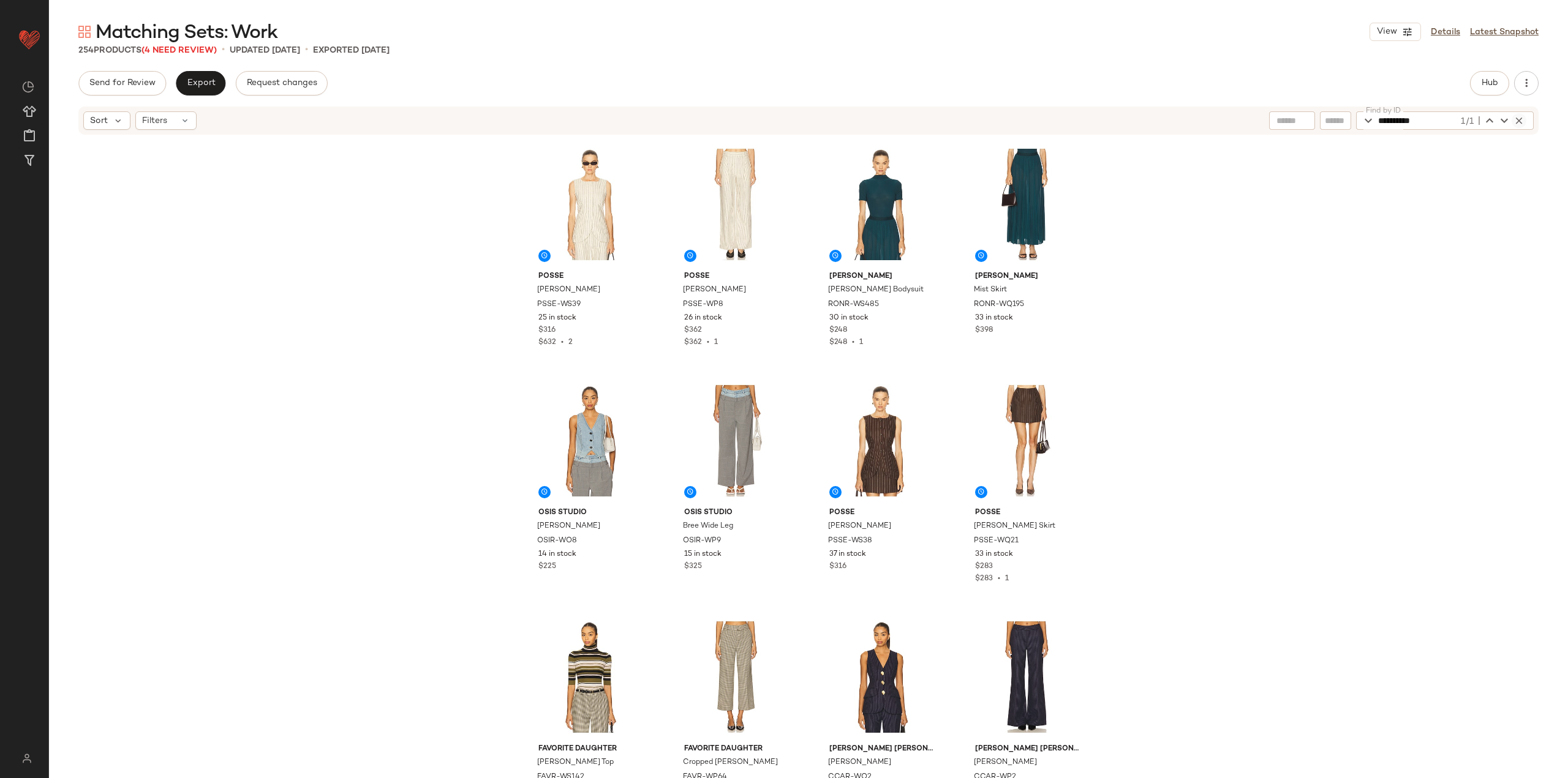
click at [650, 119] on icon "button" at bounding box center [1519, 120] width 11 height 11
click at [650, 91] on button "Hub" at bounding box center [1490, 83] width 40 height 24
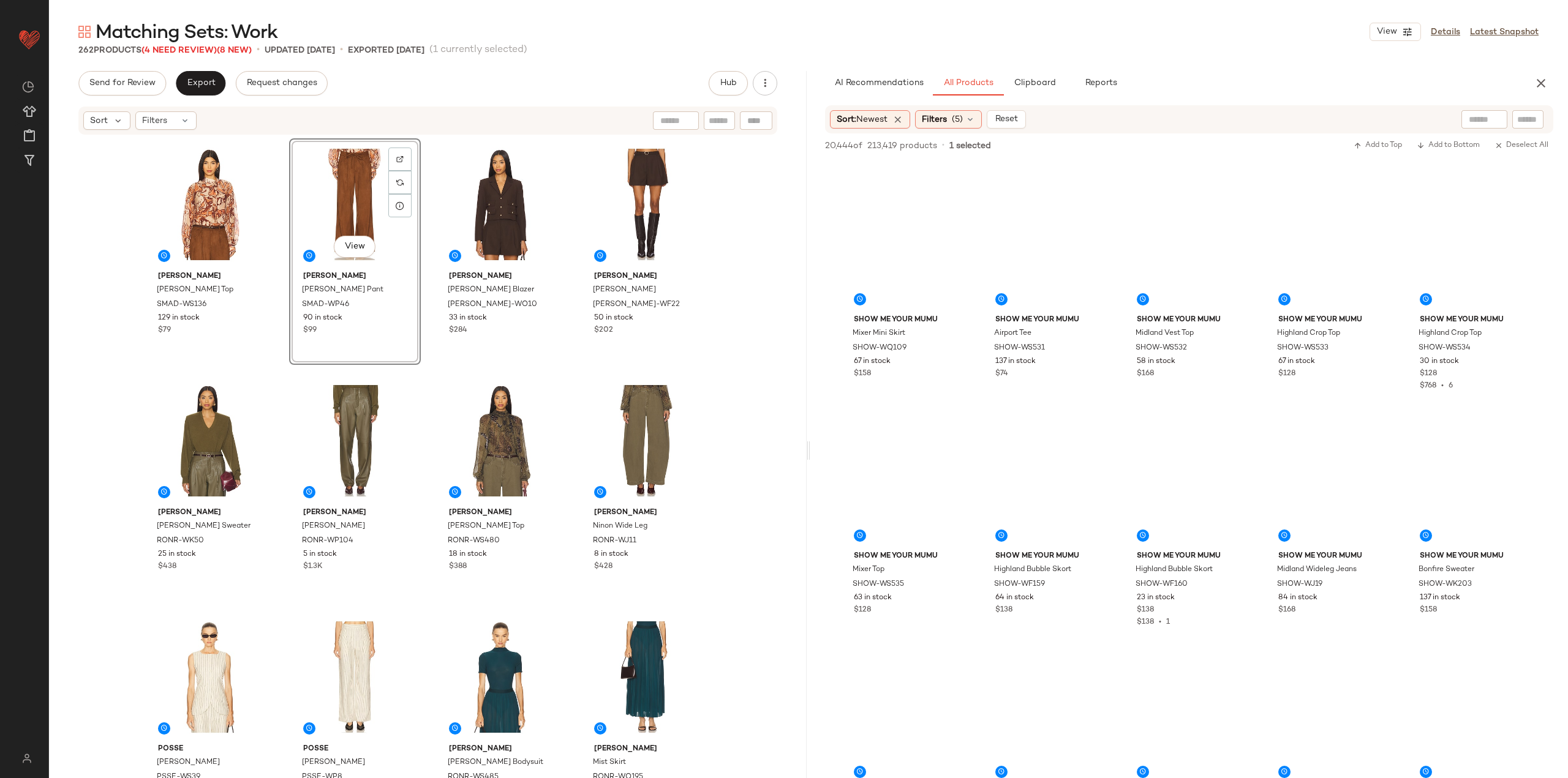
scroll to position [6796, 0]
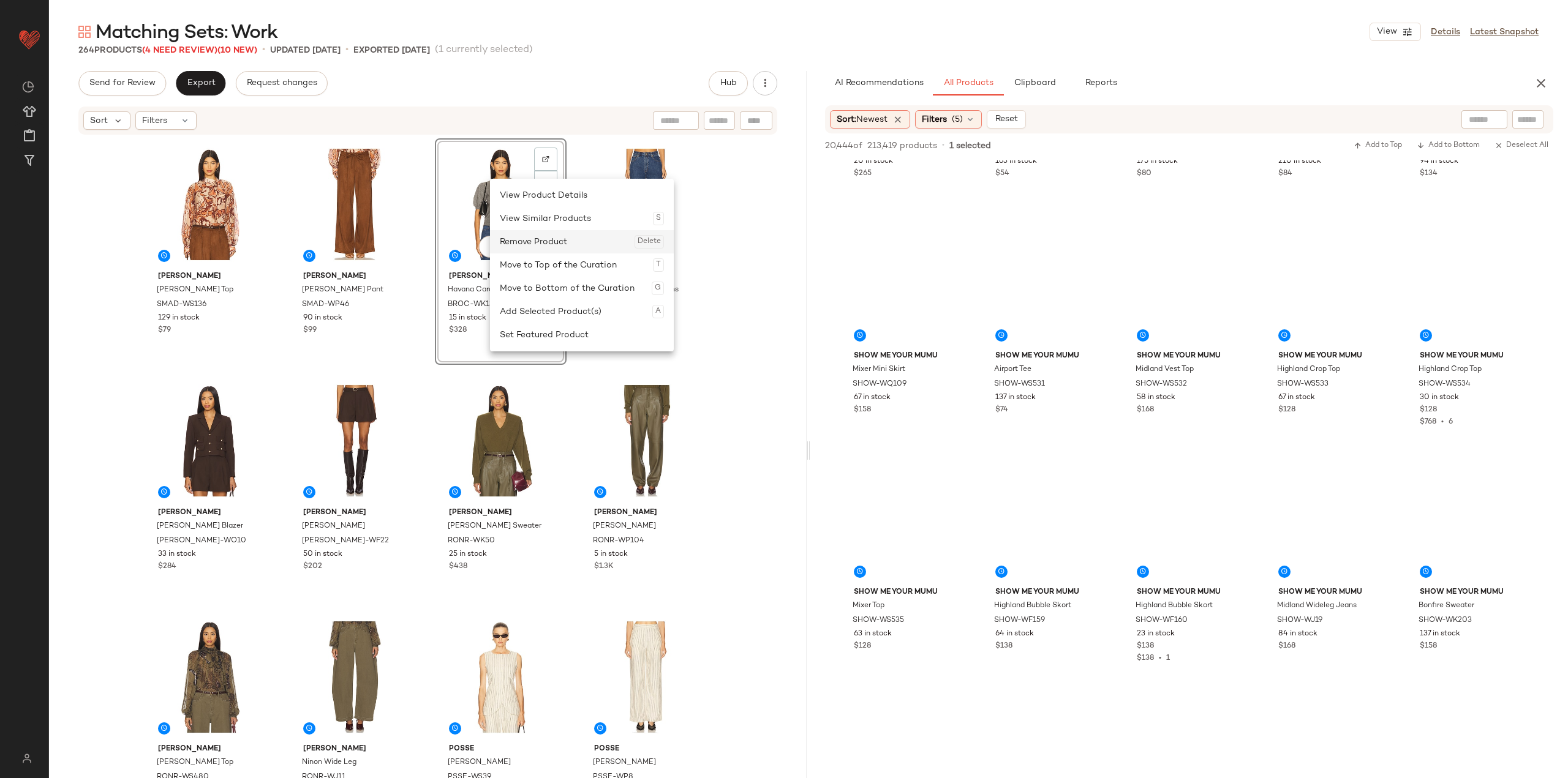
click at [533, 243] on div "Remove Product Delete" at bounding box center [582, 242] width 164 height 24
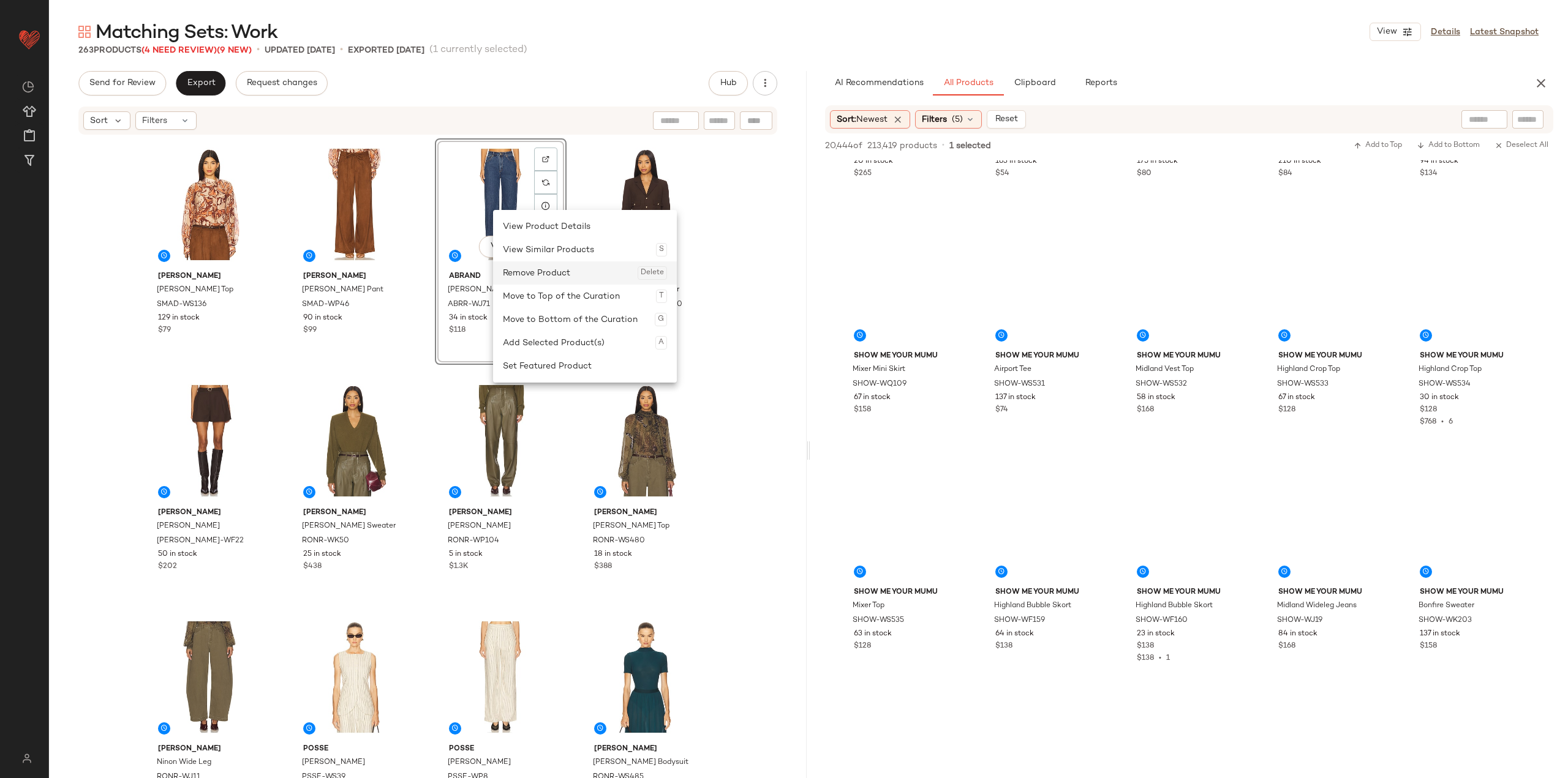
click at [541, 269] on div "Remove Product Delete" at bounding box center [585, 273] width 164 height 24
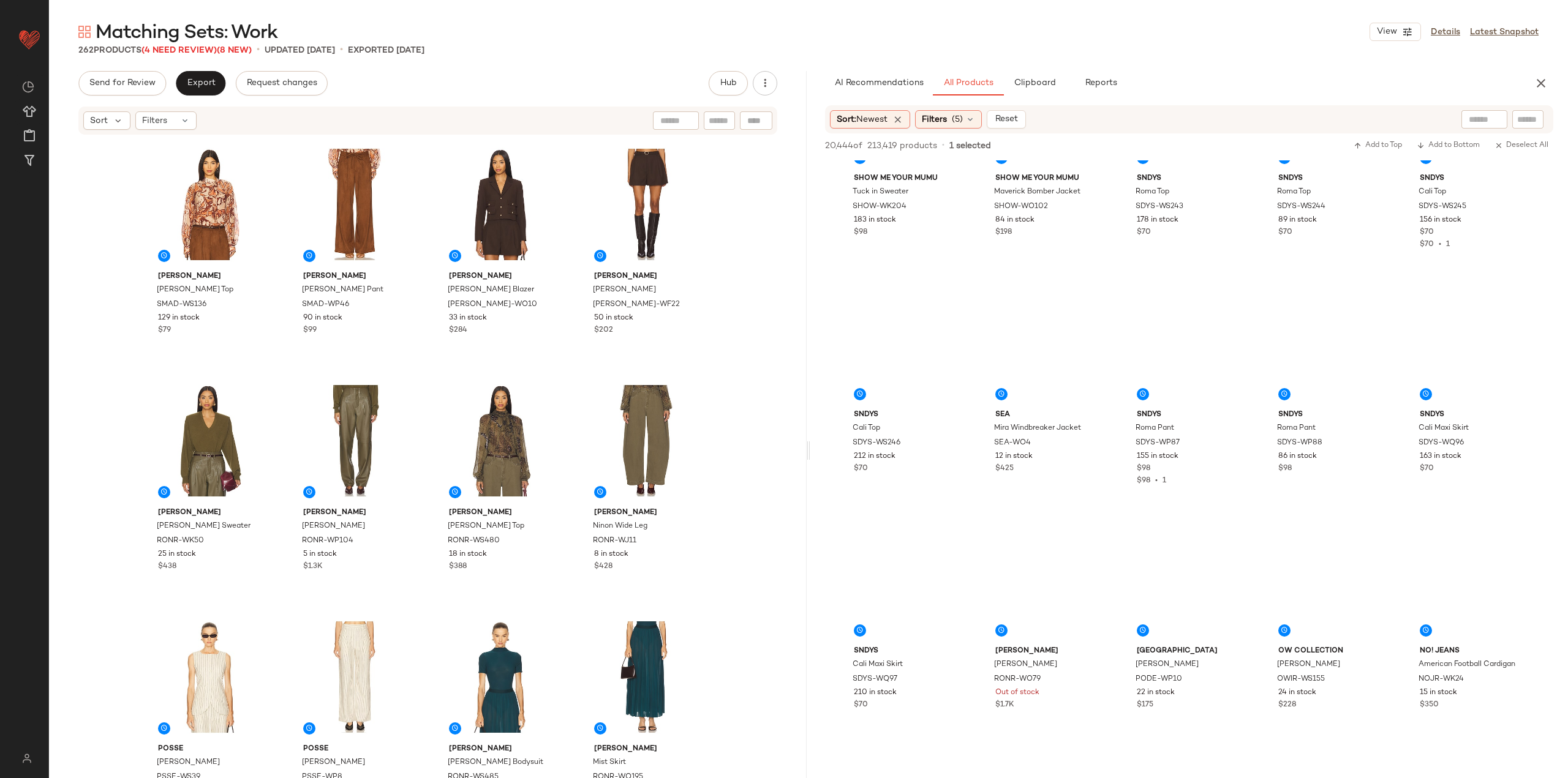
scroll to position [7469, 0]
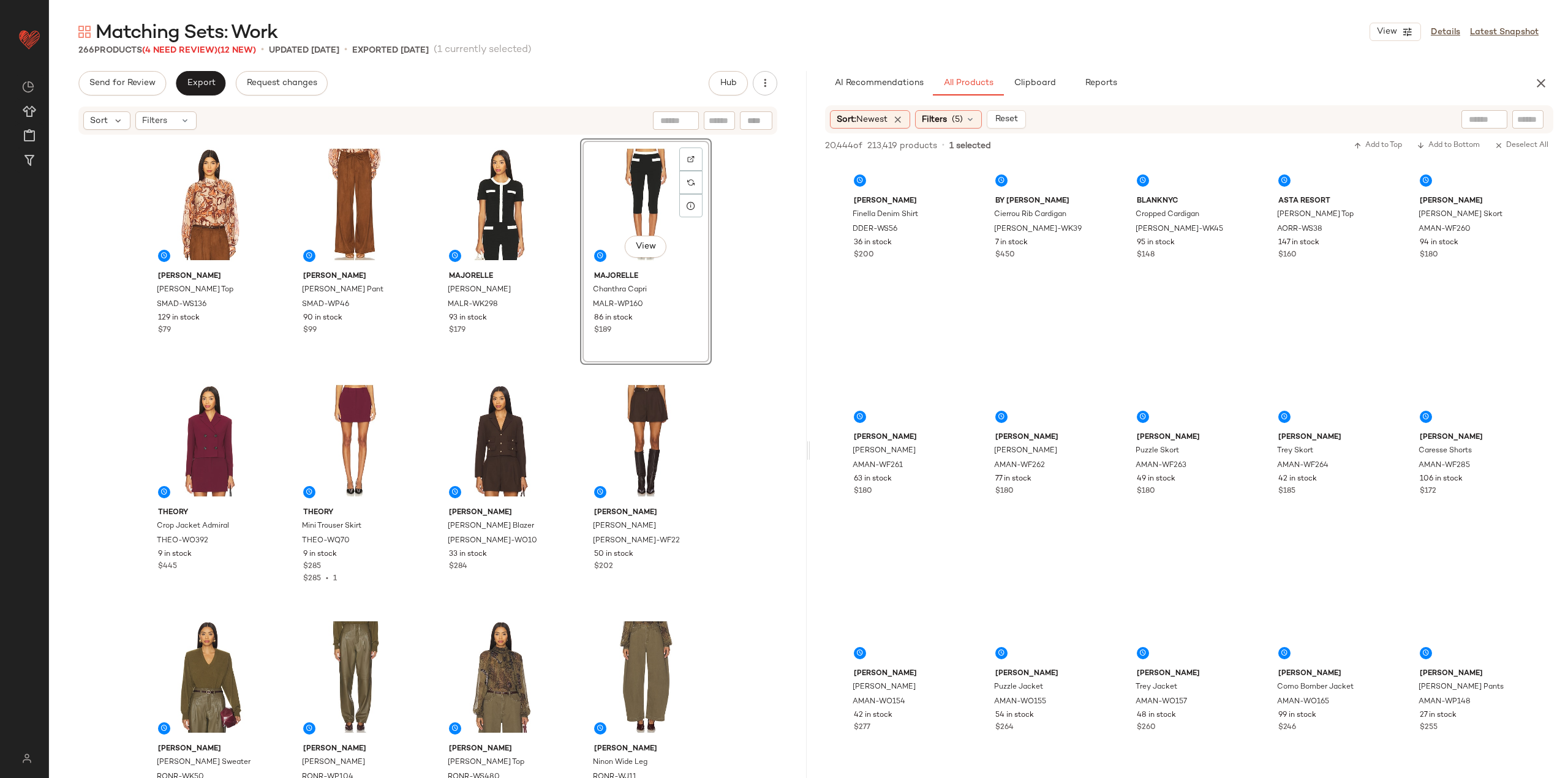
scroll to position [12622, 0]
click at [650, 78] on icon "button" at bounding box center [1541, 83] width 14 height 14
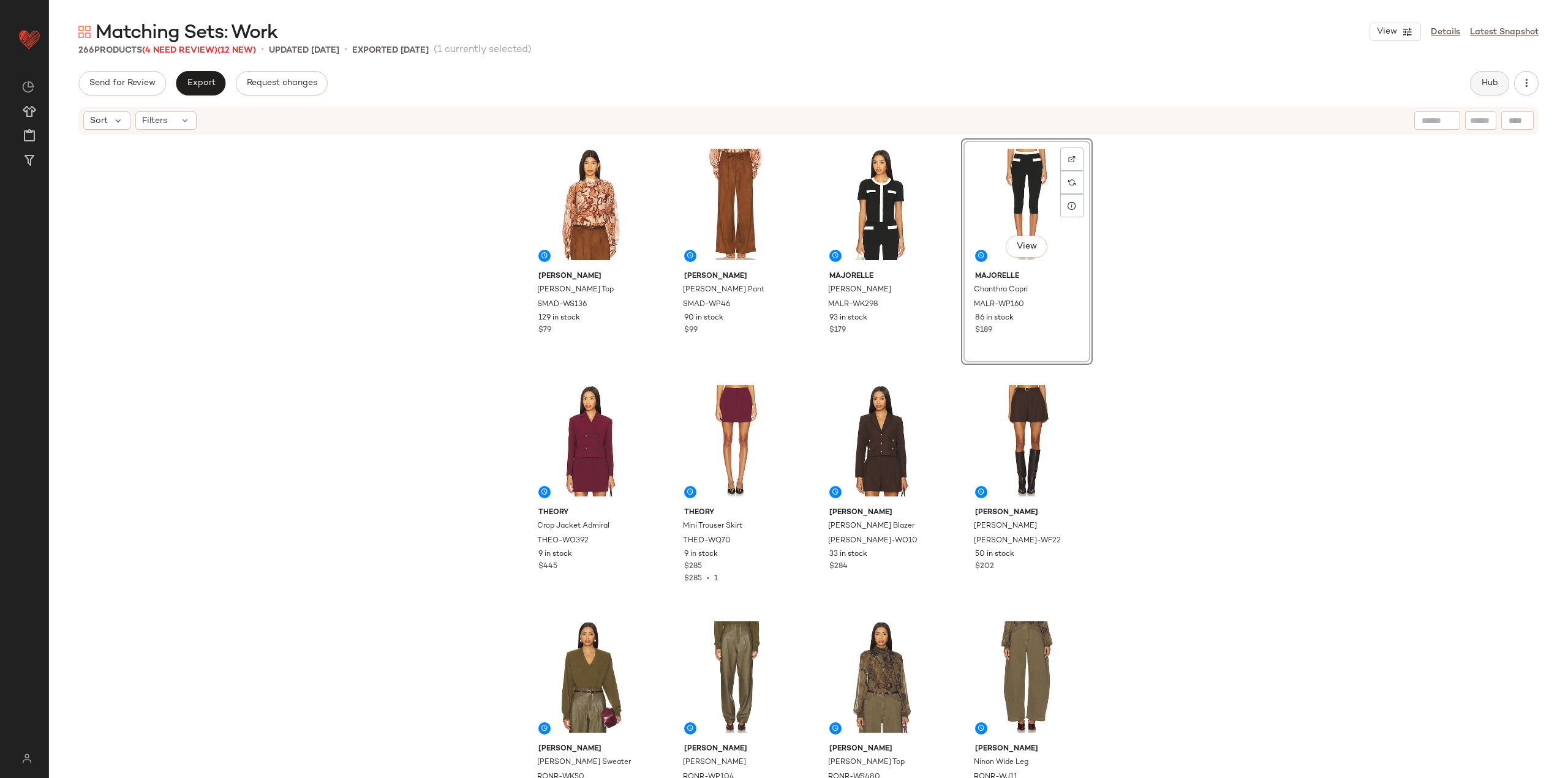
click at [650, 89] on button "Hub" at bounding box center [1490, 83] width 40 height 24
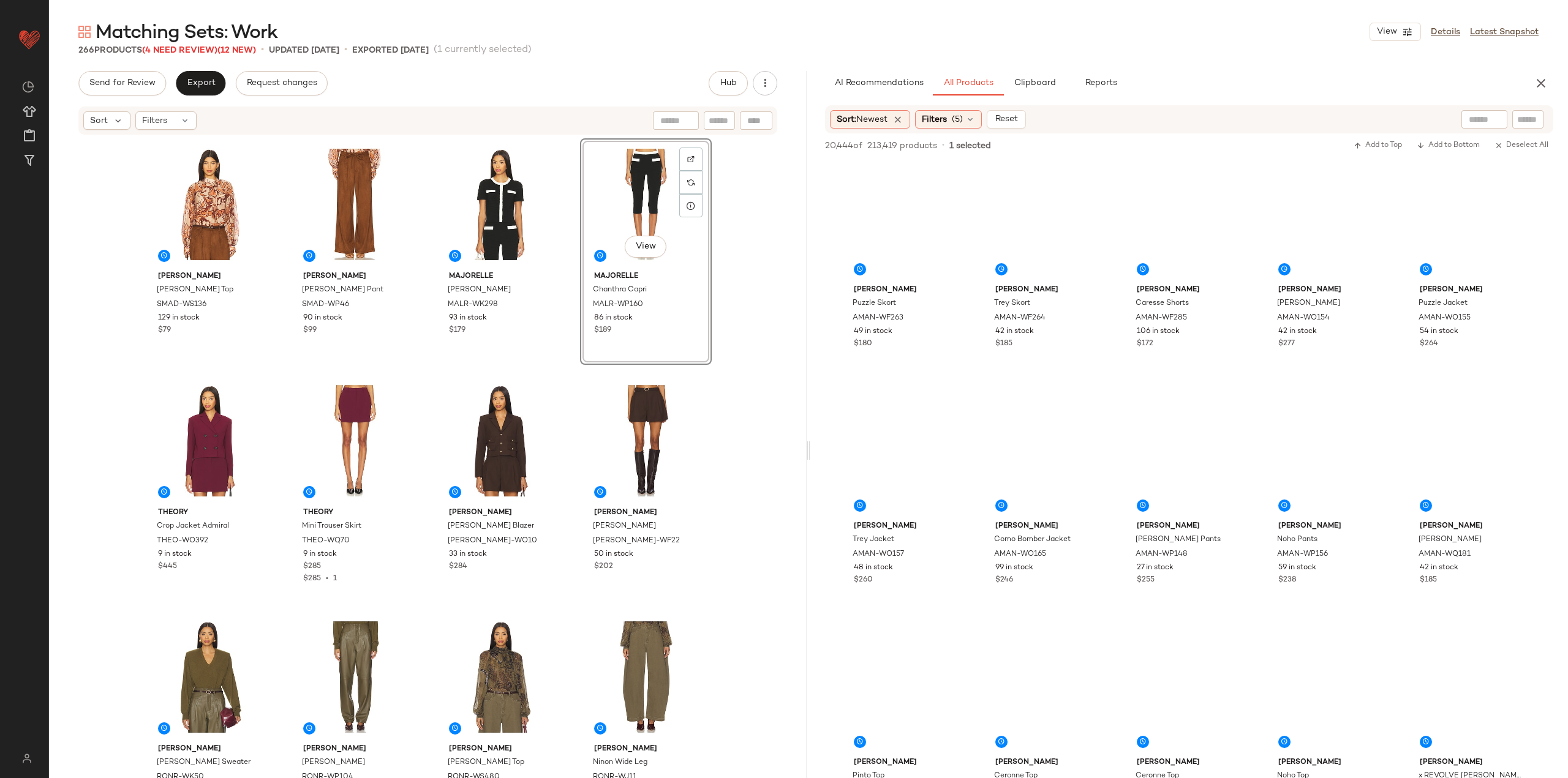
scroll to position [12061, 0]
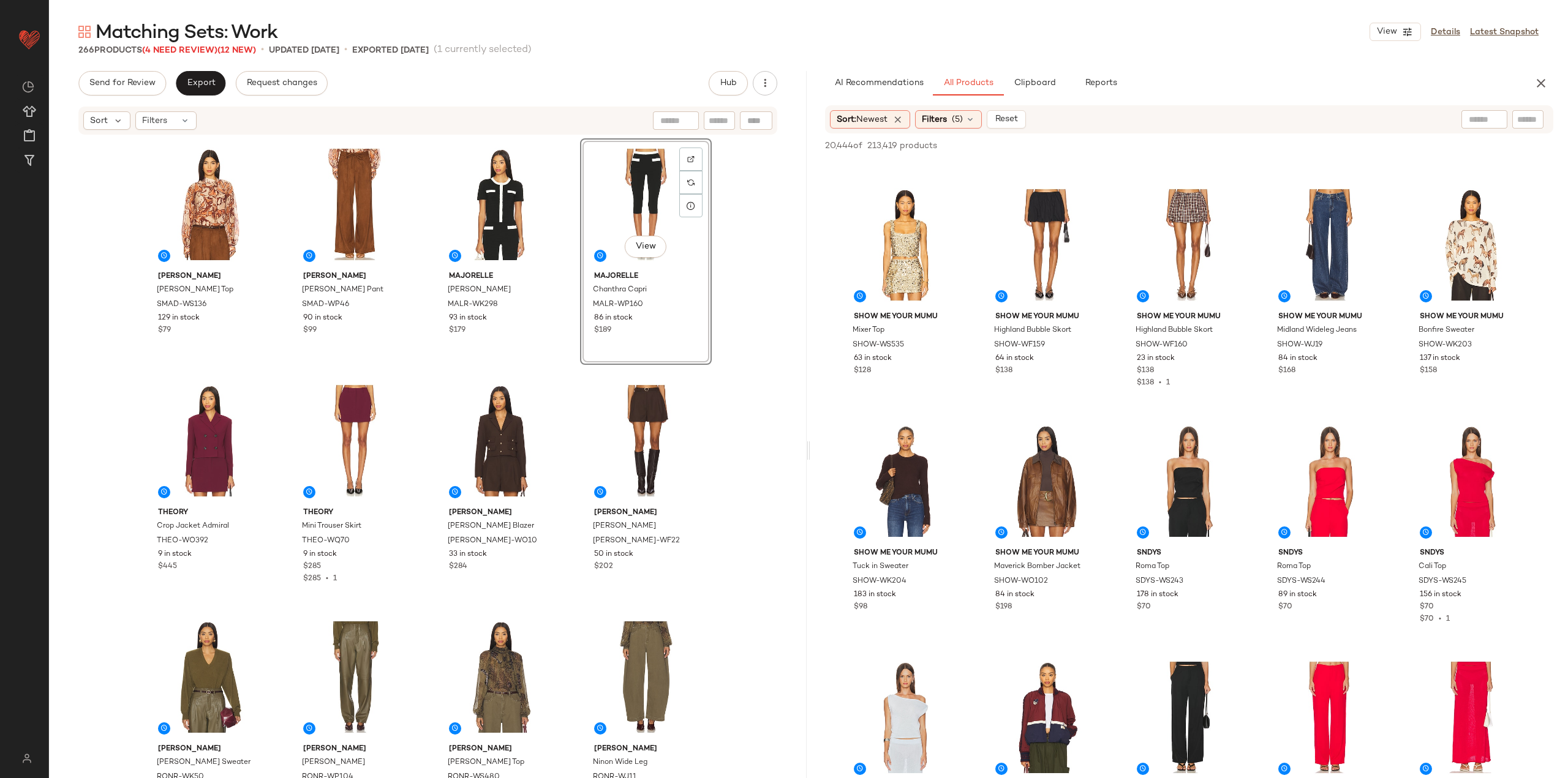
scroll to position [6632, 0]
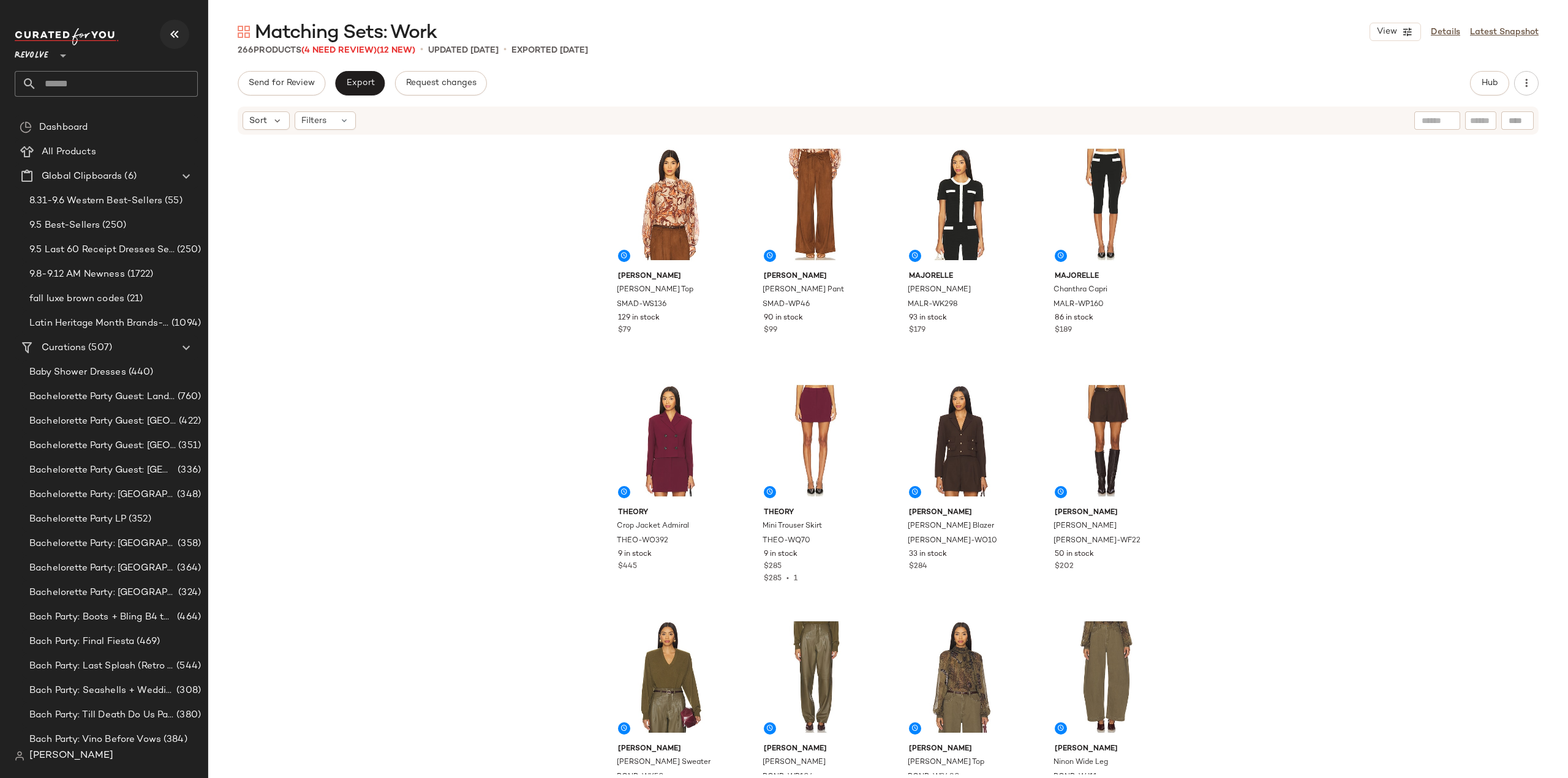
click at [170, 26] on button "button" at bounding box center [174, 34] width 30 height 30
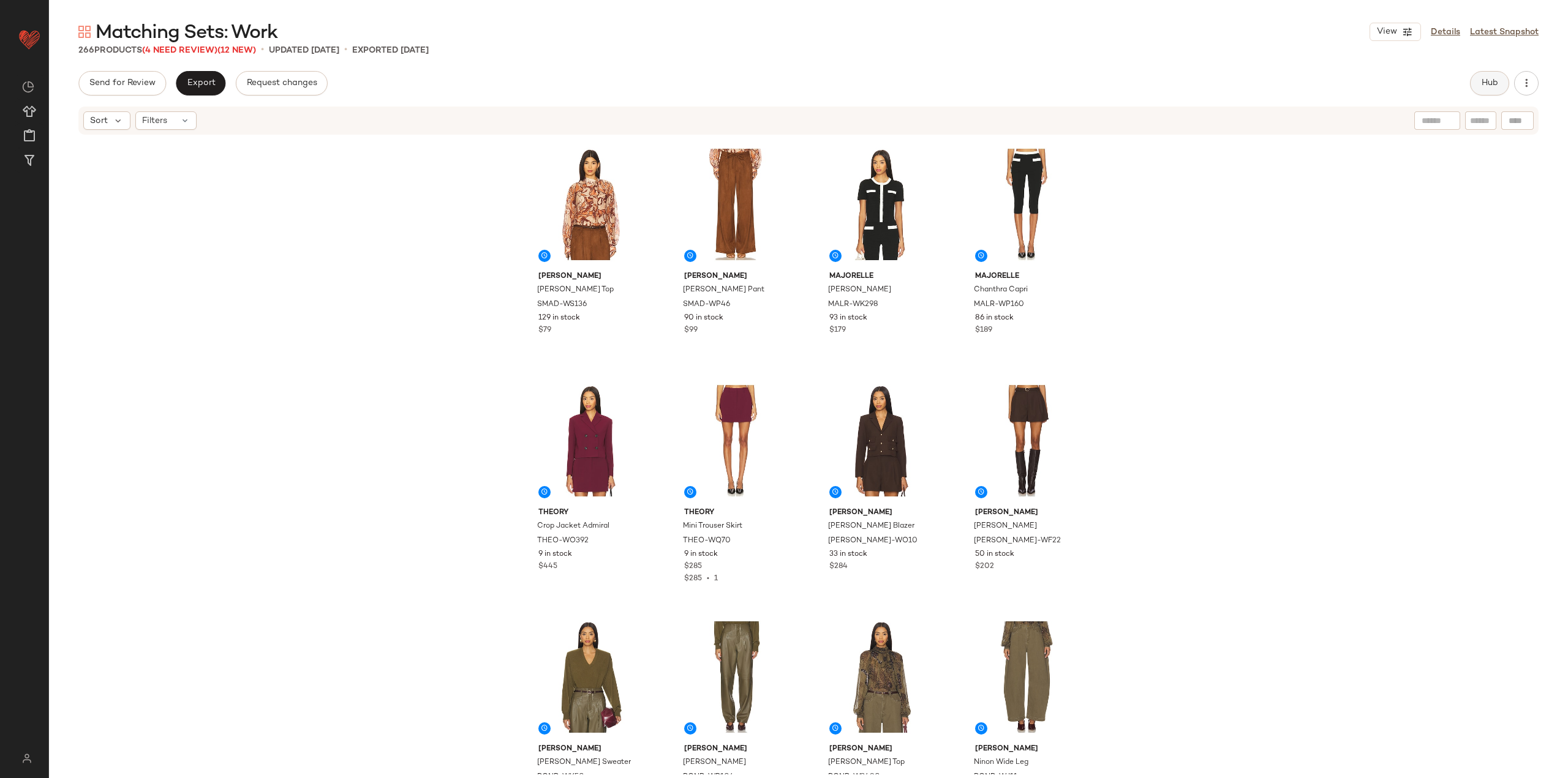
click at [1503, 92] on button "Hub" at bounding box center [1490, 83] width 40 height 24
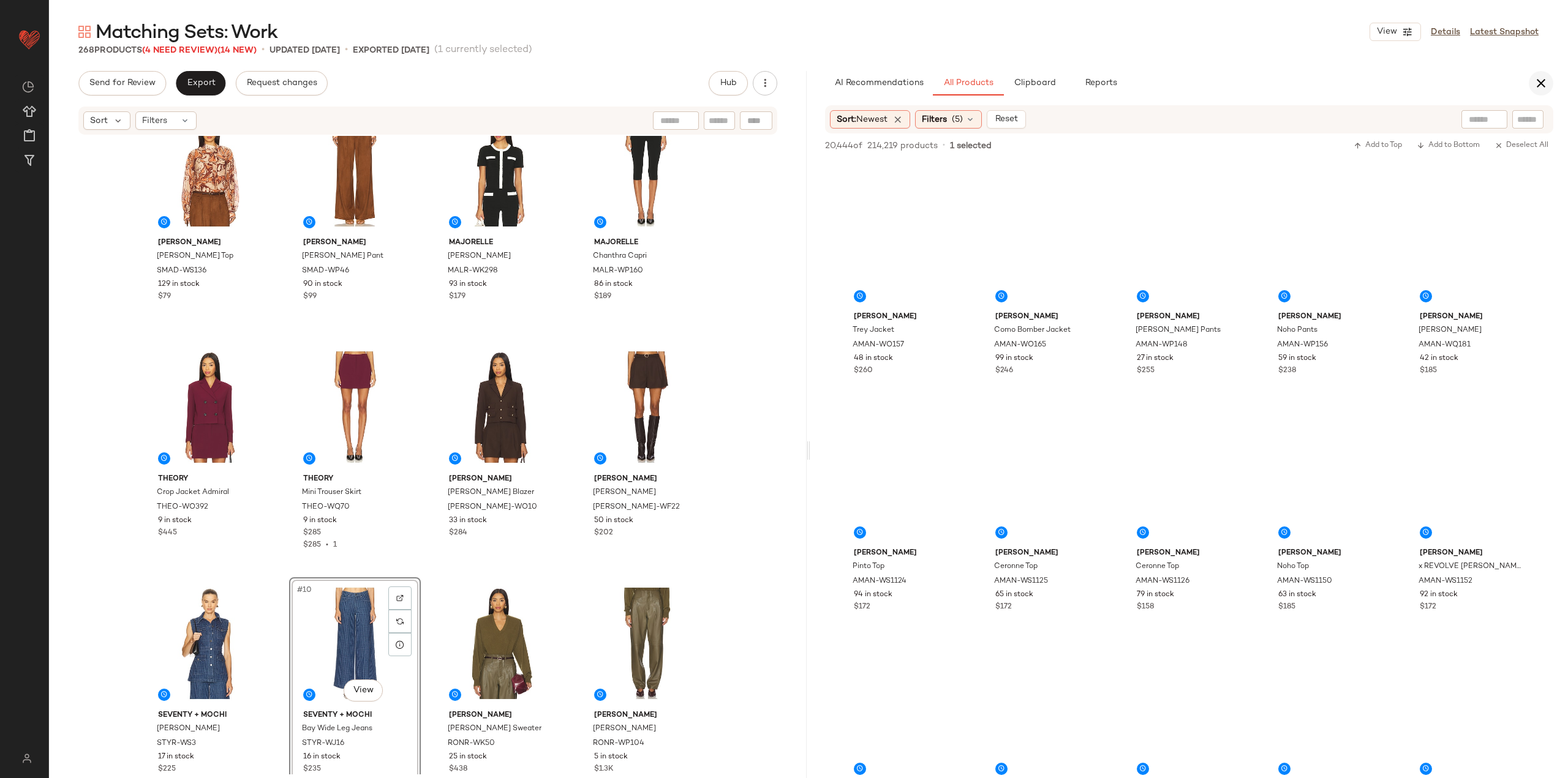
scroll to position [12507, 0]
click at [1544, 87] on icon "button" at bounding box center [1541, 83] width 14 height 14
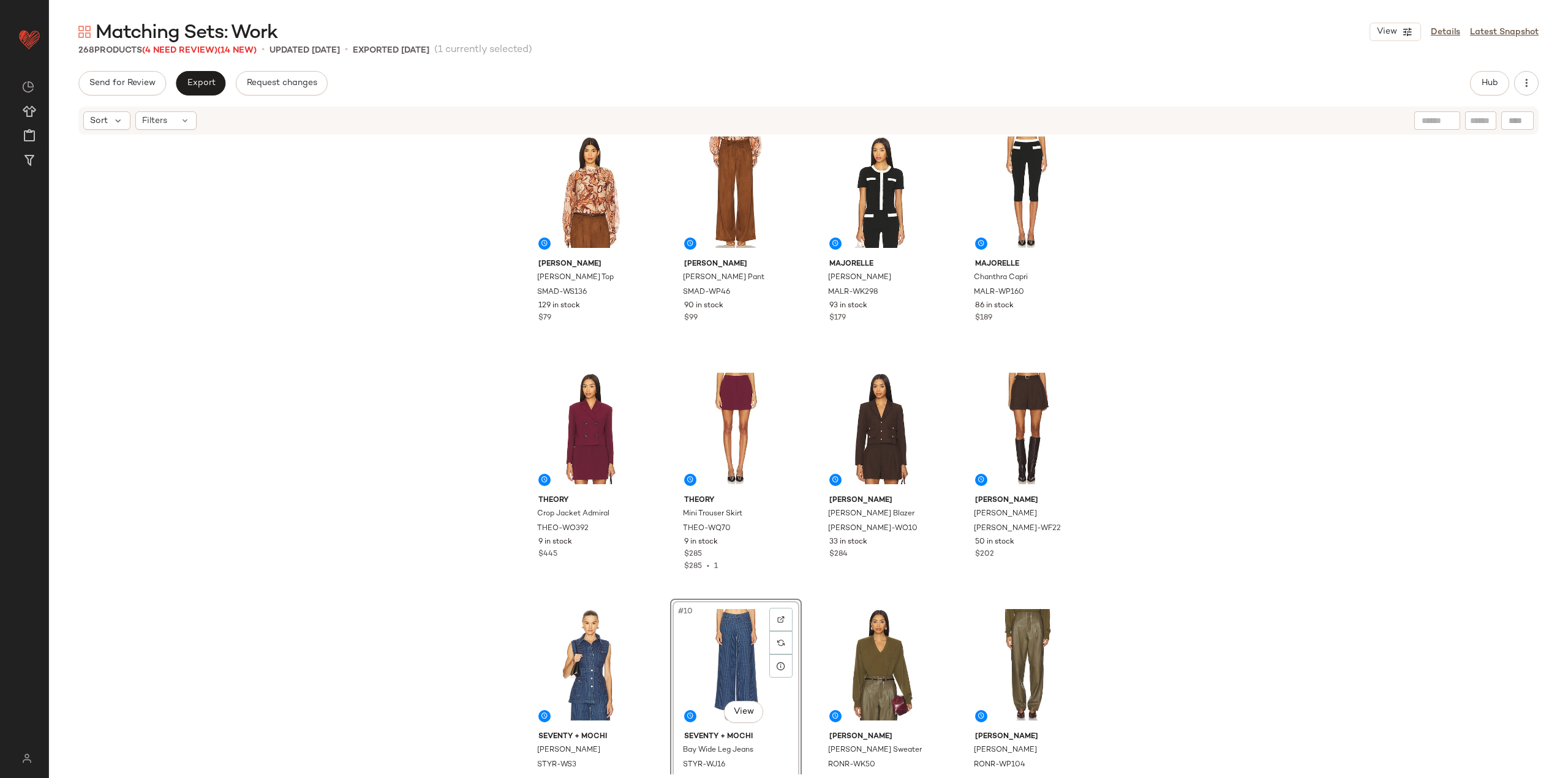
scroll to position [0, 0]
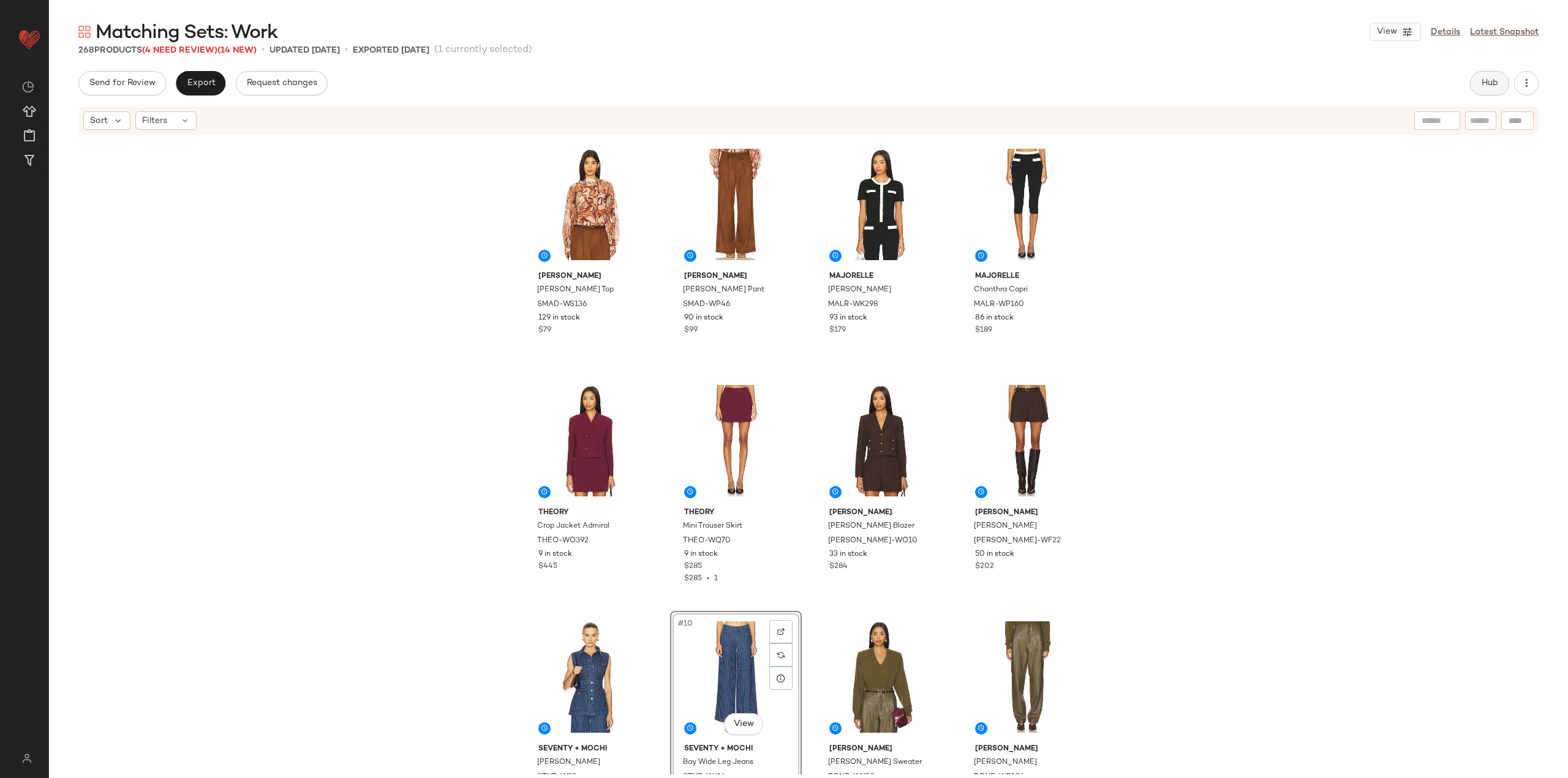
click at [1486, 91] on button "Hub" at bounding box center [1490, 83] width 40 height 24
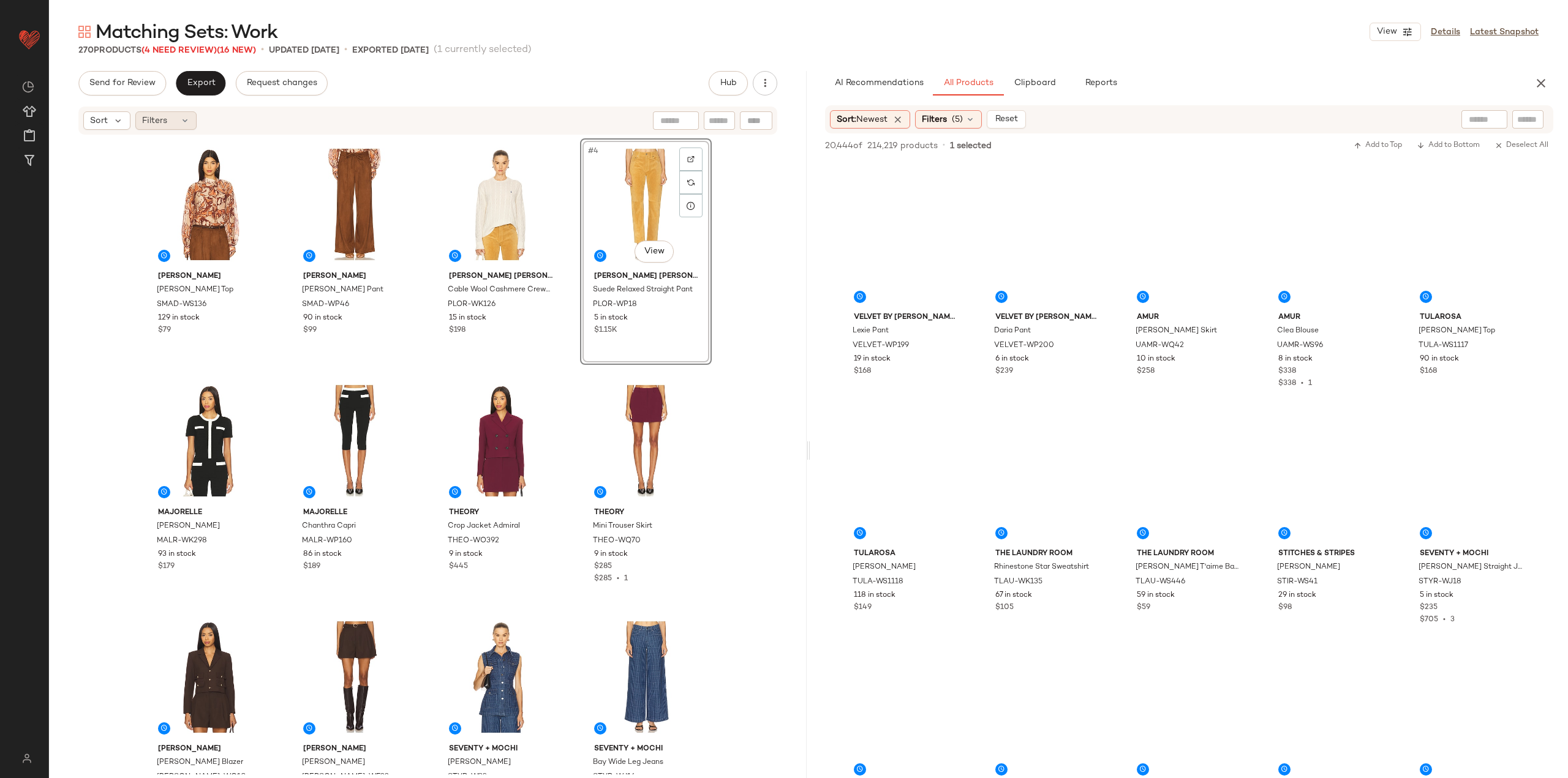
scroll to position [24321, 0]
click at [185, 87] on button "Export" at bounding box center [200, 83] width 49 height 24
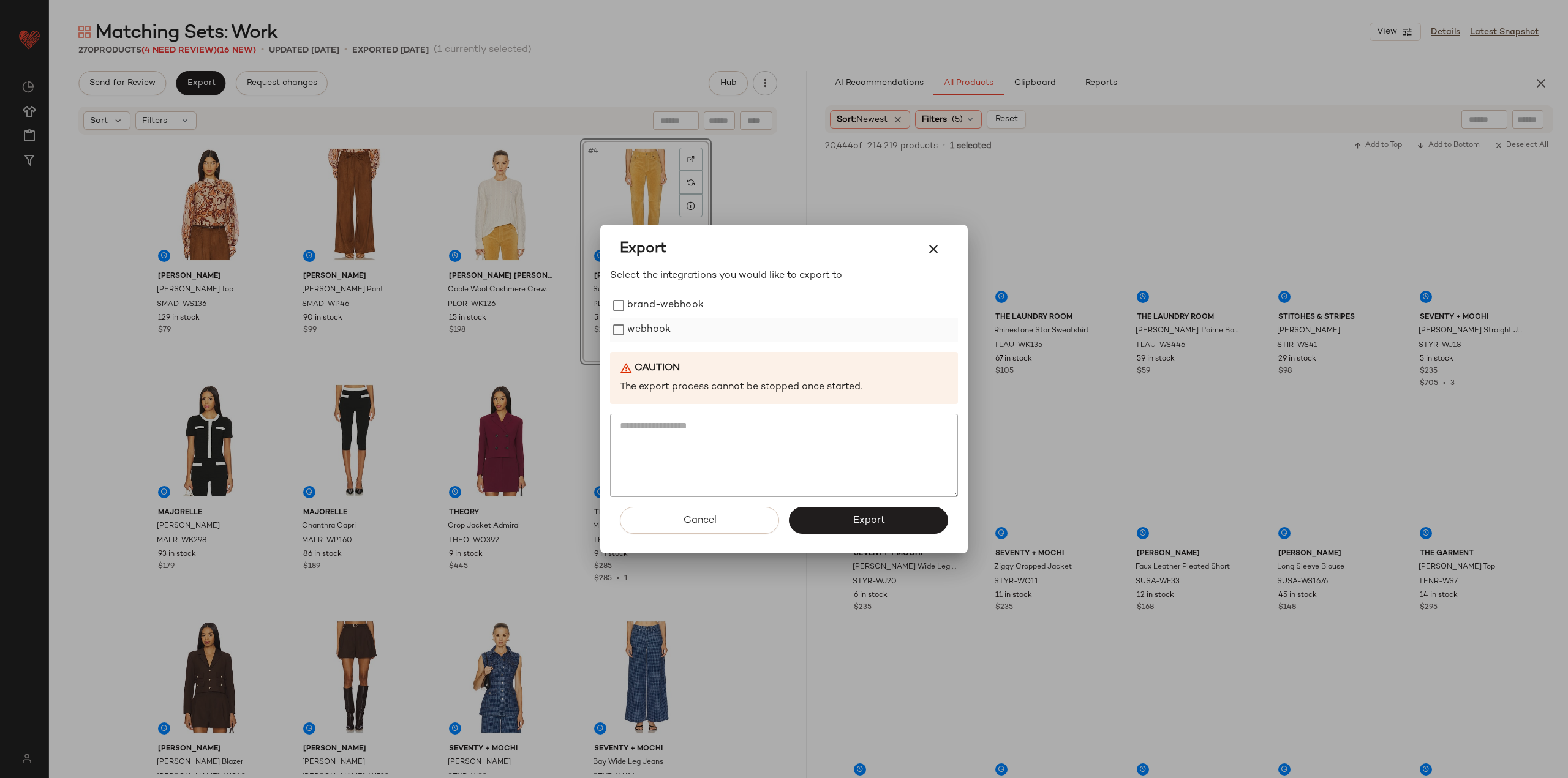
click at [642, 325] on label "webhook" at bounding box center [648, 330] width 43 height 24
click at [888, 515] on button "Export" at bounding box center [868, 520] width 159 height 27
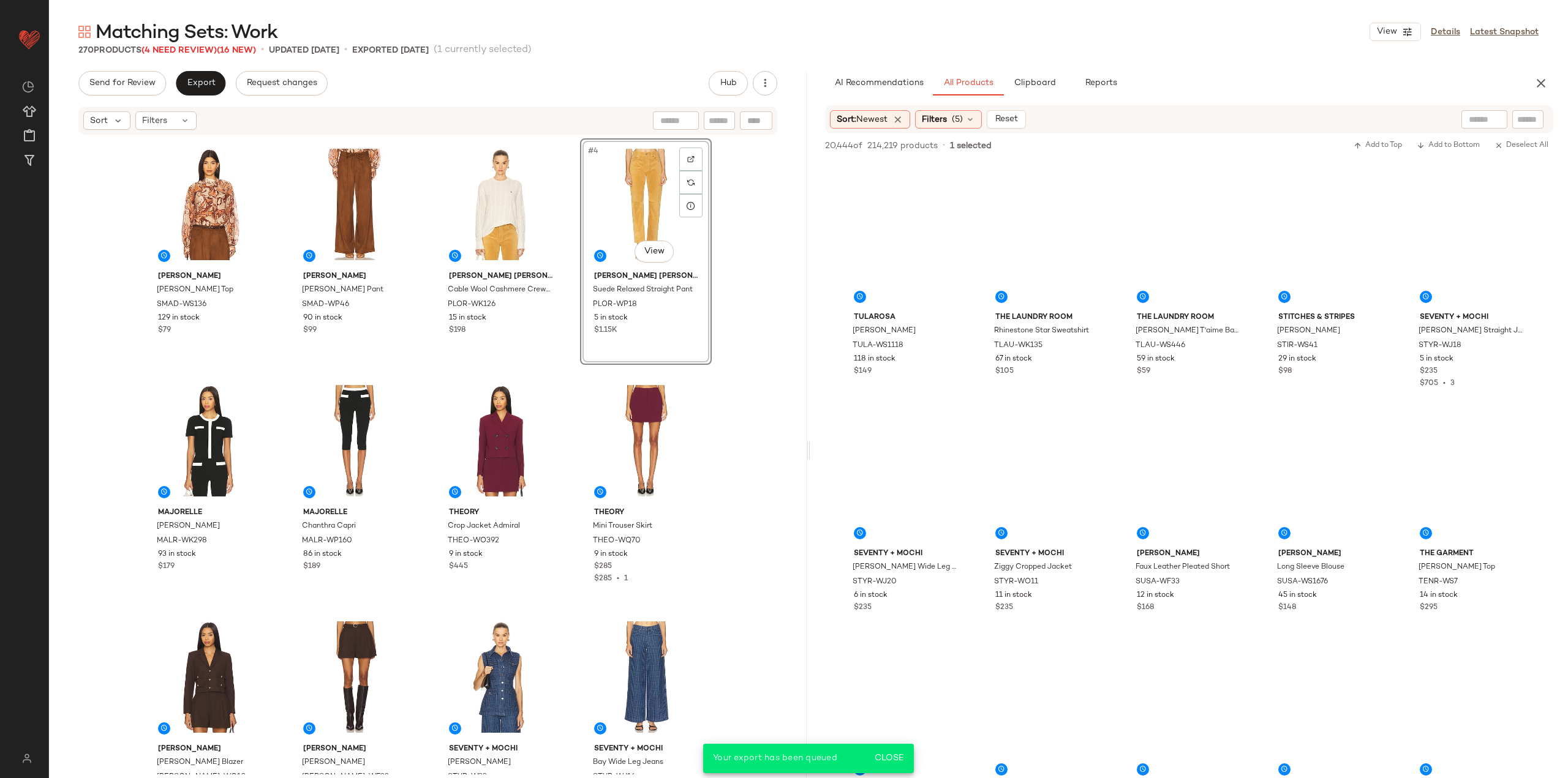
scroll to position [24558, 0]
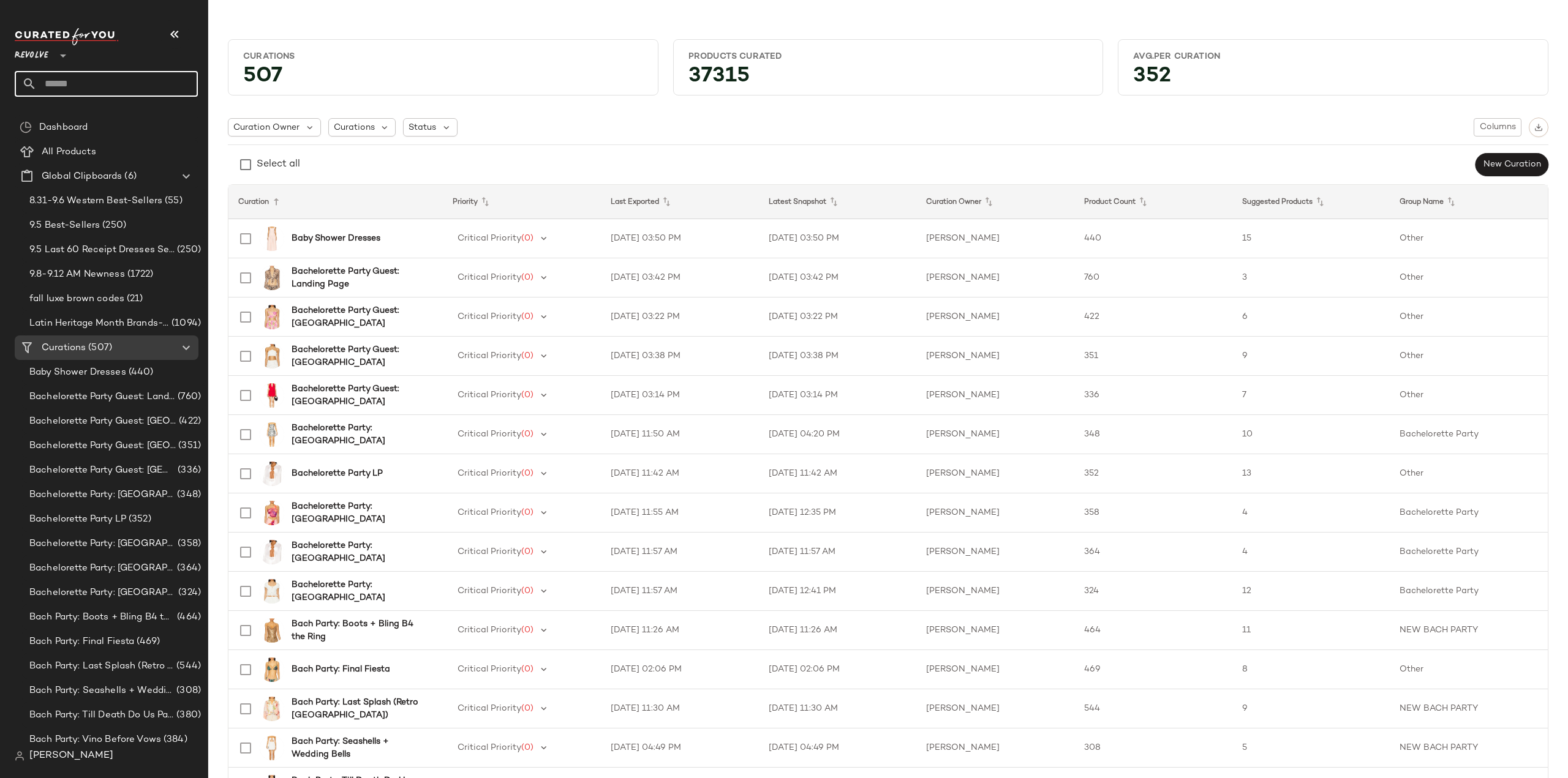
click at [93, 74] on input "text" at bounding box center [117, 84] width 161 height 26
type input "*"
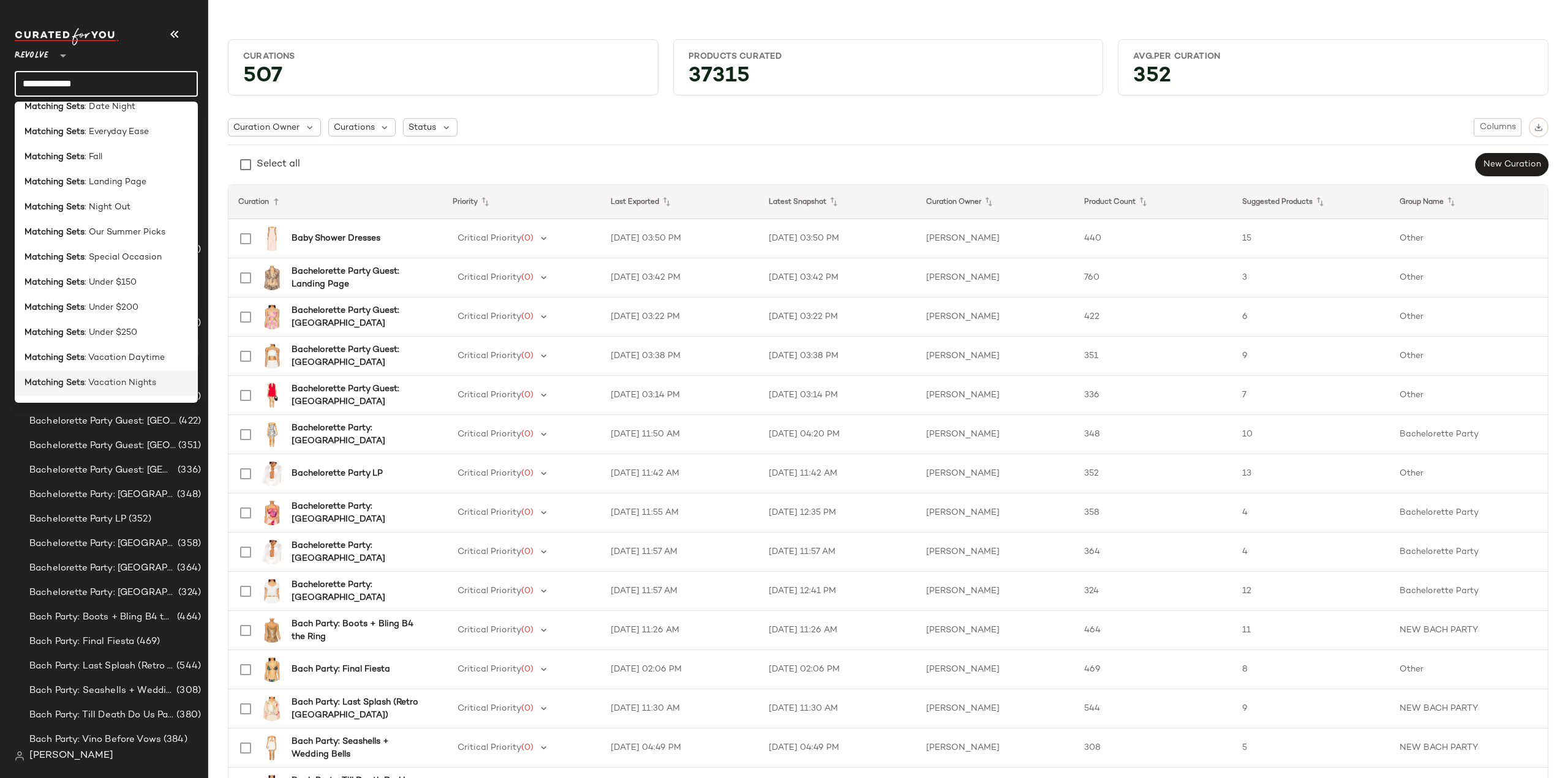
scroll to position [245, 0]
type input "**********"
click at [93, 334] on div "Matching Sets : Work" at bounding box center [106, 325] width 183 height 25
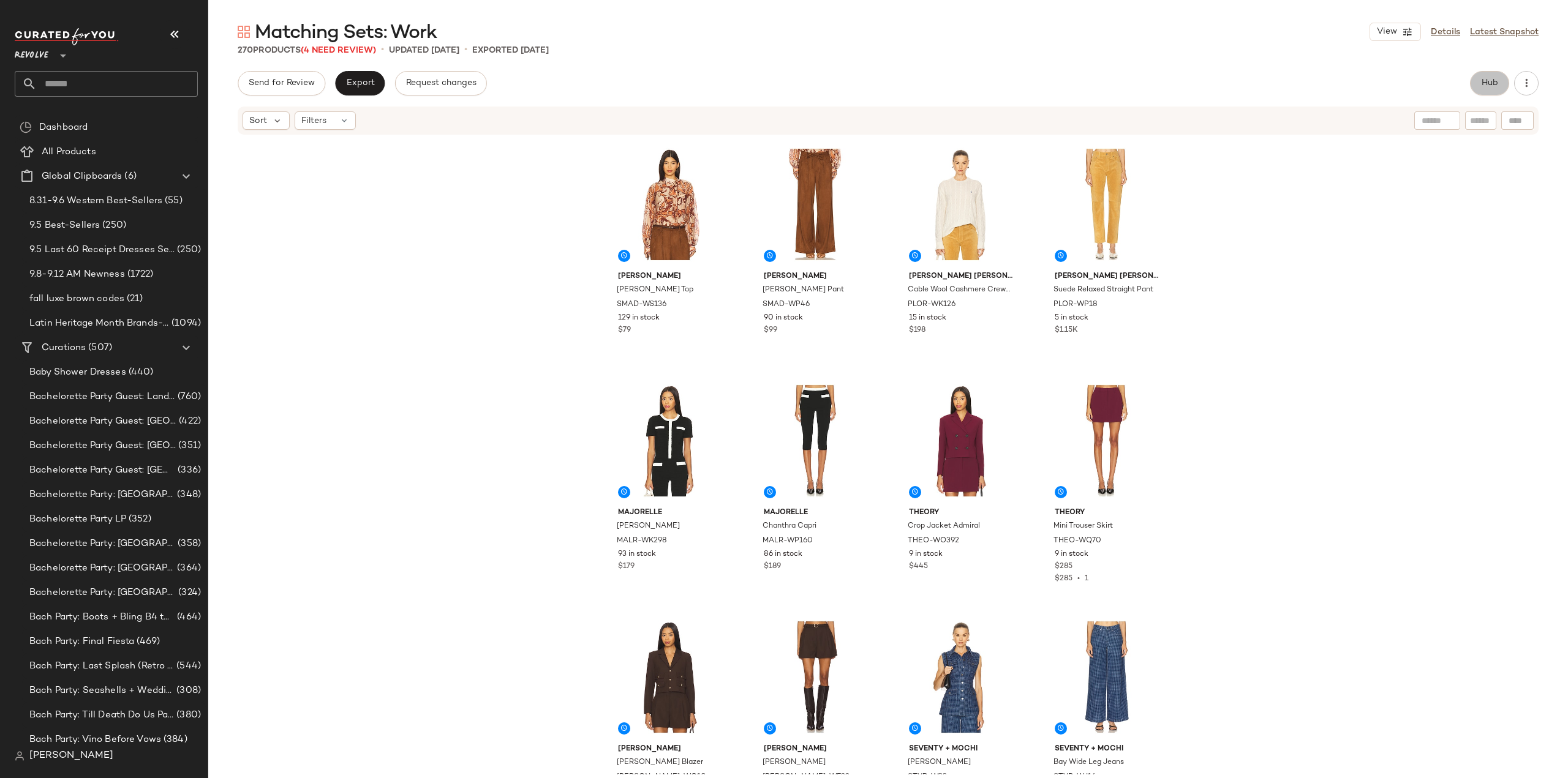
click at [1478, 81] on button "Hub" at bounding box center [1490, 83] width 40 height 24
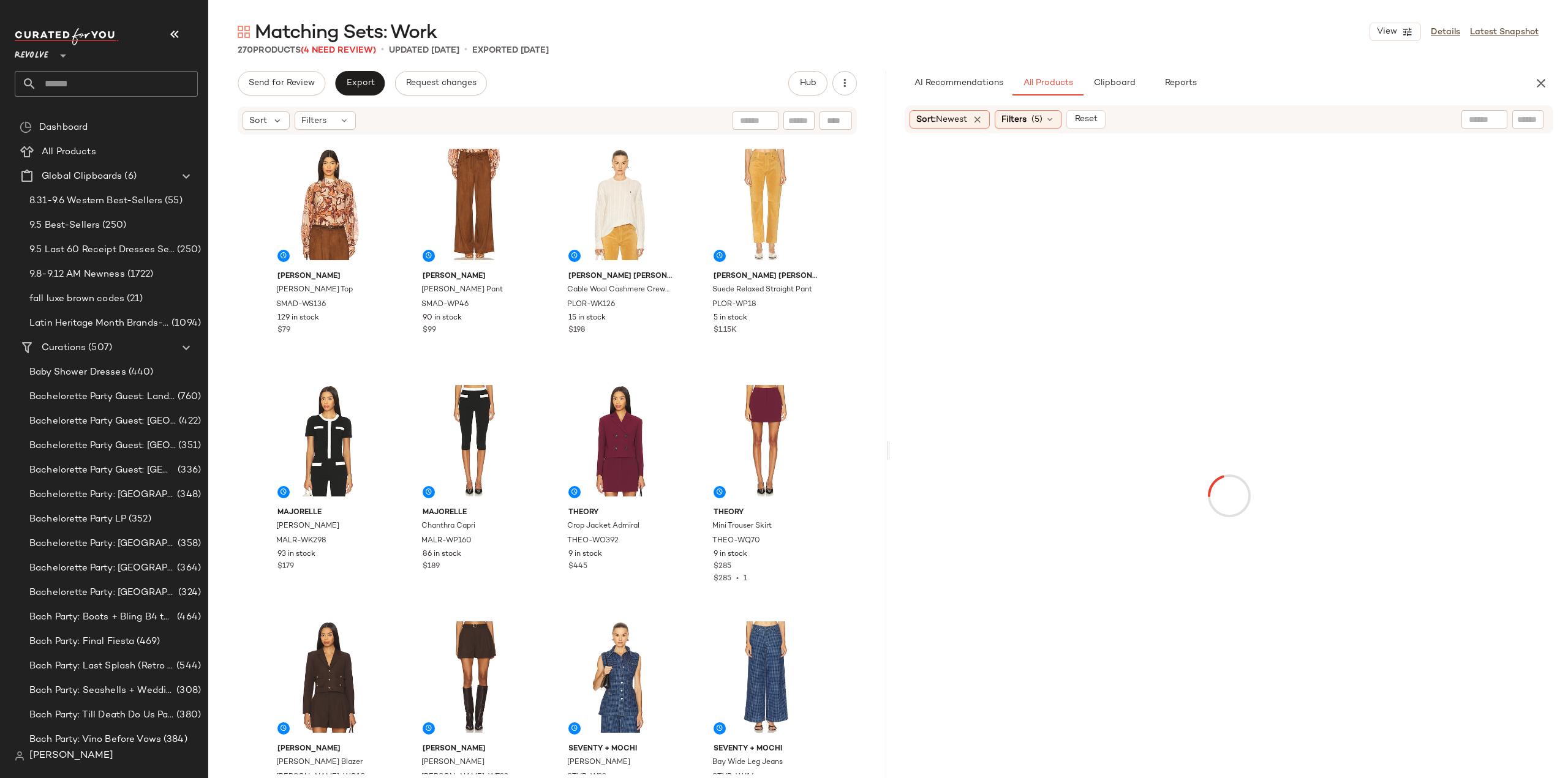
click at [184, 21] on div "Revolve **" at bounding box center [111, 68] width 193 height 96
click at [178, 33] on icon "button" at bounding box center [174, 33] width 14 height 14
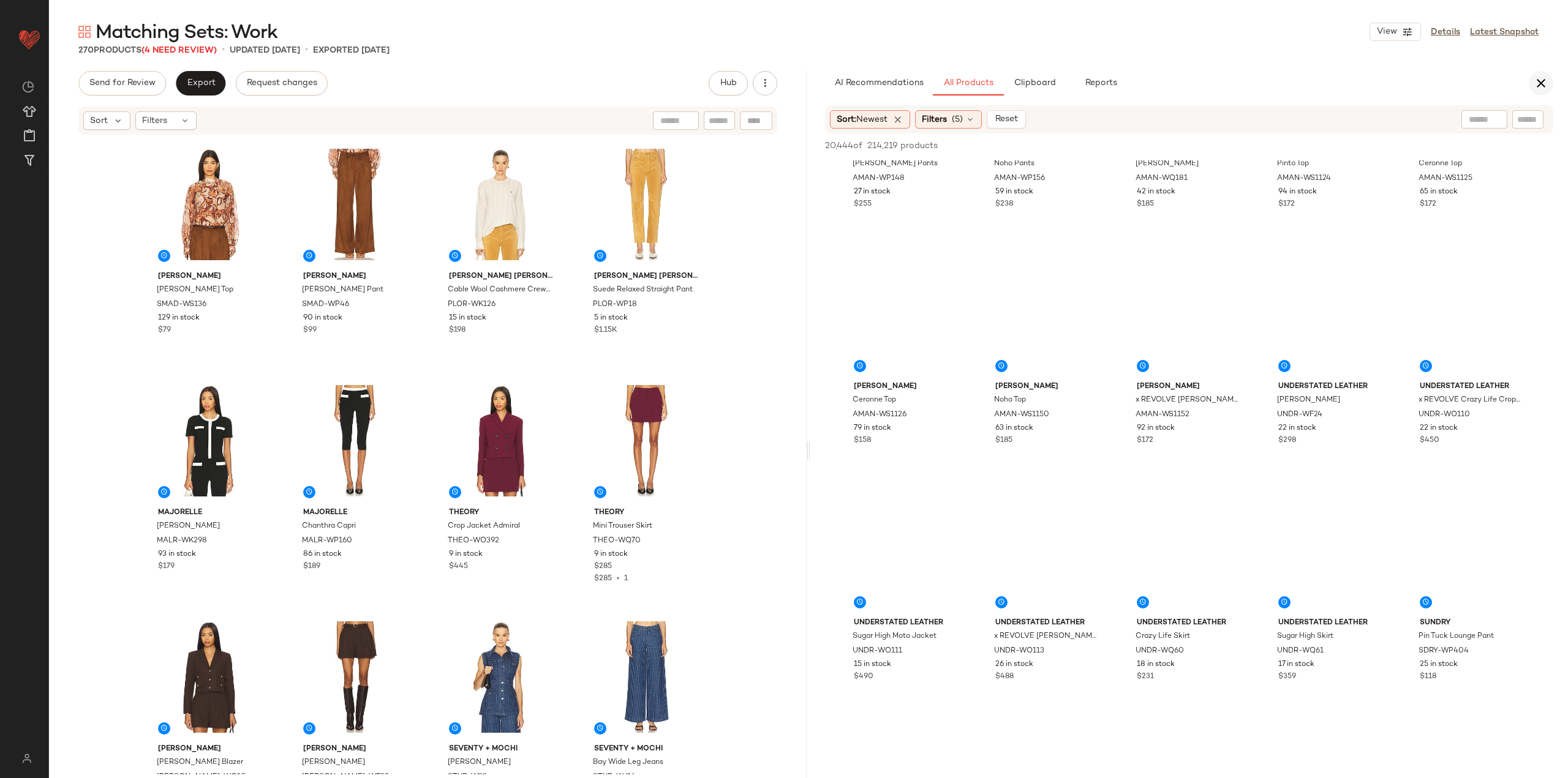
scroll to position [12437, 0]
click at [1541, 87] on icon "button" at bounding box center [1541, 83] width 14 height 14
